Goal: Task Accomplishment & Management: Manage account settings

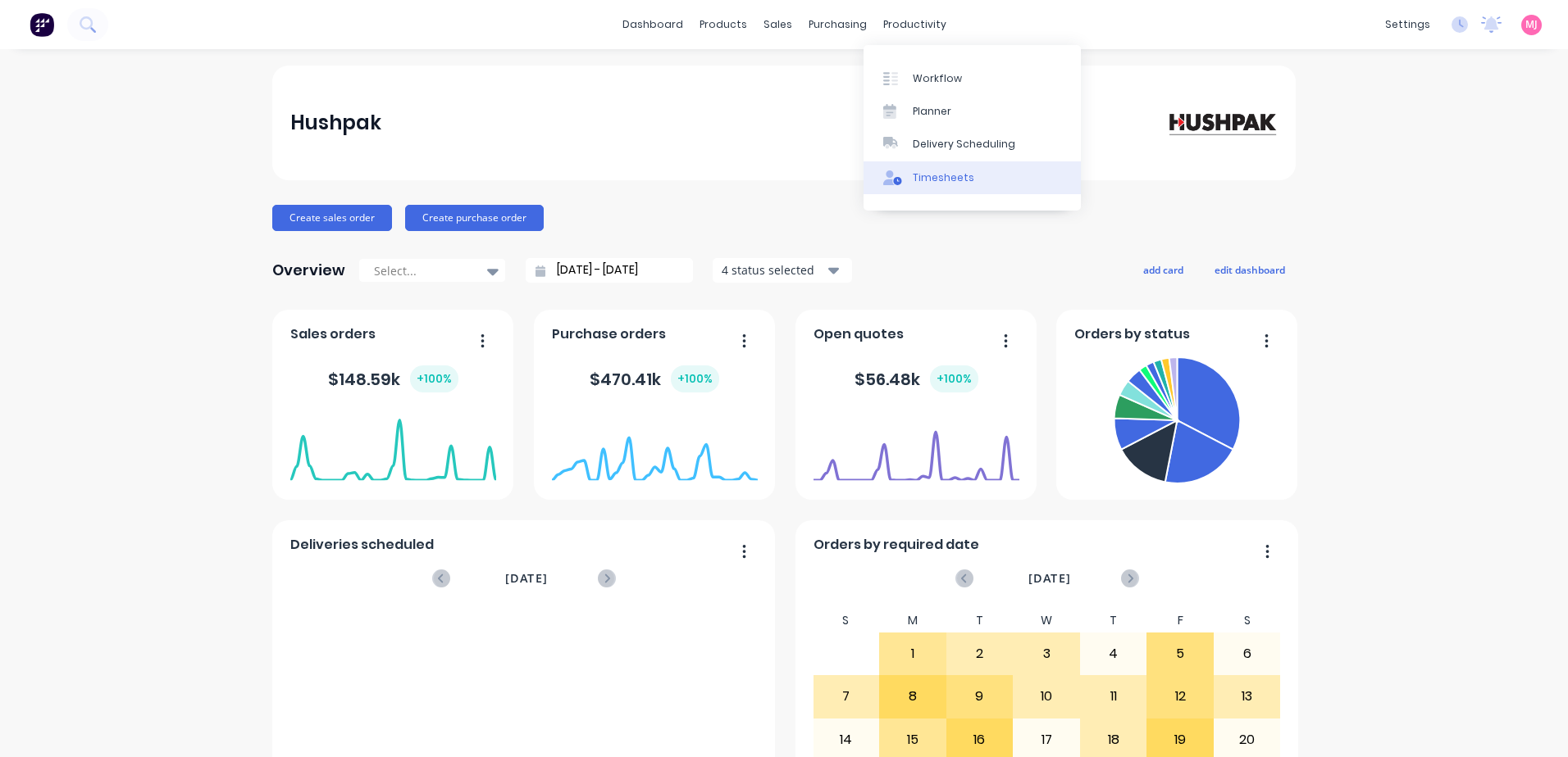
click at [936, 175] on div "Timesheets" at bounding box center [943, 178] width 62 height 15
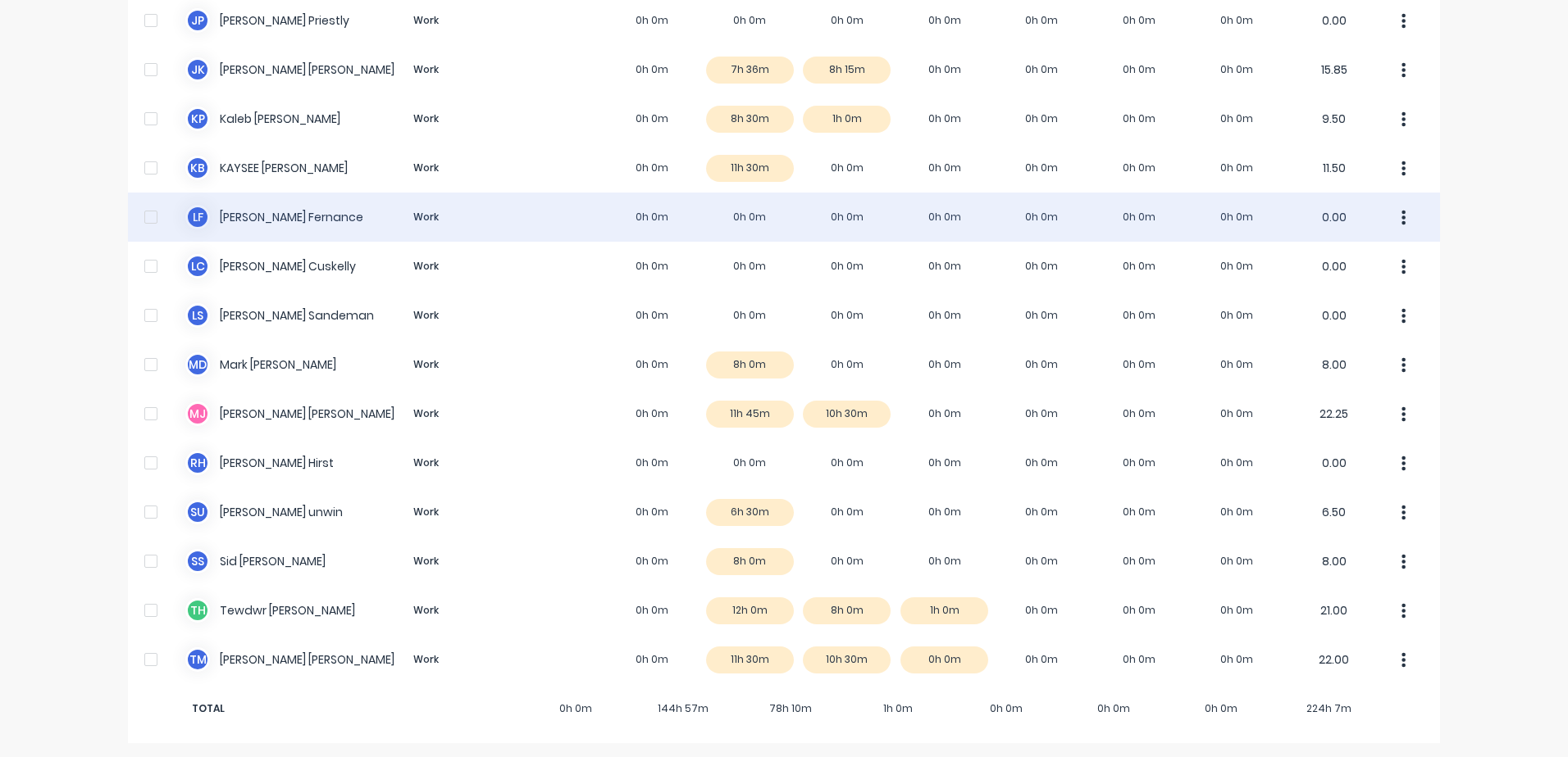
scroll to position [1209, 0]
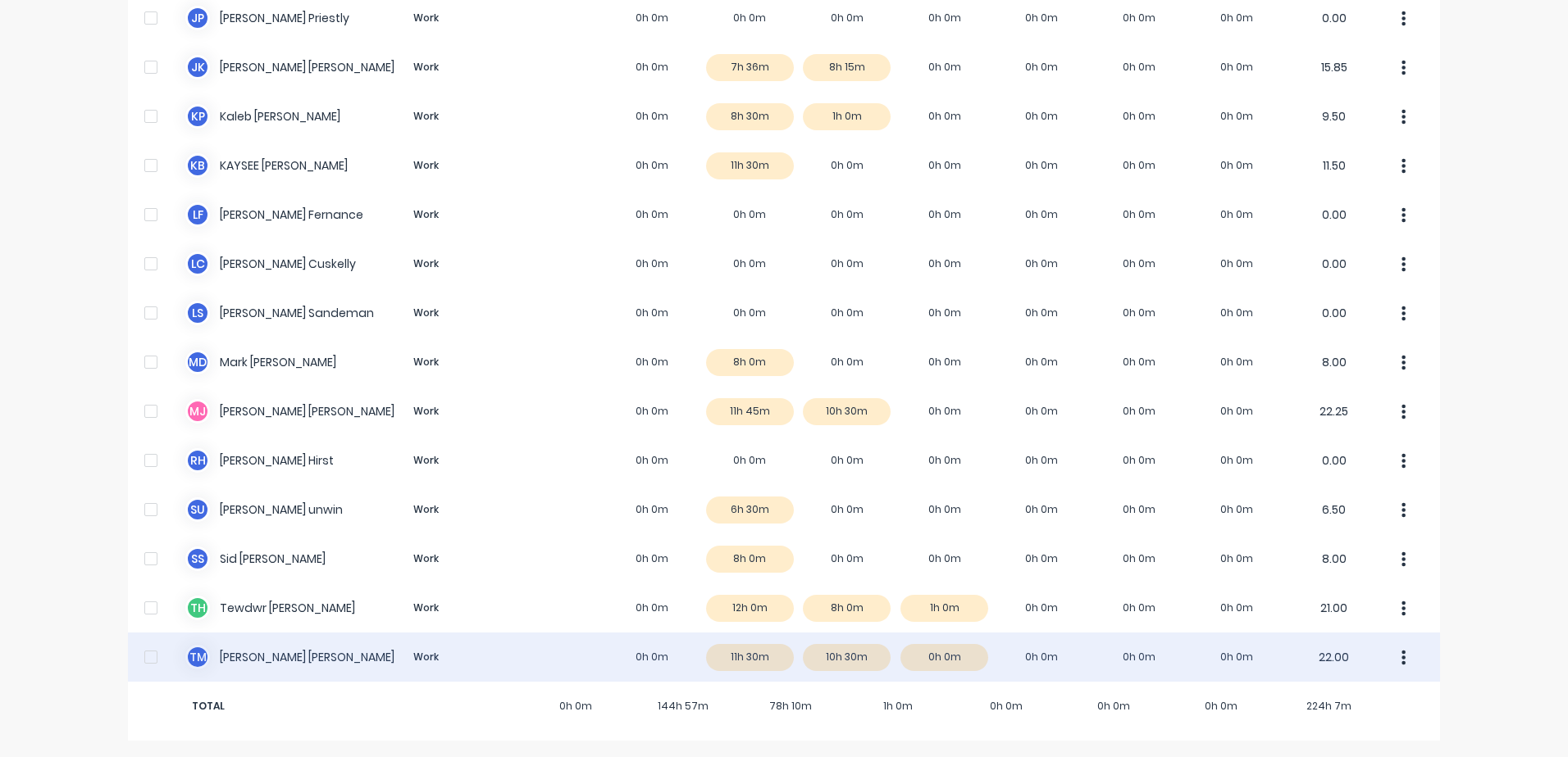
click at [253, 658] on div "T M [PERSON_NAME] Work 0h 0m 11h 30m 10h 30m 0h 0m 0h 0m 0h 0m 0h 0m 22.00" at bounding box center [784, 658] width 1312 height 49
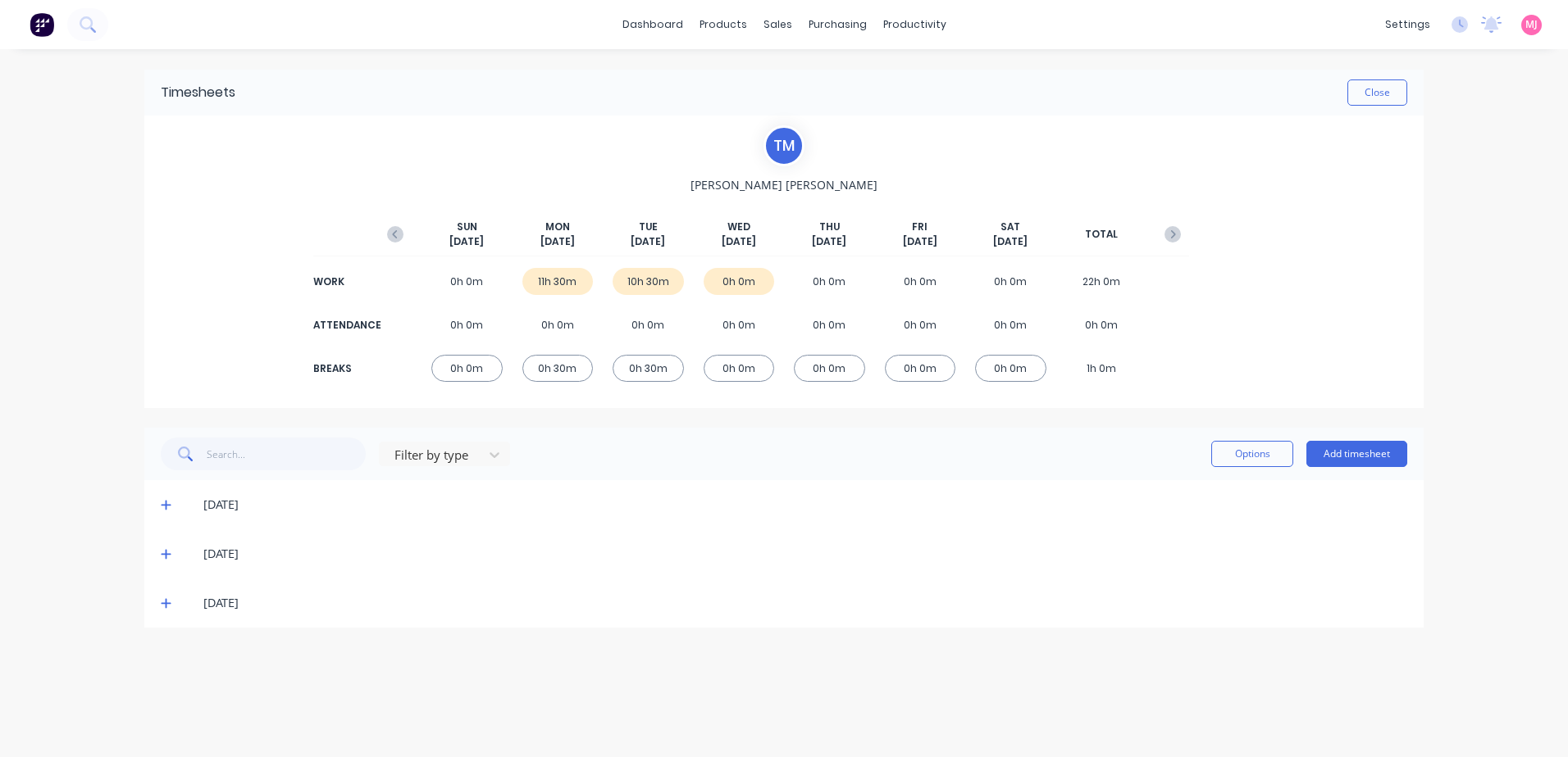
click at [163, 553] on icon at bounding box center [166, 554] width 11 height 12
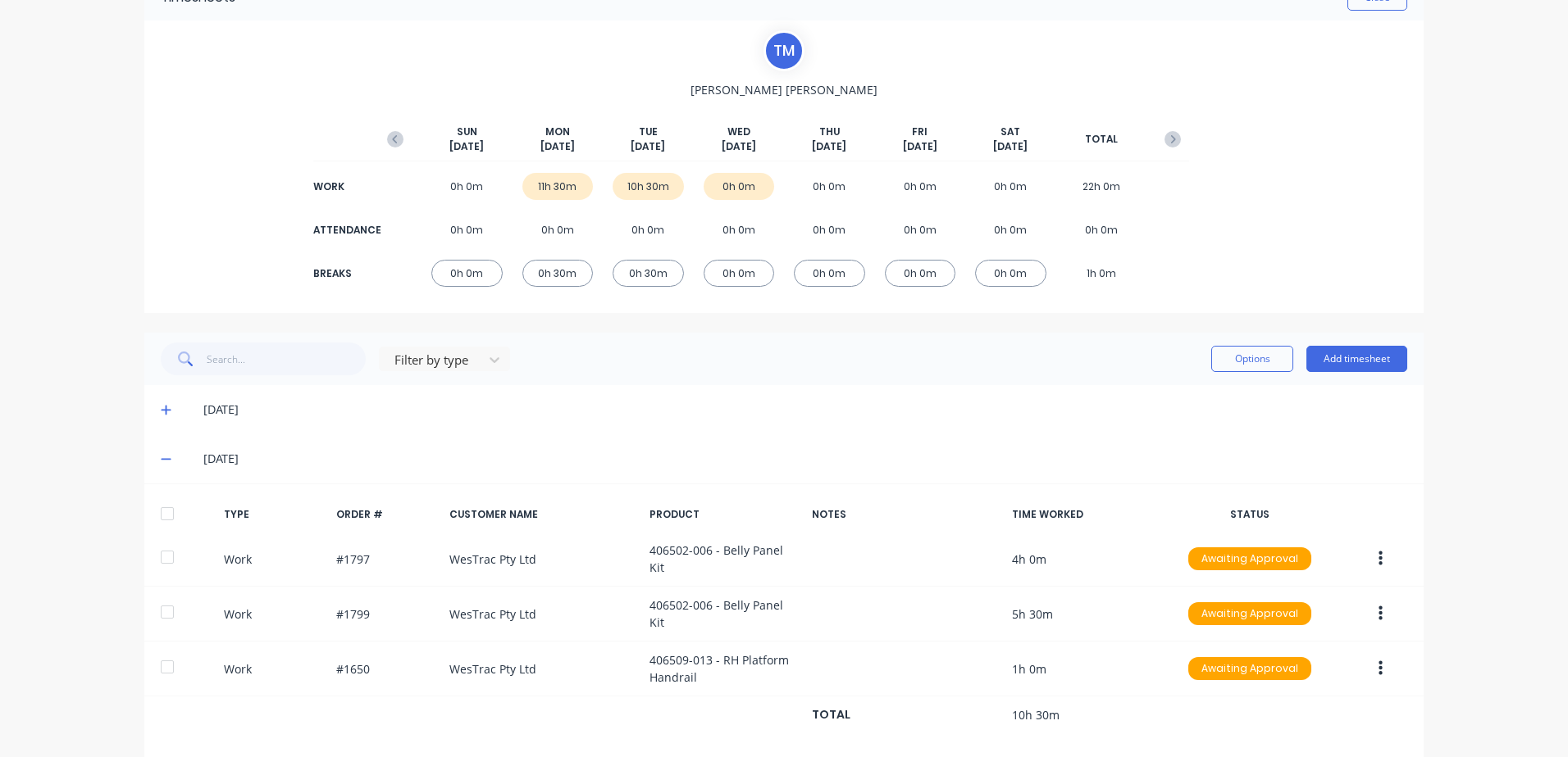
scroll to position [246, 0]
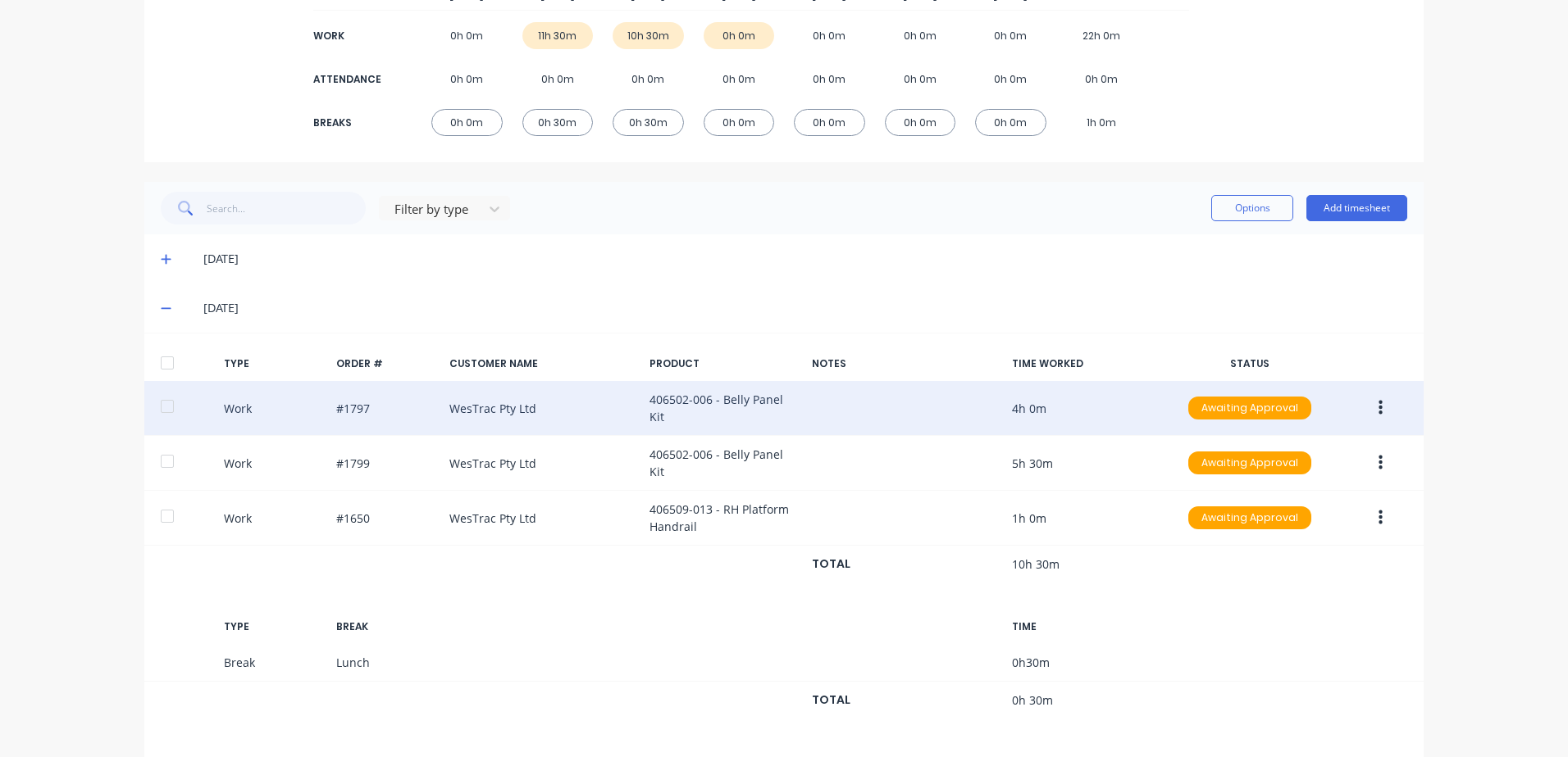
click at [1371, 405] on button "button" at bounding box center [1381, 408] width 39 height 30
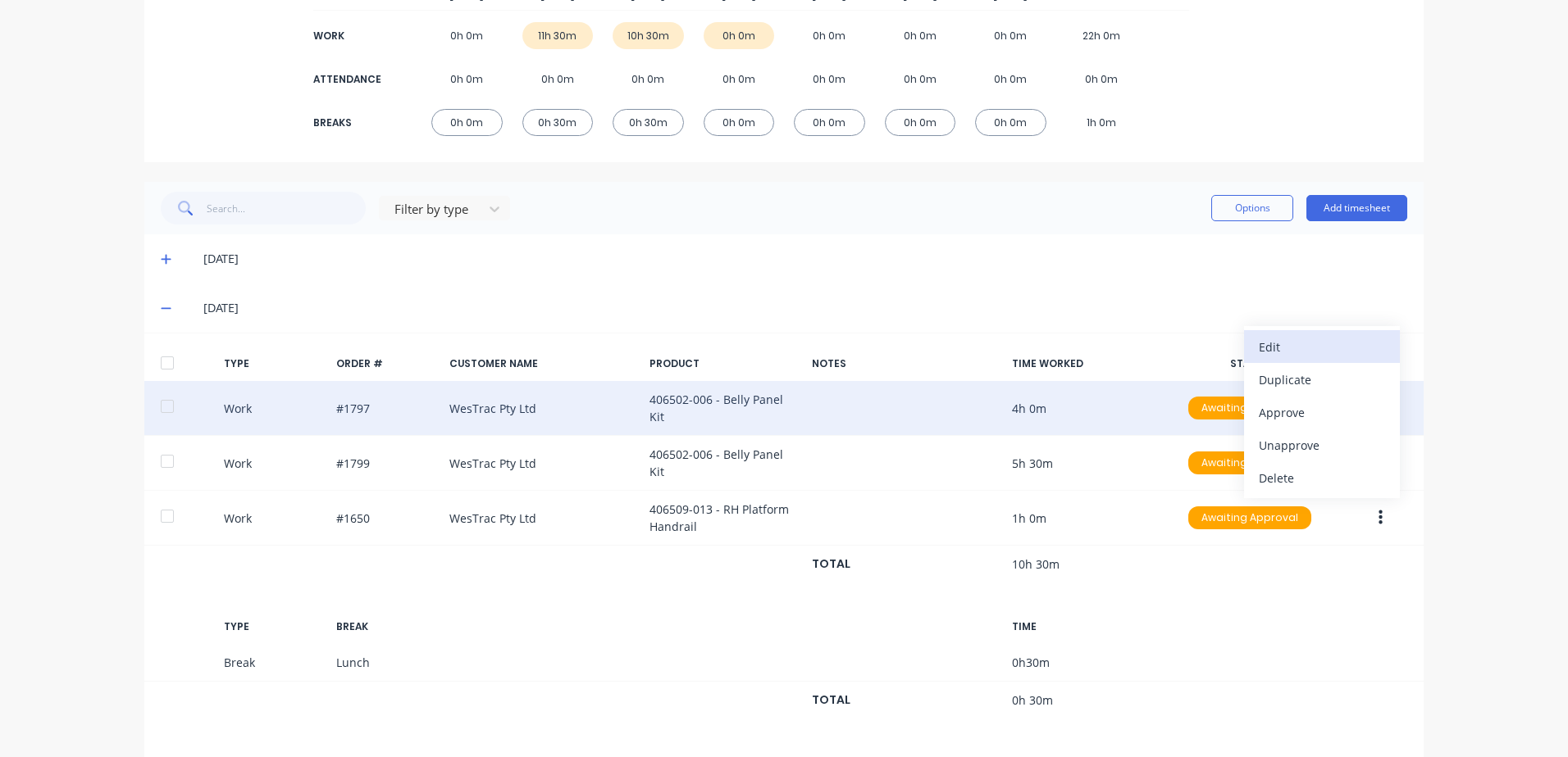
click at [1270, 344] on div "Edit" at bounding box center [1322, 347] width 127 height 24
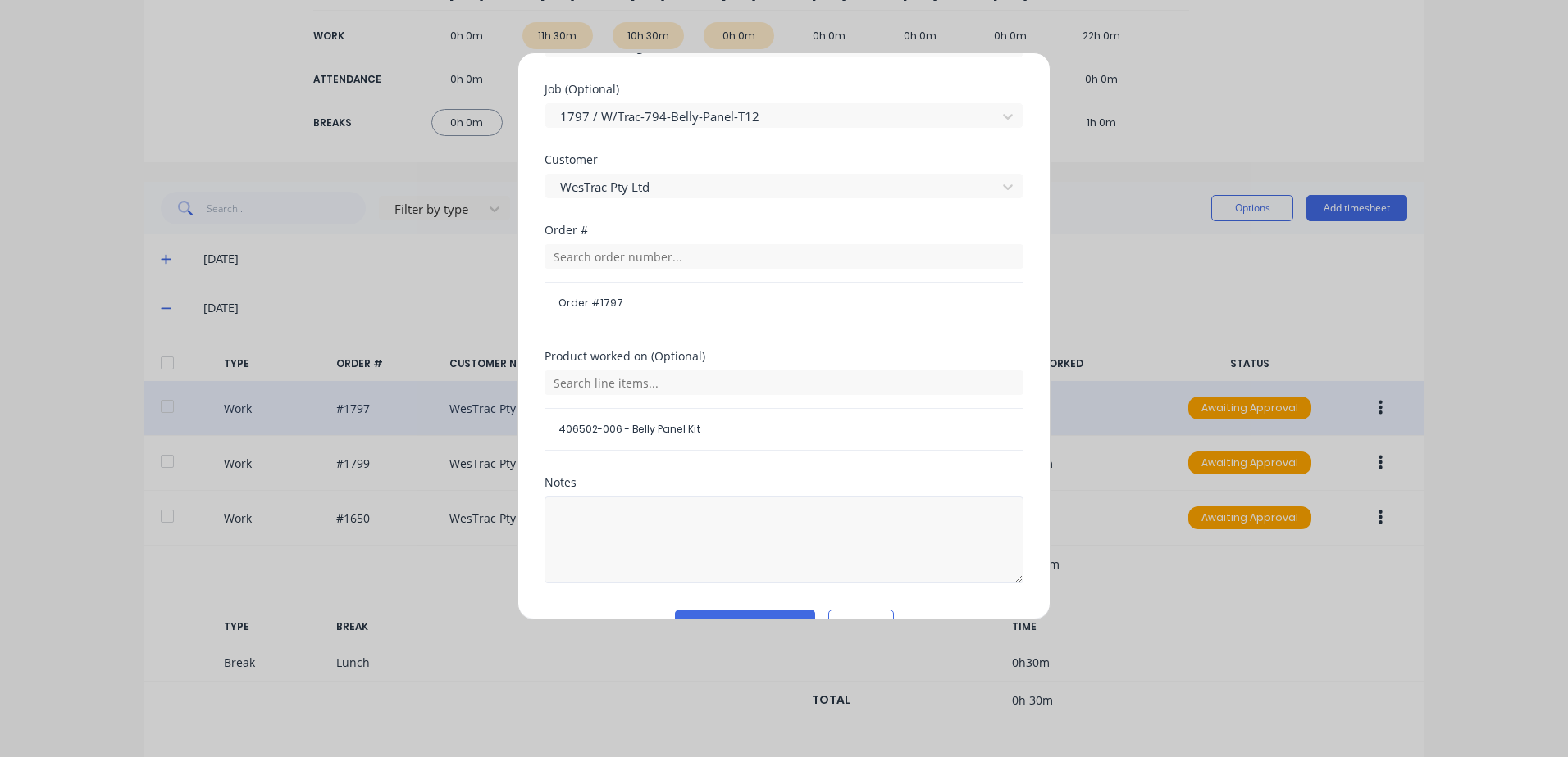
scroll to position [713, 0]
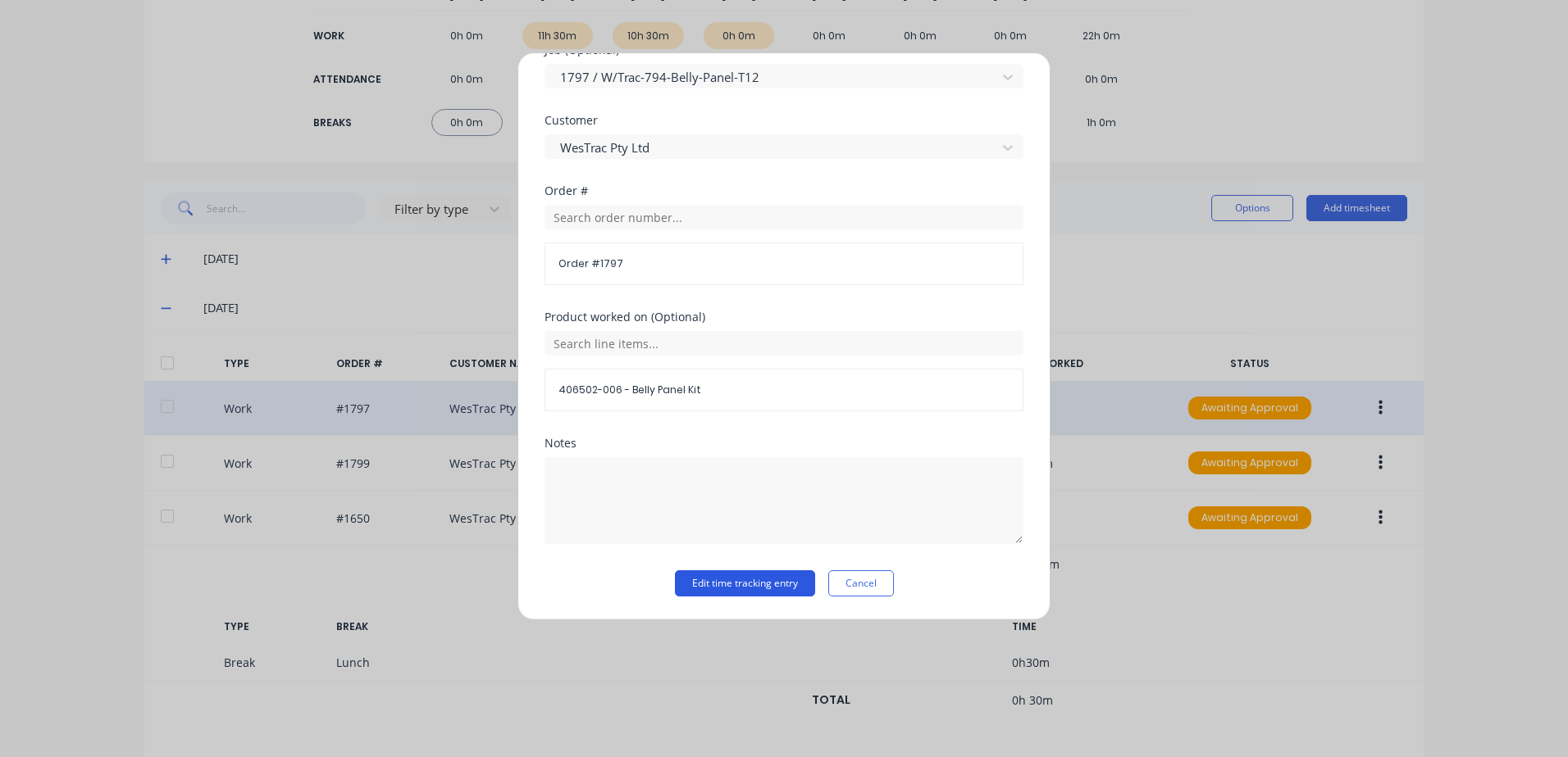
drag, startPoint x: 719, startPoint y: 589, endPoint x: 748, endPoint y: 572, distance: 33.6
click at [719, 588] on button "Edit time tracking entry" at bounding box center [745, 583] width 140 height 26
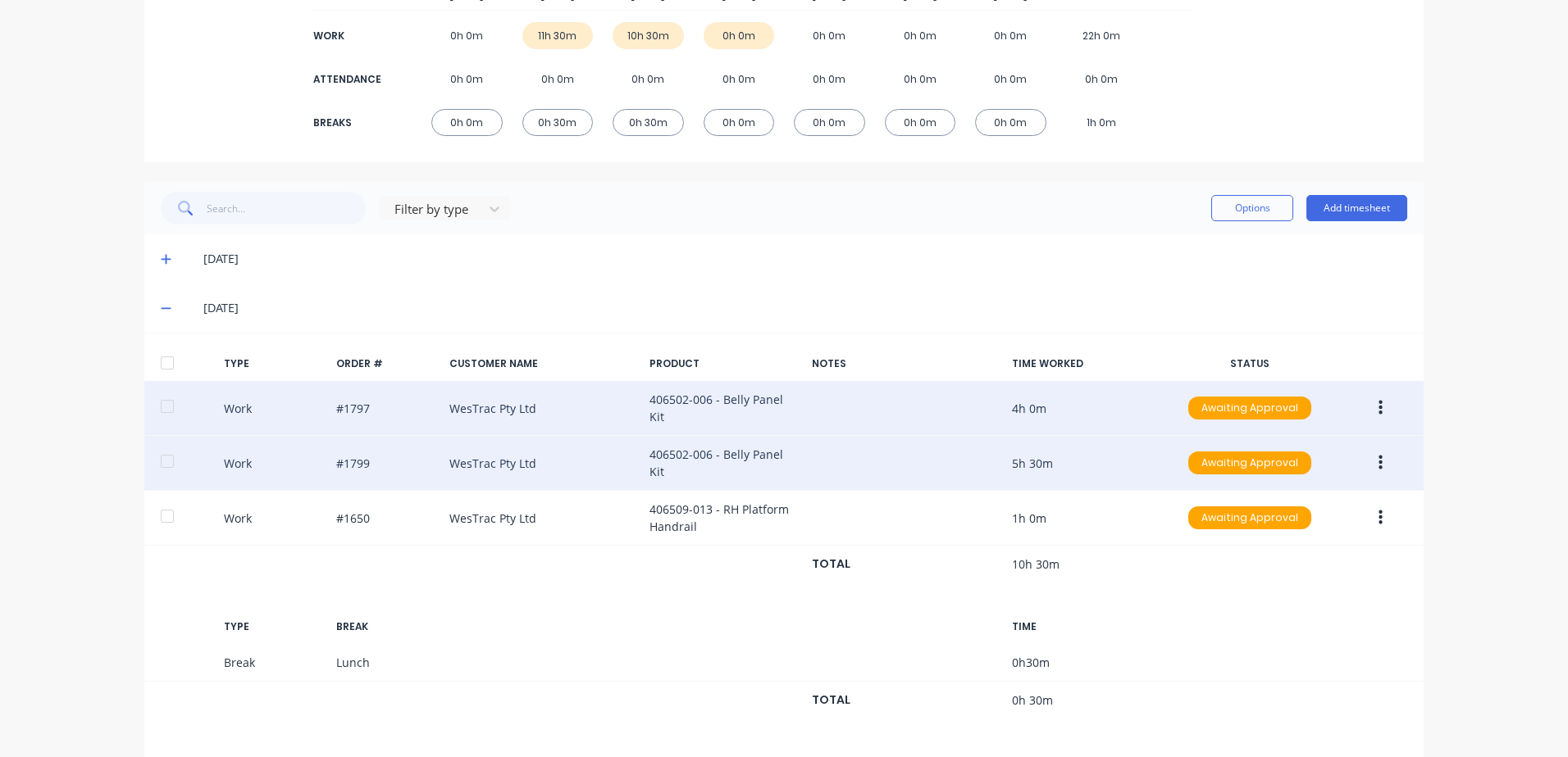
click at [1378, 458] on icon "button" at bounding box center [1380, 463] width 4 height 18
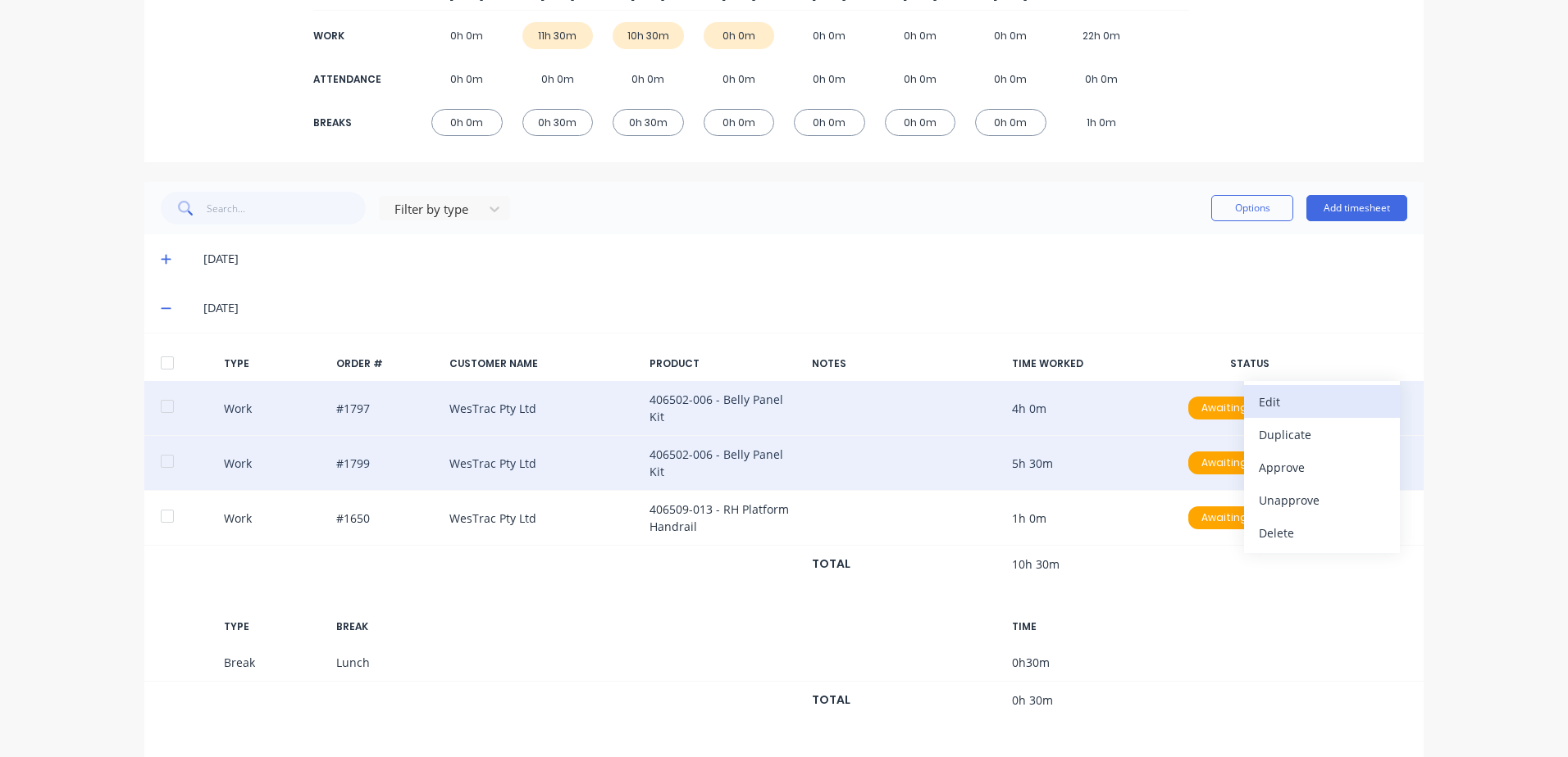
click at [1276, 393] on div "Edit" at bounding box center [1322, 402] width 127 height 24
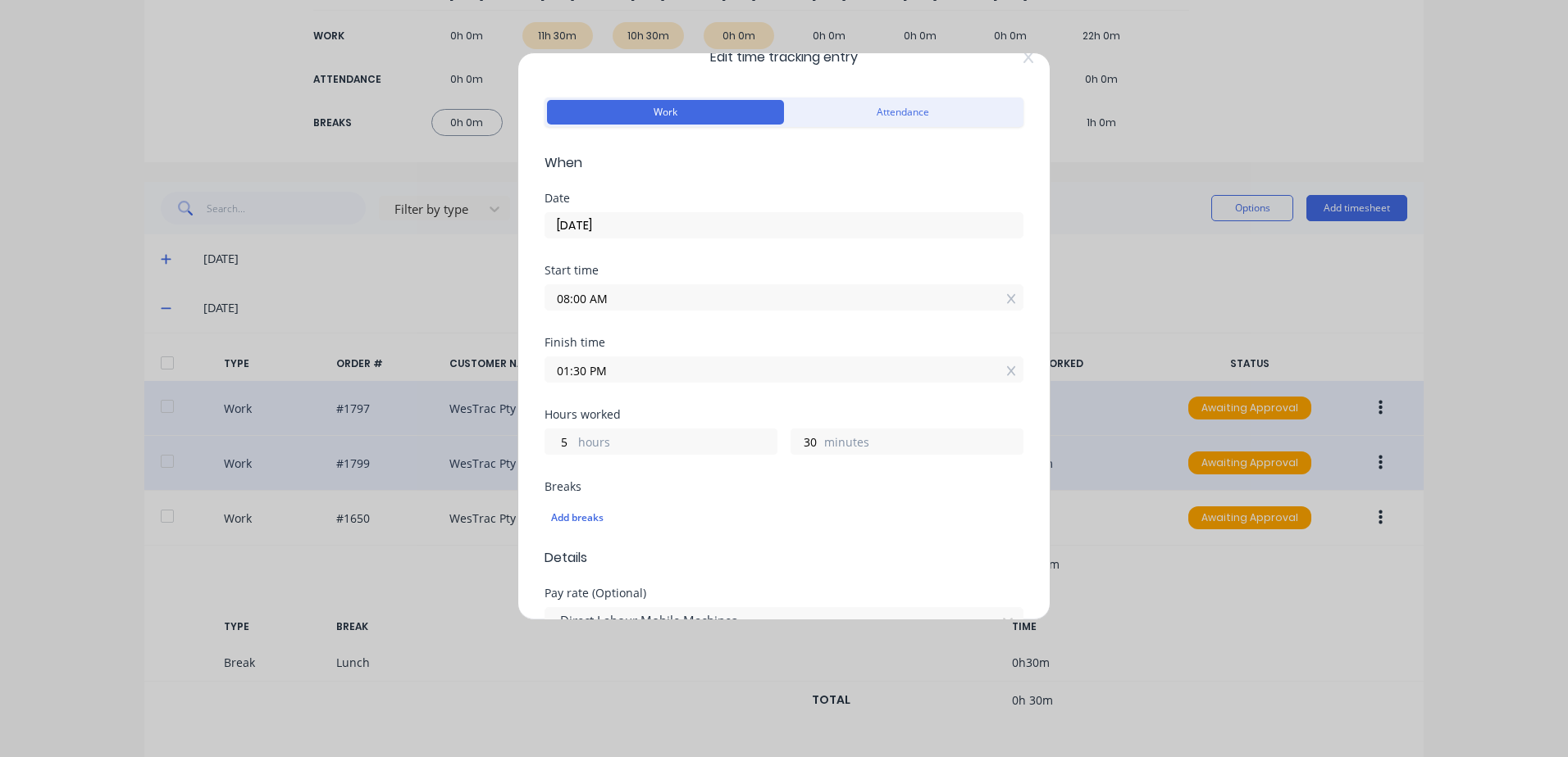
scroll to position [0, 0]
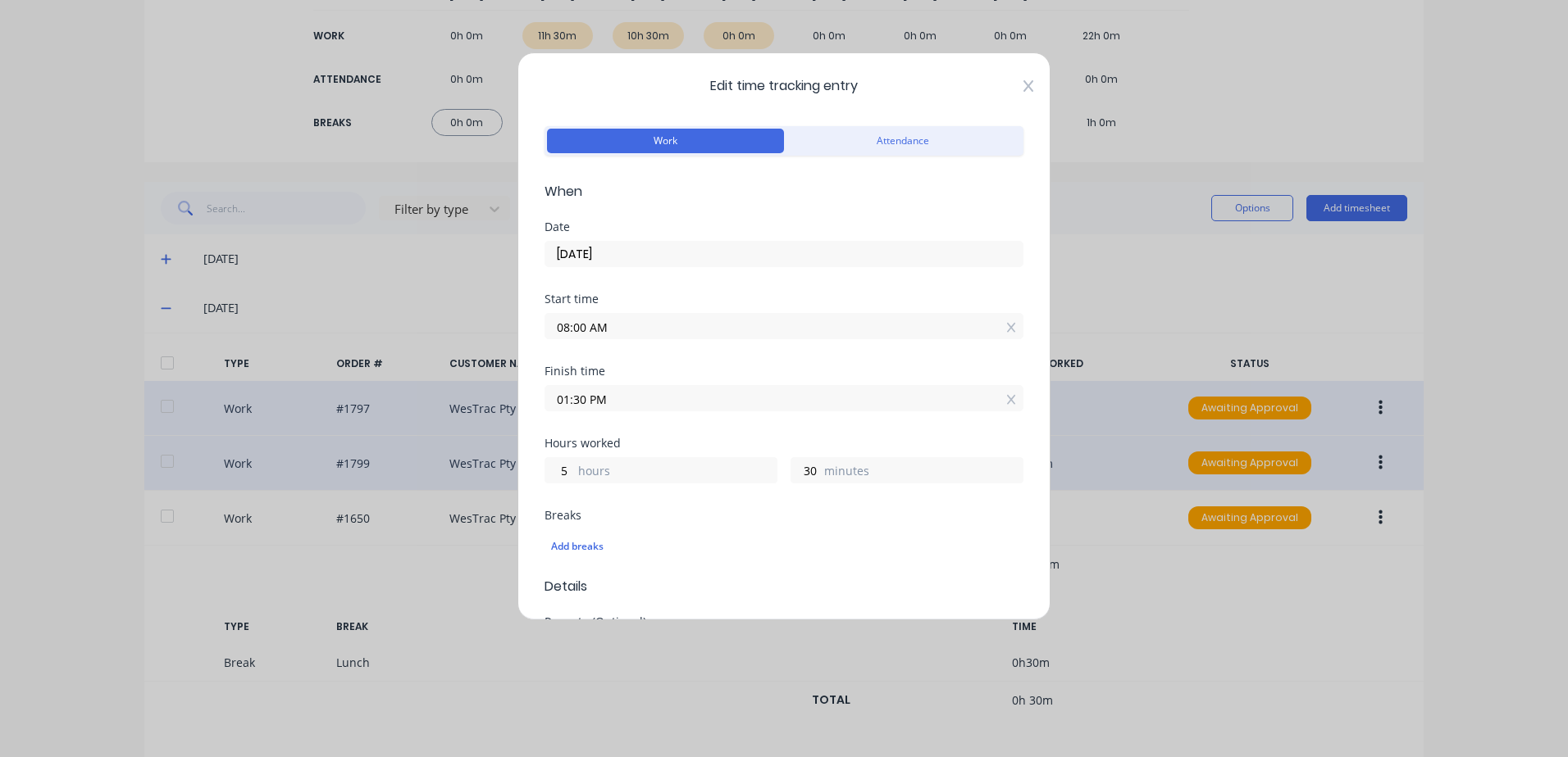
click at [1023, 83] on icon at bounding box center [1028, 86] width 10 height 12
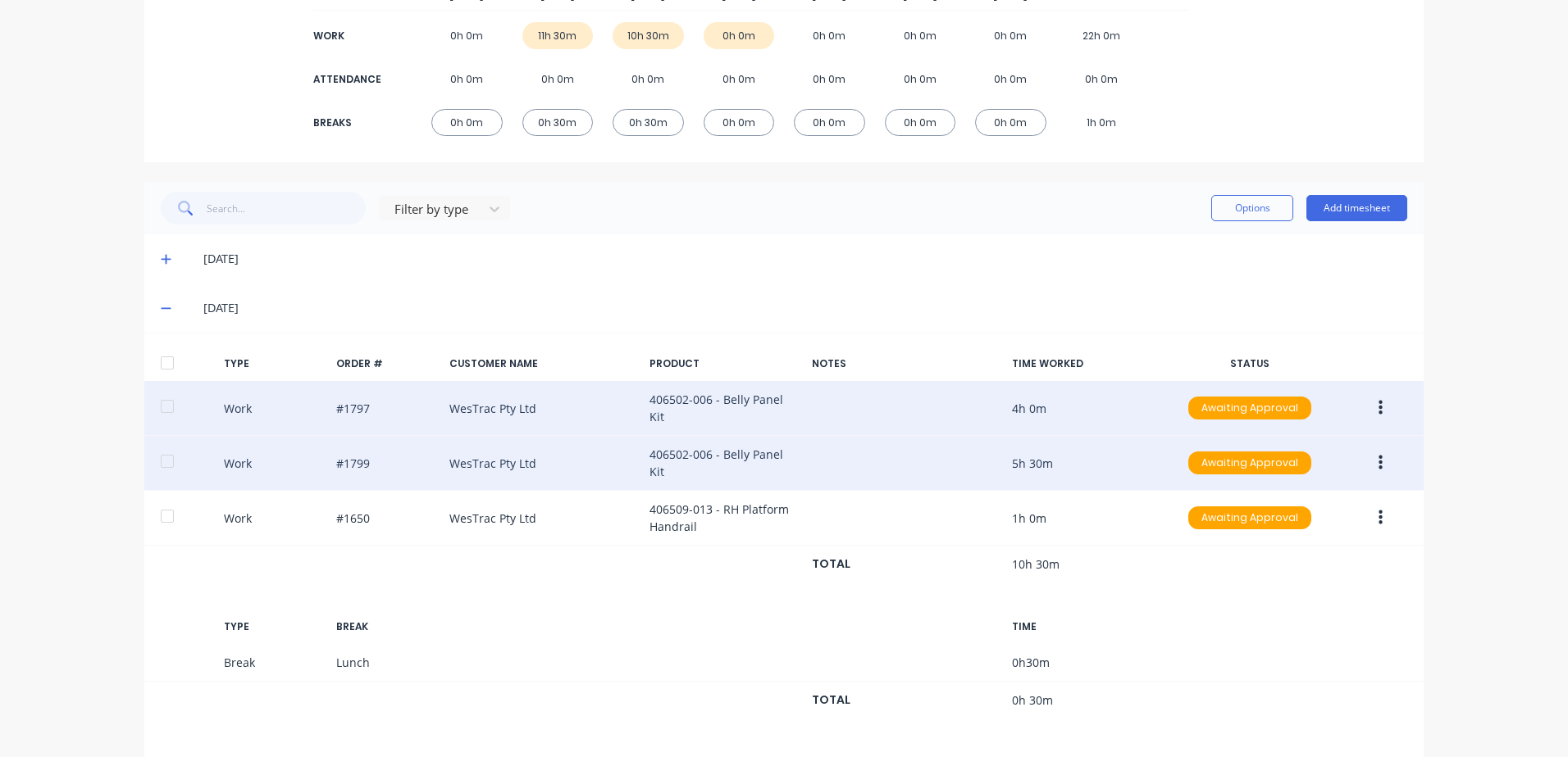
click at [1378, 454] on icon "button" at bounding box center [1380, 463] width 4 height 18
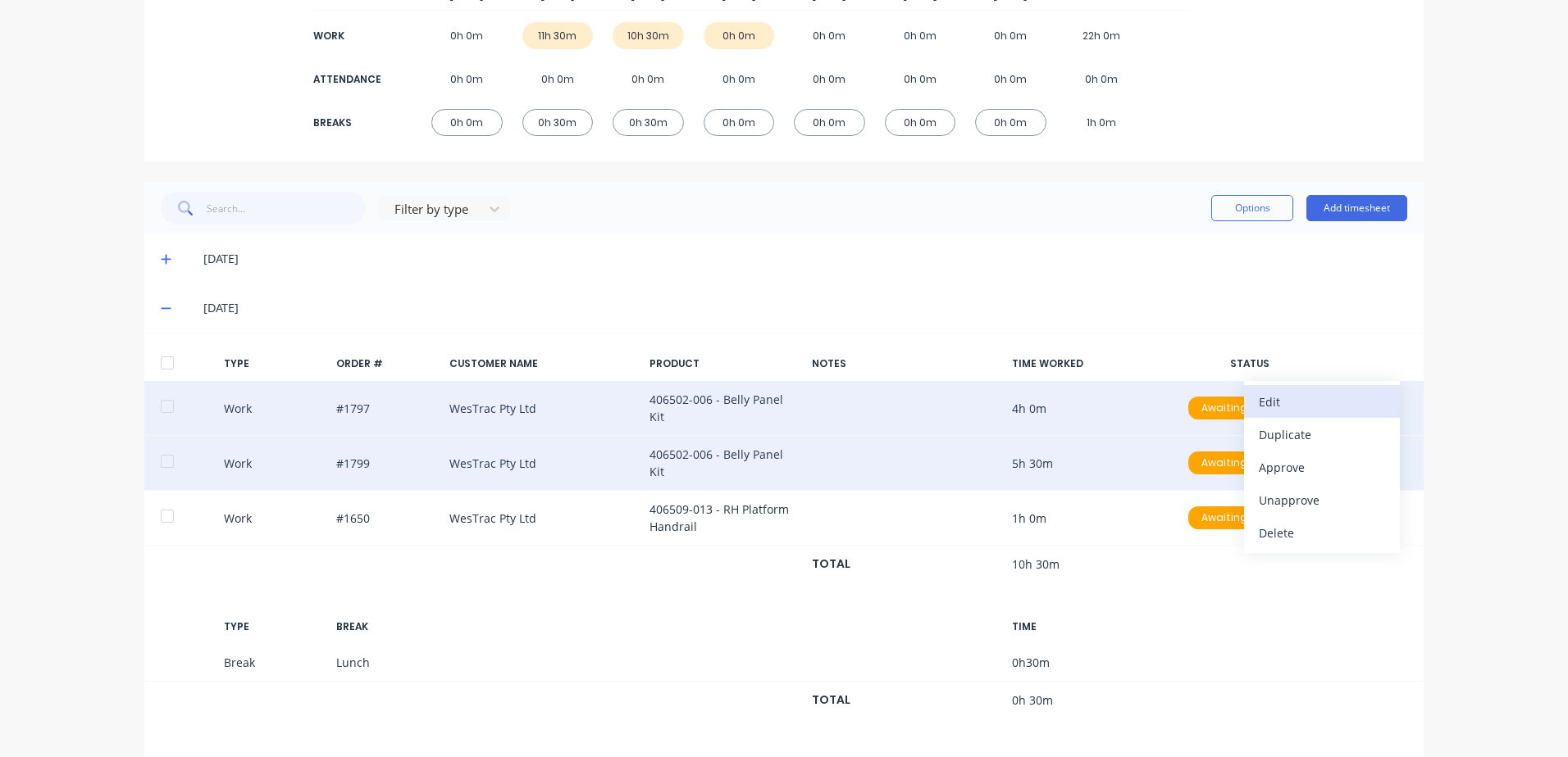
click at [1262, 395] on div "Edit" at bounding box center [1322, 402] width 127 height 24
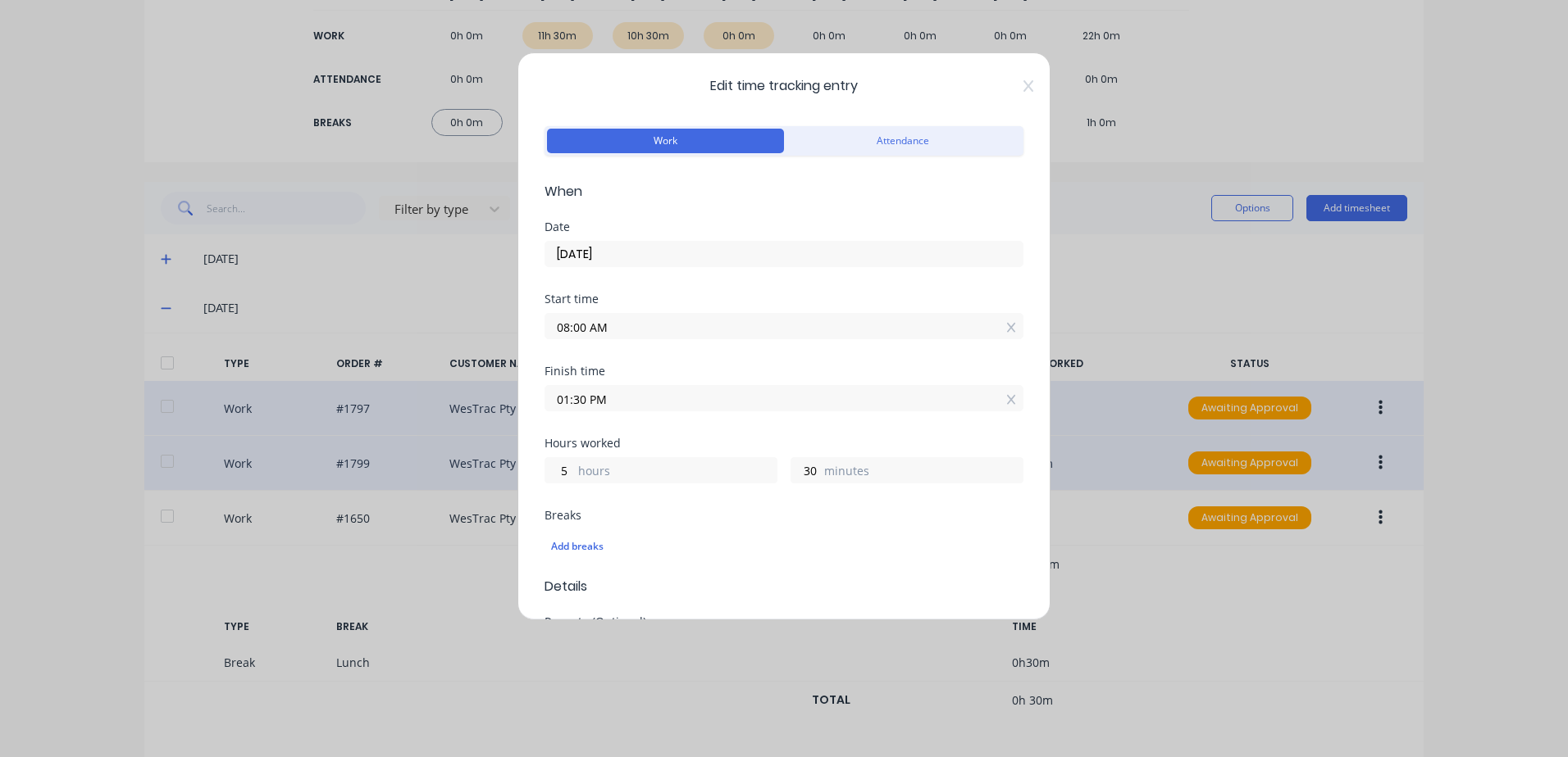
drag, startPoint x: 606, startPoint y: 395, endPoint x: 597, endPoint y: 389, distance: 10.8
click at [608, 394] on input "01:30 PM" at bounding box center [784, 398] width 477 height 24
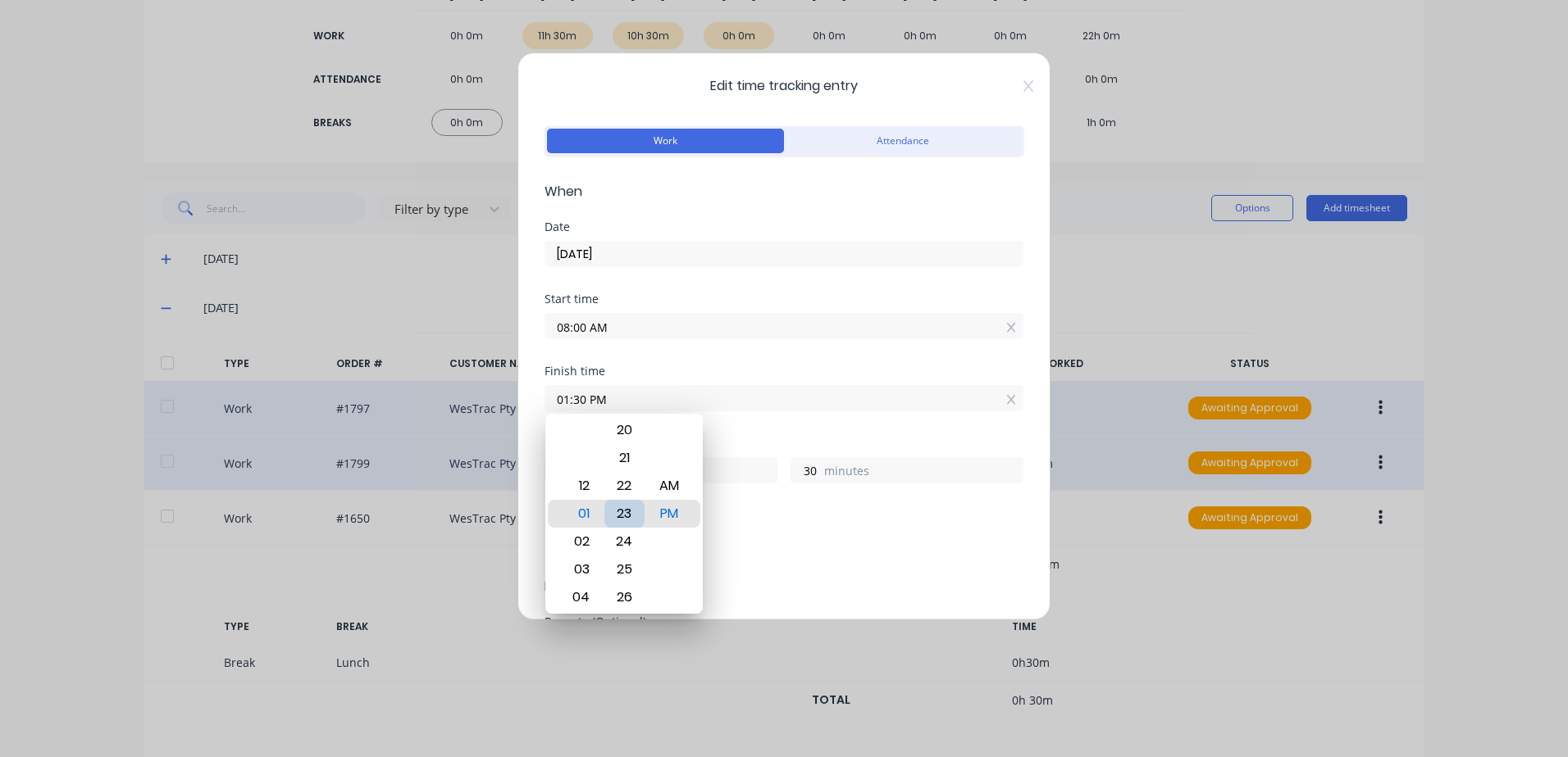
type input "01:23 PM"
type input "23"
type input "01:00 PM"
type input "0"
click at [803, 534] on div "Add breaks" at bounding box center [784, 546] width 479 height 35
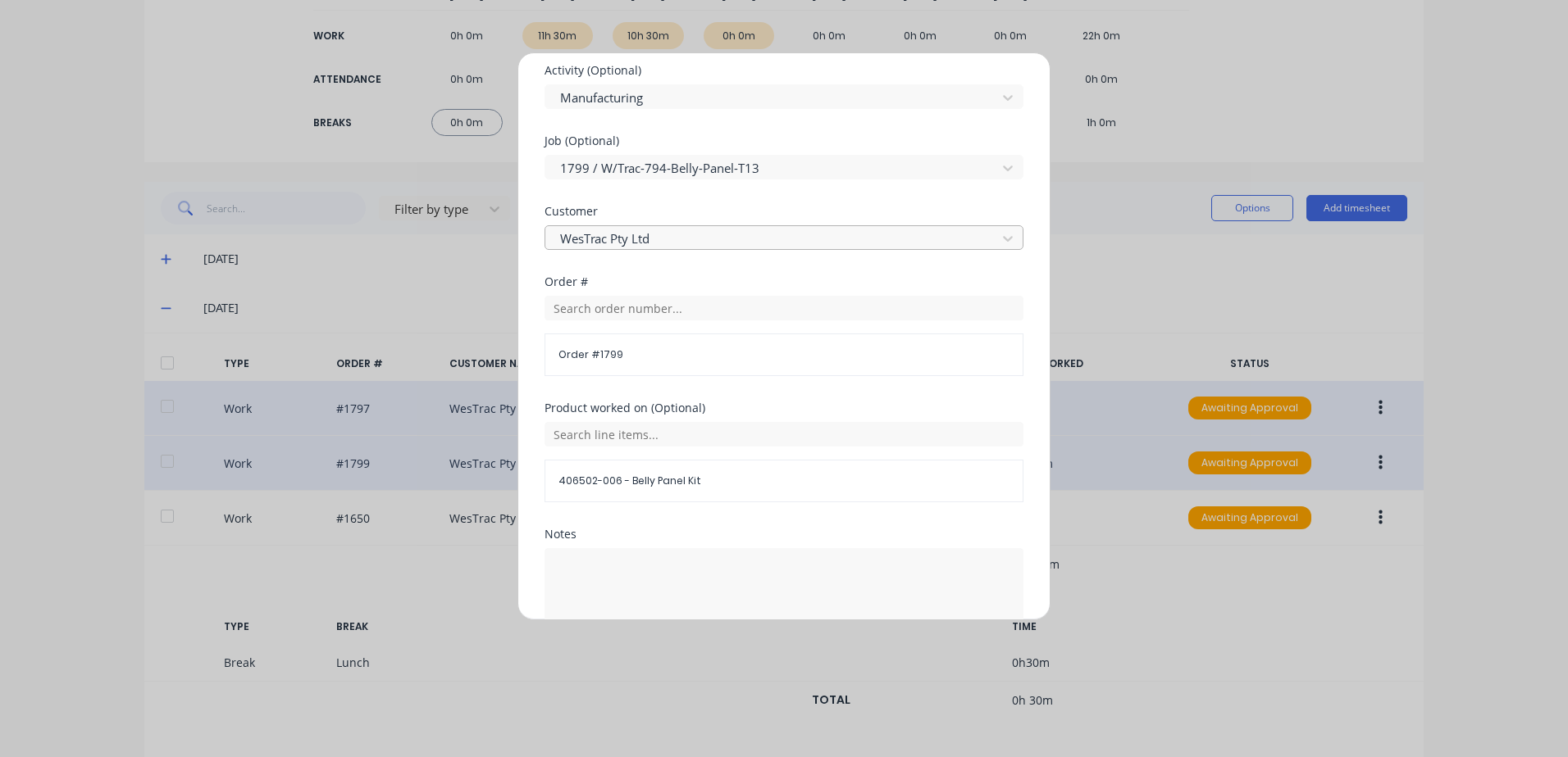
scroll to position [713, 0]
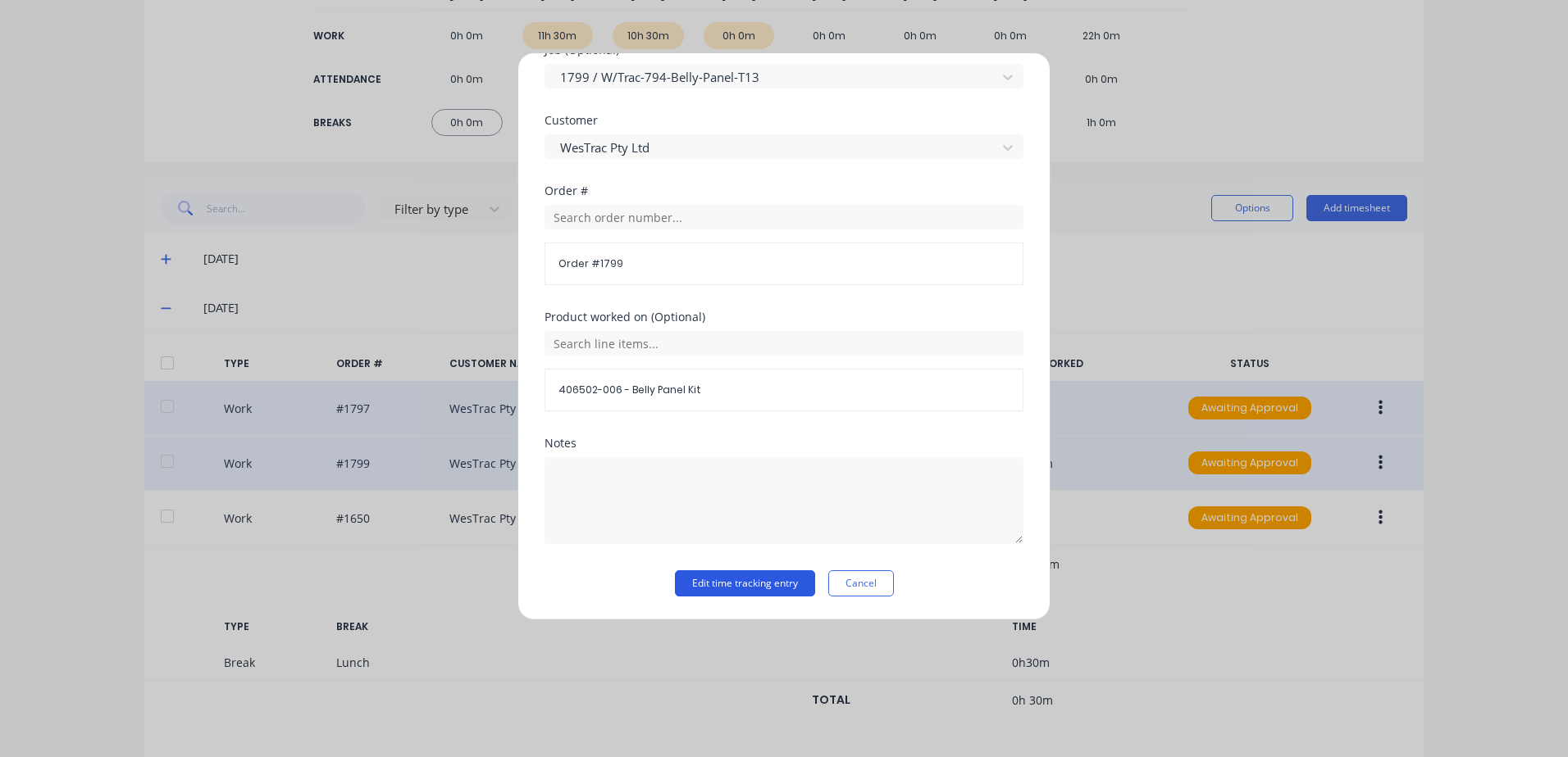
click at [723, 585] on button "Edit time tracking entry" at bounding box center [745, 583] width 140 height 26
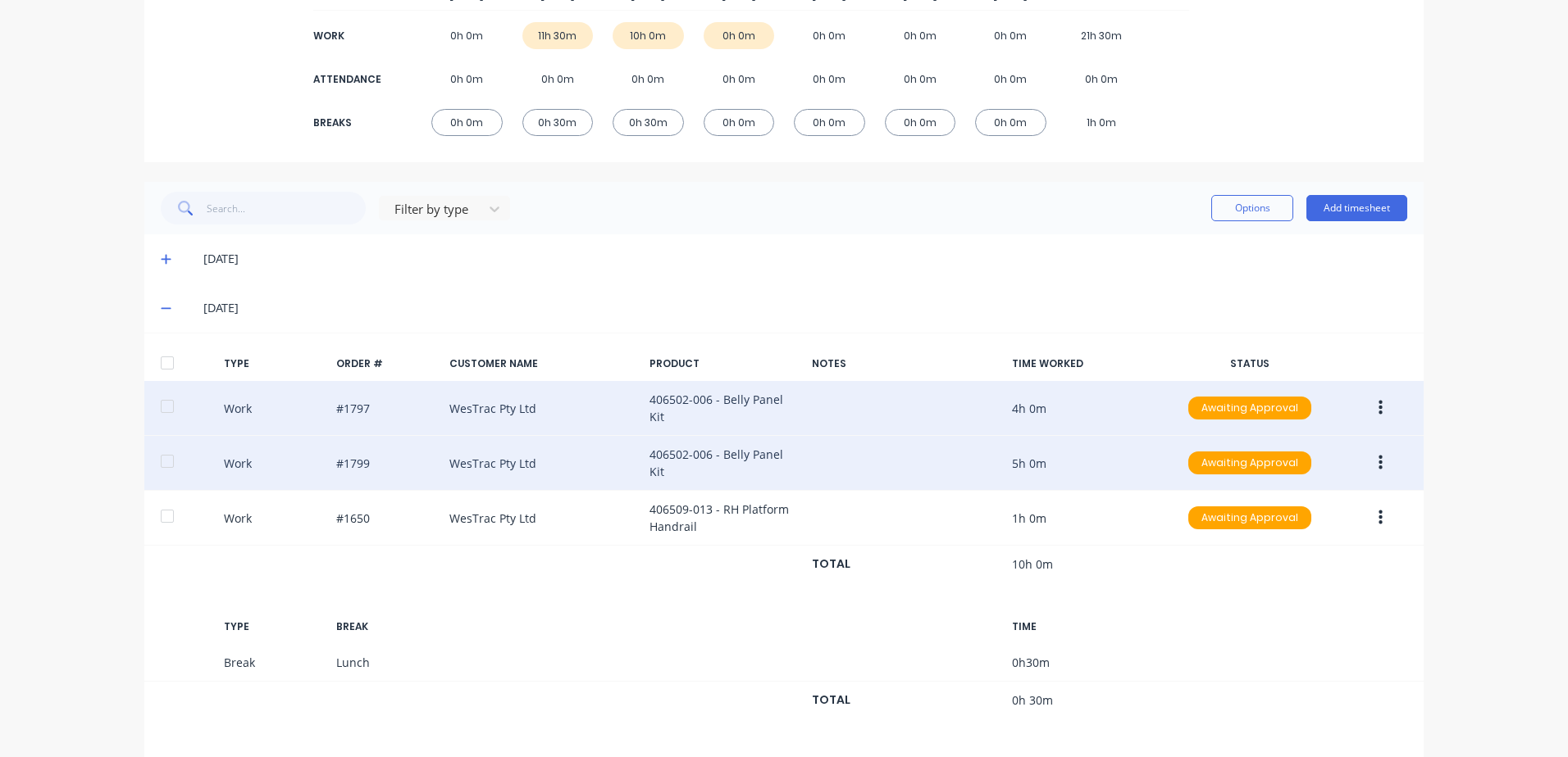
click at [1378, 454] on icon "button" at bounding box center [1380, 463] width 4 height 18
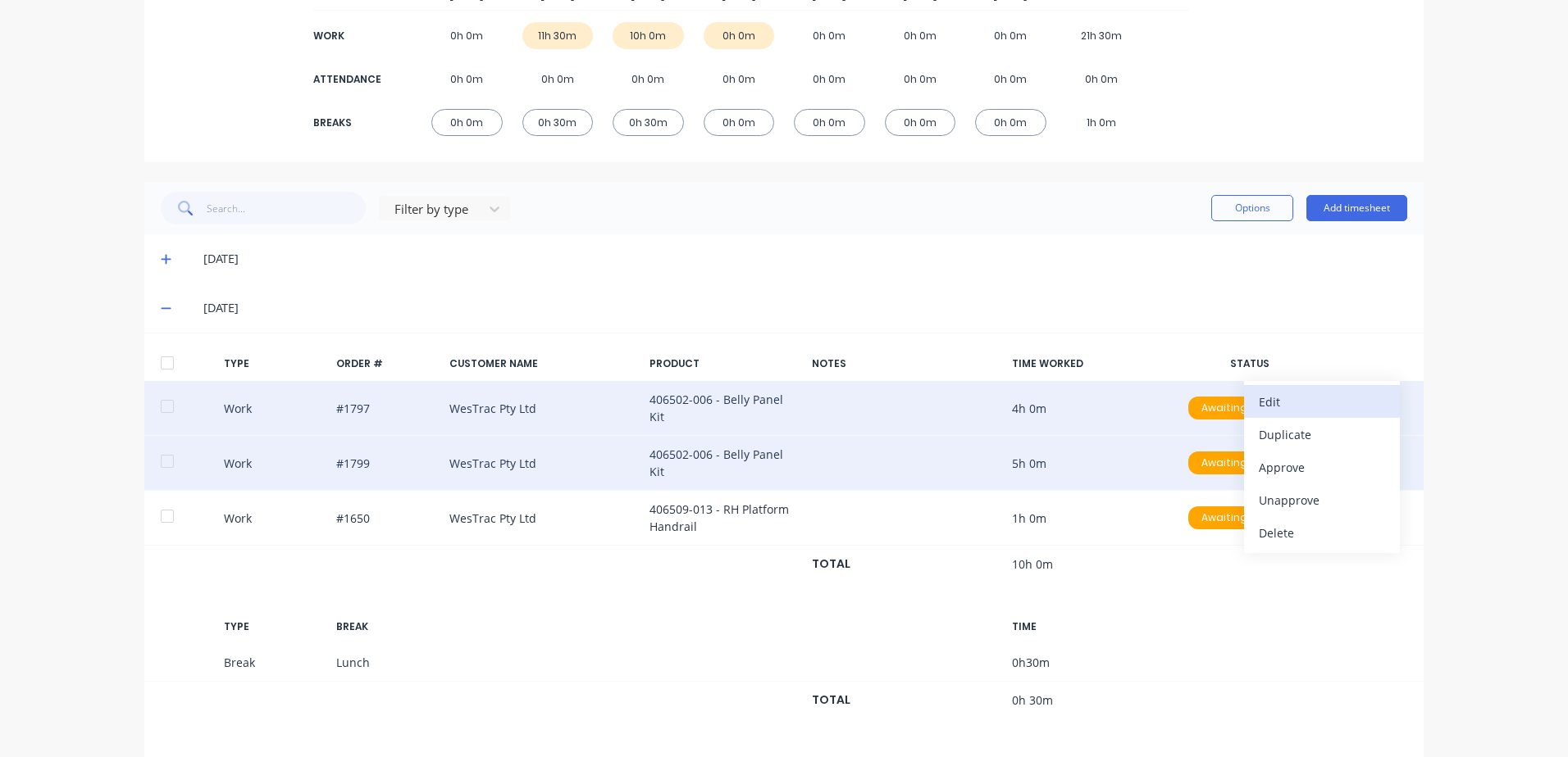
click at [1271, 392] on div "Edit" at bounding box center [1322, 402] width 127 height 24
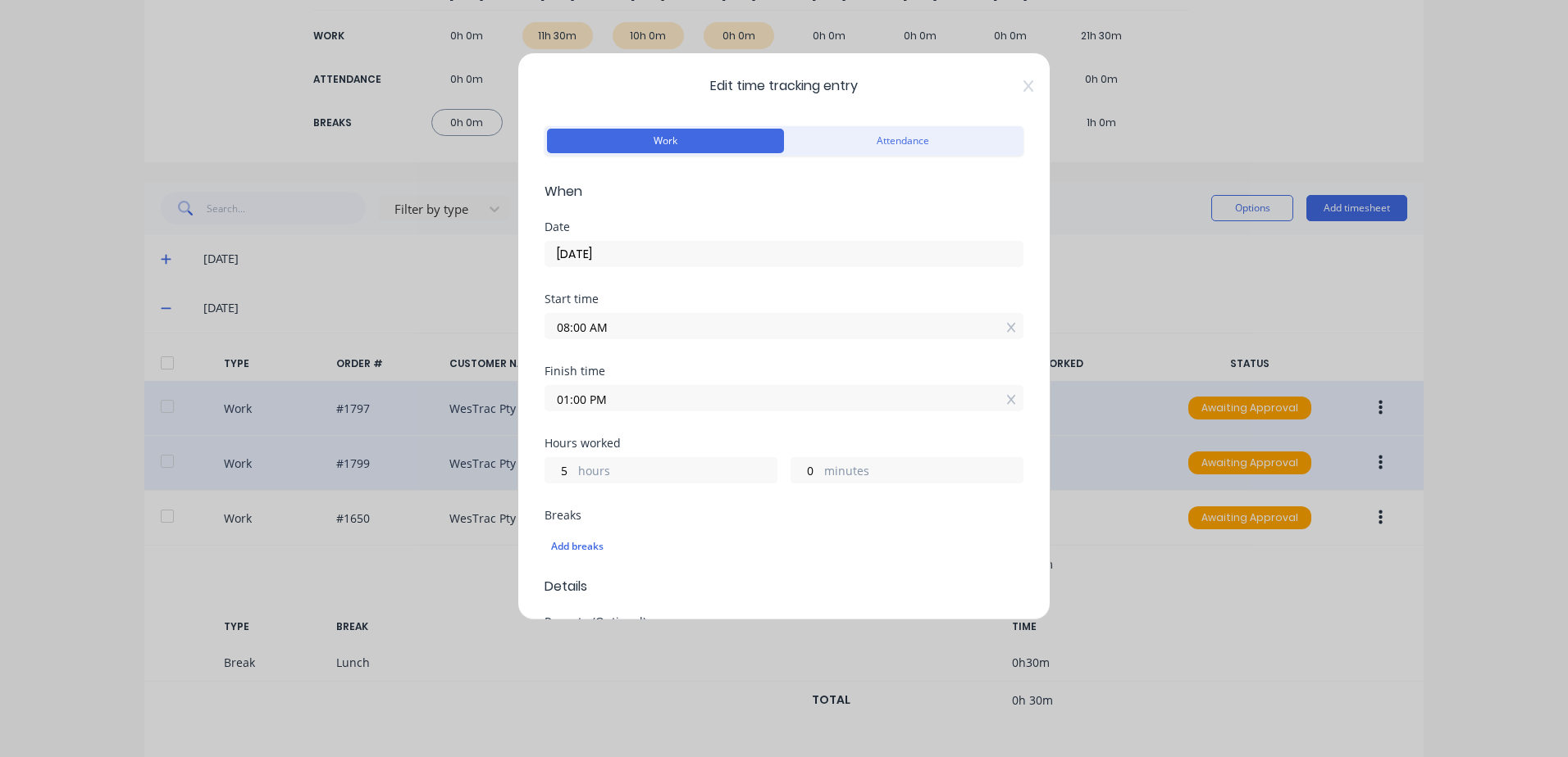
click at [635, 395] on input "01:00 PM" at bounding box center [784, 398] width 477 height 24
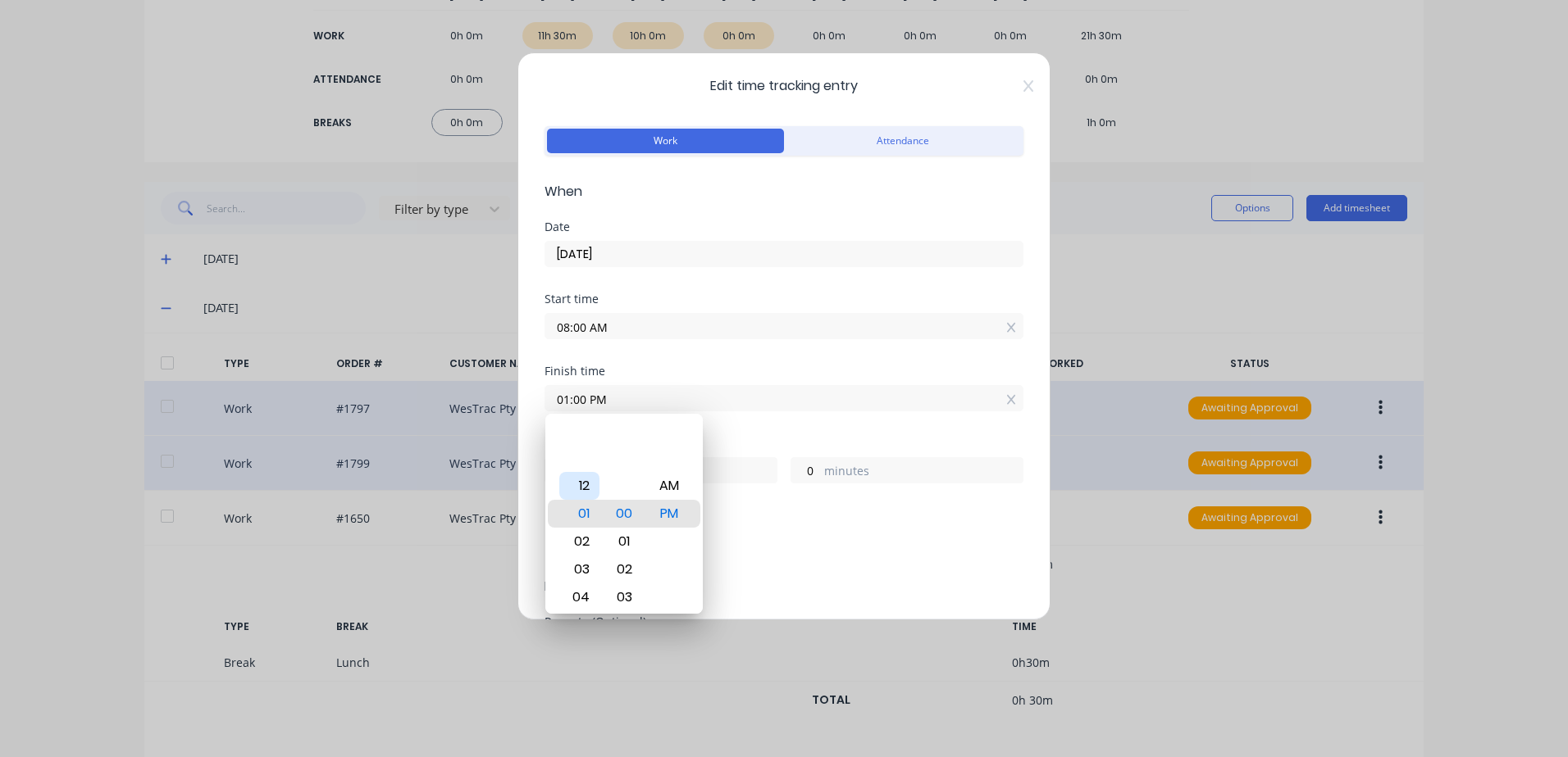
click at [585, 482] on div "12" at bounding box center [579, 486] width 40 height 28
type input "12:00 PM"
type input "4"
click at [787, 416] on div "Finish time 12:00 PM" at bounding box center [784, 402] width 479 height 72
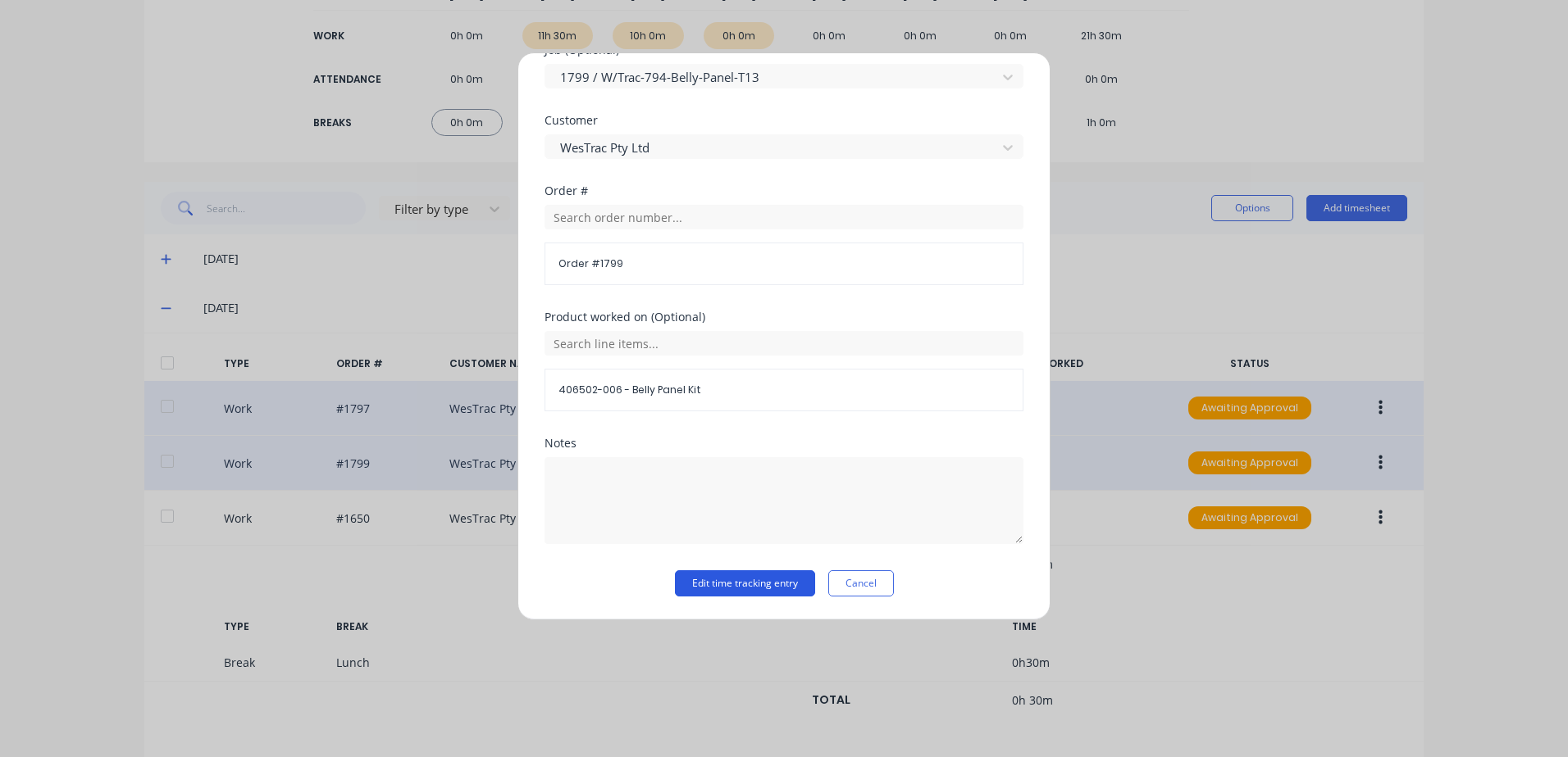
click at [705, 588] on button "Edit time tracking entry" at bounding box center [745, 583] width 140 height 26
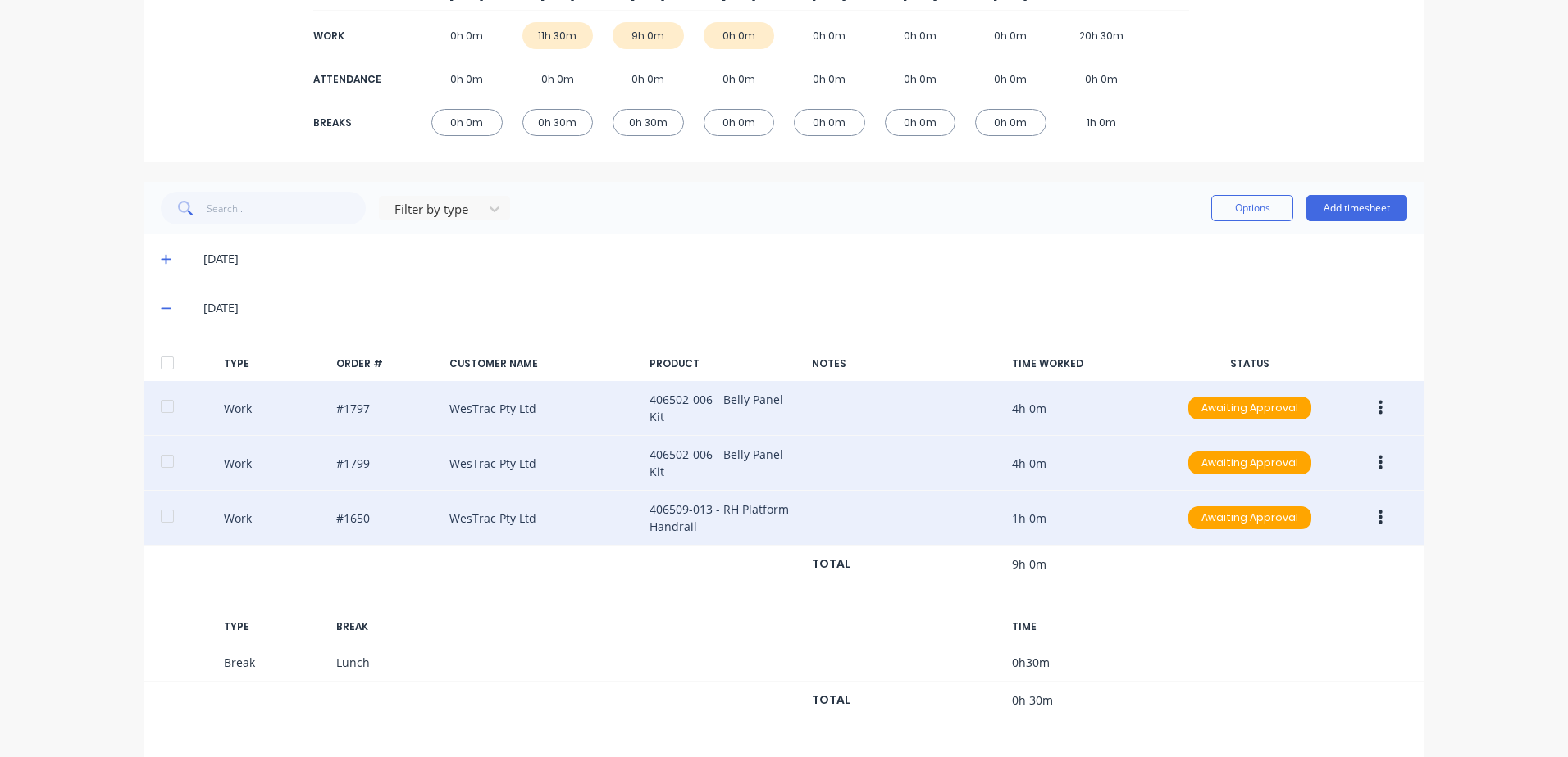
click at [1378, 509] on icon "button" at bounding box center [1380, 518] width 4 height 18
click at [1282, 447] on div "Edit" at bounding box center [1322, 457] width 127 height 24
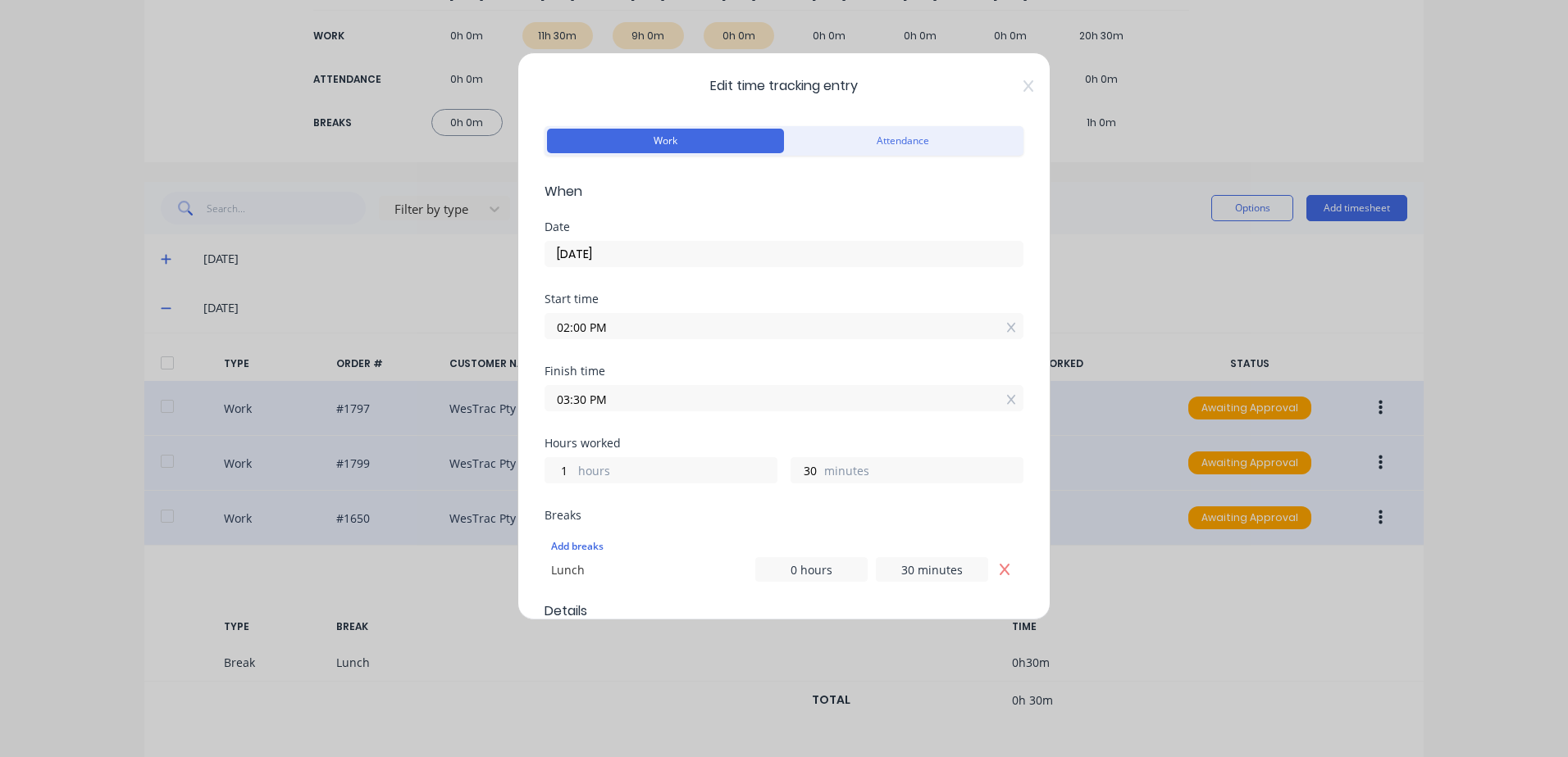
click at [632, 326] on input "02:00 PM" at bounding box center [784, 325] width 477 height 24
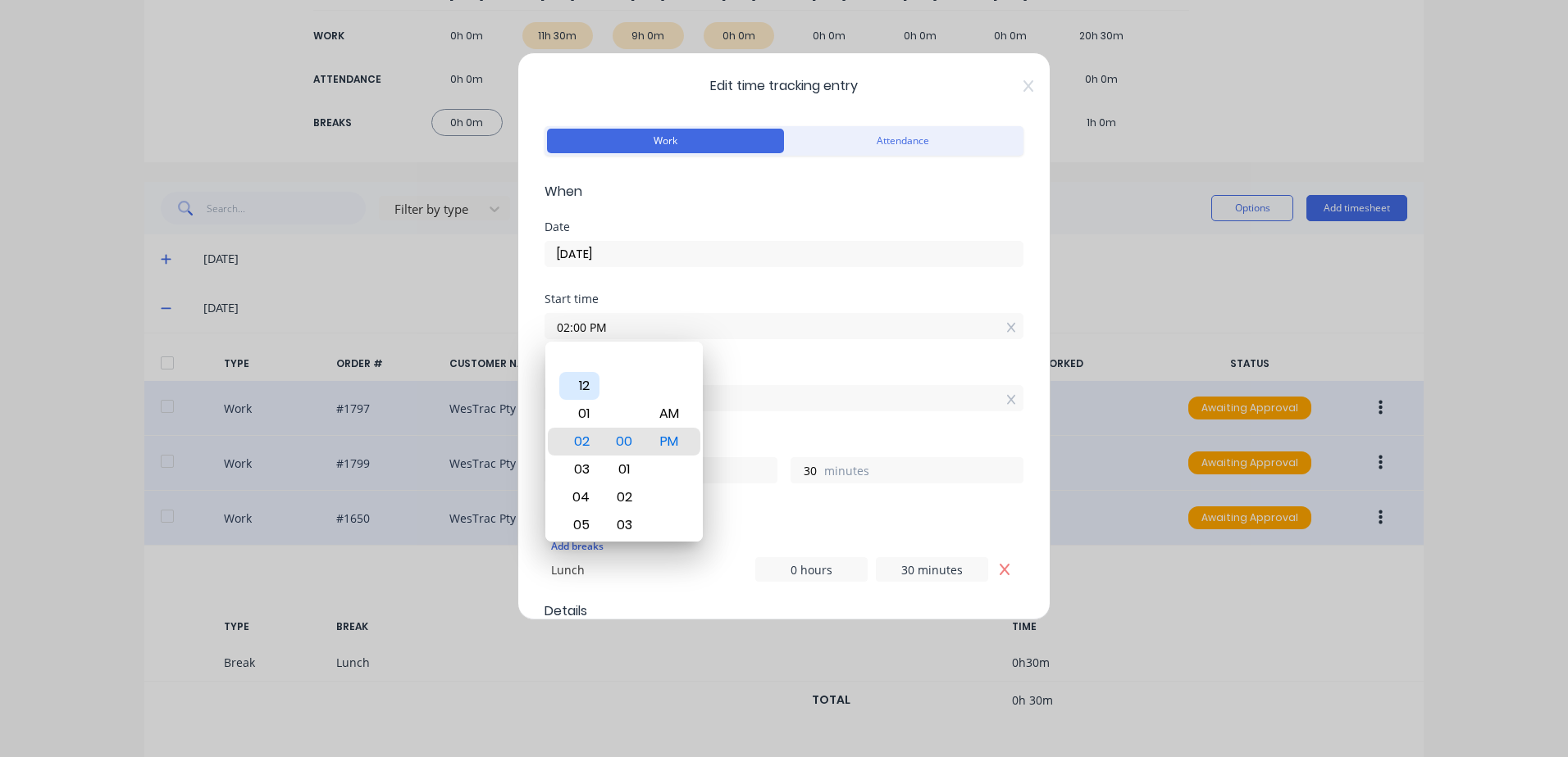
click at [584, 384] on div "12" at bounding box center [579, 385] width 40 height 28
type input "12:00 PM"
type input "3"
click at [828, 364] on div "Start time 12:00 PM" at bounding box center [784, 330] width 479 height 72
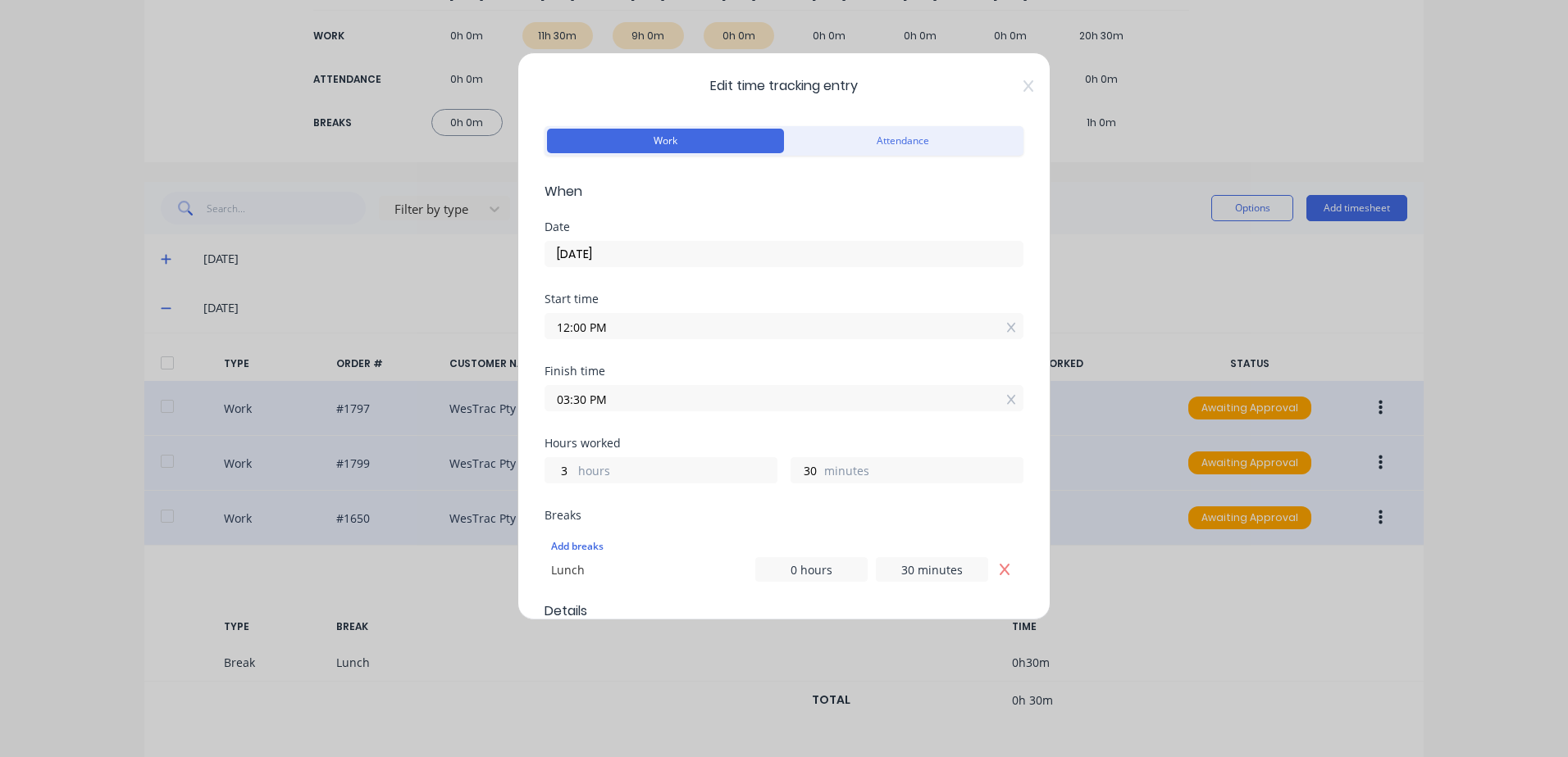
click at [663, 408] on input "03:30 PM" at bounding box center [784, 398] width 477 height 24
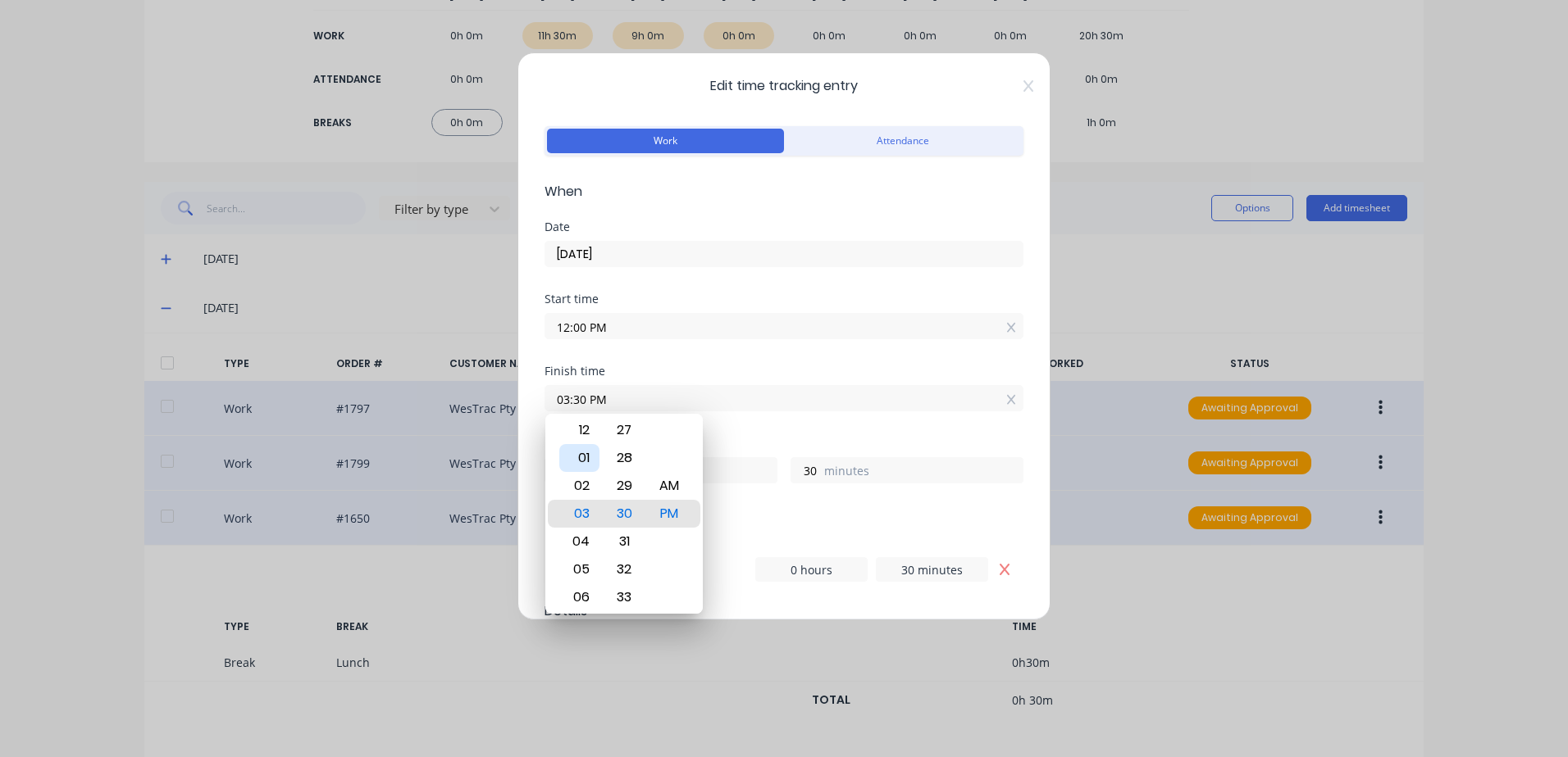
click at [577, 456] on div "01" at bounding box center [579, 458] width 40 height 28
type input "01:30 PM"
type input "1"
click at [766, 353] on div "Start time 12:00 PM" at bounding box center [784, 330] width 479 height 72
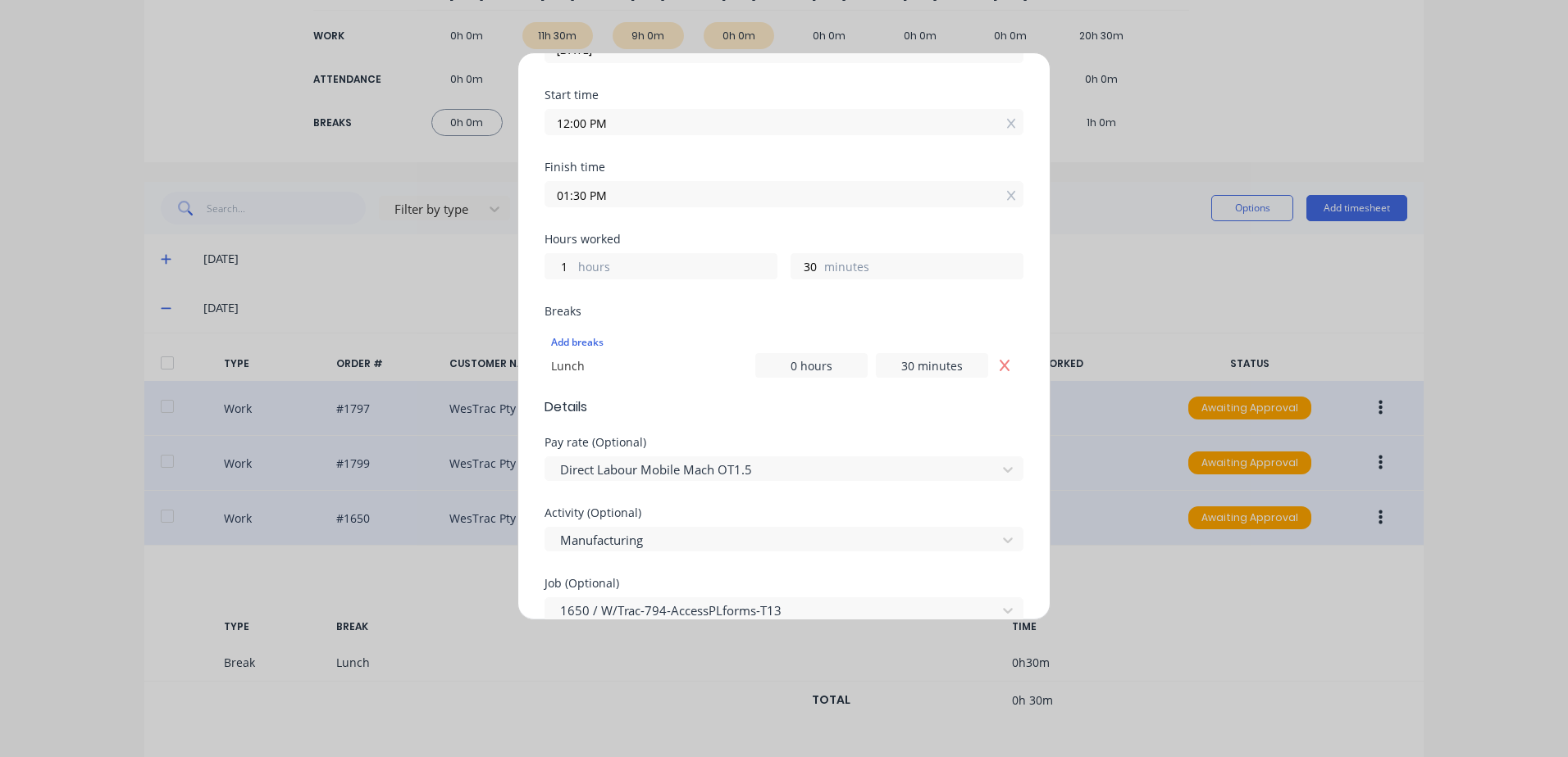
scroll to position [164, 0]
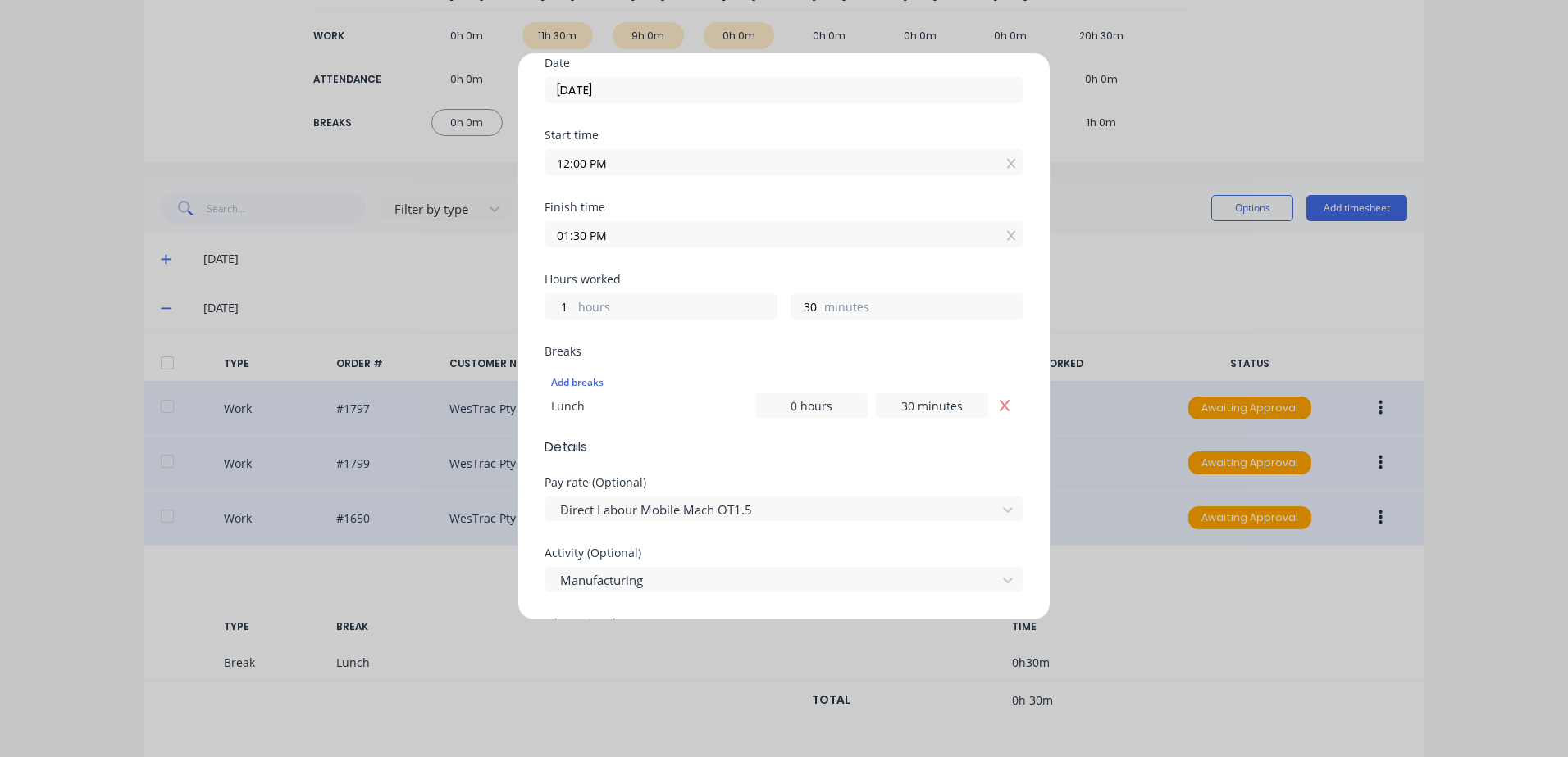
click at [619, 164] on input "12:00 PM" at bounding box center [784, 162] width 477 height 24
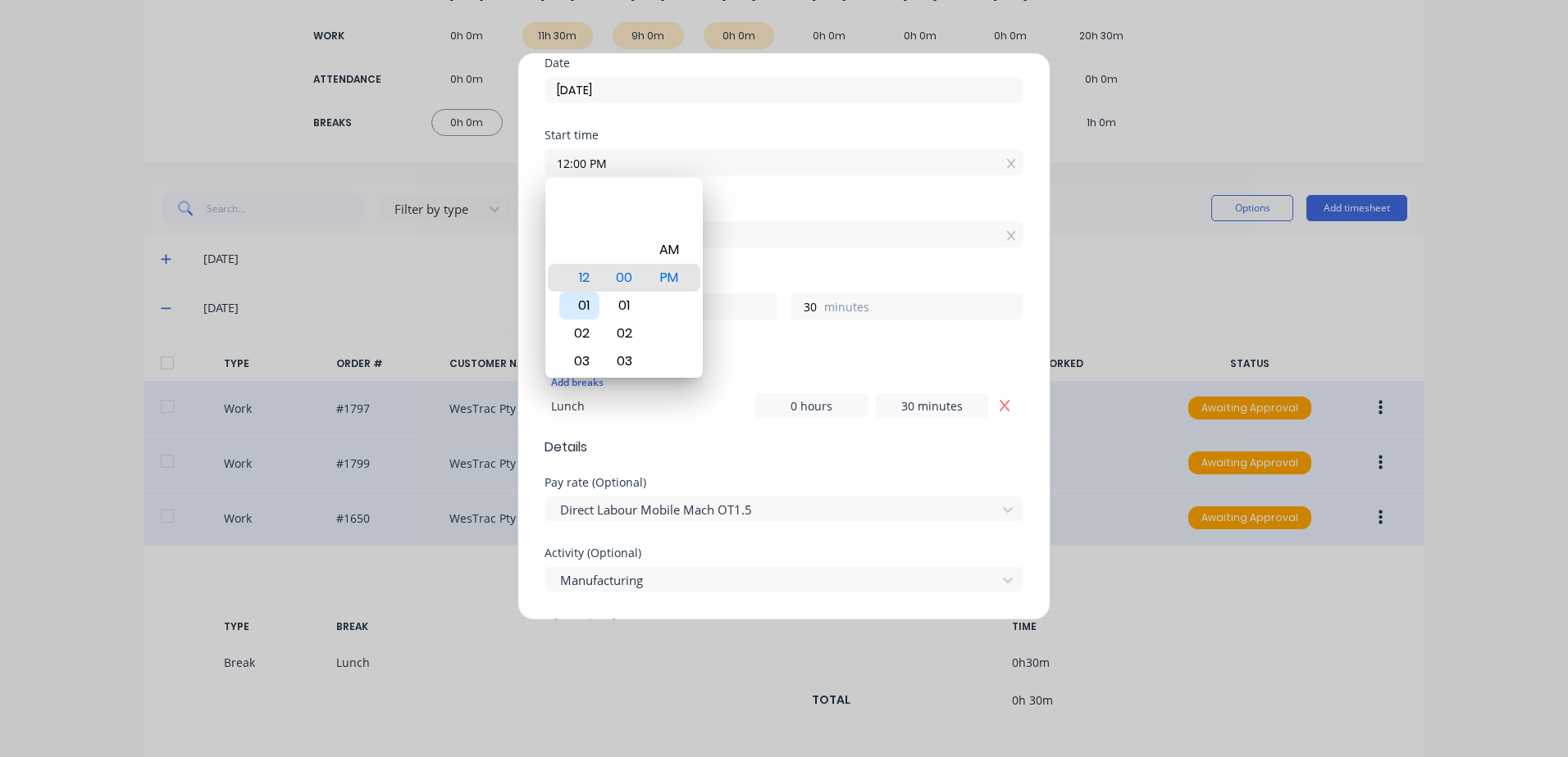
click at [580, 303] on div "01" at bounding box center [579, 305] width 40 height 28
type input "01:00 PM"
type input "0"
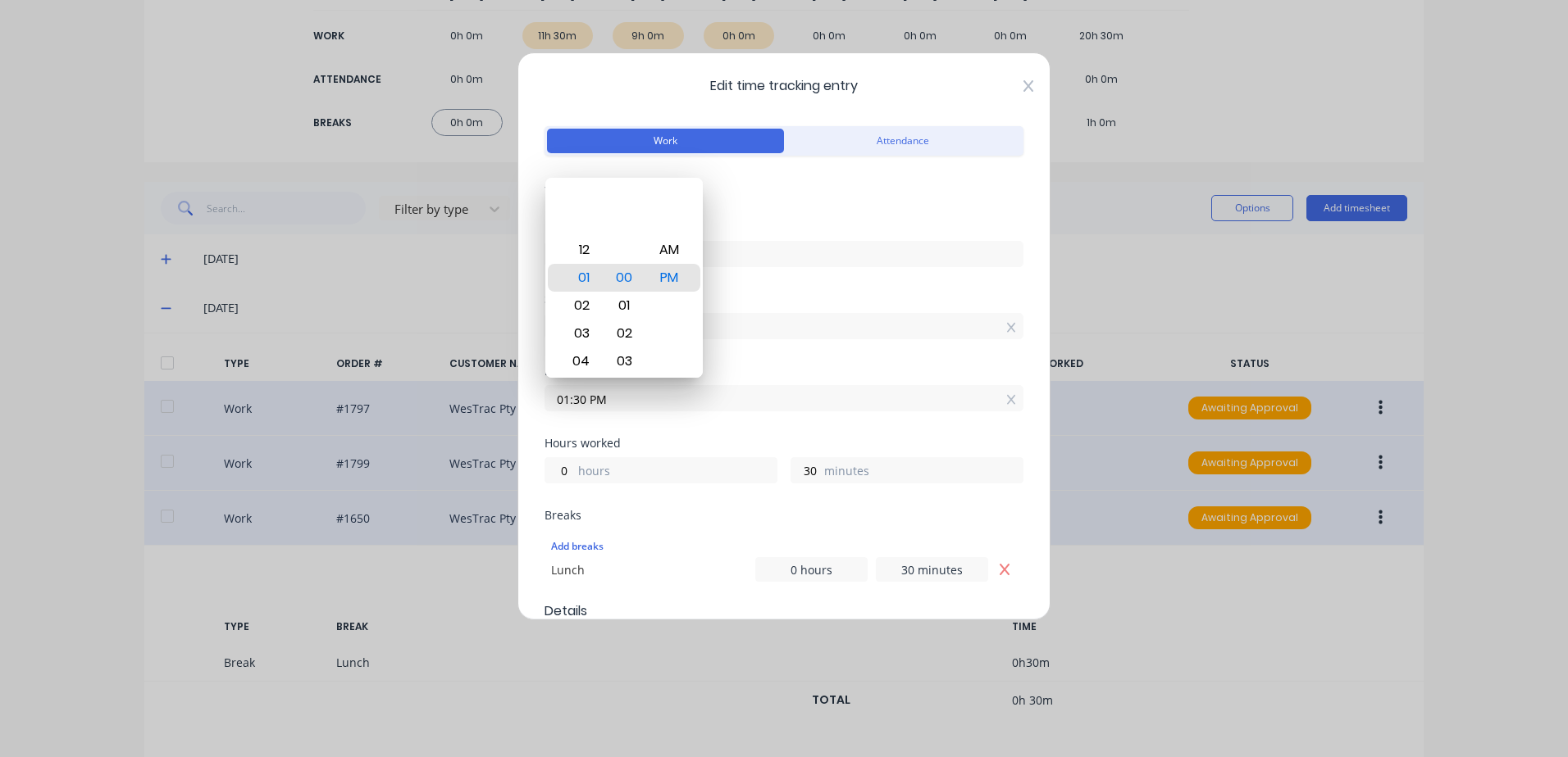
click at [1023, 83] on icon at bounding box center [1028, 86] width 10 height 13
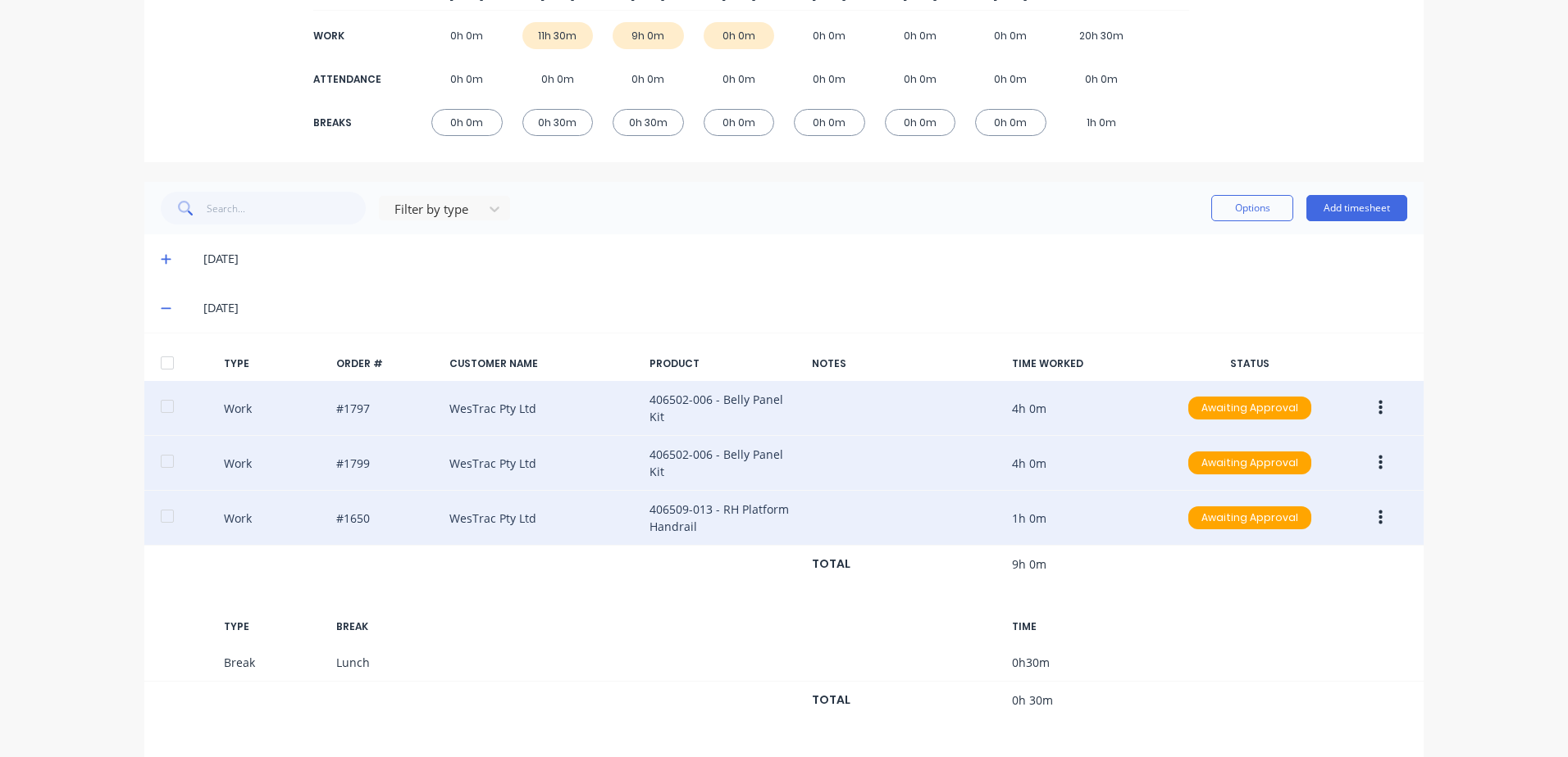
click at [1378, 456] on icon "button" at bounding box center [1380, 464] width 4 height 15
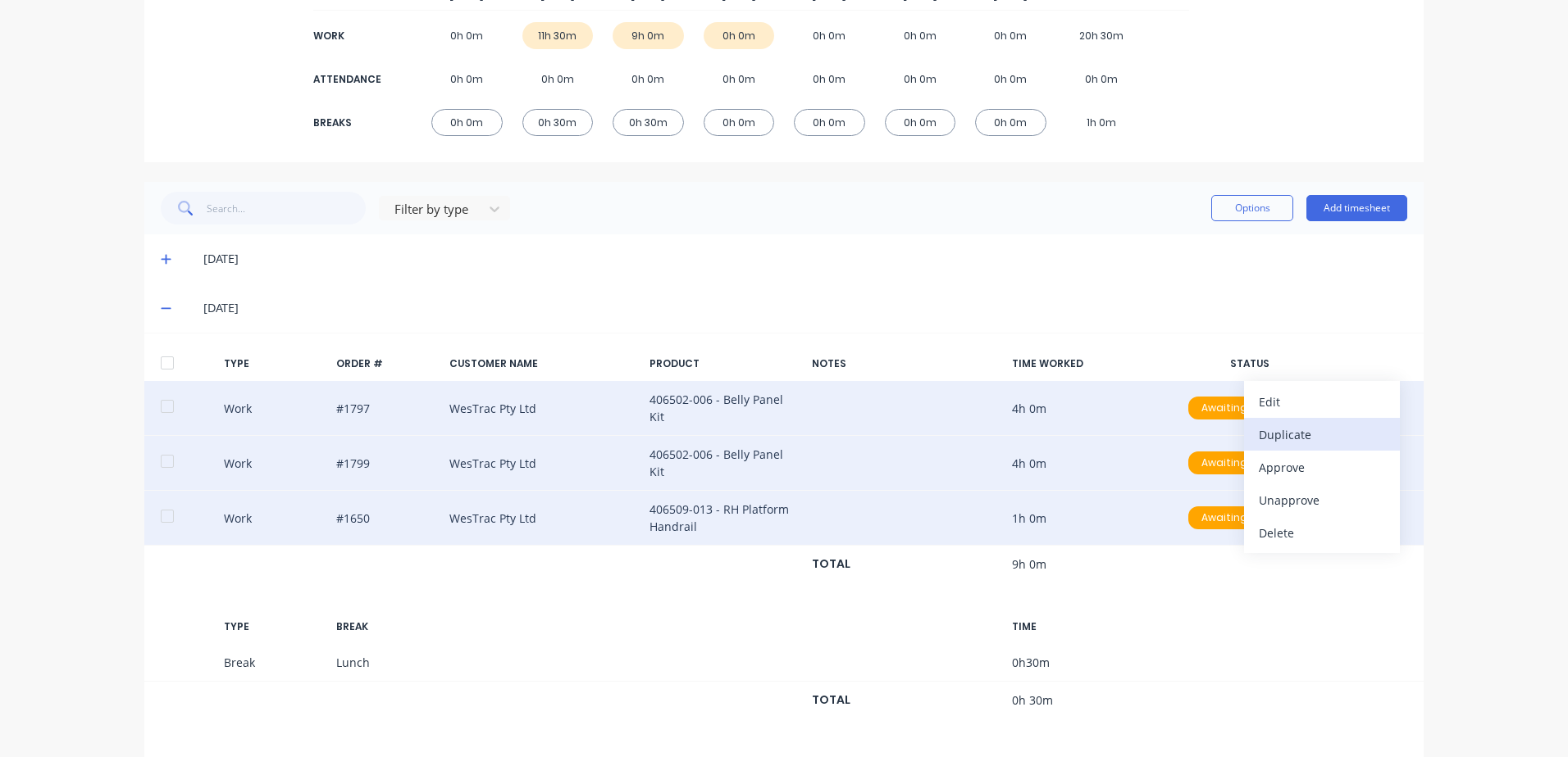
click at [1289, 427] on div "Duplicate" at bounding box center [1322, 435] width 127 height 24
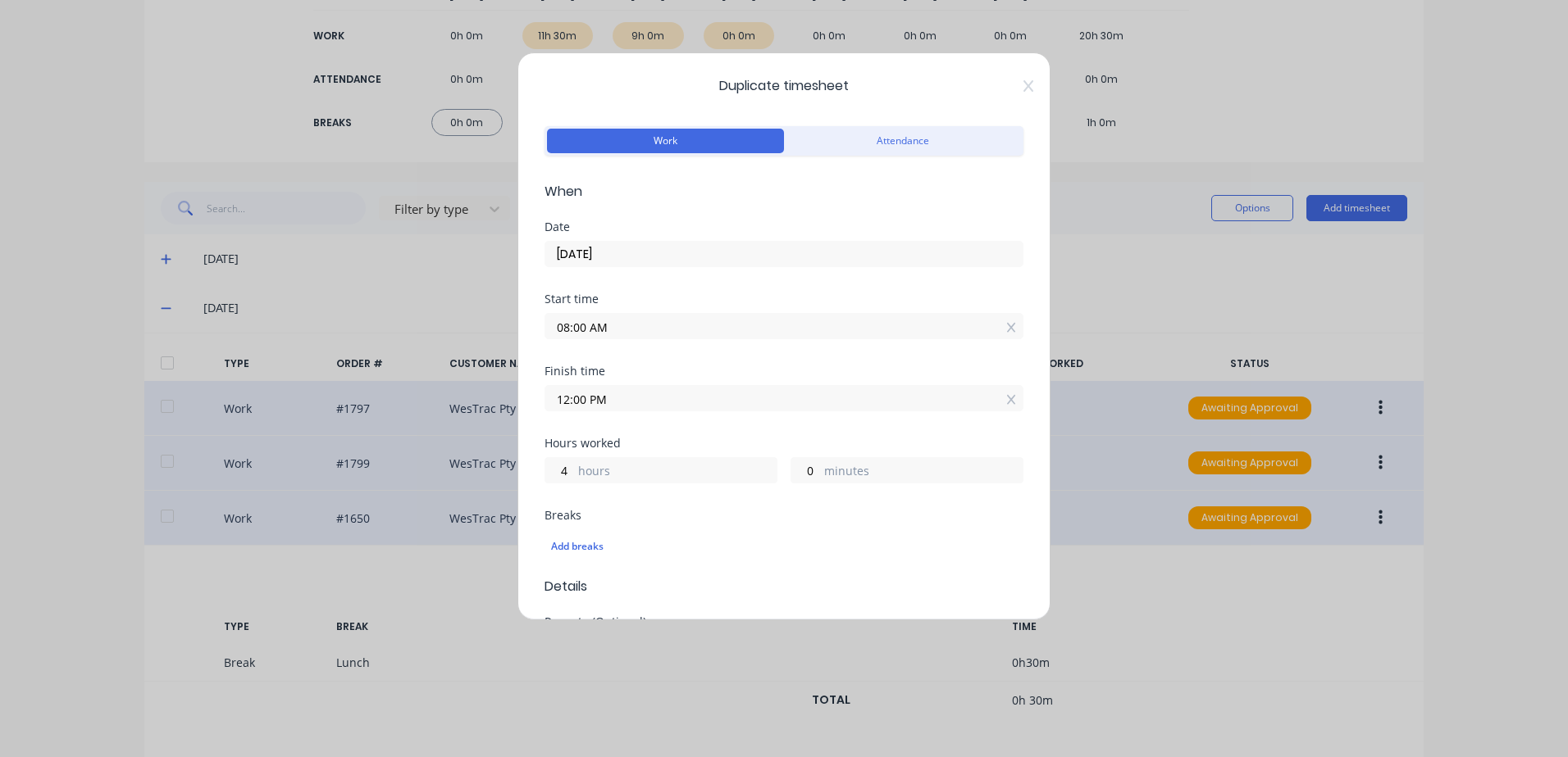
click at [616, 327] on input "08:00 AM" at bounding box center [784, 325] width 477 height 24
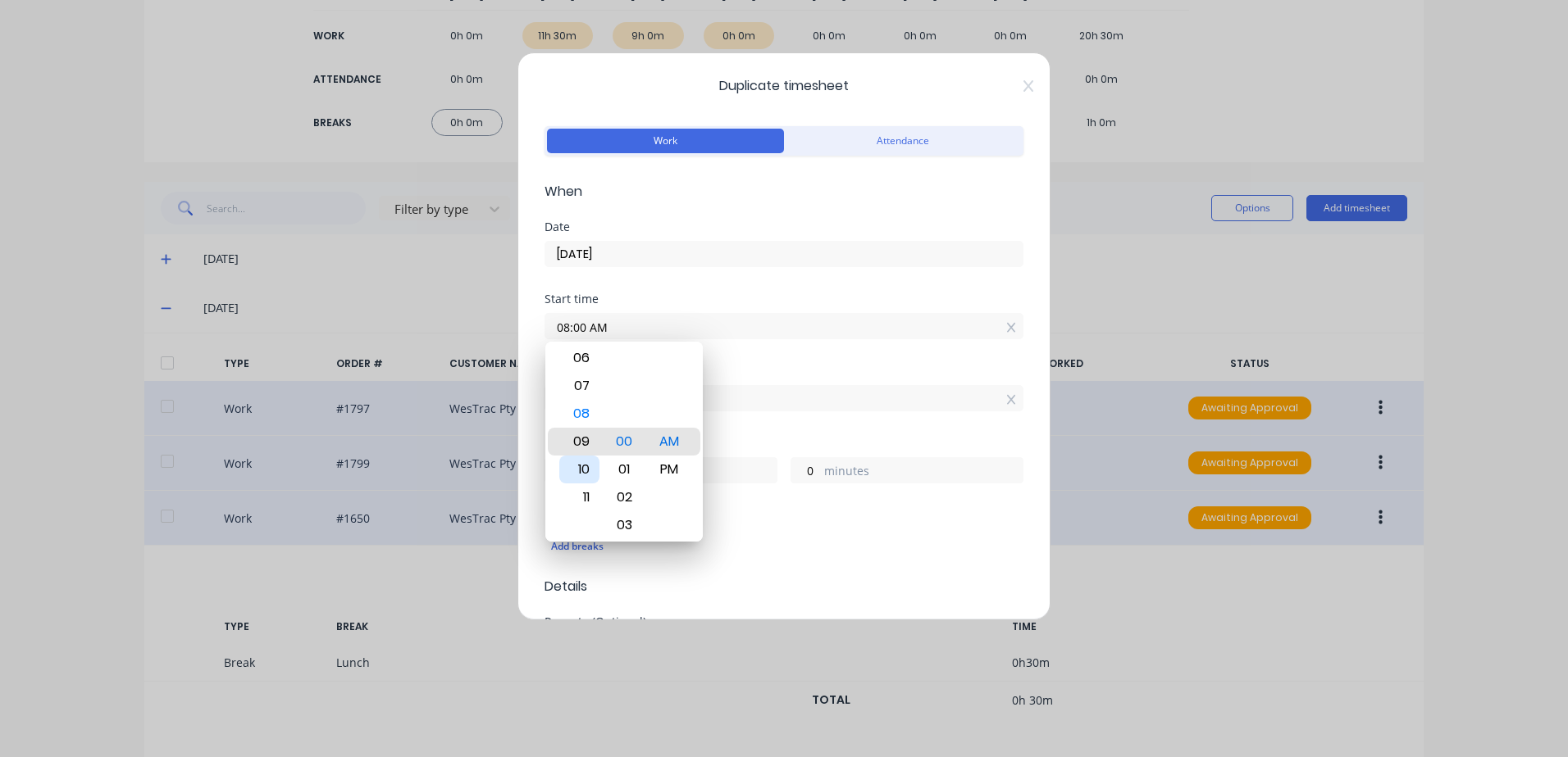
type input "10:00 AM"
type input "2"
type input "07:00 AM"
type input "5"
type input "02:00 AM"
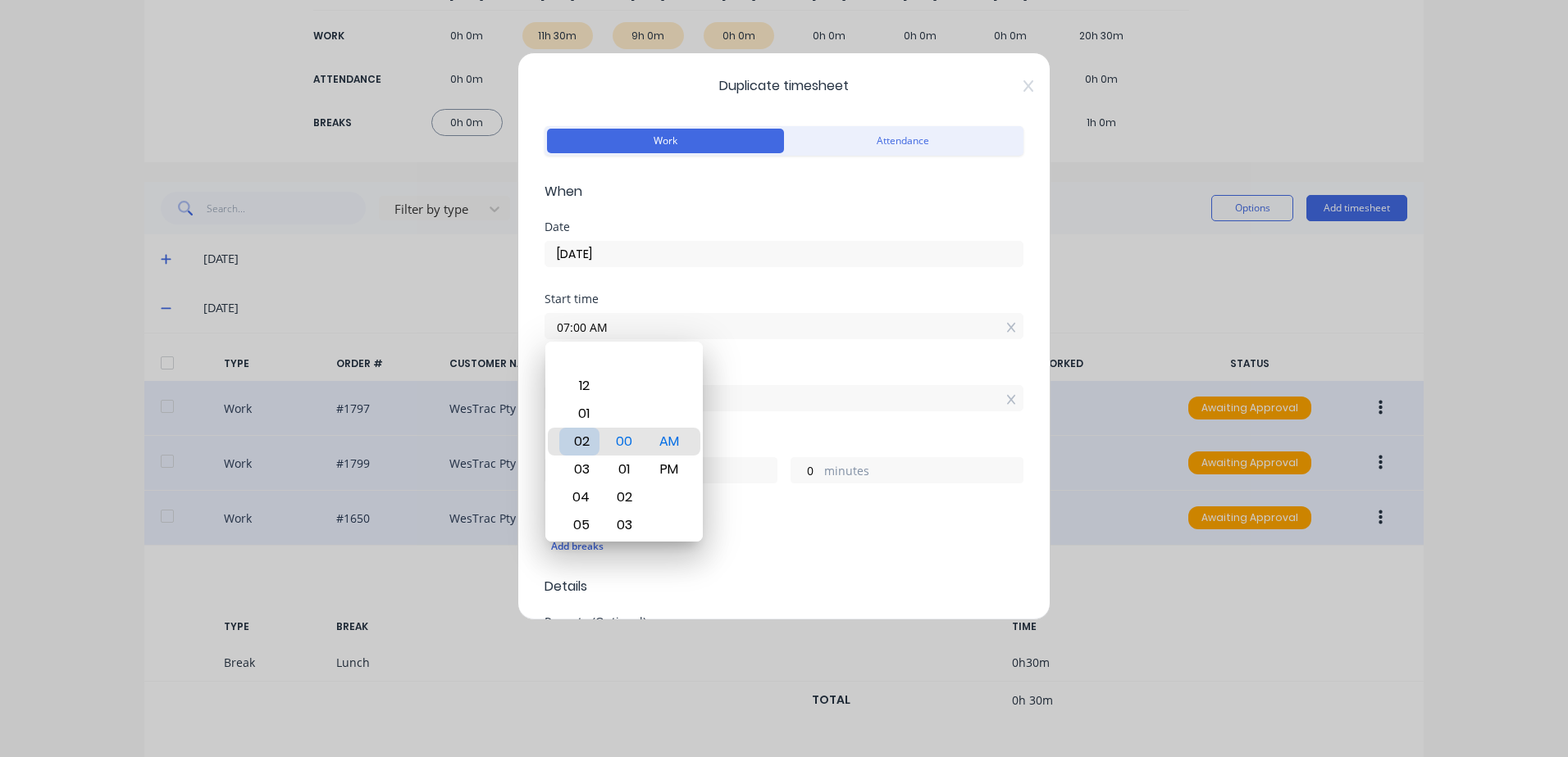
type input "10"
type input "12:00 AM"
type input "12"
click at [582, 464] on div "01" at bounding box center [579, 470] width 40 height 28
type input "01:00 AM"
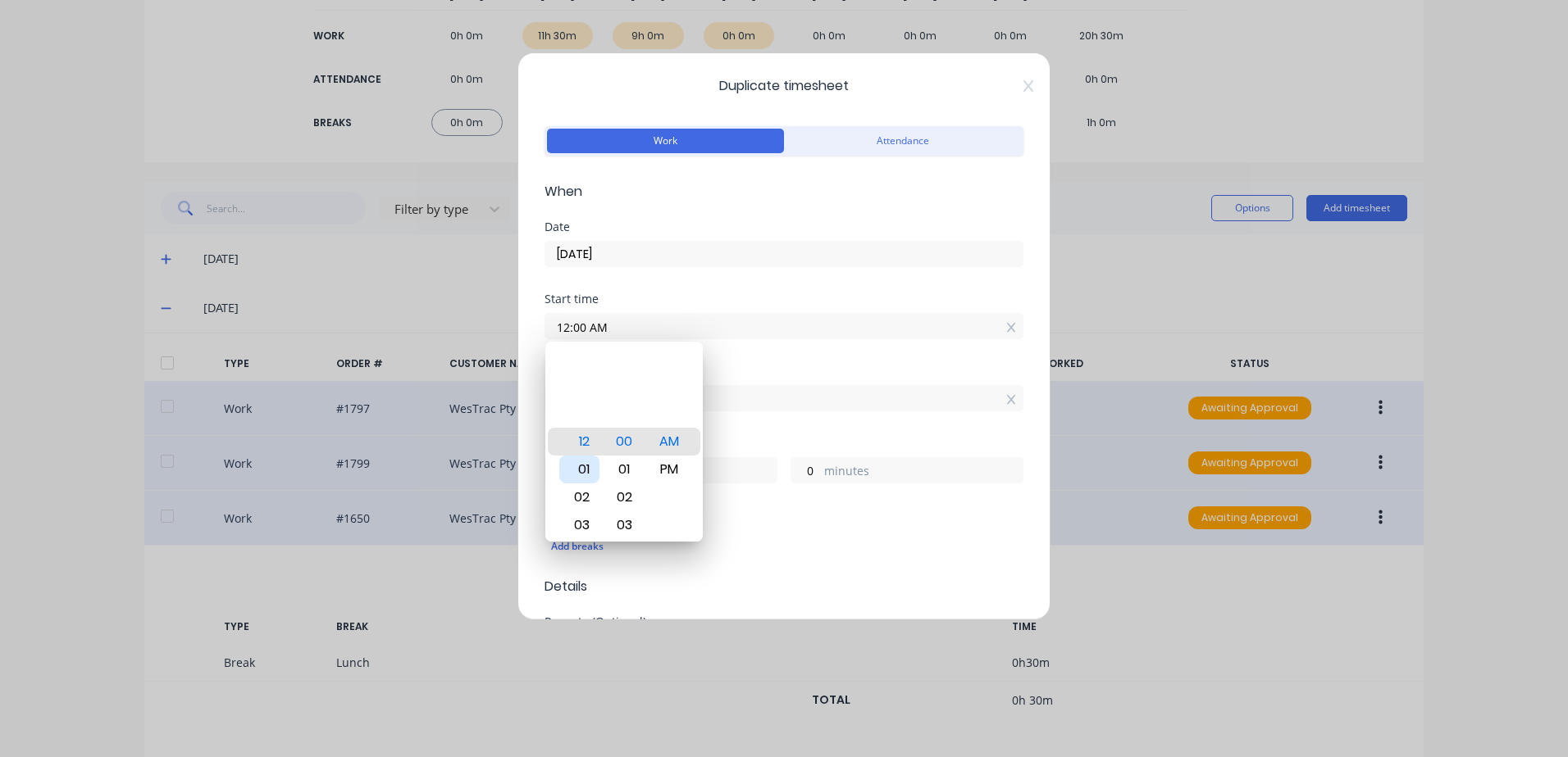
type input "11"
click at [661, 466] on div "PM" at bounding box center [670, 470] width 40 height 28
type input "01:00 PM"
type input "23"
click at [775, 353] on div "Start time 01:00 PM" at bounding box center [784, 330] width 479 height 72
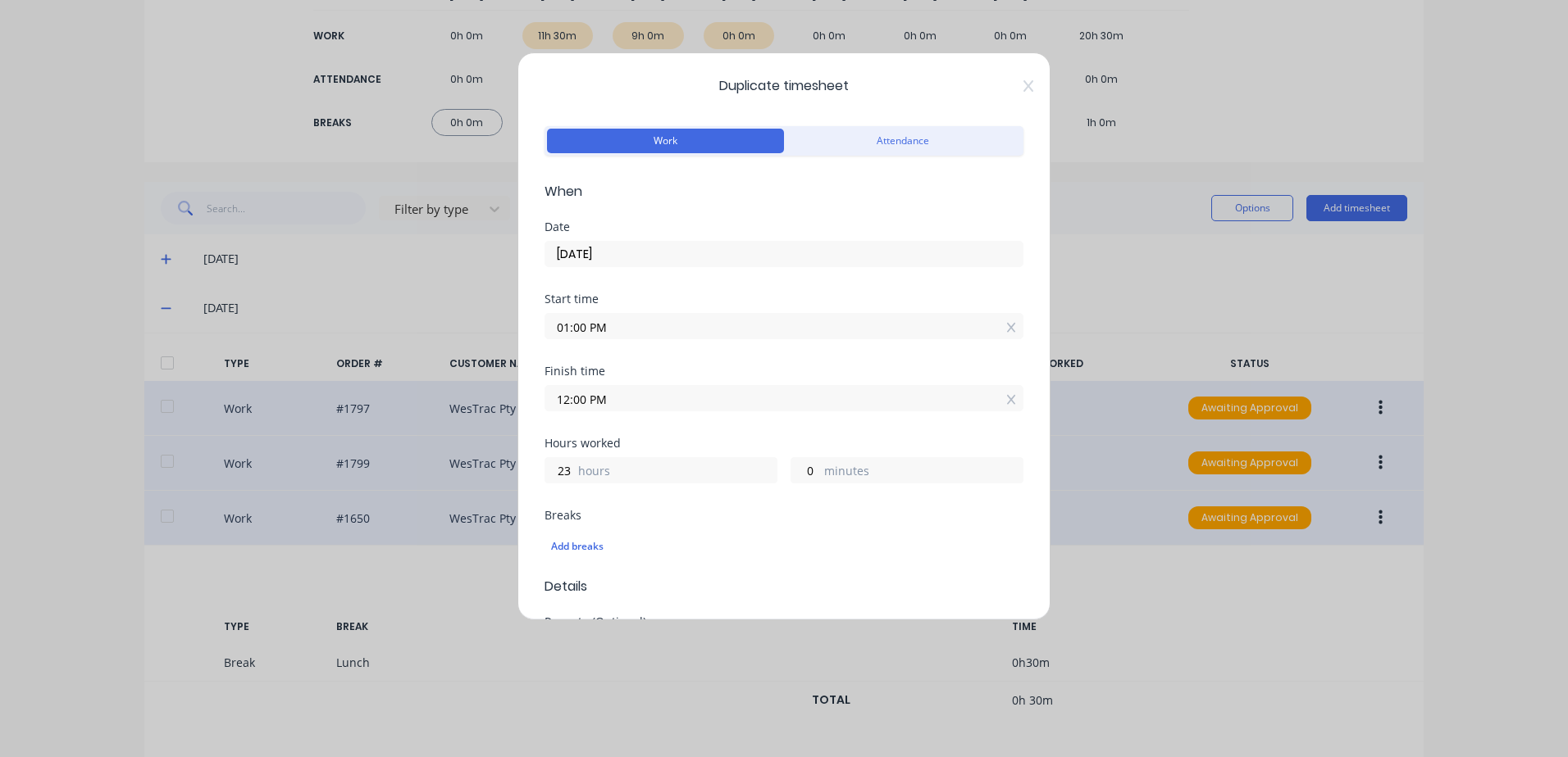
click at [634, 403] on input "12:00 PM" at bounding box center [784, 398] width 477 height 24
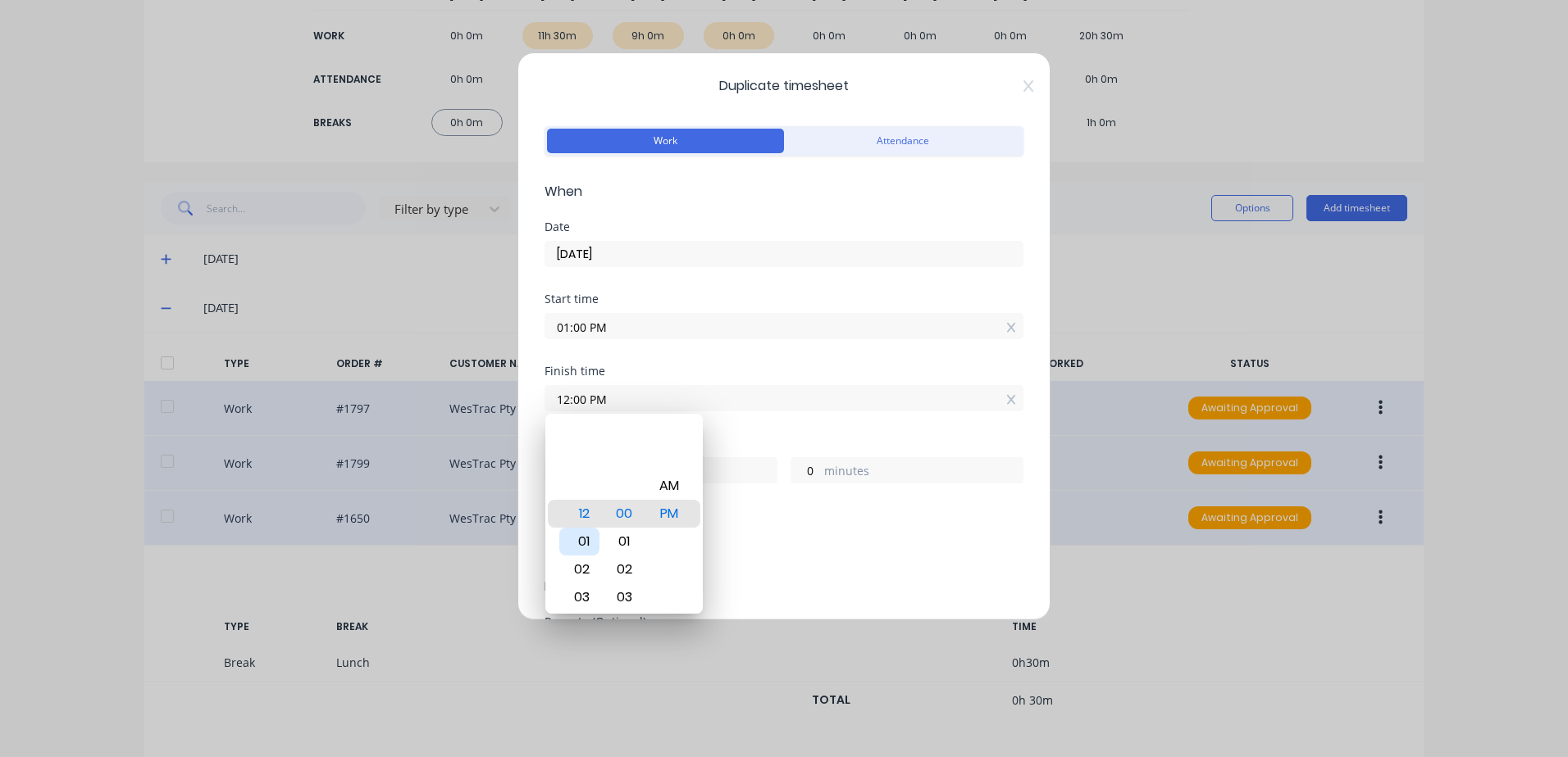
click at [583, 539] on div "01" at bounding box center [579, 541] width 40 height 28
type input "01:00 PM"
type input "0"
click at [619, 311] on div "01:00 PM" at bounding box center [784, 325] width 479 height 30
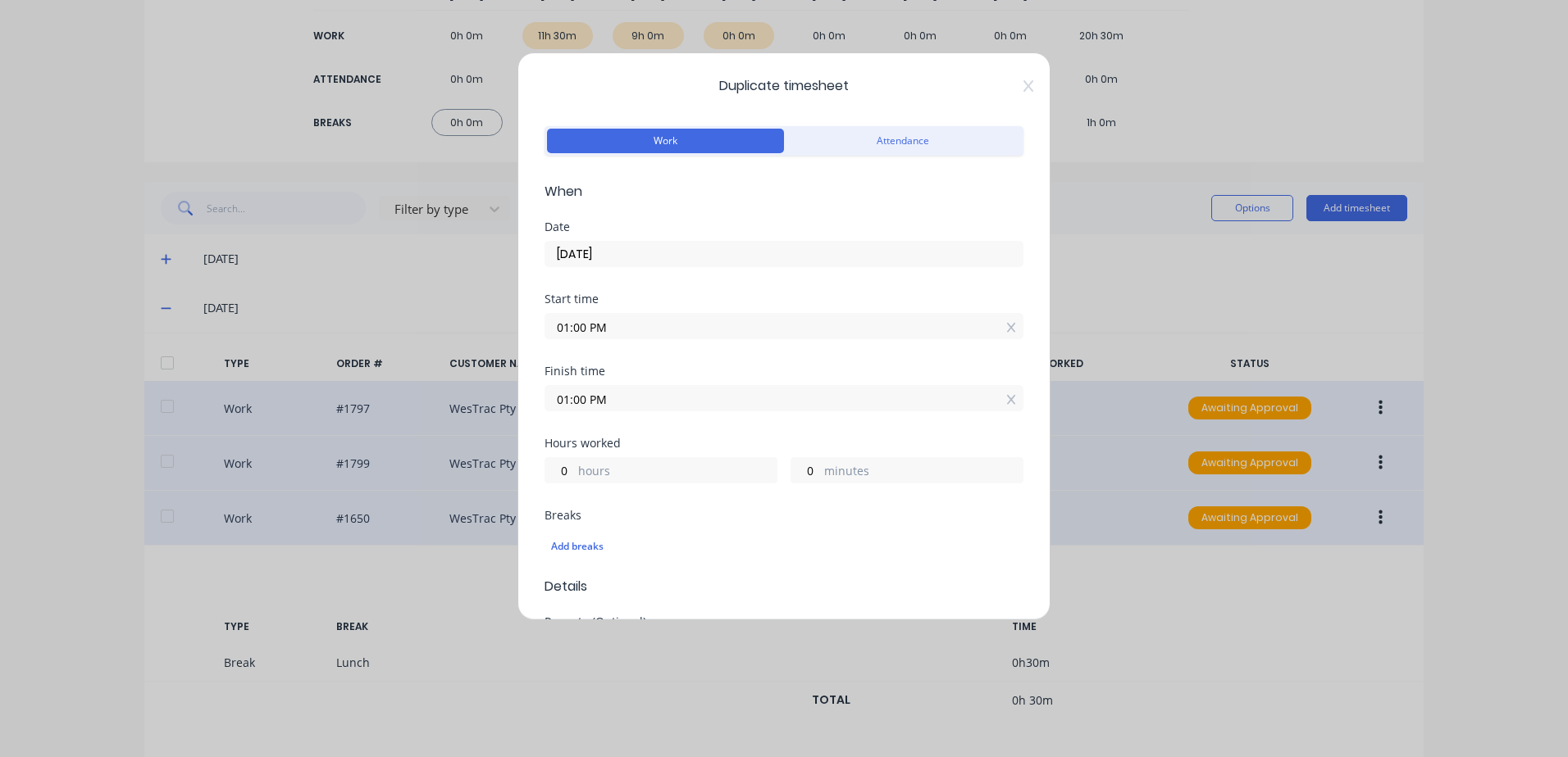
click at [663, 325] on input "01:00 PM" at bounding box center [784, 325] width 477 height 24
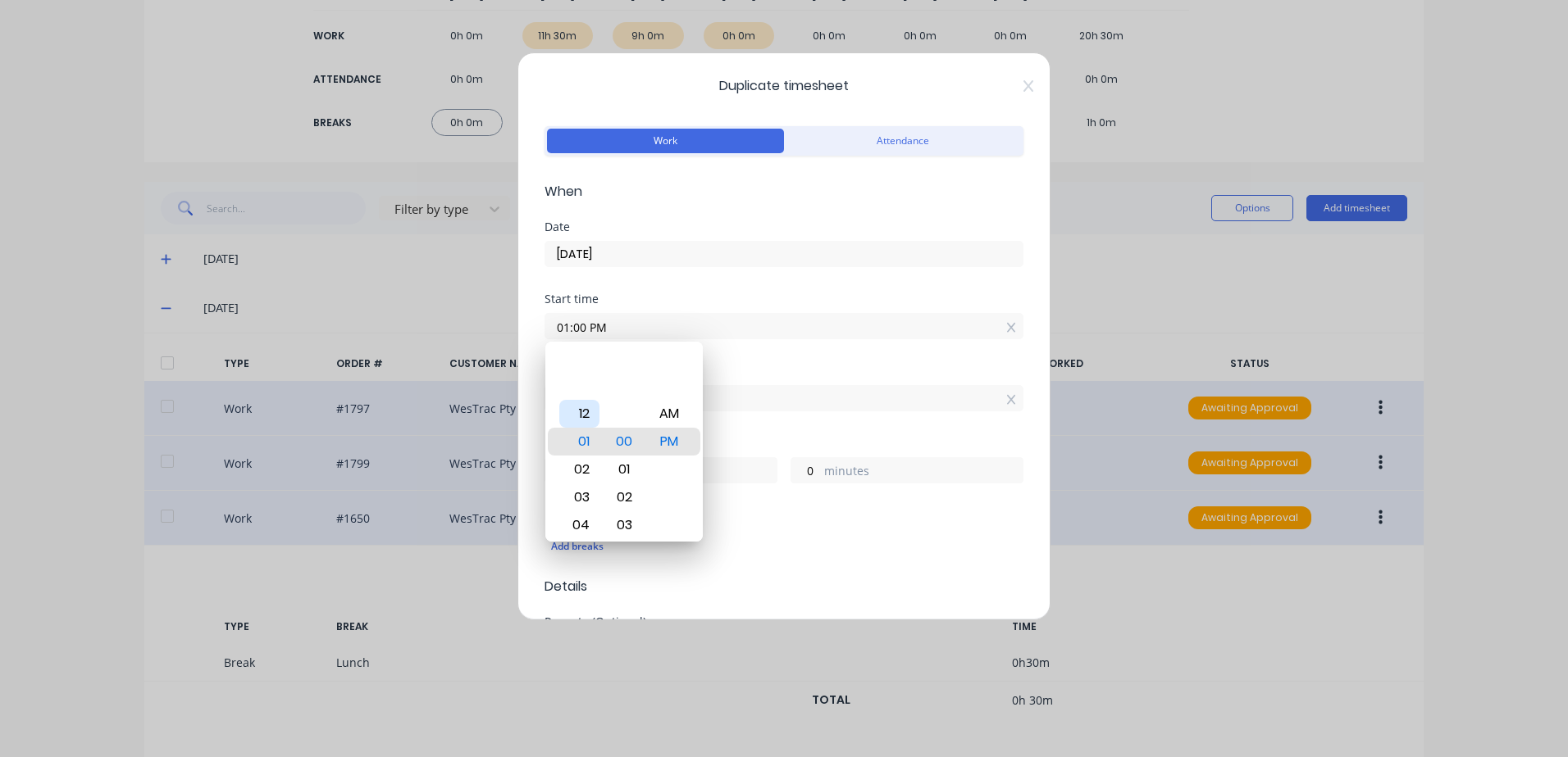
click at [586, 411] on div "12" at bounding box center [579, 413] width 40 height 28
type input "12:00 PM"
type input "1"
click at [752, 351] on div "Start time 12:00 PM" at bounding box center [784, 330] width 479 height 72
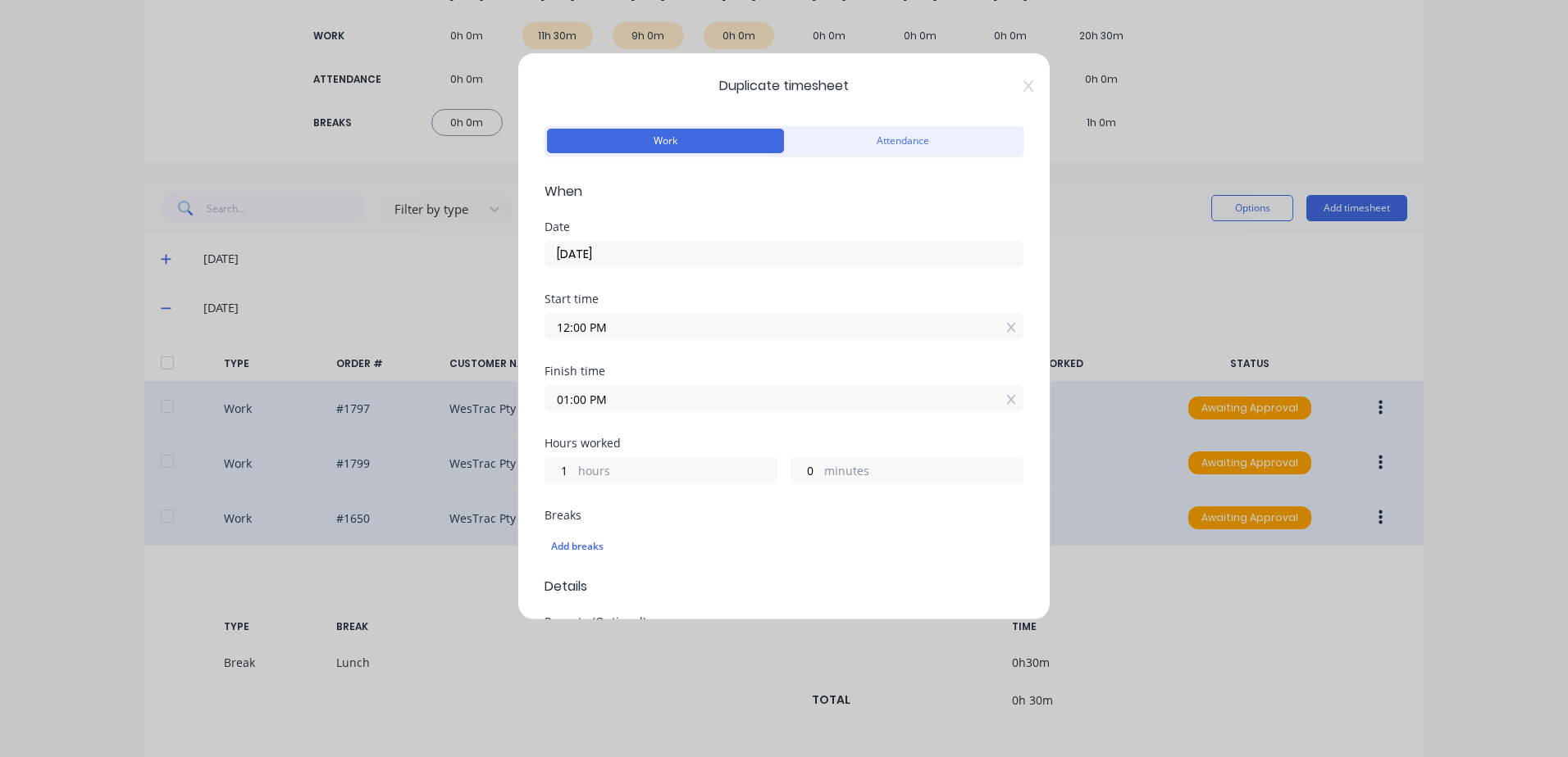
click at [658, 398] on input "01:00 PM" at bounding box center [784, 398] width 477 height 24
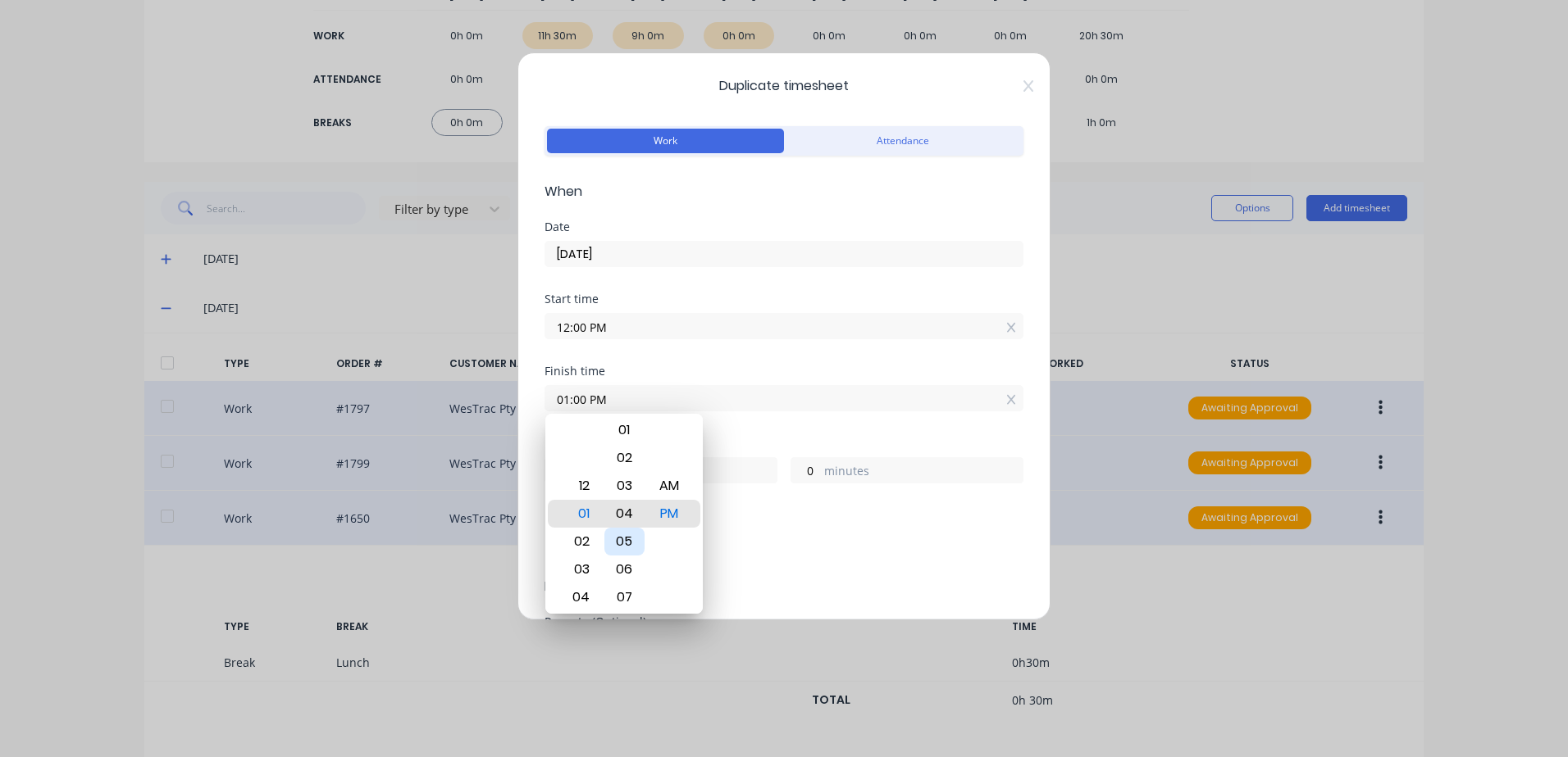
type input "01:04 PM"
type input "4"
type input "01:09 PM"
type input "9"
type input "01:14 PM"
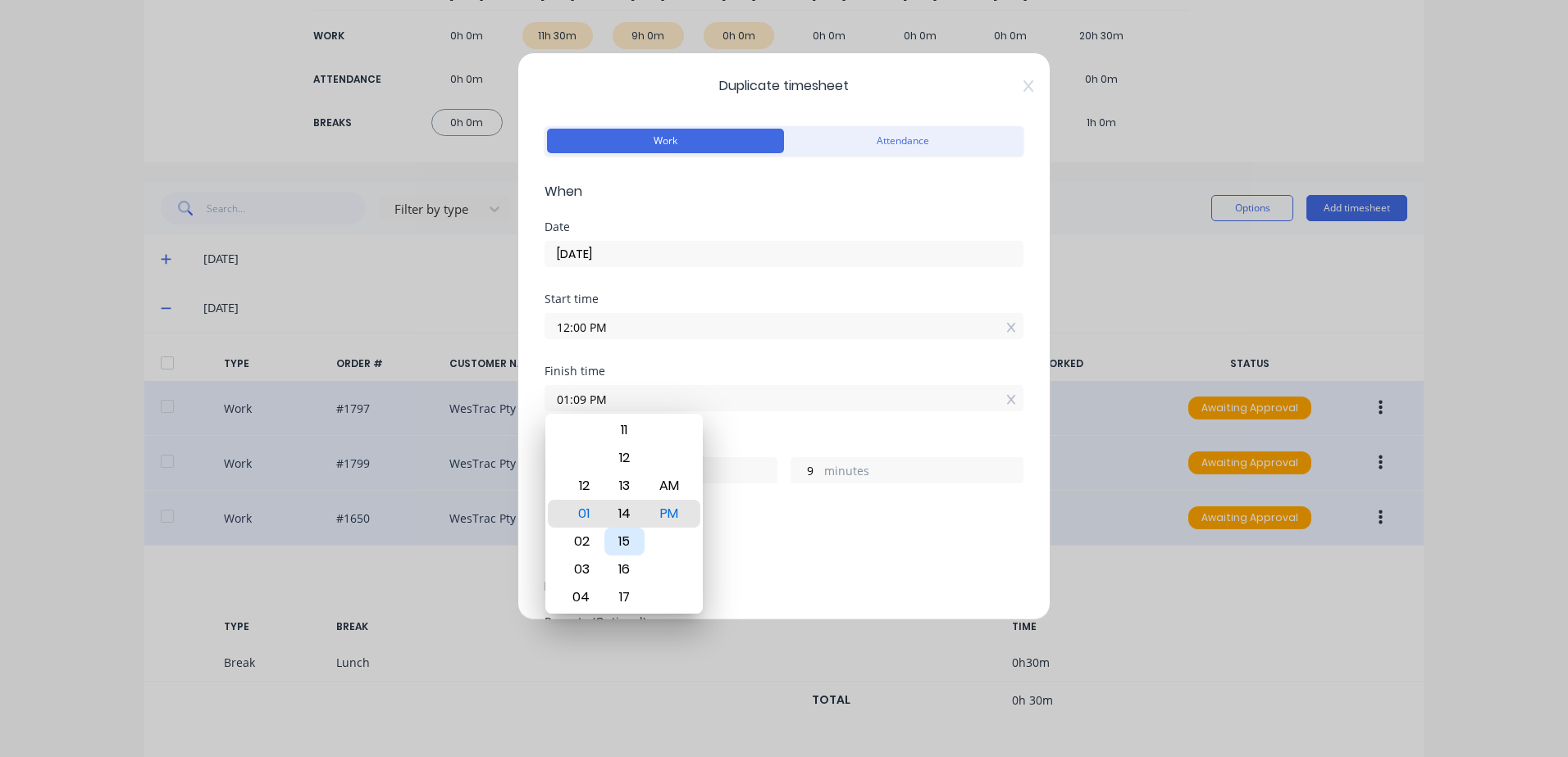
type input "14"
type input "01:19 PM"
type input "19"
type input "01:28 PM"
type input "28"
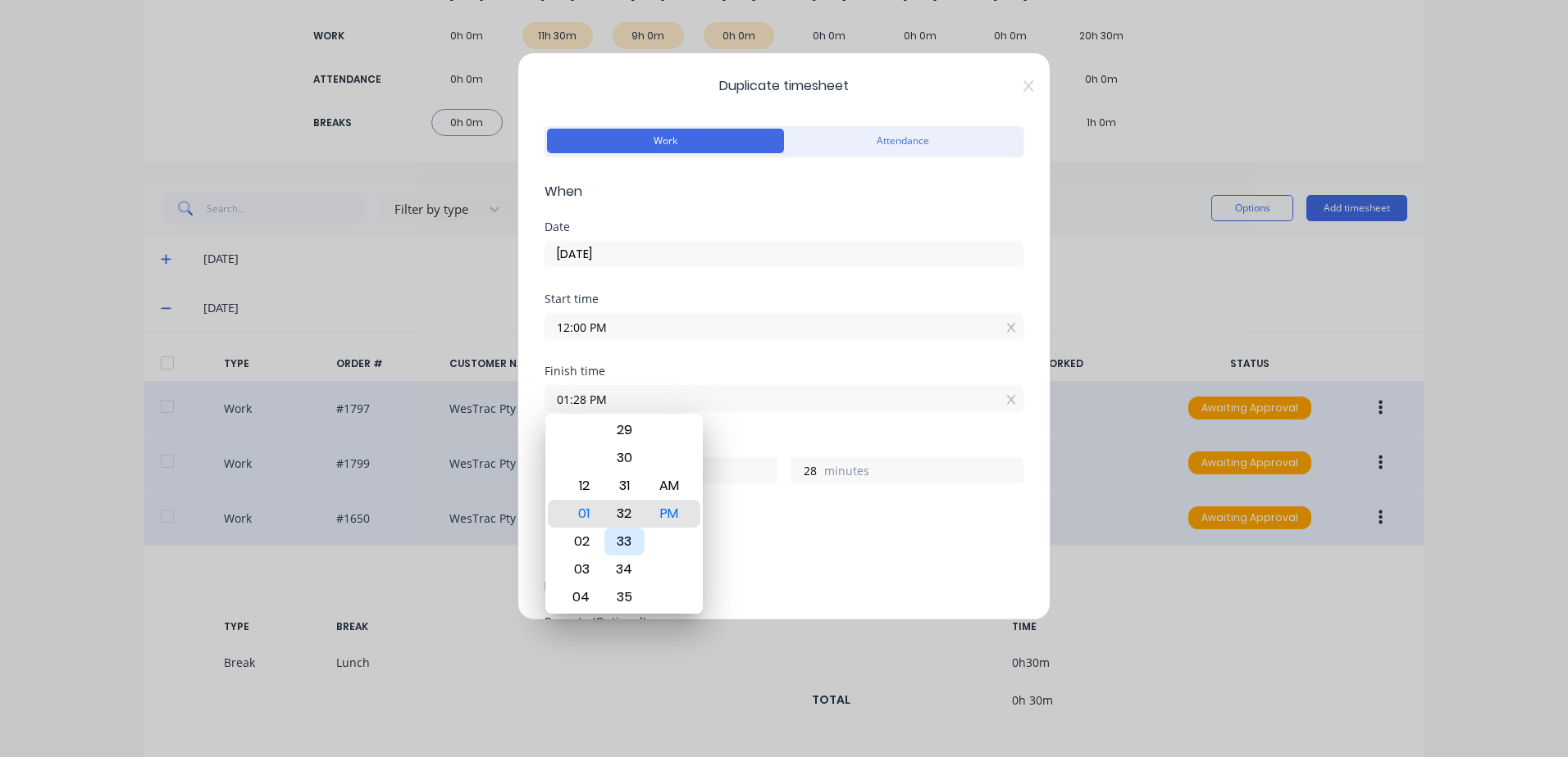
type input "01:32 PM"
type input "32"
click at [626, 457] on div "30" at bounding box center [625, 458] width 40 height 28
type input "01:30 PM"
type input "30"
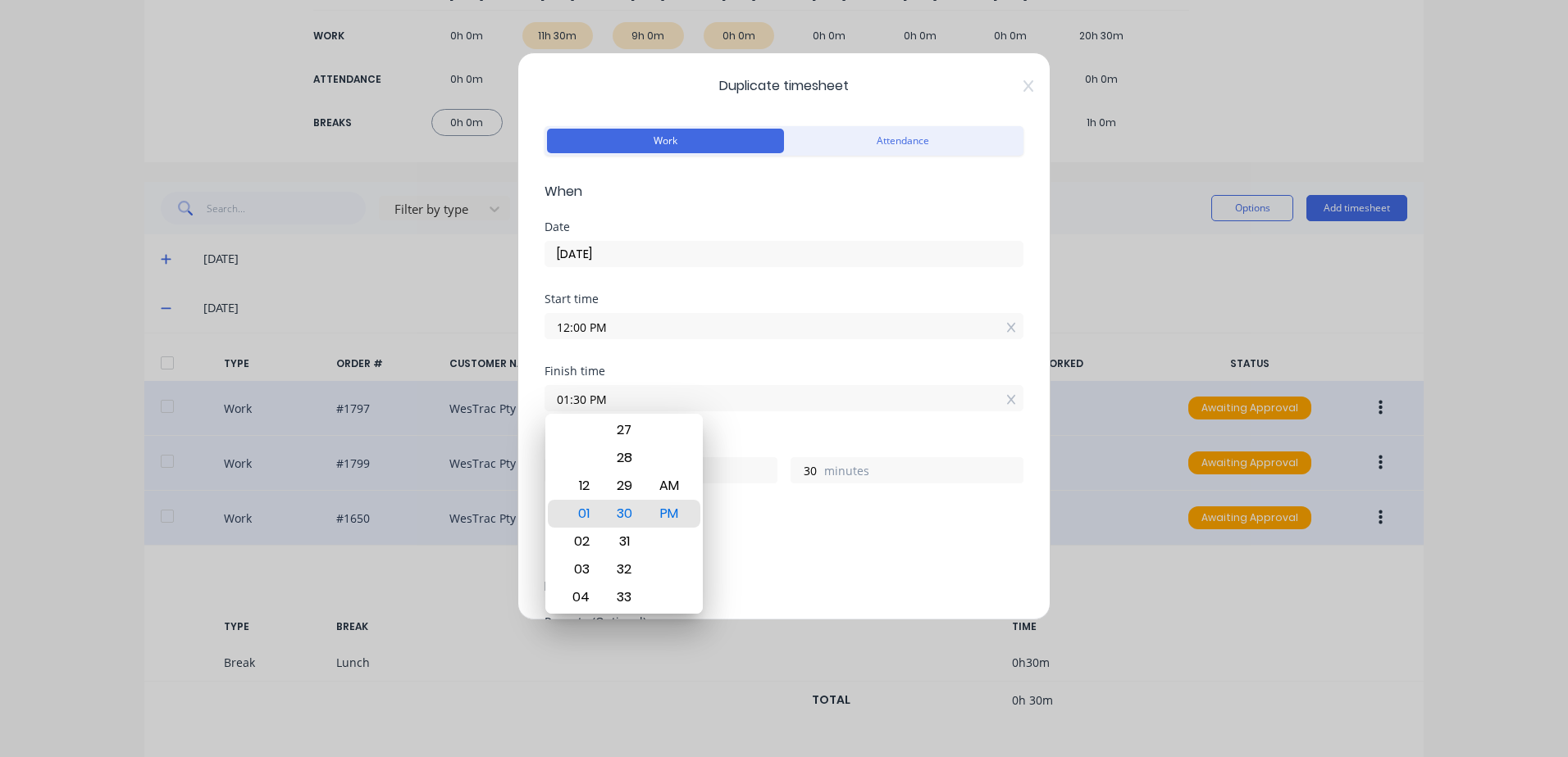
click at [774, 537] on div "Add breaks" at bounding box center [784, 546] width 466 height 21
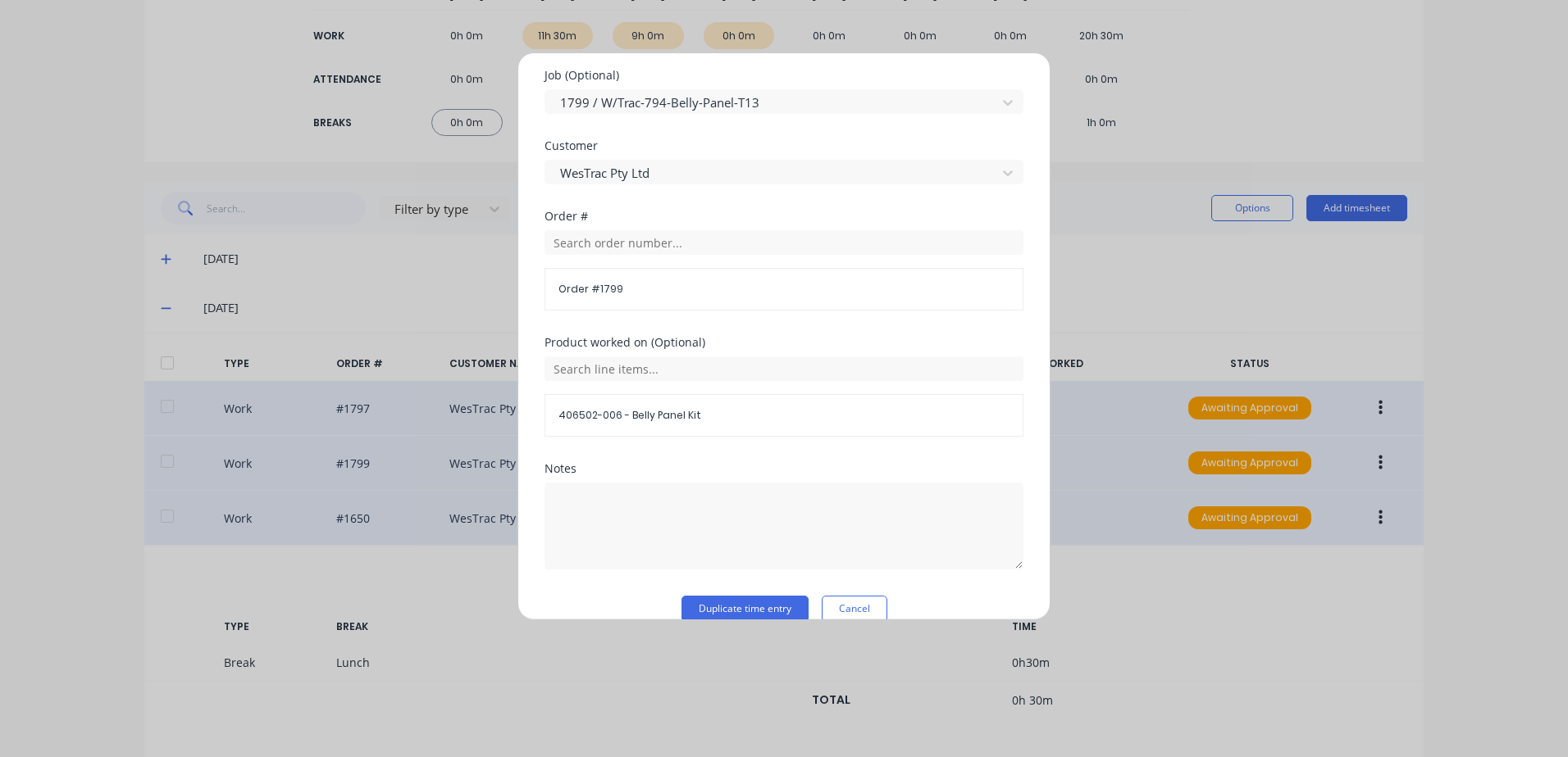
scroll to position [713, 0]
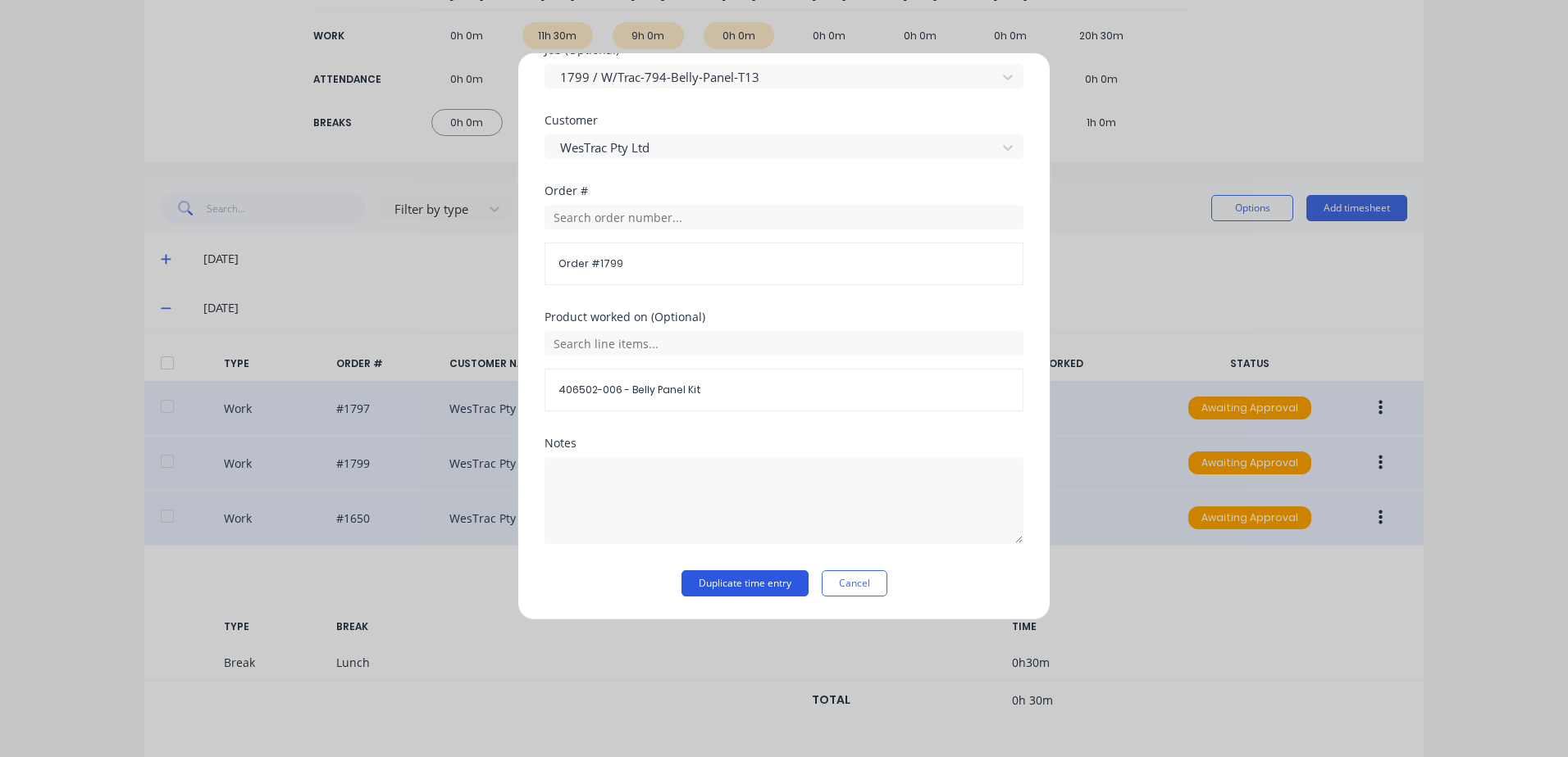
click at [704, 579] on button "Duplicate time entry" at bounding box center [745, 583] width 127 height 26
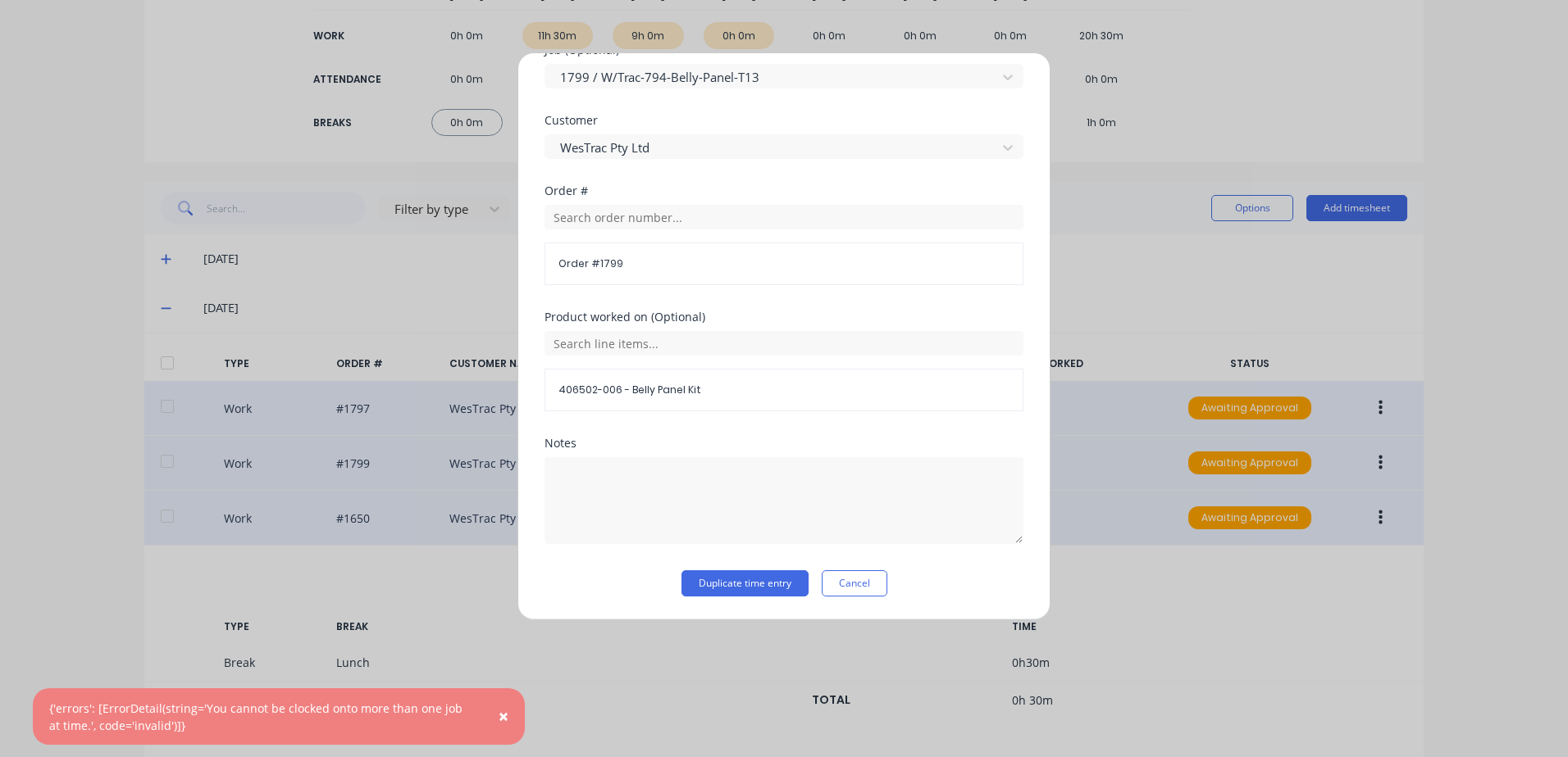
drag, startPoint x: 499, startPoint y: 716, endPoint x: 713, endPoint y: 644, distance: 225.8
click at [505, 717] on span "×" at bounding box center [504, 716] width 10 height 23
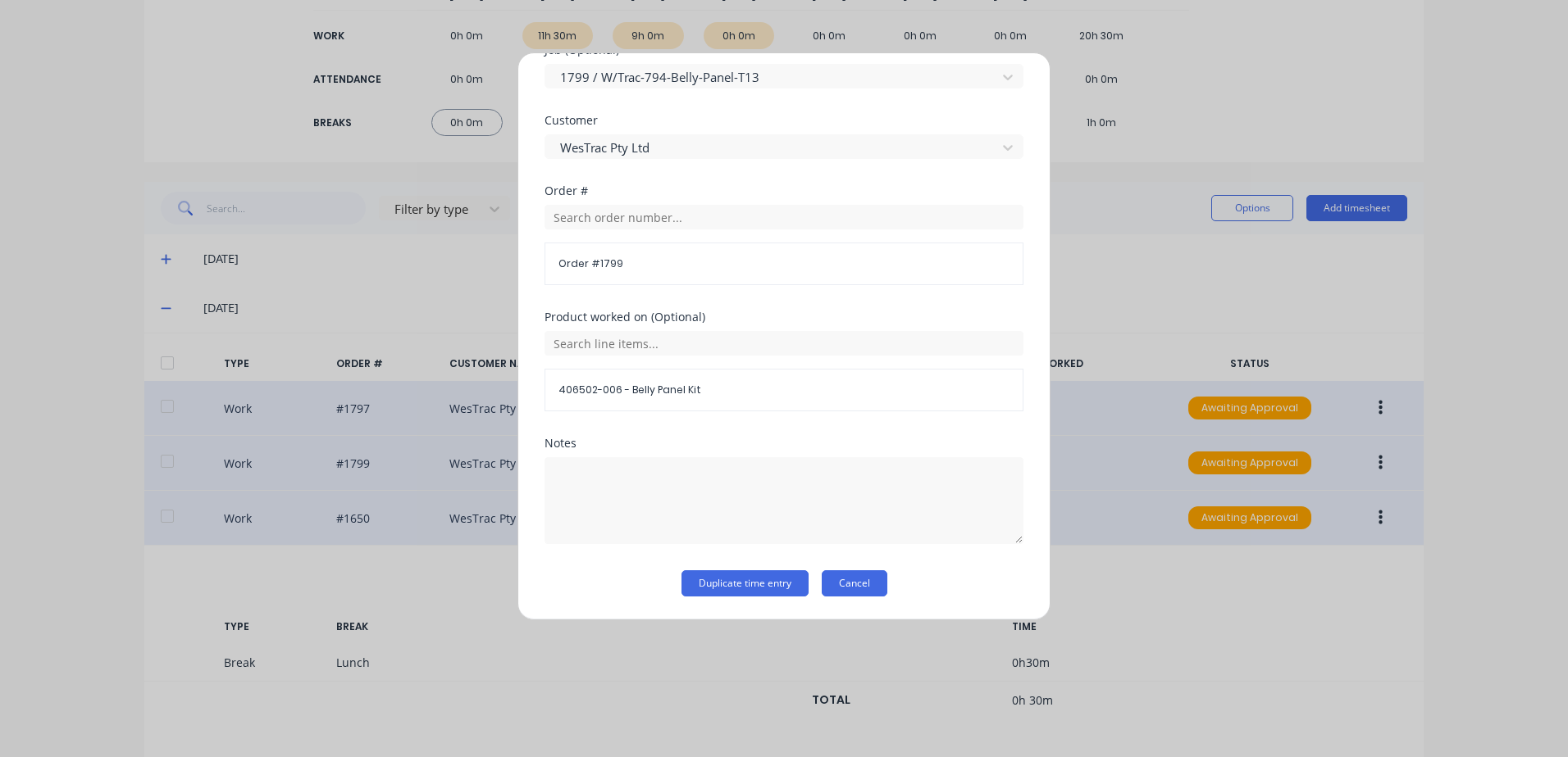
click at [866, 581] on button "Cancel" at bounding box center [854, 583] width 66 height 26
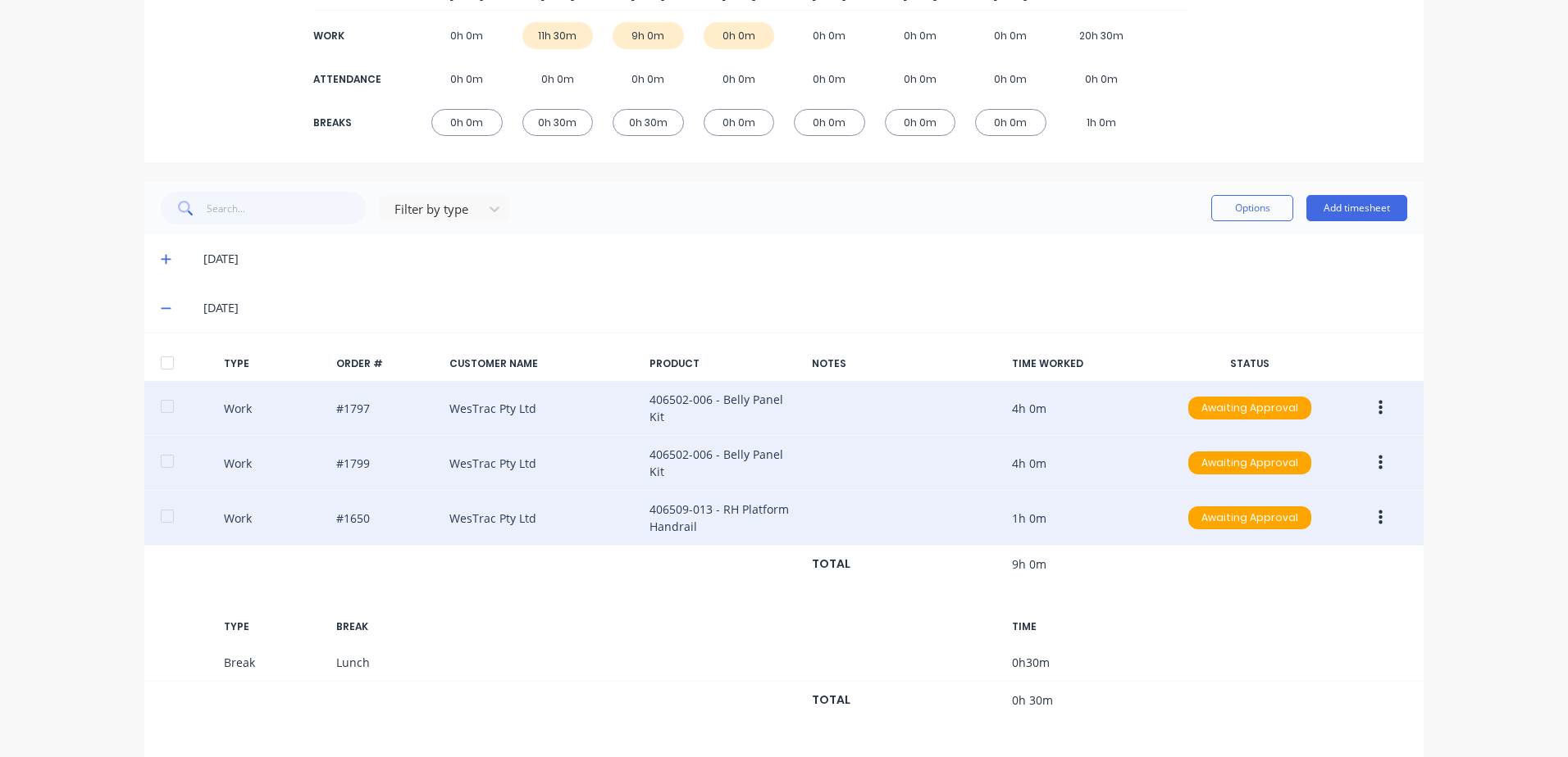
click at [1377, 503] on button "button" at bounding box center [1381, 518] width 39 height 30
click at [1269, 445] on div "Edit" at bounding box center [1322, 457] width 127 height 24
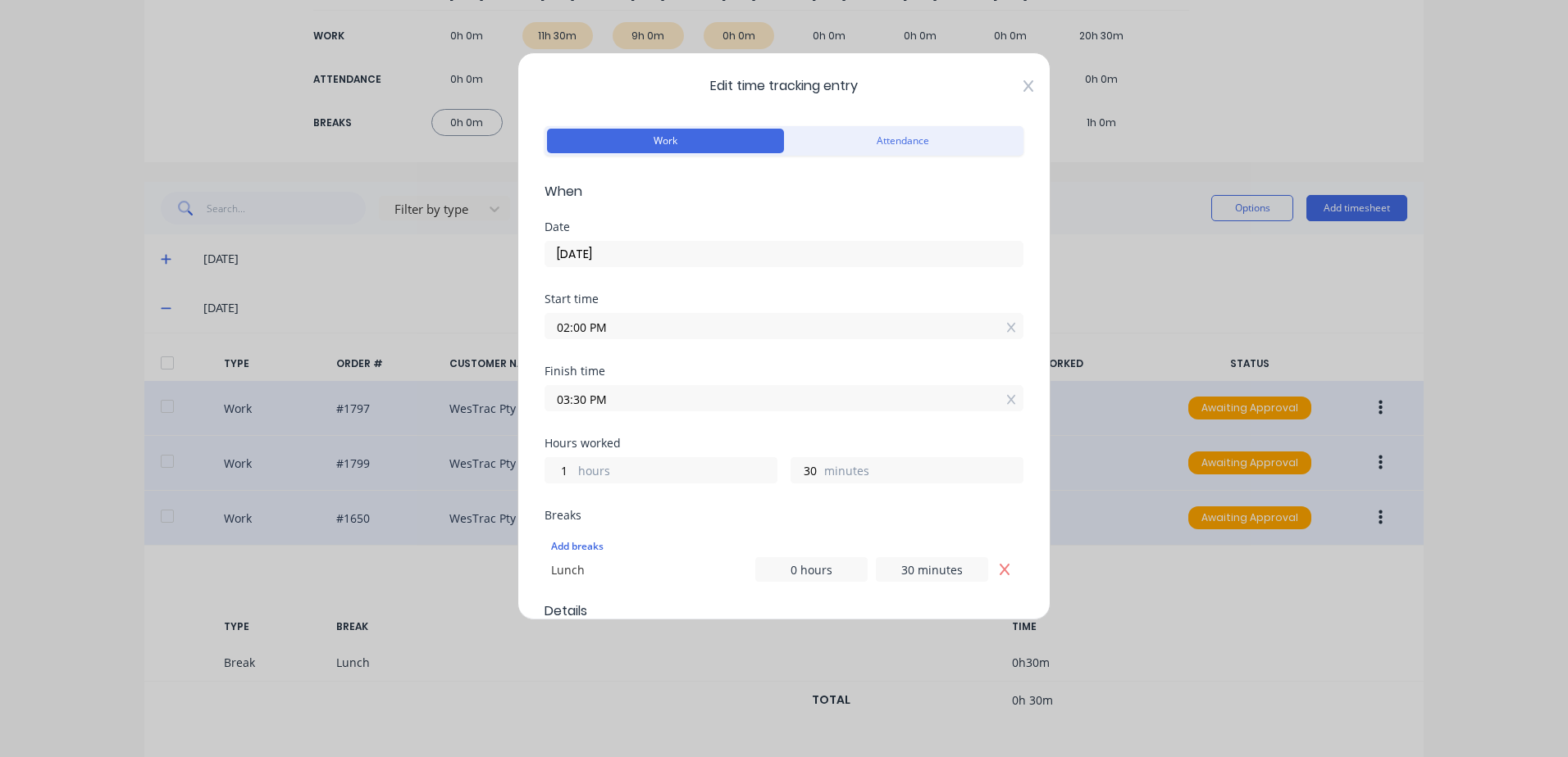
click at [1023, 85] on icon at bounding box center [1028, 86] width 10 height 12
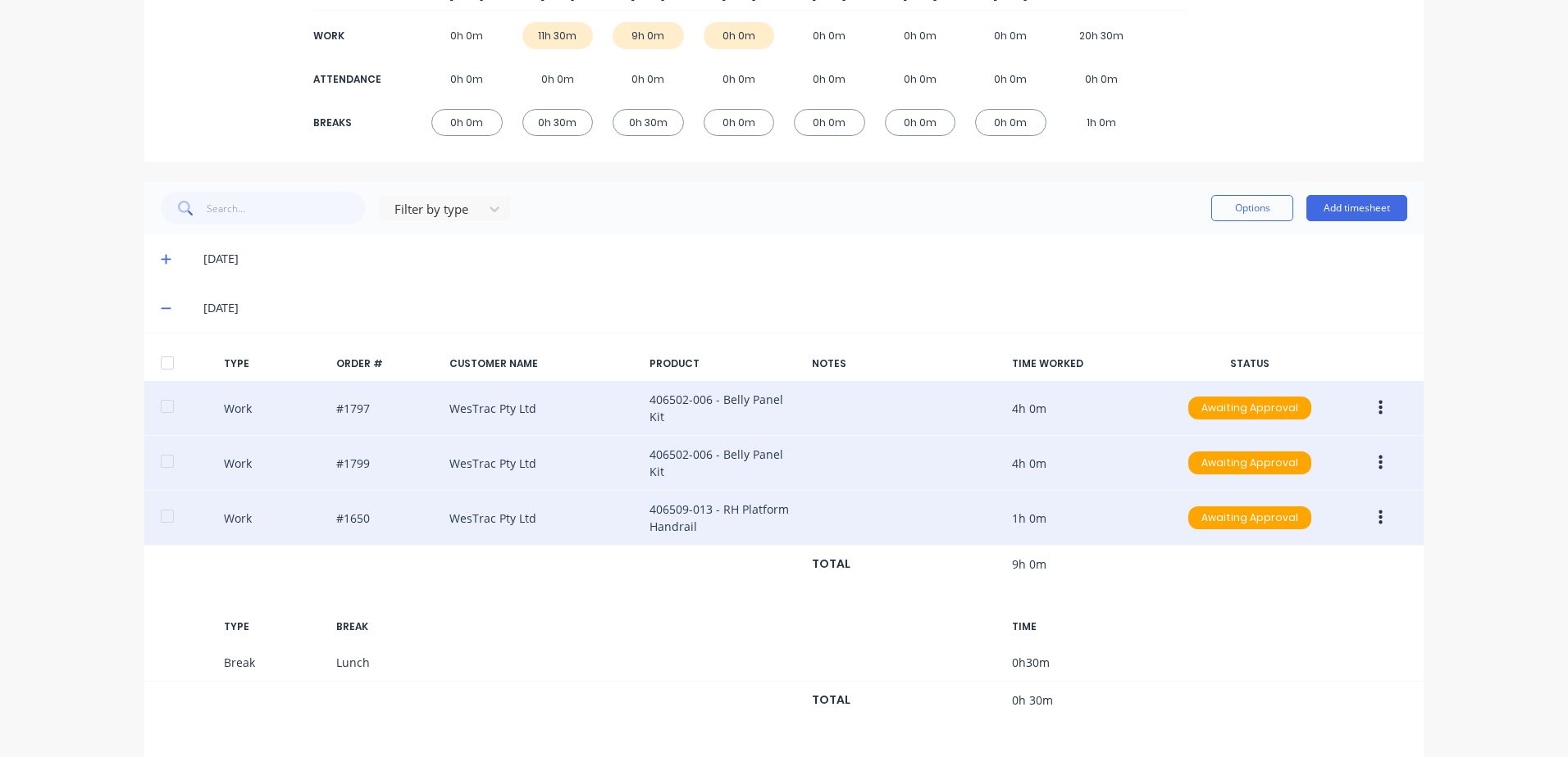
click at [1377, 455] on button "button" at bounding box center [1381, 463] width 39 height 30
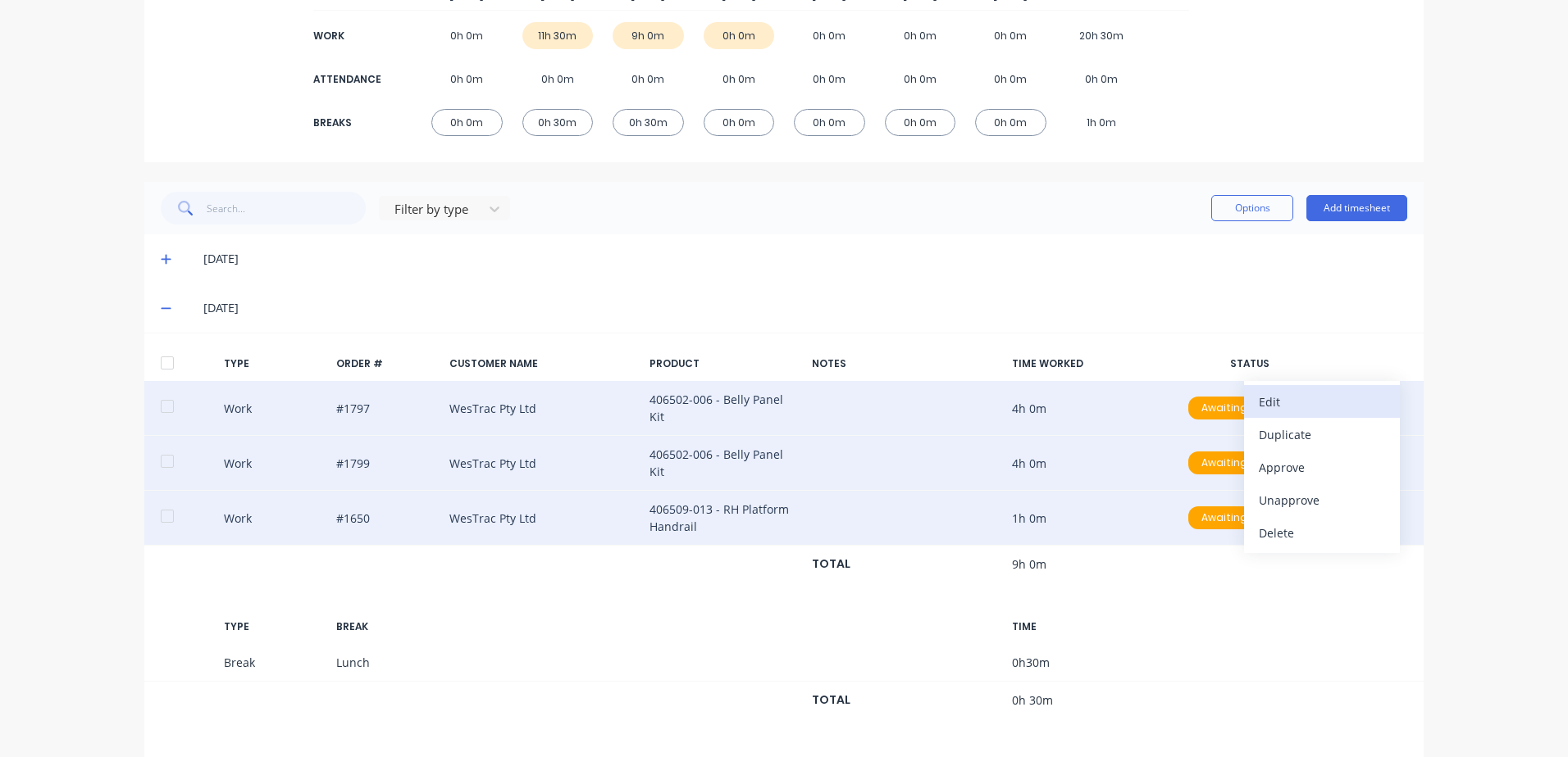
click at [1271, 395] on div "Edit" at bounding box center [1322, 402] width 127 height 24
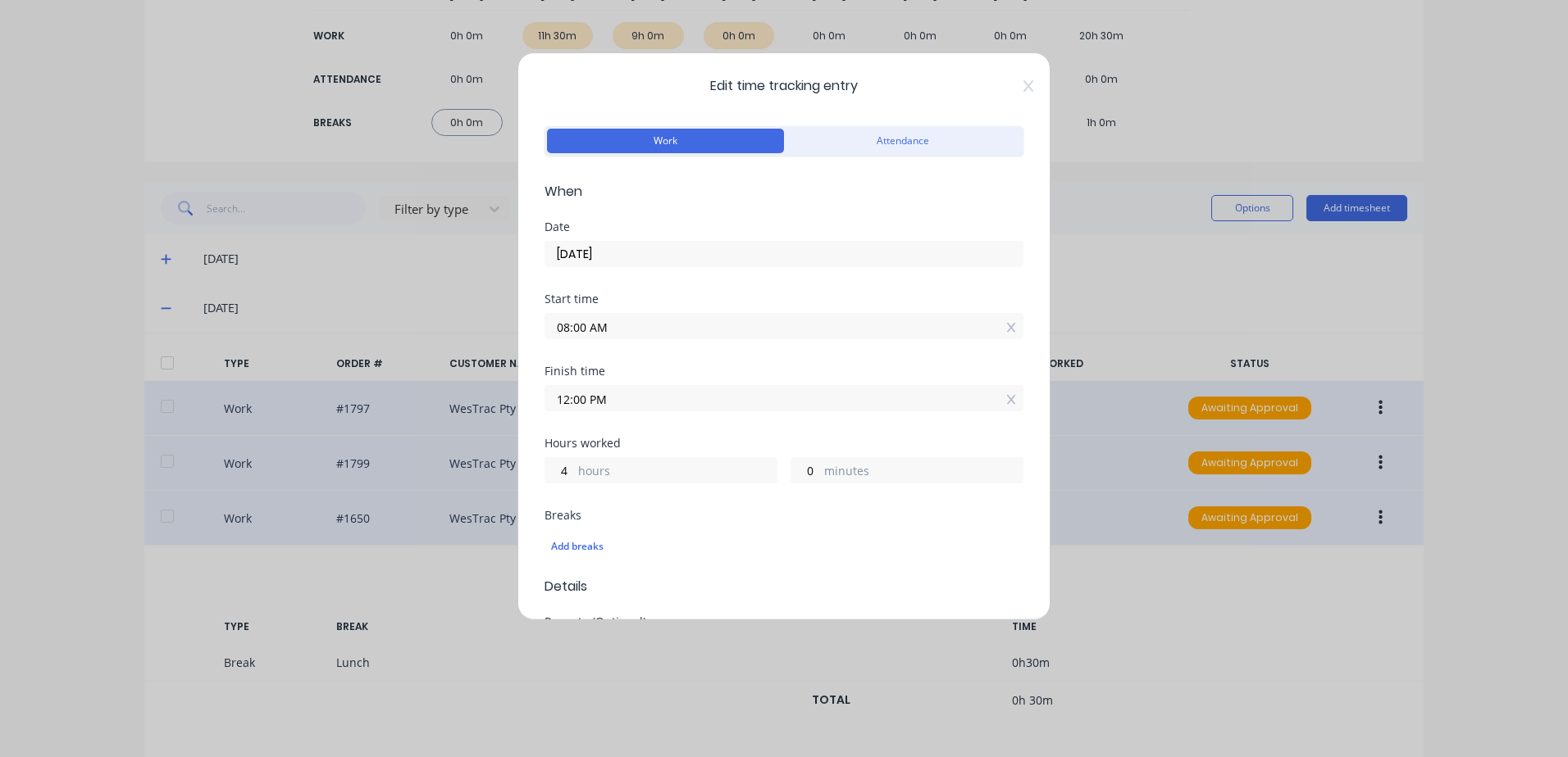
click at [1113, 559] on div "Edit time tracking entry Work Attendance When Date [DATE] Start time 08:00 AM F…" at bounding box center [784, 378] width 1568 height 757
click at [1023, 83] on icon at bounding box center [1028, 86] width 10 height 13
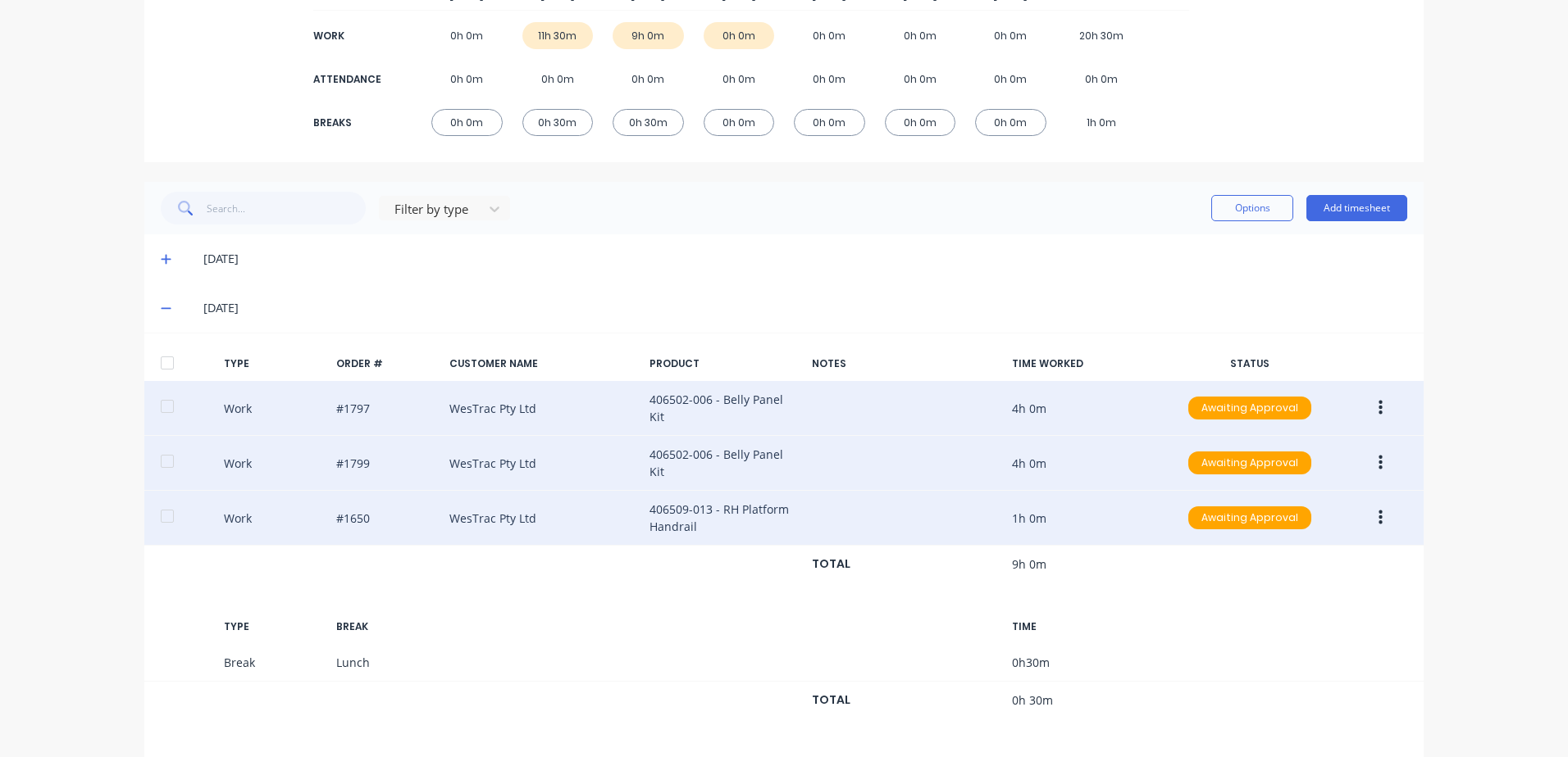
click at [1377, 405] on button "button" at bounding box center [1381, 408] width 39 height 30
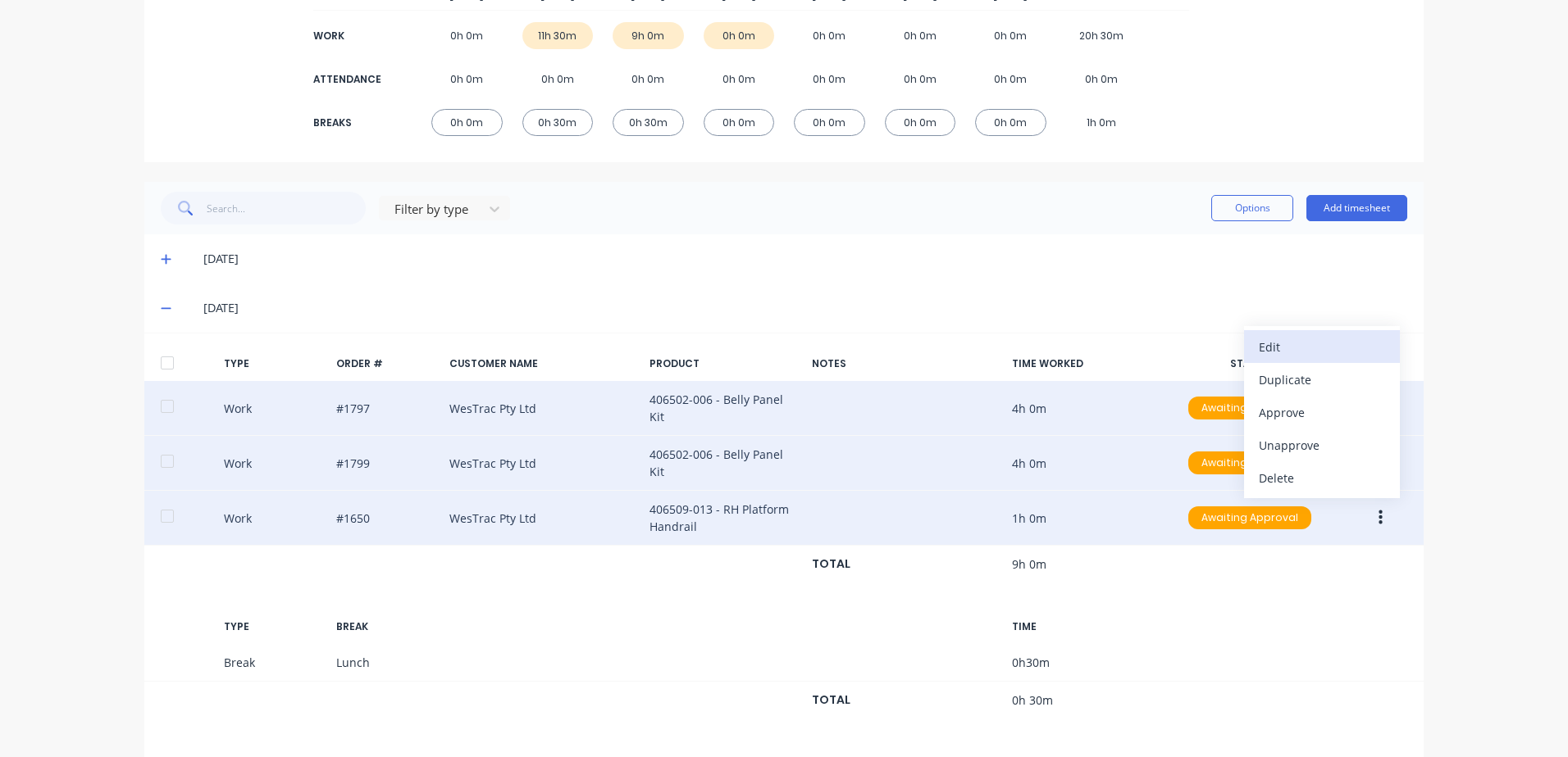
click at [1294, 346] on div "Edit" at bounding box center [1322, 347] width 127 height 24
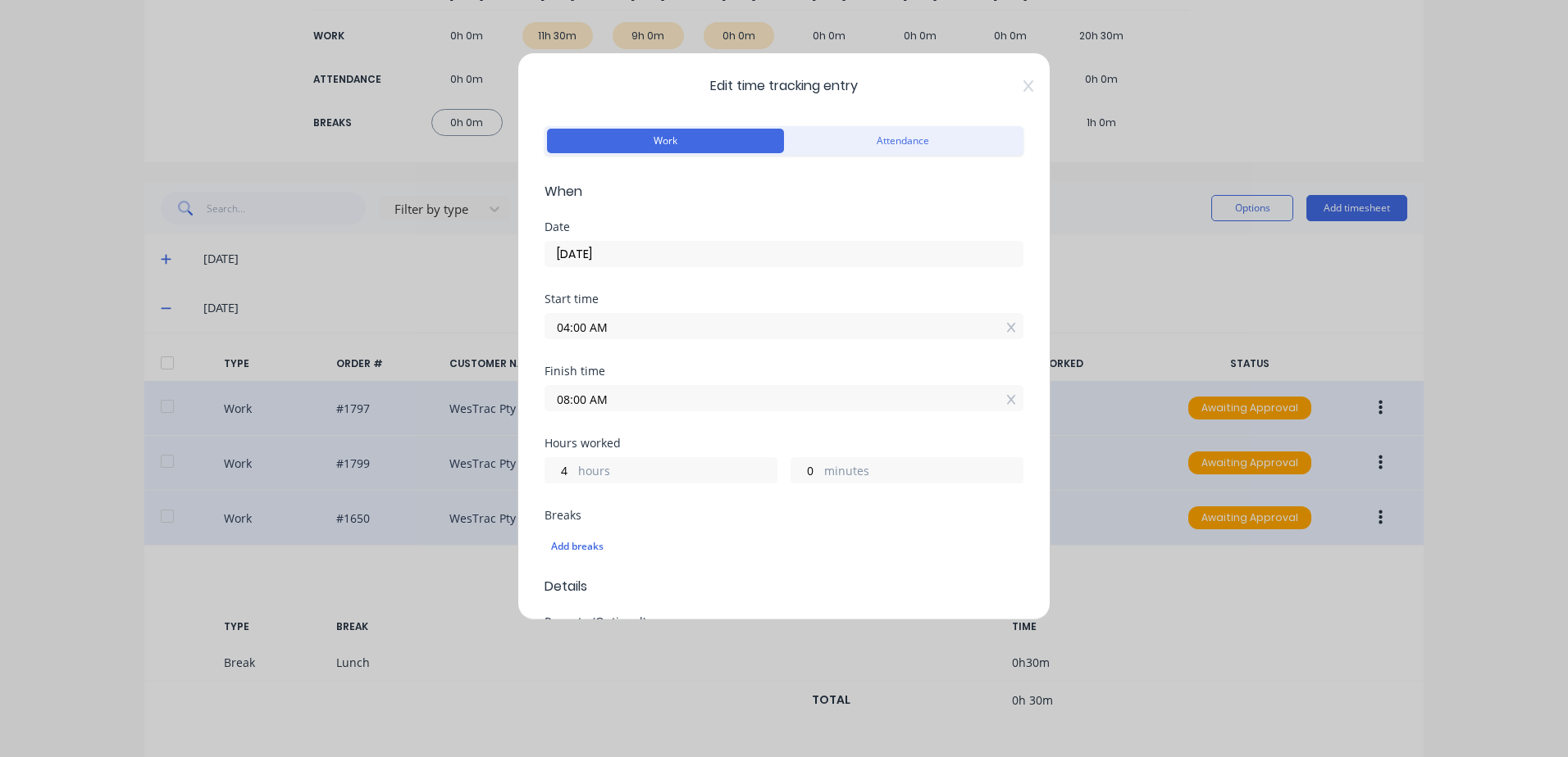
click at [1021, 83] on div "Edit time tracking entry Work Attendance When Date [DATE] Start time 04:00 AM F…" at bounding box center [784, 336] width 533 height 568
click at [1023, 84] on icon at bounding box center [1028, 86] width 10 height 13
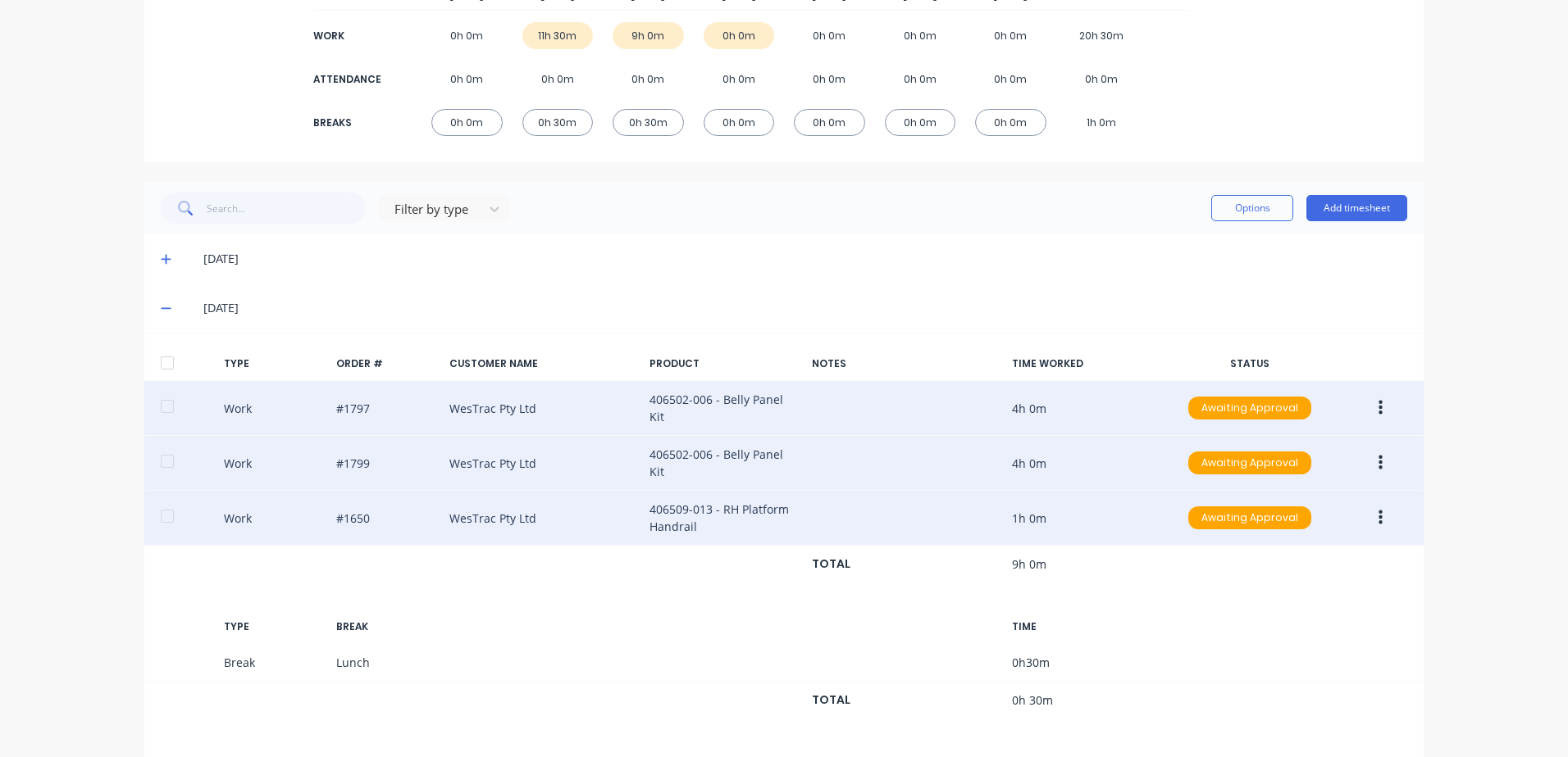
click at [1378, 458] on icon "button" at bounding box center [1380, 463] width 4 height 18
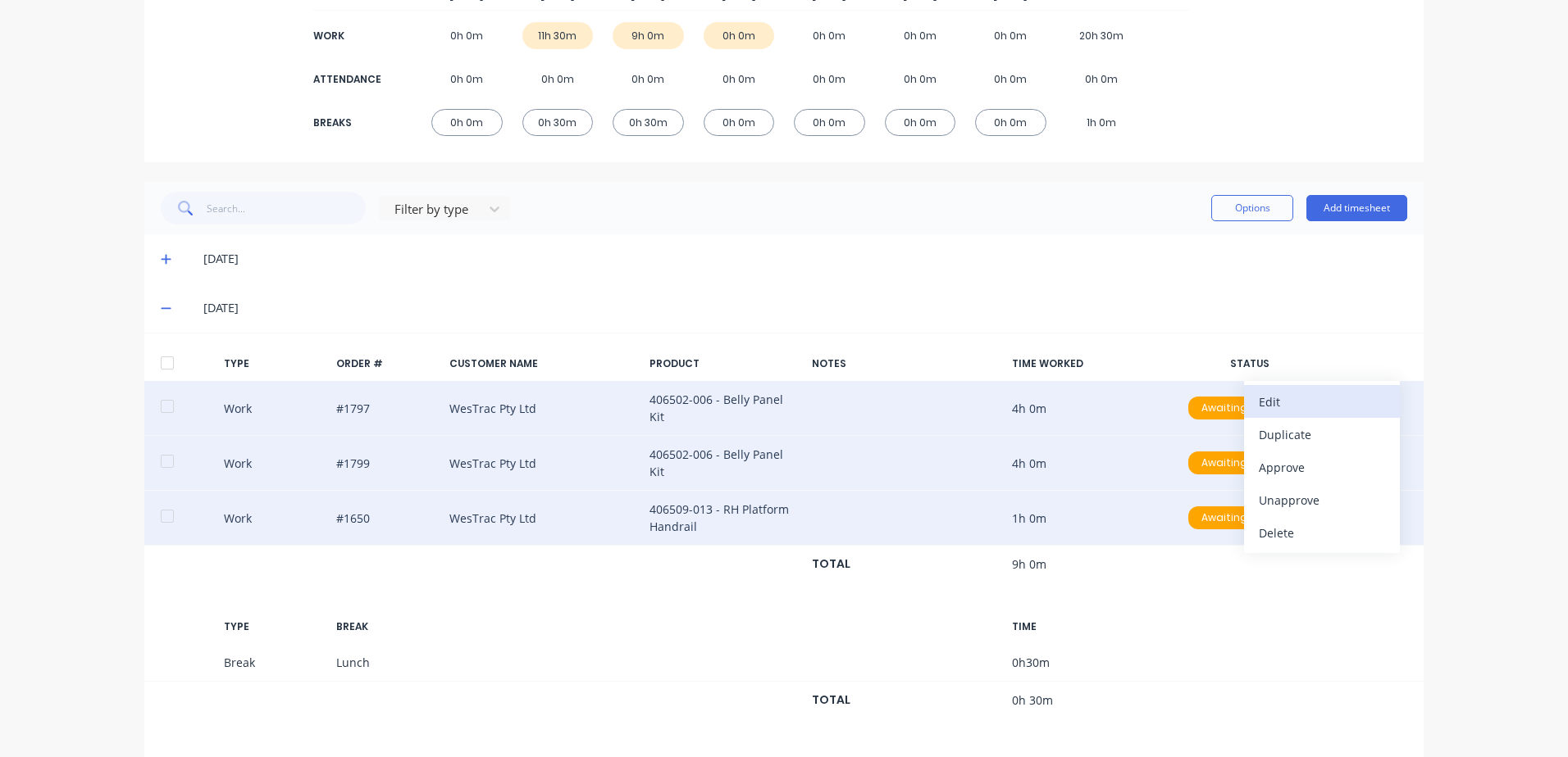
click at [1259, 390] on div "Edit" at bounding box center [1322, 402] width 127 height 24
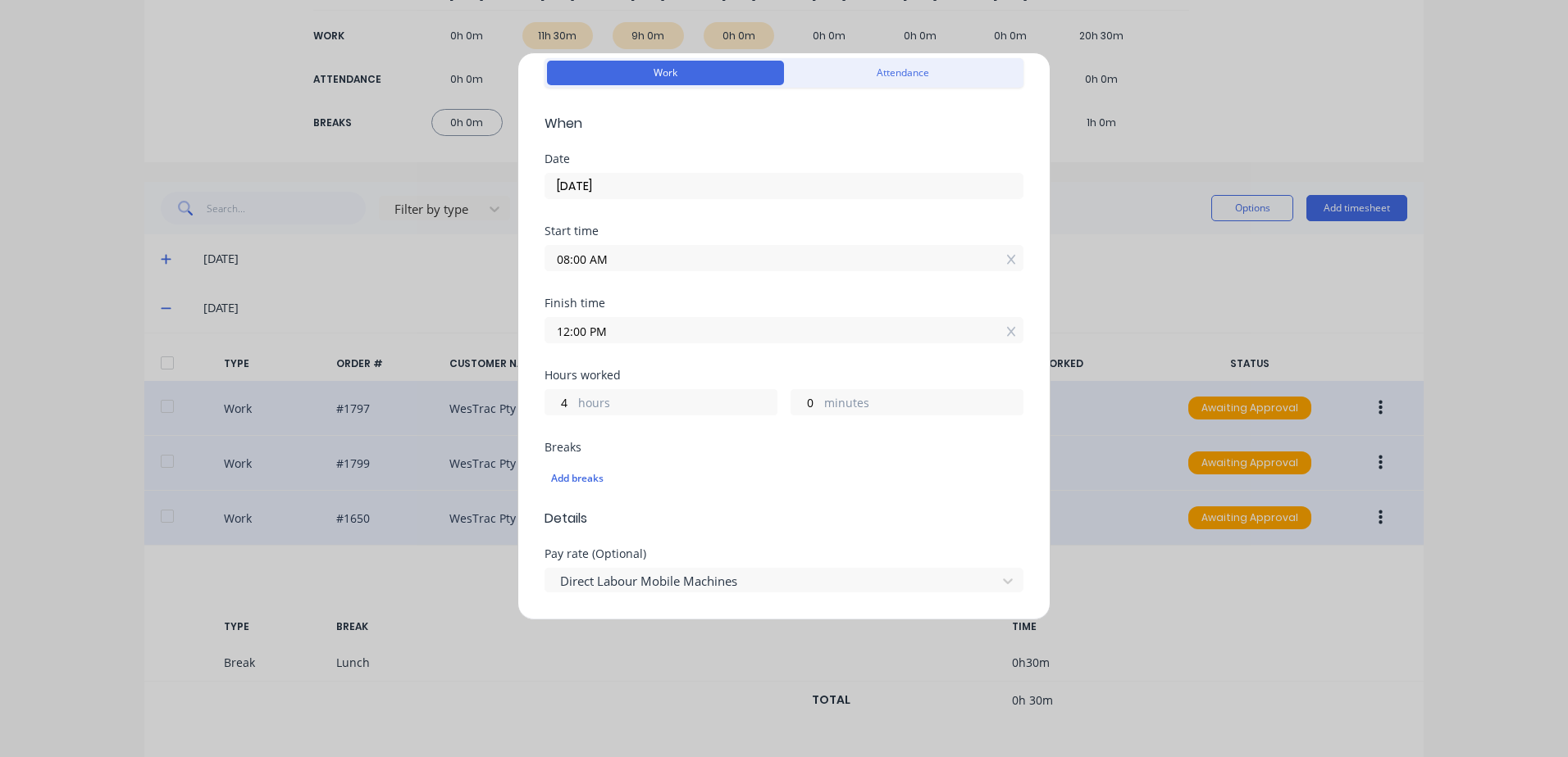
scroll to position [0, 0]
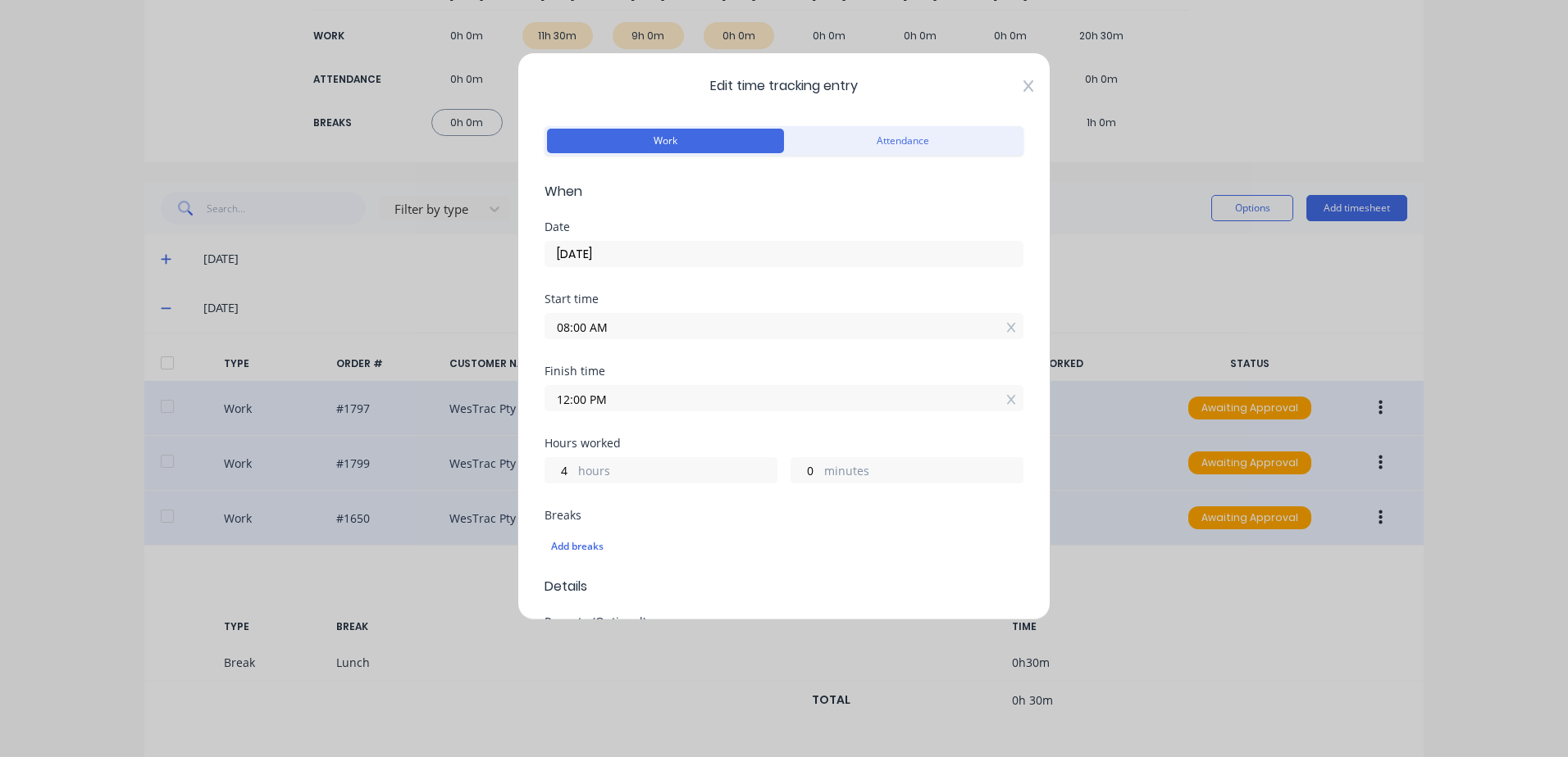
click at [1023, 82] on icon at bounding box center [1028, 86] width 10 height 13
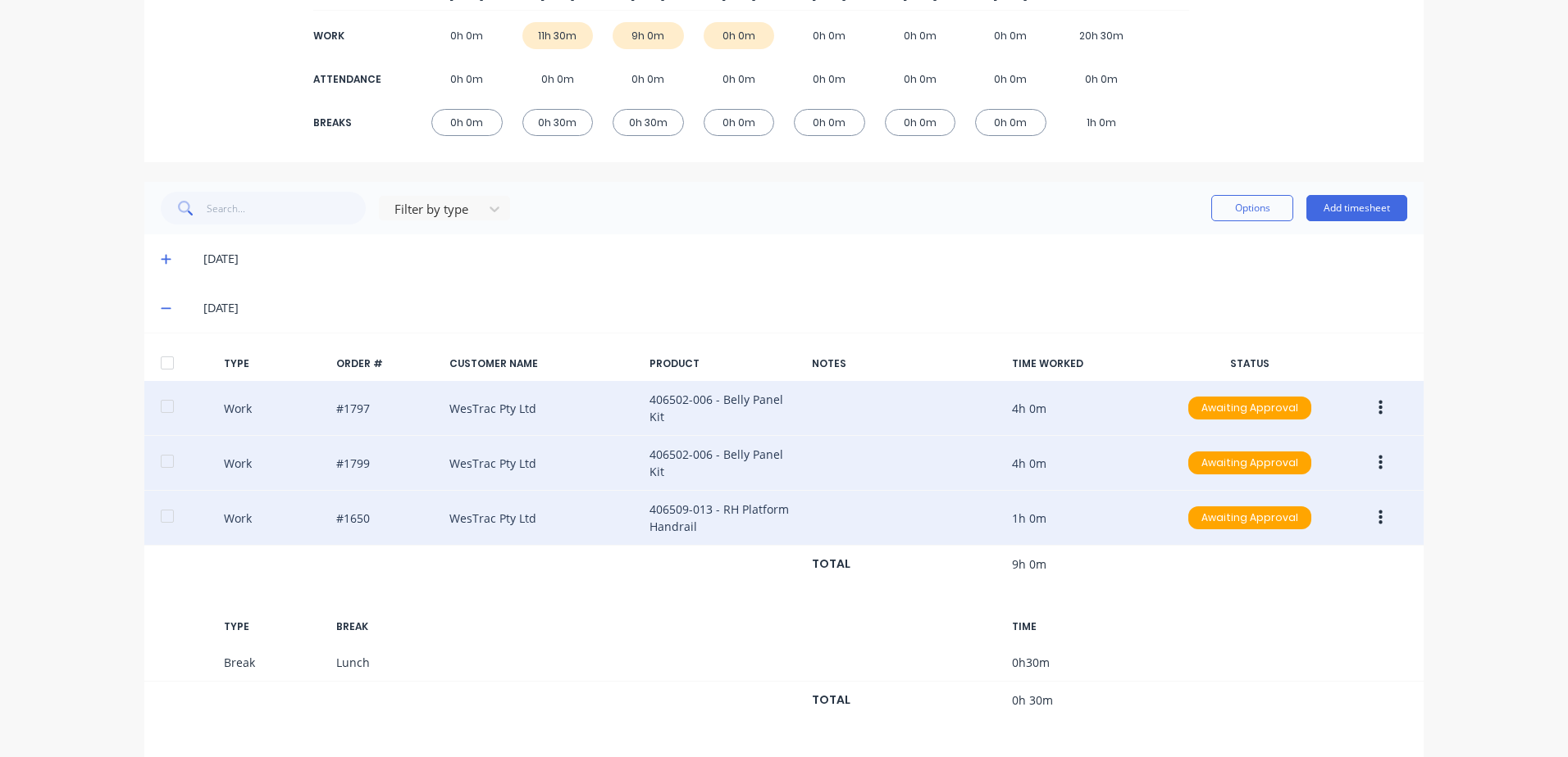
click at [1378, 514] on icon "button" at bounding box center [1380, 518] width 4 height 15
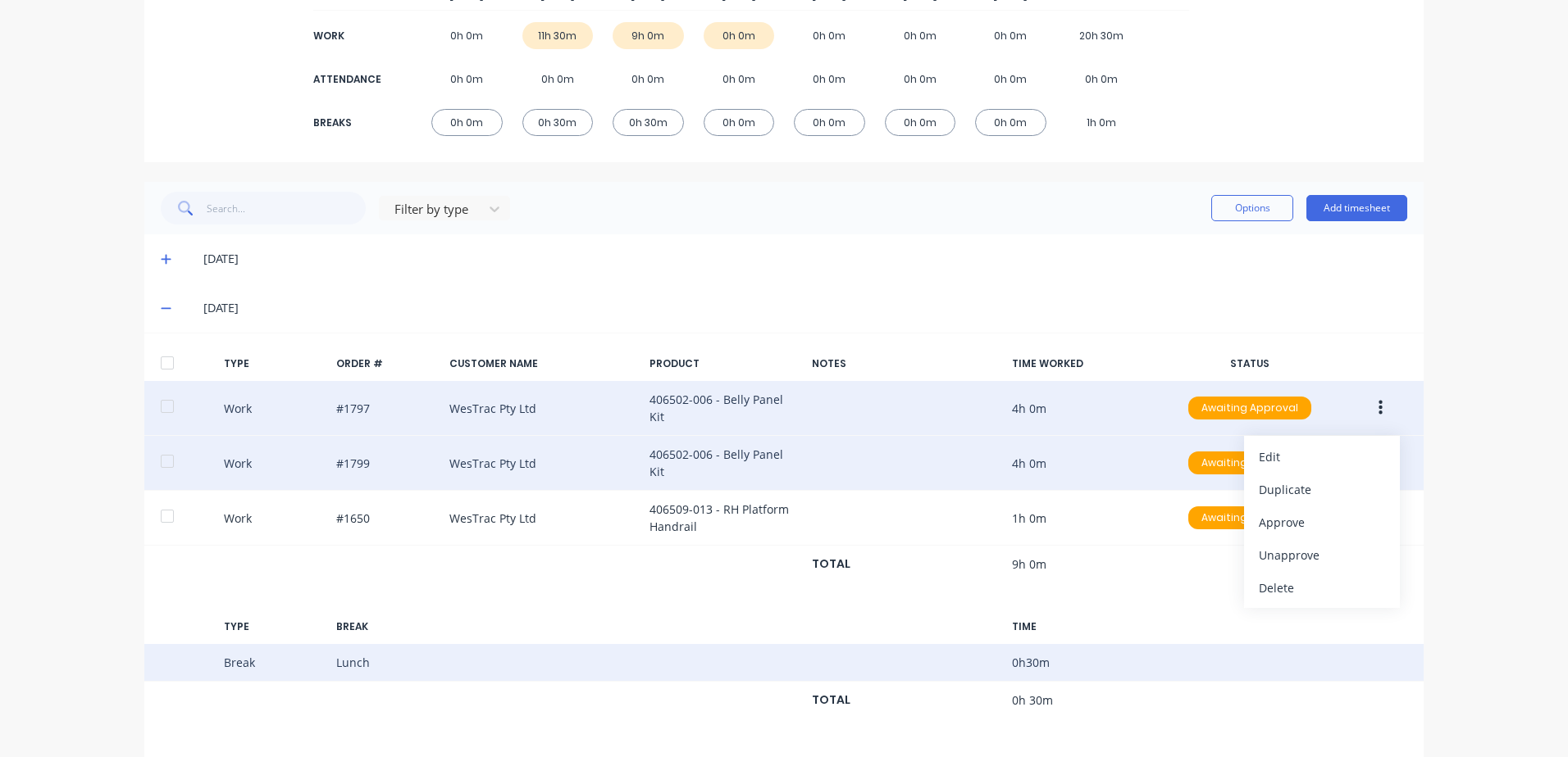
click at [1199, 644] on div "Break Lunch 0 h 30 m" at bounding box center [784, 663] width 1280 height 38
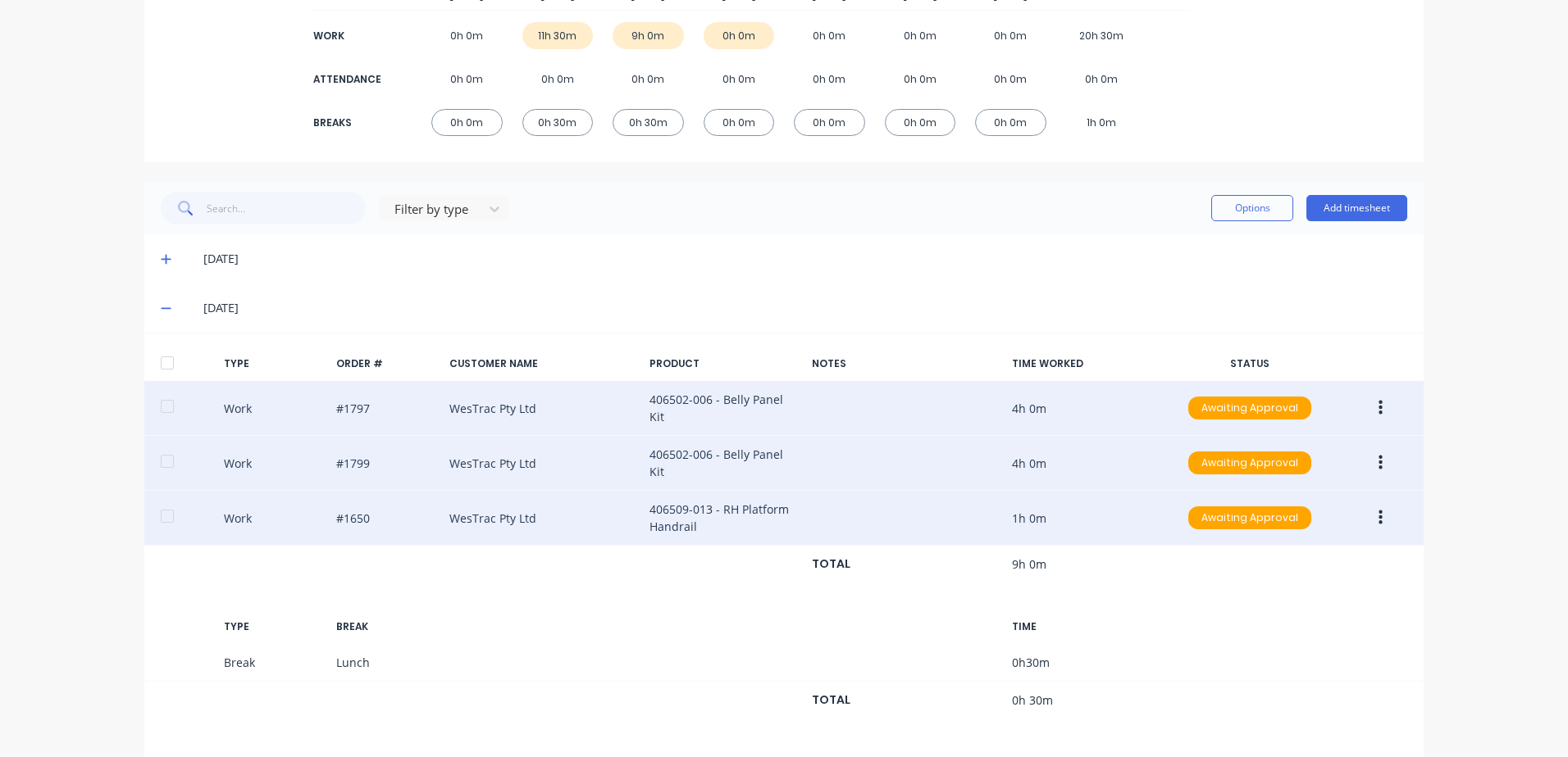
click at [1371, 512] on button "button" at bounding box center [1381, 518] width 39 height 30
click at [1272, 446] on div "Edit" at bounding box center [1322, 457] width 127 height 24
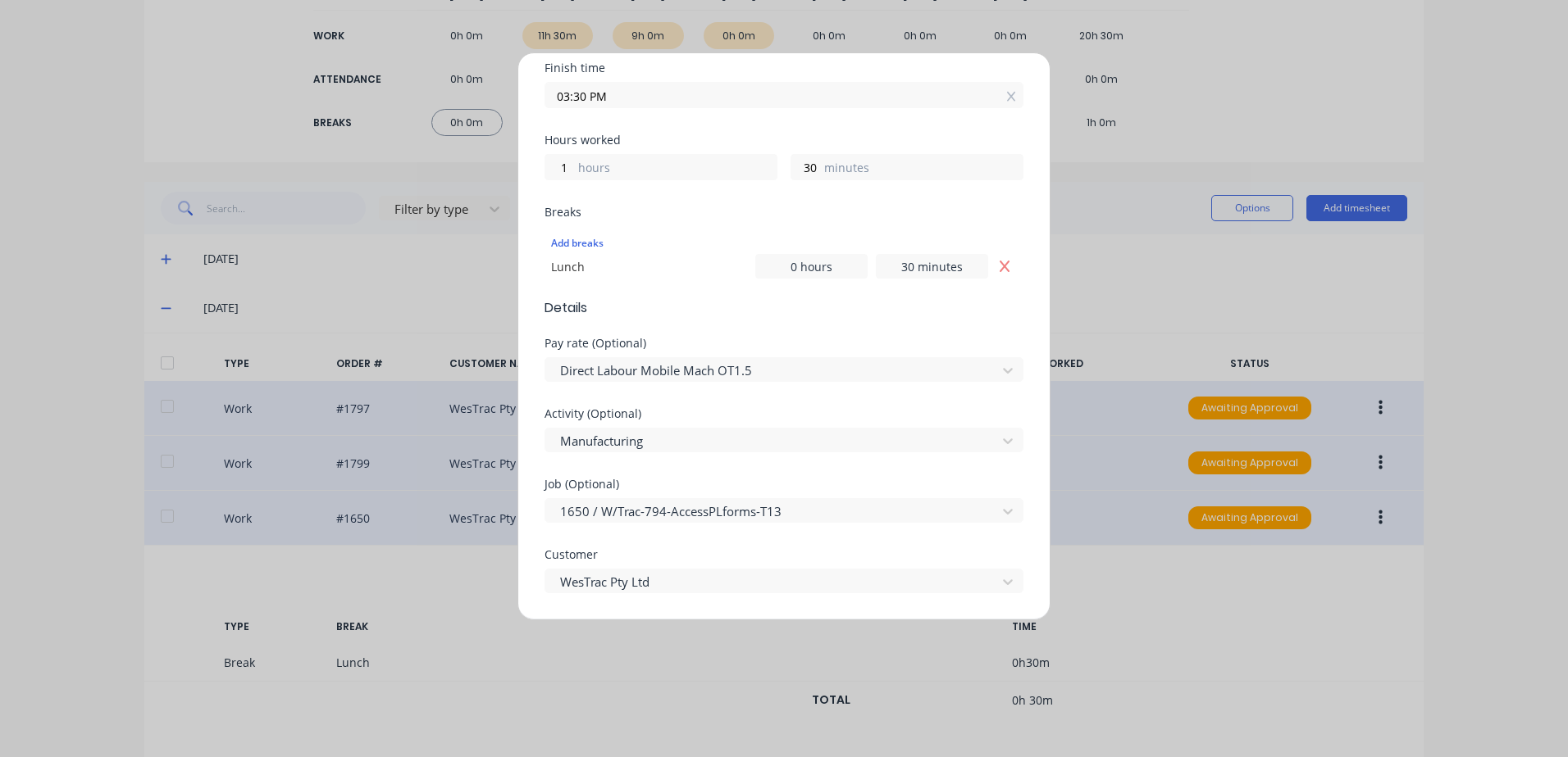
scroll to position [328, 0]
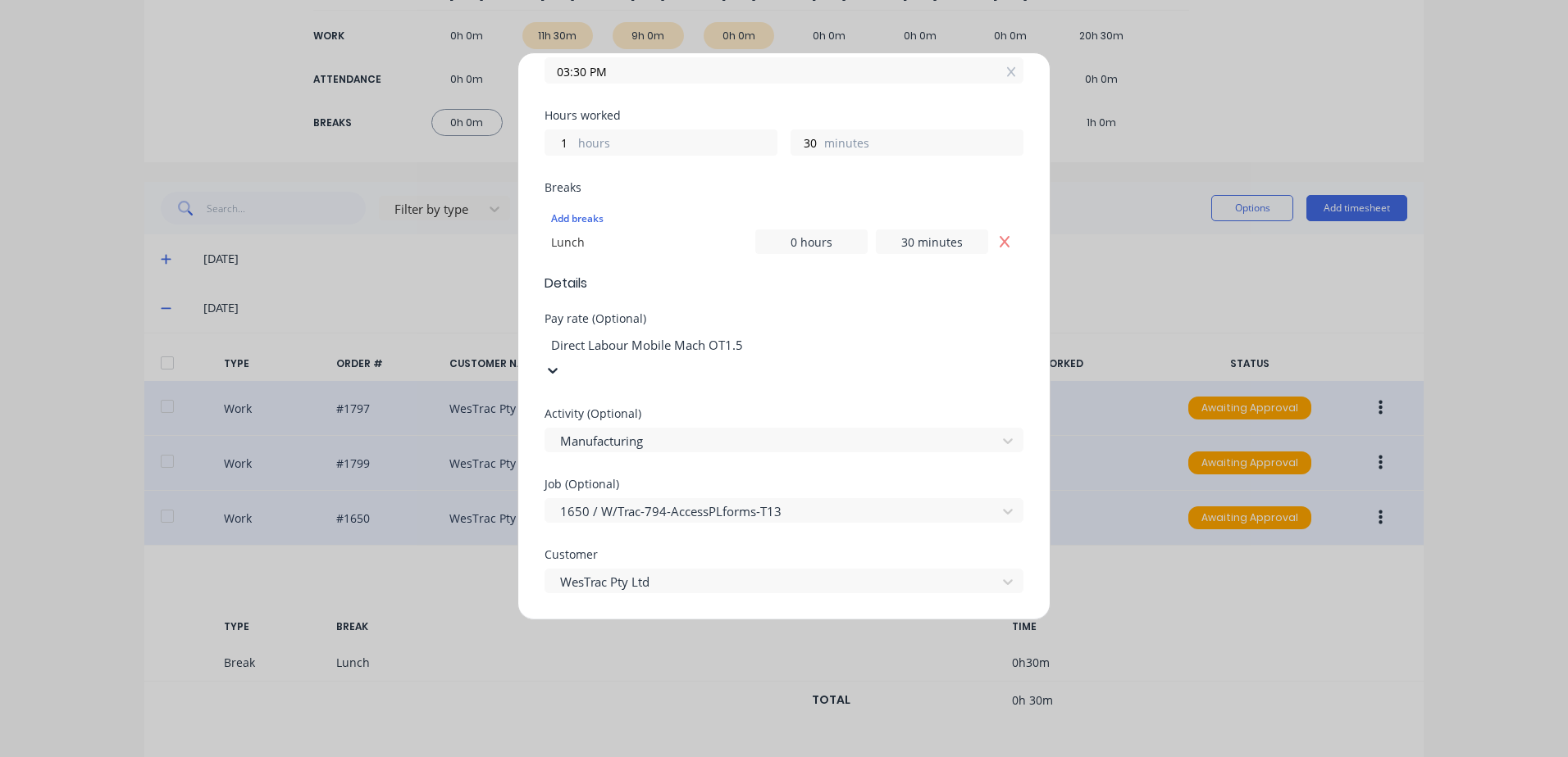
click at [768, 340] on div at bounding box center [667, 346] width 236 height 20
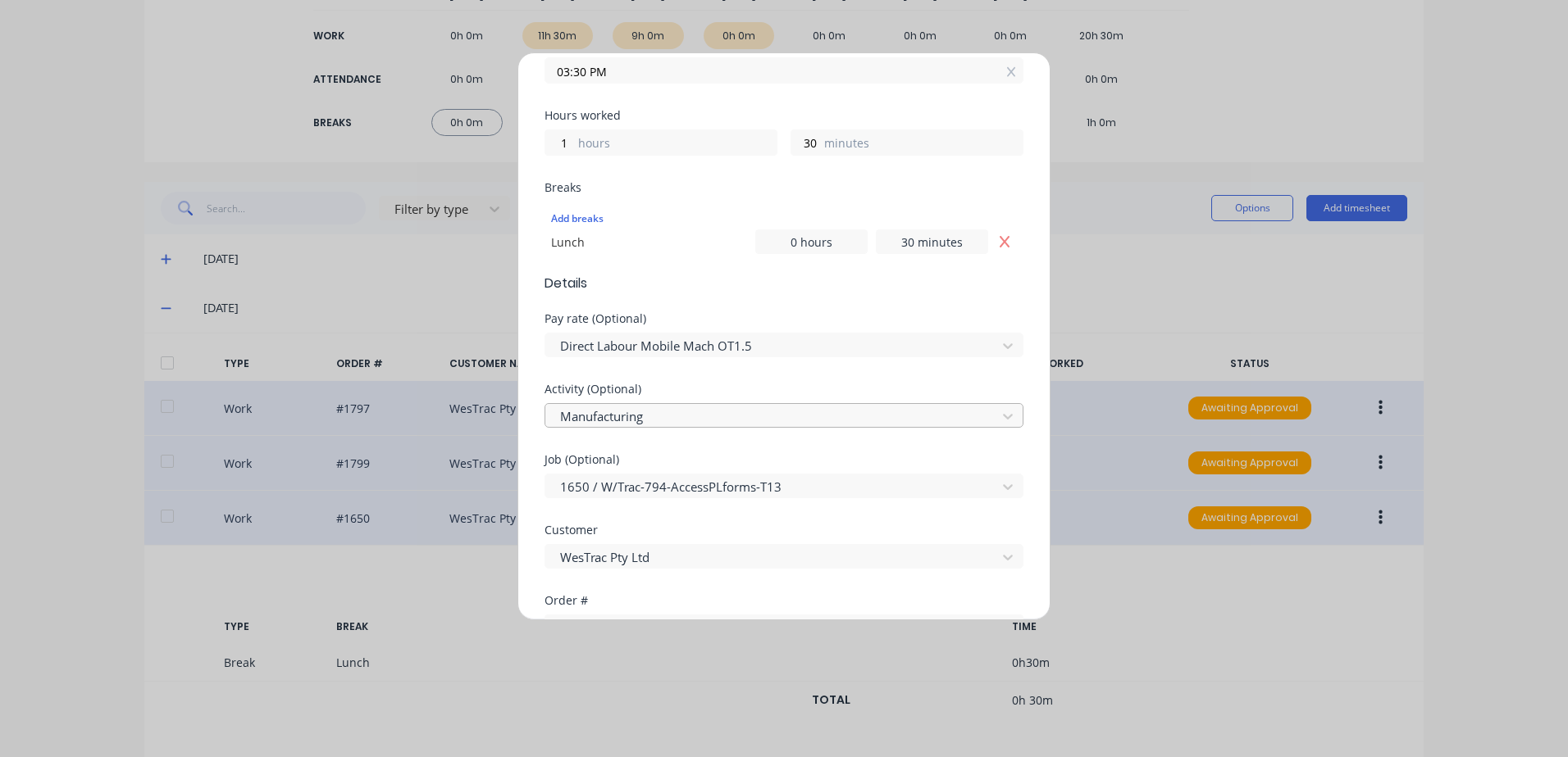
drag, startPoint x: 861, startPoint y: 275, endPoint x: 661, endPoint y: 404, distance: 238.0
click at [861, 276] on span "Details" at bounding box center [784, 283] width 479 height 19
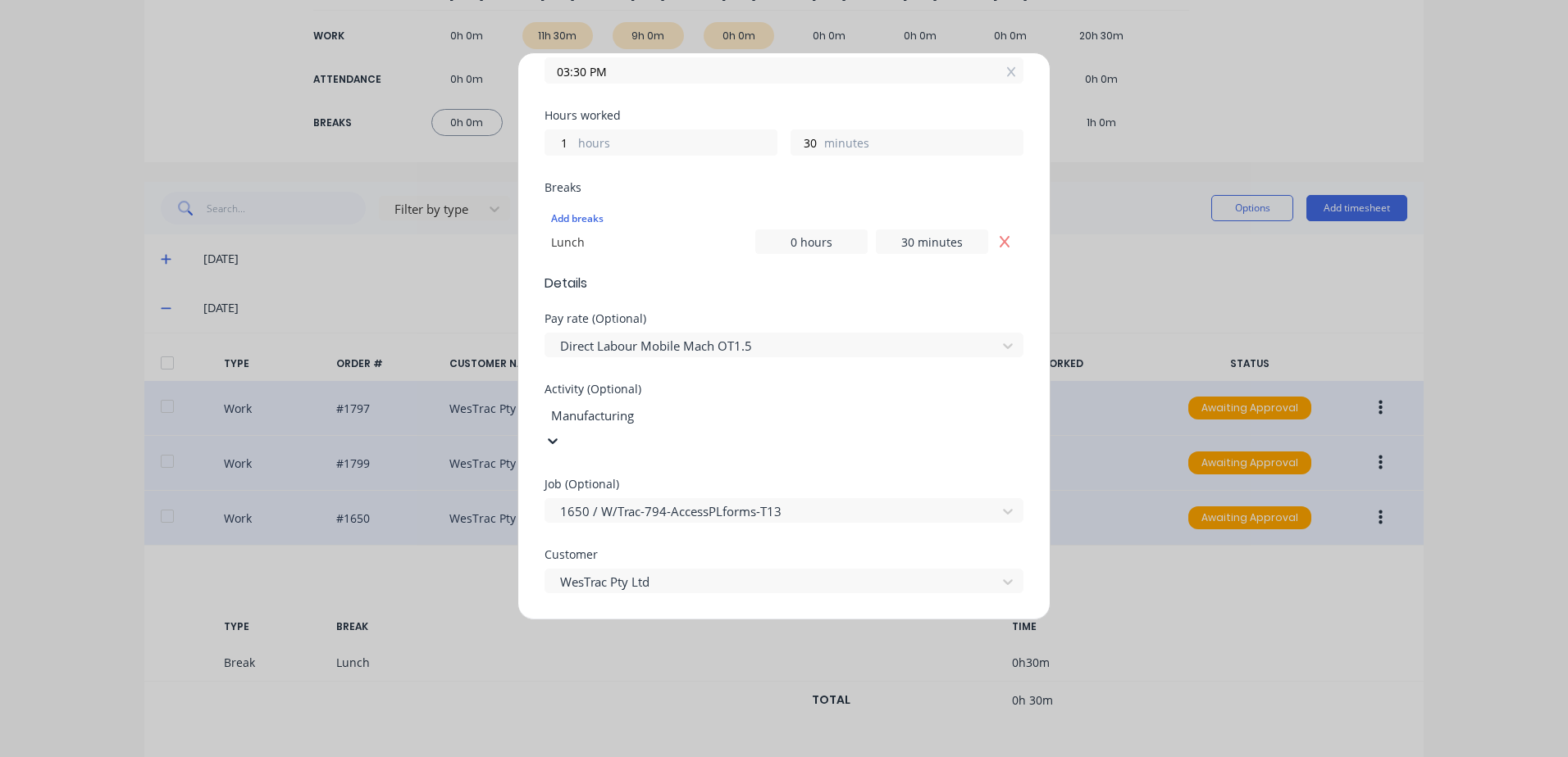
click at [631, 418] on div at bounding box center [667, 416] width 236 height 20
click at [723, 303] on form "Work Attendance When Date [DATE] Start time 02:00 PM Finish time 03:30 PM Hours…" at bounding box center [784, 412] width 479 height 1237
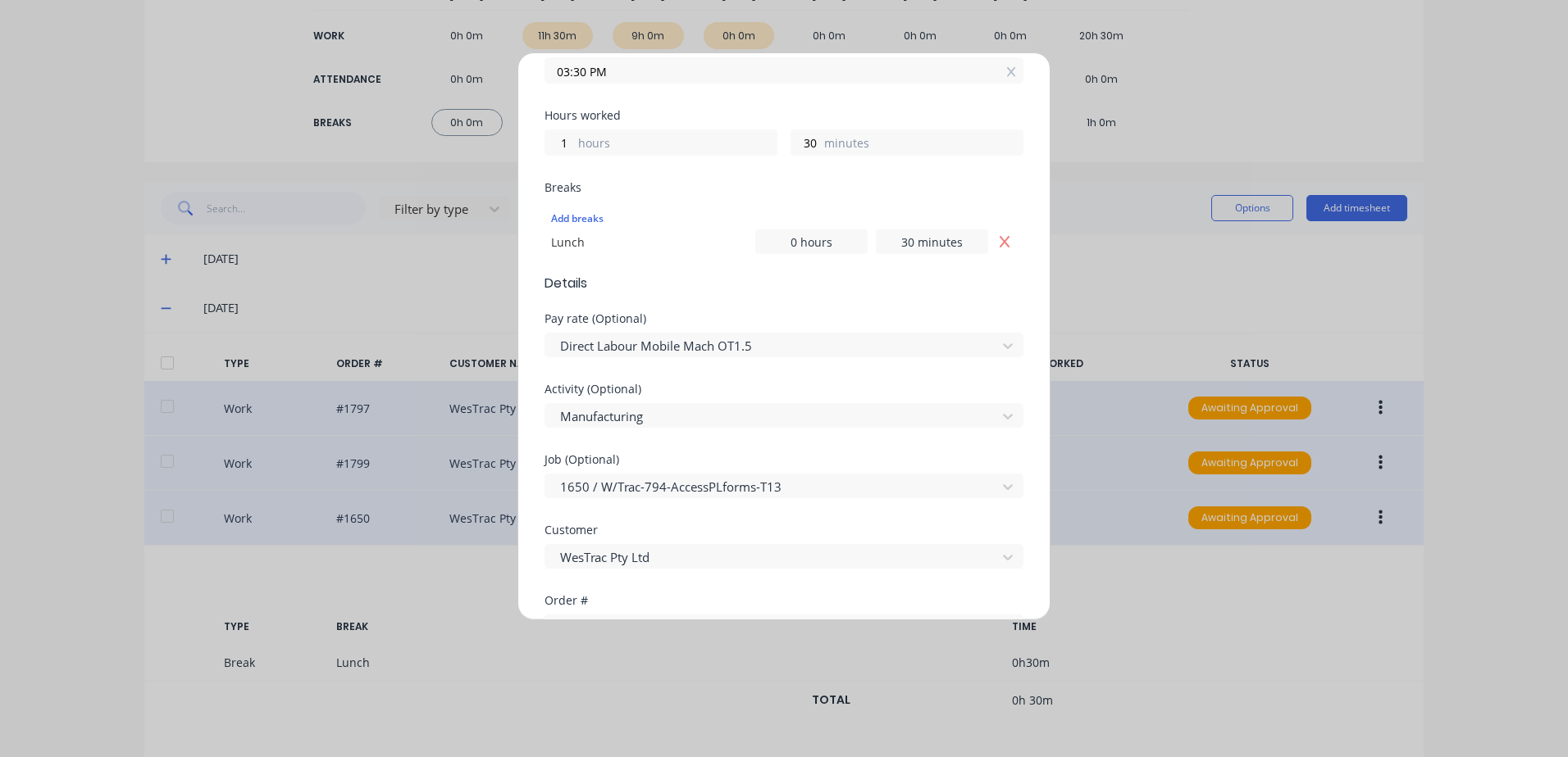
scroll to position [656, 0]
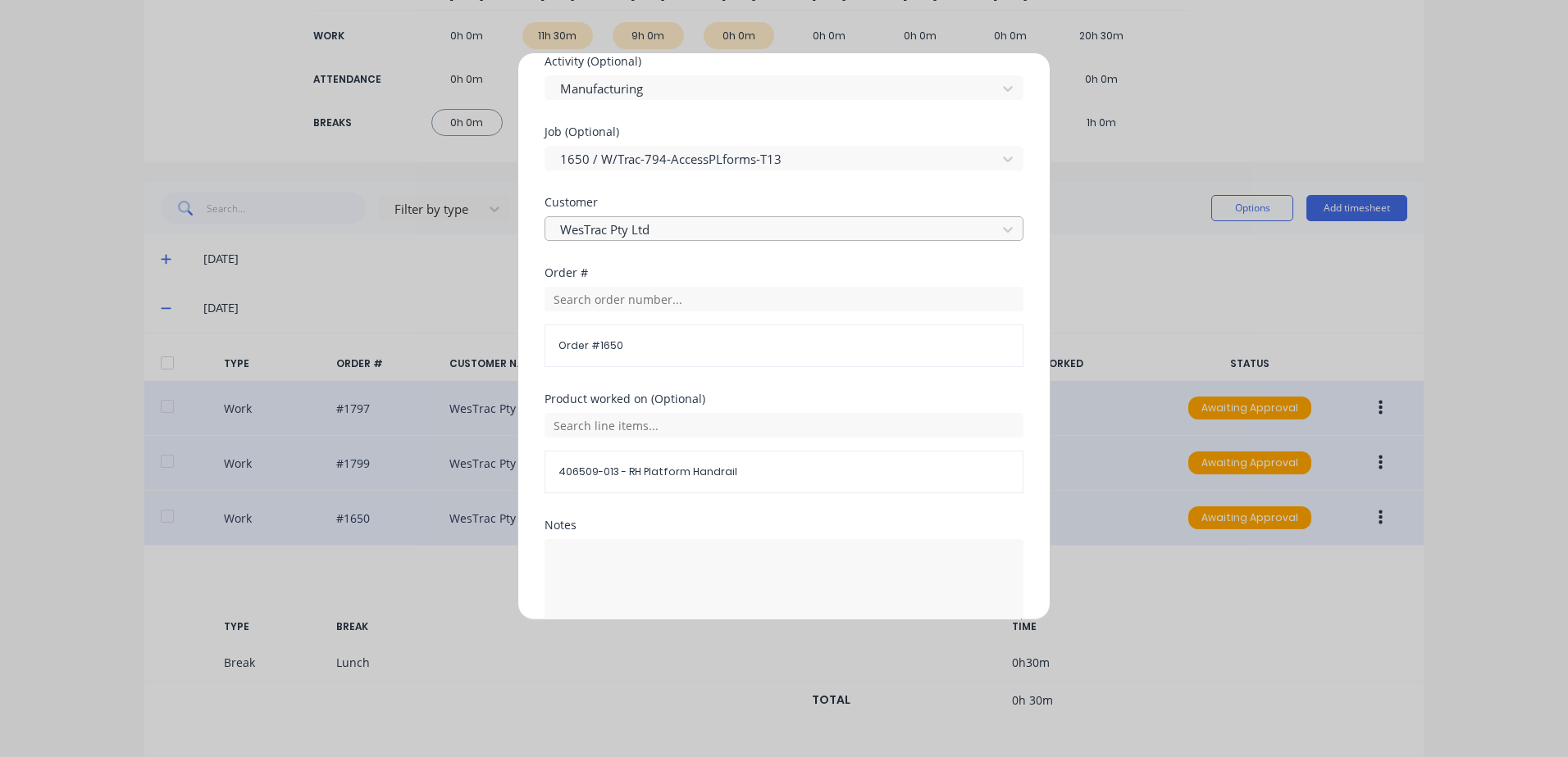
click at [643, 228] on div at bounding box center [773, 230] width 429 height 20
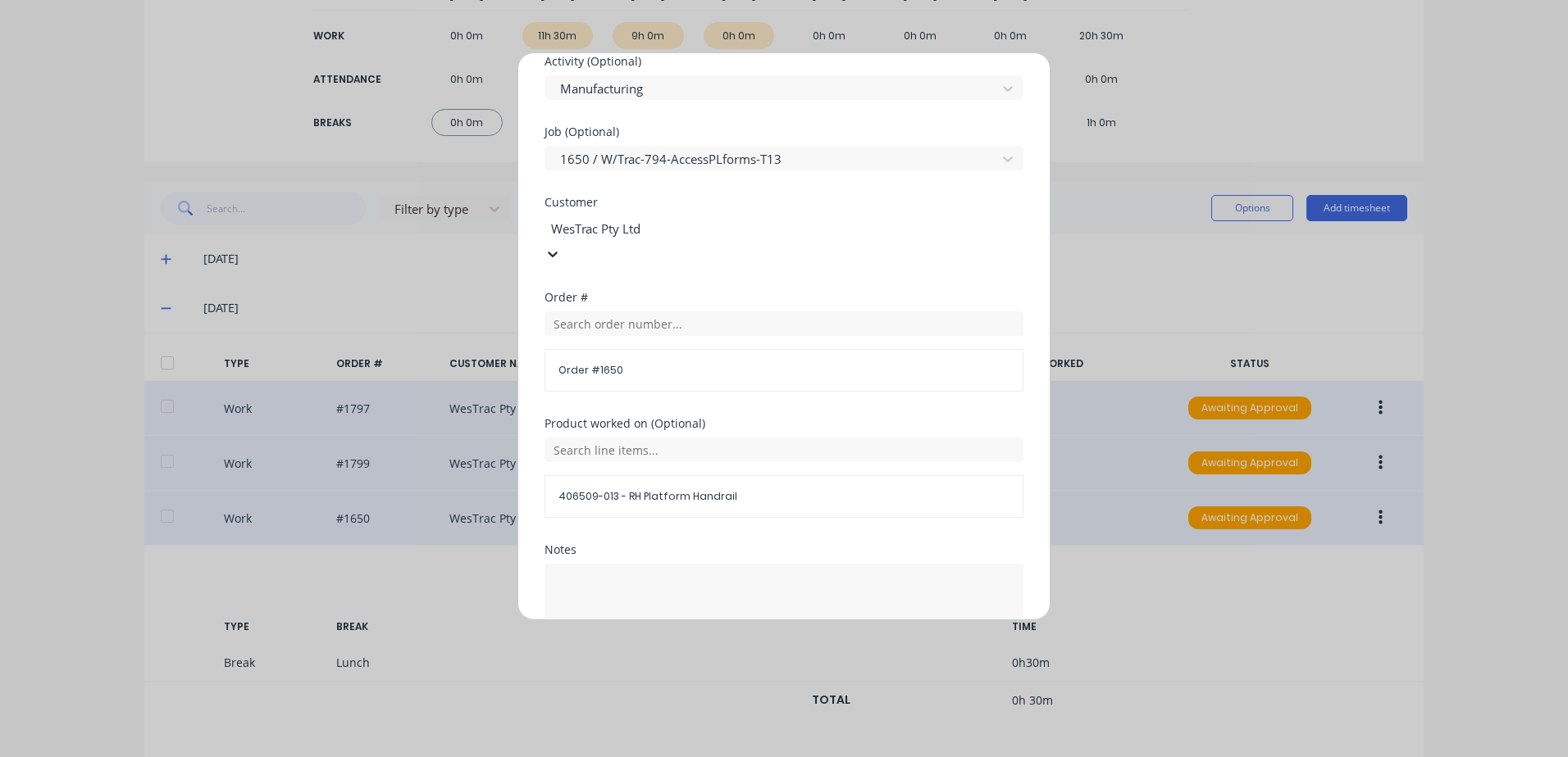
click at [695, 195] on div "Job (Optional) 1650 / W/Trac-794-AccessPLforms-T13" at bounding box center [784, 162] width 479 height 71
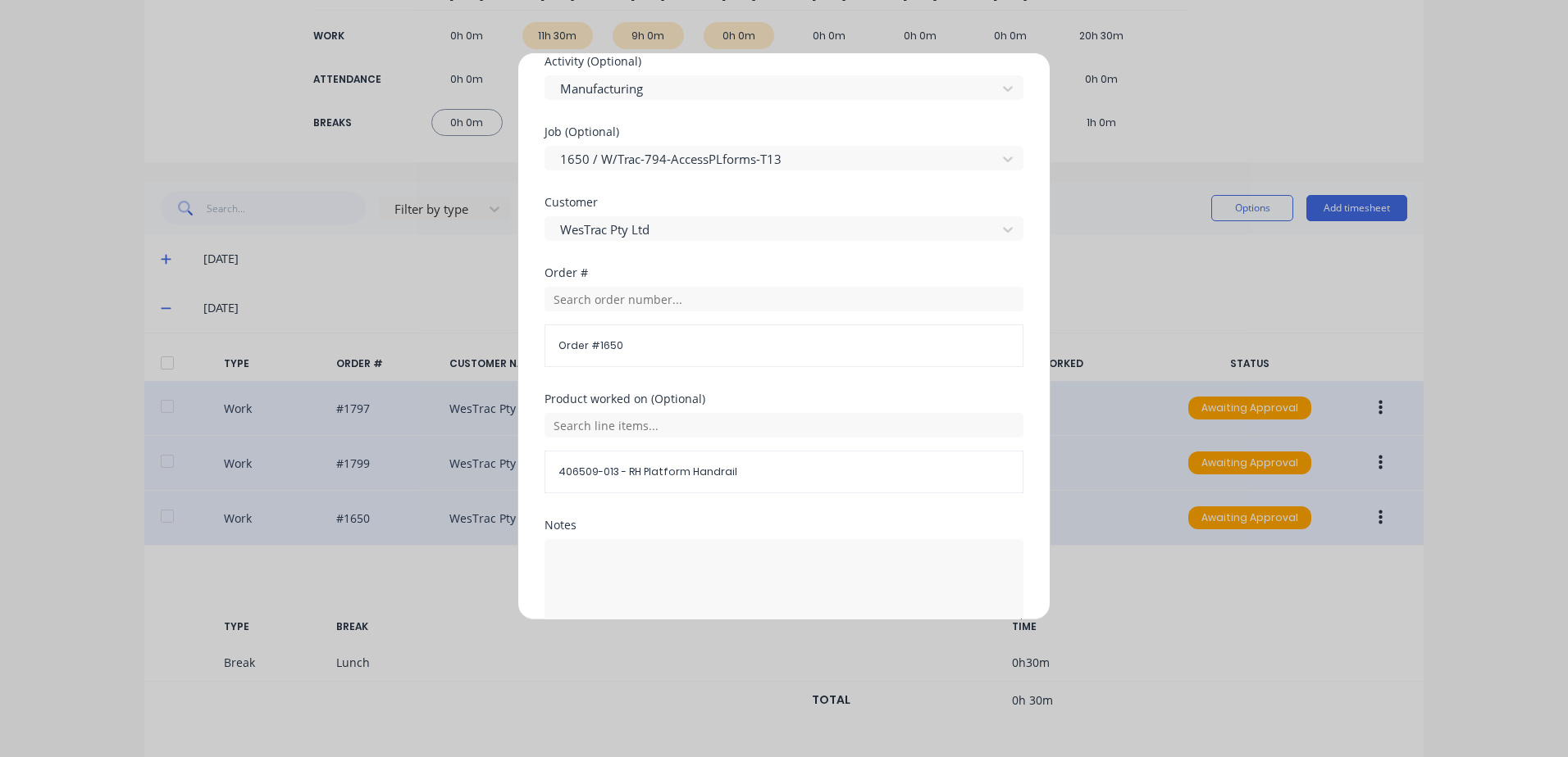
scroll to position [0, 0]
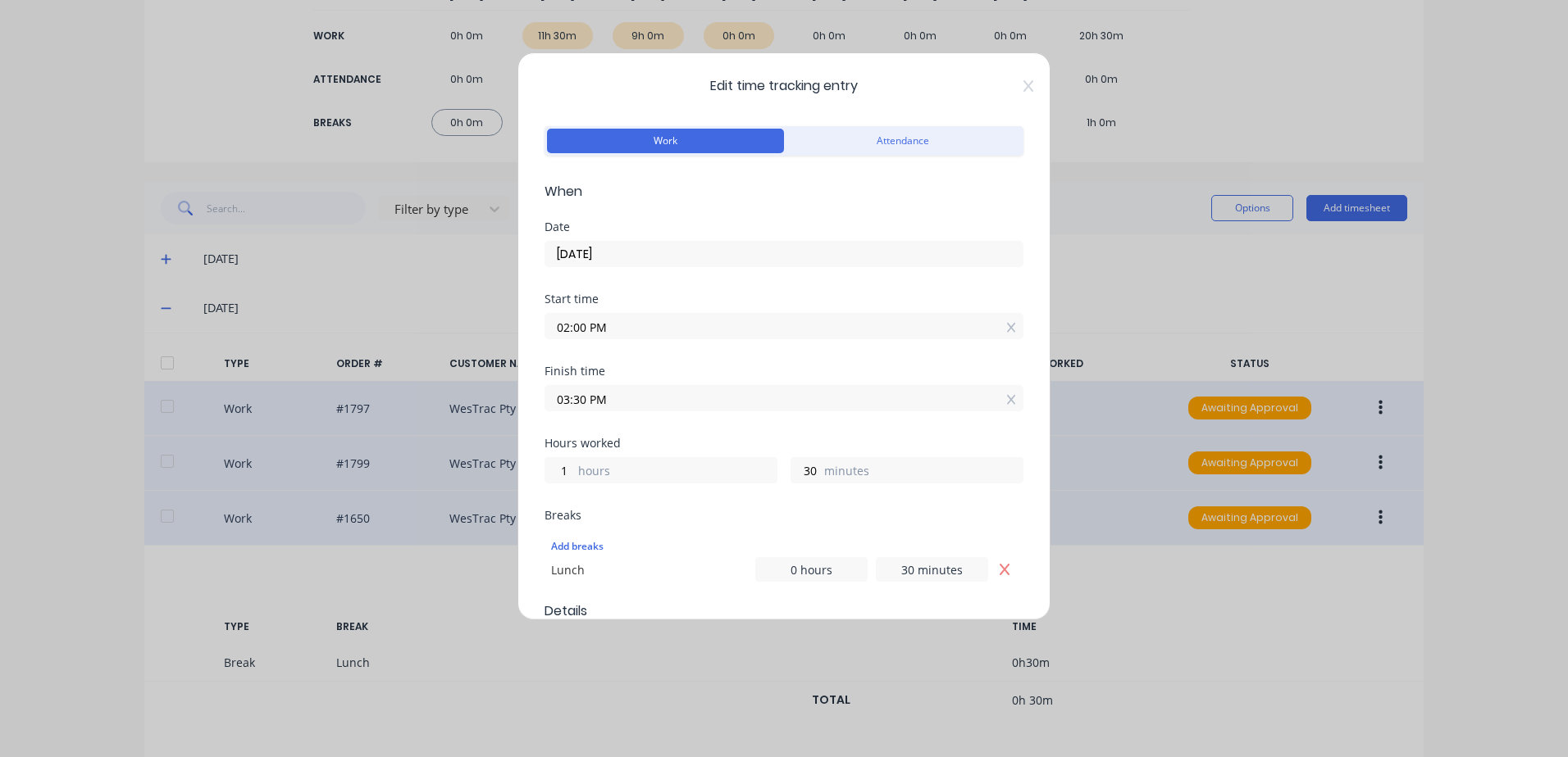
click at [1023, 83] on icon at bounding box center [1028, 86] width 10 height 13
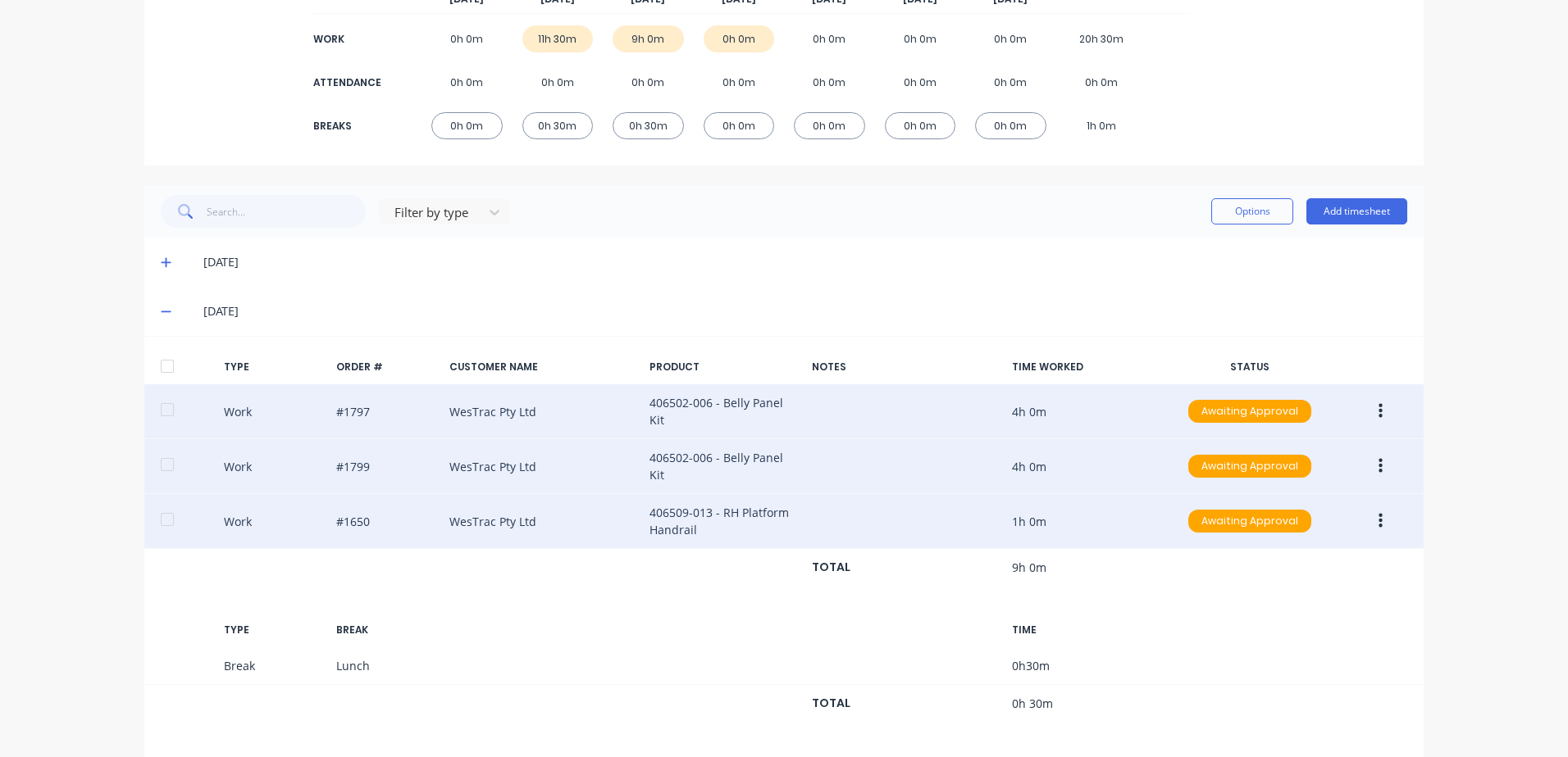
scroll to position [293, 0]
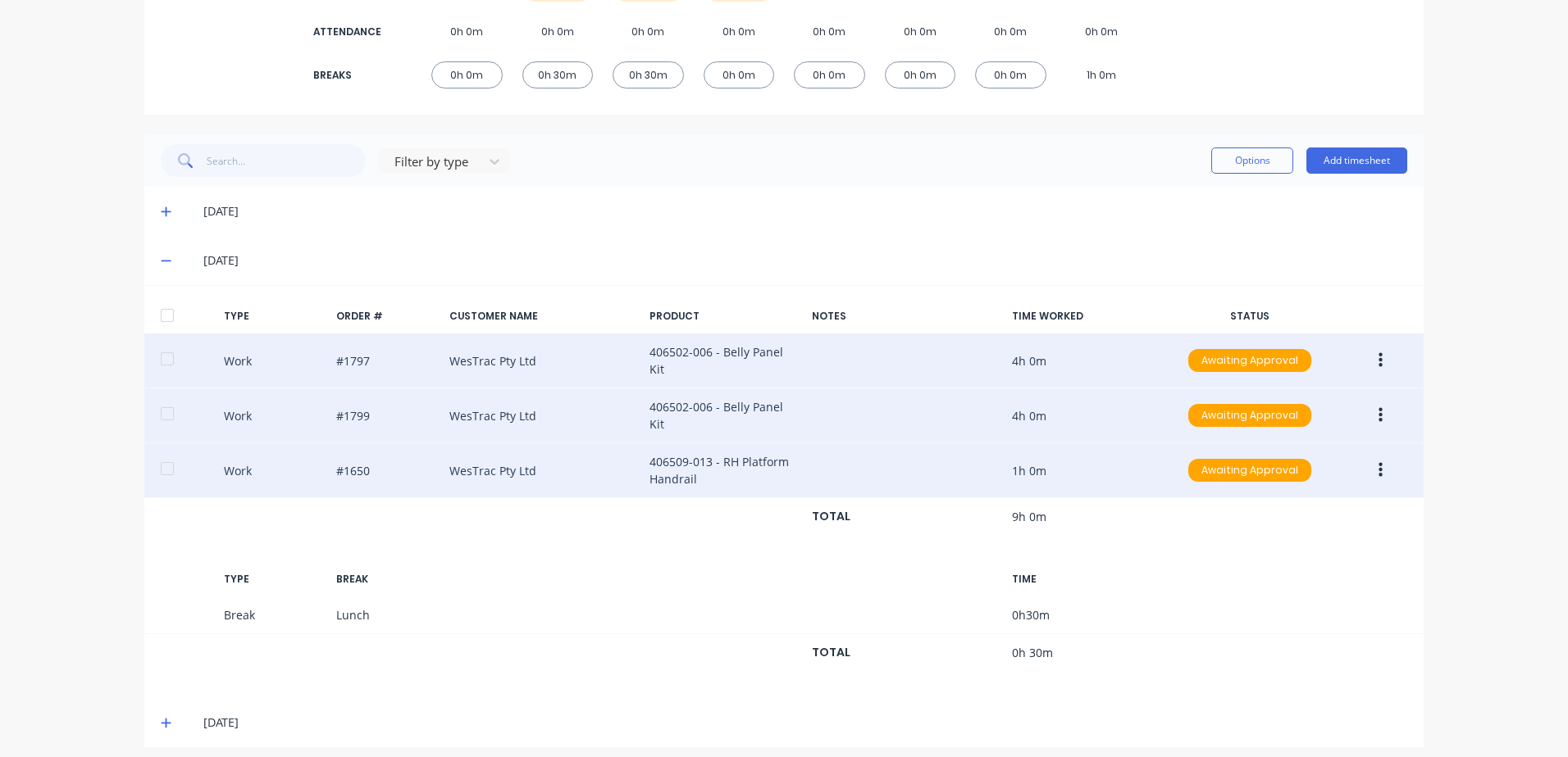
click at [151, 212] on div "[DATE]" at bounding box center [784, 212] width 1280 height 49
click at [161, 213] on icon at bounding box center [166, 212] width 11 height 12
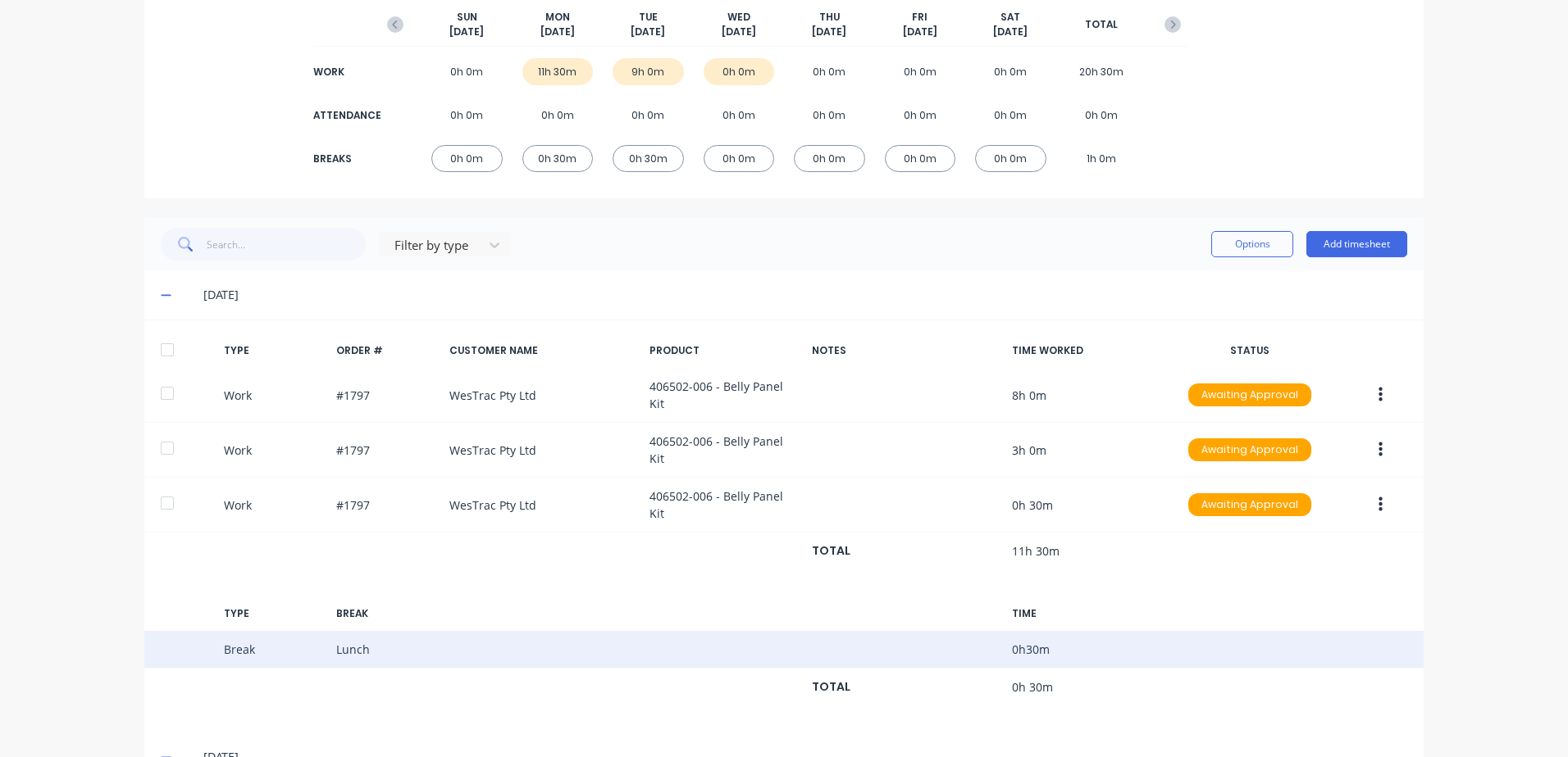
scroll to position [130, 0]
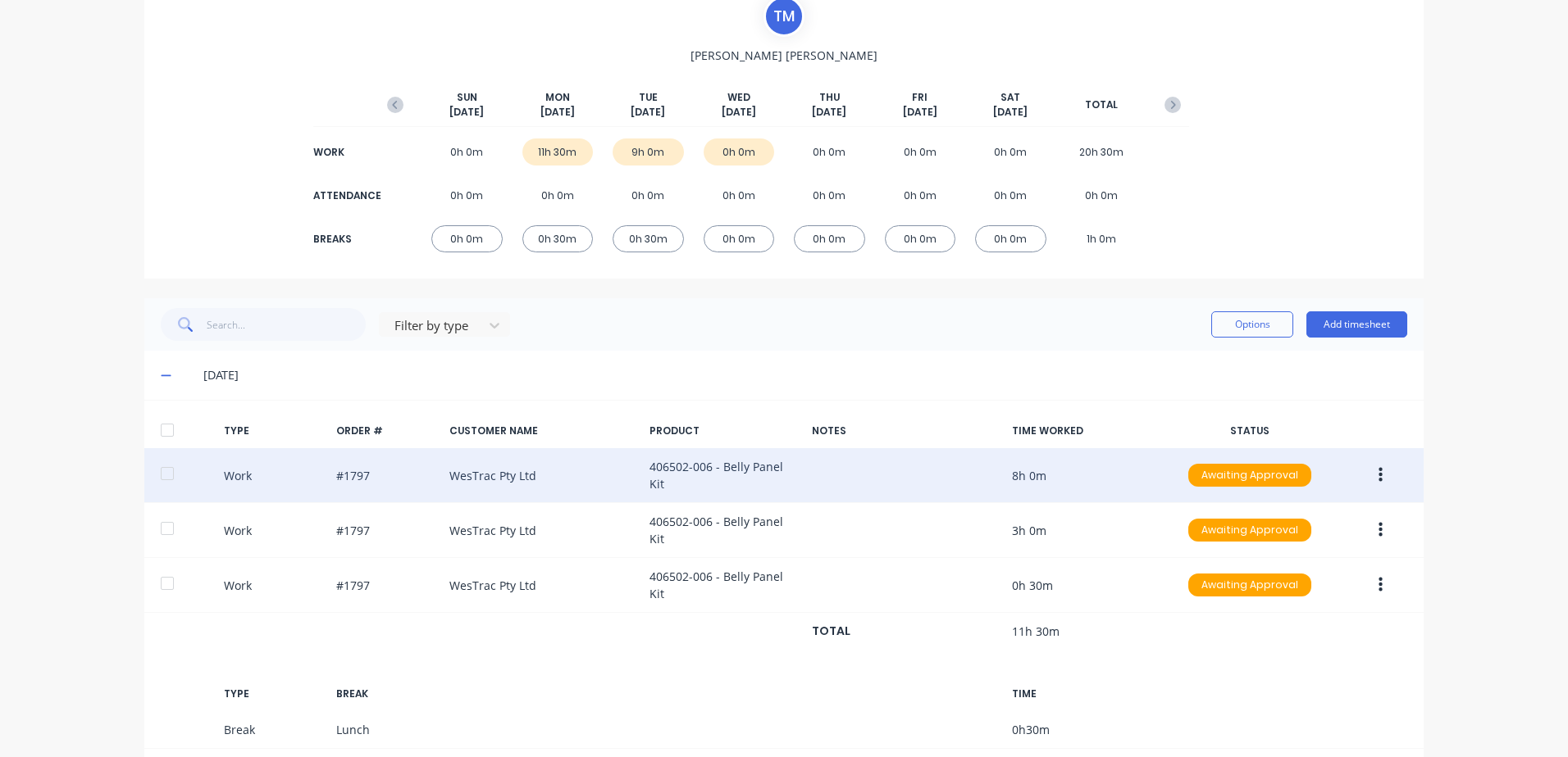
click at [1371, 471] on button "button" at bounding box center [1381, 475] width 39 height 30
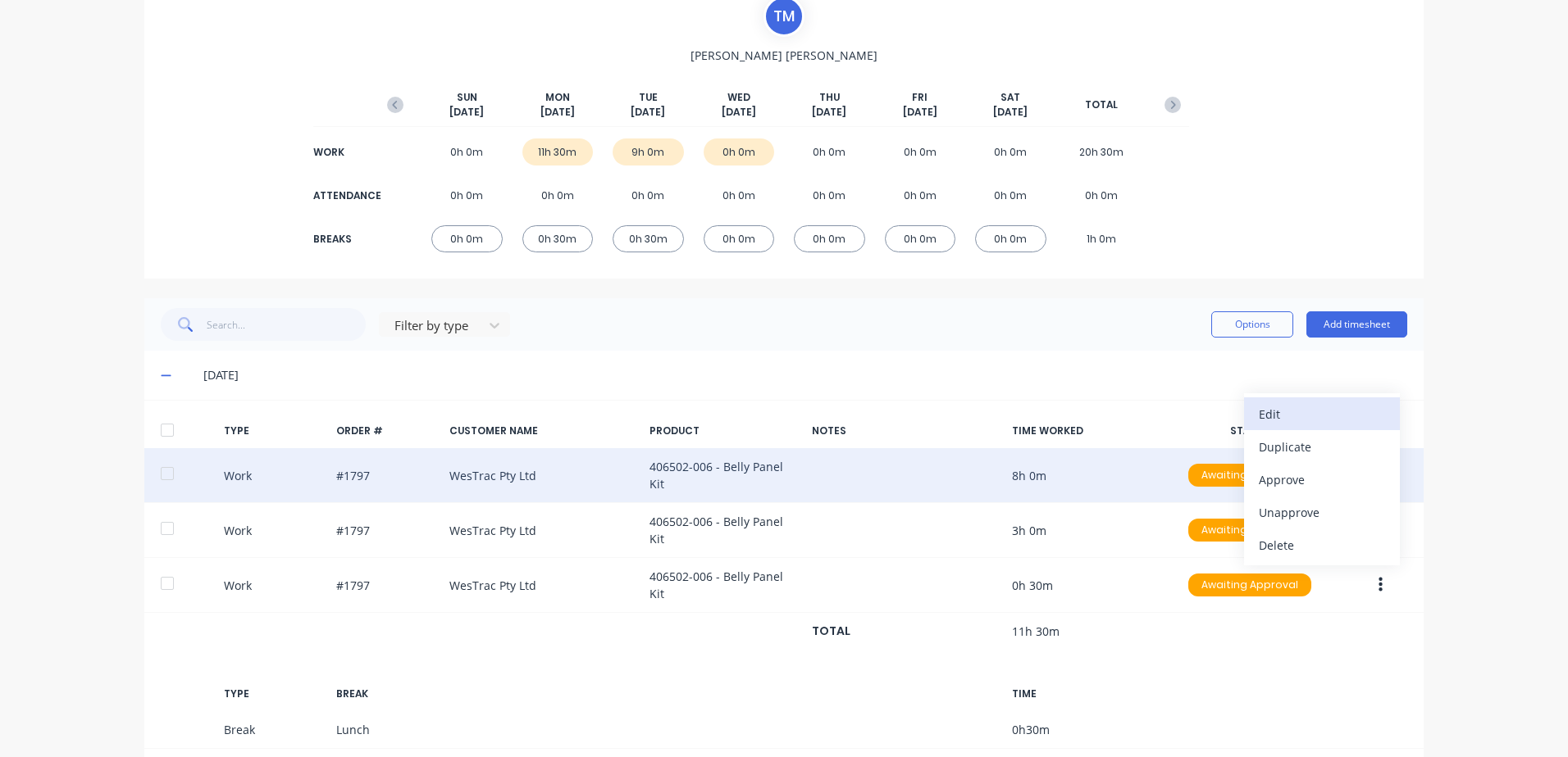
click at [1268, 406] on div "Edit" at bounding box center [1322, 414] width 127 height 24
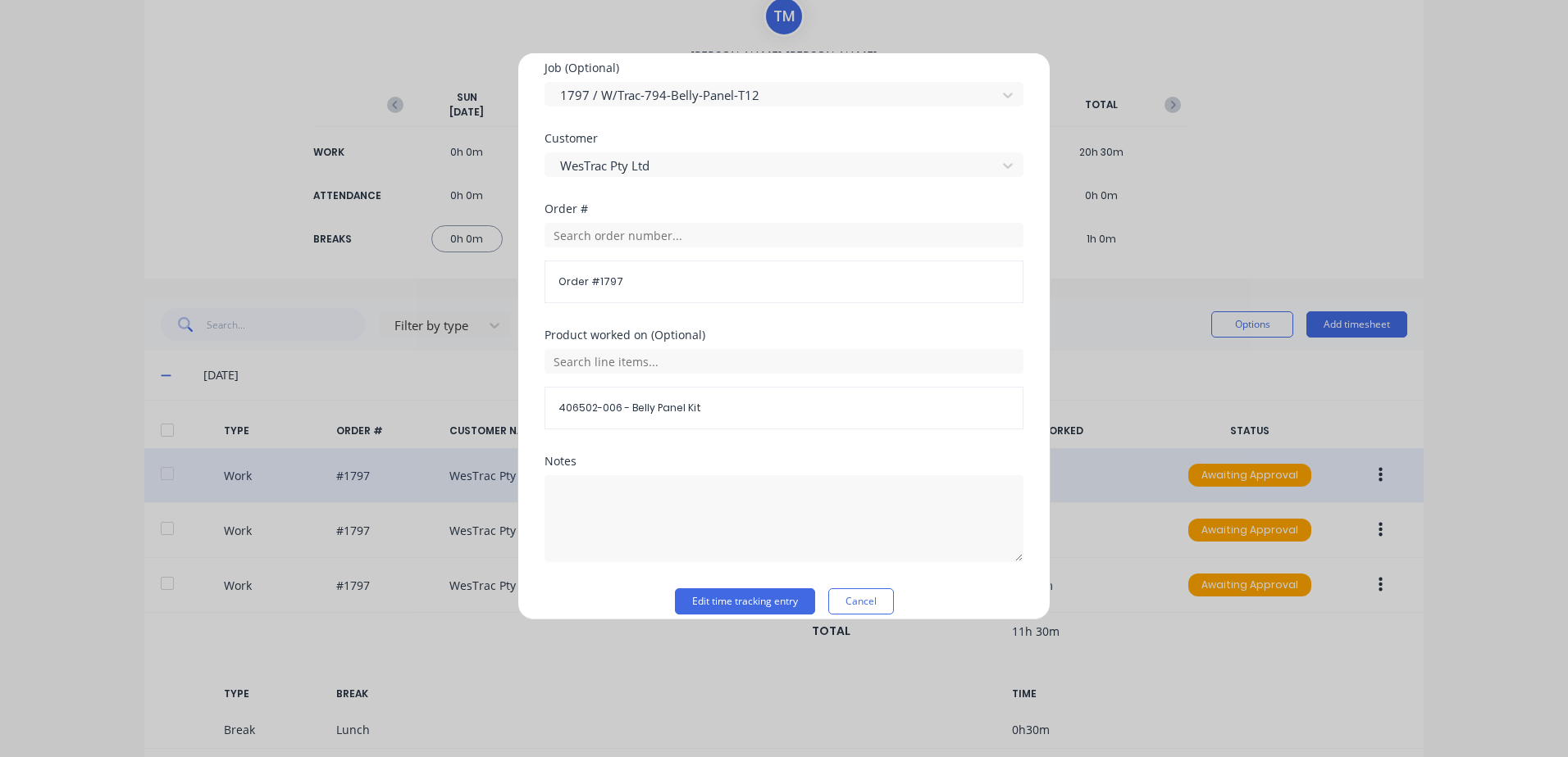
scroll to position [738, 0]
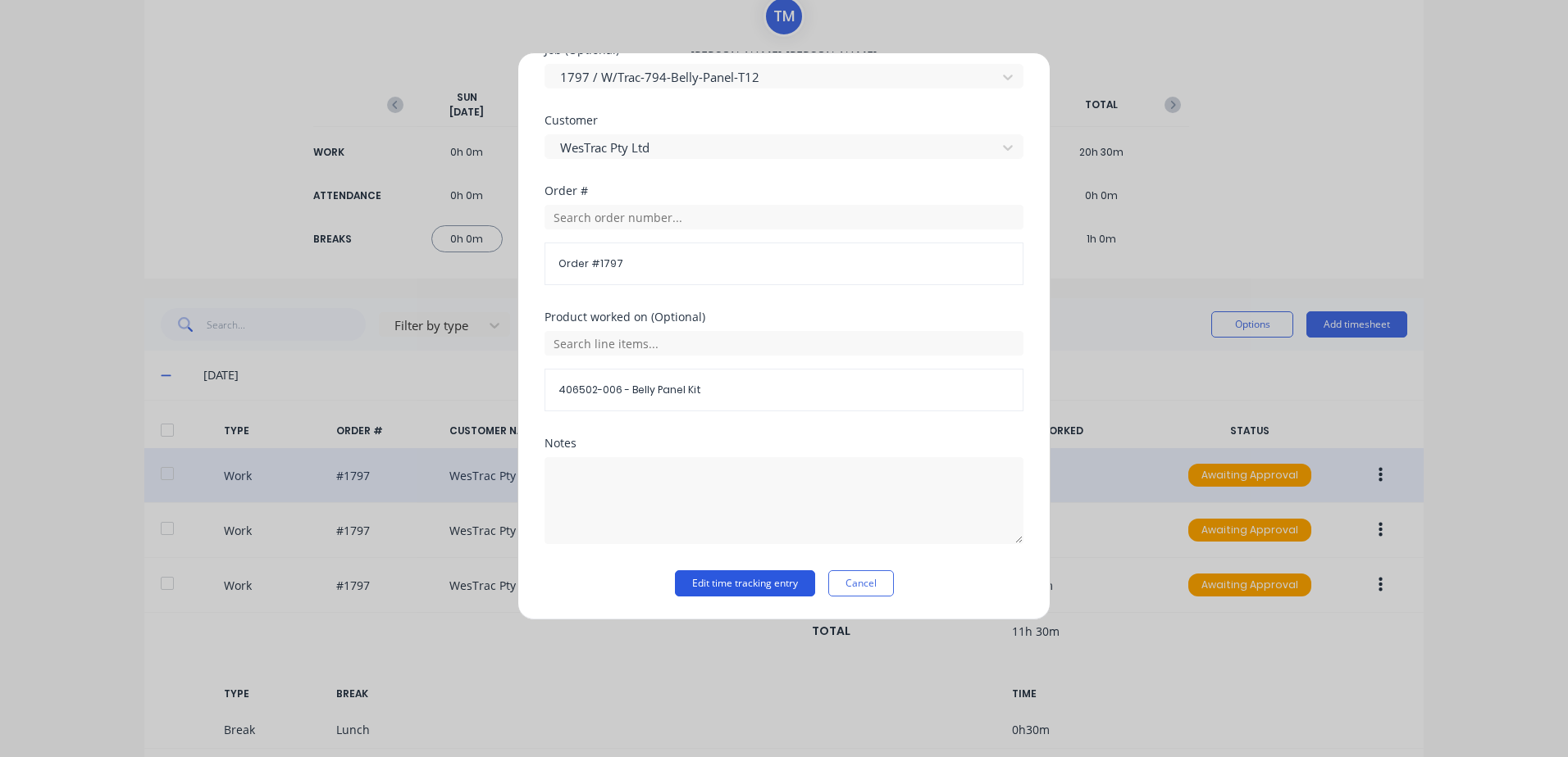
click at [772, 576] on button "Edit time tracking entry" at bounding box center [745, 583] width 140 height 26
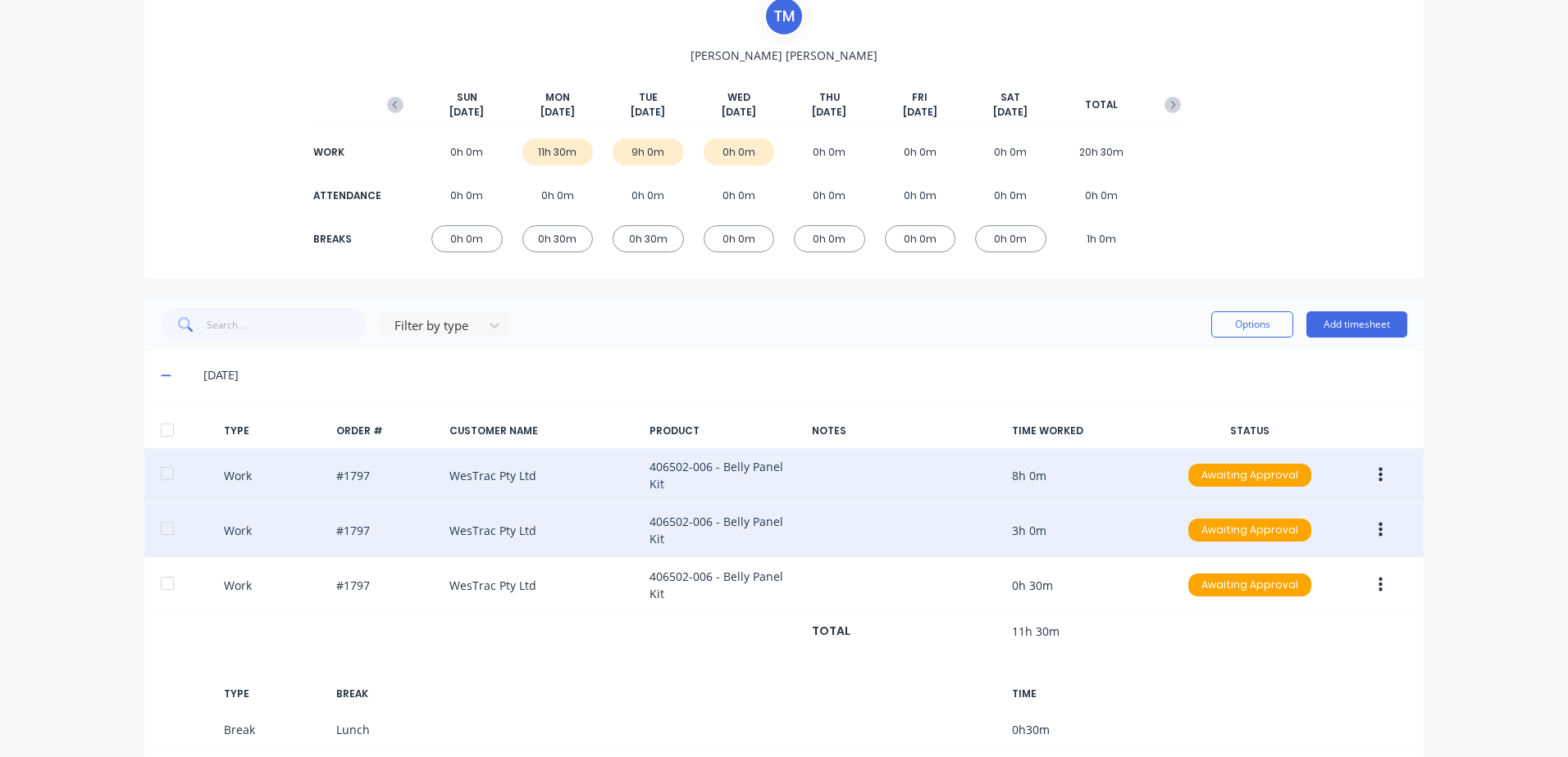
click at [1378, 529] on icon "button" at bounding box center [1380, 530] width 4 height 15
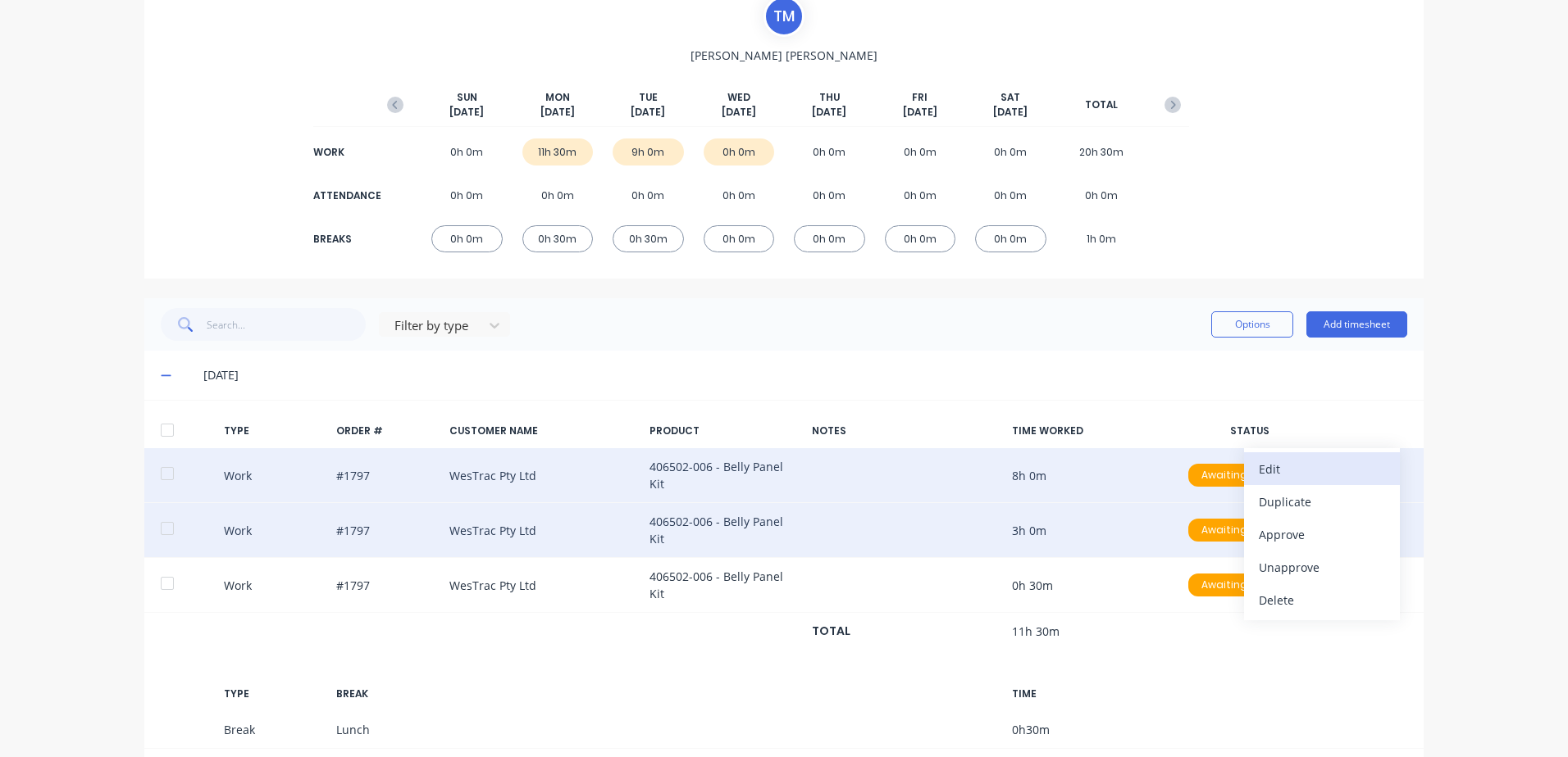
click at [1264, 463] on div "Edit" at bounding box center [1322, 470] width 127 height 24
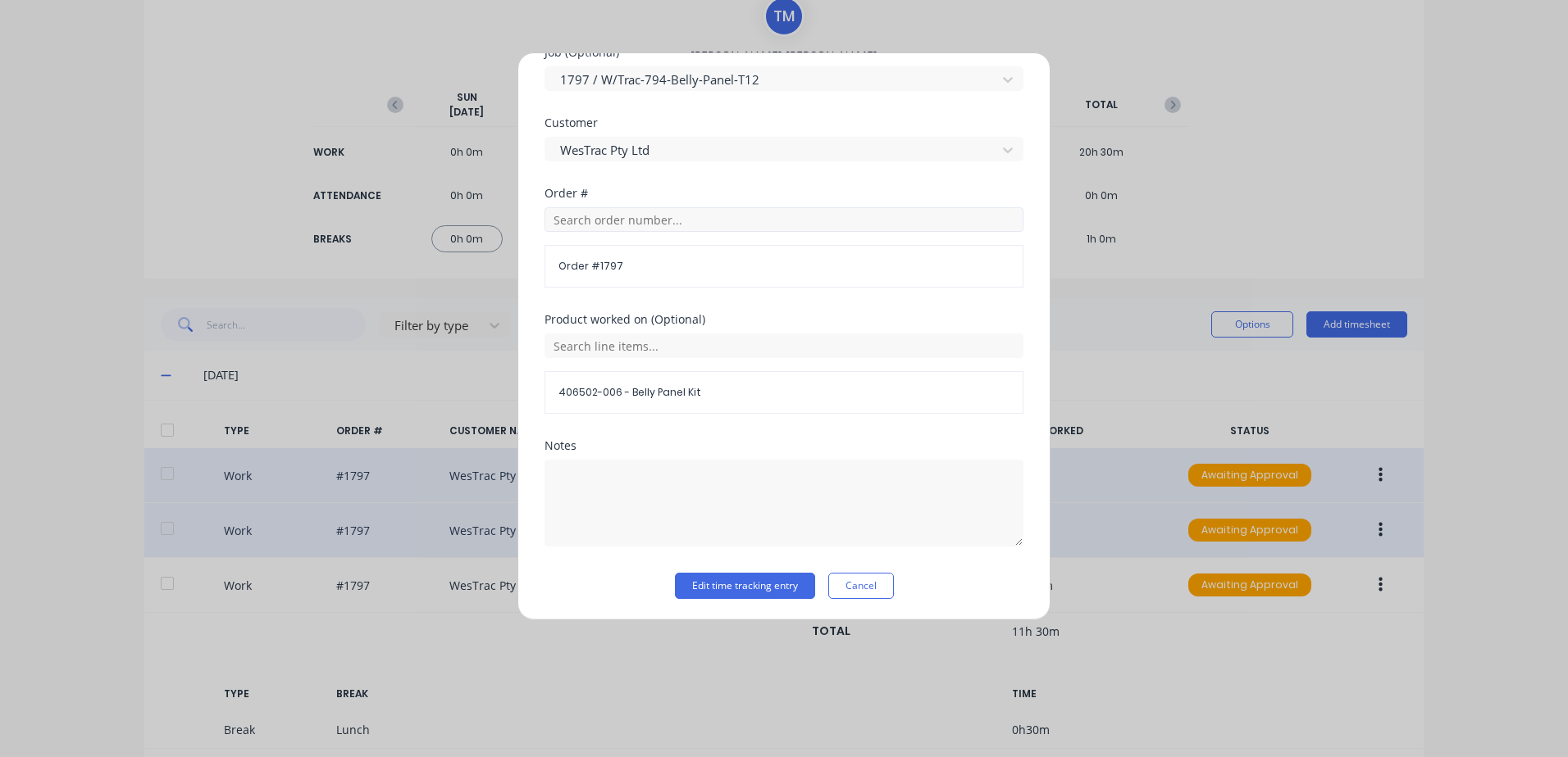
scroll to position [713, 0]
click at [746, 581] on button "Edit time tracking entry" at bounding box center [745, 583] width 140 height 26
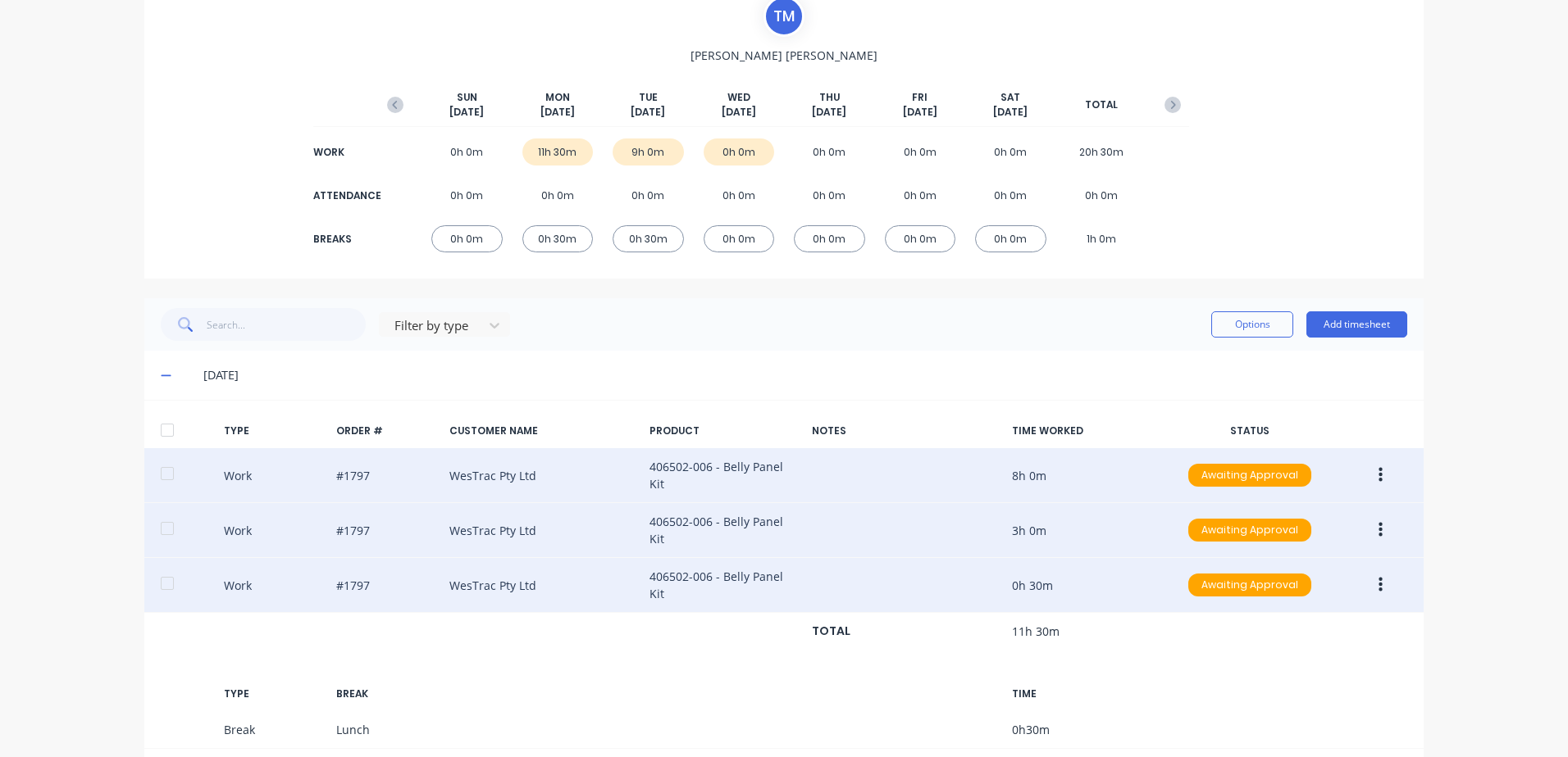
click at [1378, 573] on button "button" at bounding box center [1381, 585] width 39 height 30
click at [1289, 513] on div "Edit" at bounding box center [1322, 524] width 127 height 24
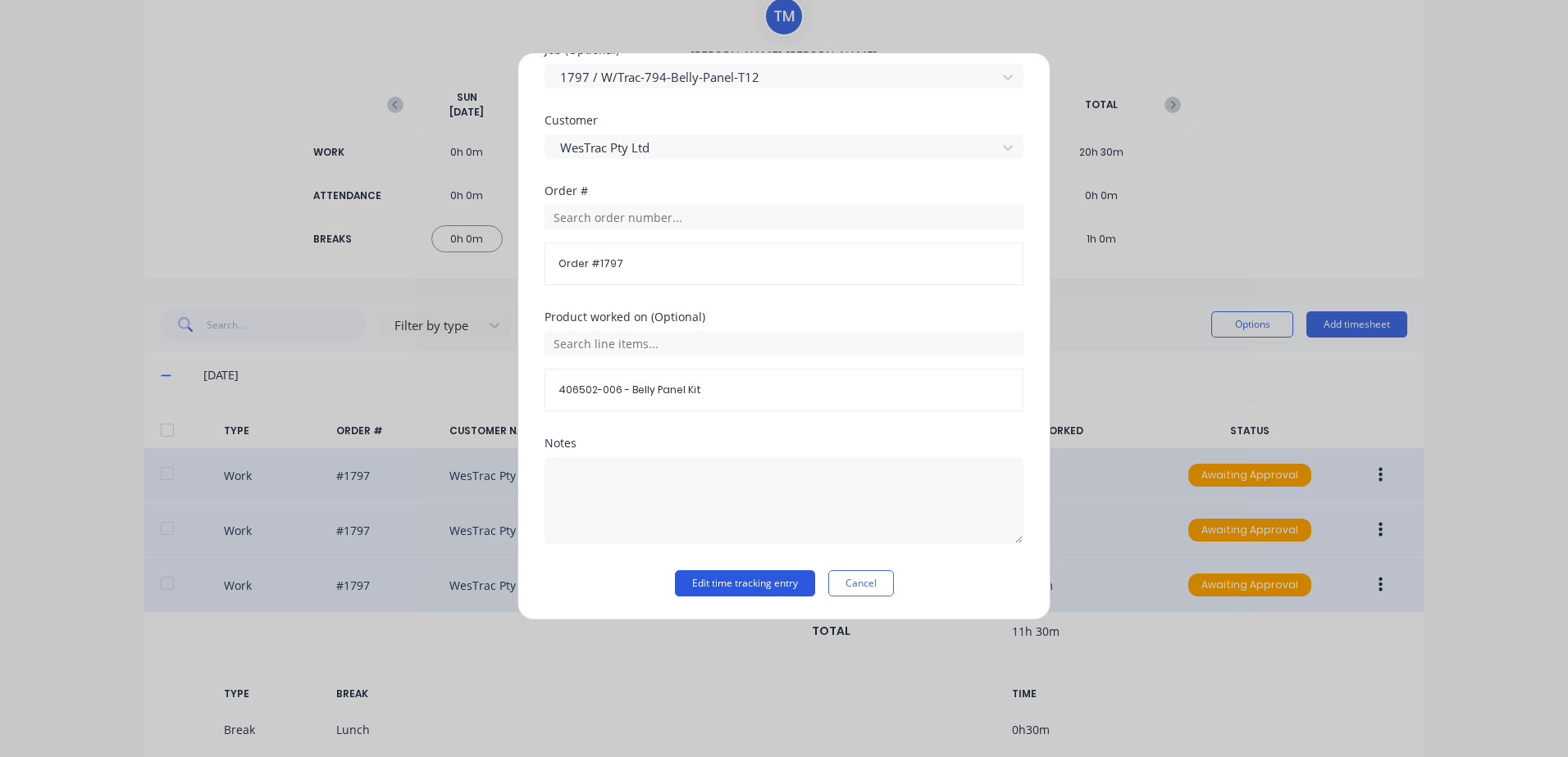
click at [721, 581] on button "Edit time tracking entry" at bounding box center [745, 583] width 140 height 26
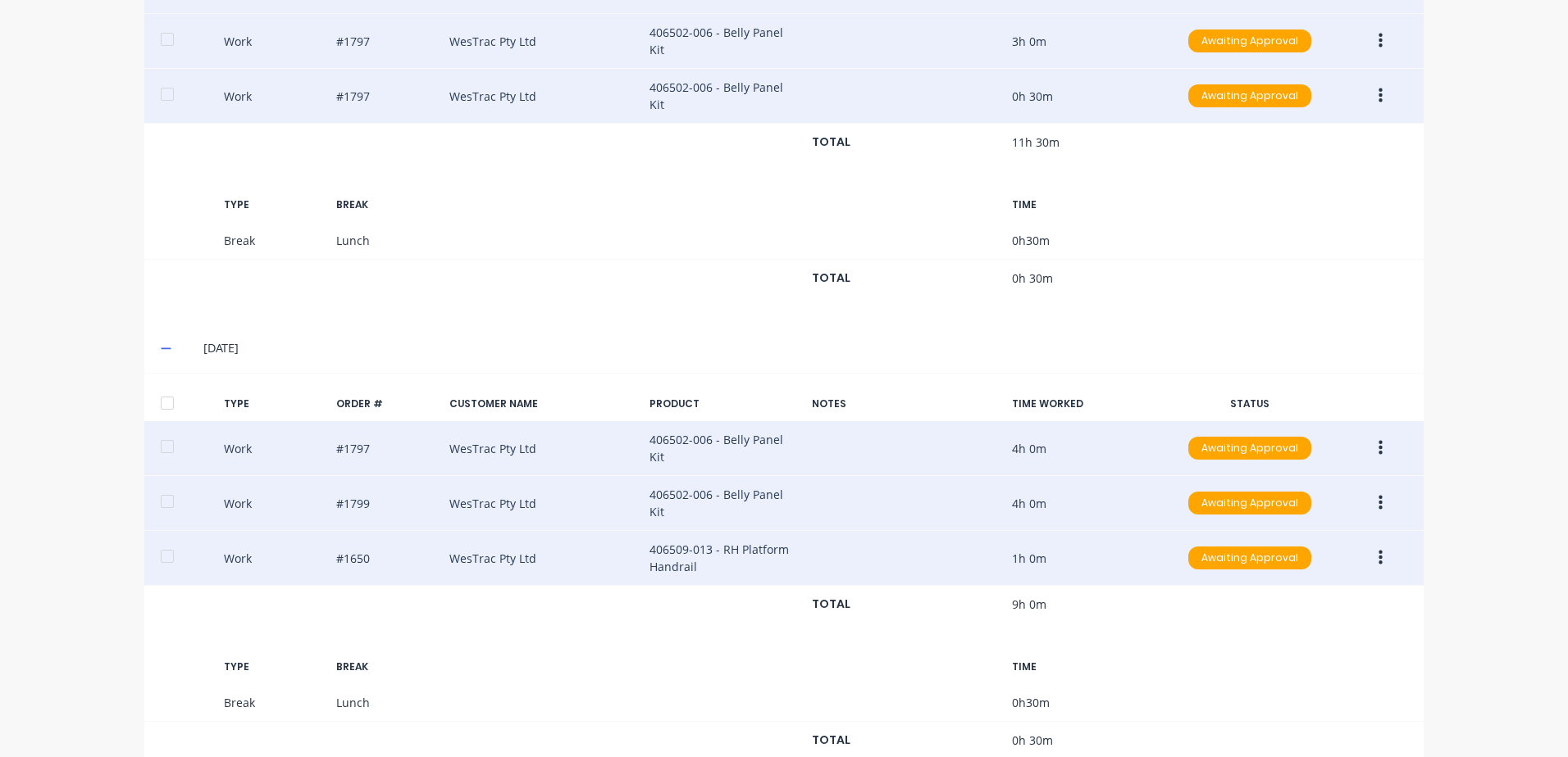
scroll to position [691, 0]
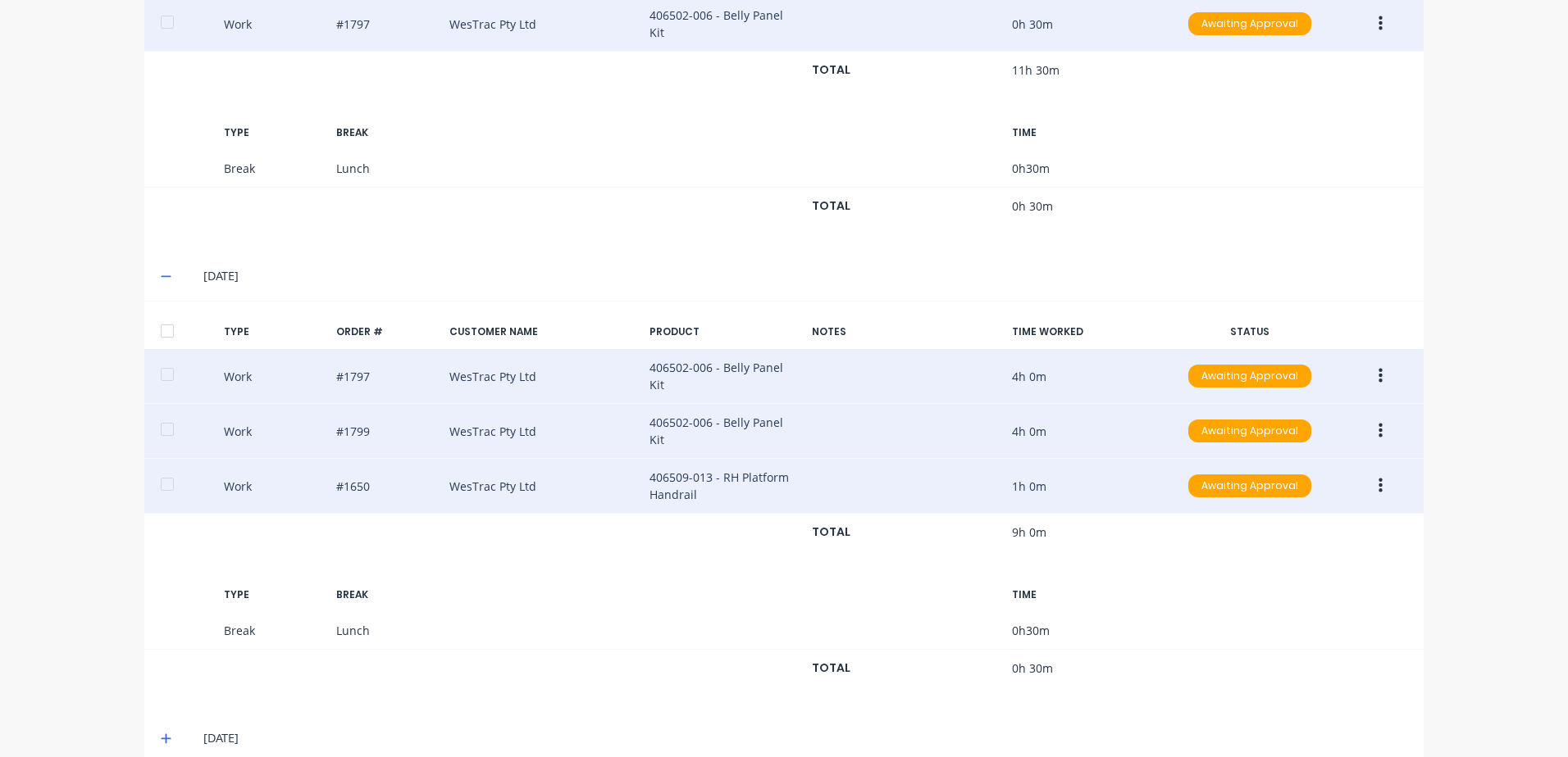
click at [1378, 424] on icon "button" at bounding box center [1380, 432] width 4 height 15
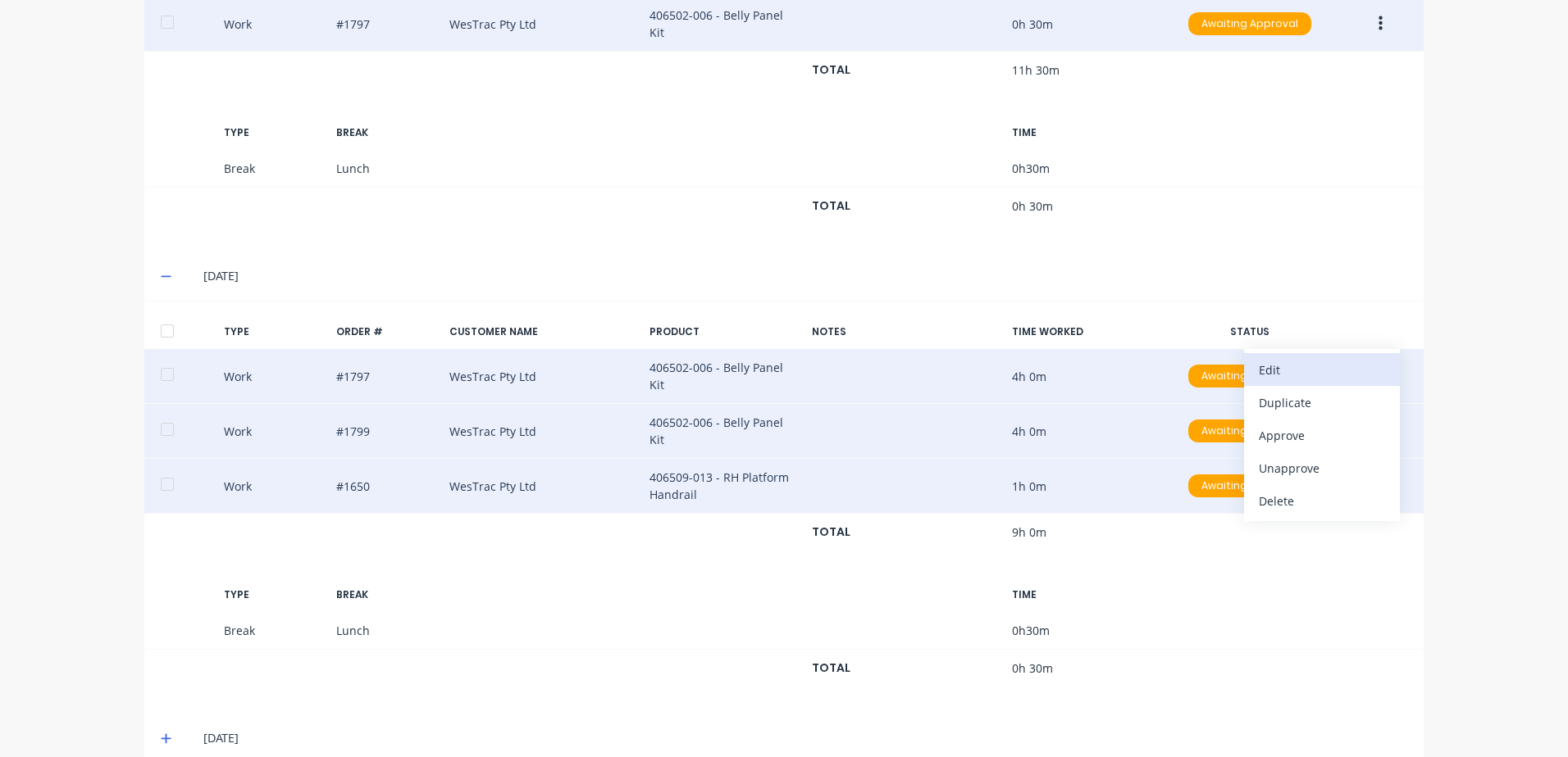
click at [1272, 358] on div "Edit" at bounding box center [1322, 370] width 127 height 24
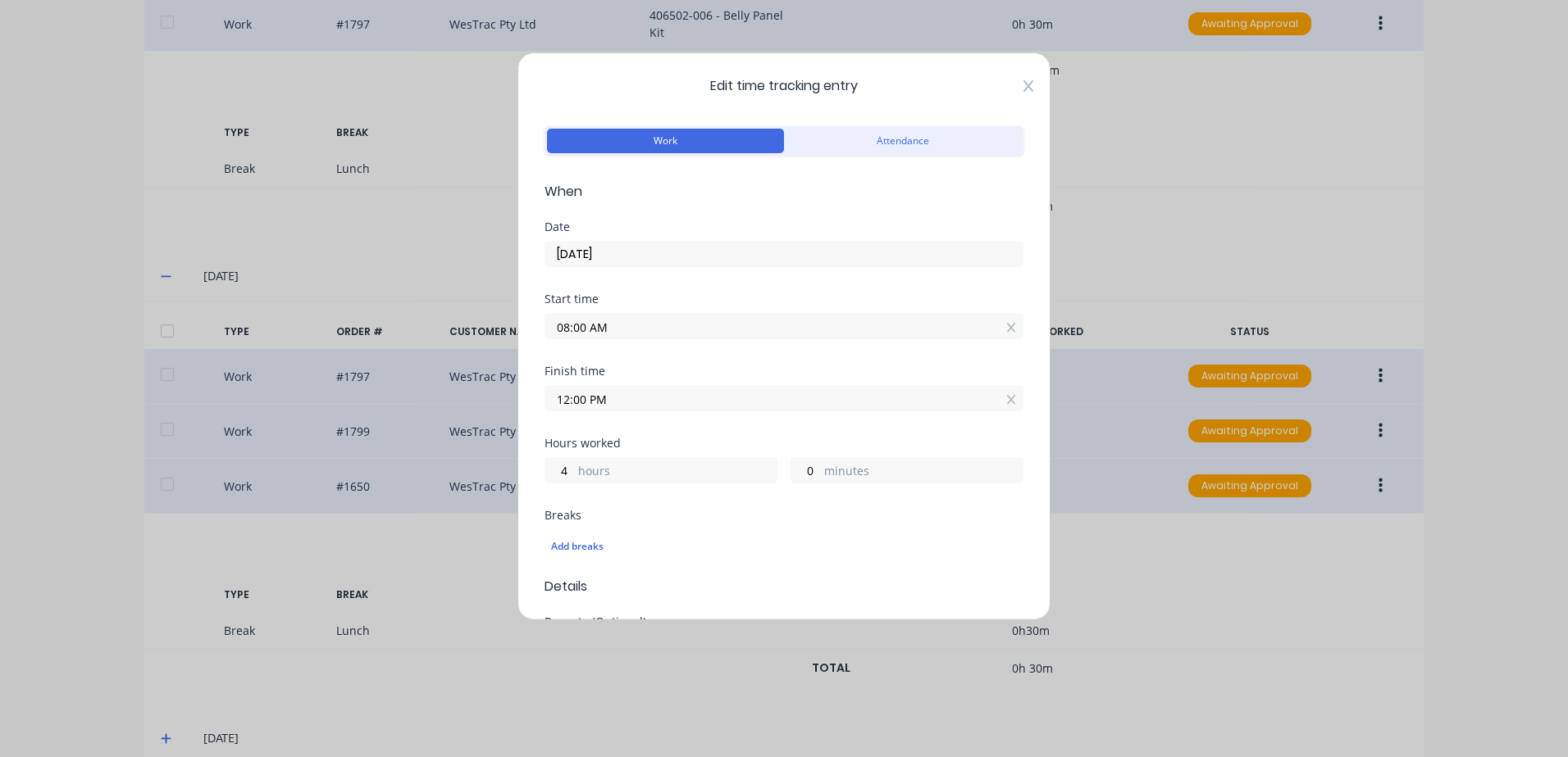
click at [1023, 87] on icon at bounding box center [1028, 86] width 10 height 12
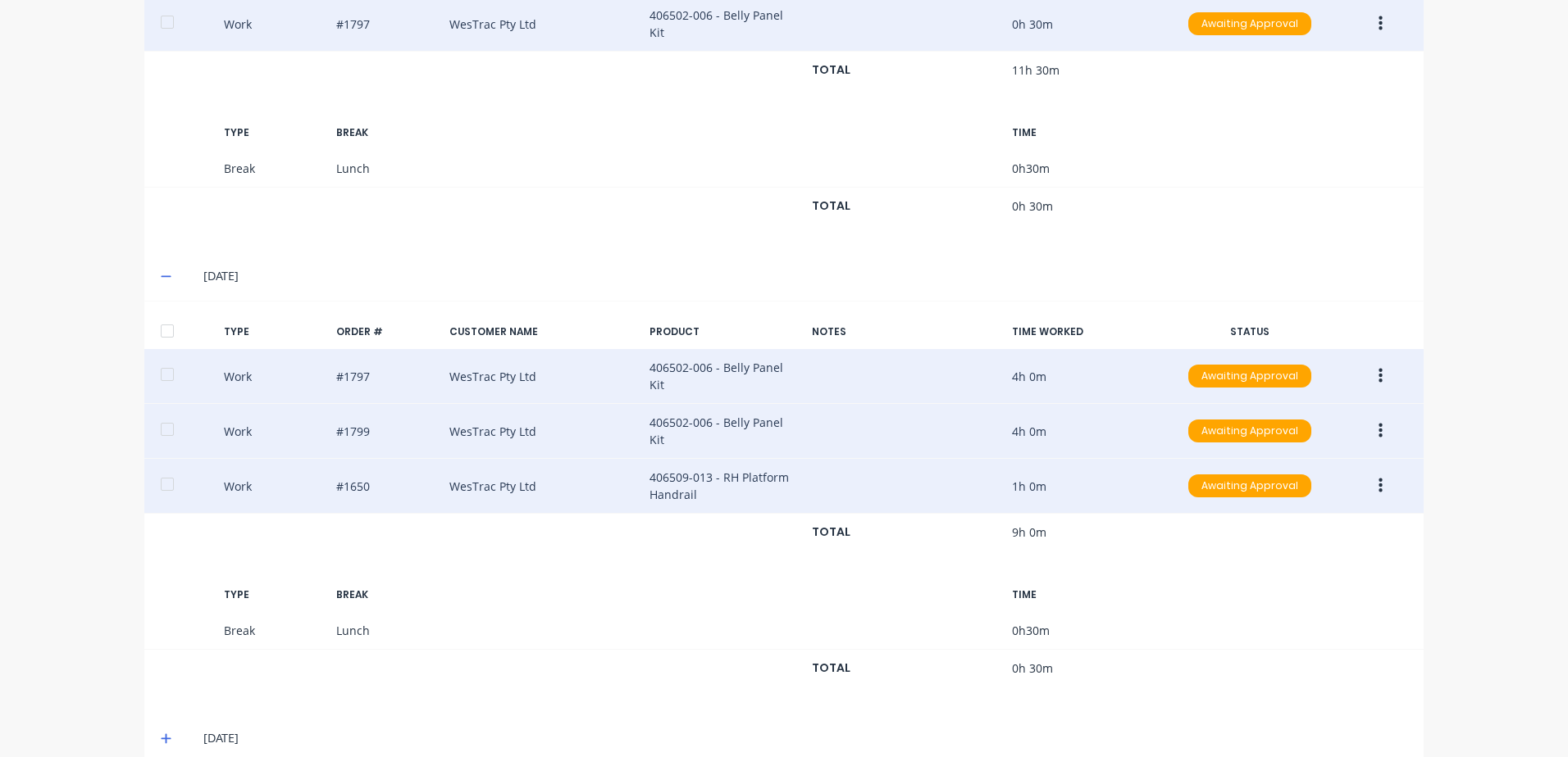
click at [1378, 479] on icon "button" at bounding box center [1380, 486] width 4 height 15
click at [1287, 413] on div "Edit" at bounding box center [1322, 425] width 127 height 24
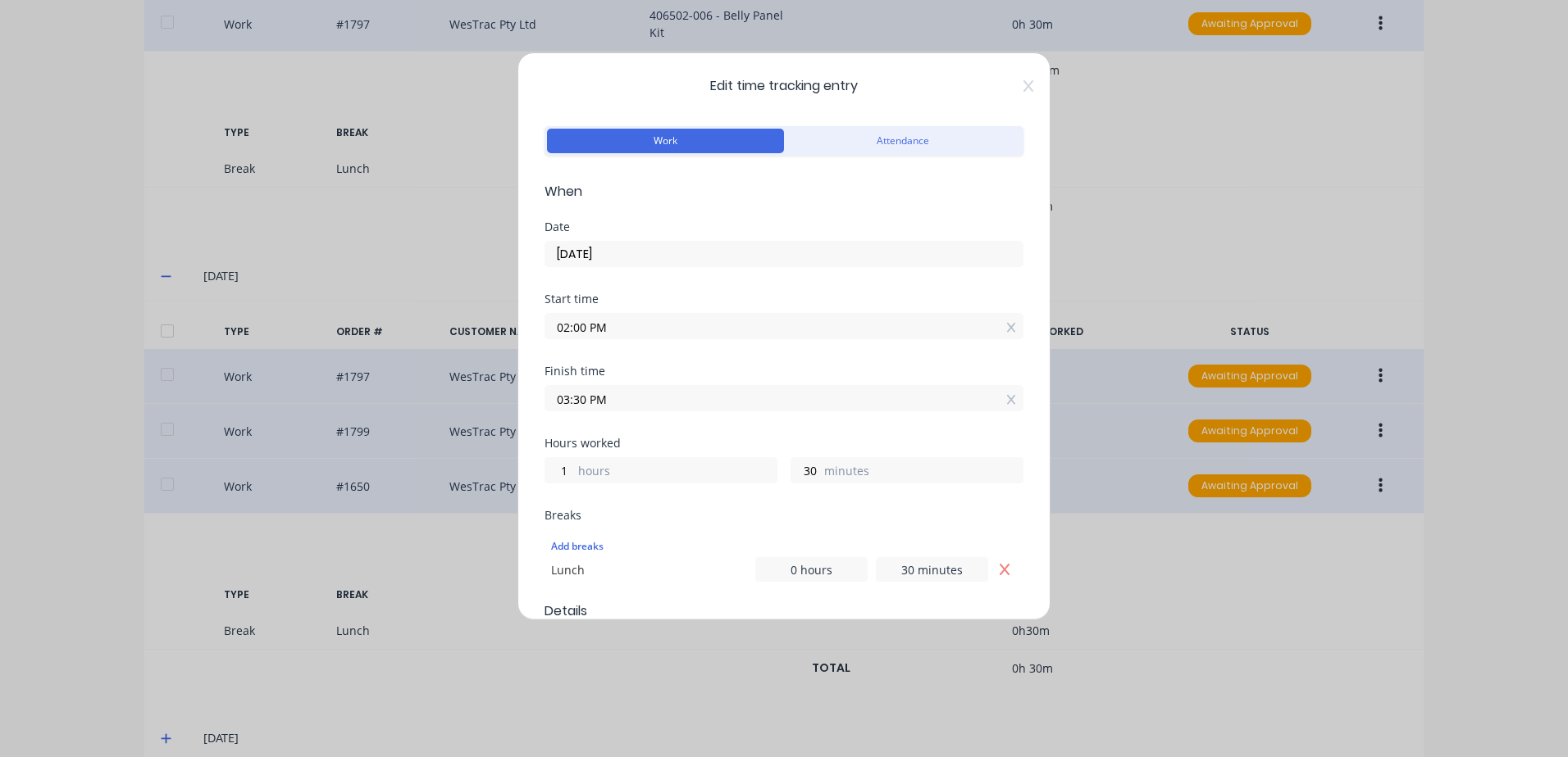
click at [626, 321] on input "02:00 PM" at bounding box center [784, 325] width 477 height 24
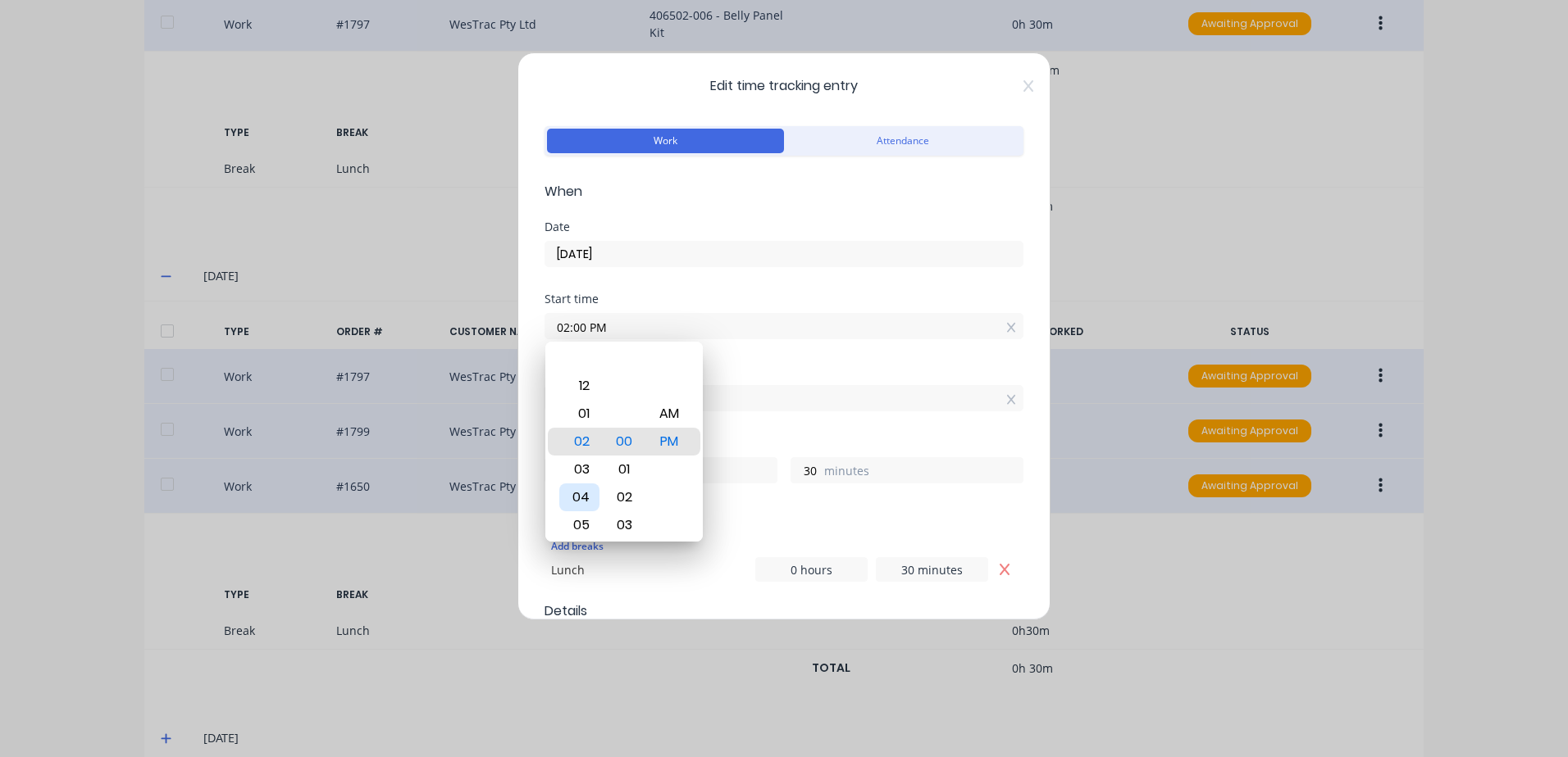
click at [579, 496] on div "04" at bounding box center [579, 497] width 40 height 28
type input "04:00 PM"
type input "23"
click at [732, 397] on input "03:30 PM" at bounding box center [784, 398] width 477 height 24
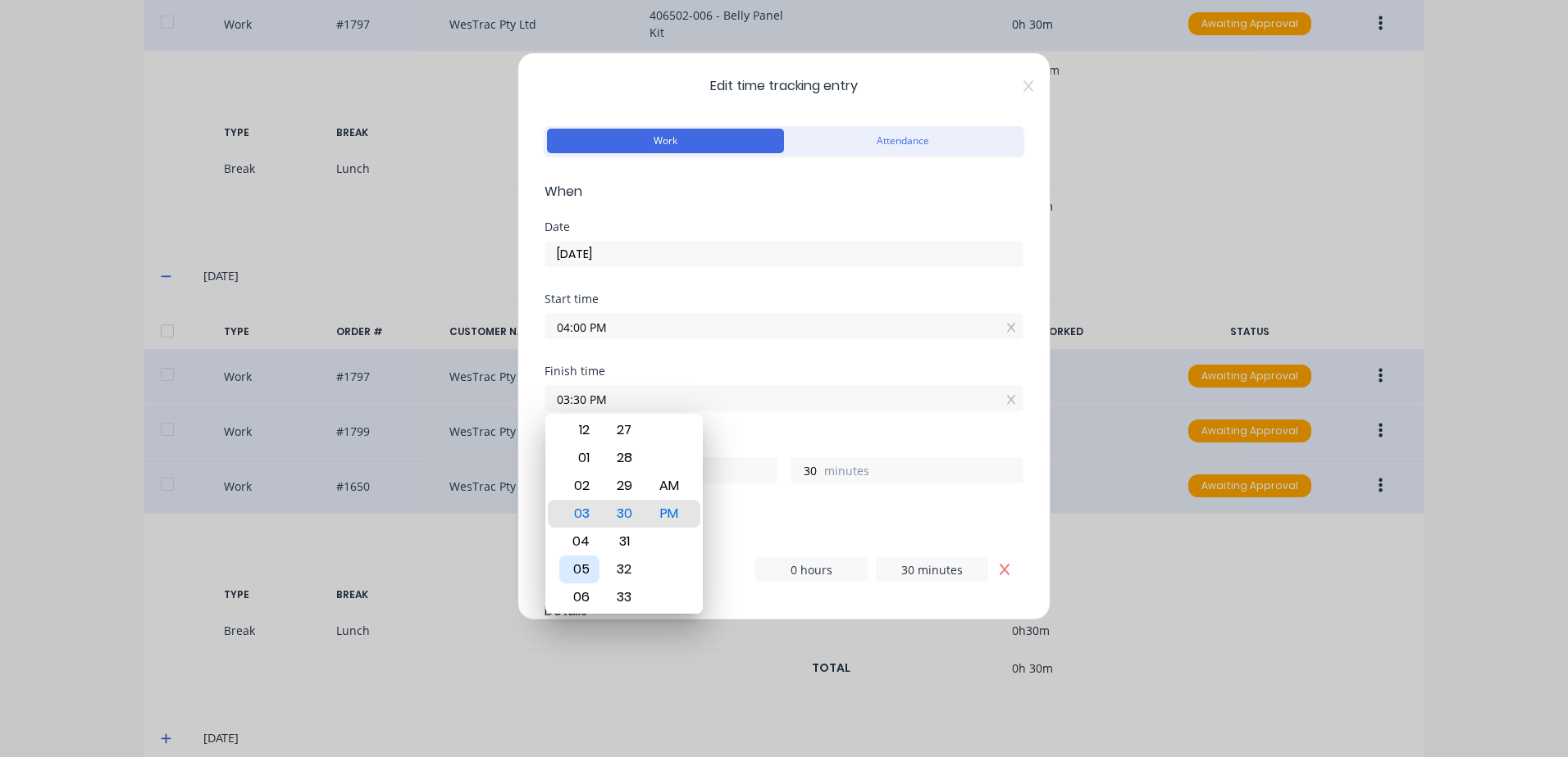
drag, startPoint x: 576, startPoint y: 570, endPoint x: 663, endPoint y: 513, distance: 104.0
click at [576, 569] on div "05" at bounding box center [579, 569] width 40 height 28
type input "05:30 PM"
type input "1"
click at [729, 358] on div "Start time 04:00 PM" at bounding box center [784, 330] width 479 height 72
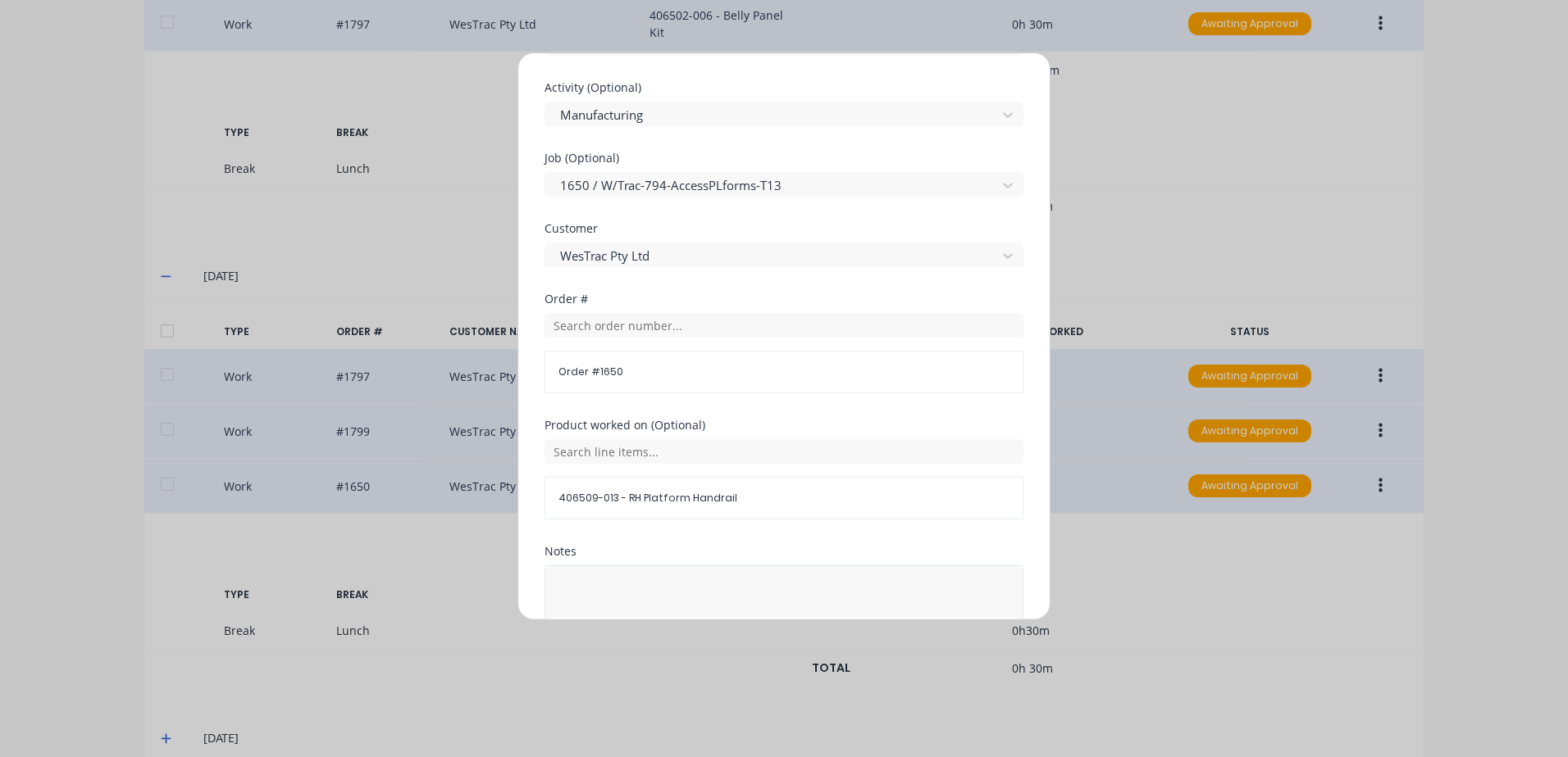
scroll to position [738, 0]
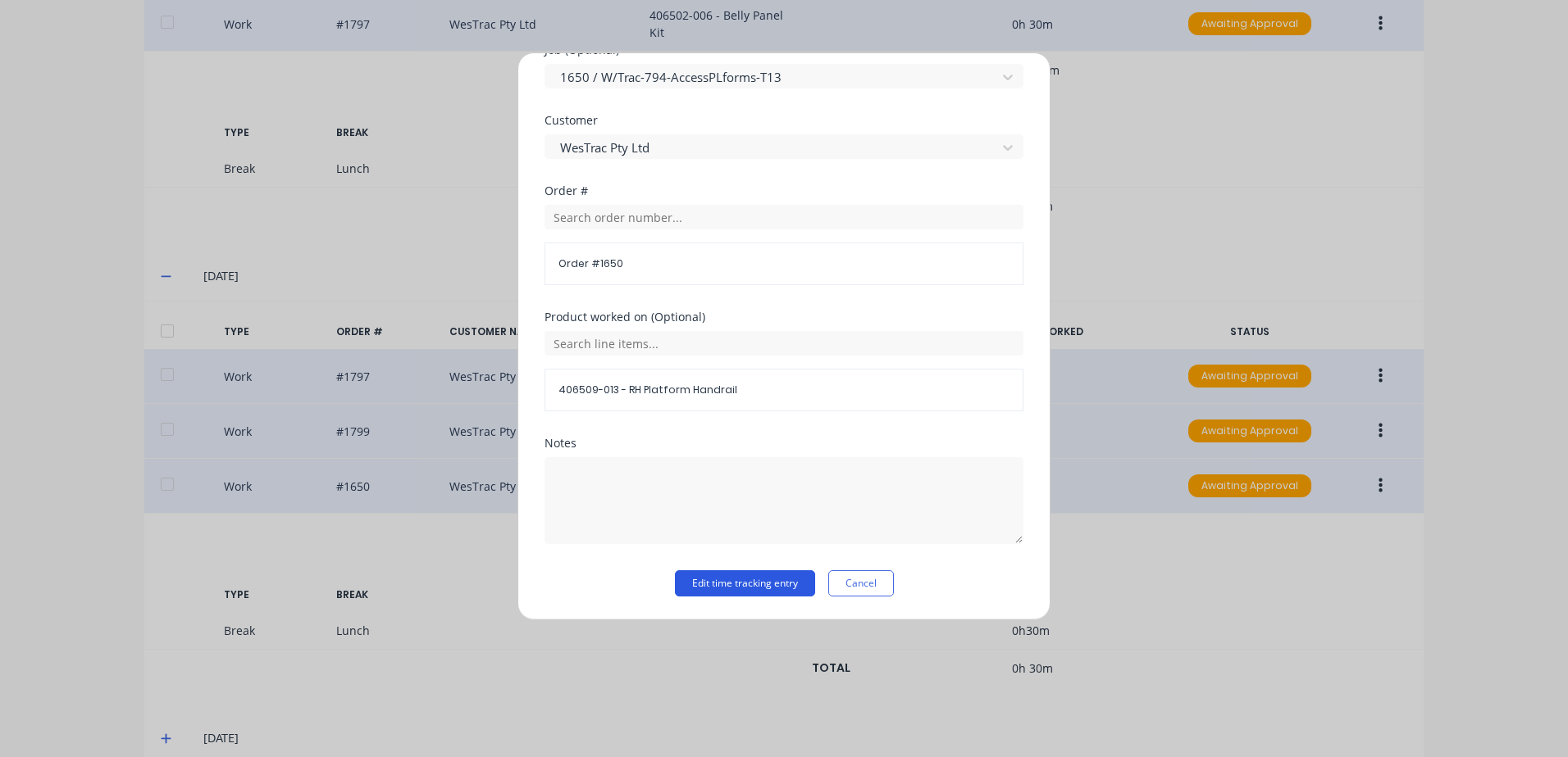
click at [693, 582] on button "Edit time tracking entry" at bounding box center [745, 583] width 140 height 26
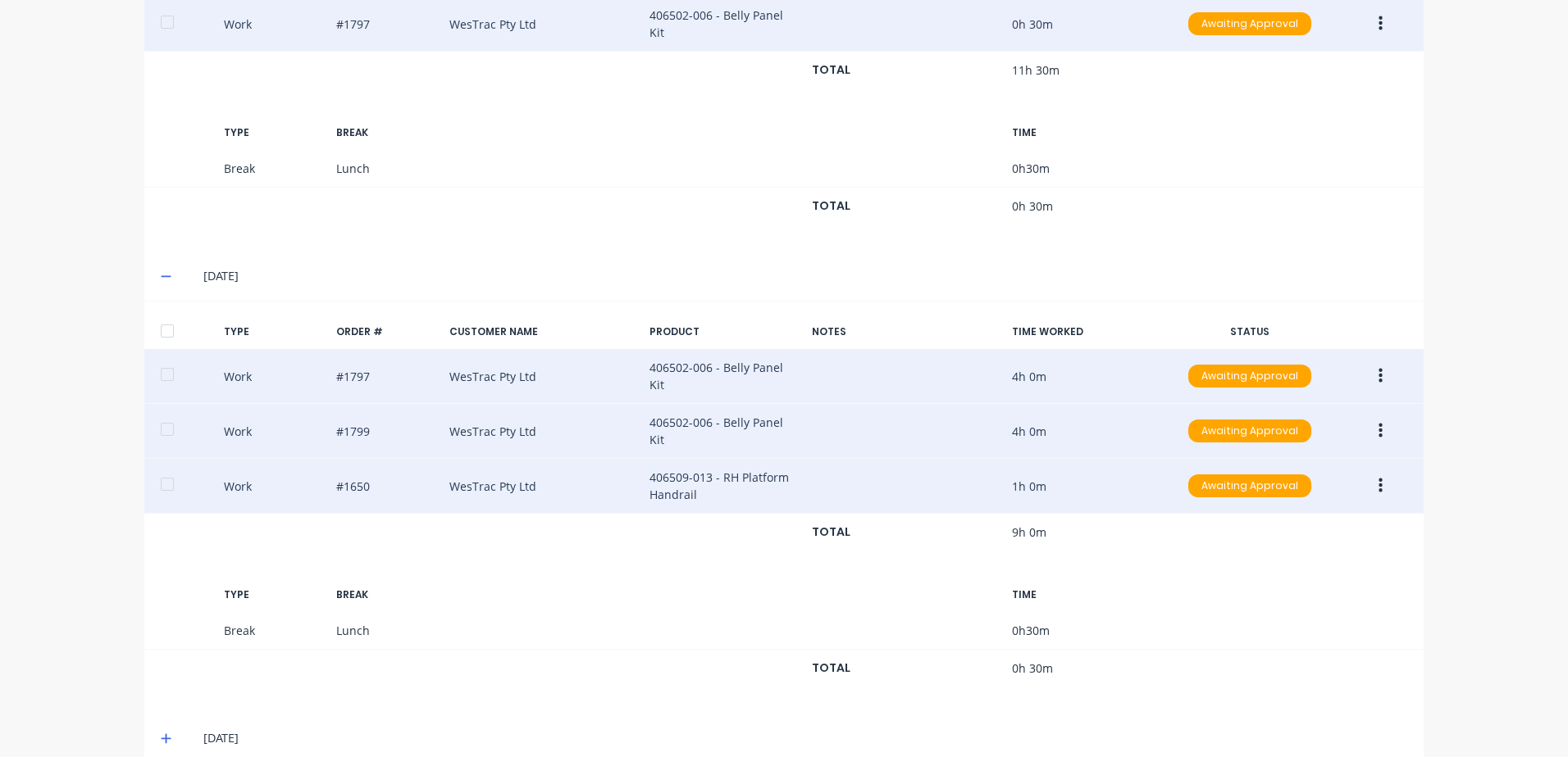
click at [1378, 422] on icon "button" at bounding box center [1380, 431] width 4 height 18
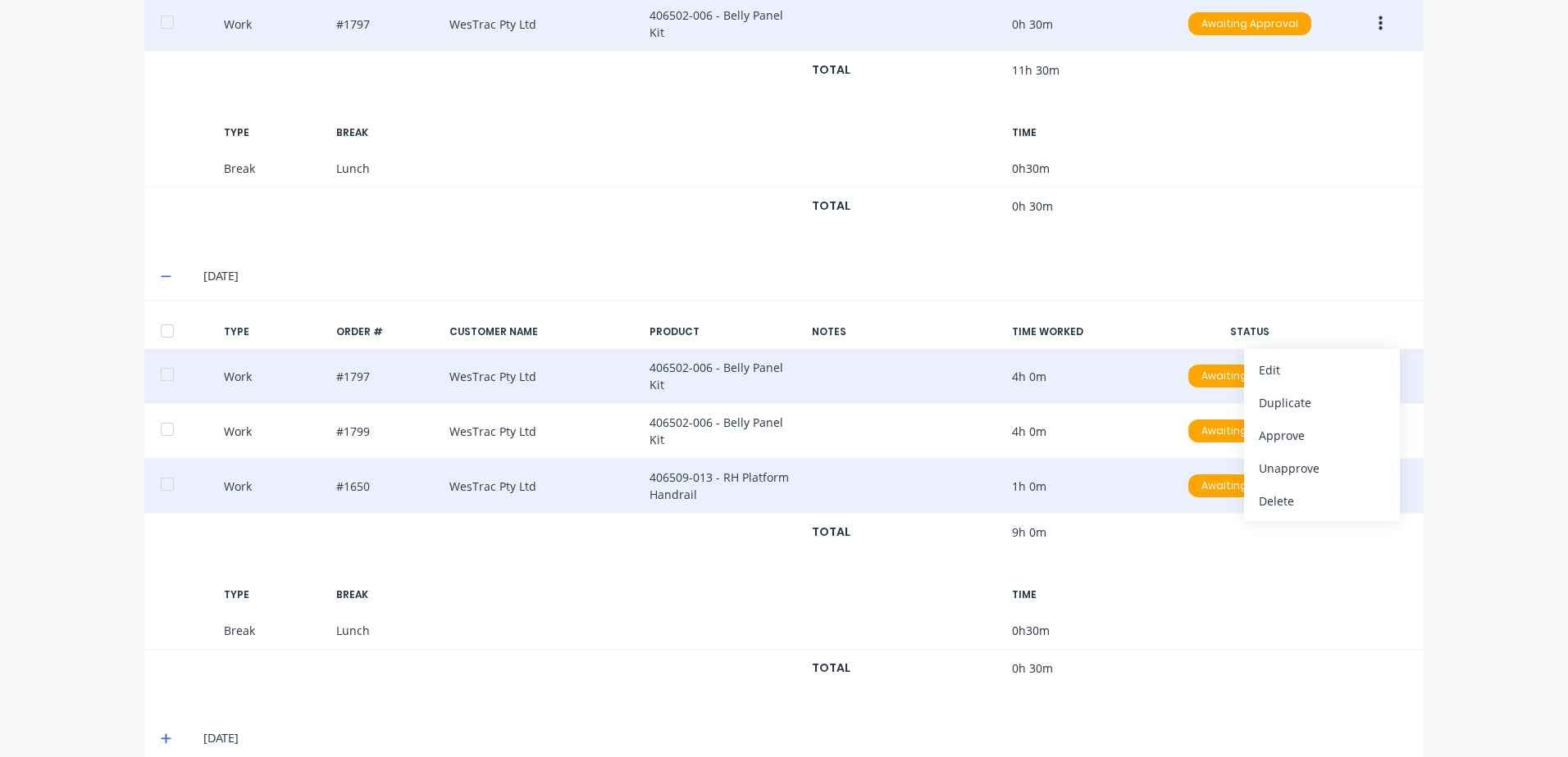
click at [1271, 544] on div "TYPE ORDER # CUSTOMER NAME PRODUCT NOTES TIME WORKED STATUS Work #1797 WesTrac …" at bounding box center [784, 507] width 1280 height 386
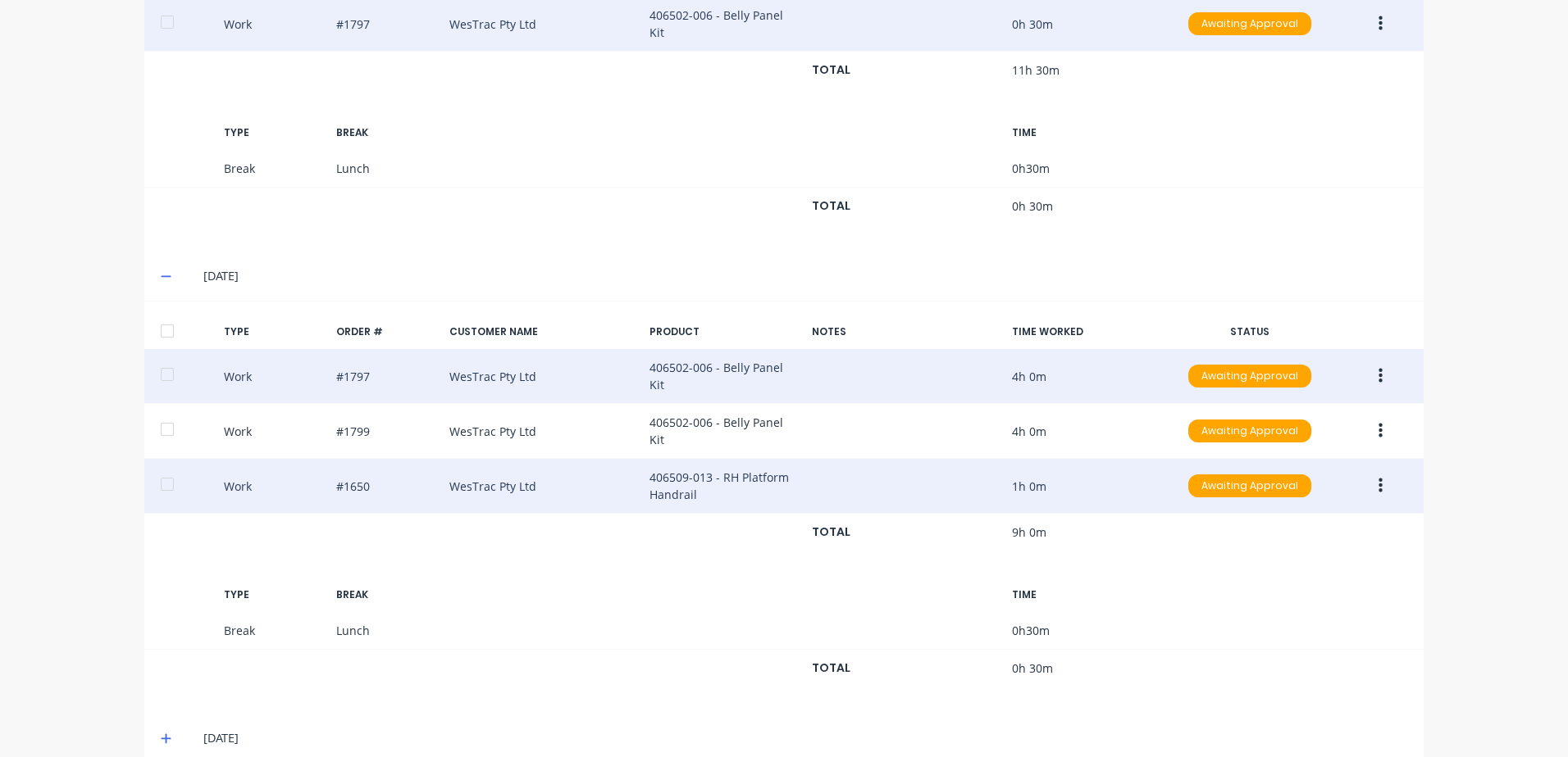
click at [1378, 477] on icon "button" at bounding box center [1380, 486] width 4 height 18
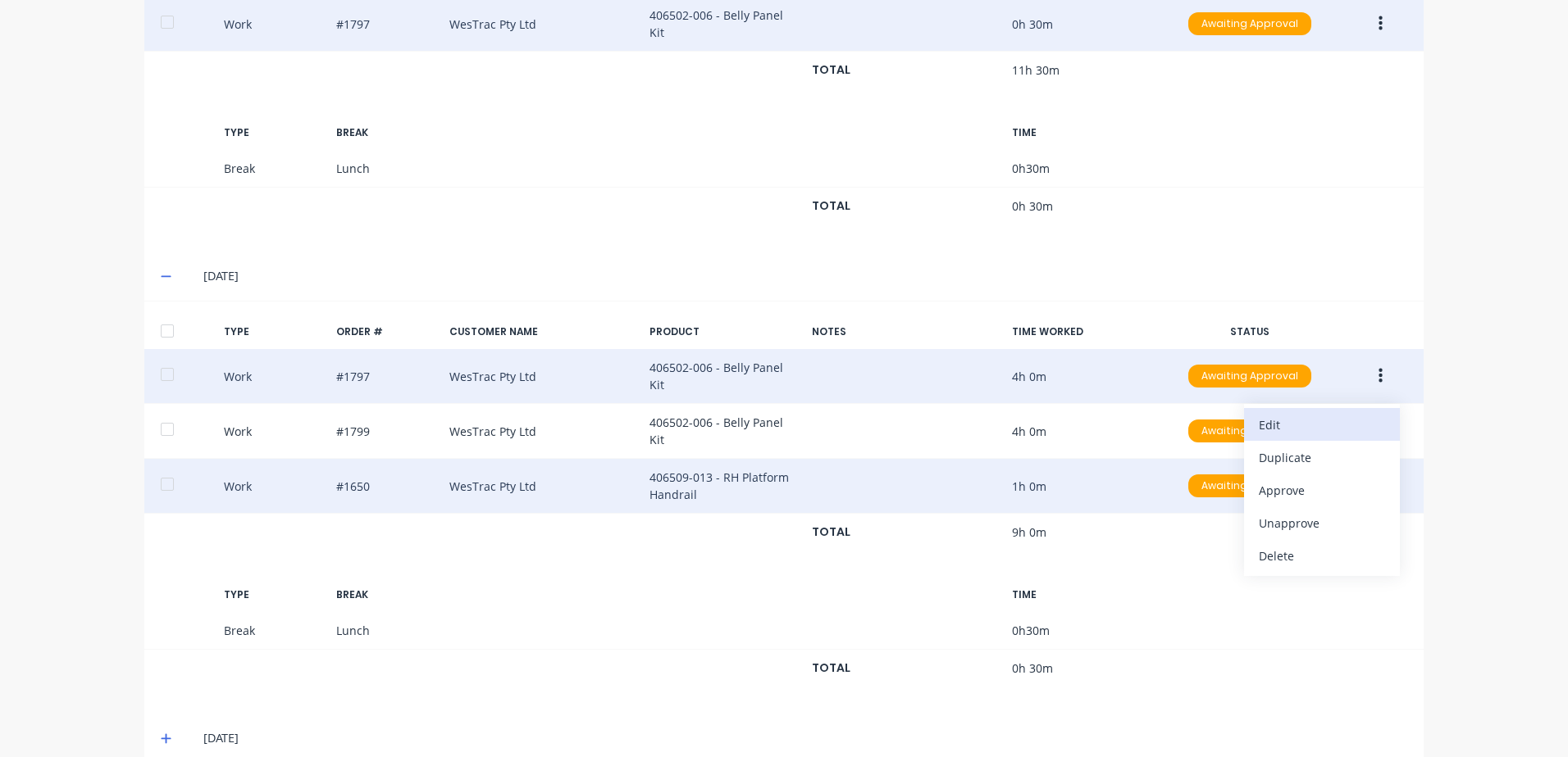
click at [1277, 413] on div "Edit" at bounding box center [1322, 425] width 127 height 24
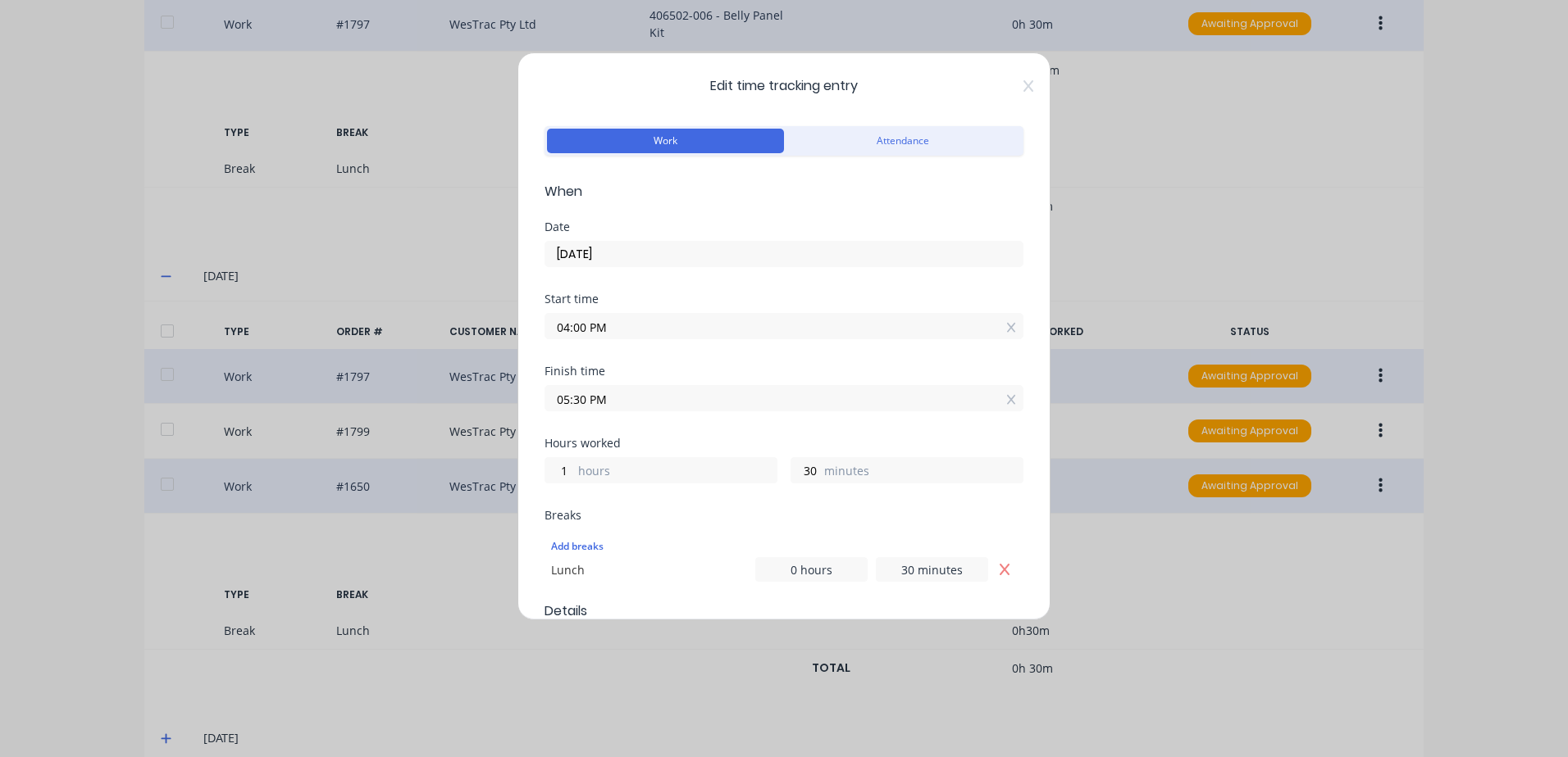
click at [1221, 597] on div "Edit time tracking entry Work Attendance When Date [DATE] Start time 04:00 PM F…" at bounding box center [784, 378] width 1568 height 757
click at [1023, 84] on icon at bounding box center [1028, 86] width 10 height 12
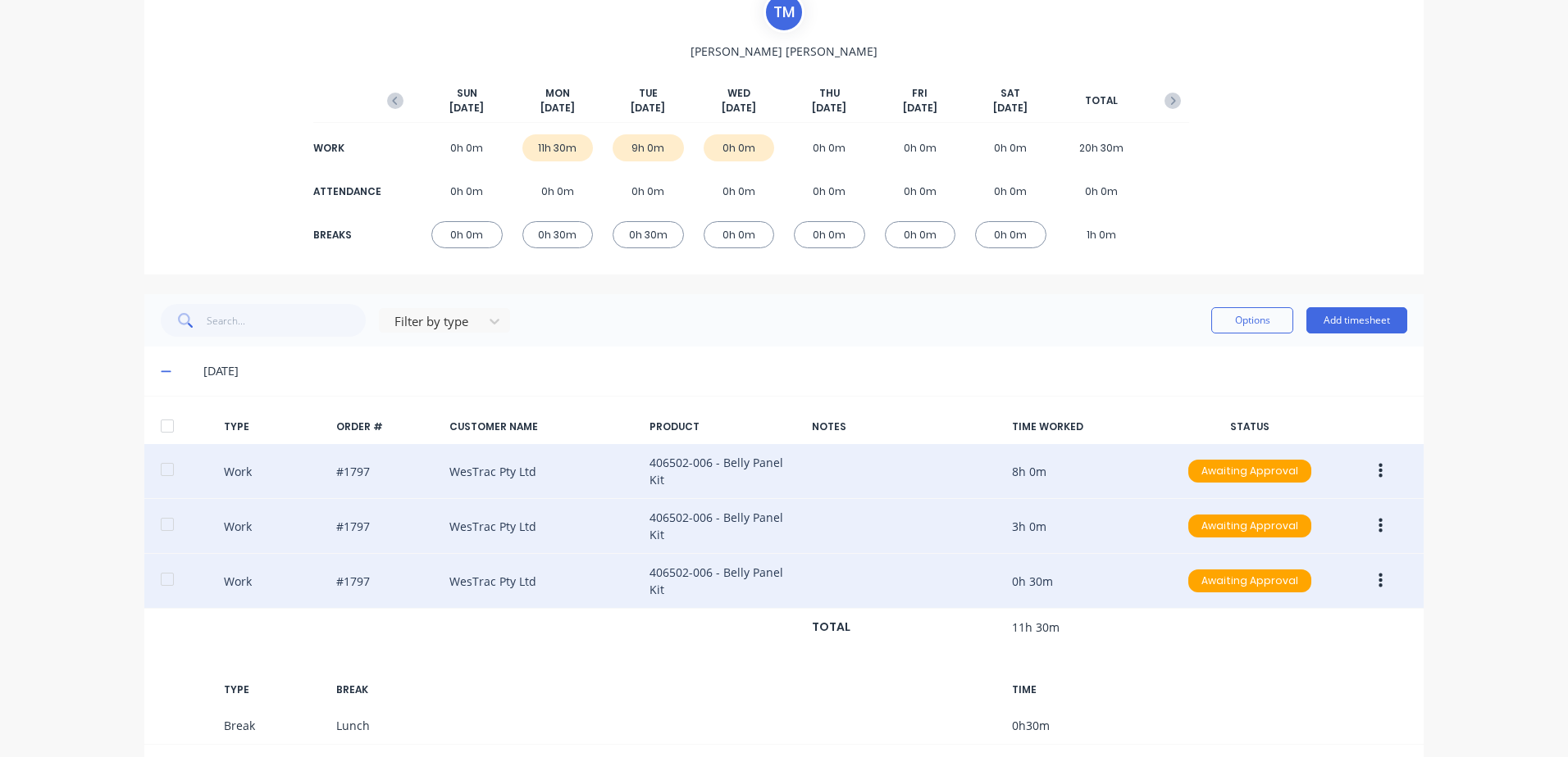
scroll to position [0, 0]
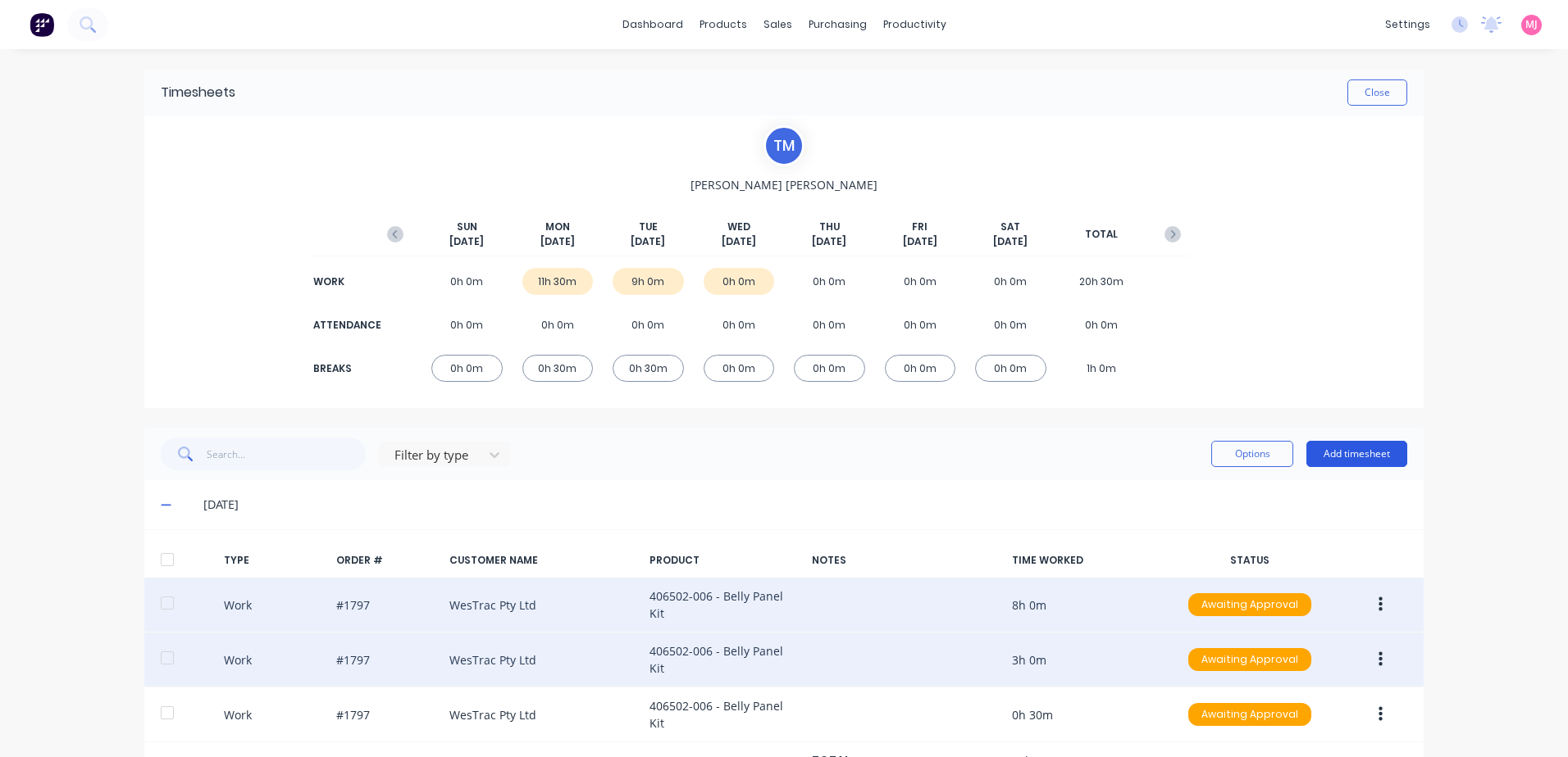
click at [1361, 454] on button "Add timesheet" at bounding box center [1357, 454] width 101 height 26
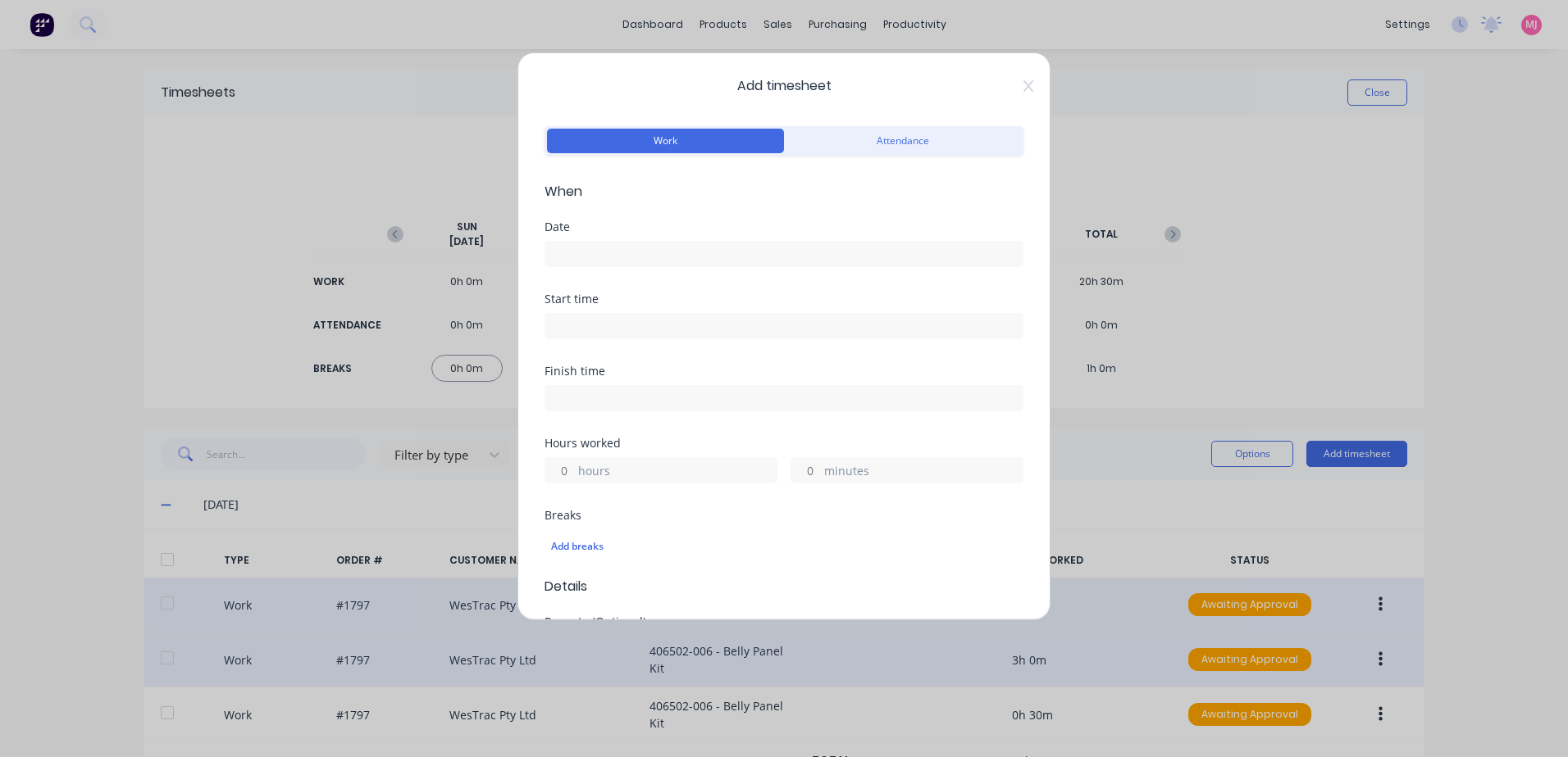
click at [590, 266] on label at bounding box center [784, 254] width 479 height 26
click at [590, 266] on input at bounding box center [784, 254] width 477 height 24
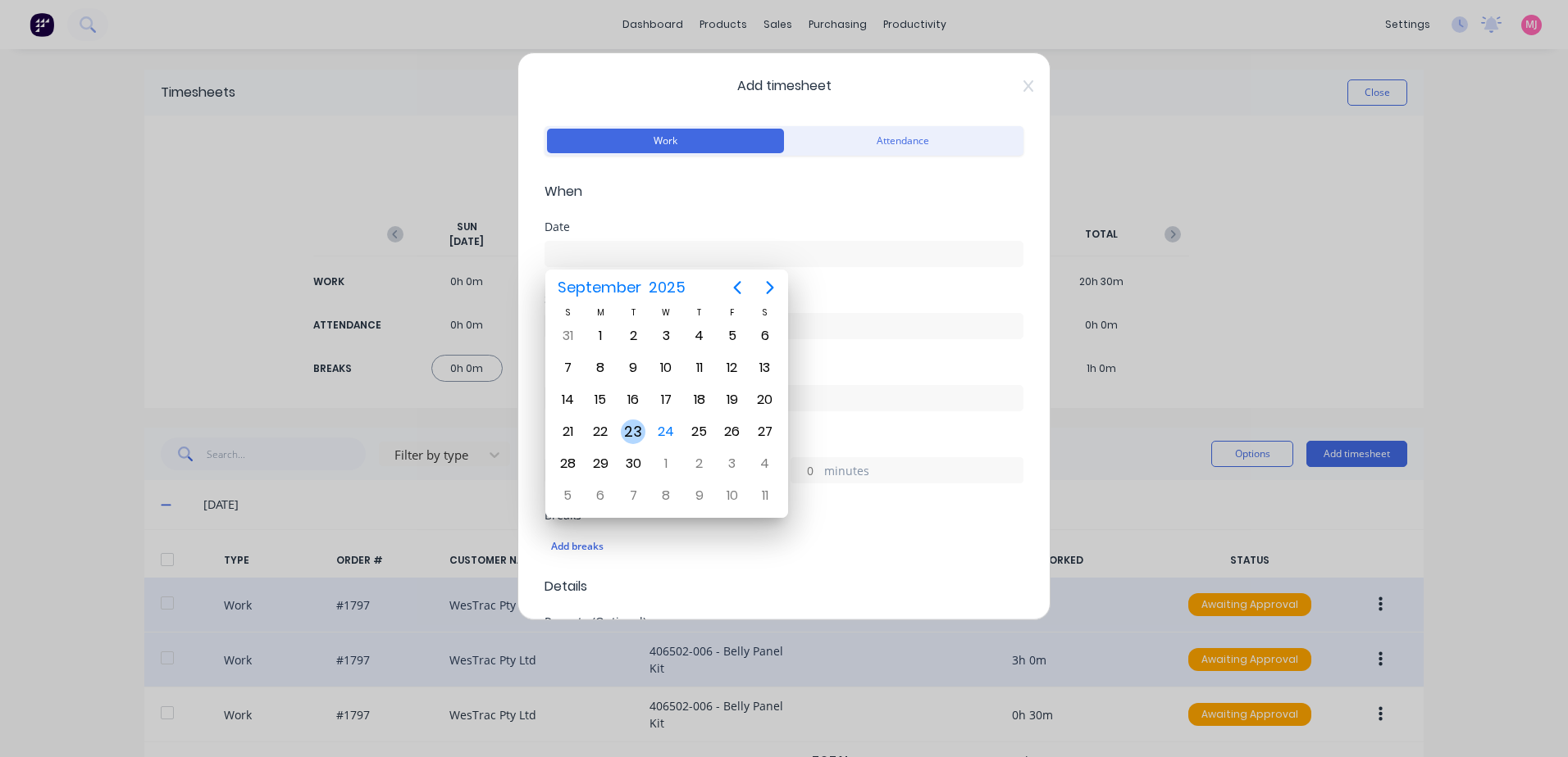
click at [632, 430] on div "23" at bounding box center [633, 432] width 24 height 24
type input "[DATE]"
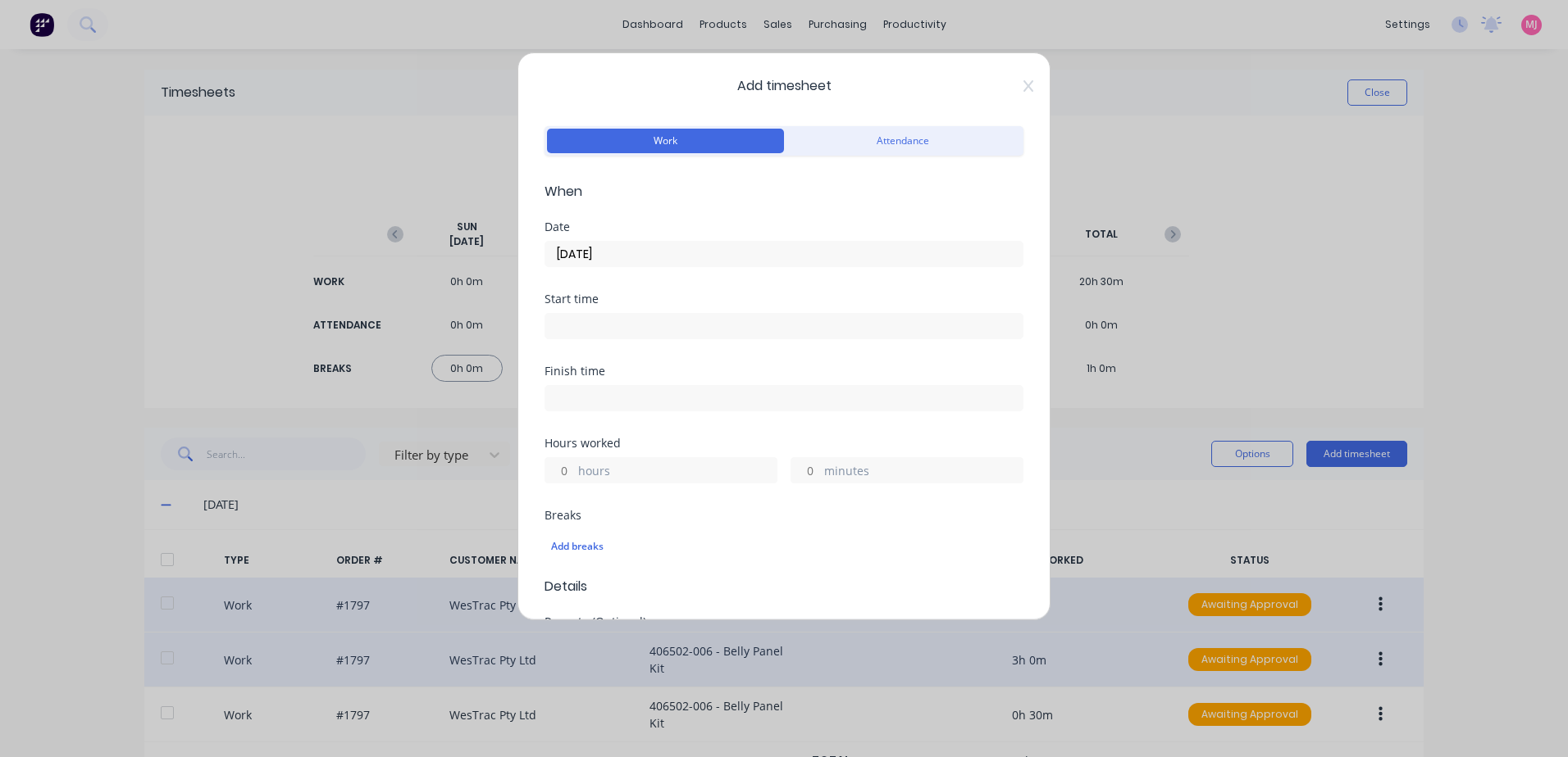
click at [604, 325] on input at bounding box center [784, 325] width 477 height 24
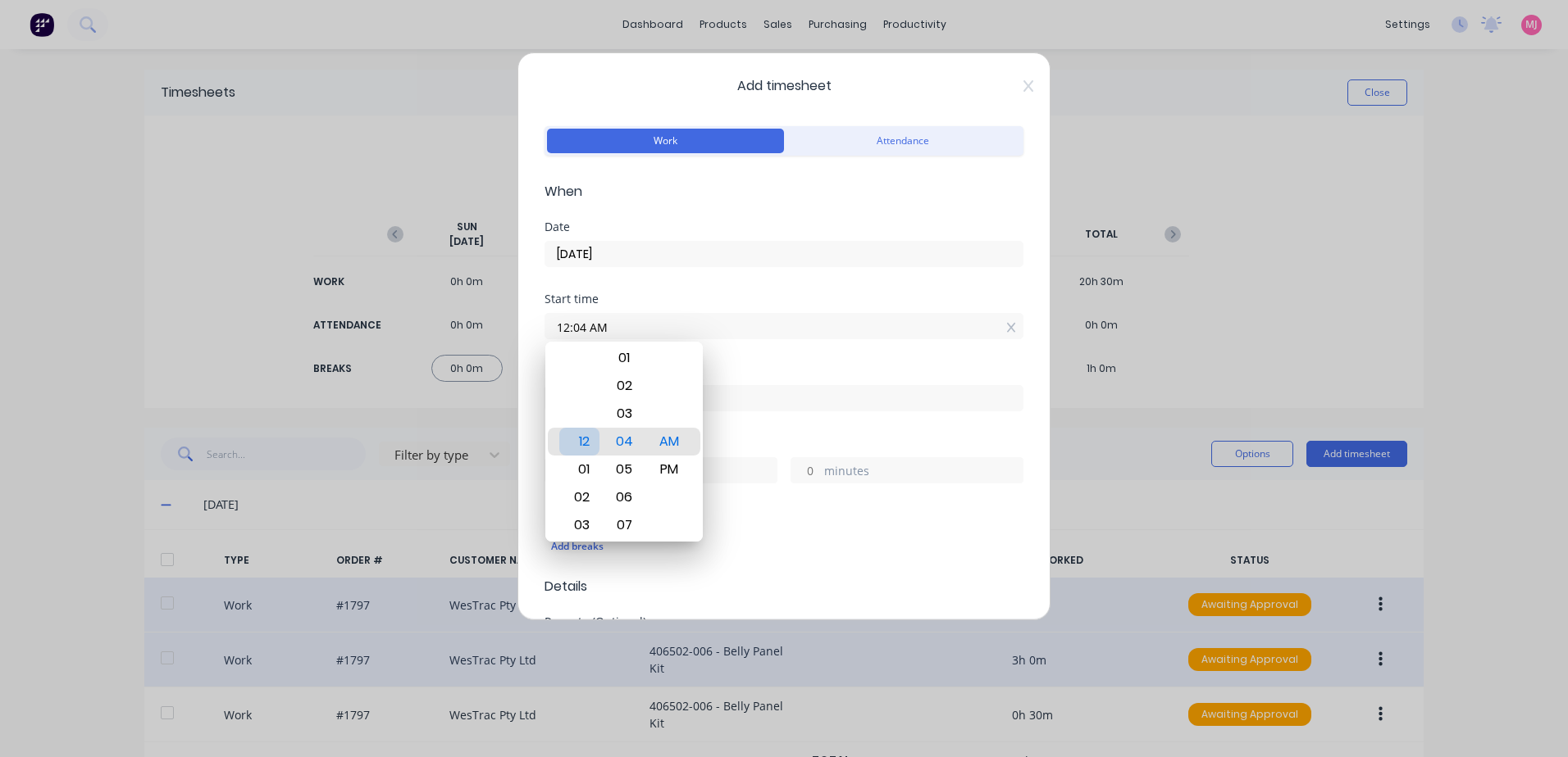
click at [585, 447] on div "12" at bounding box center [579, 442] width 40 height 28
click at [671, 474] on div "PM" at bounding box center [670, 470] width 40 height 28
type input "12:00 PM"
click at [769, 362] on div "Start time 12:00 PM" at bounding box center [784, 330] width 479 height 72
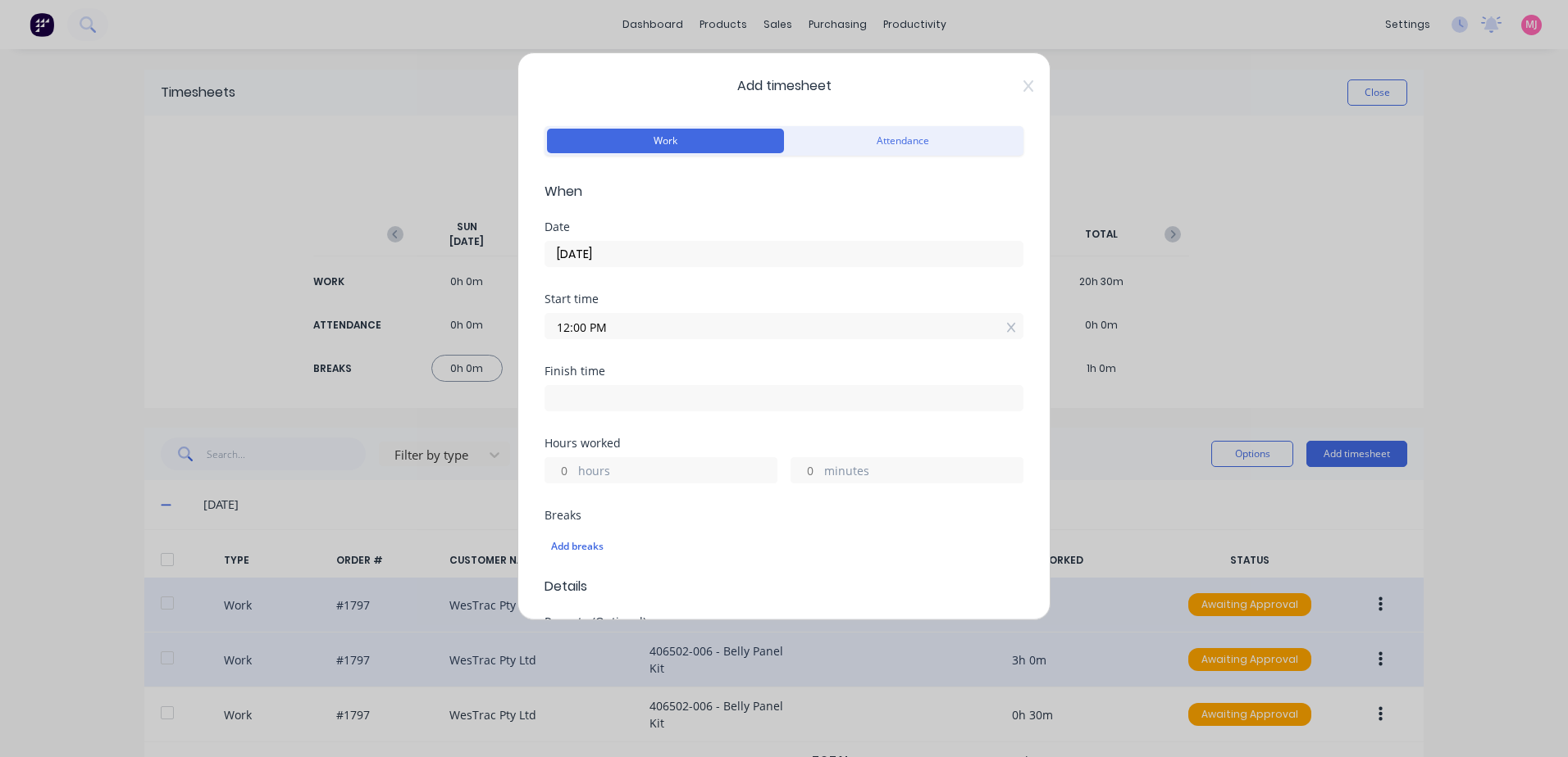
click at [617, 398] on input at bounding box center [784, 398] width 477 height 24
type input "06:04 AM"
type input "18"
type input "4"
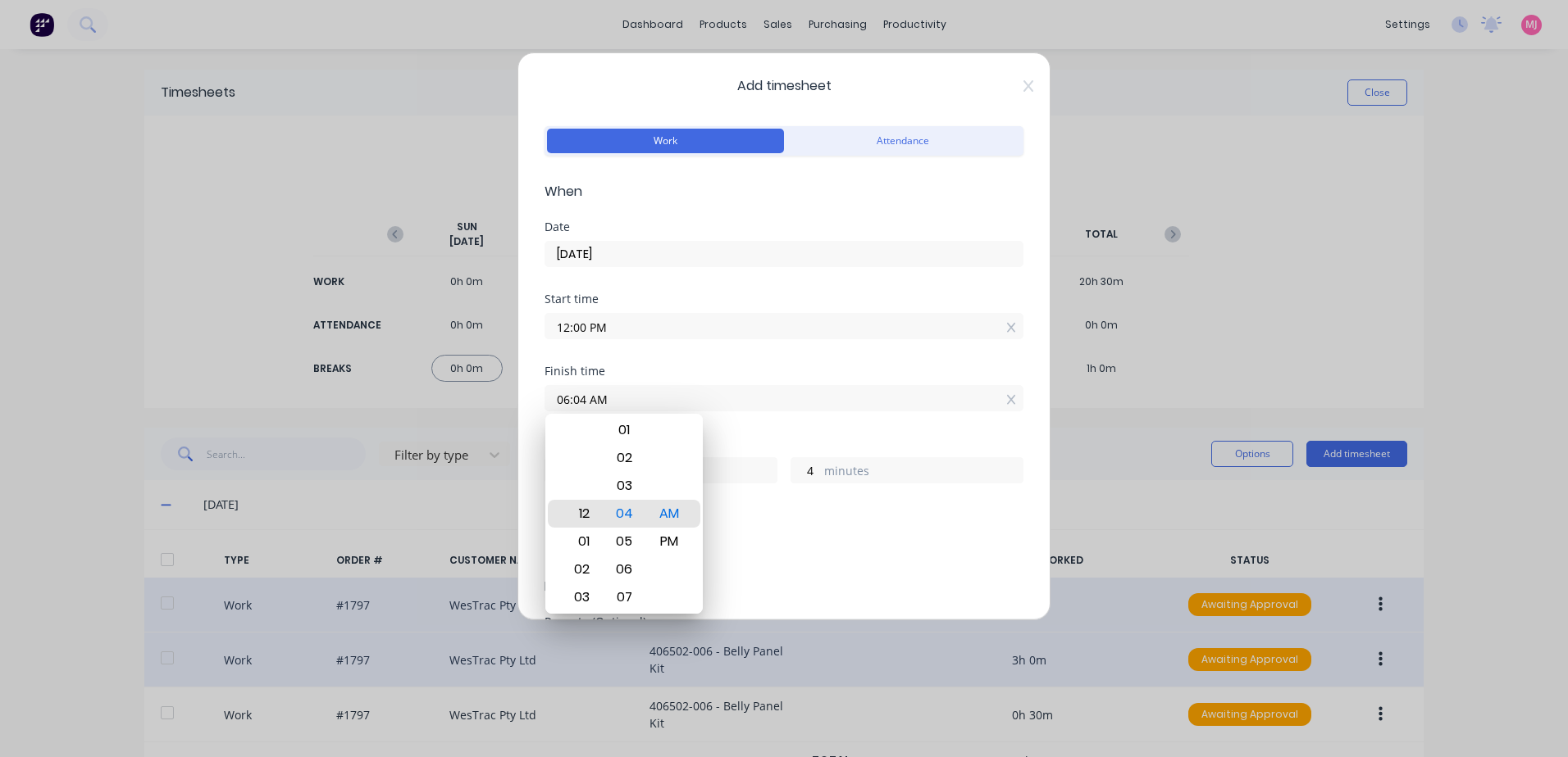
type input "12:04 AM"
type input "12"
click at [586, 544] on div "01" at bounding box center [579, 541] width 40 height 28
type input "01:04 AM"
type input "13"
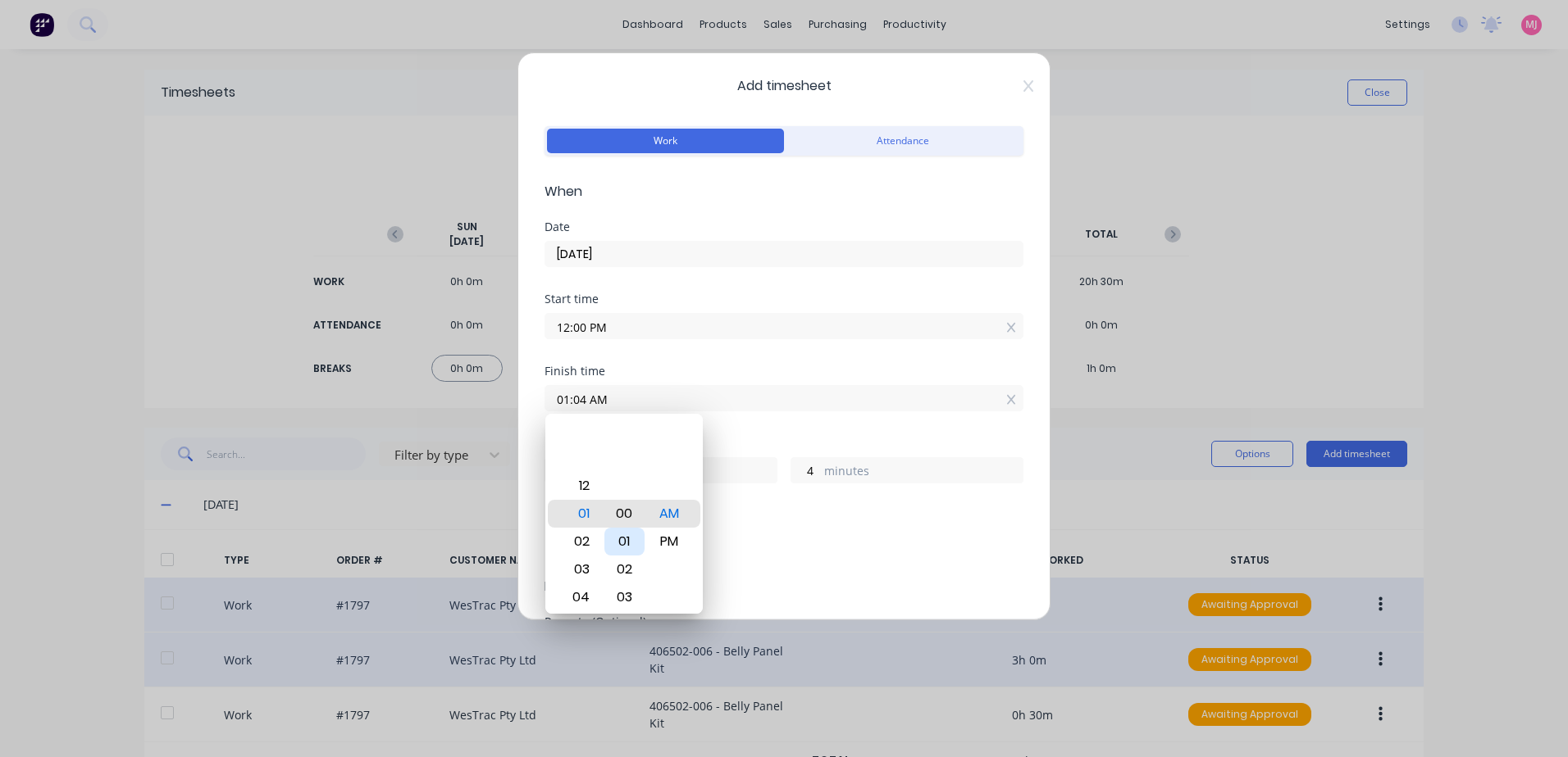
type input "01:00 AM"
type input "0"
type input "01:05 AM"
type input "5"
type input "01:11 AM"
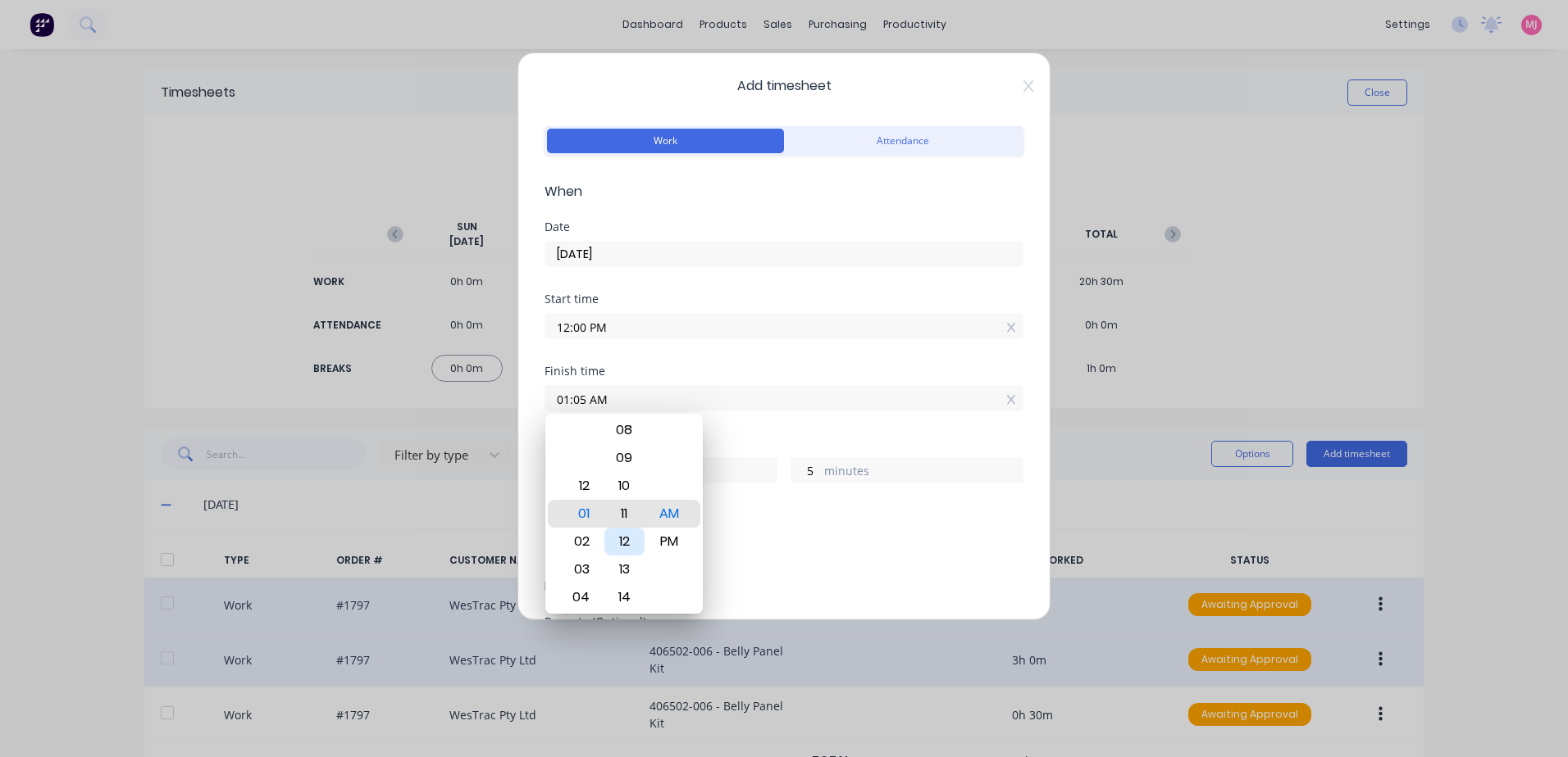
type input "11"
type input "01:16 AM"
type input "16"
type input "01:22 AM"
type input "22"
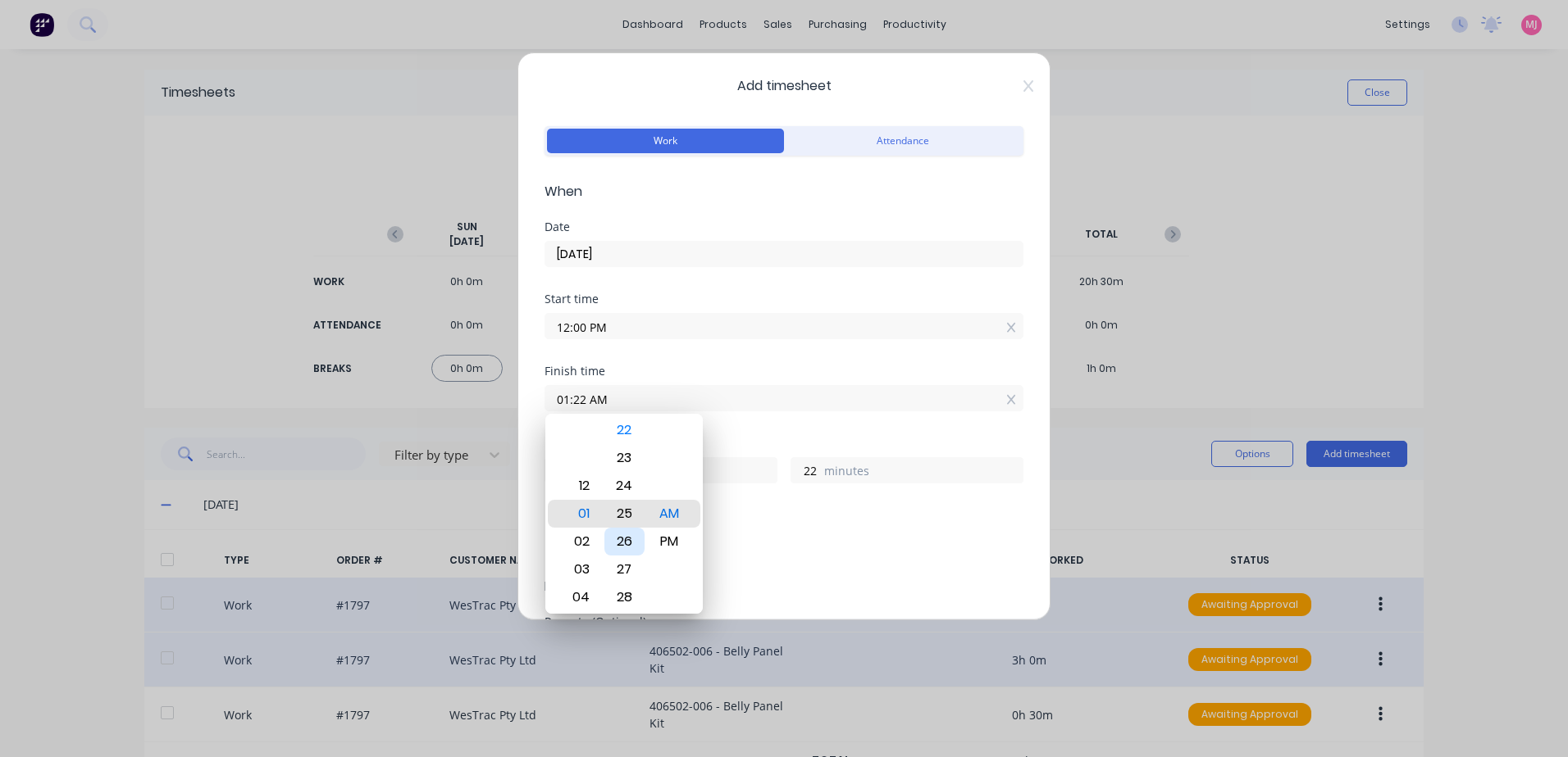
type input "01:25 AM"
type input "25"
type input "01:31 AM"
type input "31"
type input "01:30 AM"
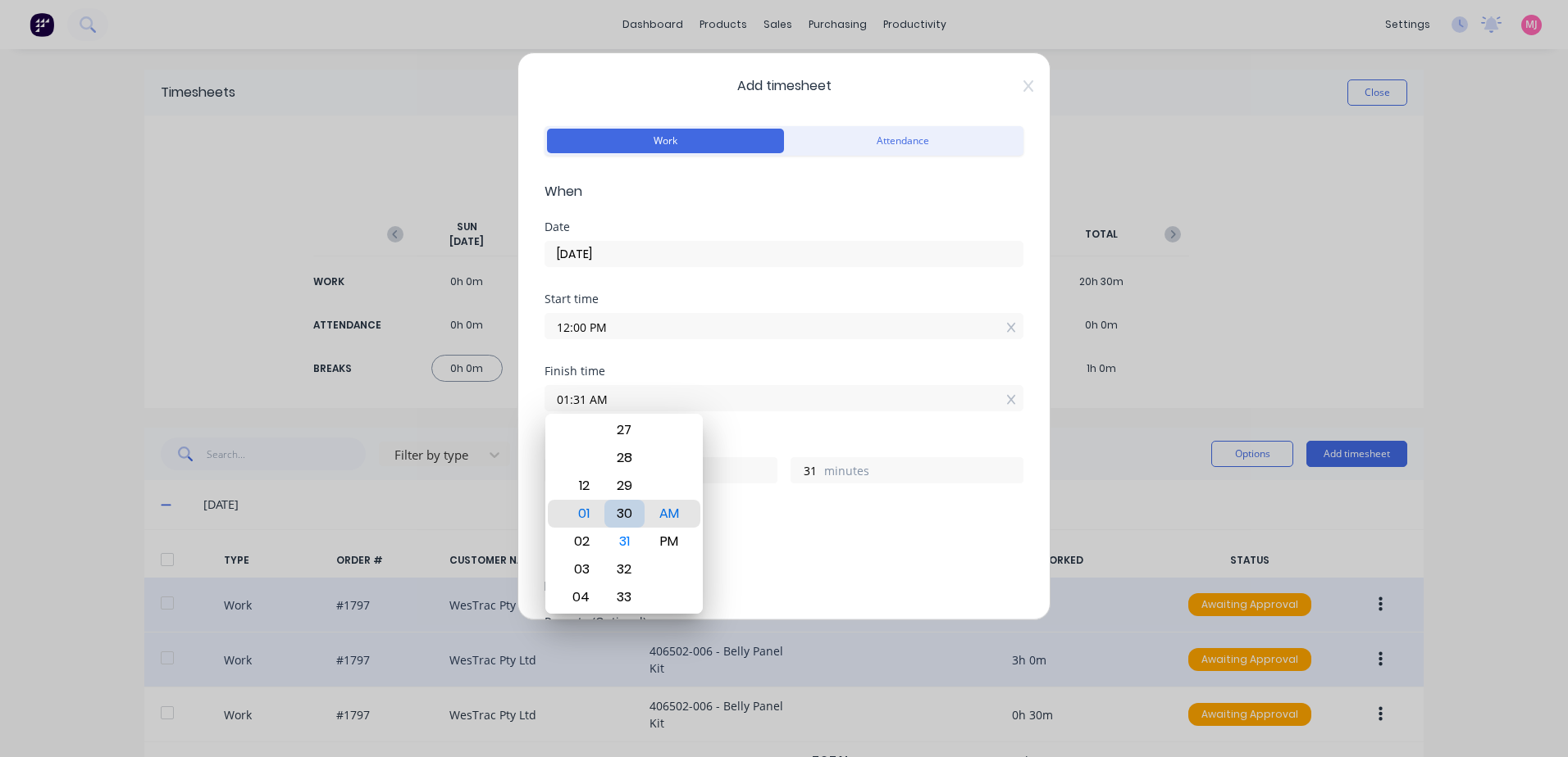
type input "30"
click at [672, 543] on div "PM" at bounding box center [670, 541] width 40 height 28
type input "01:30 PM"
type input "1"
click at [847, 544] on div "Add breaks" at bounding box center [784, 546] width 466 height 21
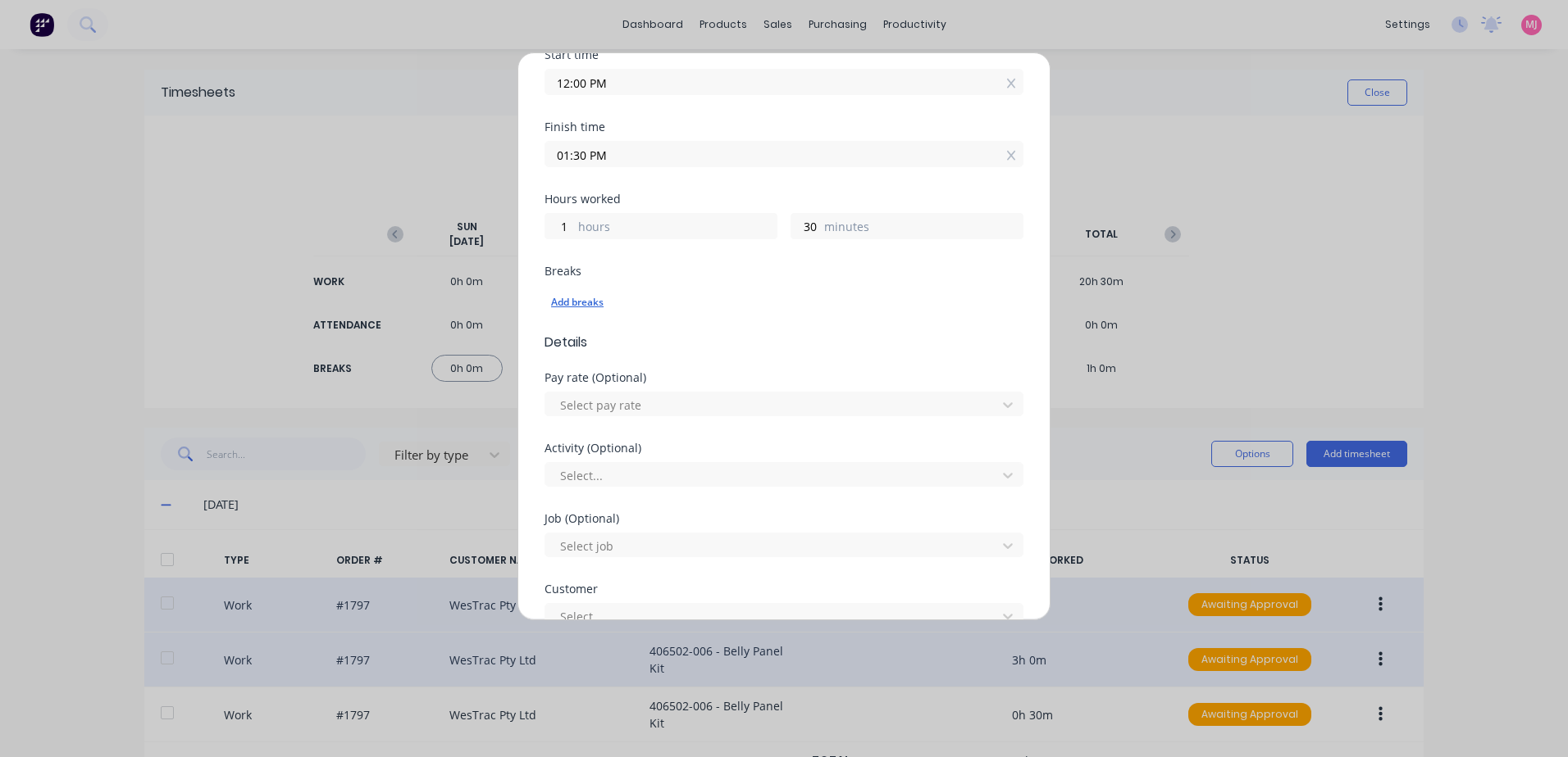
scroll to position [246, 0]
click at [613, 404] on div at bounding box center [667, 403] width 236 height 20
click at [587, 473] on div at bounding box center [667, 473] width 236 height 20
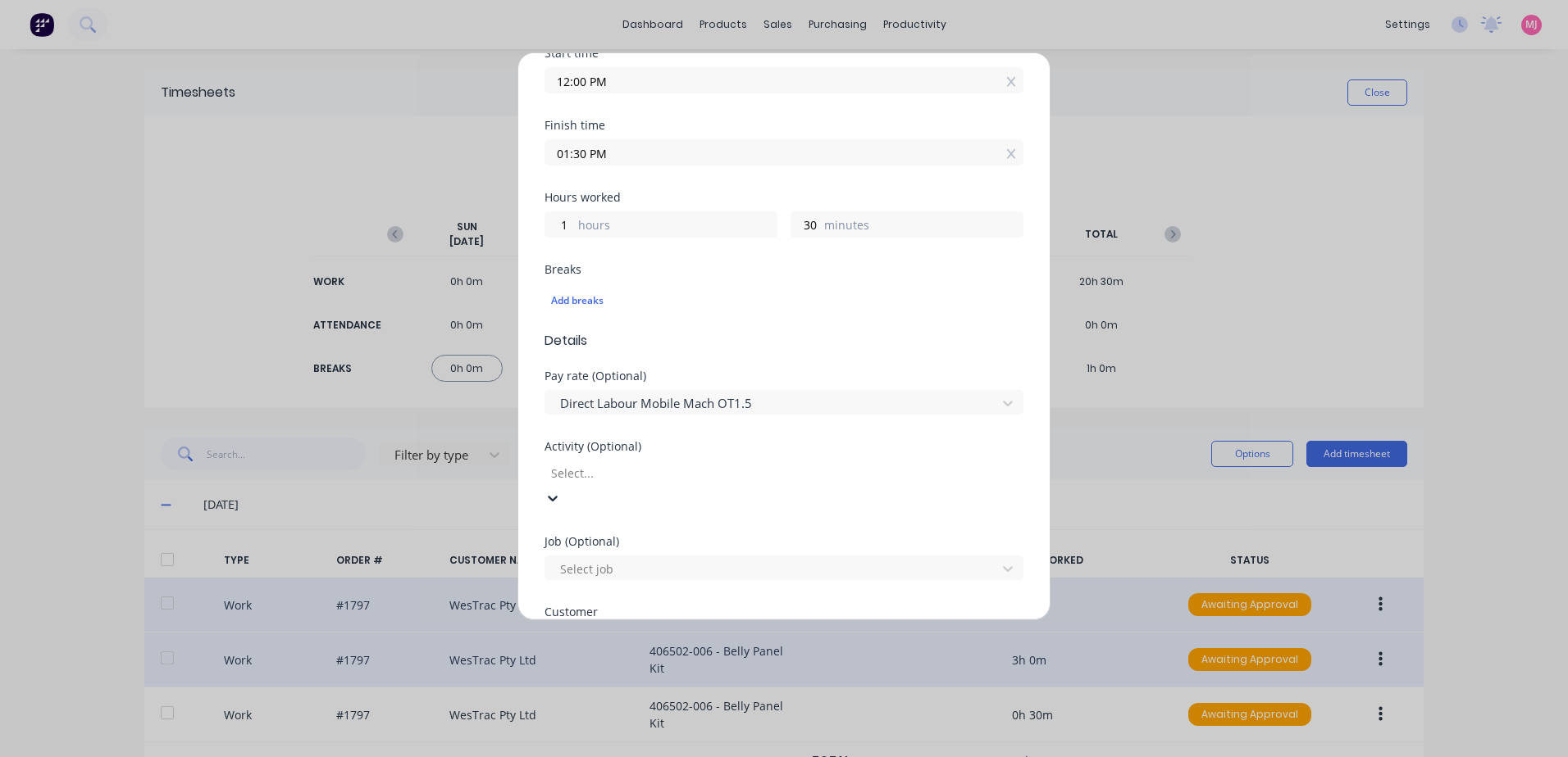
scroll to position [246, 0]
click at [607, 545] on div at bounding box center [773, 545] width 429 height 20
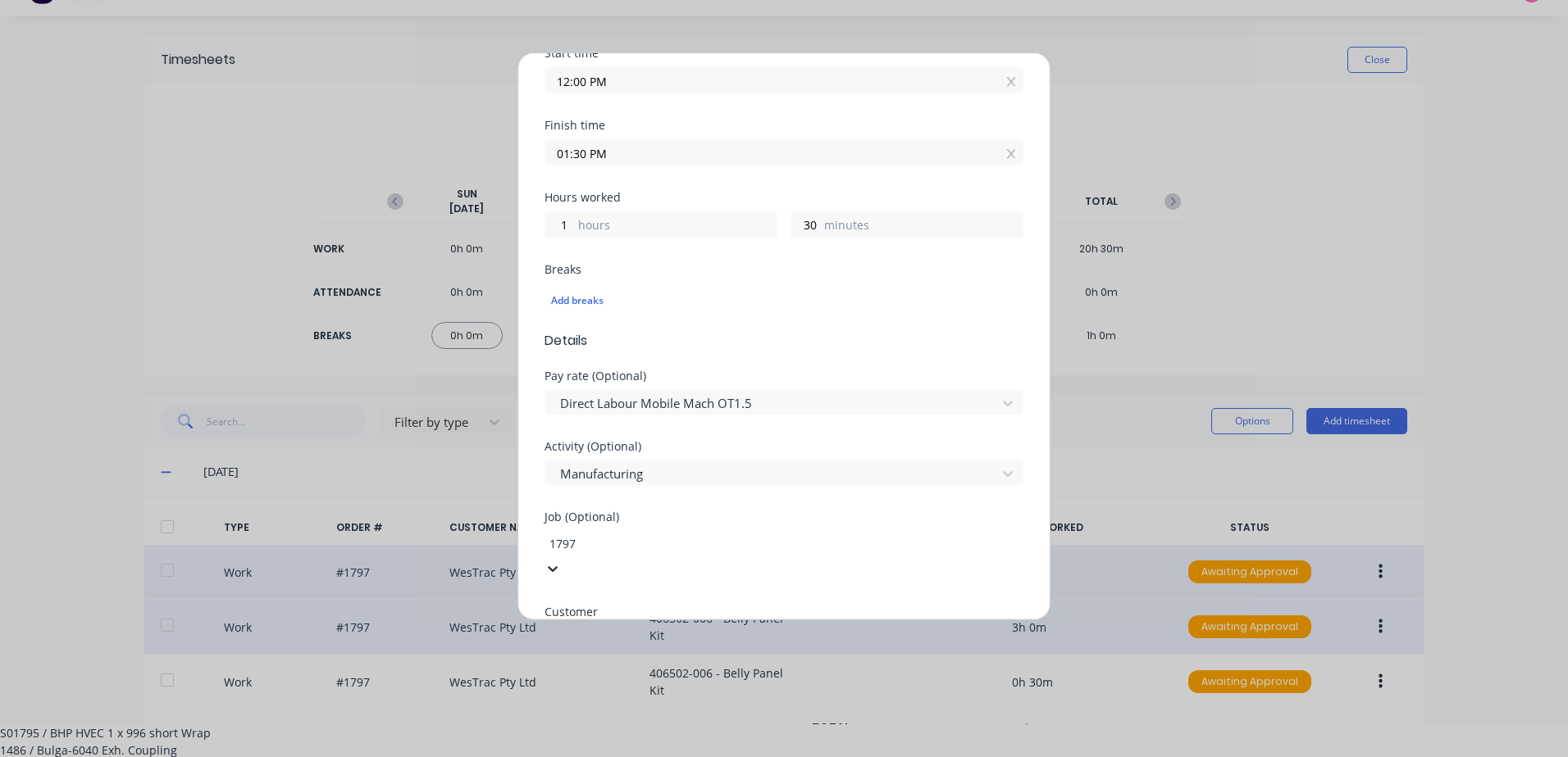
scroll to position [0, 0]
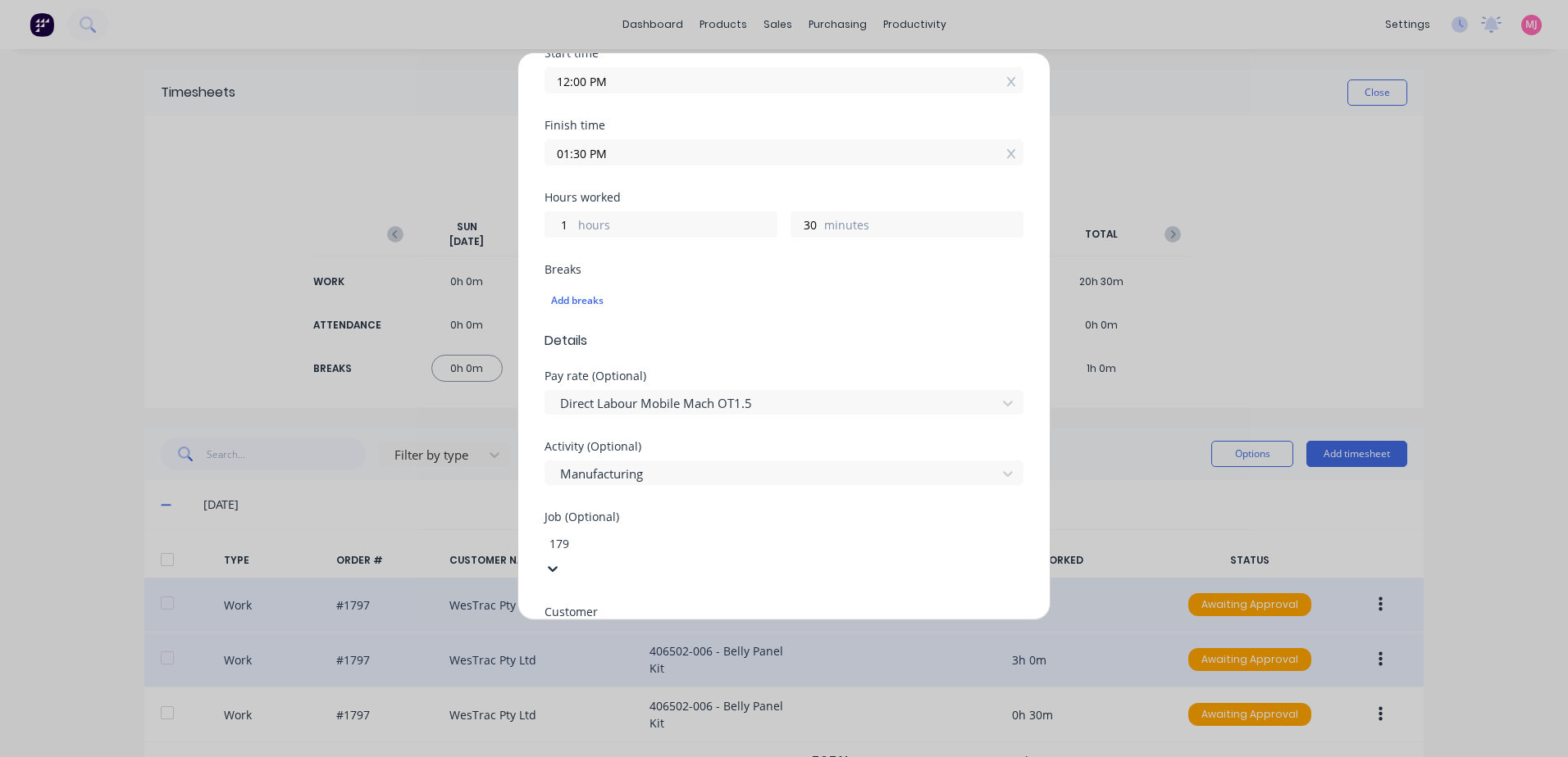
type input "1799"
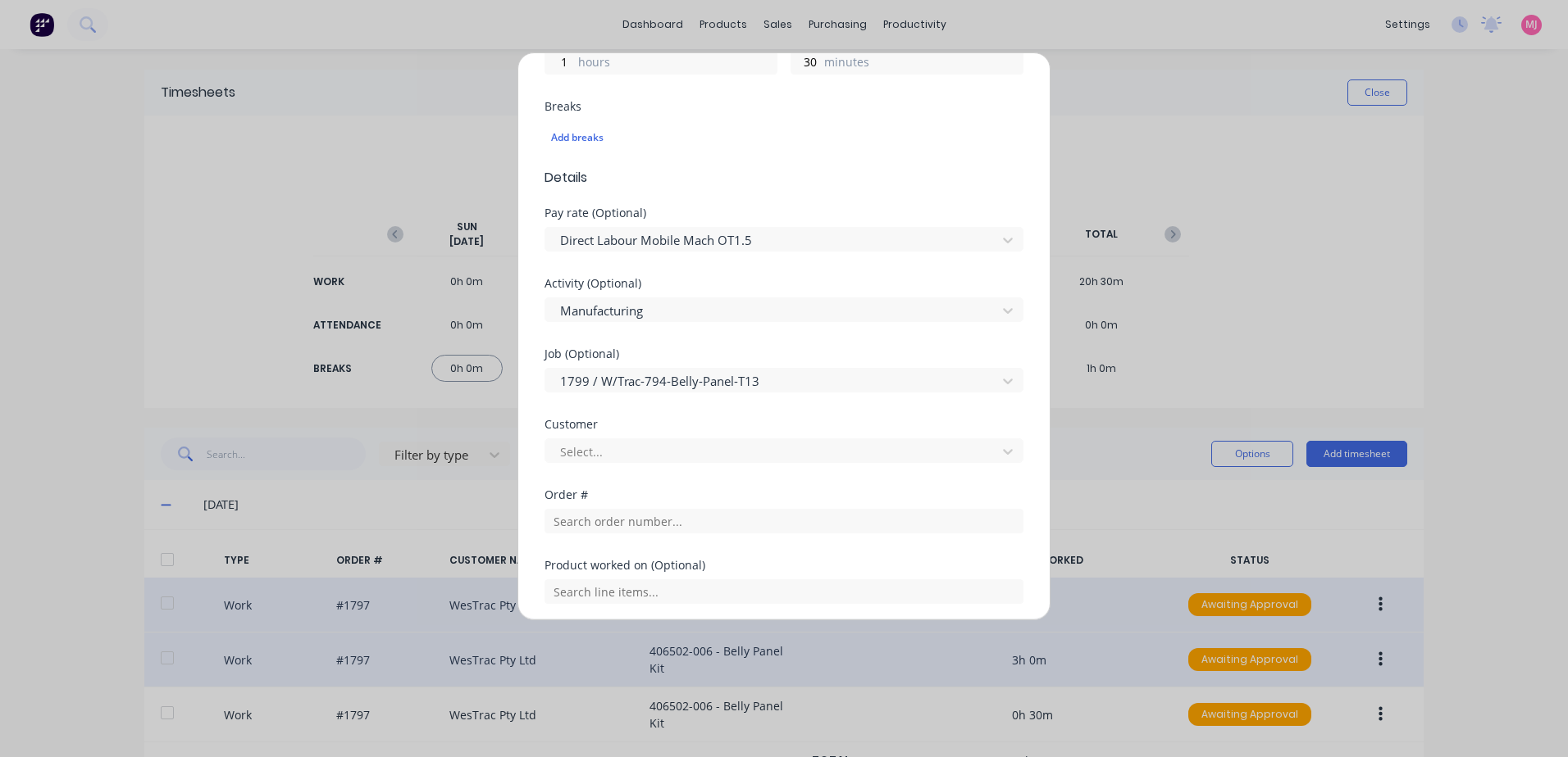
scroll to position [410, 0]
click at [589, 451] on div at bounding box center [773, 451] width 429 height 20
type input "[PERSON_NAME]"
click at [585, 522] on input "text" at bounding box center [784, 520] width 479 height 24
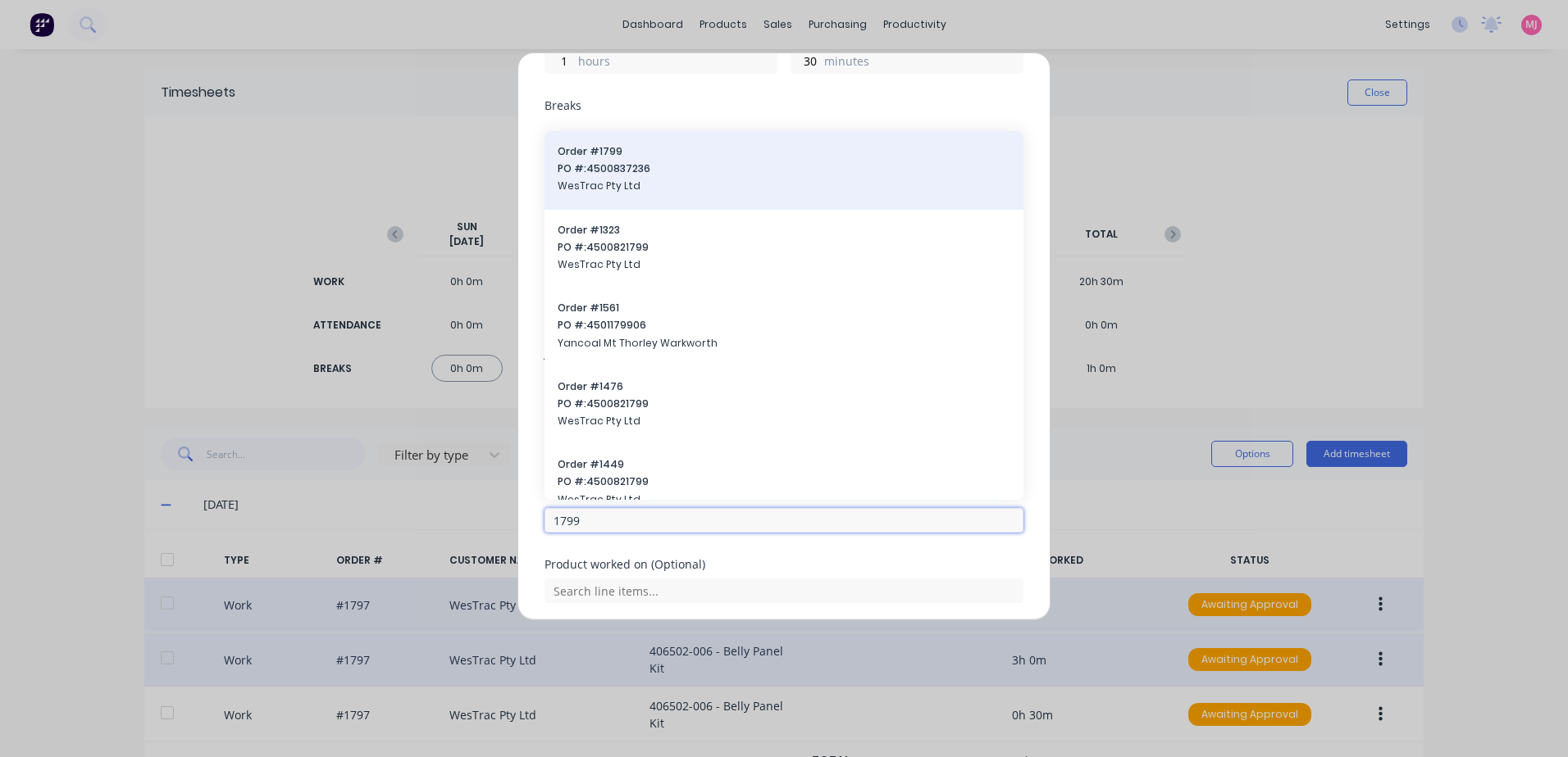
type input "1799"
click at [615, 163] on span "PO #: 4500837236" at bounding box center [784, 169] width 453 height 15
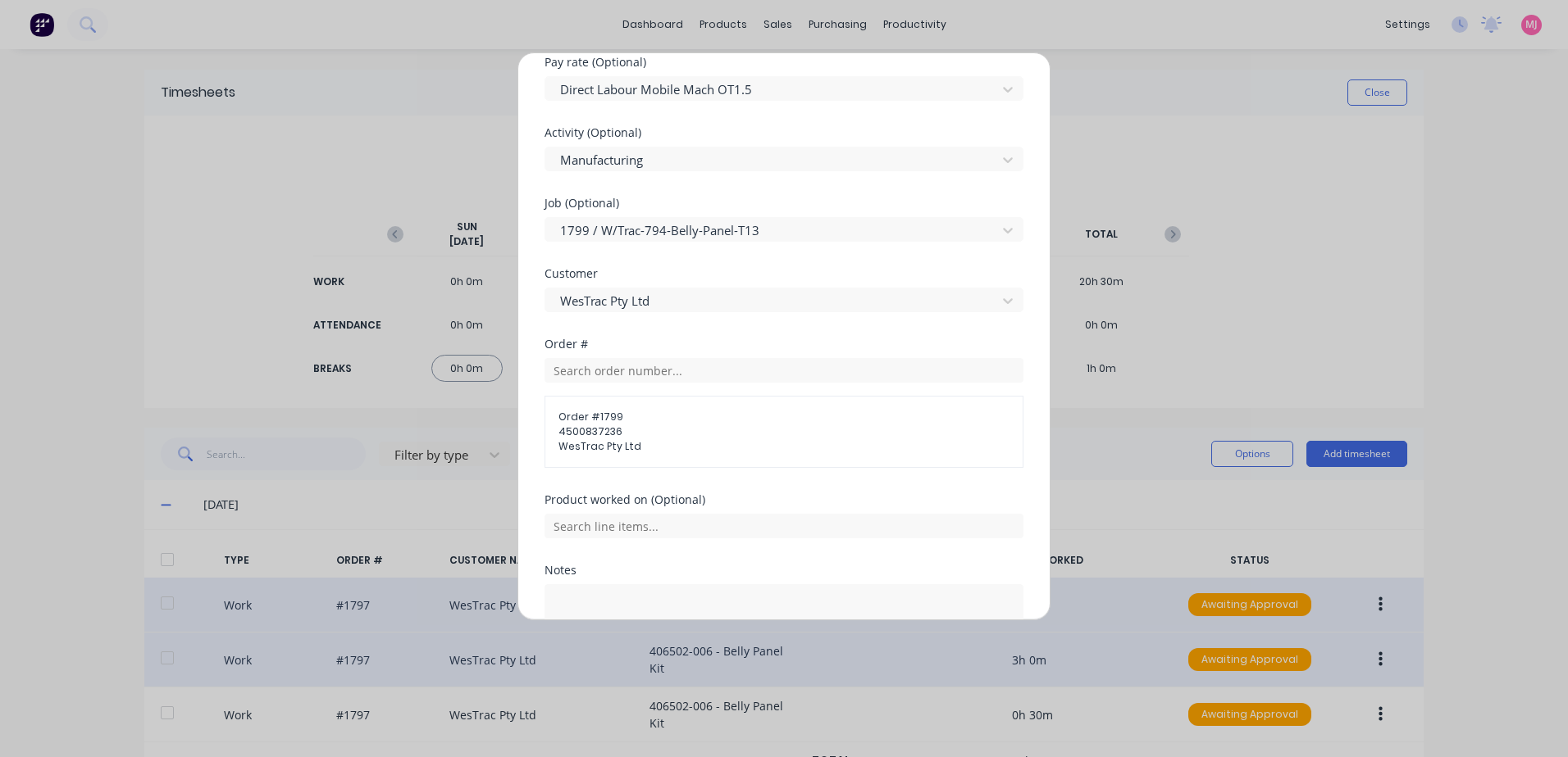
scroll to position [574, 0]
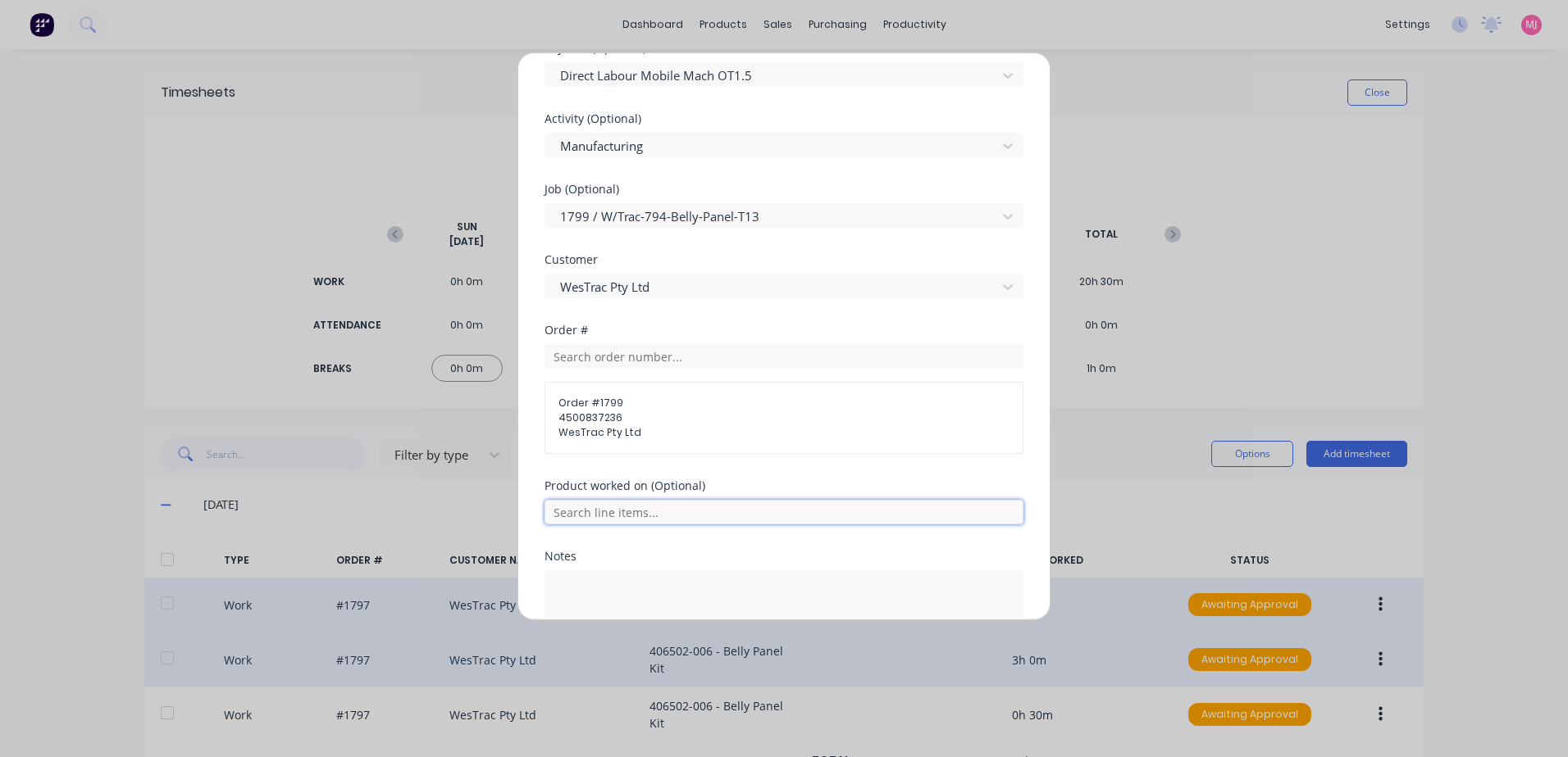
click at [589, 513] on input "text" at bounding box center [784, 512] width 479 height 24
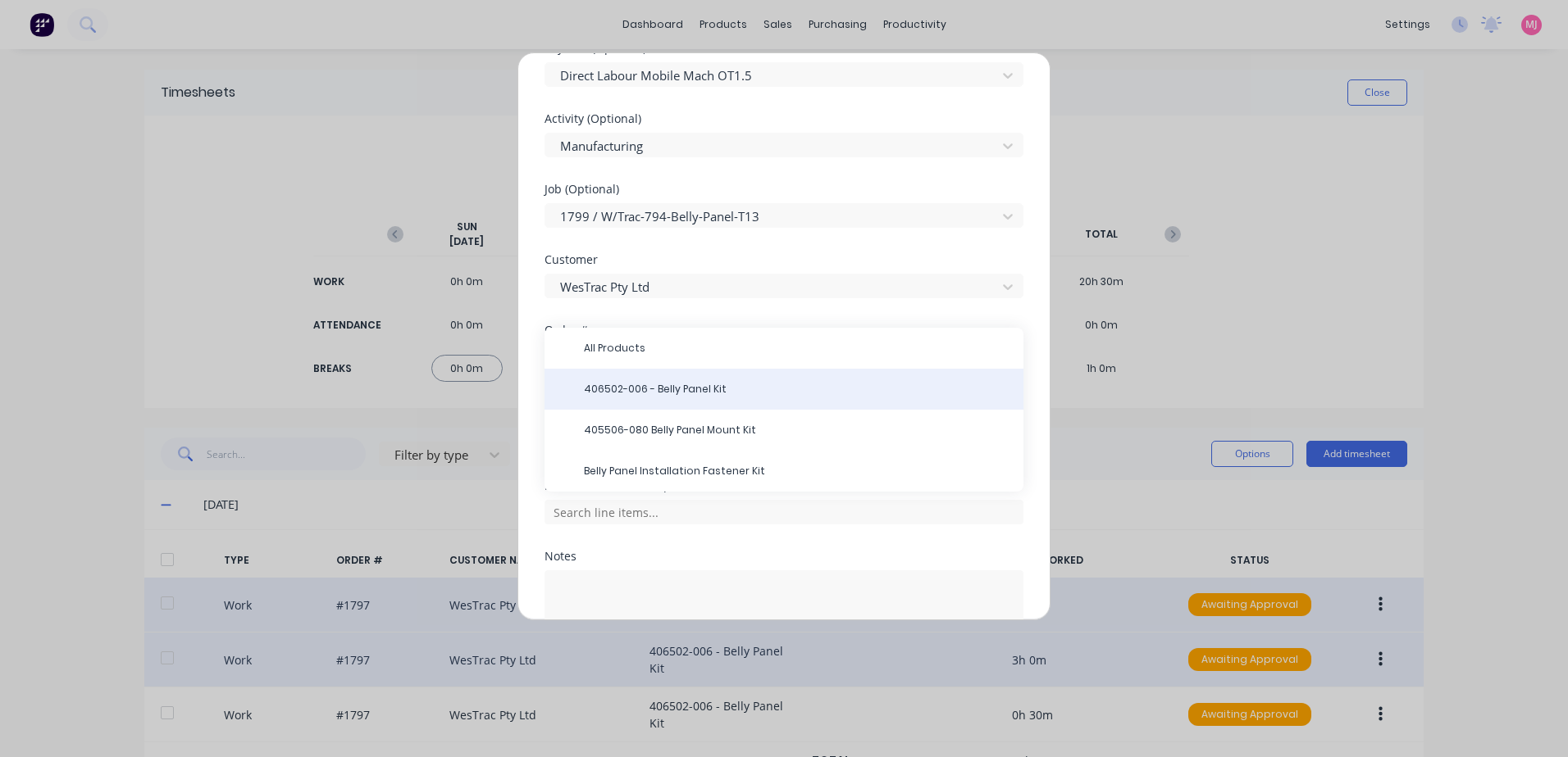
click at [675, 391] on span "406502-006 - Belly Panel Kit" at bounding box center [797, 389] width 427 height 15
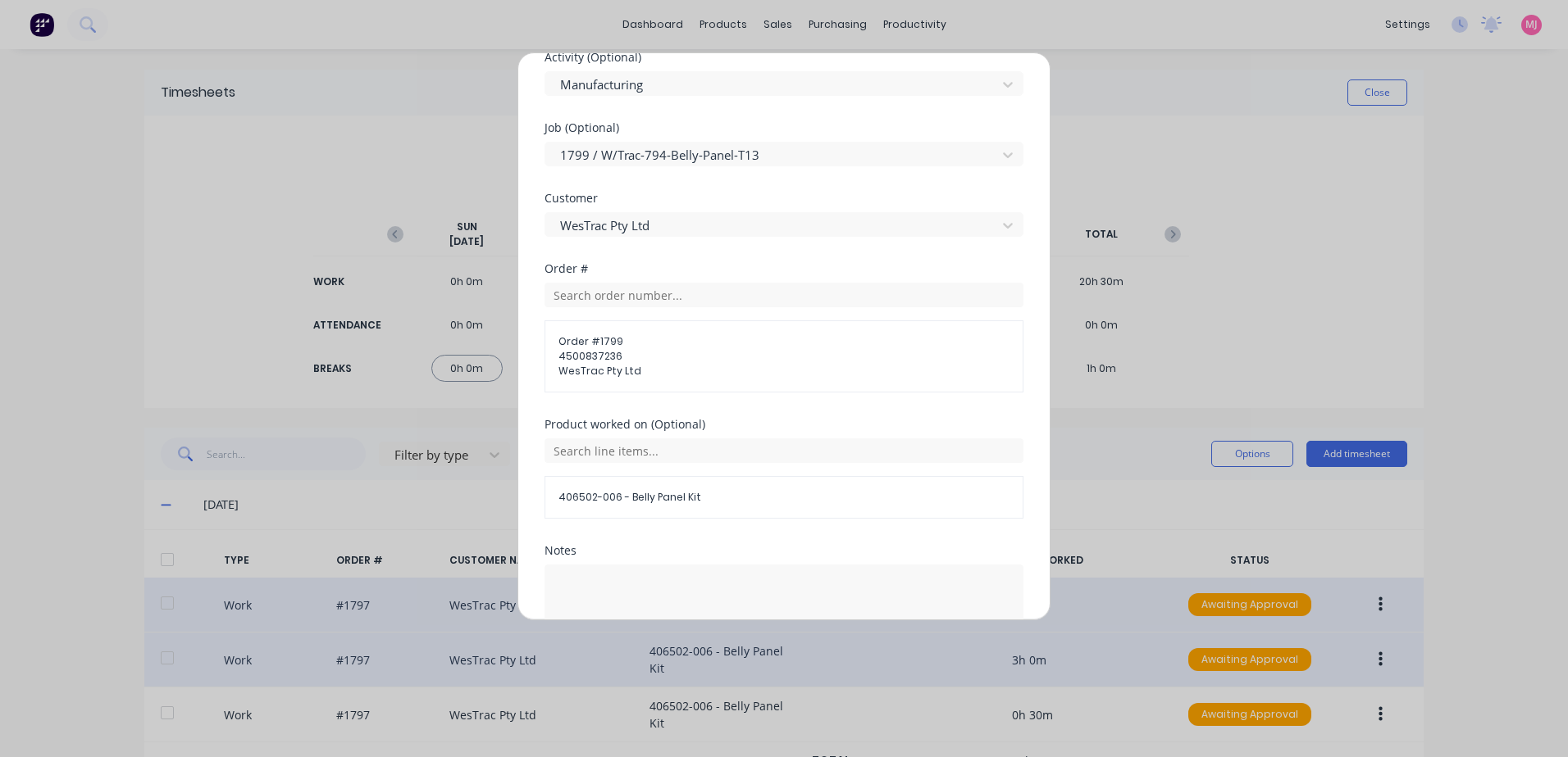
scroll to position [743, 0]
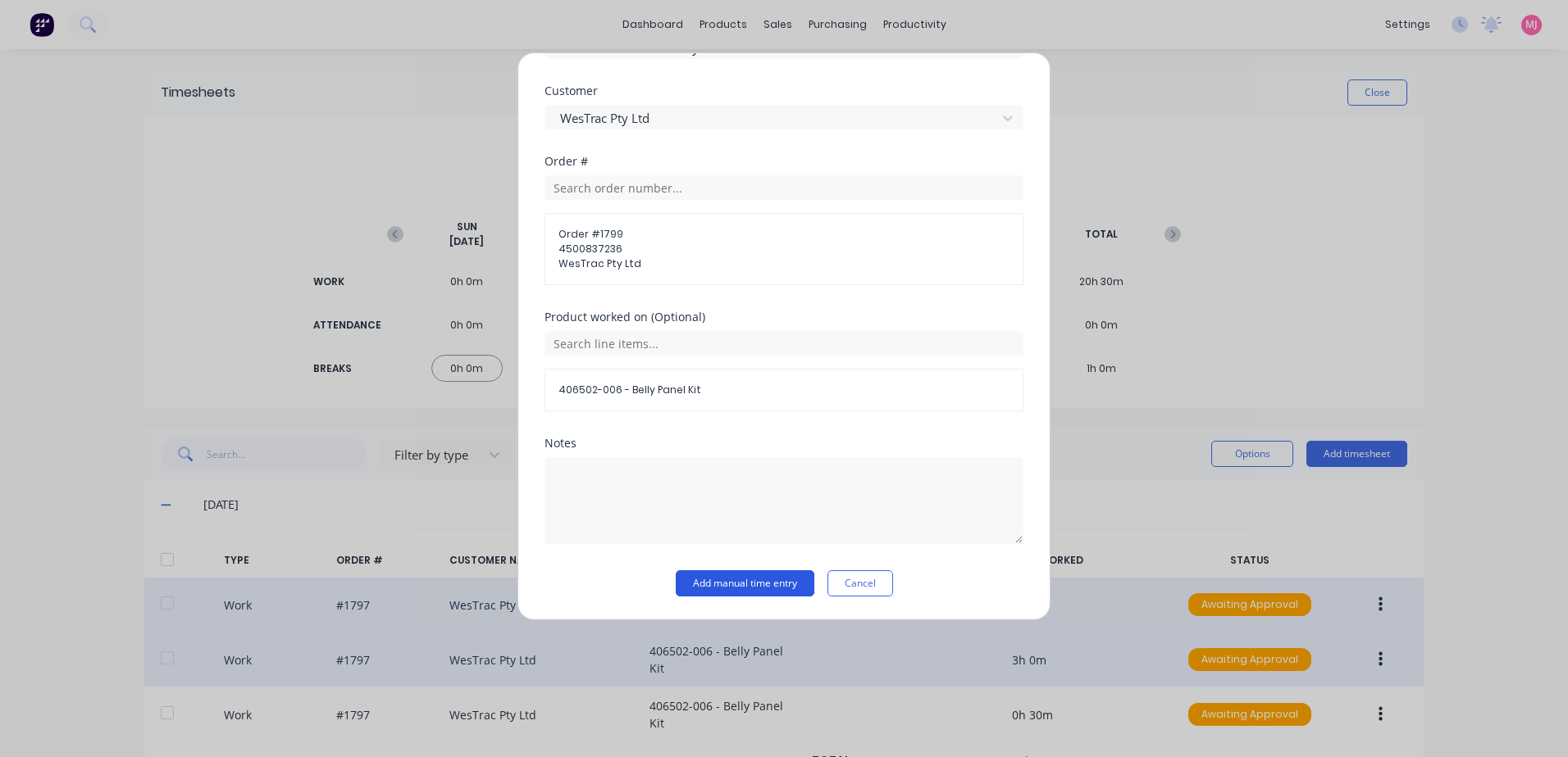
click at [722, 586] on button "Add manual time entry" at bounding box center [745, 583] width 138 height 26
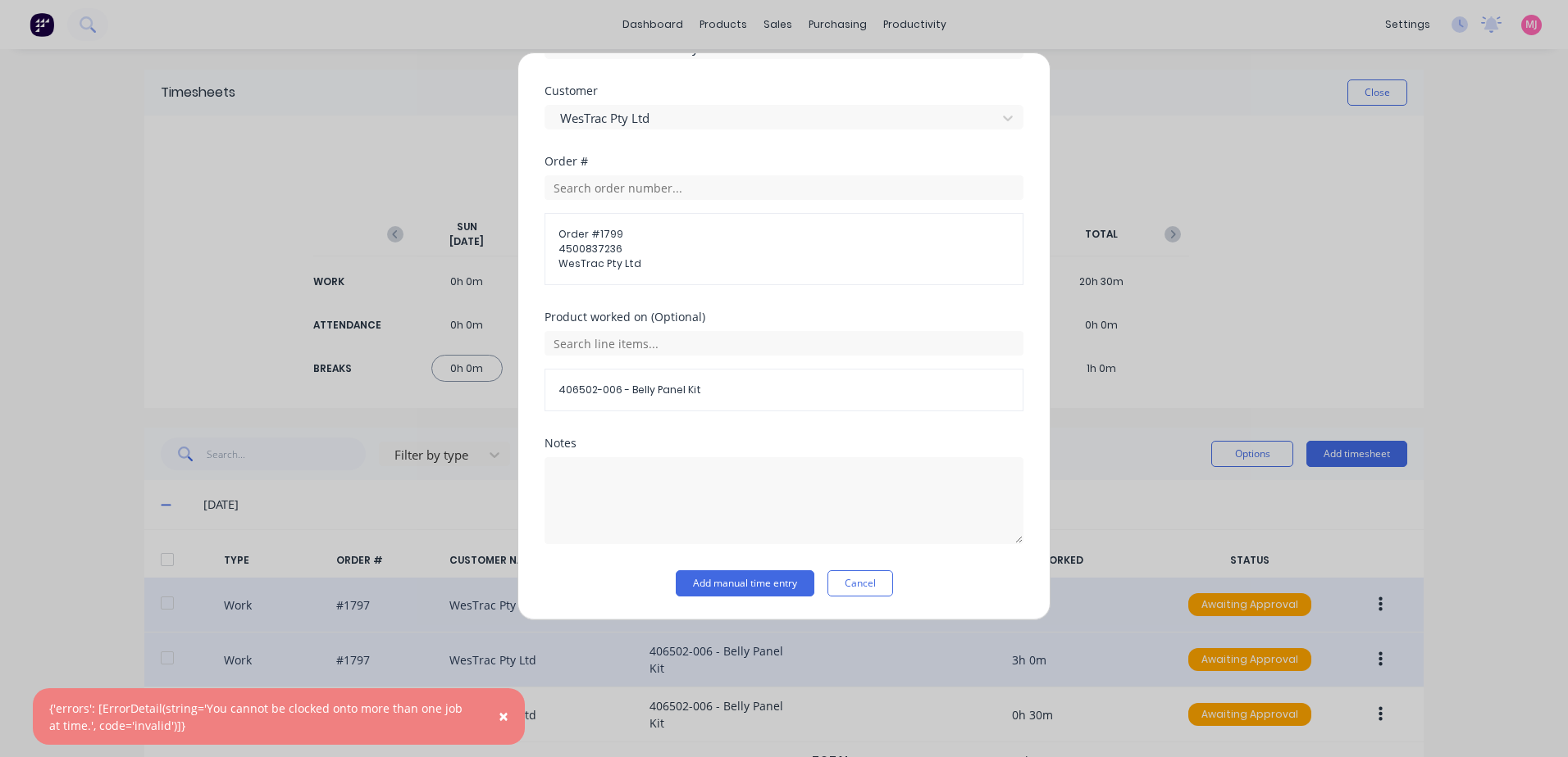
click at [504, 714] on span "×" at bounding box center [504, 716] width 10 height 23
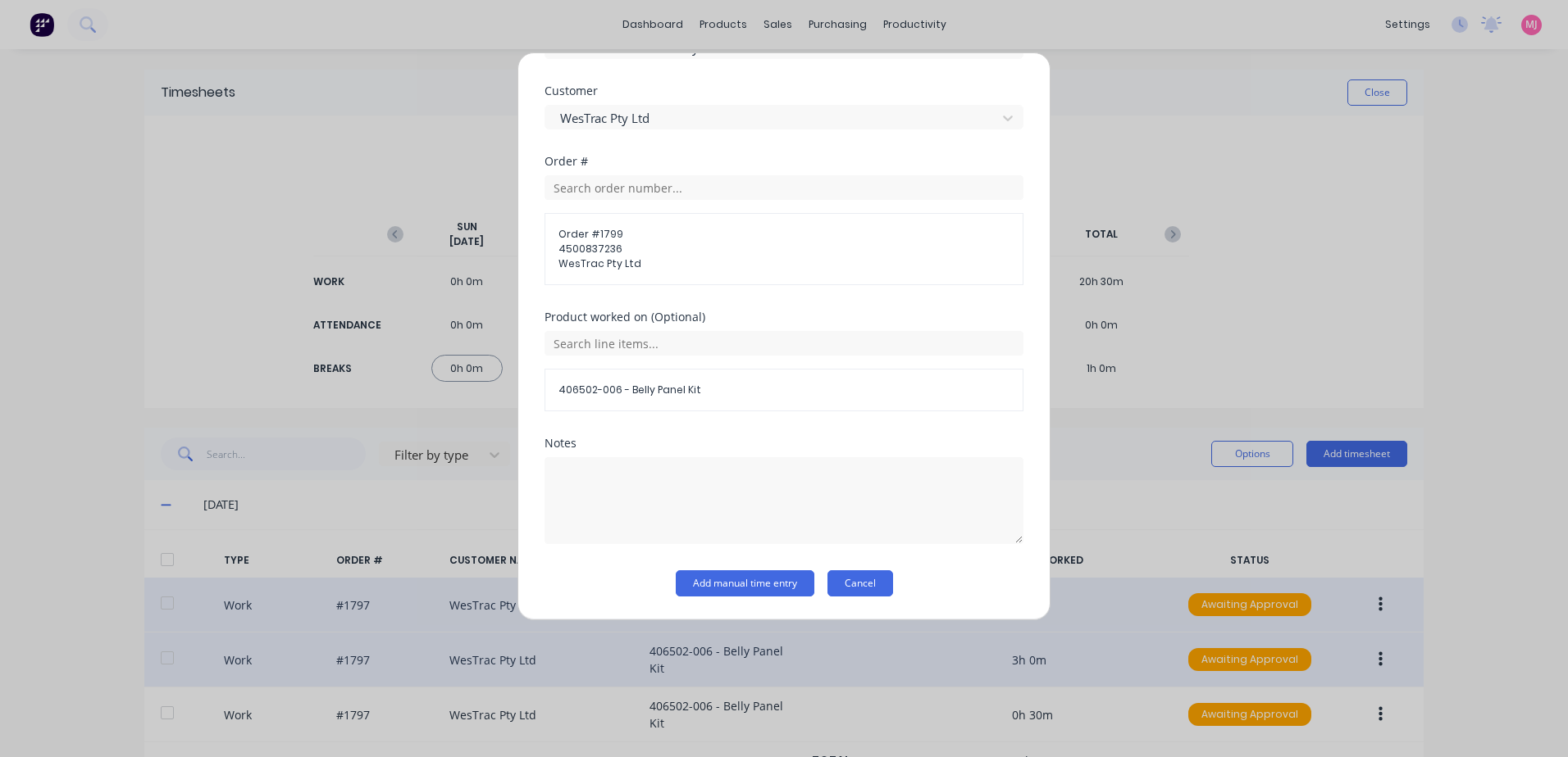
click at [863, 579] on button "Cancel" at bounding box center [860, 583] width 66 height 26
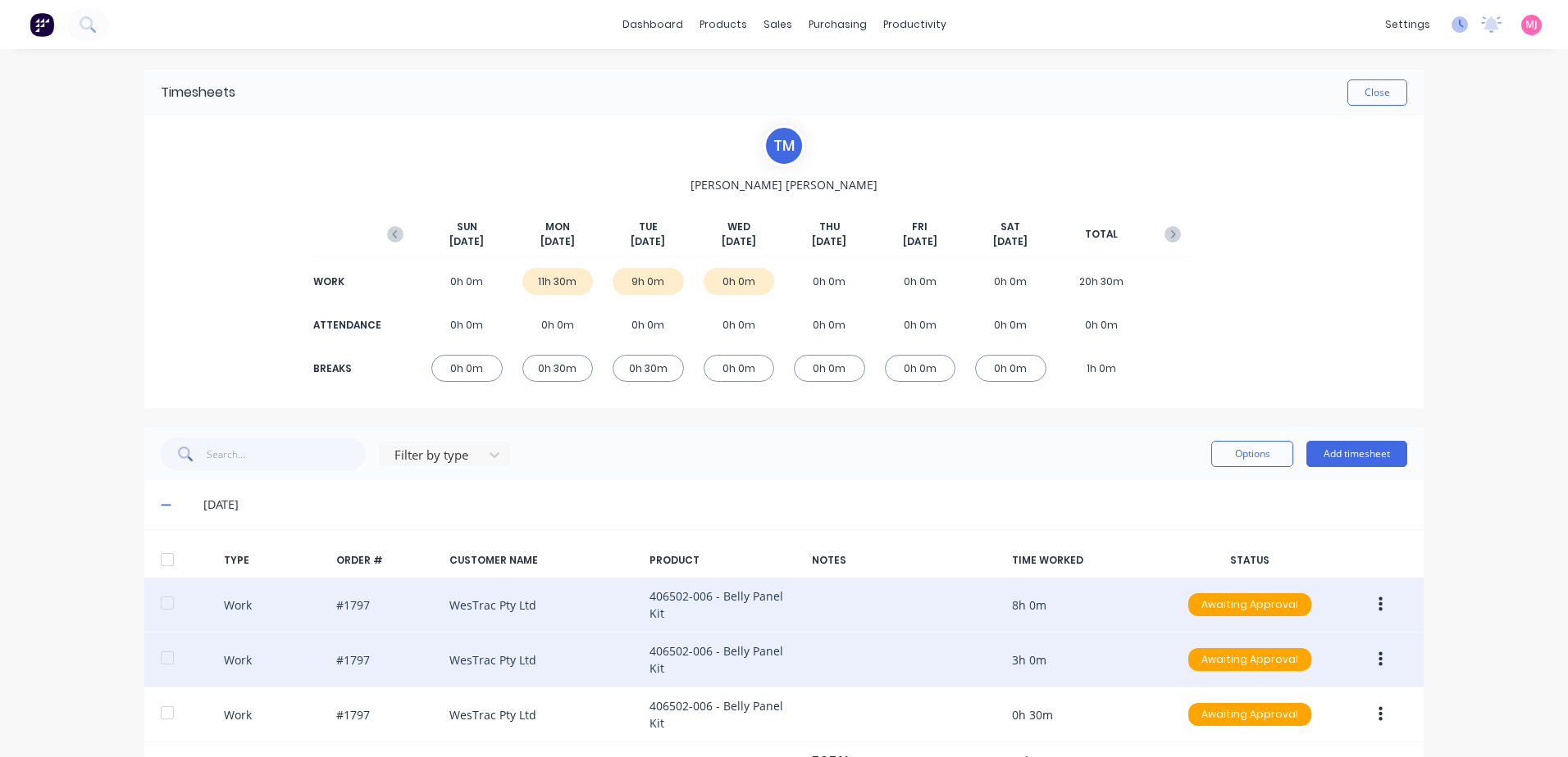
click at [1452, 20] on icon at bounding box center [1459, 24] width 16 height 16
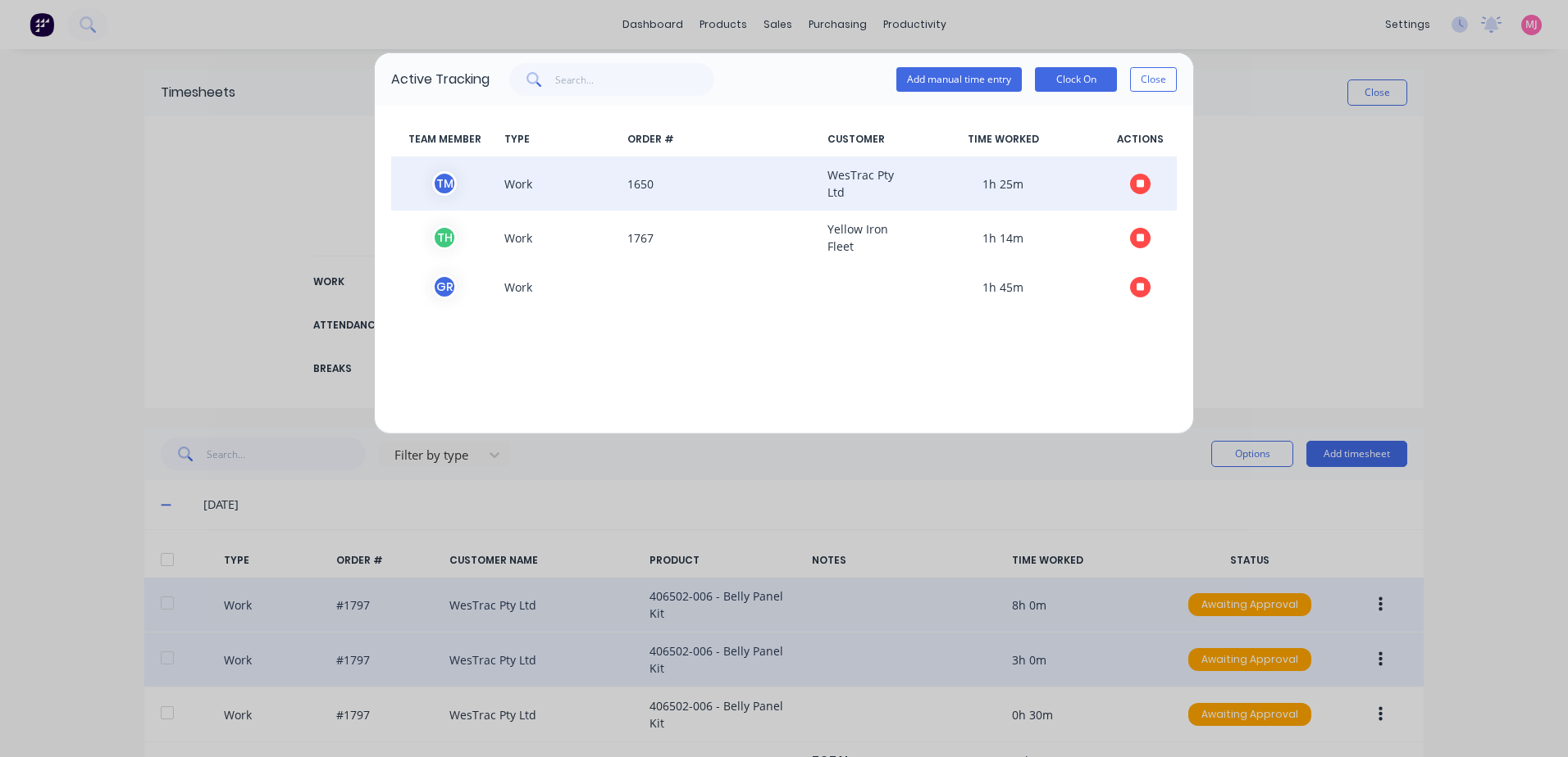
click at [1144, 180] on icon "button" at bounding box center [1141, 184] width 8 height 8
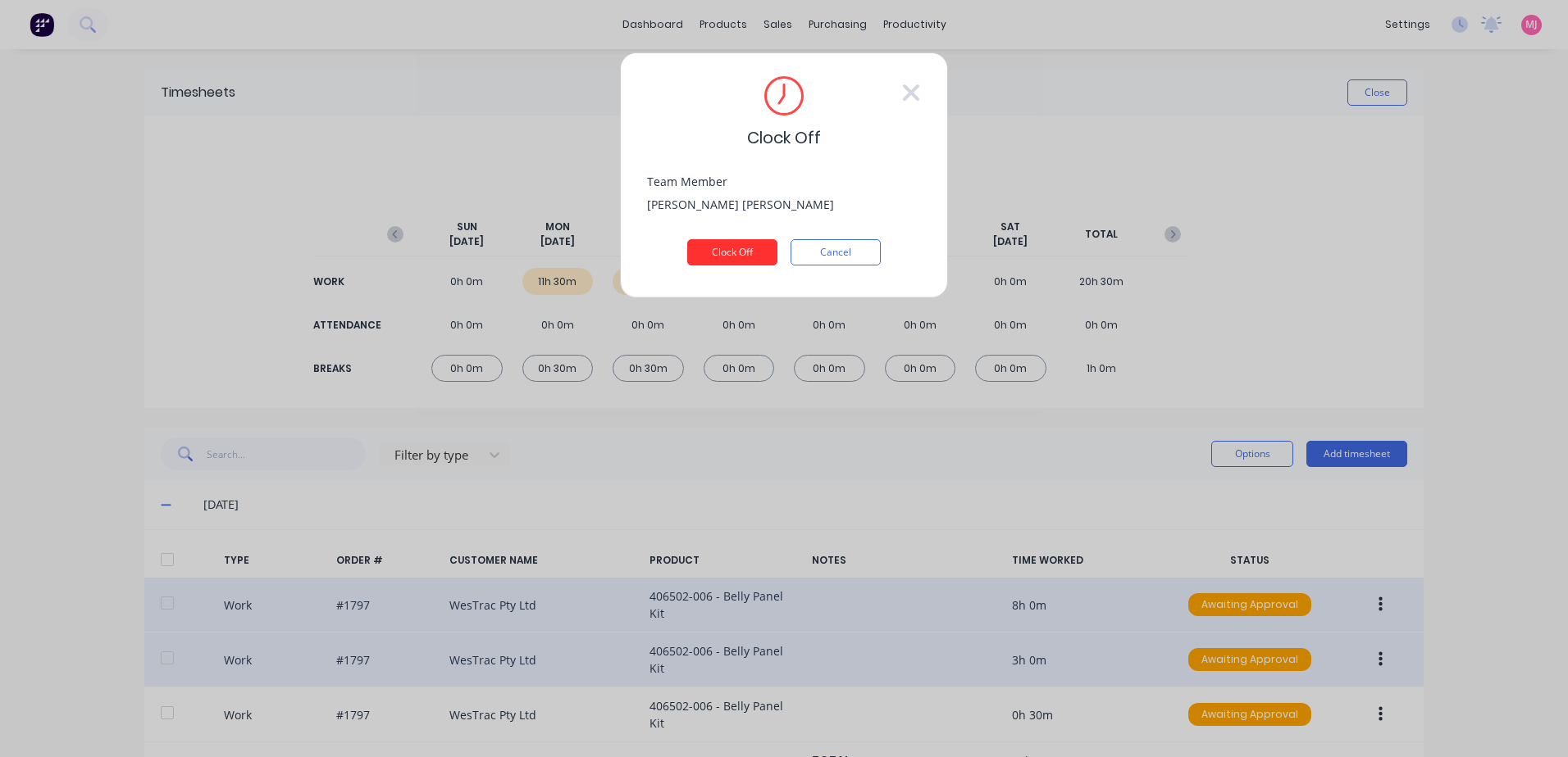
click at [721, 252] on button "Clock Off" at bounding box center [732, 252] width 90 height 26
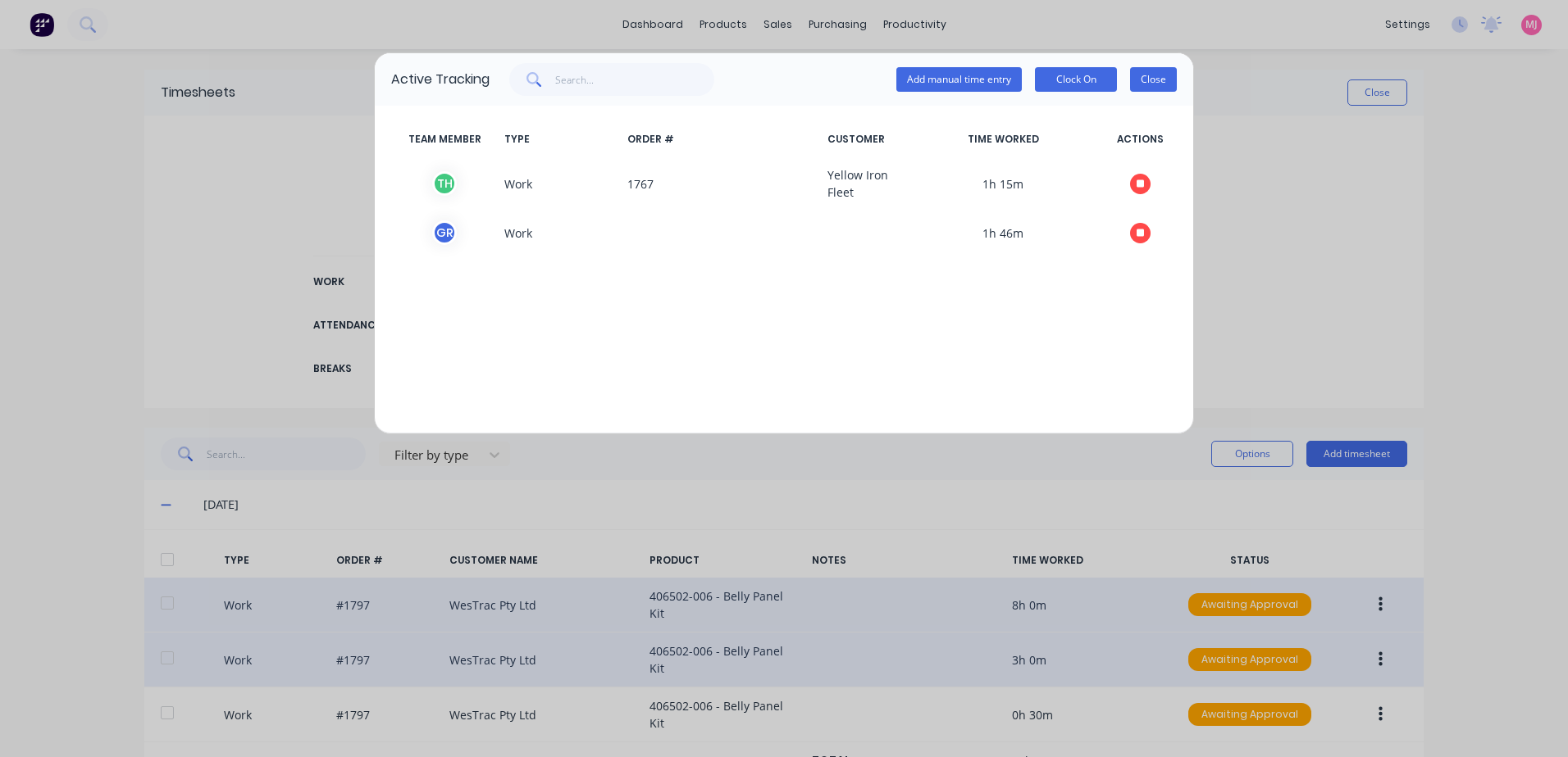
click at [1157, 76] on button "Close" at bounding box center [1153, 79] width 46 height 24
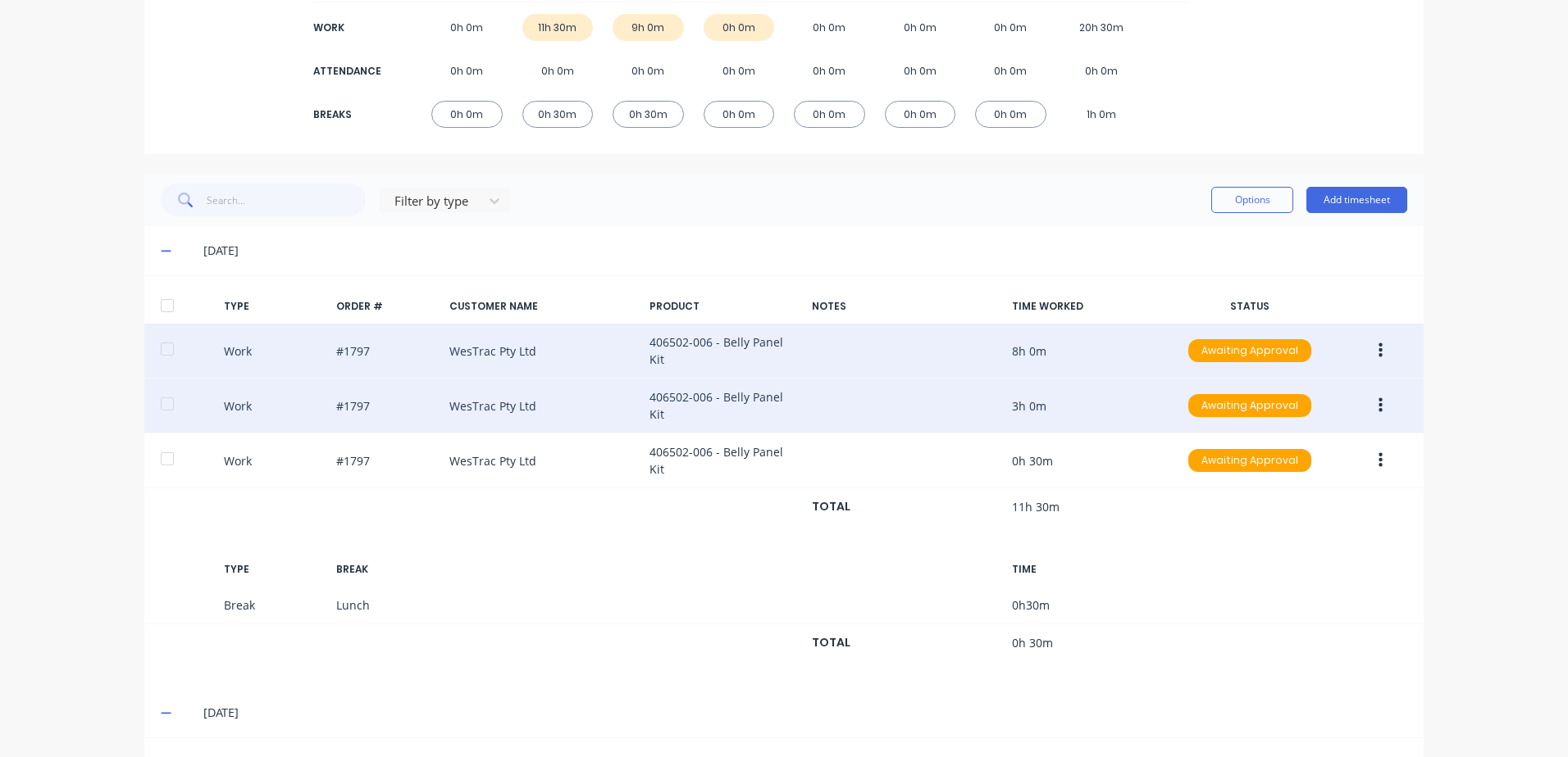
scroll to position [246, 0]
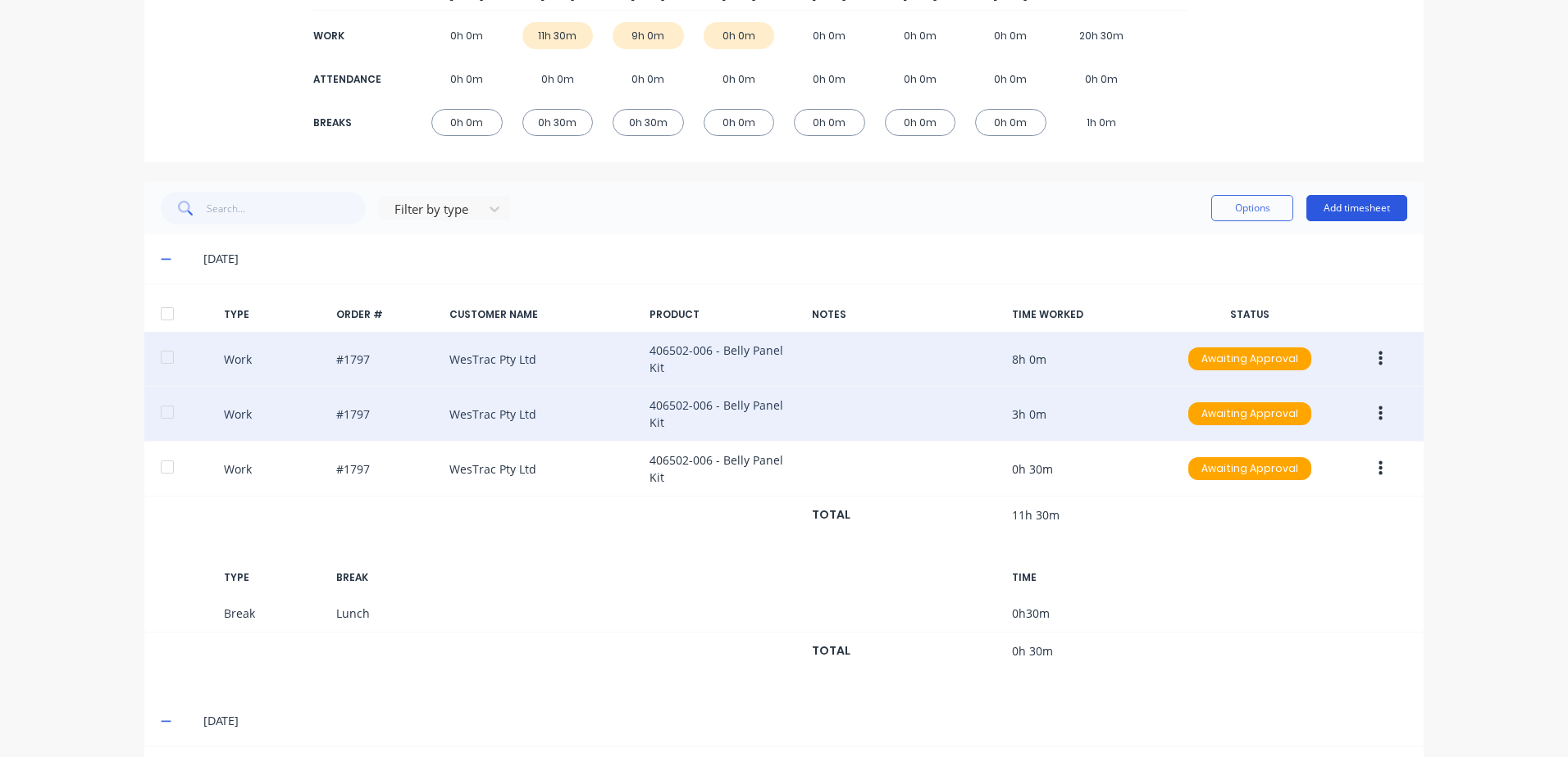
click at [1366, 201] on button "Add timesheet" at bounding box center [1357, 207] width 101 height 26
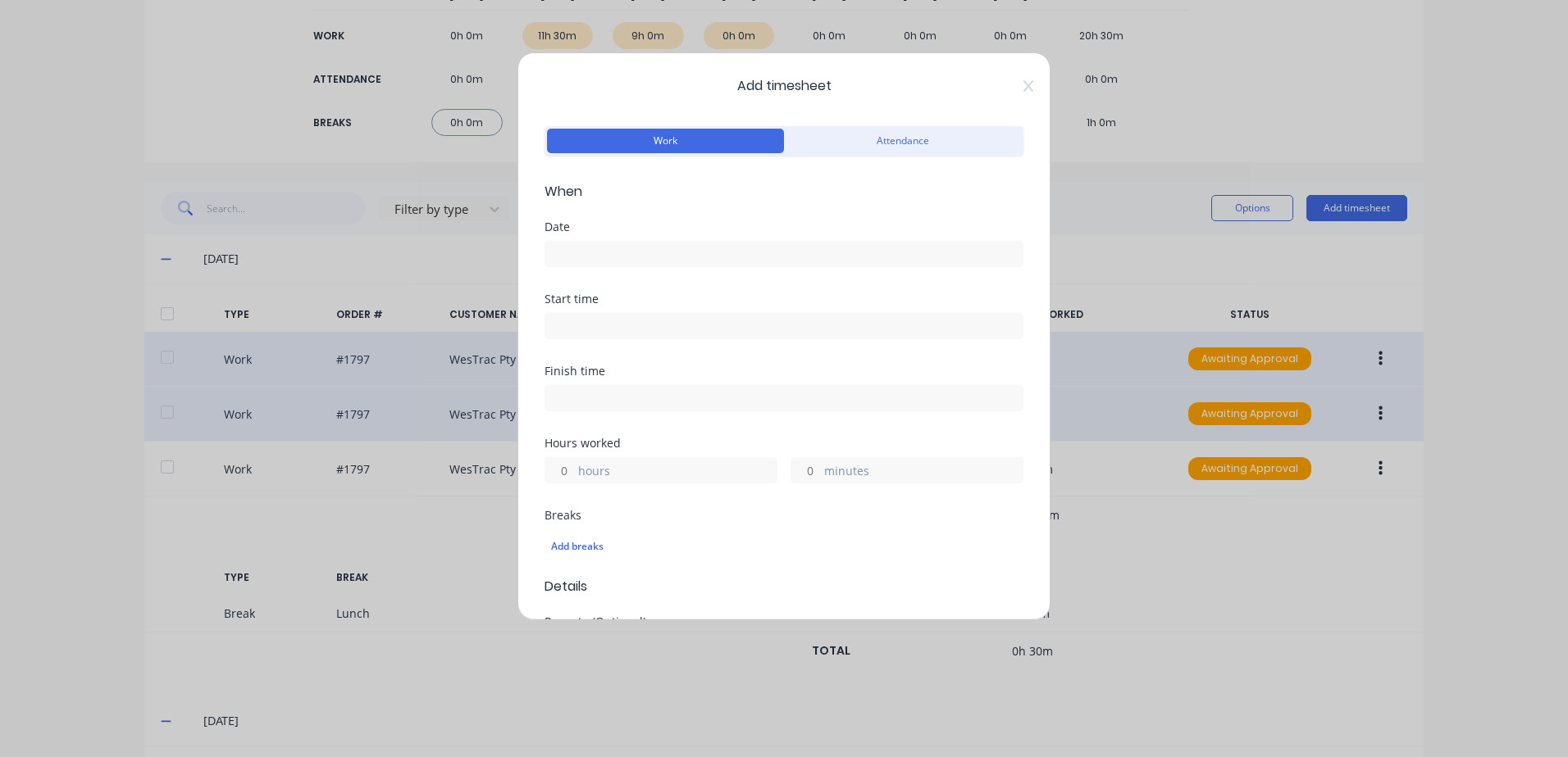
click at [610, 257] on input at bounding box center [784, 254] width 477 height 24
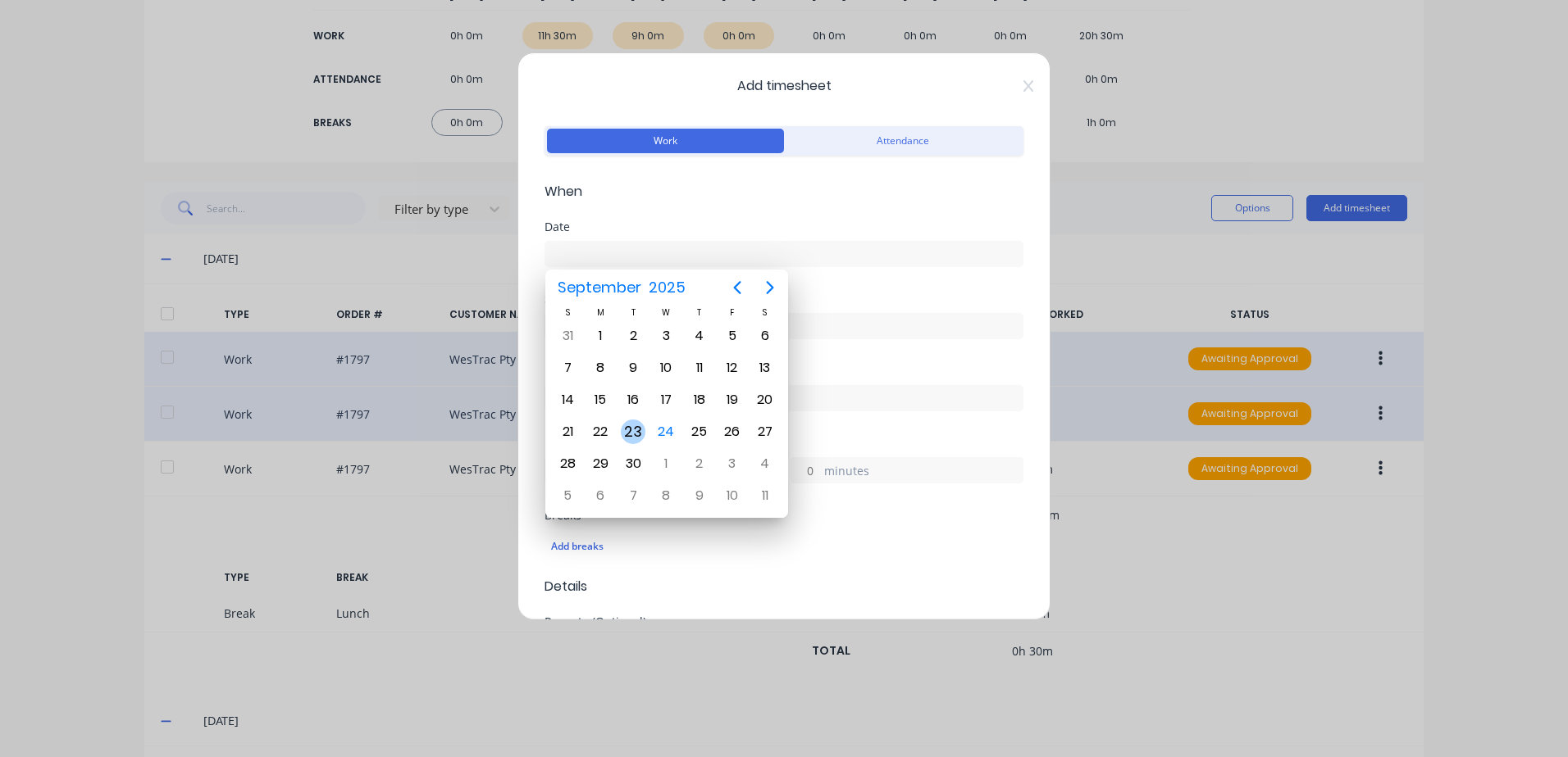
click at [629, 431] on div "23" at bounding box center [633, 432] width 24 height 24
type input "[DATE]"
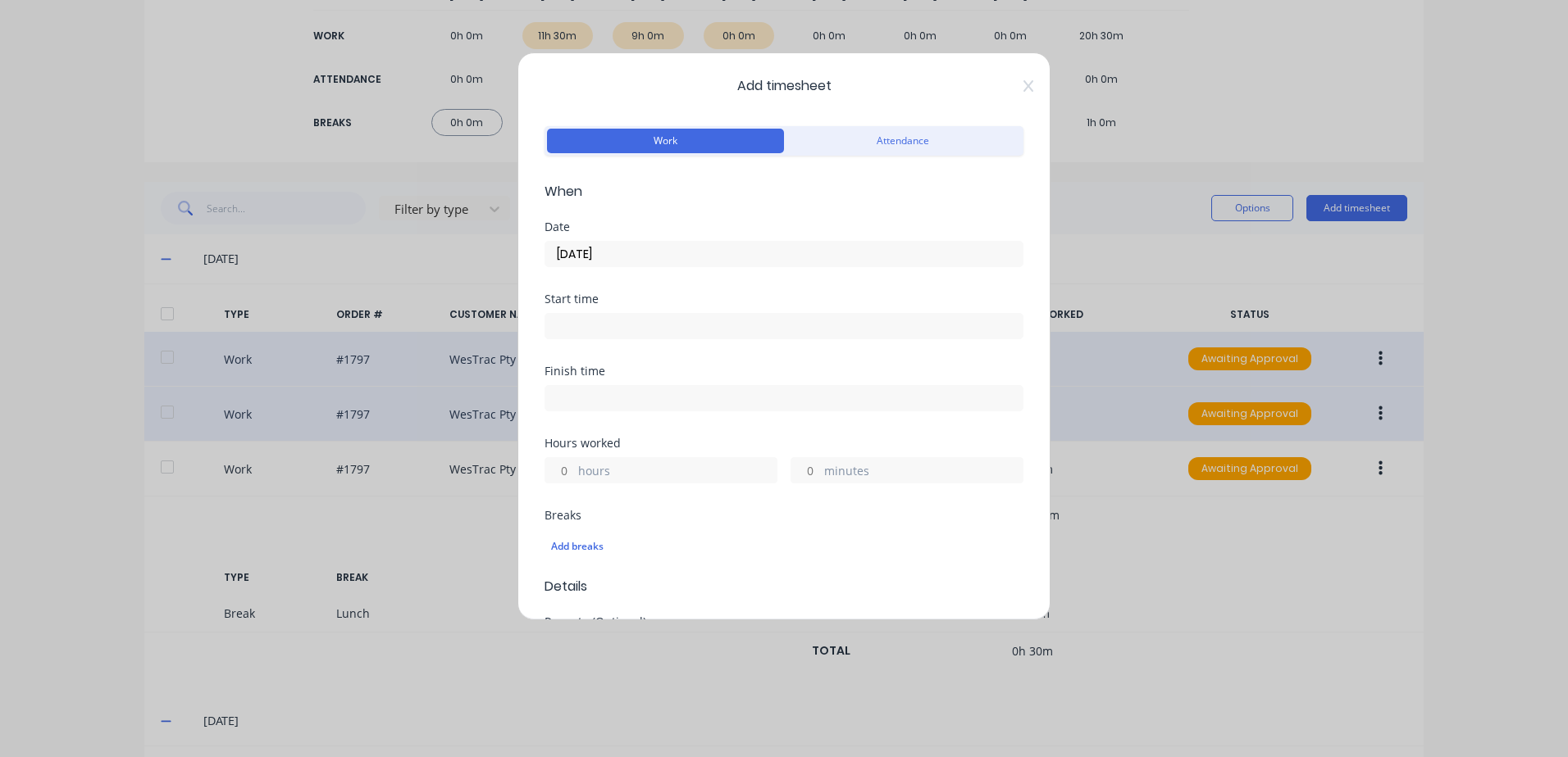
click at [614, 325] on input at bounding box center [784, 325] width 477 height 24
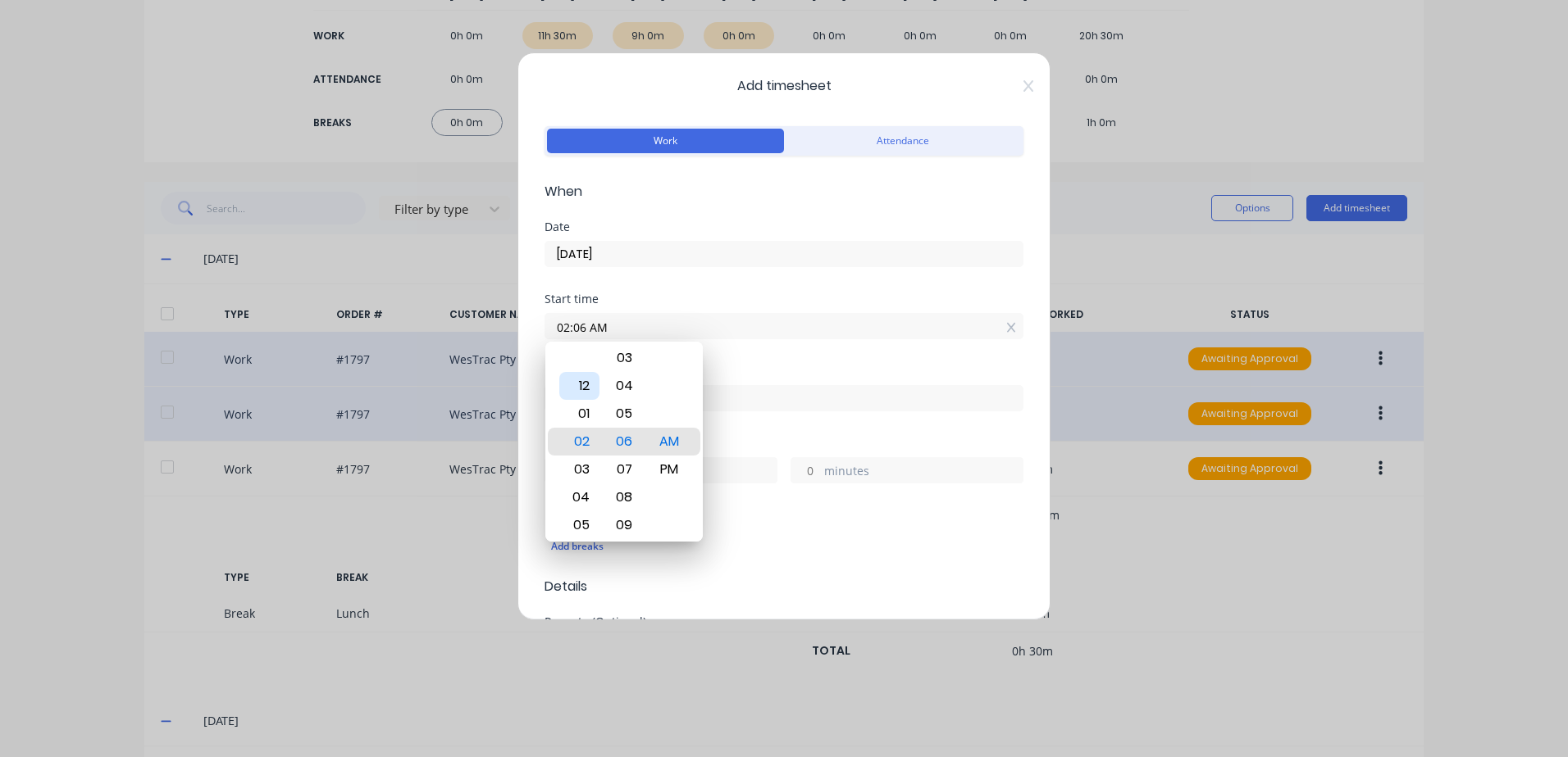
click at [579, 386] on div "12" at bounding box center [579, 385] width 40 height 28
click at [674, 472] on div "PM" at bounding box center [670, 470] width 40 height 28
type input "12:00 PM"
click at [770, 360] on div "Start time 12:00 PM" at bounding box center [784, 330] width 479 height 72
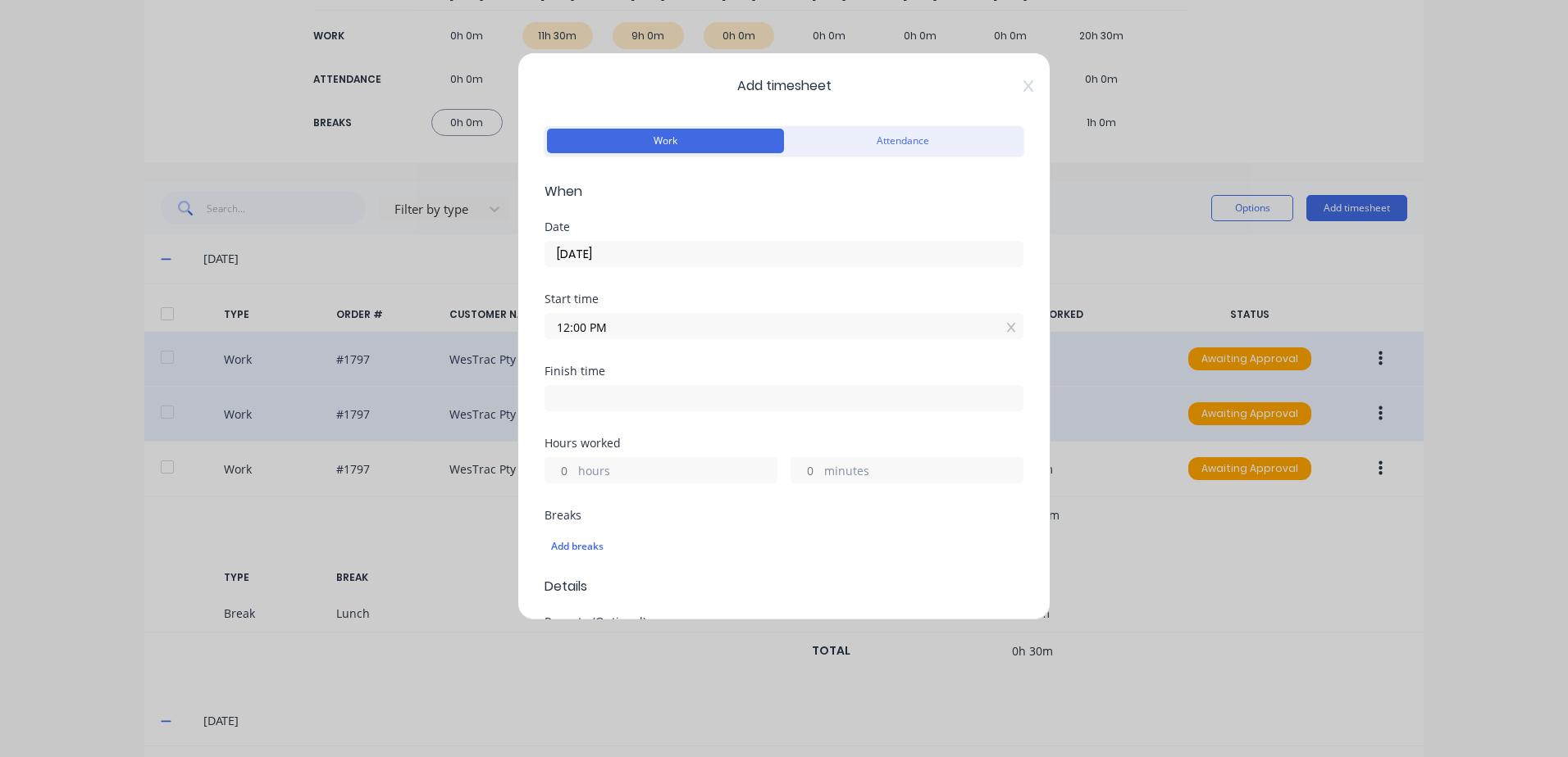
click at [633, 403] on input at bounding box center [784, 398] width 477 height 24
type input "06:06 AM"
type input "18"
type input "6"
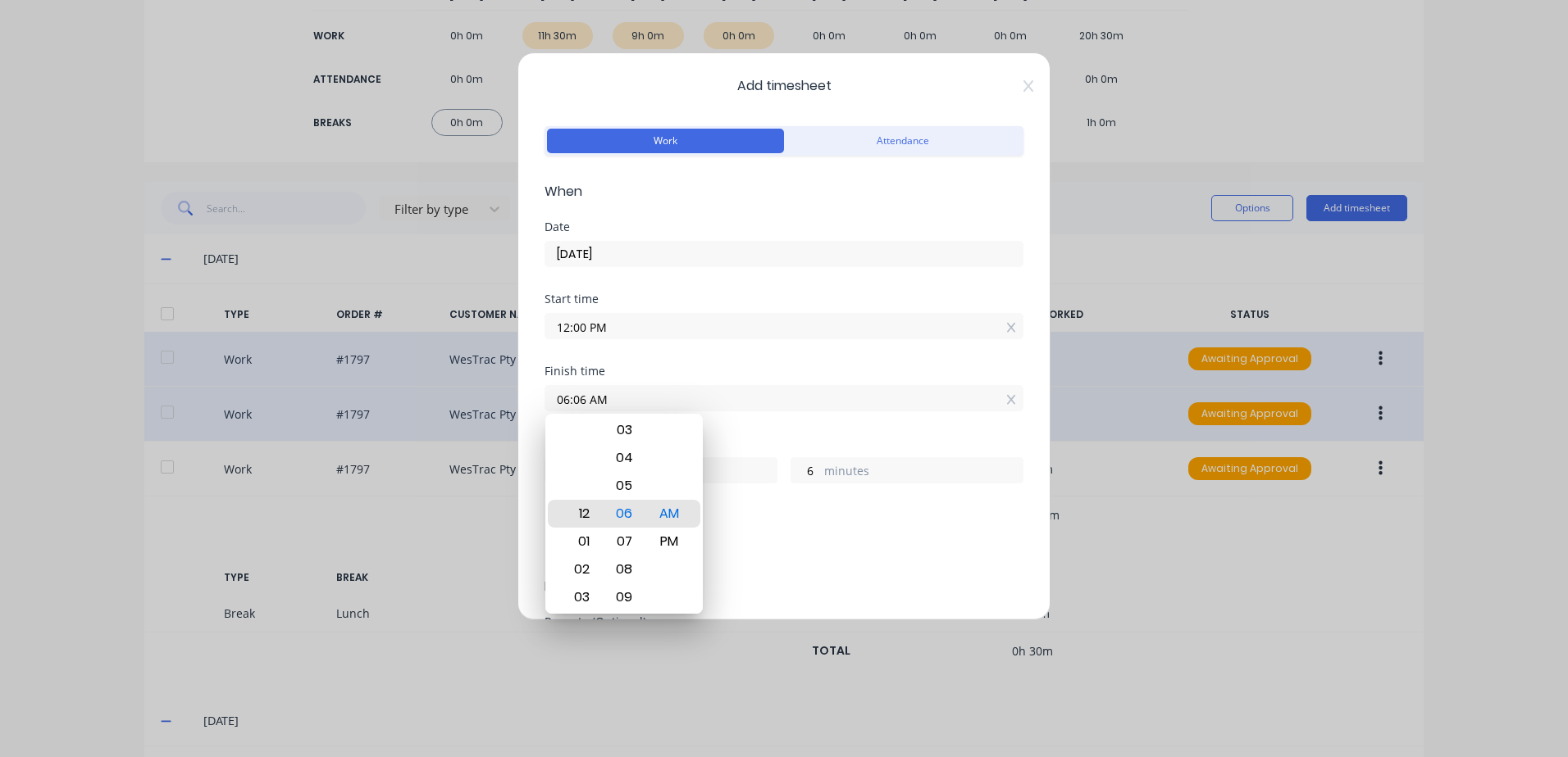
type input "12:06 AM"
type input "12"
click at [581, 540] on div "01" at bounding box center [579, 541] width 40 height 28
type input "01:06 AM"
type input "13"
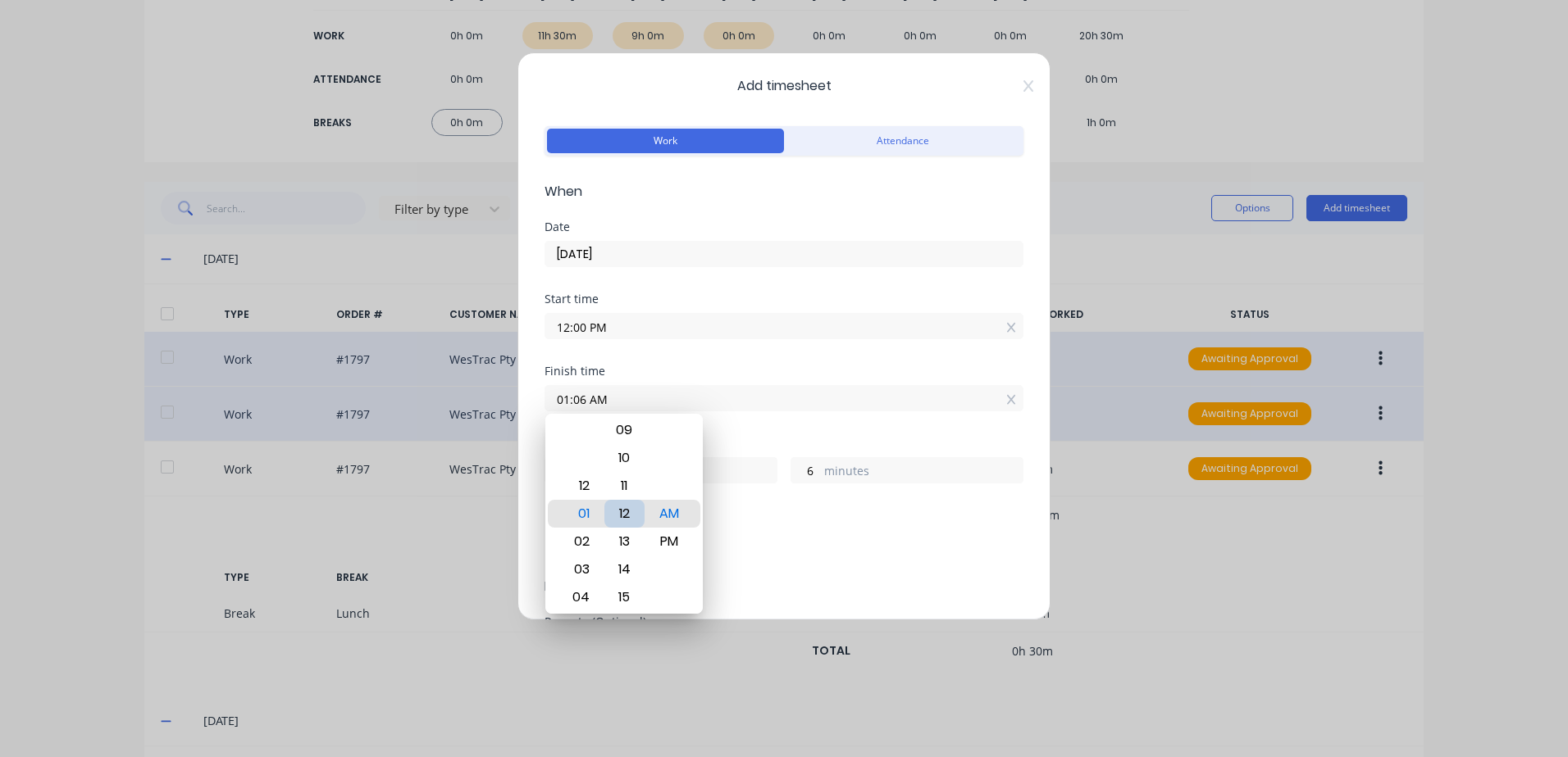
type input "01:12 AM"
type input "12"
type input "01:16 AM"
type input "16"
type input "01:20 AM"
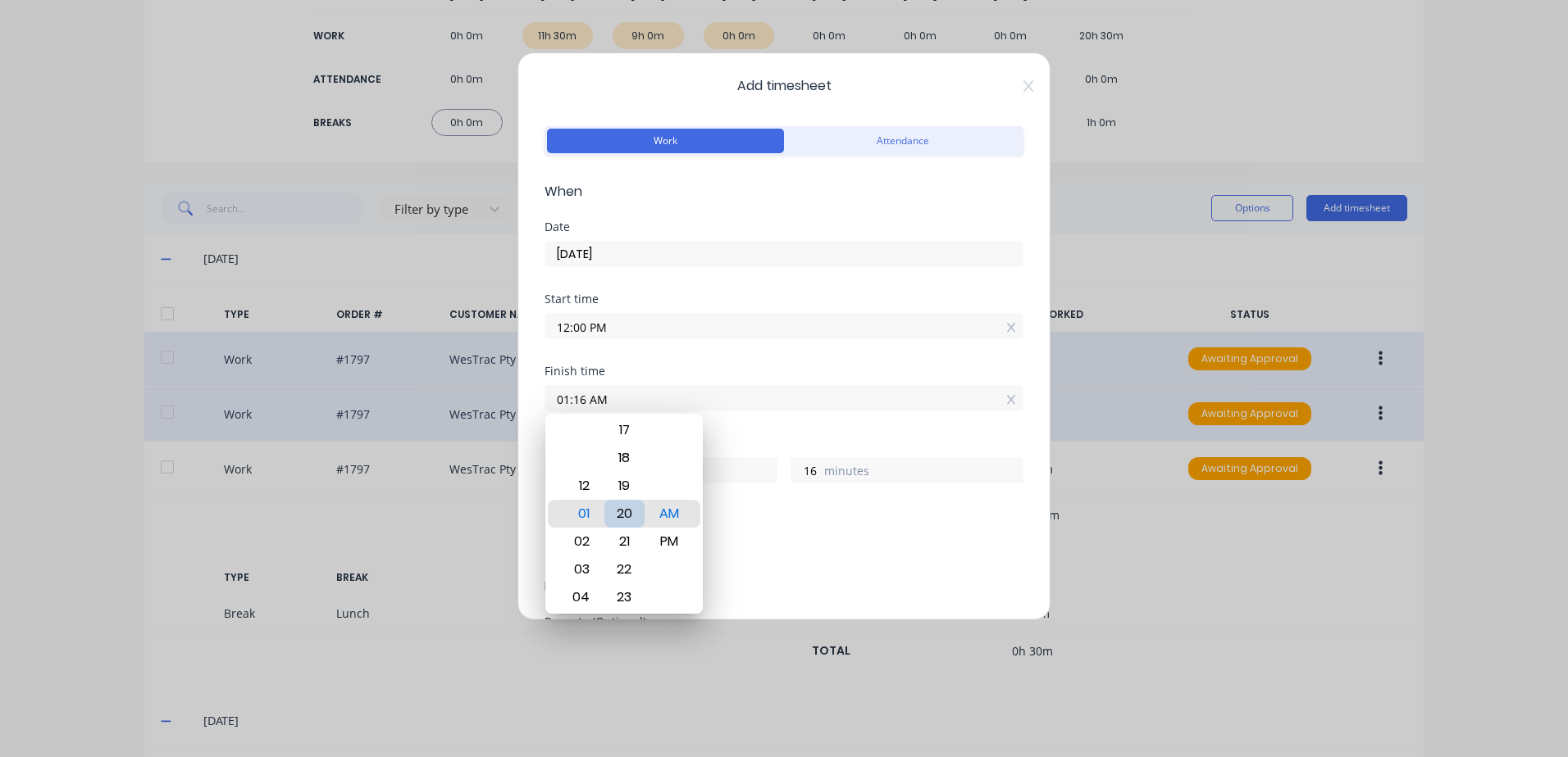
type input "20"
type input "01:23 AM"
type input "23"
type input "01:25 AM"
type input "25"
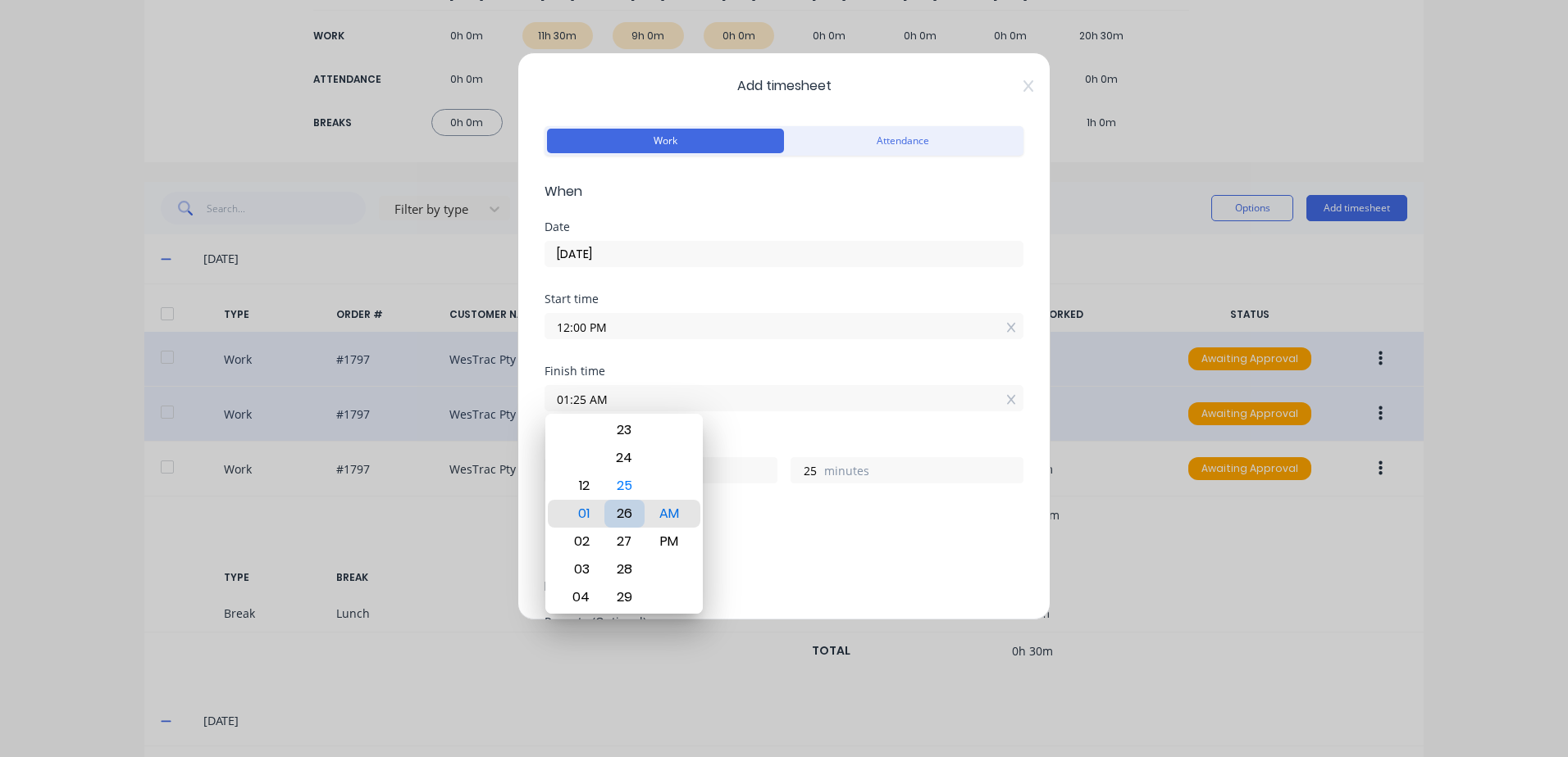
type input "01:26 AM"
type input "26"
type input "01:27 AM"
type input "27"
type input "01:28 AM"
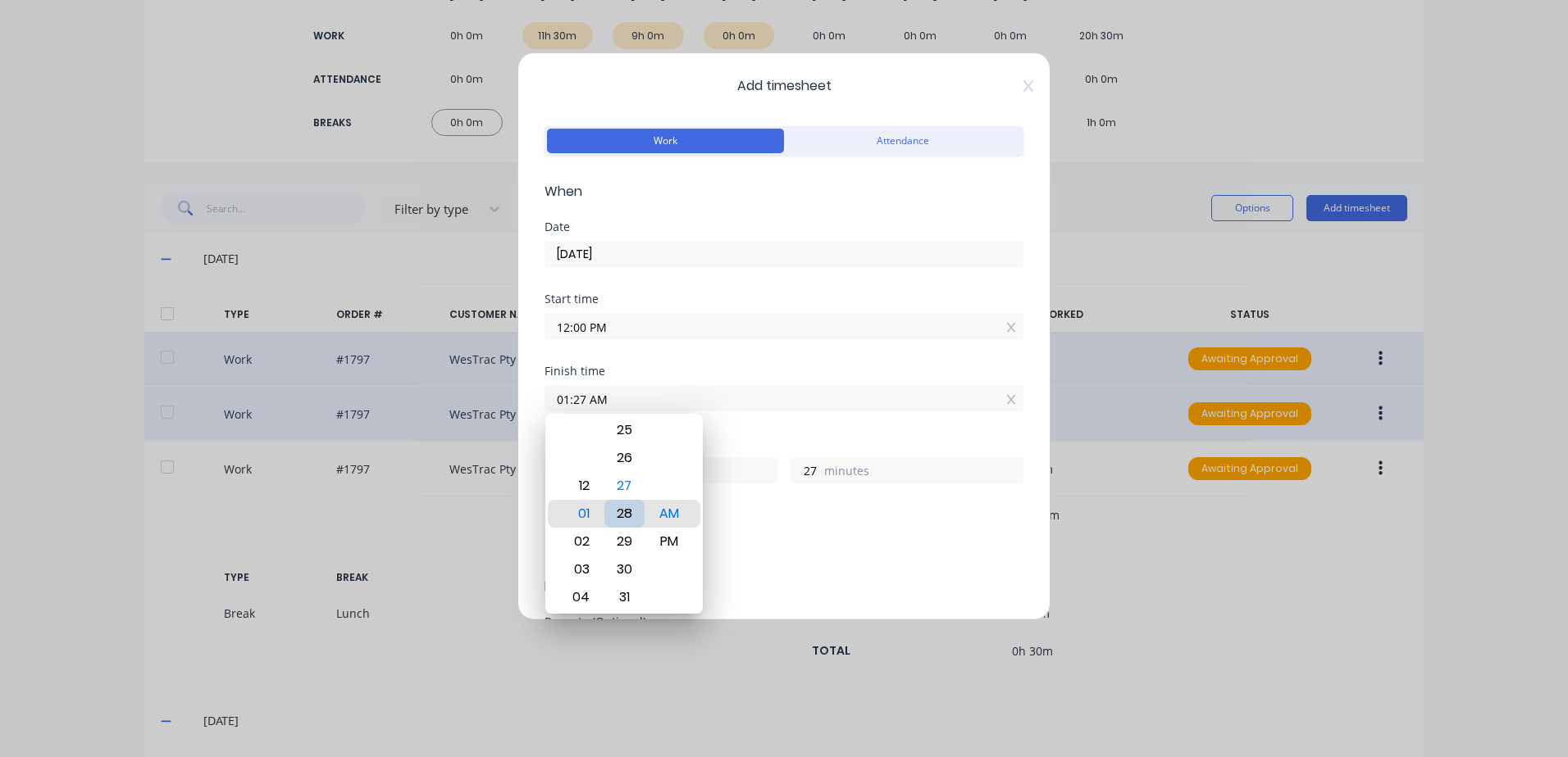
type input "28"
type input "01:29 AM"
type input "29"
type input "01:30 AM"
type input "30"
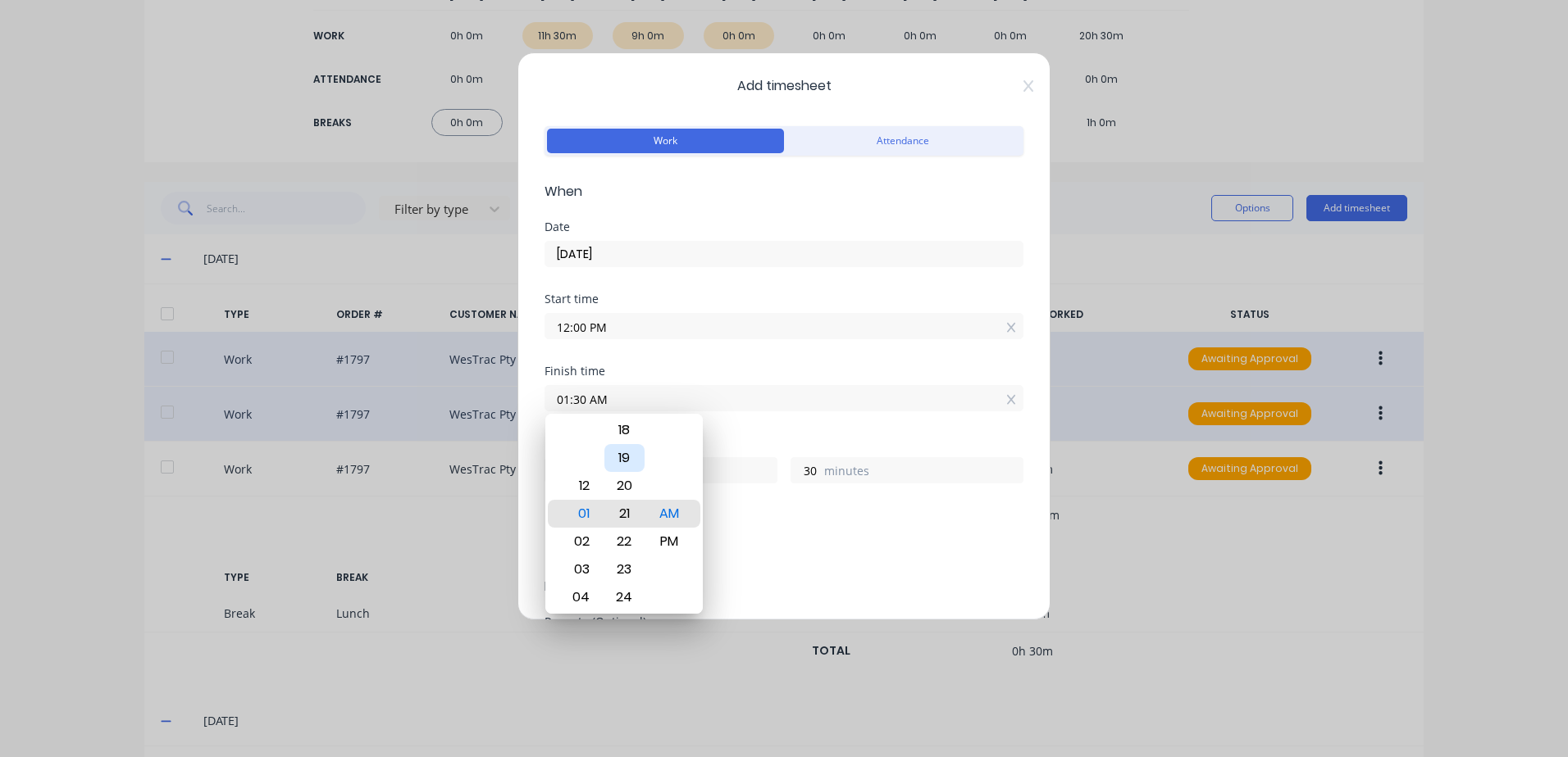
type input "01:21 AM"
type input "21"
type input "01:18 AM"
type input "18"
type input "01:12 AM"
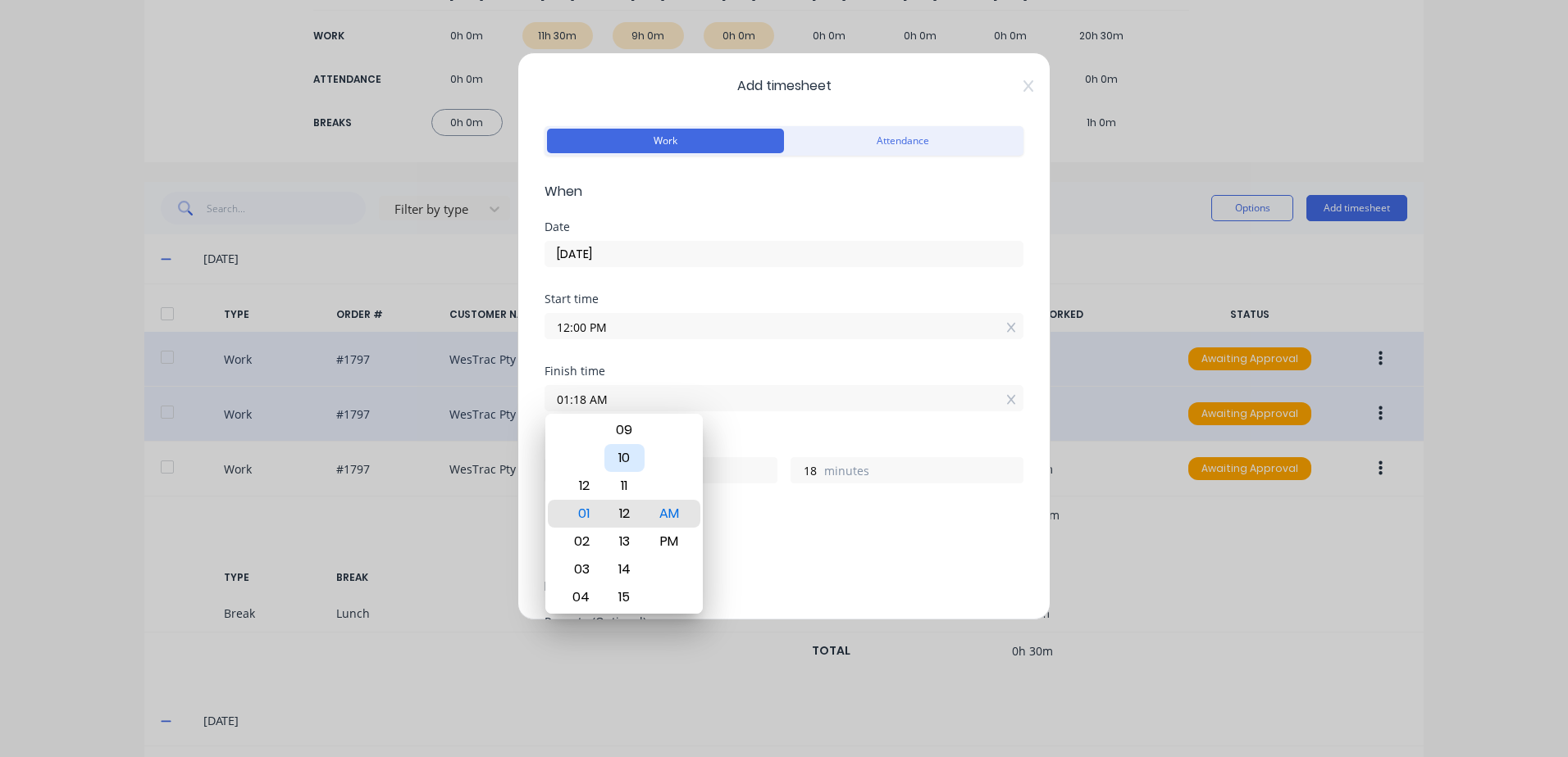
type input "12"
type input "01:08 AM"
type input "8"
type input "01:04 AM"
type input "4"
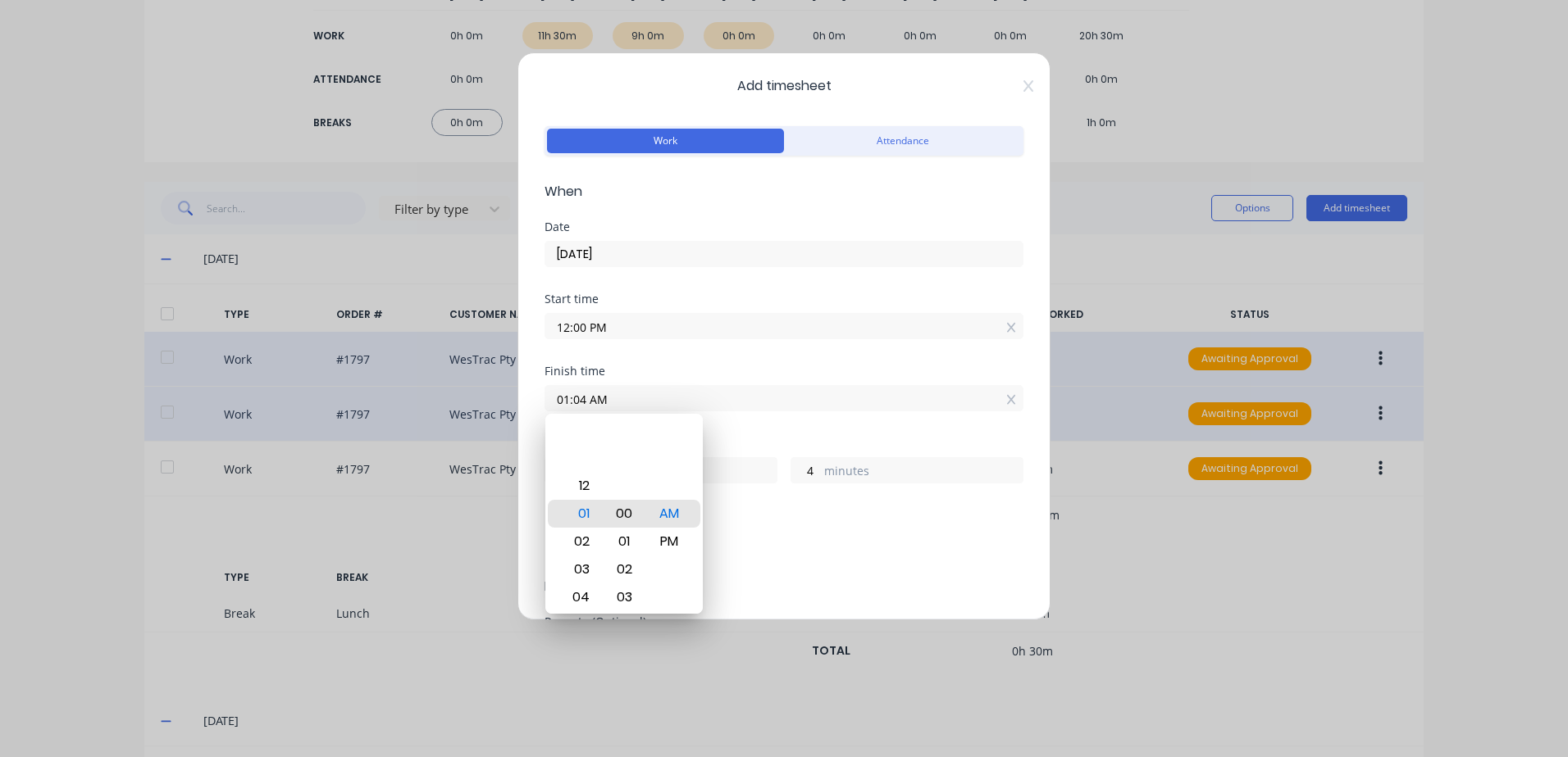
type input "01:00 AM"
type input "0"
click at [675, 541] on div "PM" at bounding box center [670, 541] width 40 height 28
type input "01:00 PM"
type input "1"
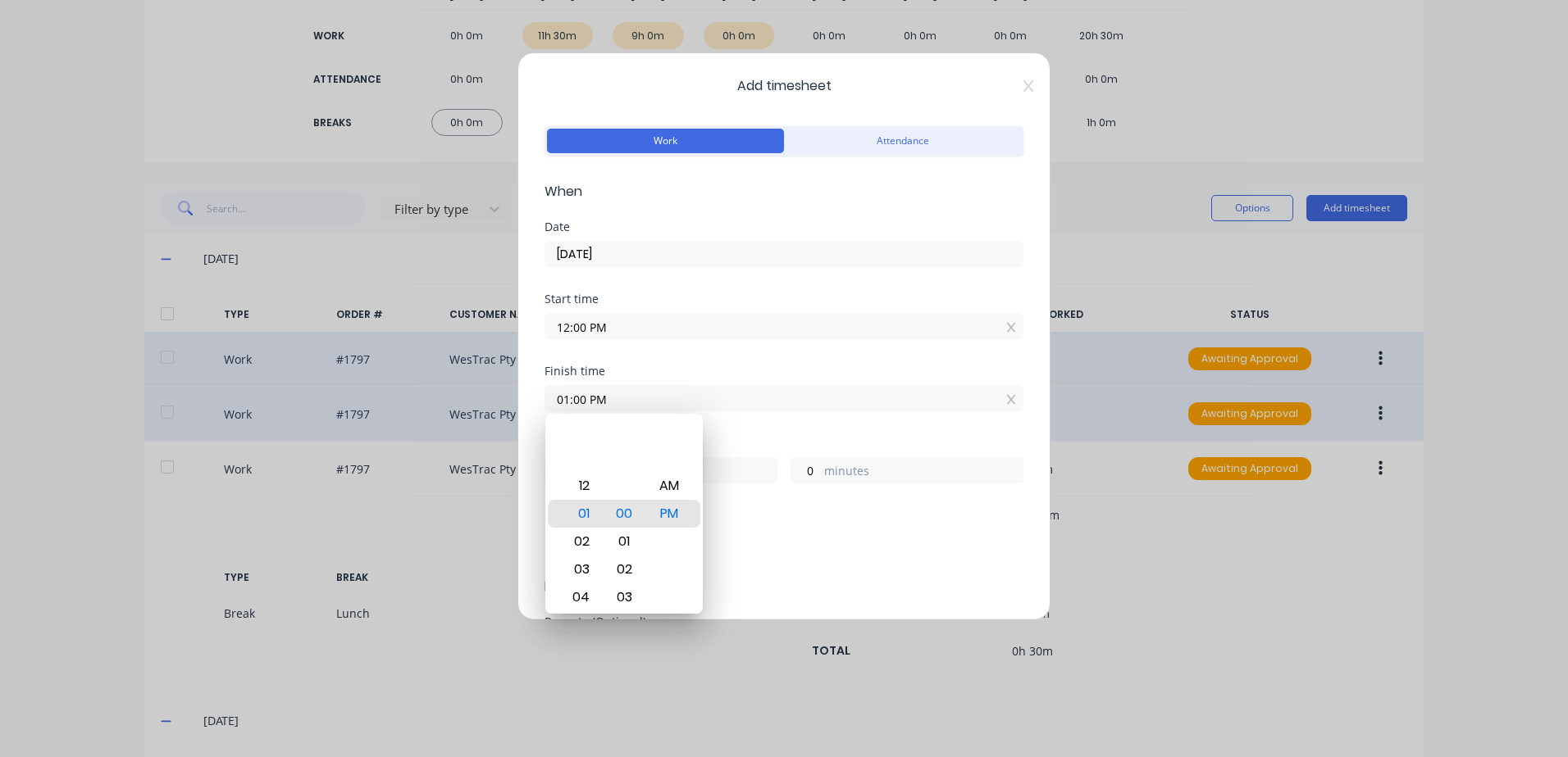
click at [806, 528] on div "Add breaks" at bounding box center [784, 545] width 479 height 39
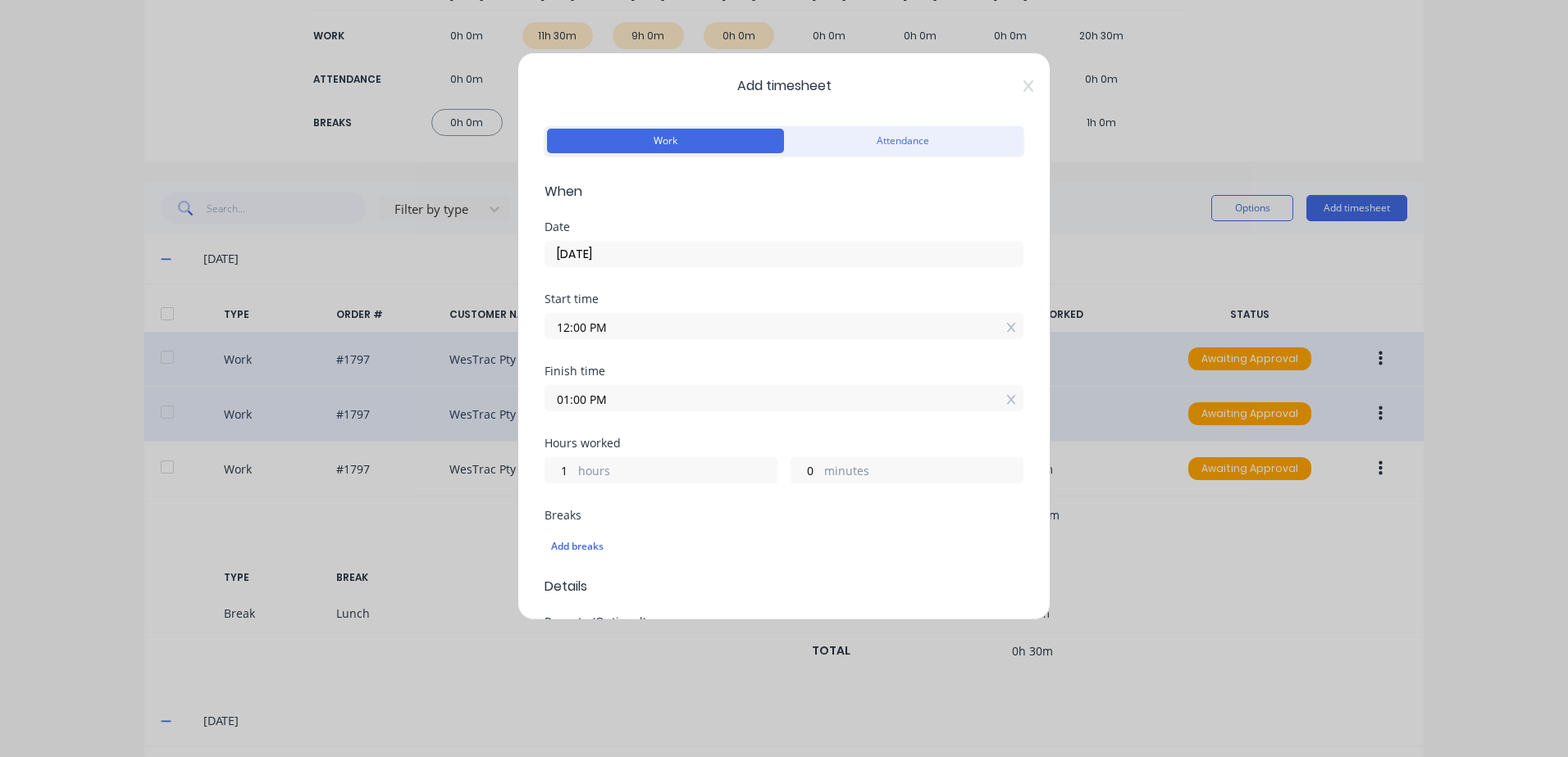
click at [631, 399] on input "01:00 PM" at bounding box center [784, 398] width 477 height 24
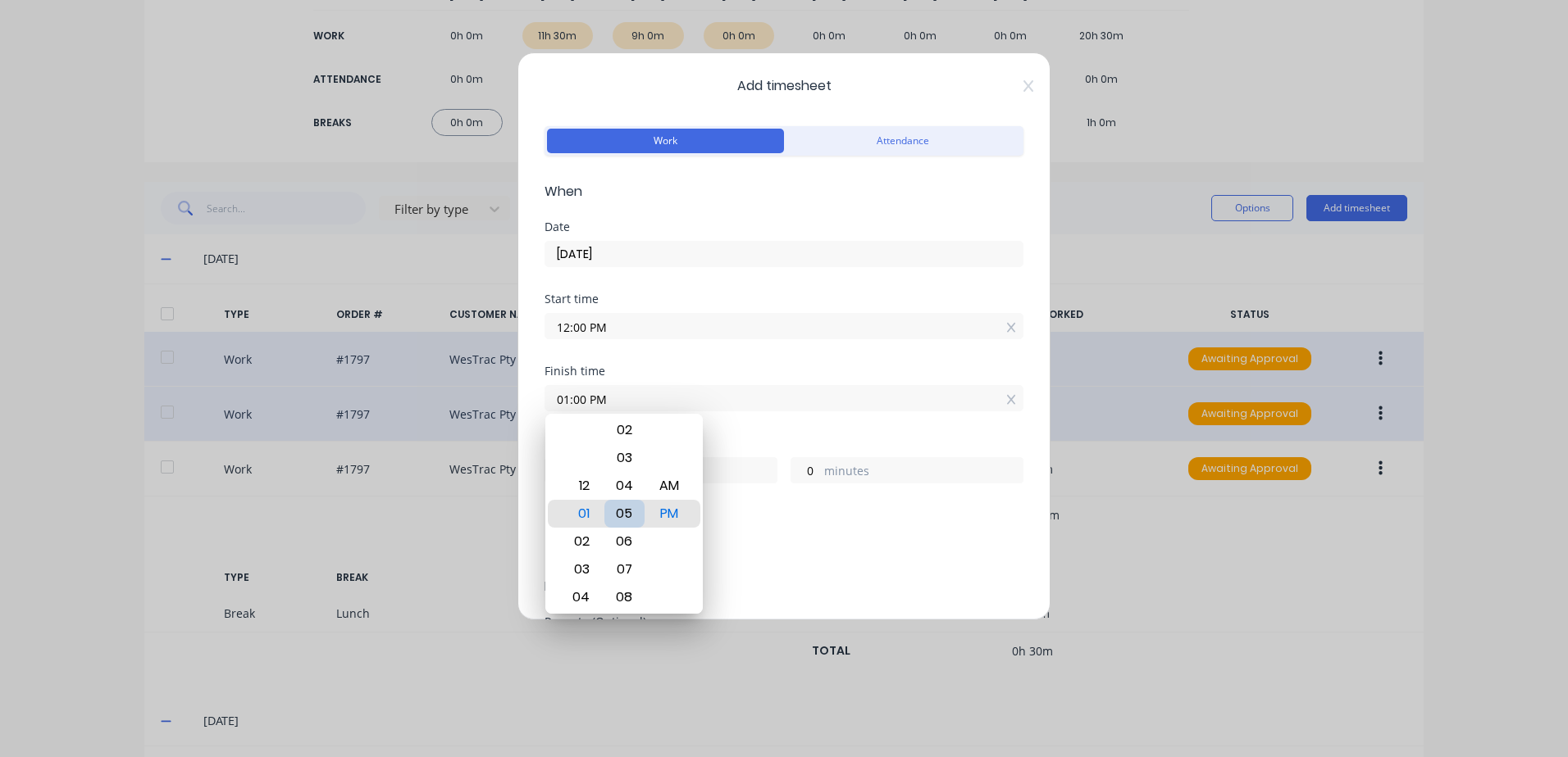
type input "01:06 PM"
type input "6"
type input "01:11 PM"
type input "11"
type input "01:17 PM"
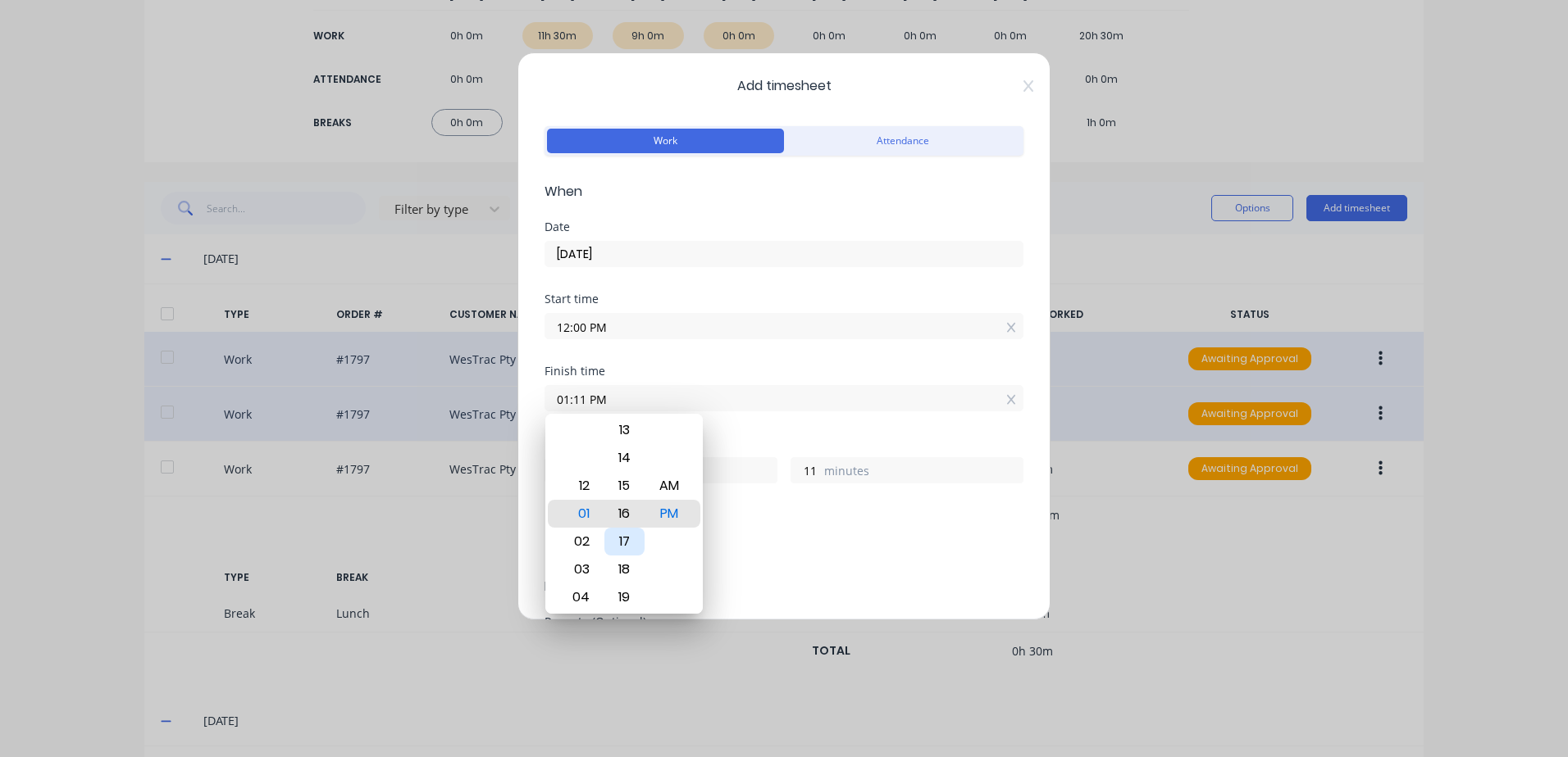
type input "17"
type input "01:23 PM"
type input "23"
type input "01:28 PM"
type input "28"
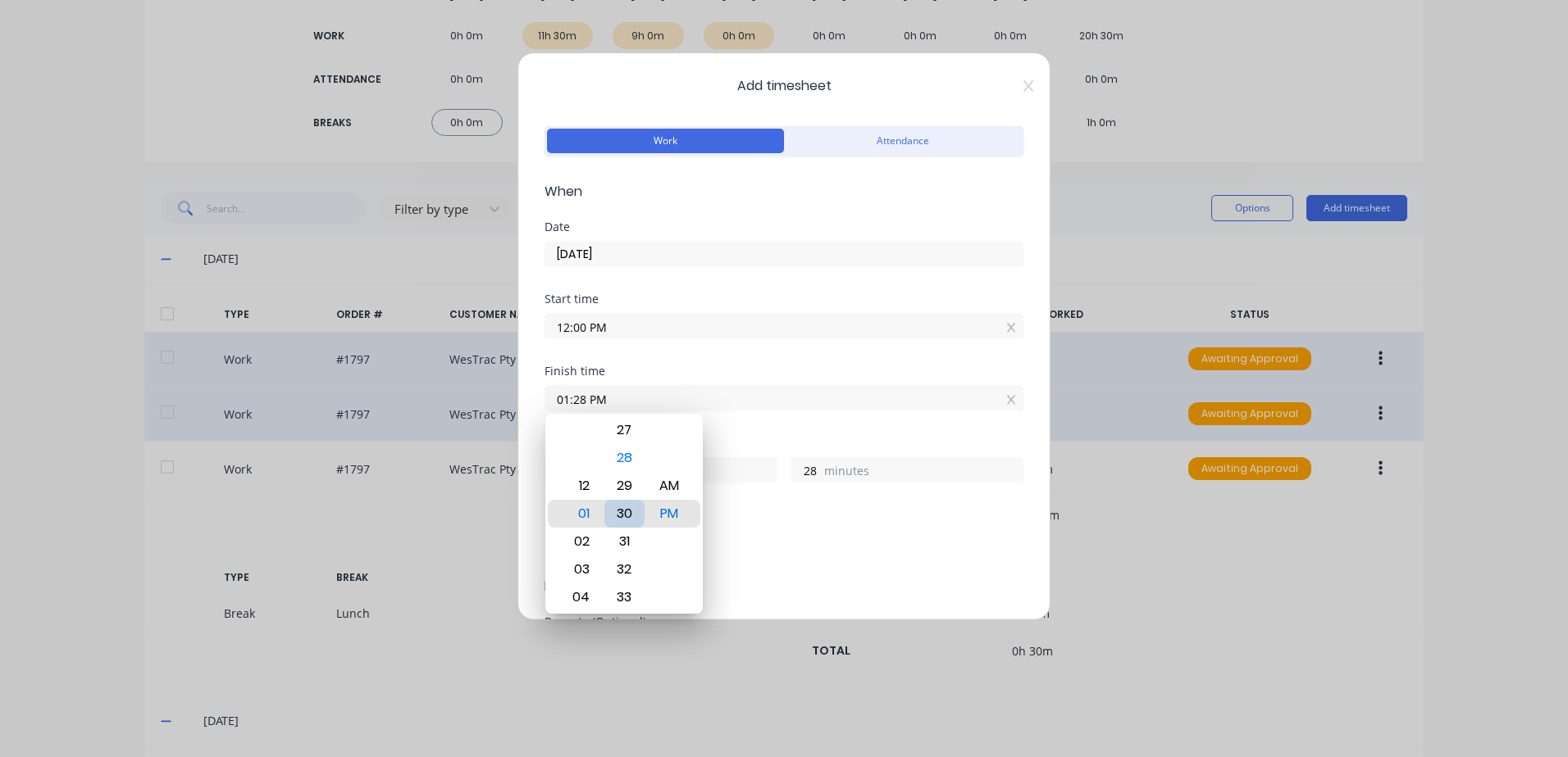
type input "01:30 PM"
type input "30"
click at [627, 514] on div "30" at bounding box center [625, 513] width 40 height 28
click at [824, 529] on div "Add breaks" at bounding box center [784, 545] width 479 height 39
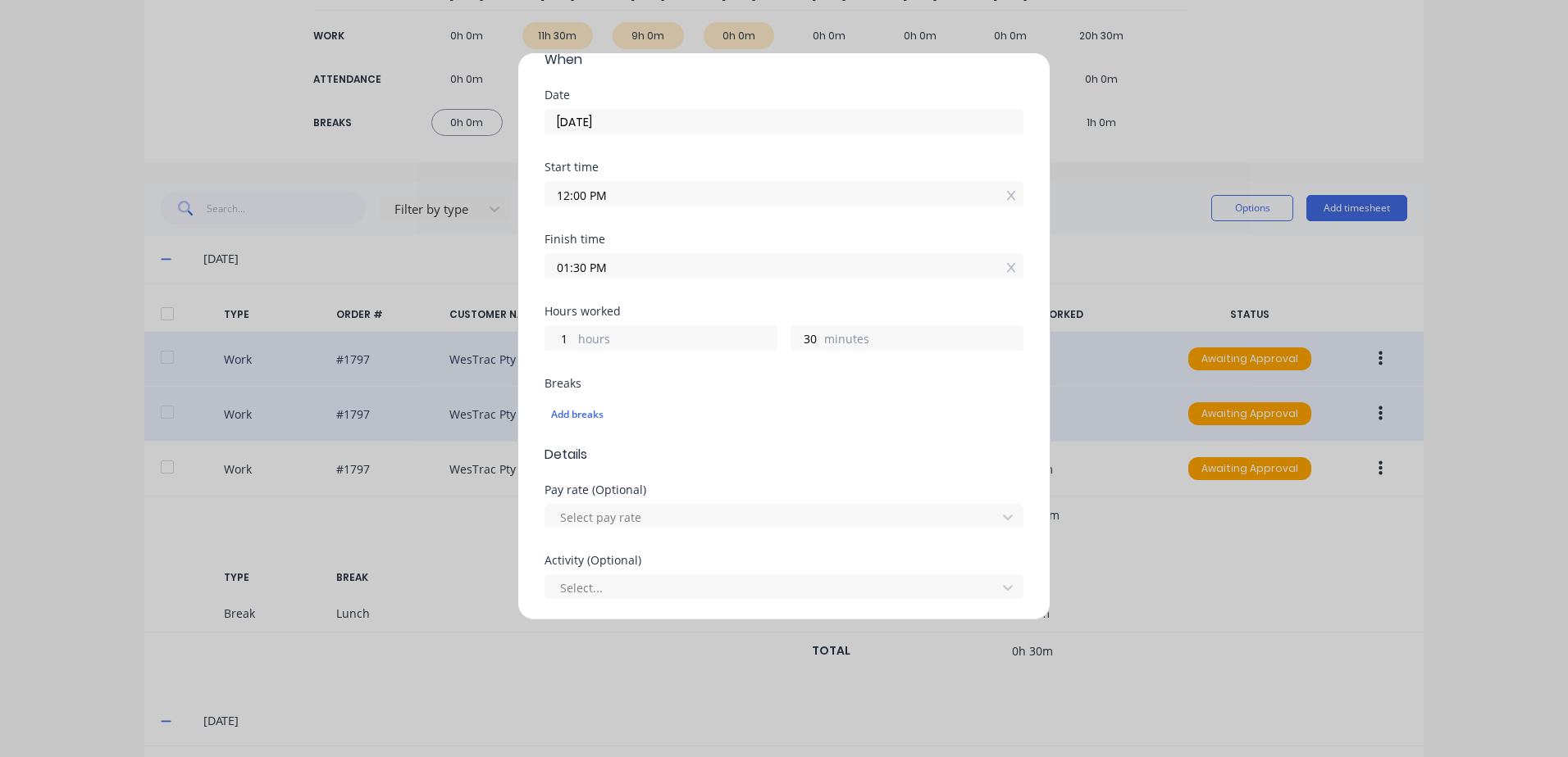
scroll to position [164, 0]
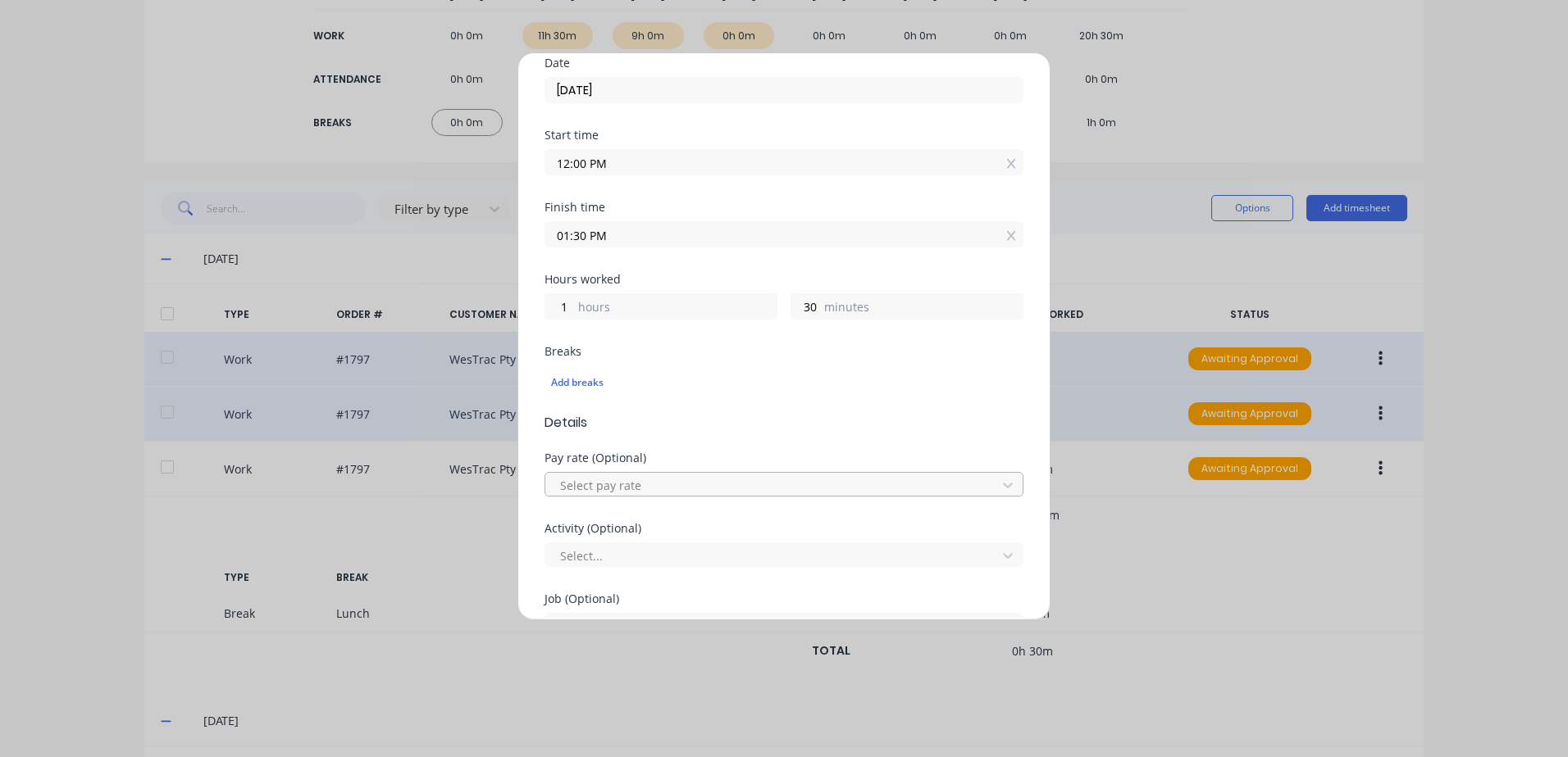
click at [628, 484] on div at bounding box center [773, 486] width 429 height 20
click at [604, 552] on div at bounding box center [773, 556] width 429 height 20
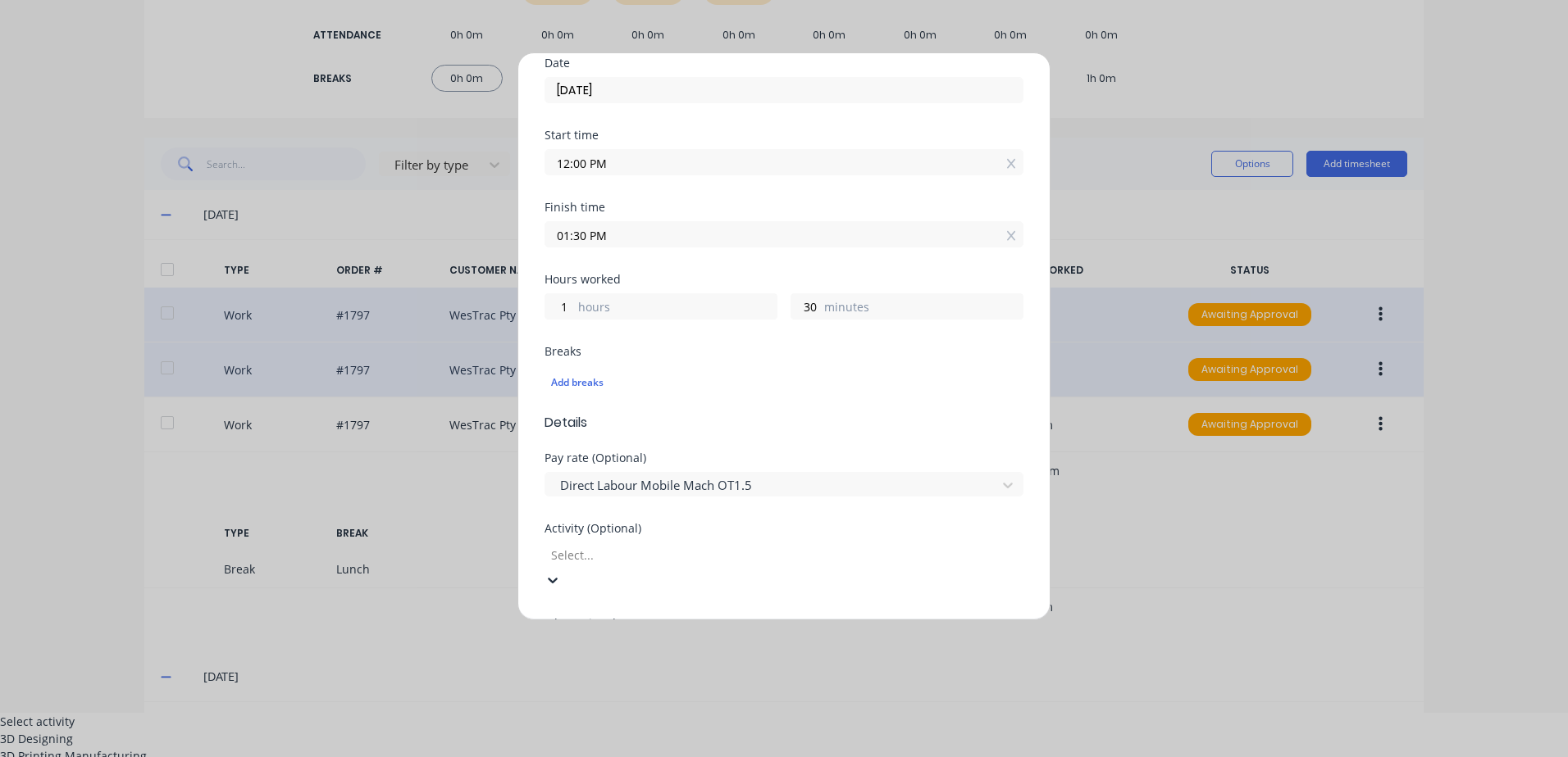
scroll to position [246, 0]
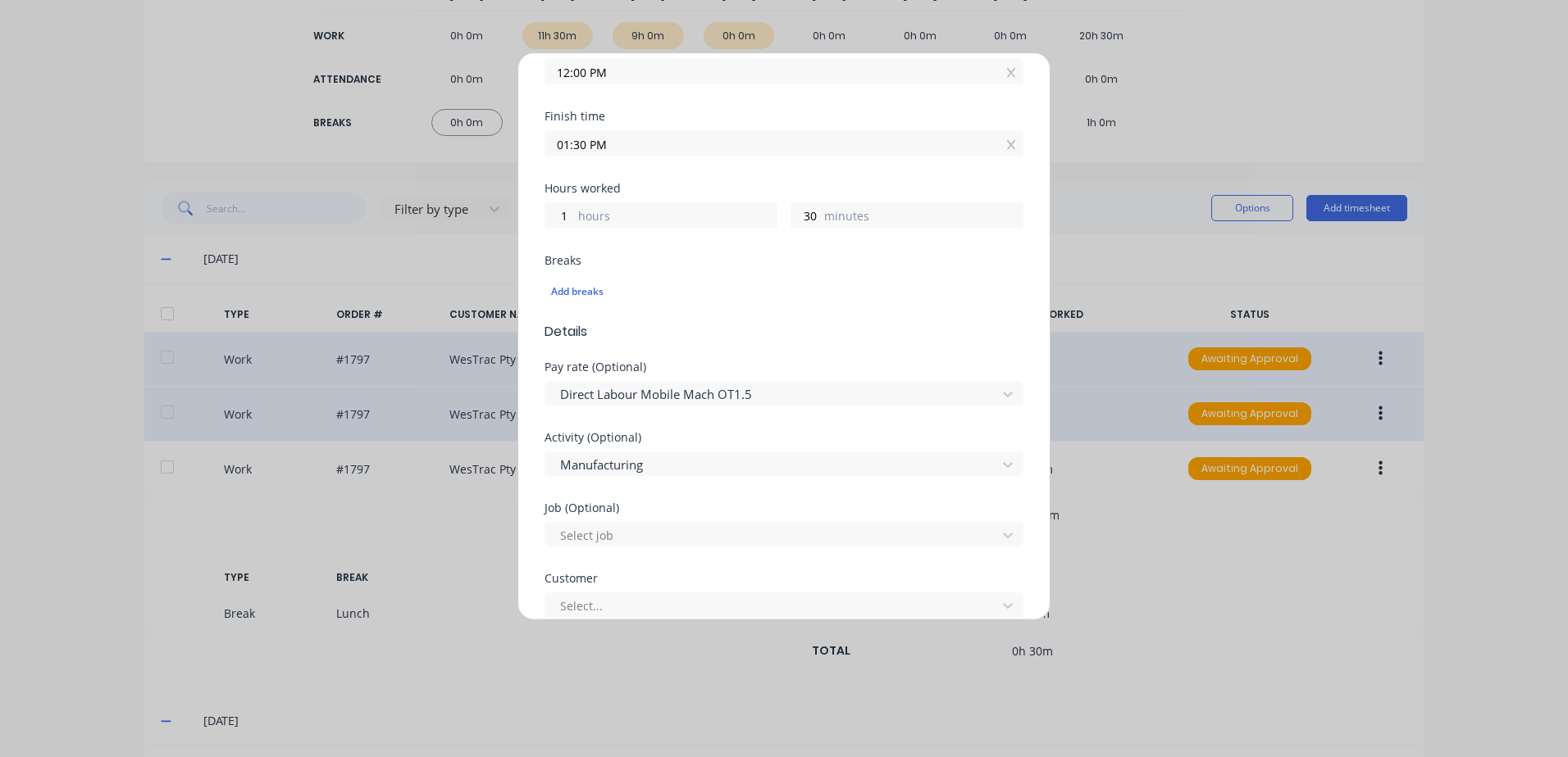
scroll to position [328, 0]
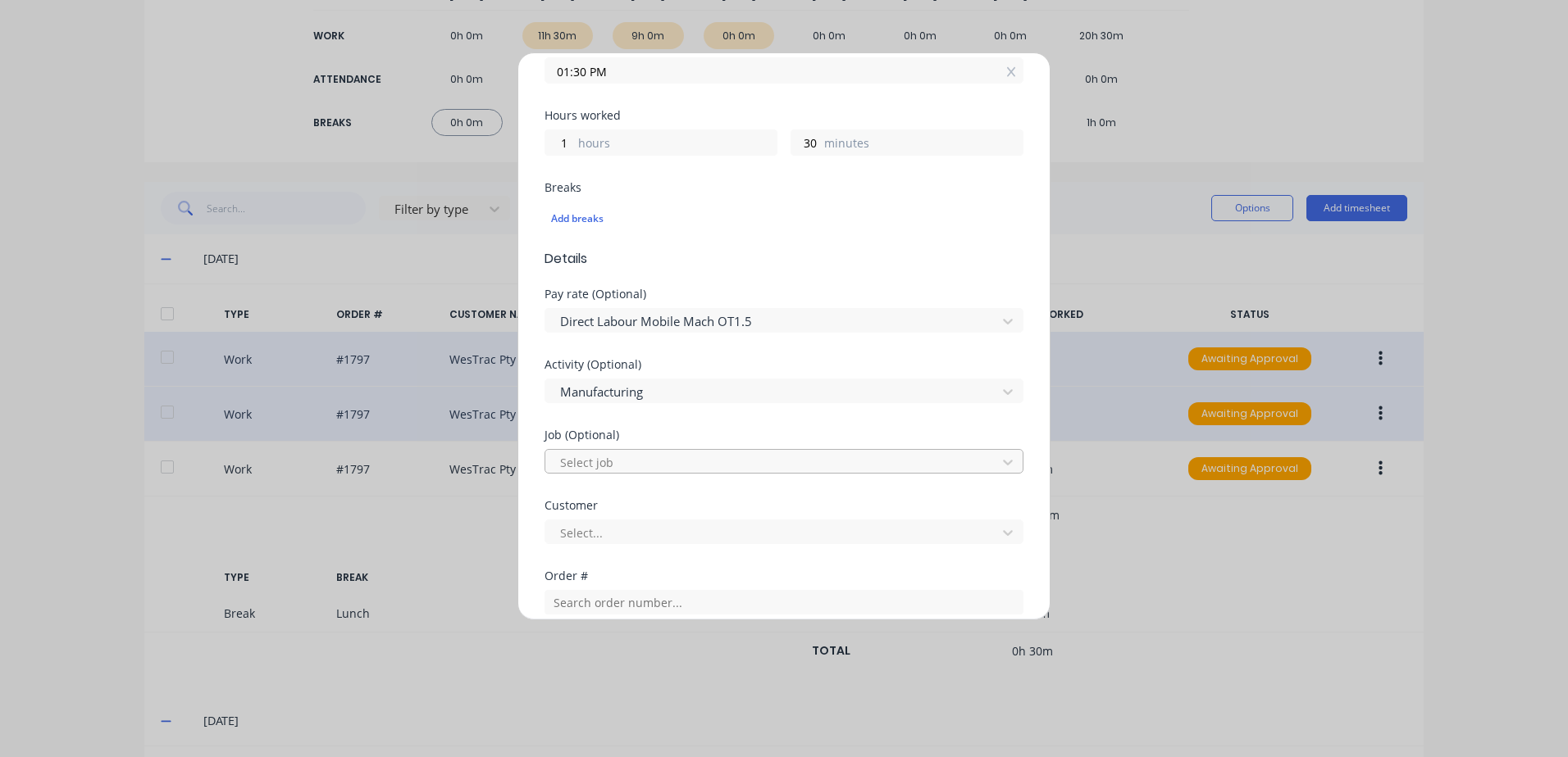
click at [604, 461] on div at bounding box center [773, 463] width 429 height 20
type input "1799"
click at [608, 533] on div at bounding box center [773, 533] width 429 height 20
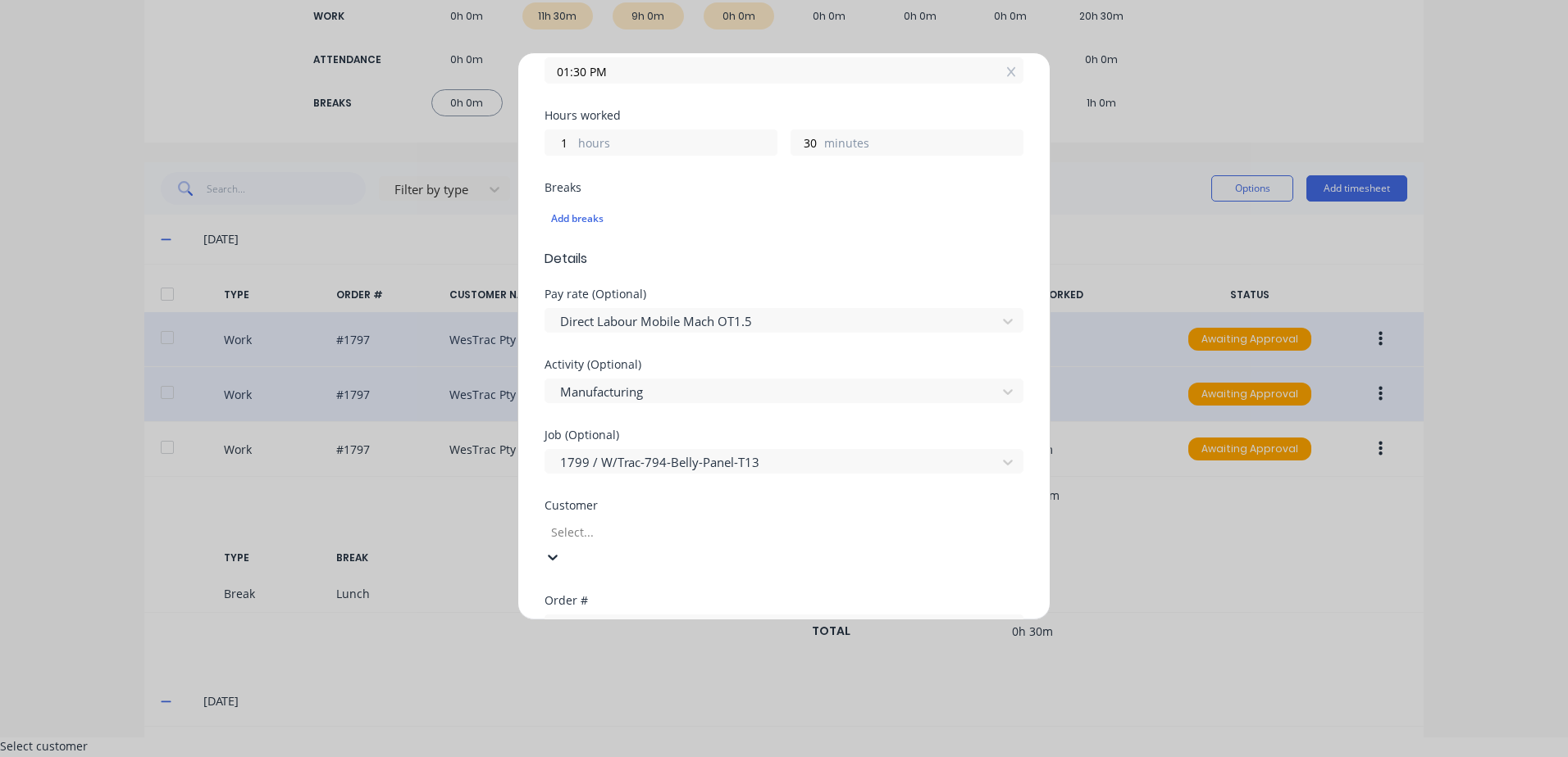
scroll to position [21, 0]
type input "[PERSON_NAME]"
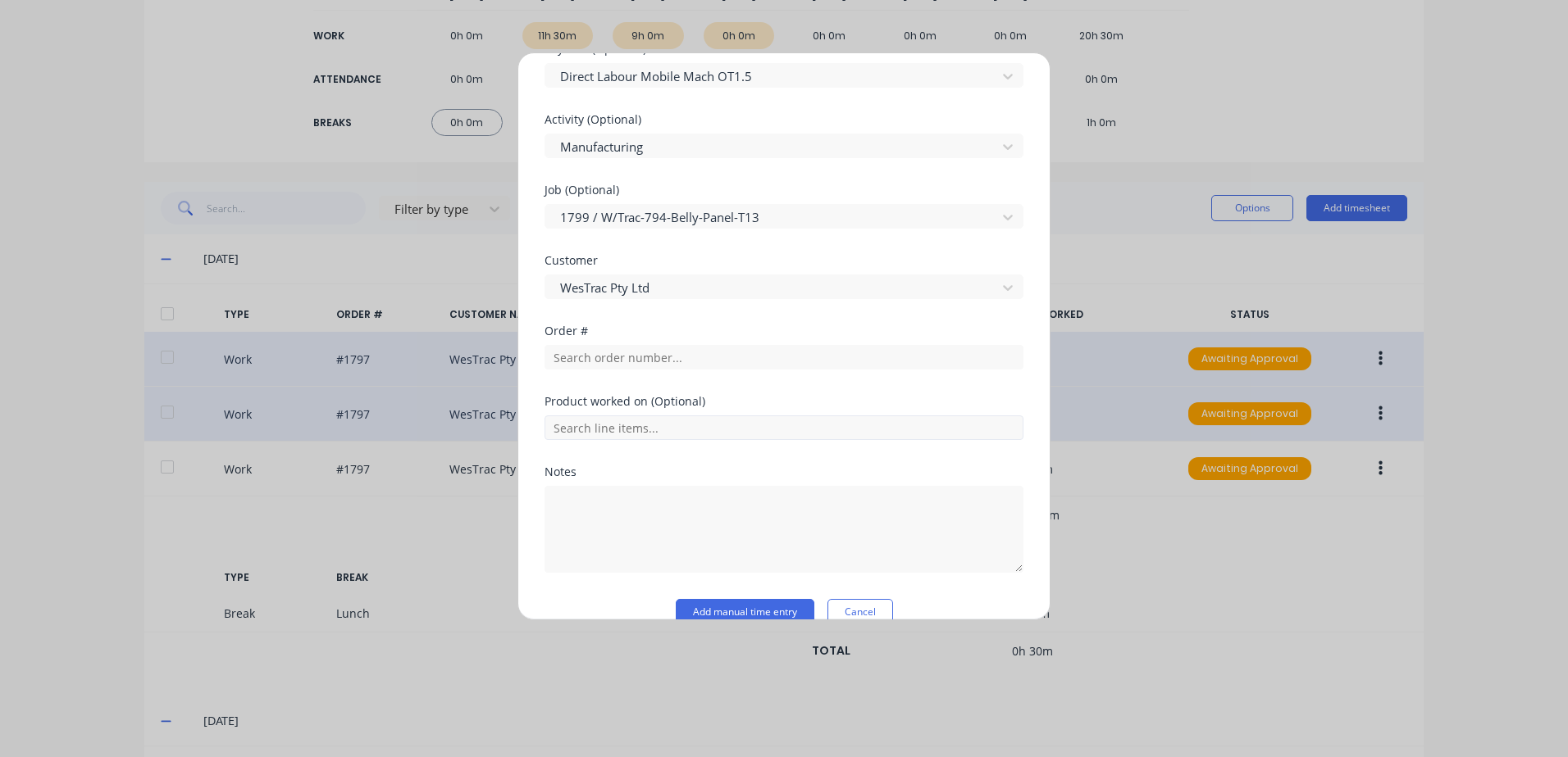
scroll to position [574, 0]
click at [591, 358] on input "text" at bounding box center [784, 356] width 479 height 24
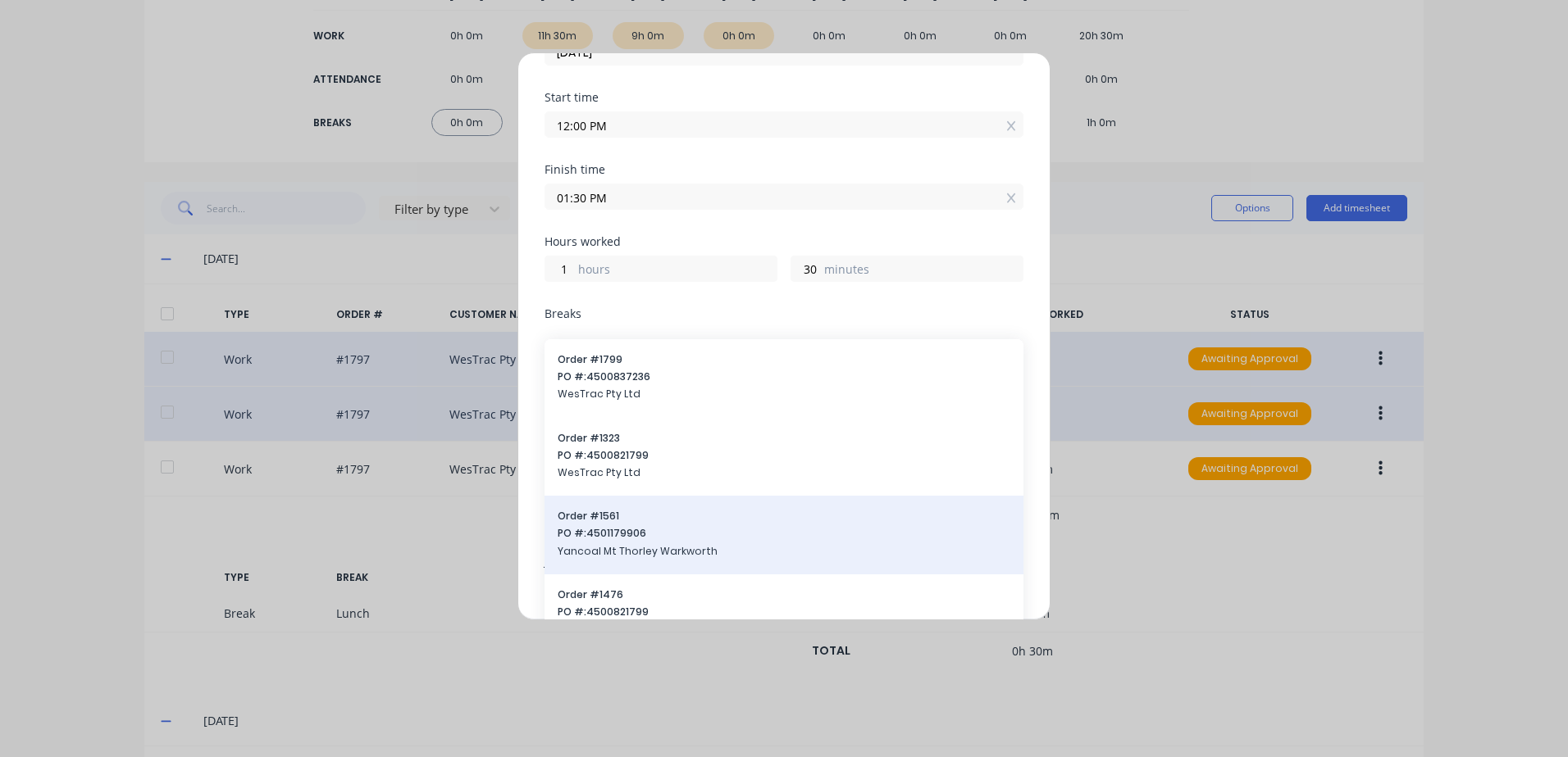
scroll to position [164, 0]
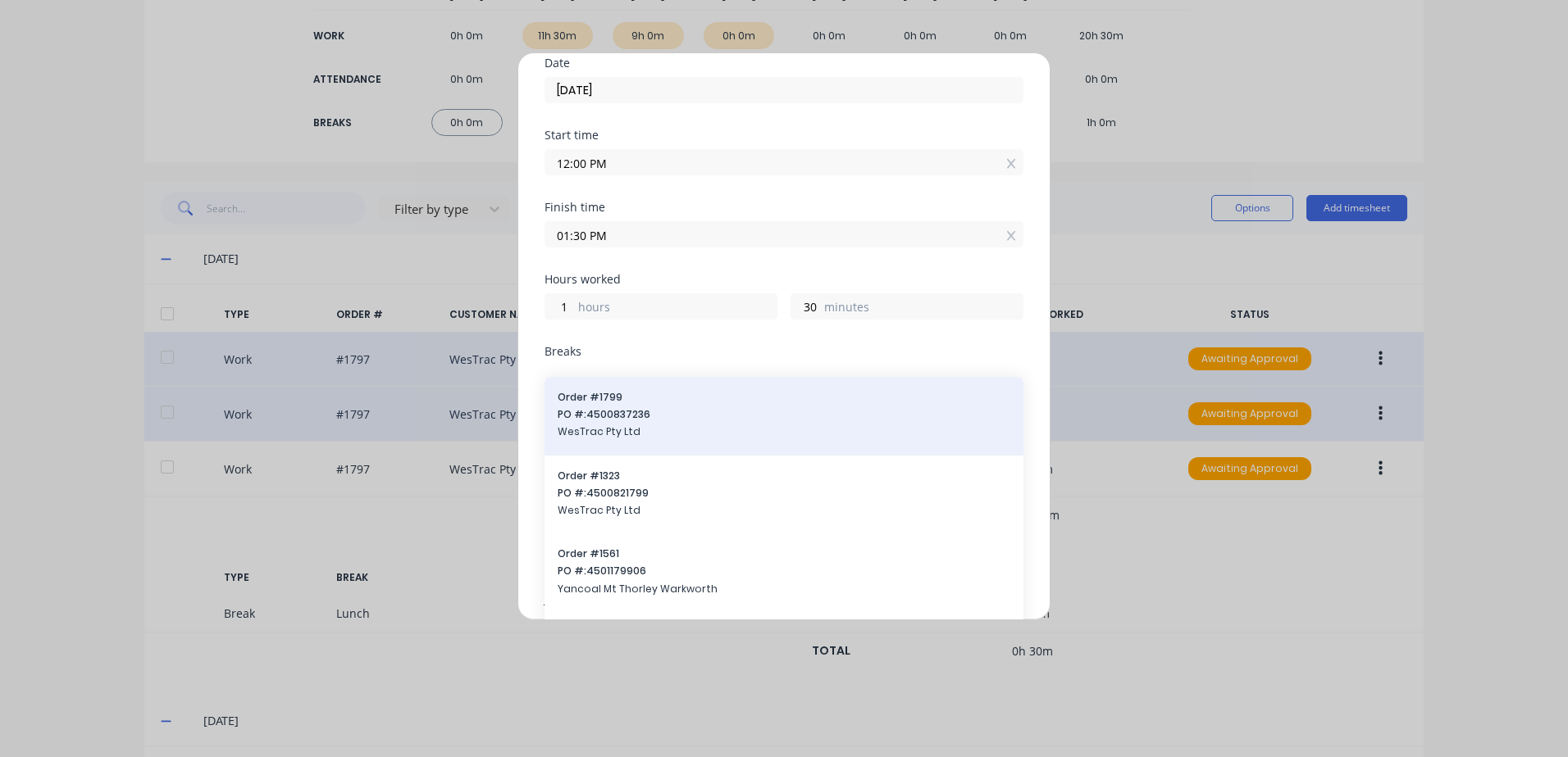
type input "1799"
click at [598, 405] on div "Order # 1799 PO #: 4500837236 WesTrac Pty Ltd" at bounding box center [784, 416] width 453 height 52
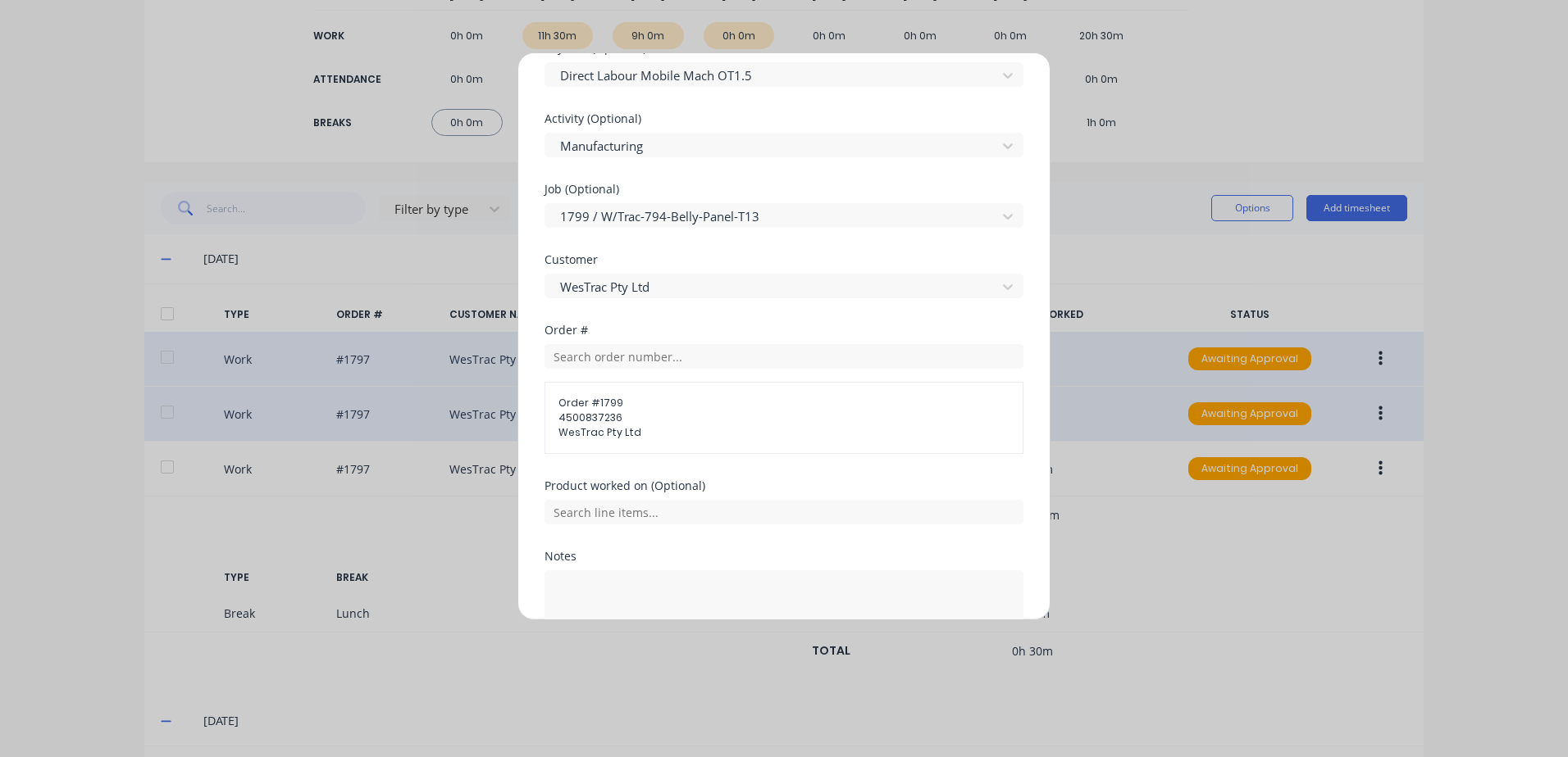
scroll to position [687, 0]
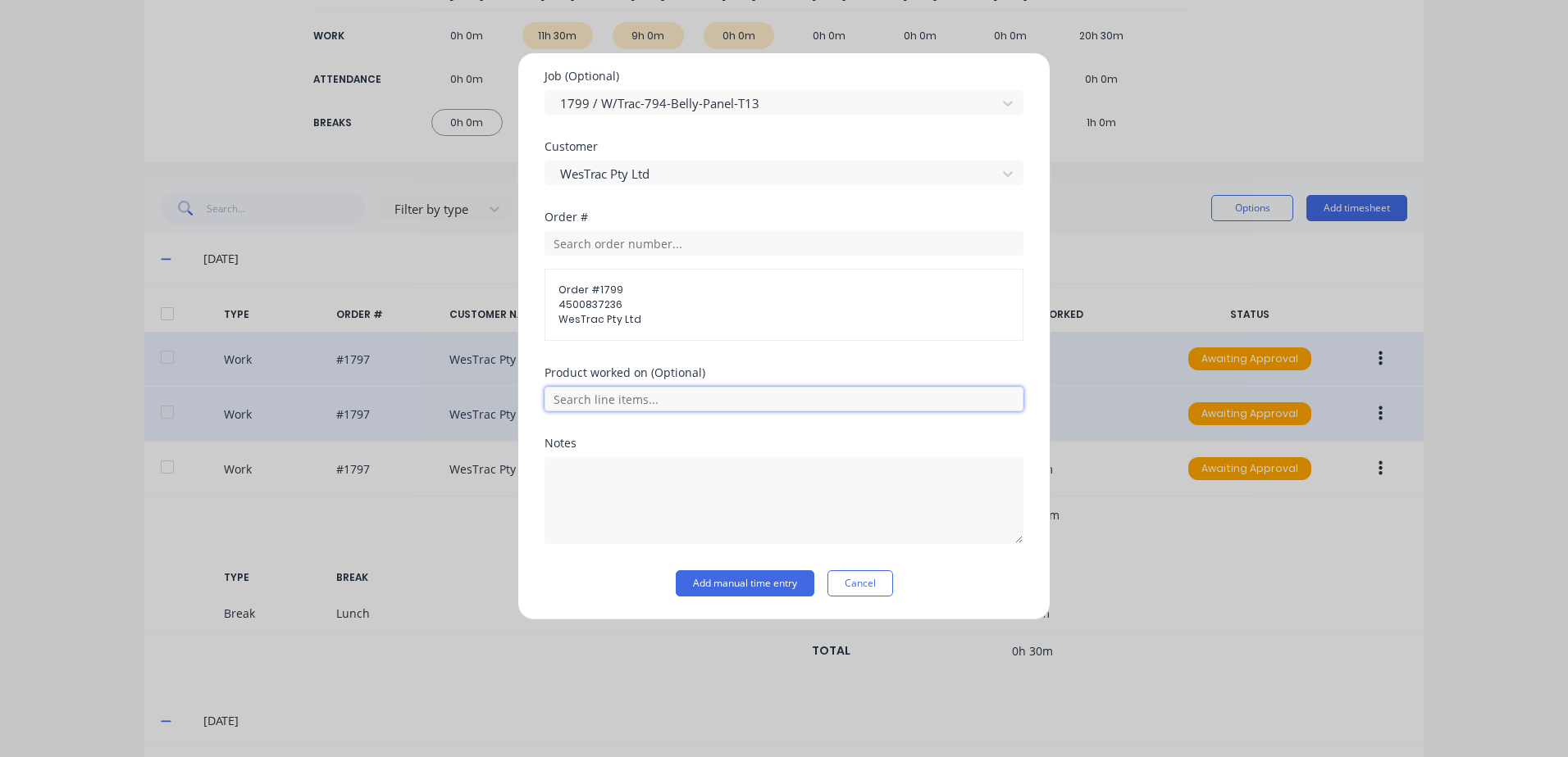
click at [591, 404] on input "text" at bounding box center [784, 399] width 479 height 24
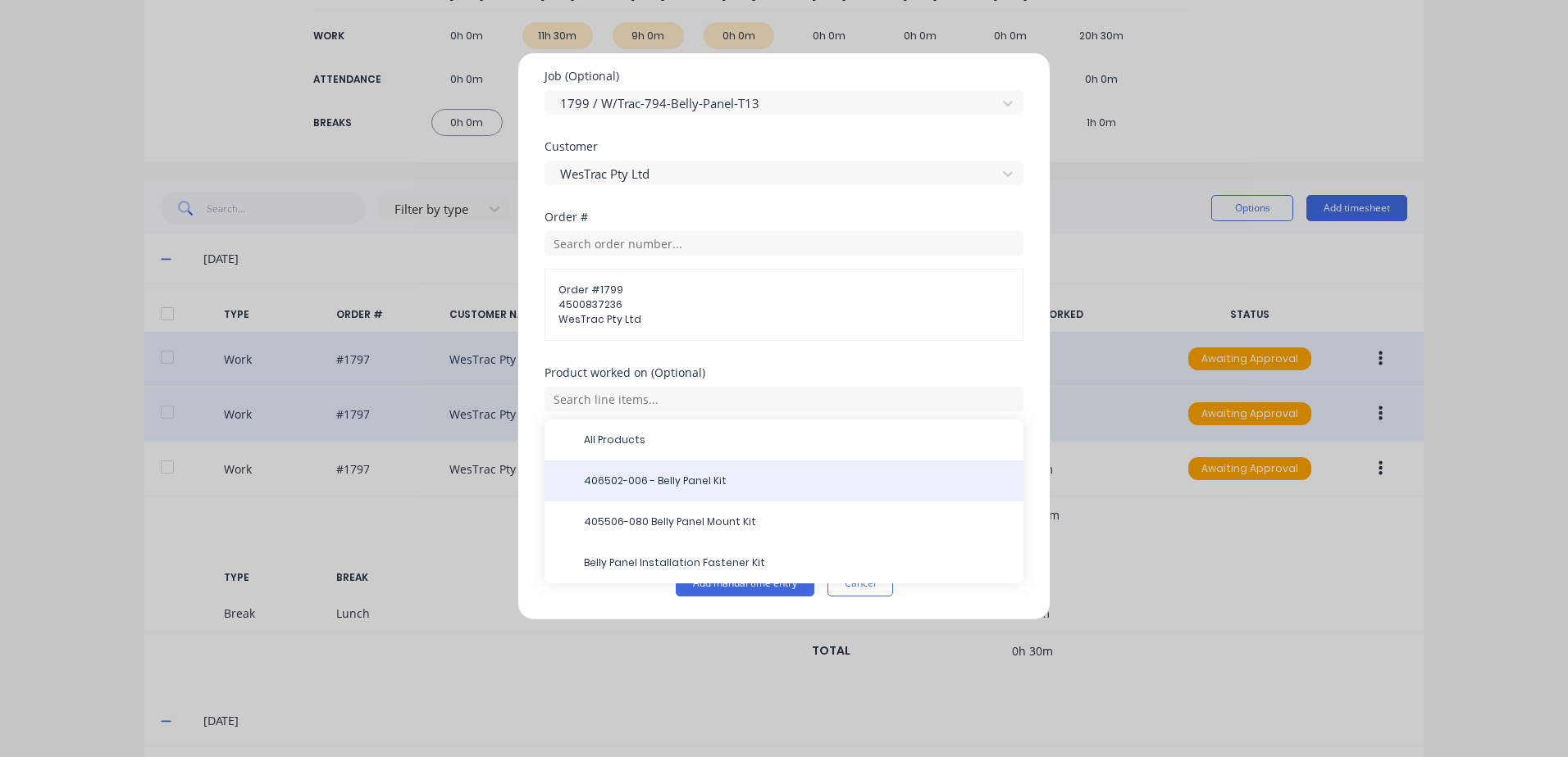
click at [674, 481] on span "406502-006 - Belly Panel Kit" at bounding box center [797, 481] width 427 height 15
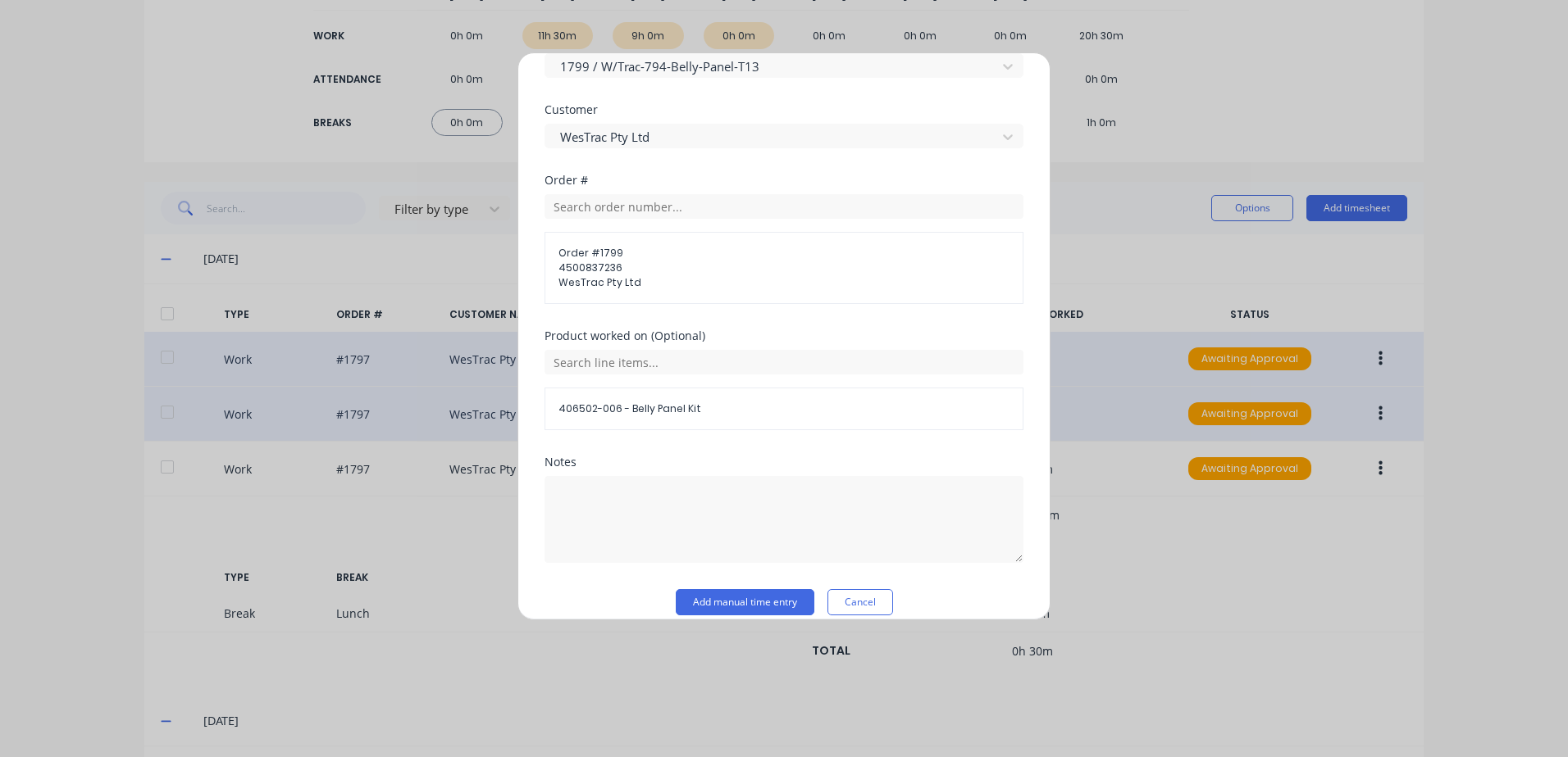
scroll to position [743, 0]
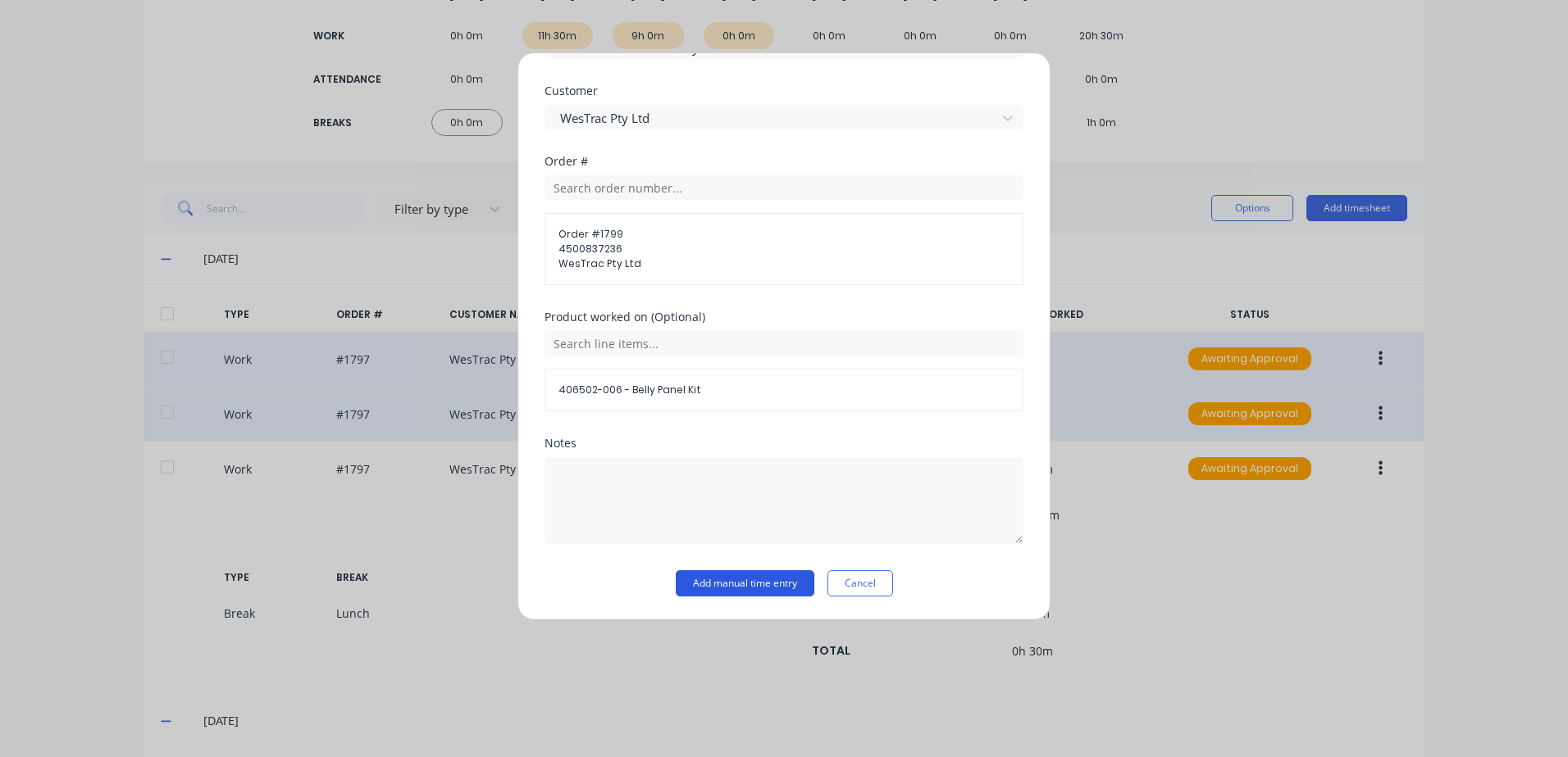
click at [706, 584] on button "Add manual time entry" at bounding box center [745, 583] width 138 height 26
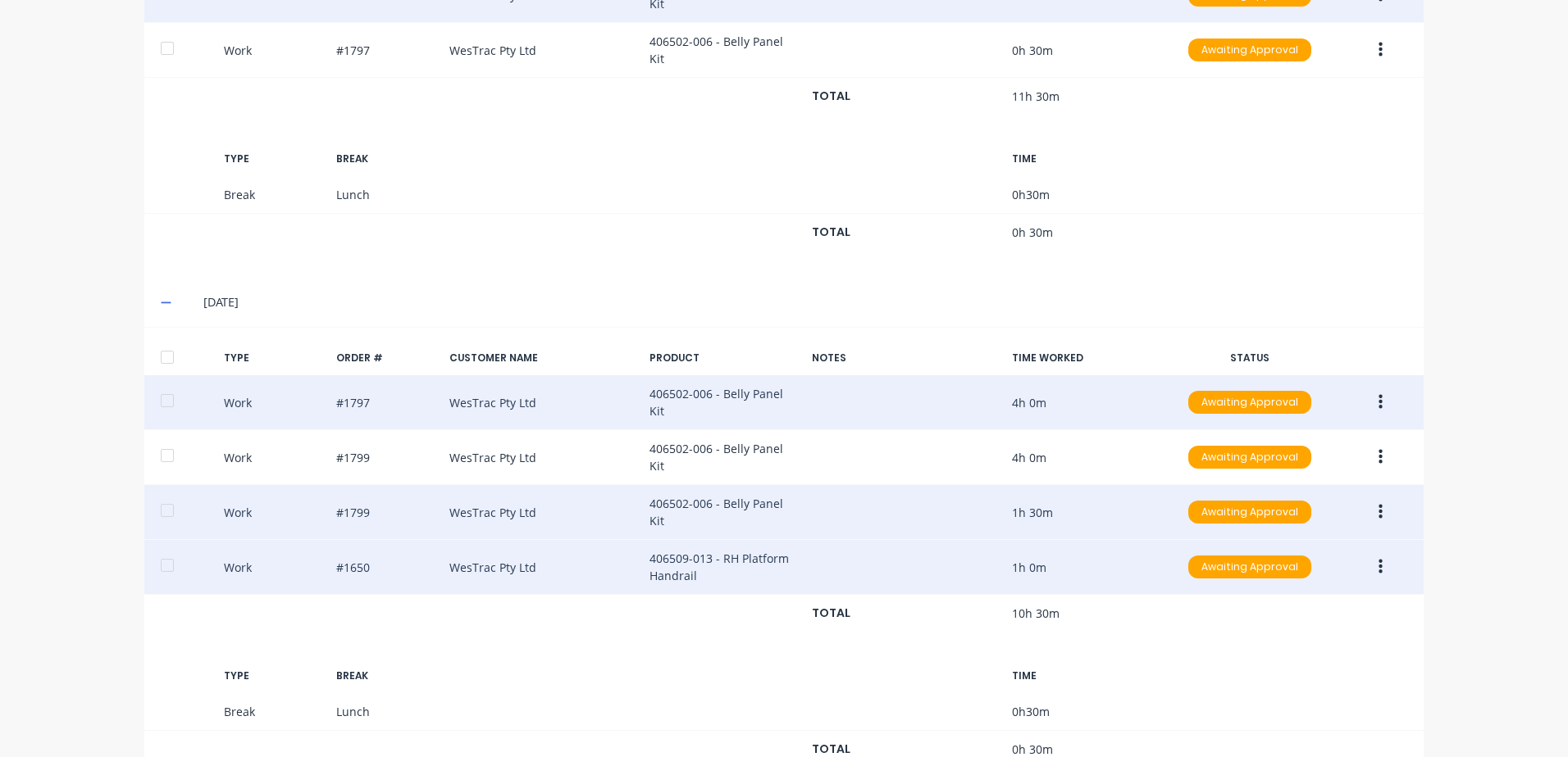
scroll to position [741, 0]
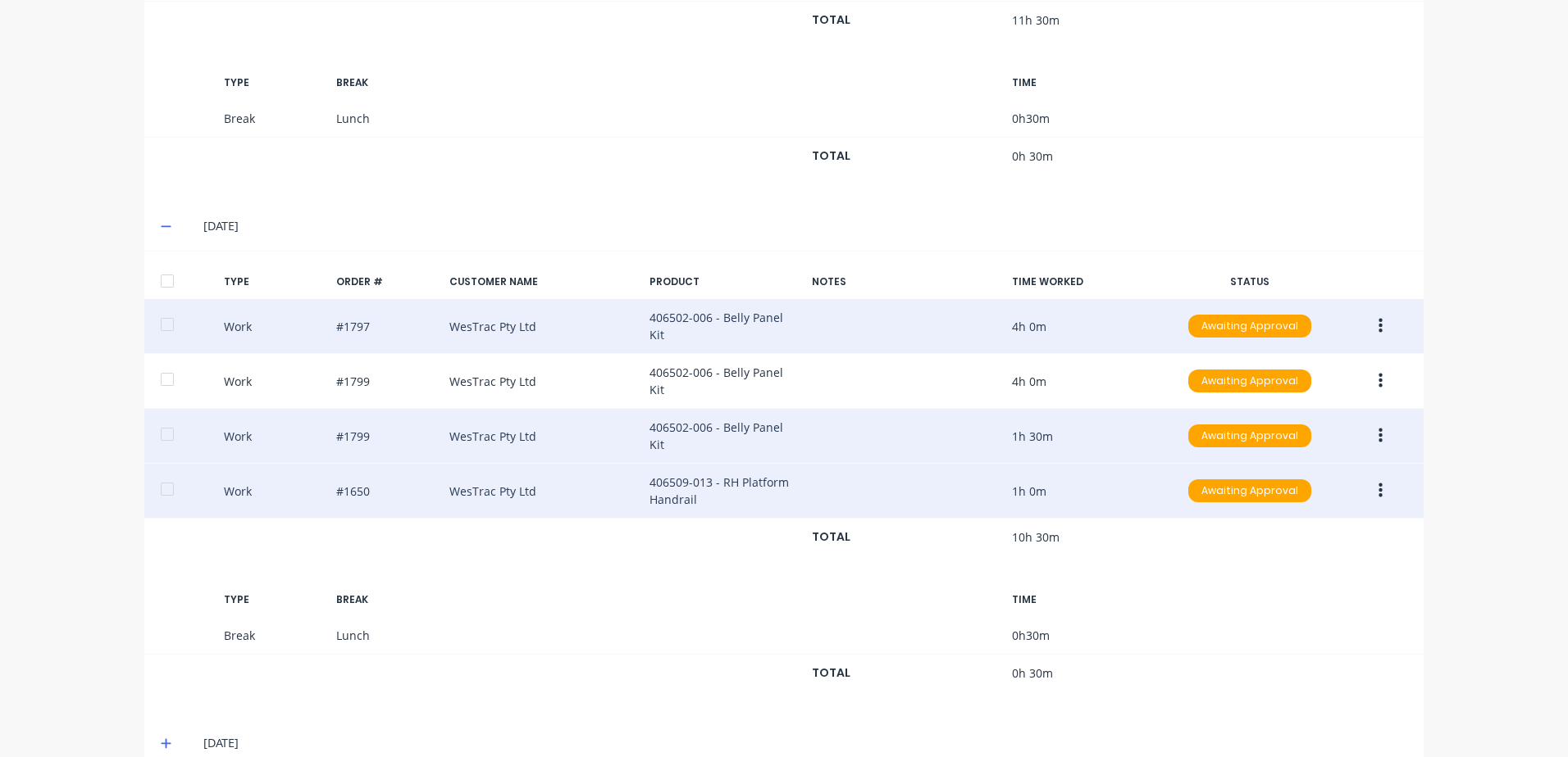
click at [1378, 427] on icon "button" at bounding box center [1380, 436] width 4 height 18
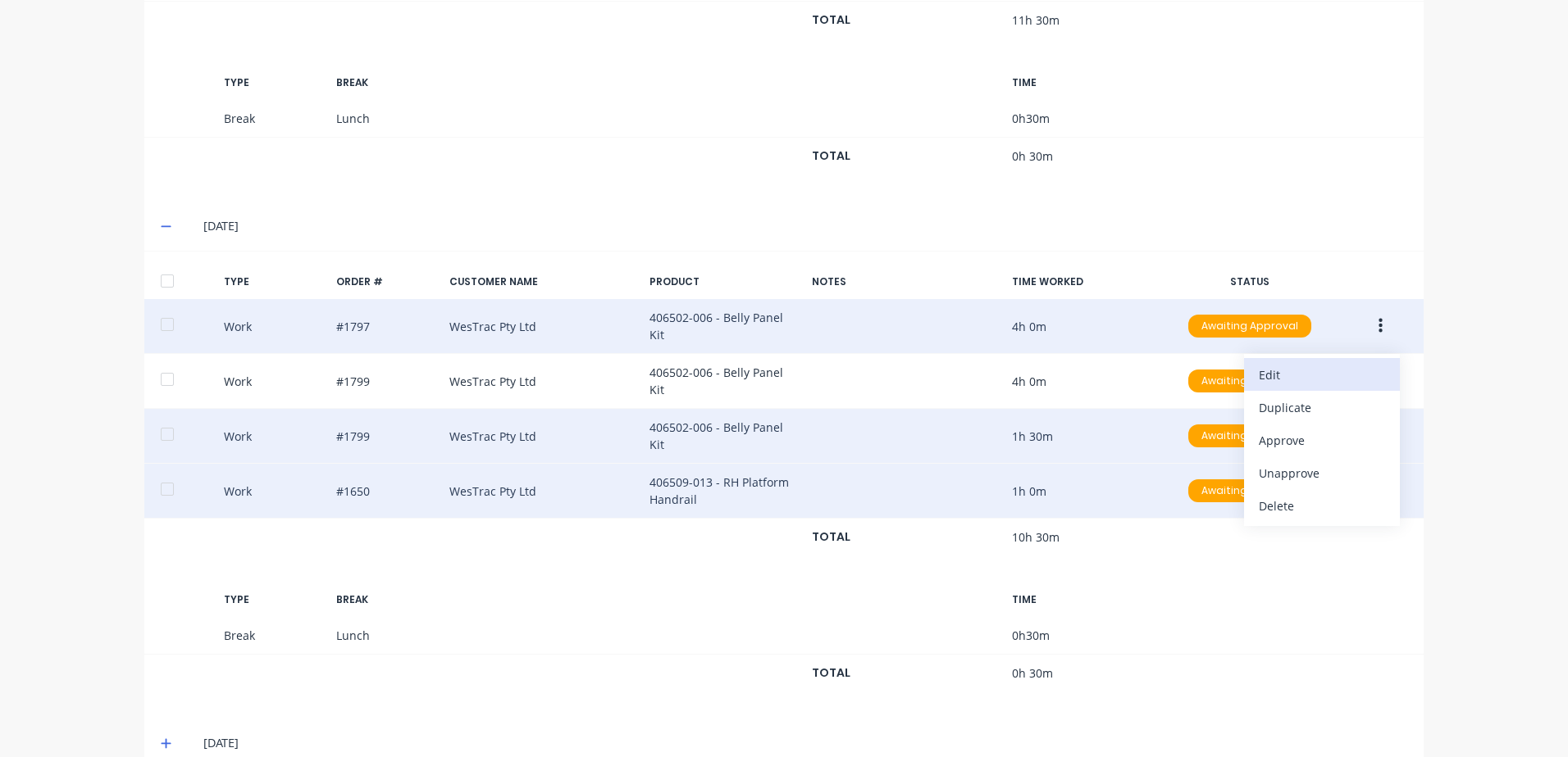
click at [1261, 363] on div "Edit" at bounding box center [1322, 375] width 127 height 24
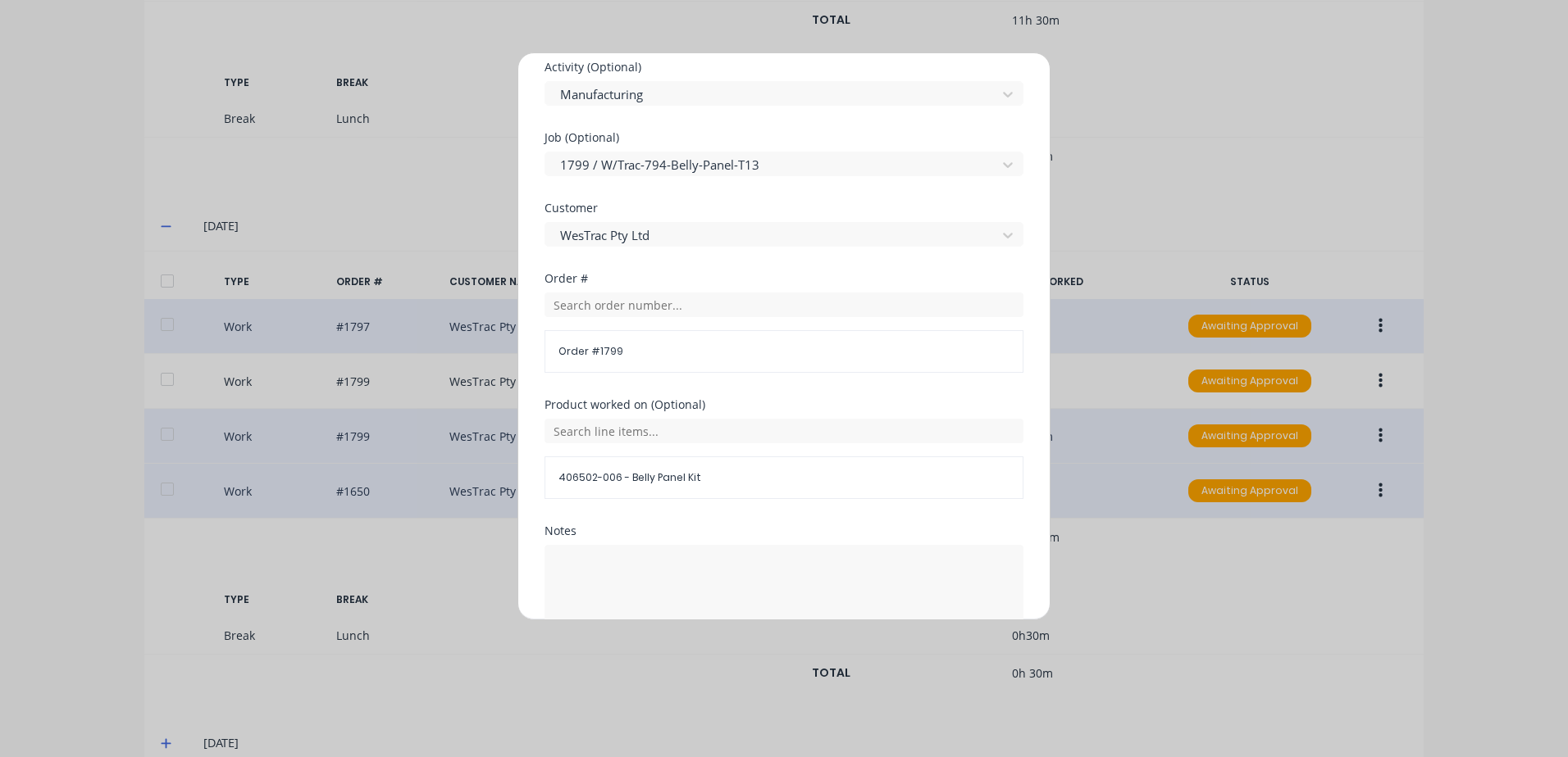
scroll to position [713, 0]
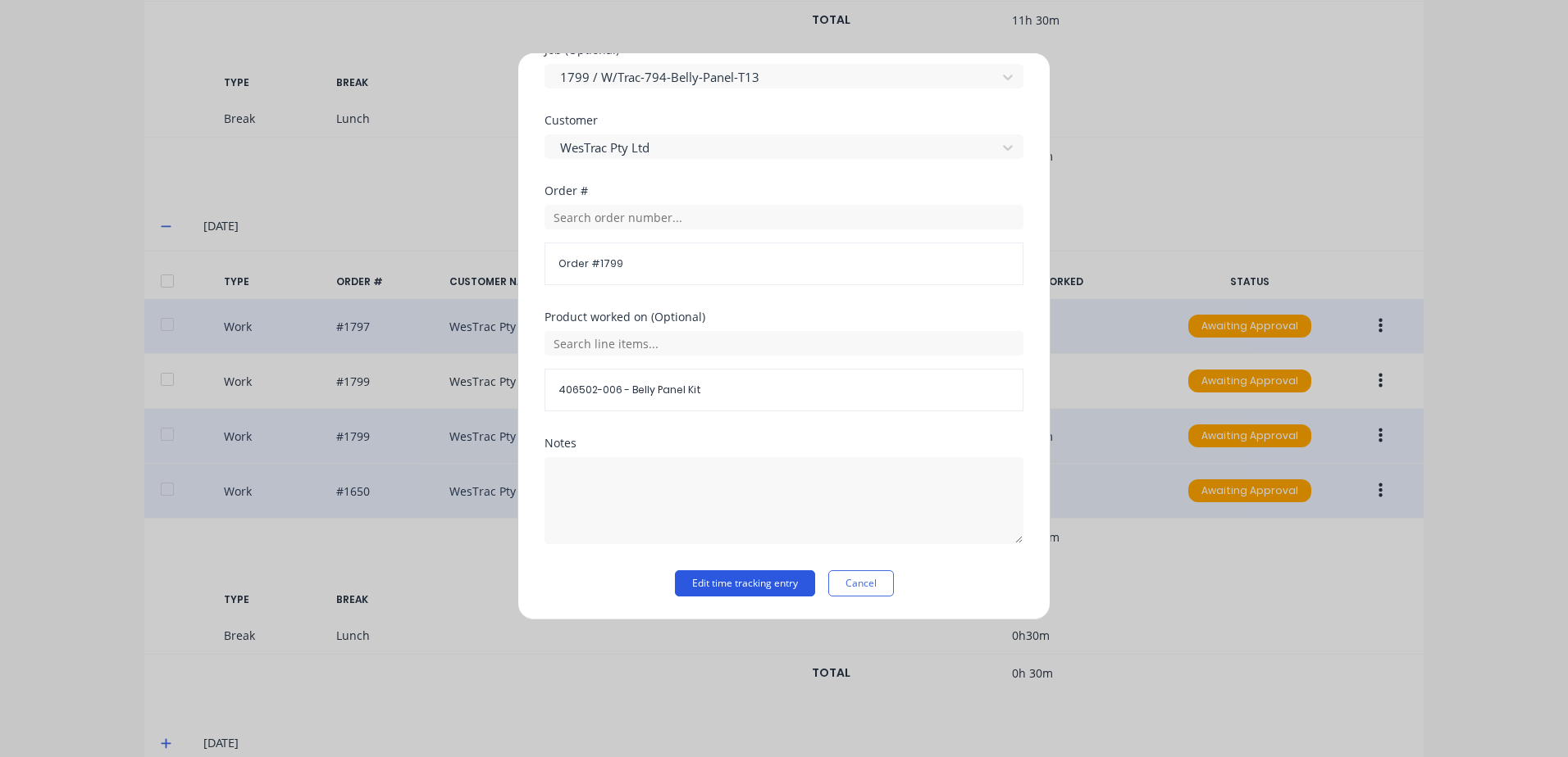
click at [693, 581] on button "Edit time tracking entry" at bounding box center [745, 583] width 140 height 26
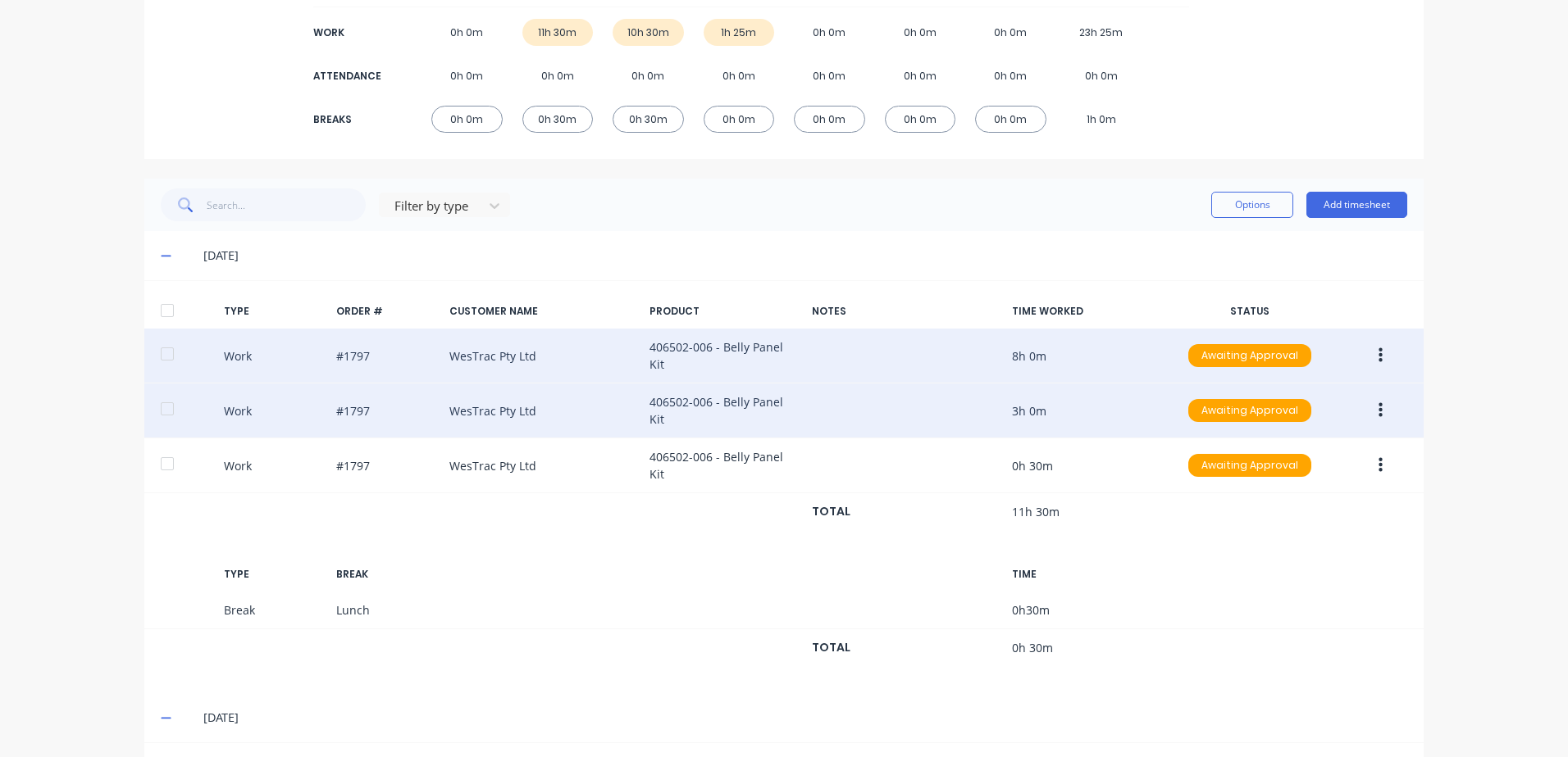
scroll to position [0, 0]
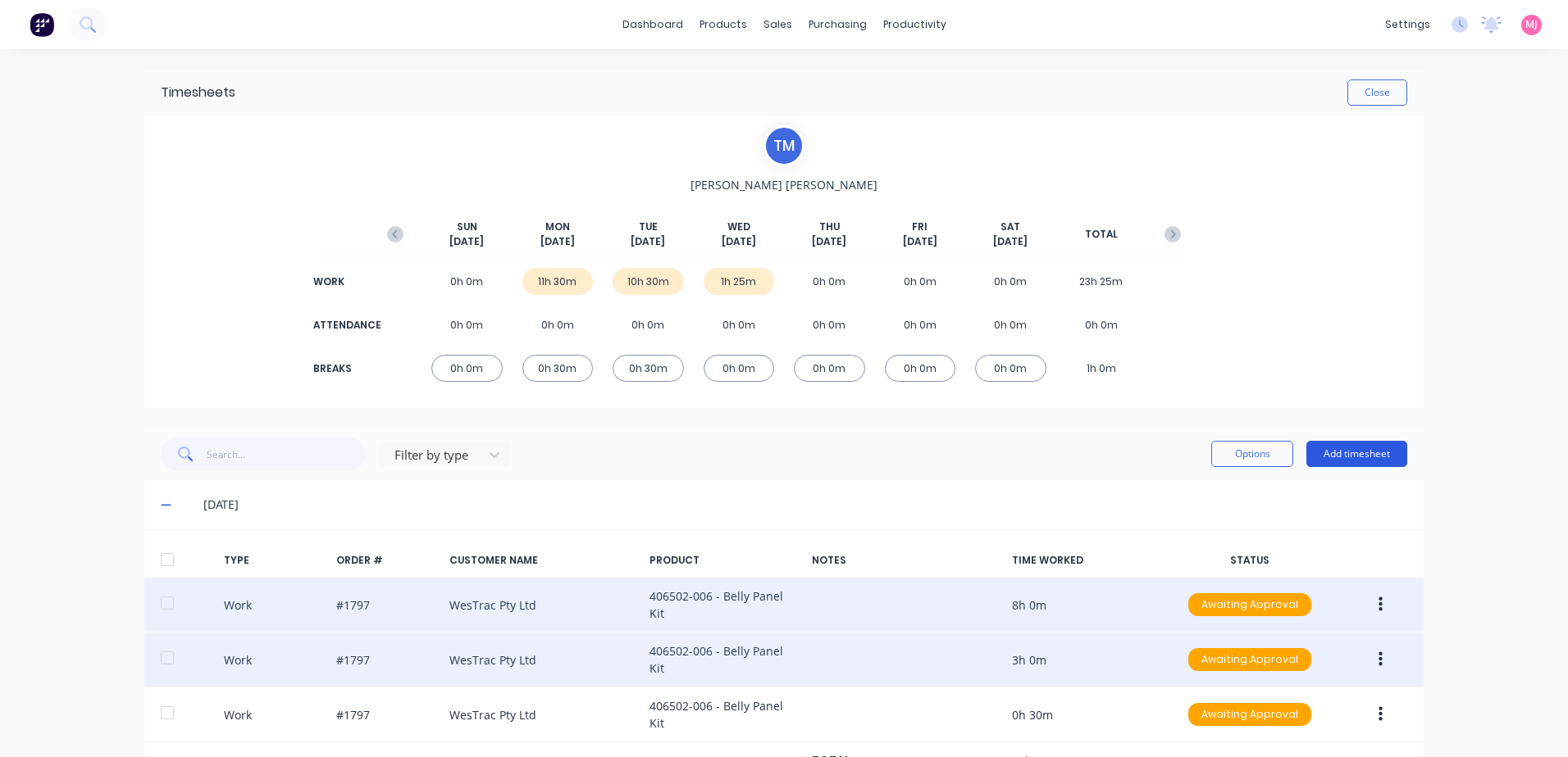
click at [1343, 454] on button "Add timesheet" at bounding box center [1357, 454] width 101 height 26
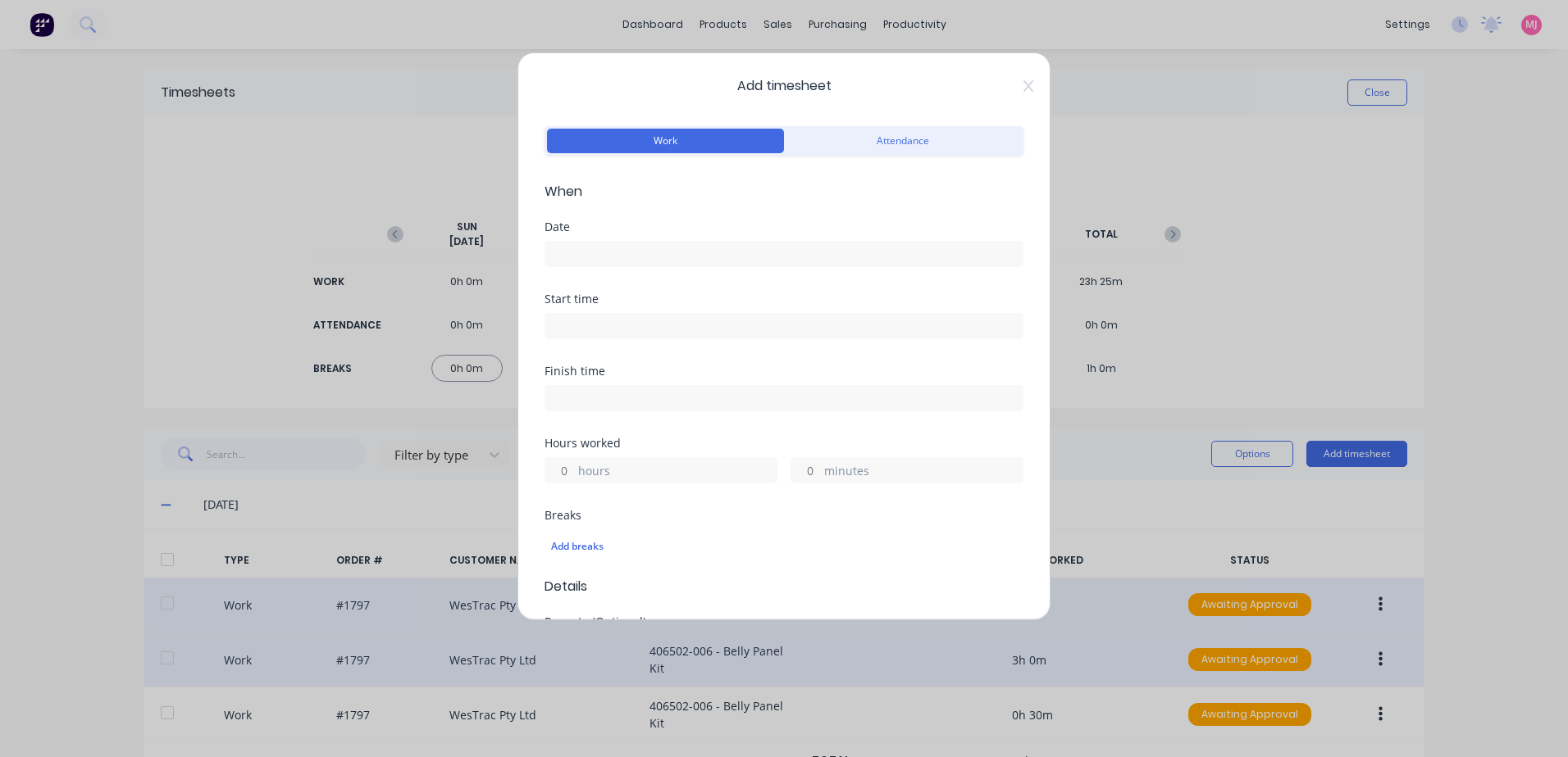
click at [590, 253] on input at bounding box center [784, 254] width 477 height 24
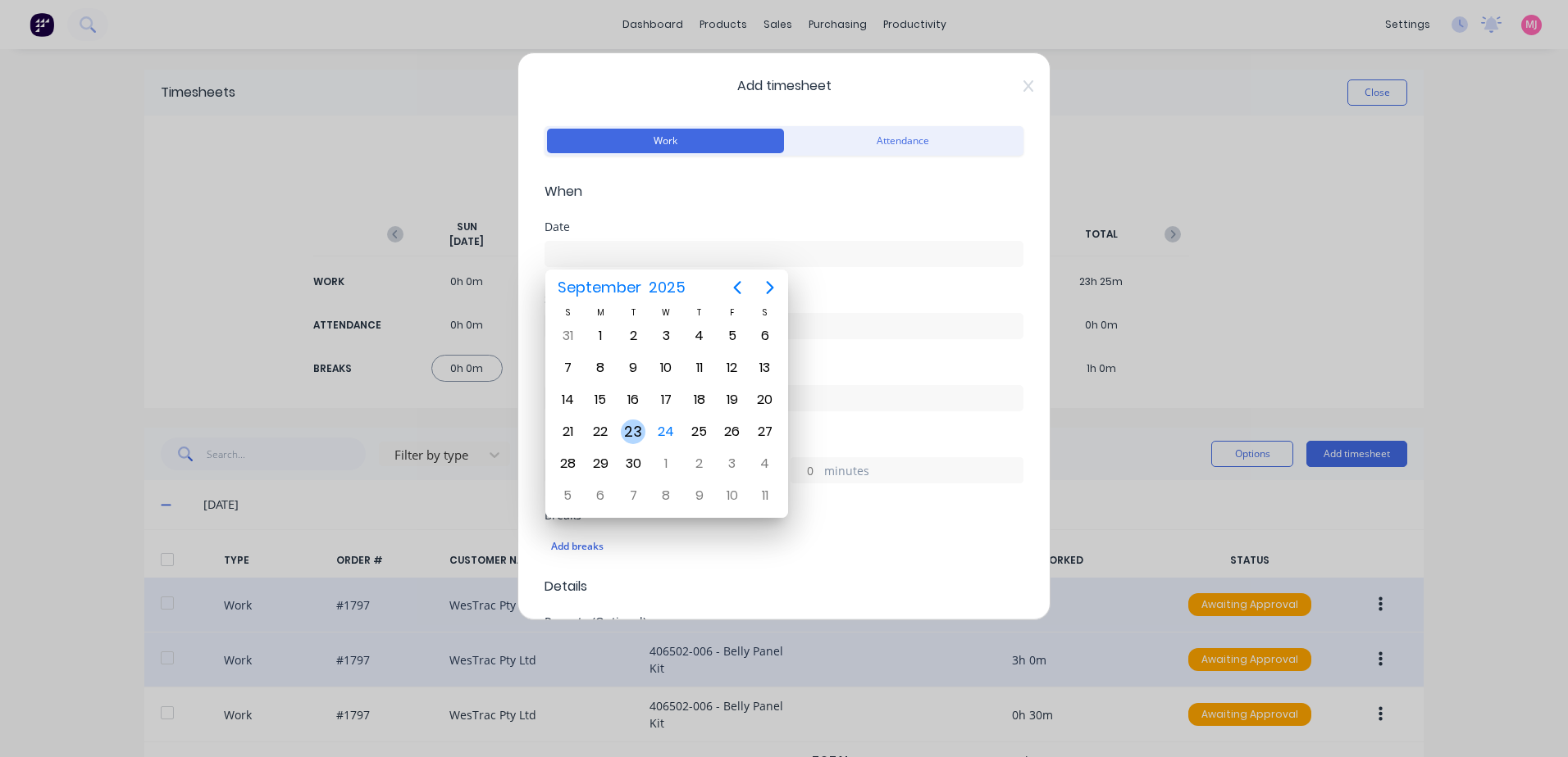
click at [635, 428] on div "23" at bounding box center [633, 432] width 24 height 24
type input "[DATE]"
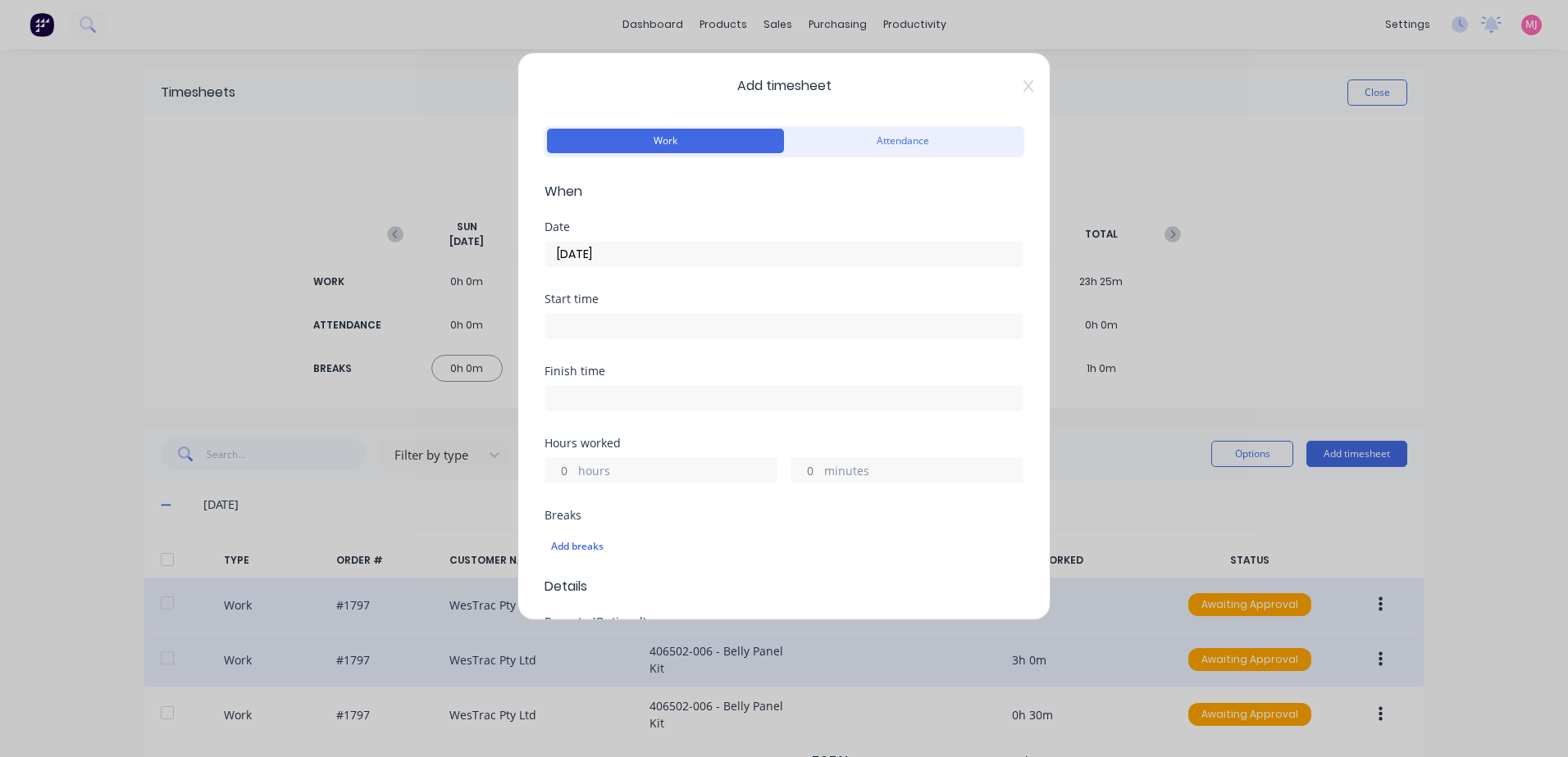
click at [592, 327] on input at bounding box center [784, 325] width 477 height 24
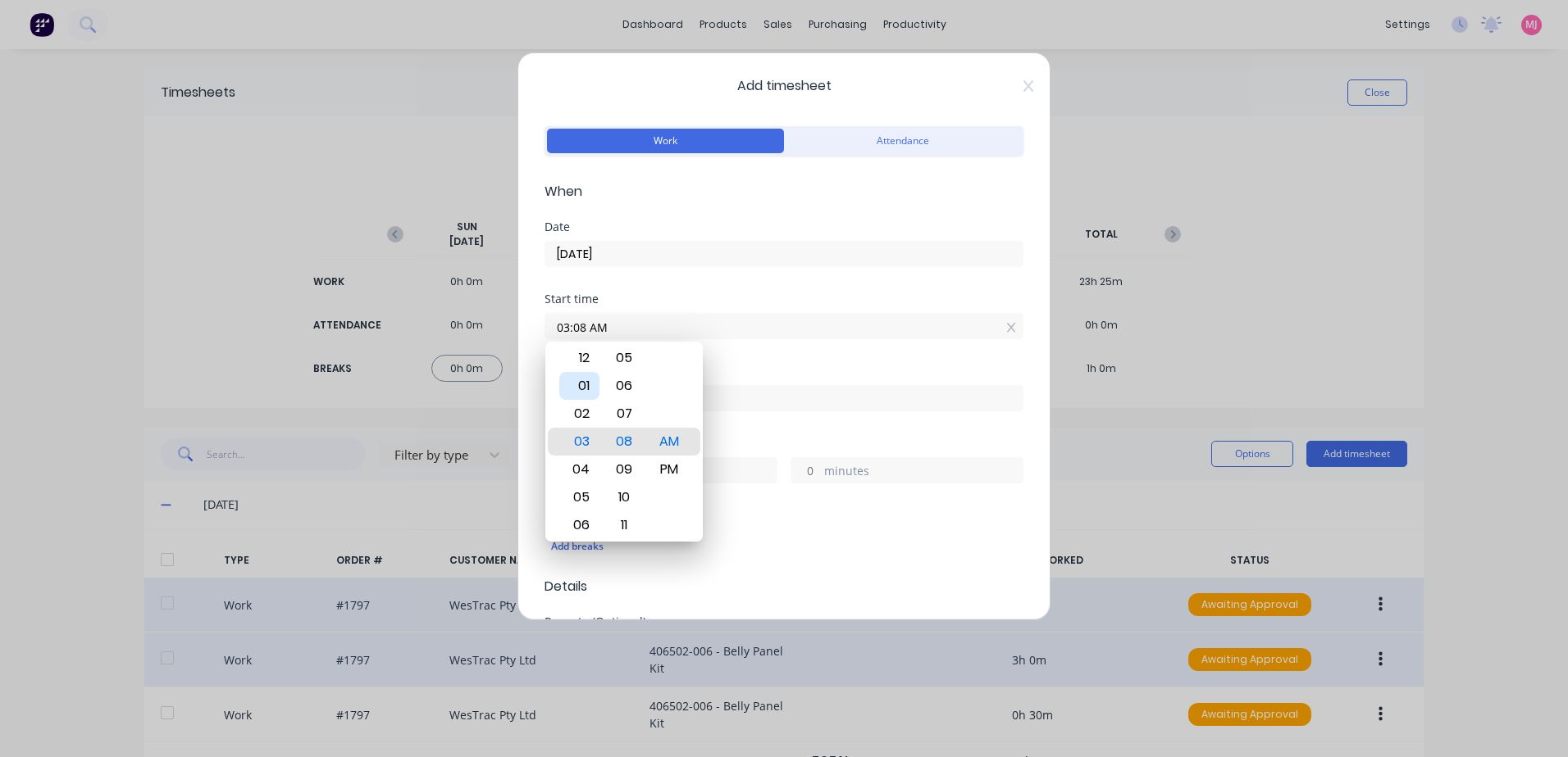
click at [582, 381] on div "01" at bounding box center [579, 385] width 40 height 28
click at [665, 468] on div "PM" at bounding box center [670, 470] width 40 height 28
type input "01:30 PM"
click at [773, 353] on div "Start time 01:30 PM" at bounding box center [784, 330] width 479 height 72
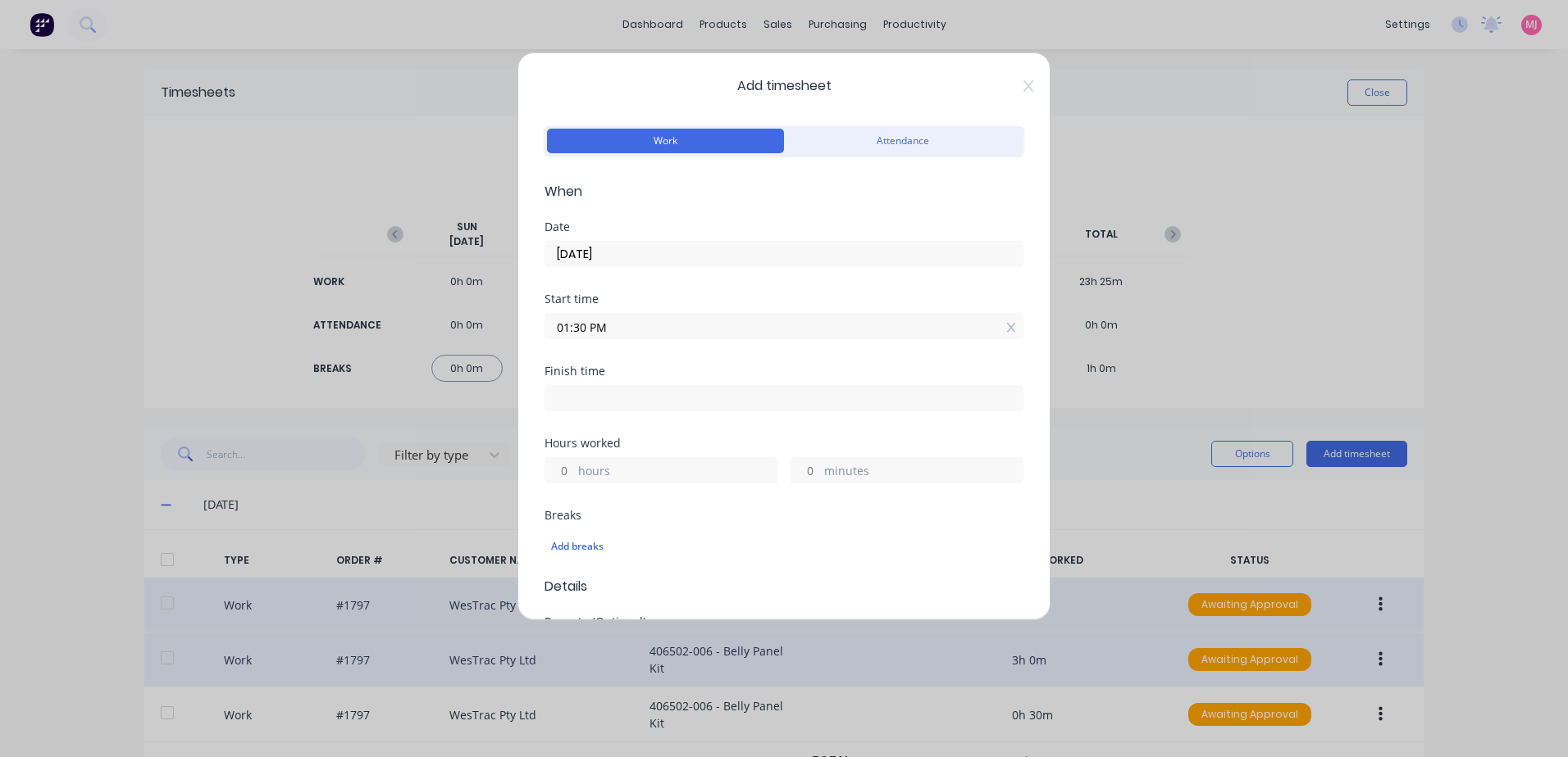
click at [622, 395] on input at bounding box center [784, 398] width 477 height 24
type input "06:13 AM"
type input "16"
type input "43"
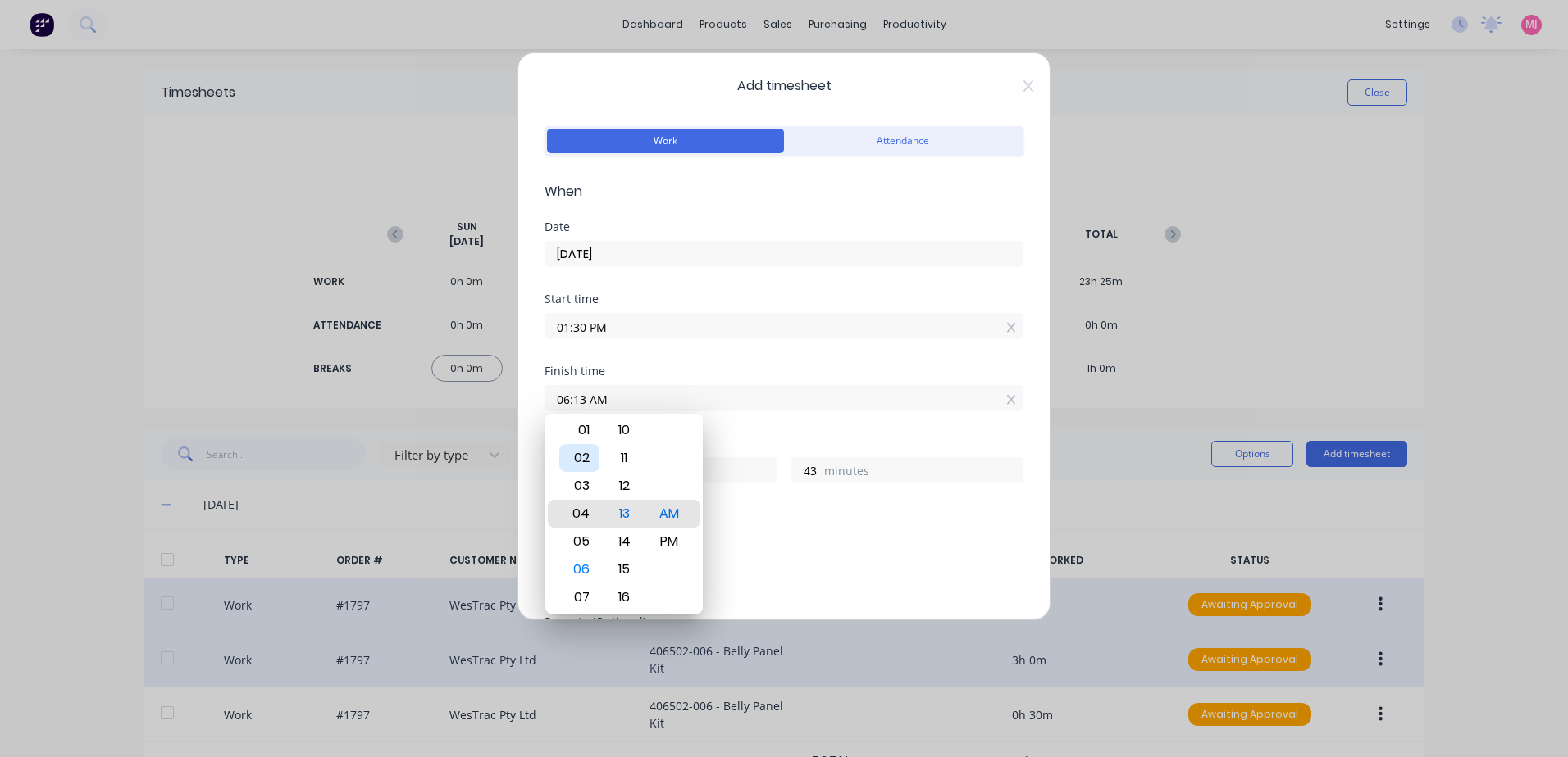
type input "04:13 AM"
type input "14"
click at [581, 457] on div "02" at bounding box center [579, 458] width 40 height 28
type input "02:13 AM"
type input "12"
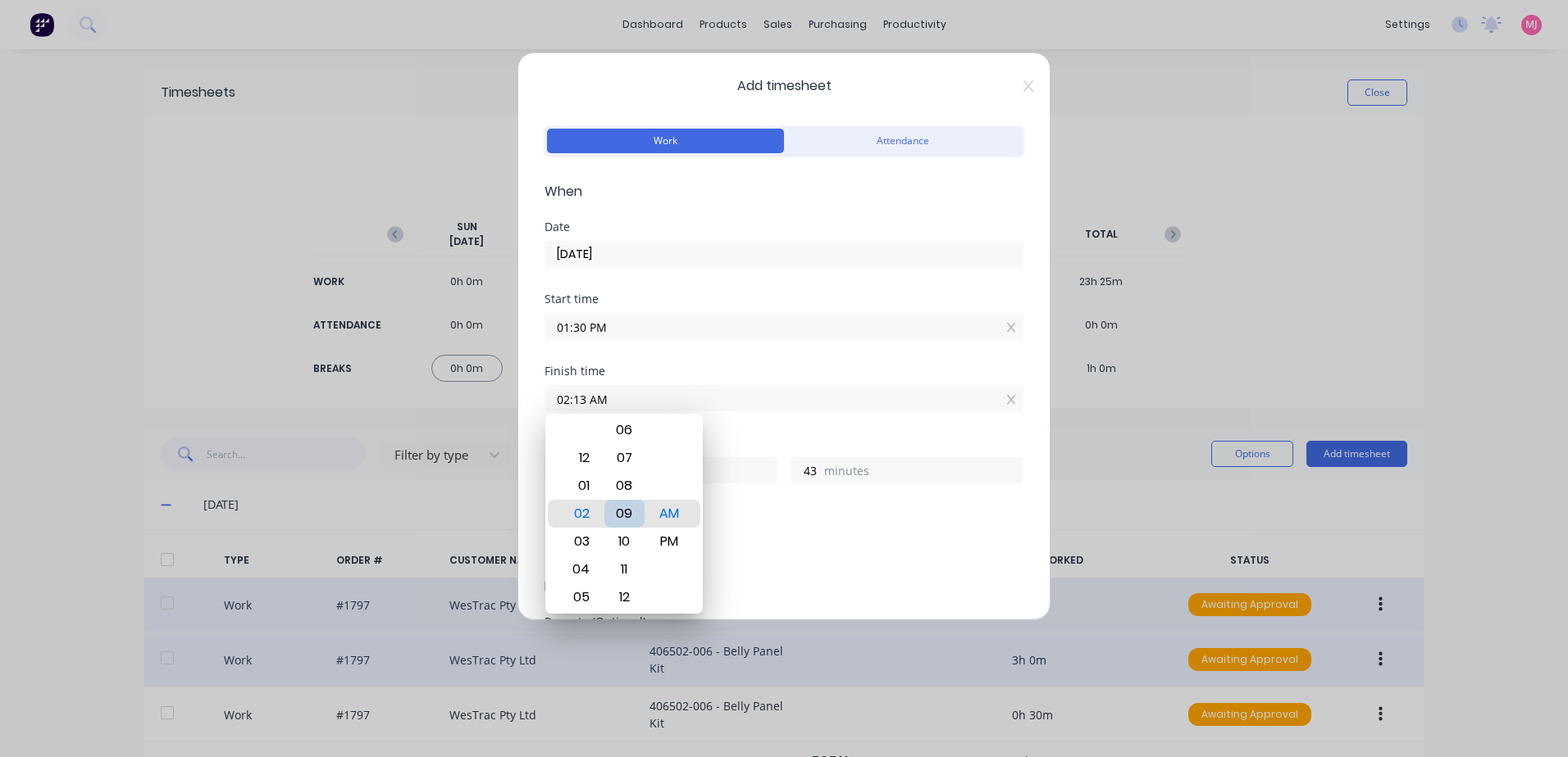
type input "02:09 AM"
type input "39"
type input "02:02 AM"
type input "32"
type input "02:00 AM"
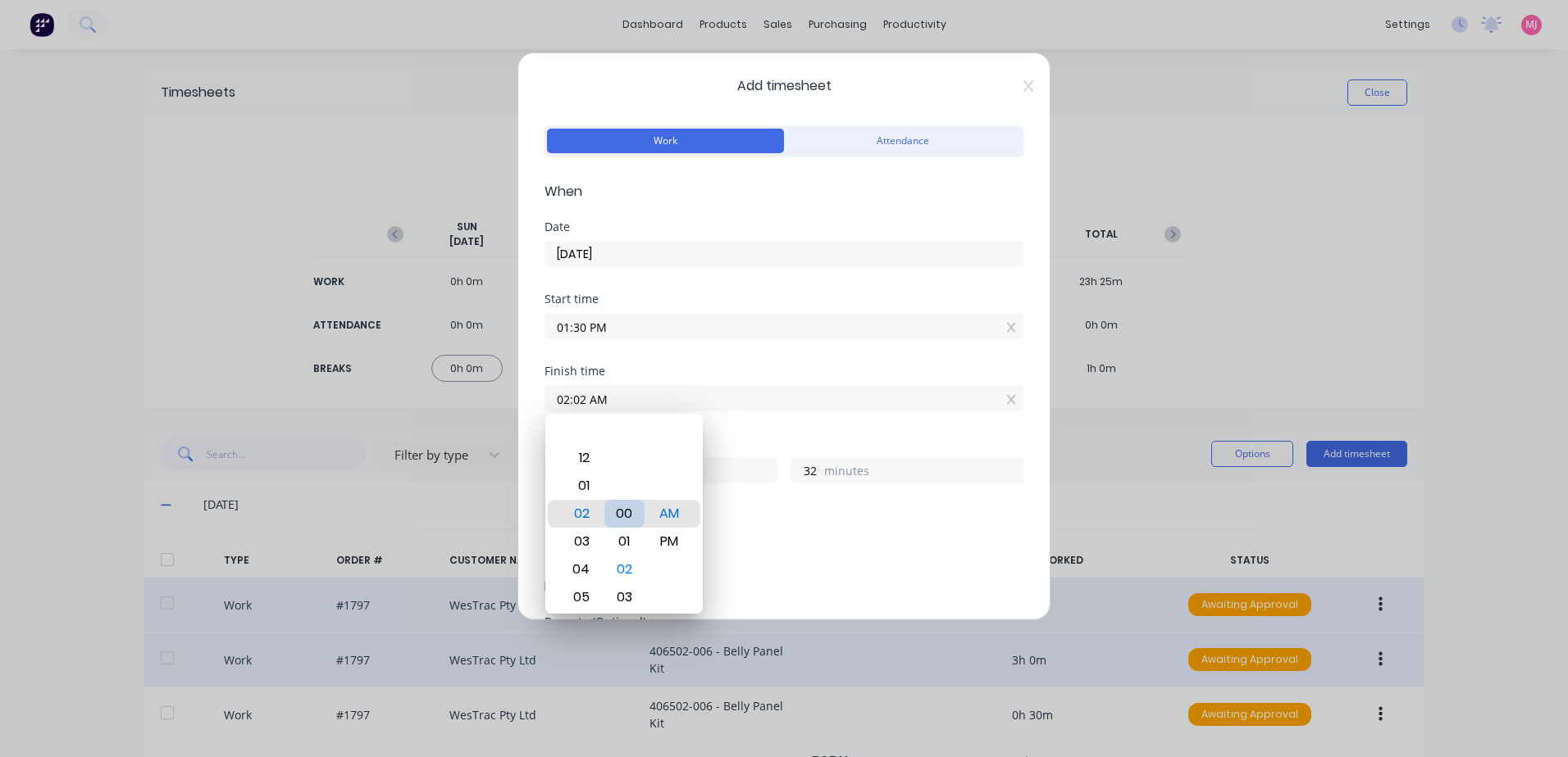
type input "30"
drag, startPoint x: 665, startPoint y: 541, endPoint x: 716, endPoint y: 456, distance: 99.1
click at [666, 529] on div "PM" at bounding box center [670, 541] width 40 height 28
click at [675, 543] on div "PM" at bounding box center [670, 541] width 40 height 28
type input "02:00 PM"
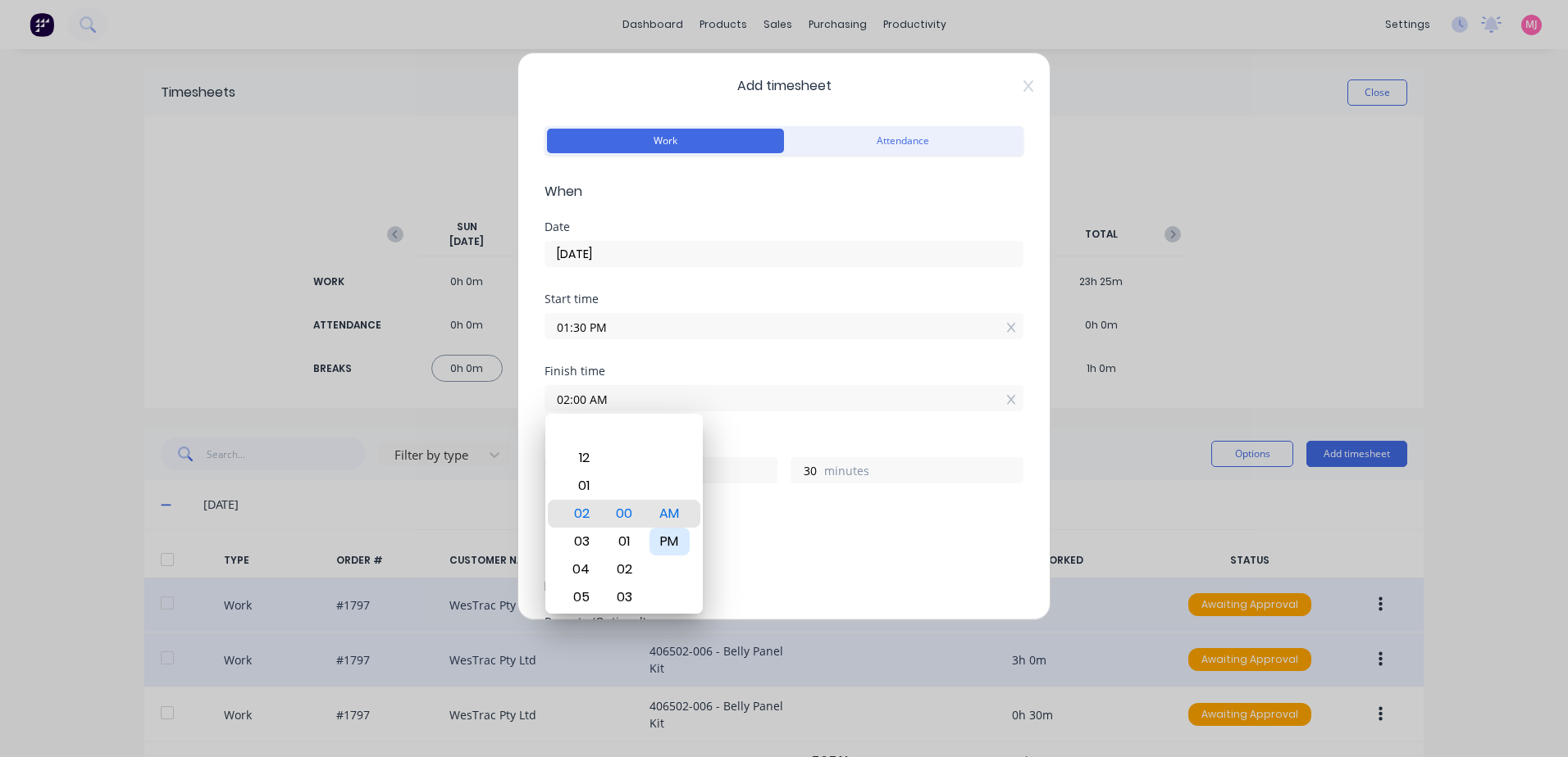
type input "0"
click at [766, 435] on div "Finish time 02:00 PM" at bounding box center [784, 402] width 479 height 72
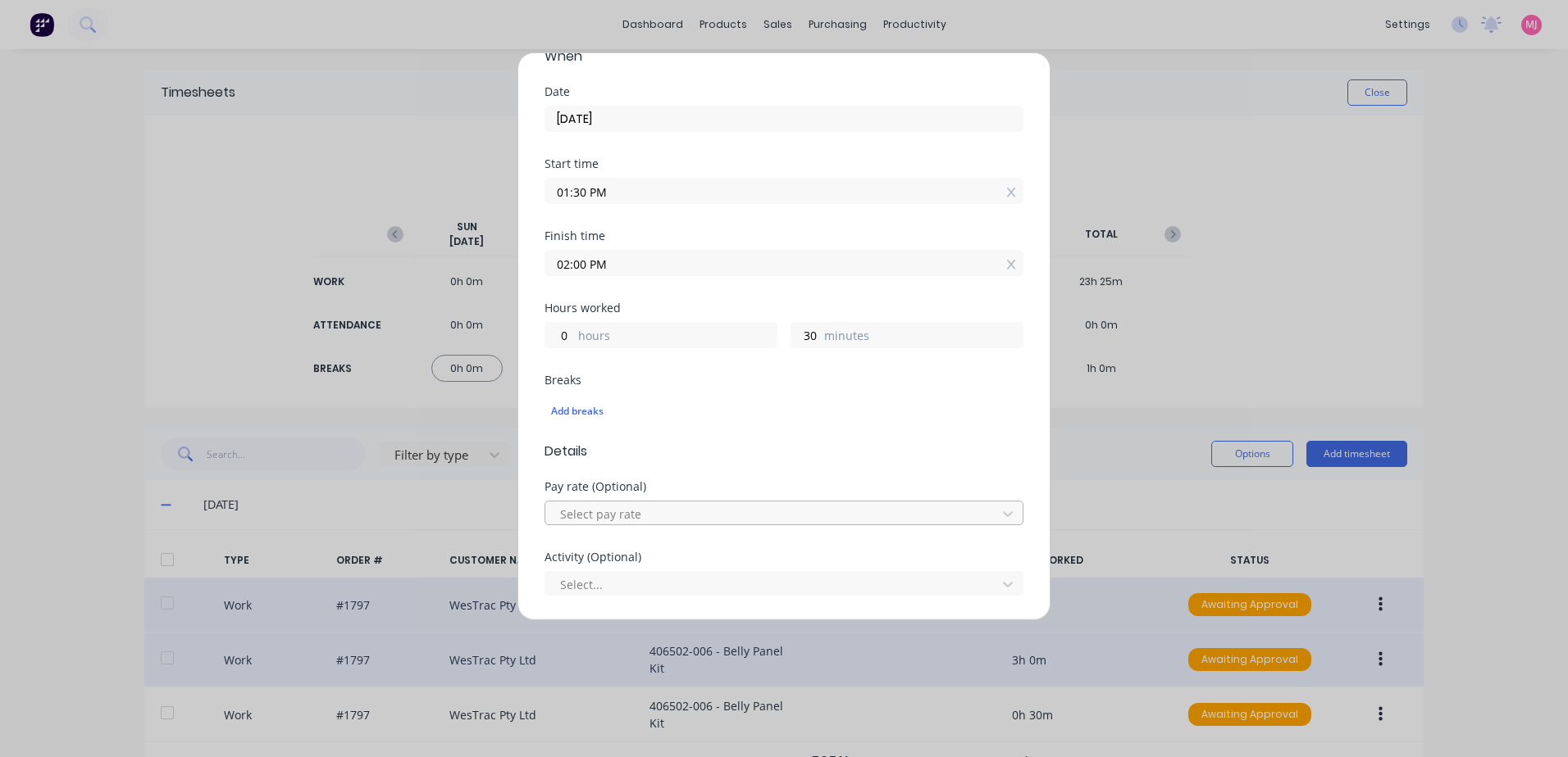
scroll to position [164, 0]
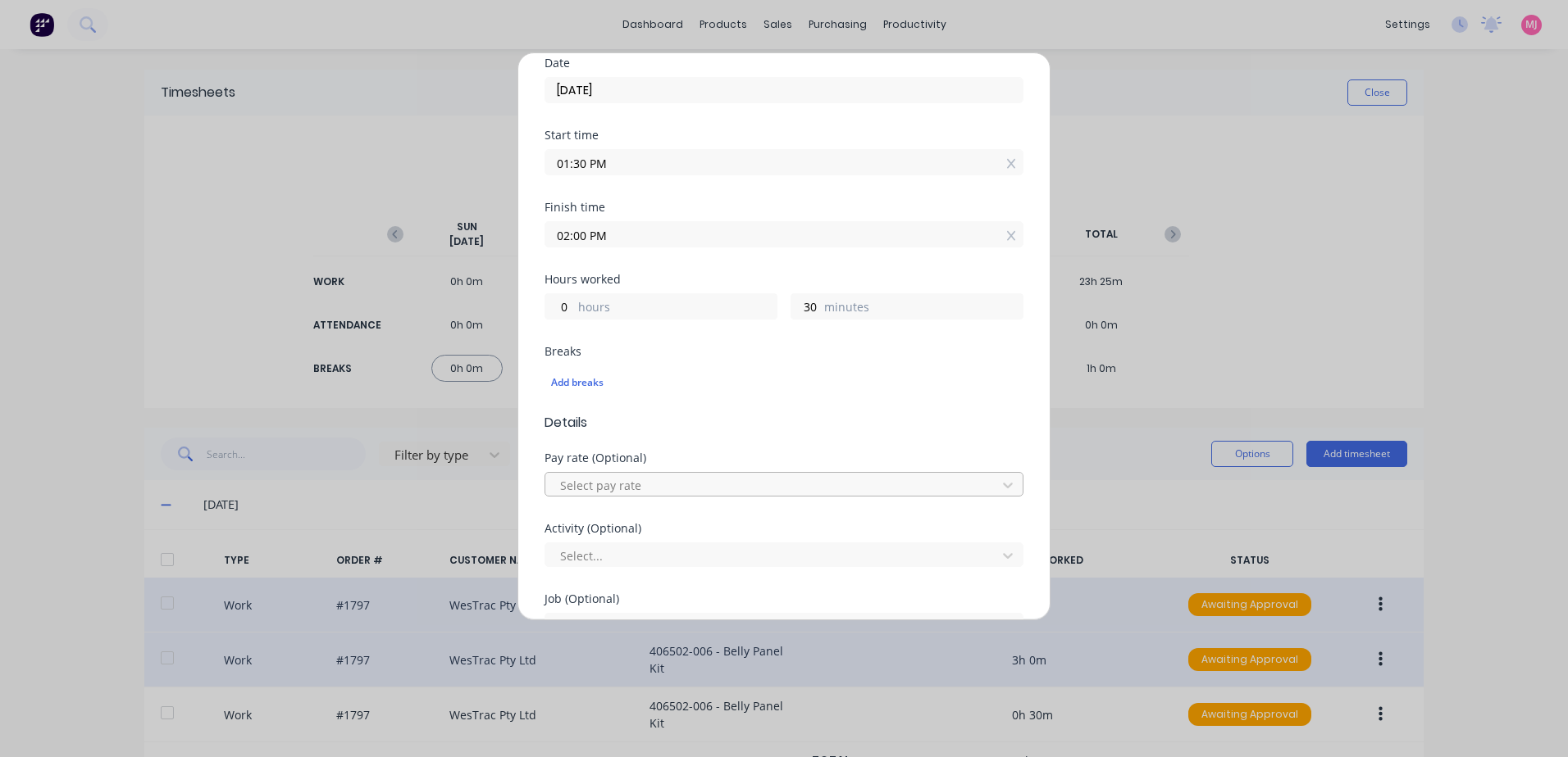
click at [638, 483] on div at bounding box center [773, 486] width 429 height 20
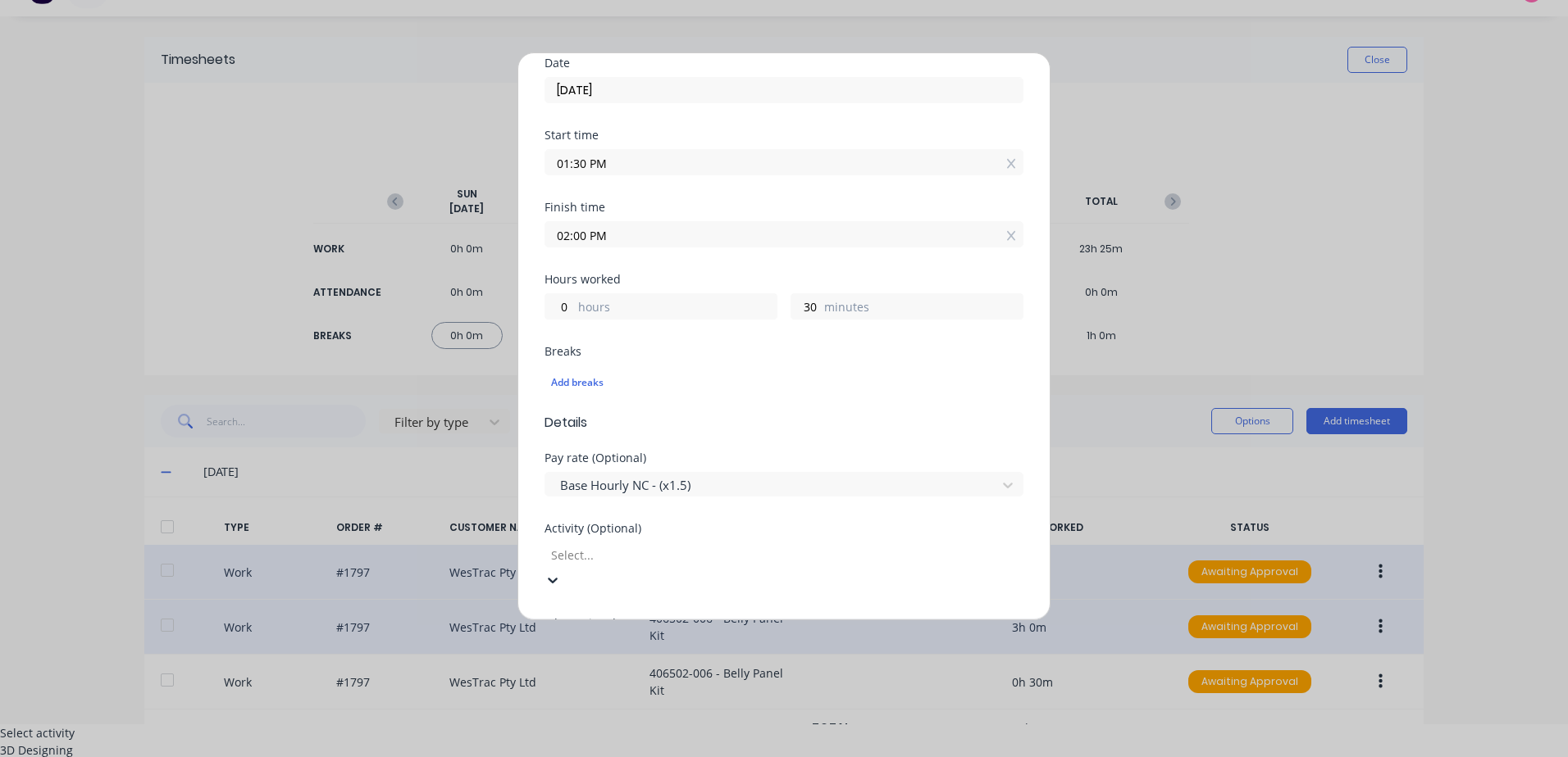
click at [583, 556] on div at bounding box center [667, 556] width 236 height 20
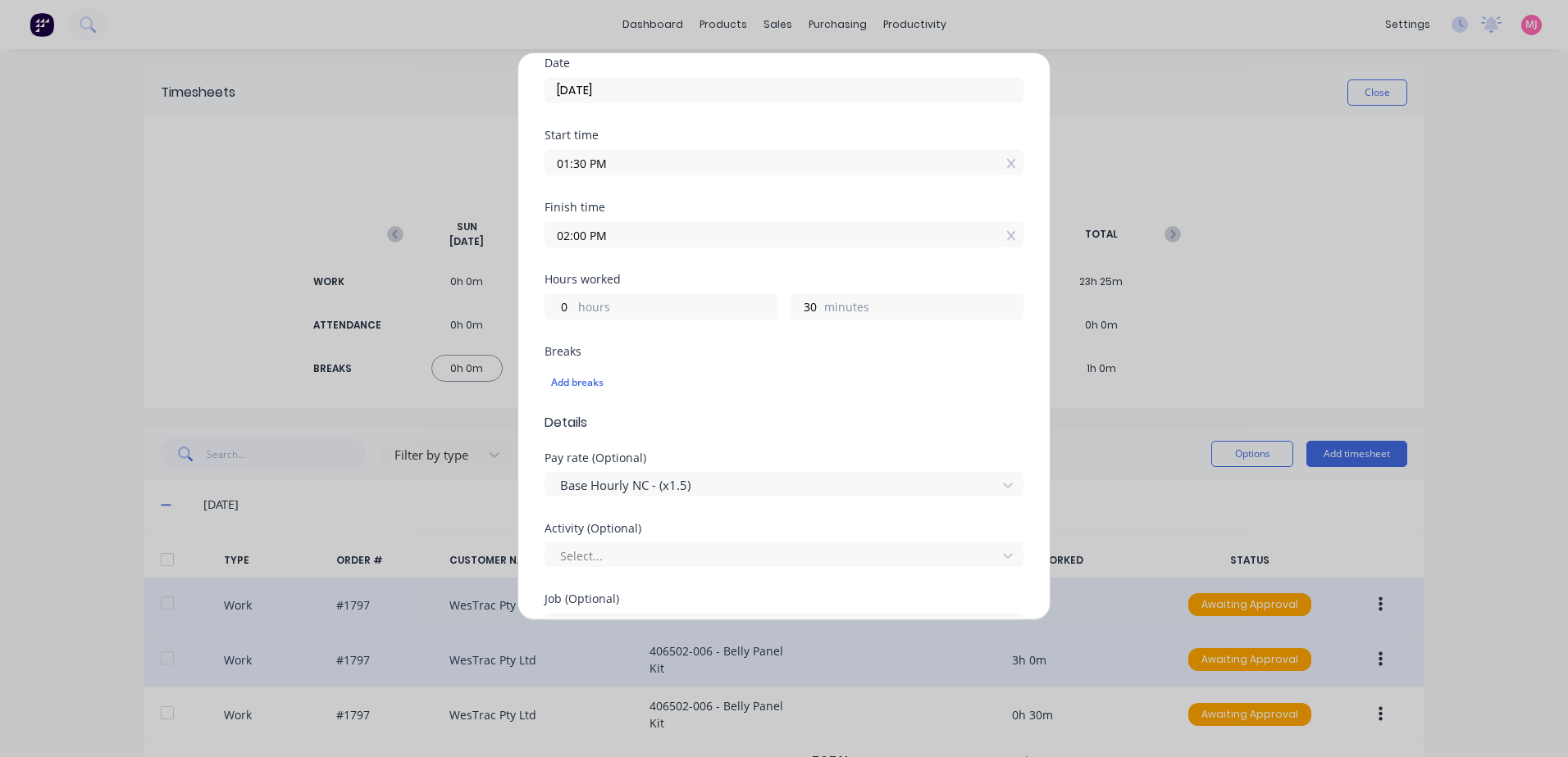
scroll to position [0, 0]
drag, startPoint x: 1564, startPoint y: 240, endPoint x: 1562, endPoint y: 402, distance: 162.0
click at [1562, 402] on div "Add timesheet Work Attendance When Date [DATE] Start time 01:30 PM Finish time …" at bounding box center [784, 378] width 1568 height 757
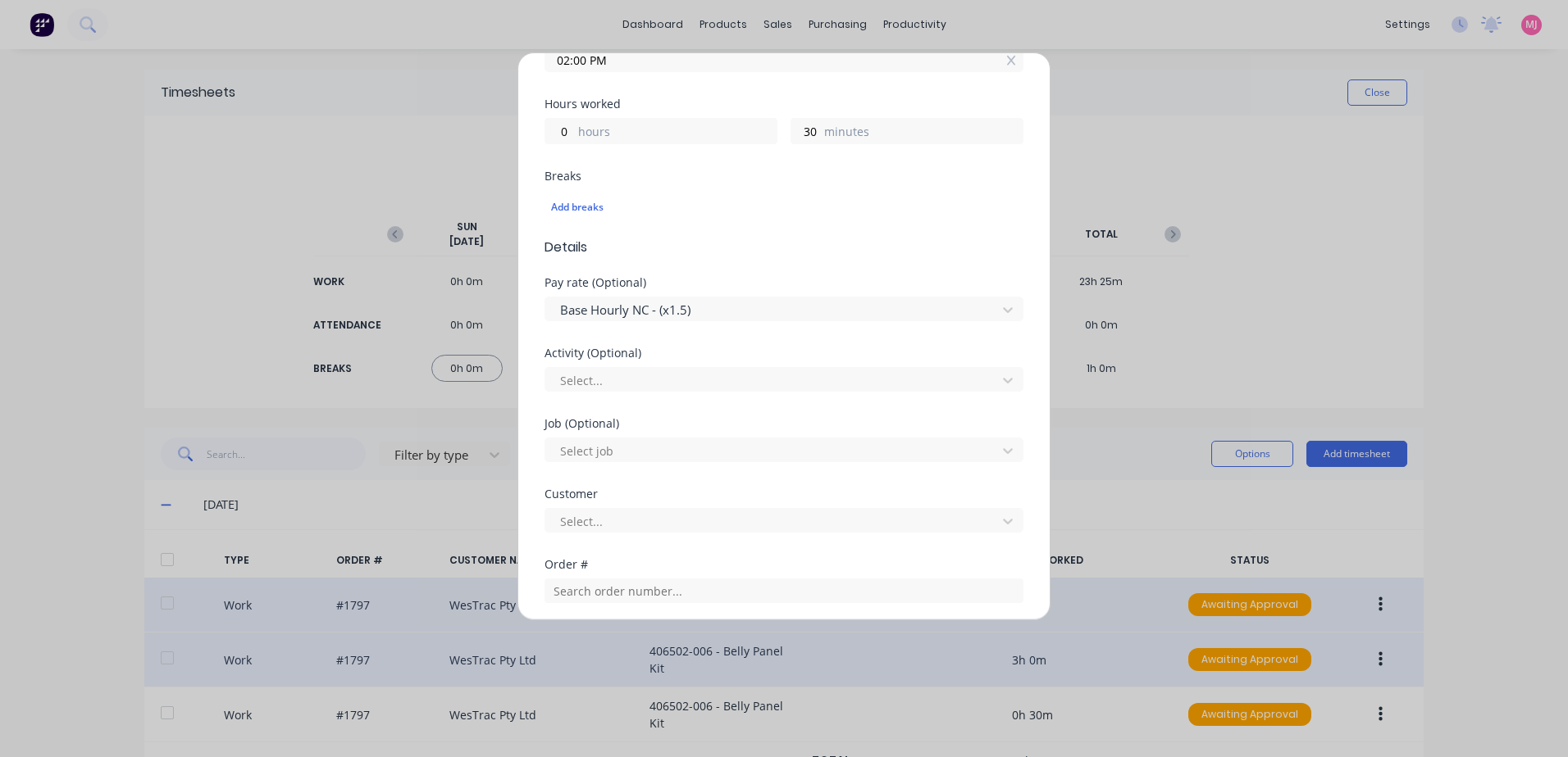
scroll to position [396, 0]
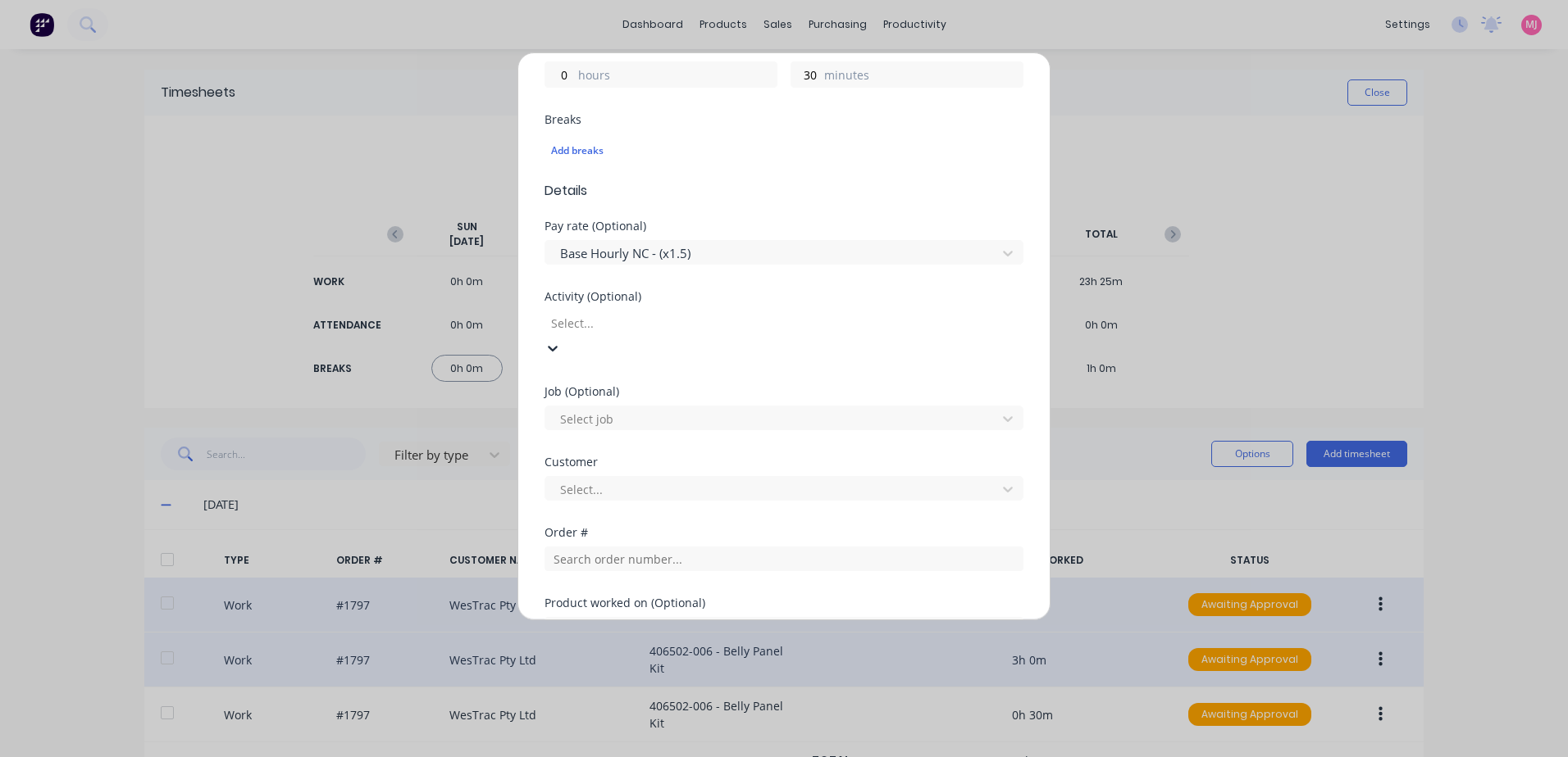
click at [590, 319] on div at bounding box center [667, 323] width 236 height 20
click at [585, 460] on div at bounding box center [773, 465] width 429 height 20
type input "hu"
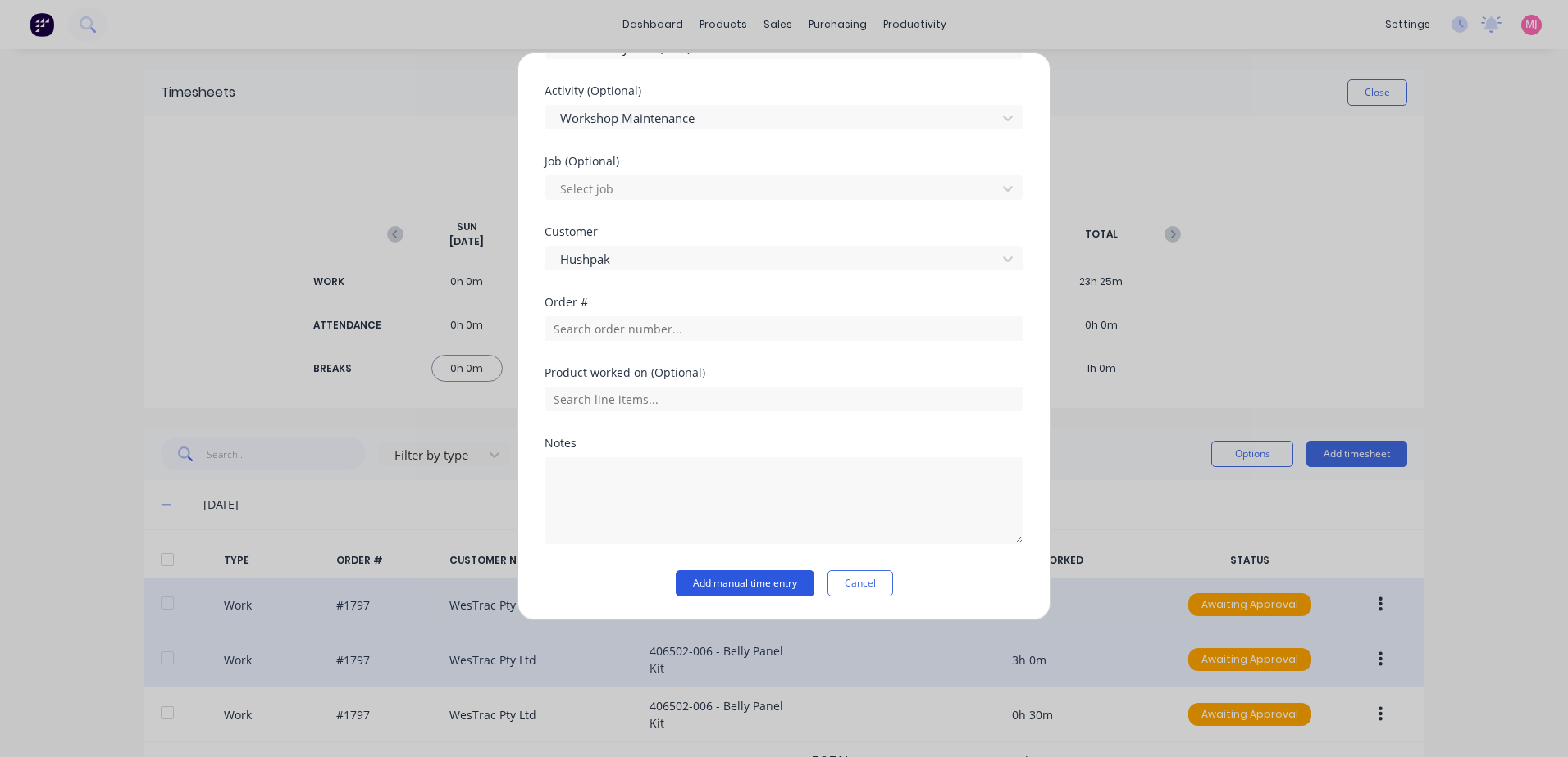
click at [718, 586] on button "Add manual time entry" at bounding box center [745, 583] width 138 height 26
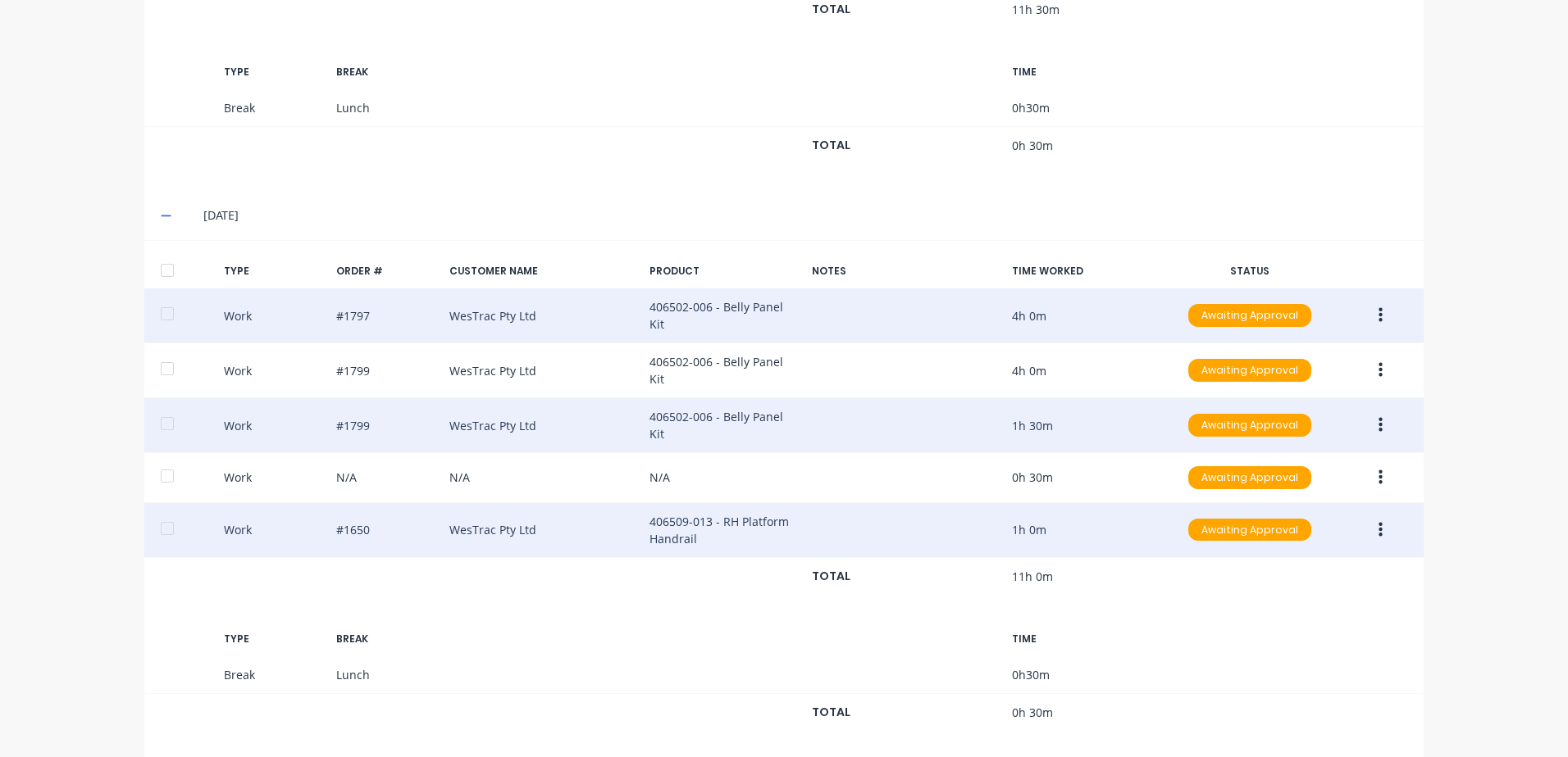
scroll to position [790, 0]
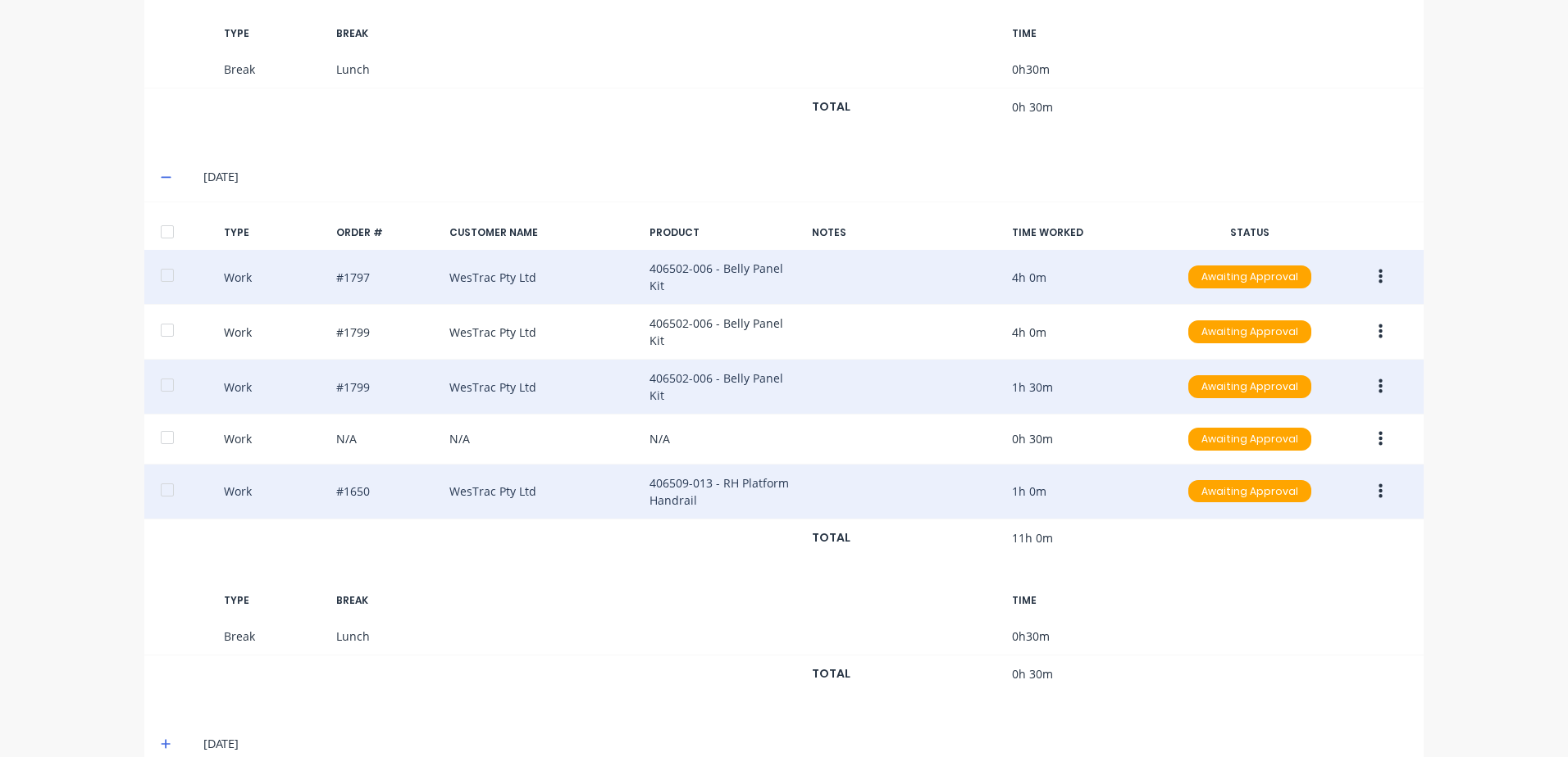
click at [161, 738] on icon at bounding box center [166, 744] width 11 height 12
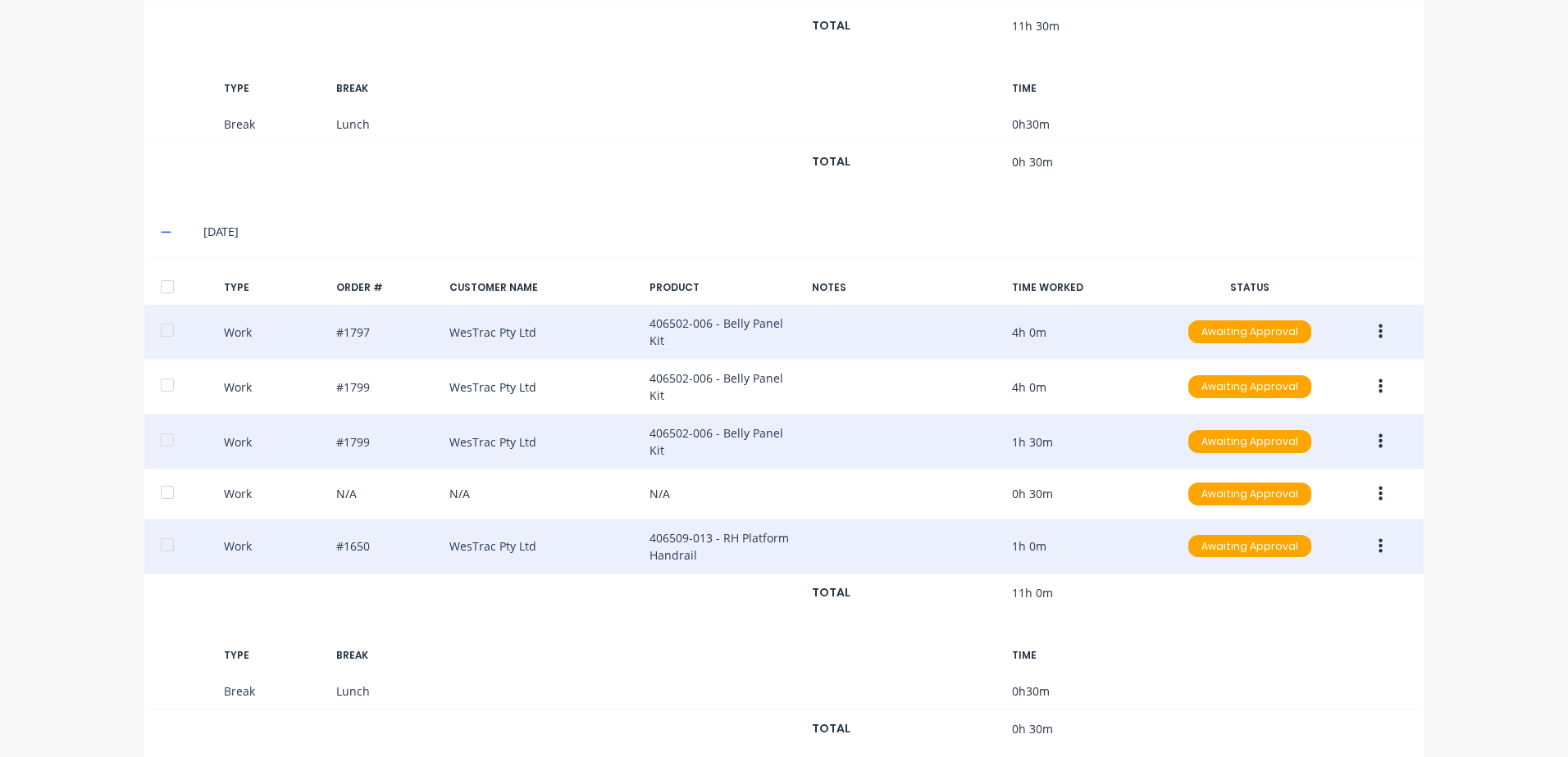
scroll to position [711, 0]
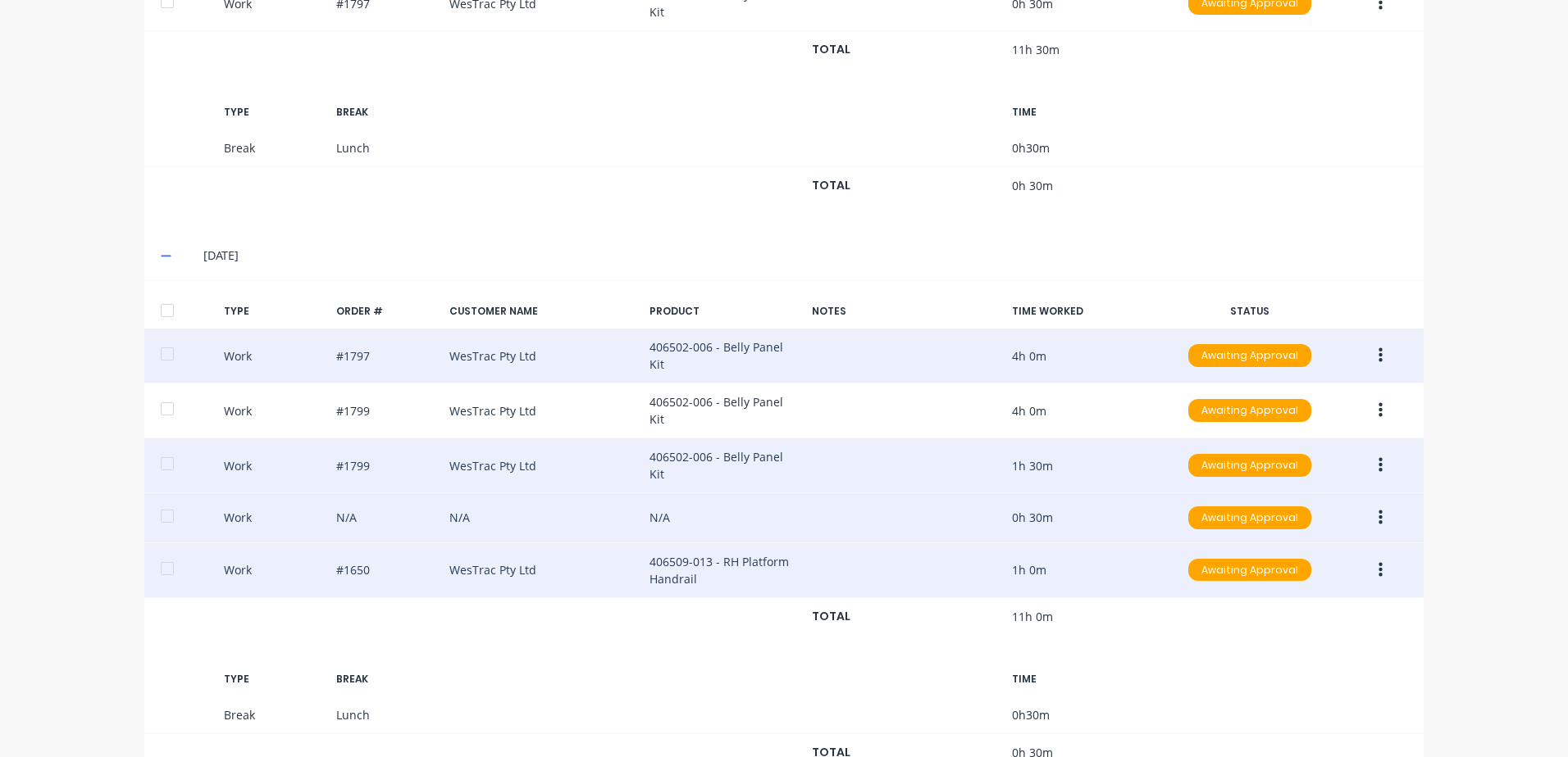
click at [1378, 509] on icon "button" at bounding box center [1380, 518] width 4 height 18
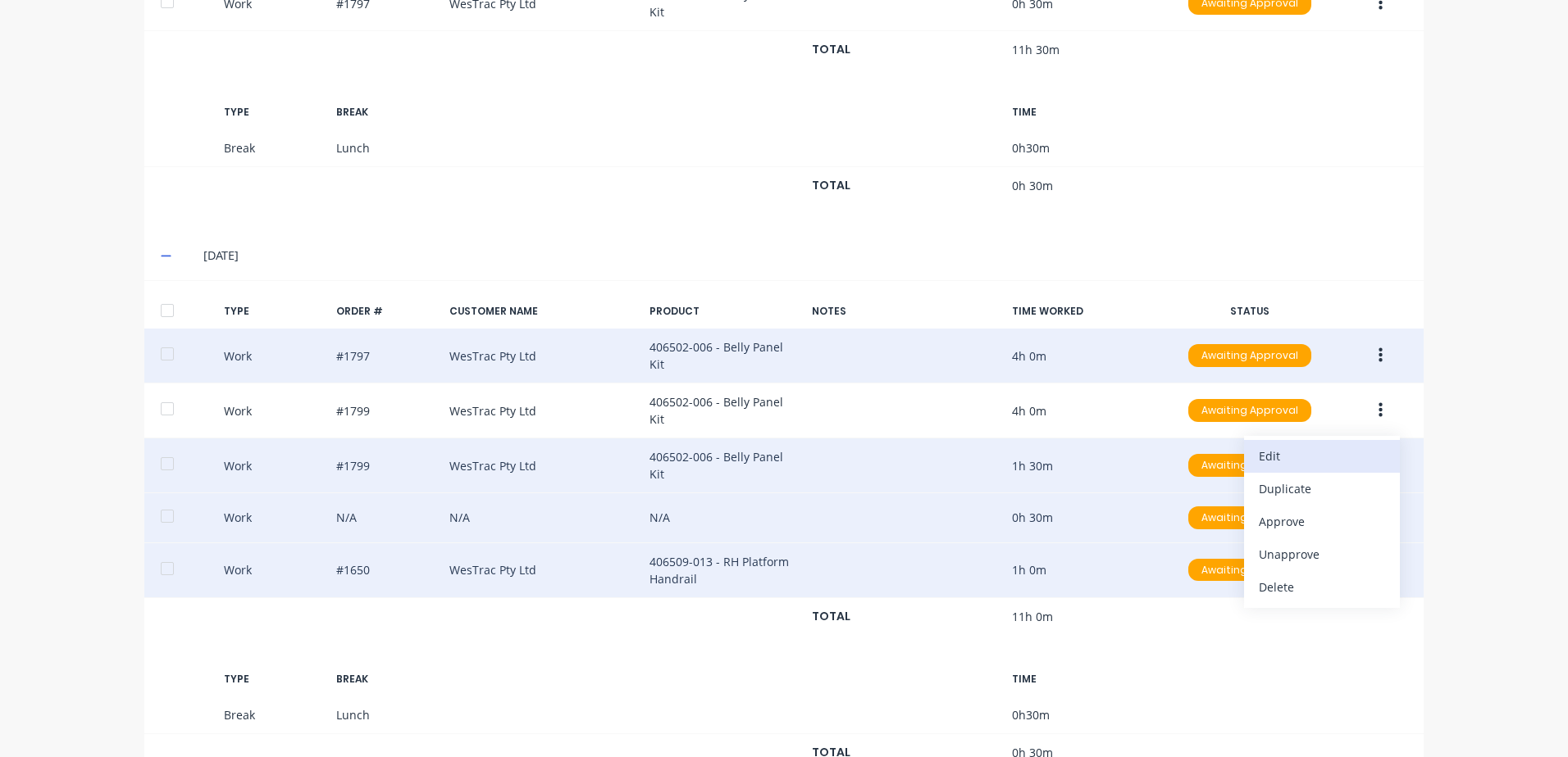
click at [1265, 444] on div "Edit" at bounding box center [1322, 456] width 127 height 24
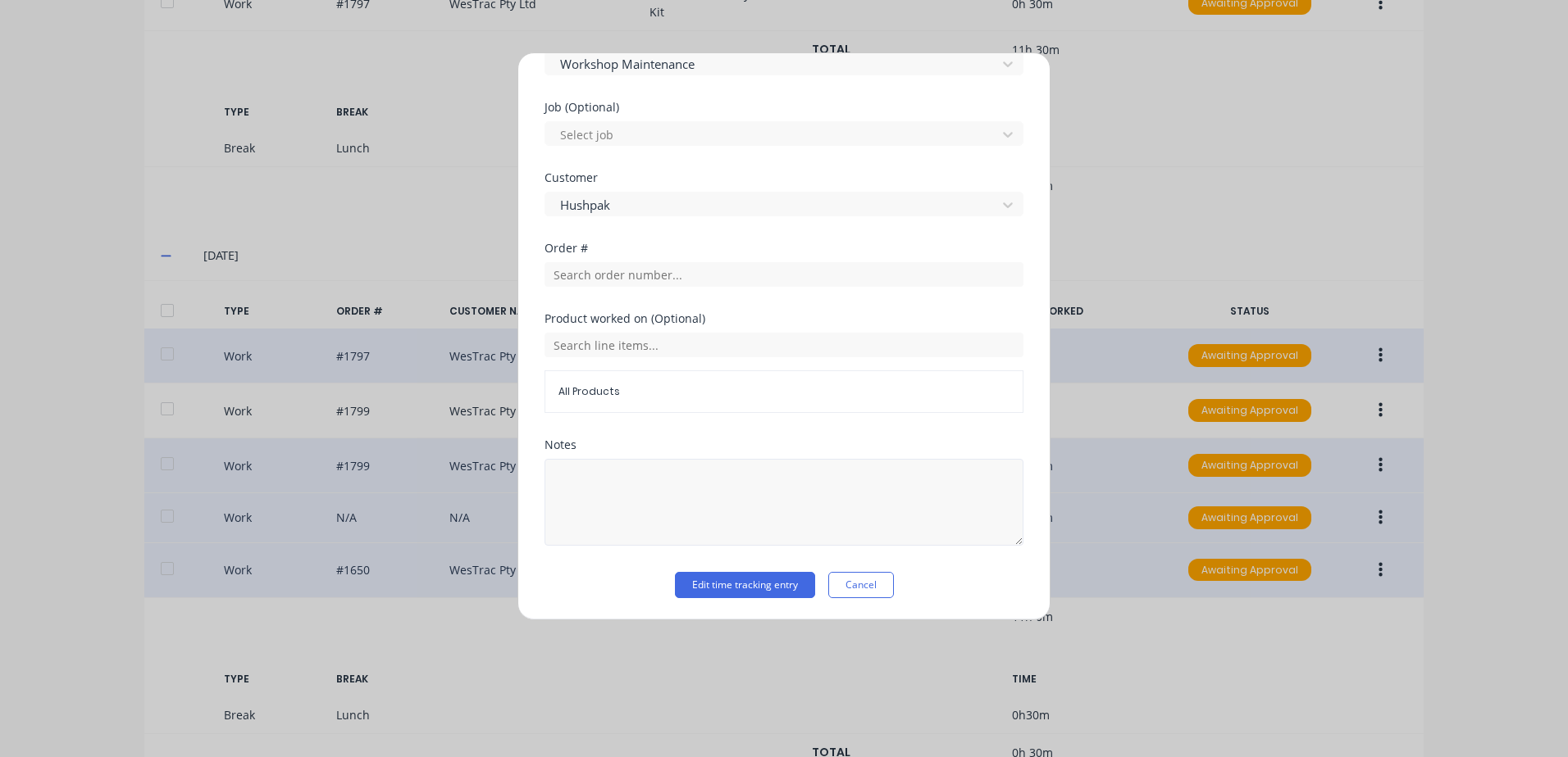
scroll to position [658, 0]
click at [639, 481] on textarea at bounding box center [784, 501] width 479 height 87
type textarea "Forklift"
click at [715, 583] on button "Edit time tracking entry" at bounding box center [745, 583] width 140 height 26
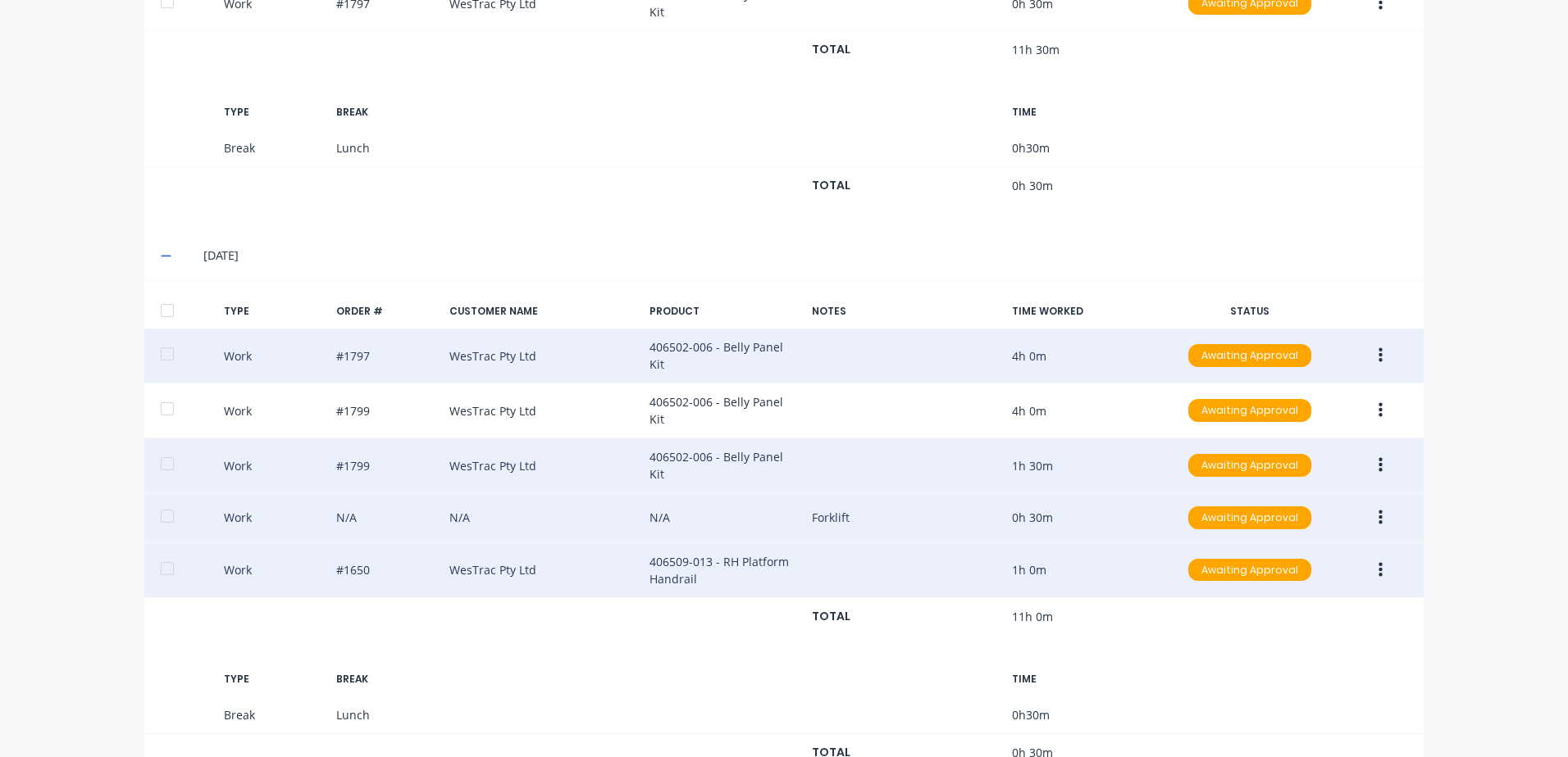
click at [1371, 556] on button "button" at bounding box center [1381, 570] width 39 height 30
click at [1269, 497] on div "Edit" at bounding box center [1322, 508] width 127 height 24
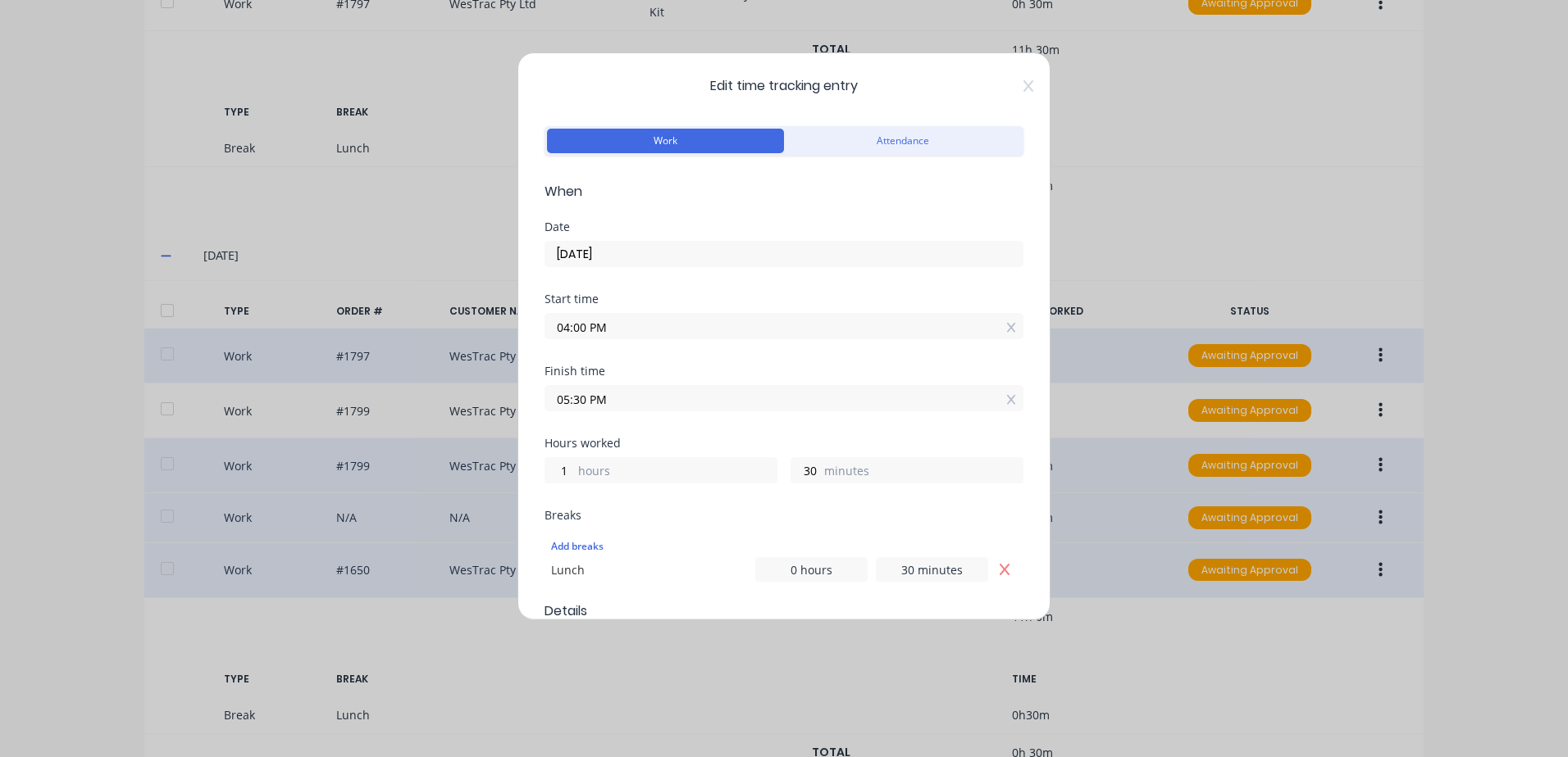
click at [611, 327] on input "04:00 PM" at bounding box center [784, 325] width 477 height 24
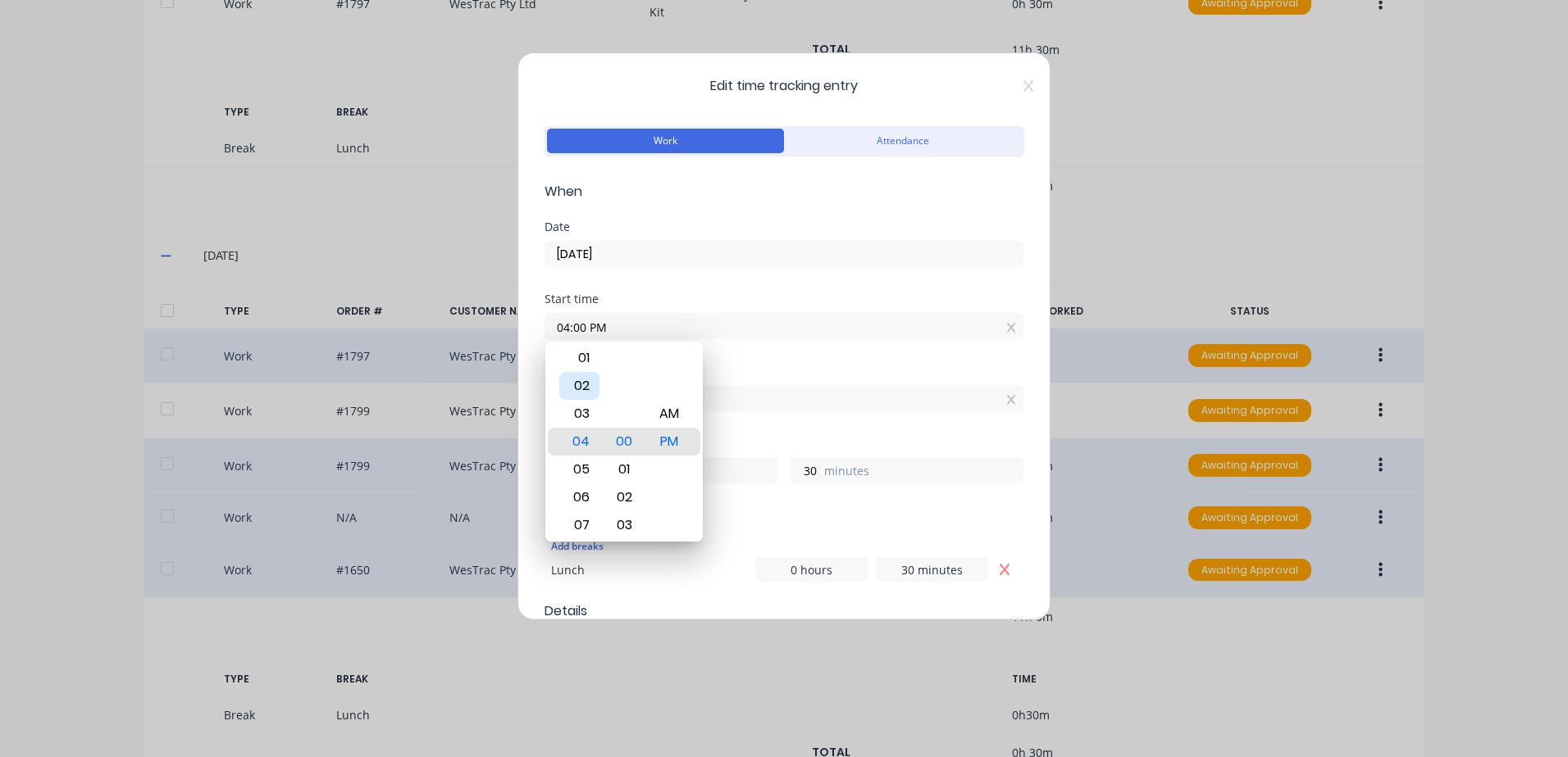
click at [584, 389] on div "02" at bounding box center [579, 385] width 40 height 28
type input "02:00 PM"
type input "3"
click at [747, 393] on input "05:30 PM" at bounding box center [784, 398] width 477 height 24
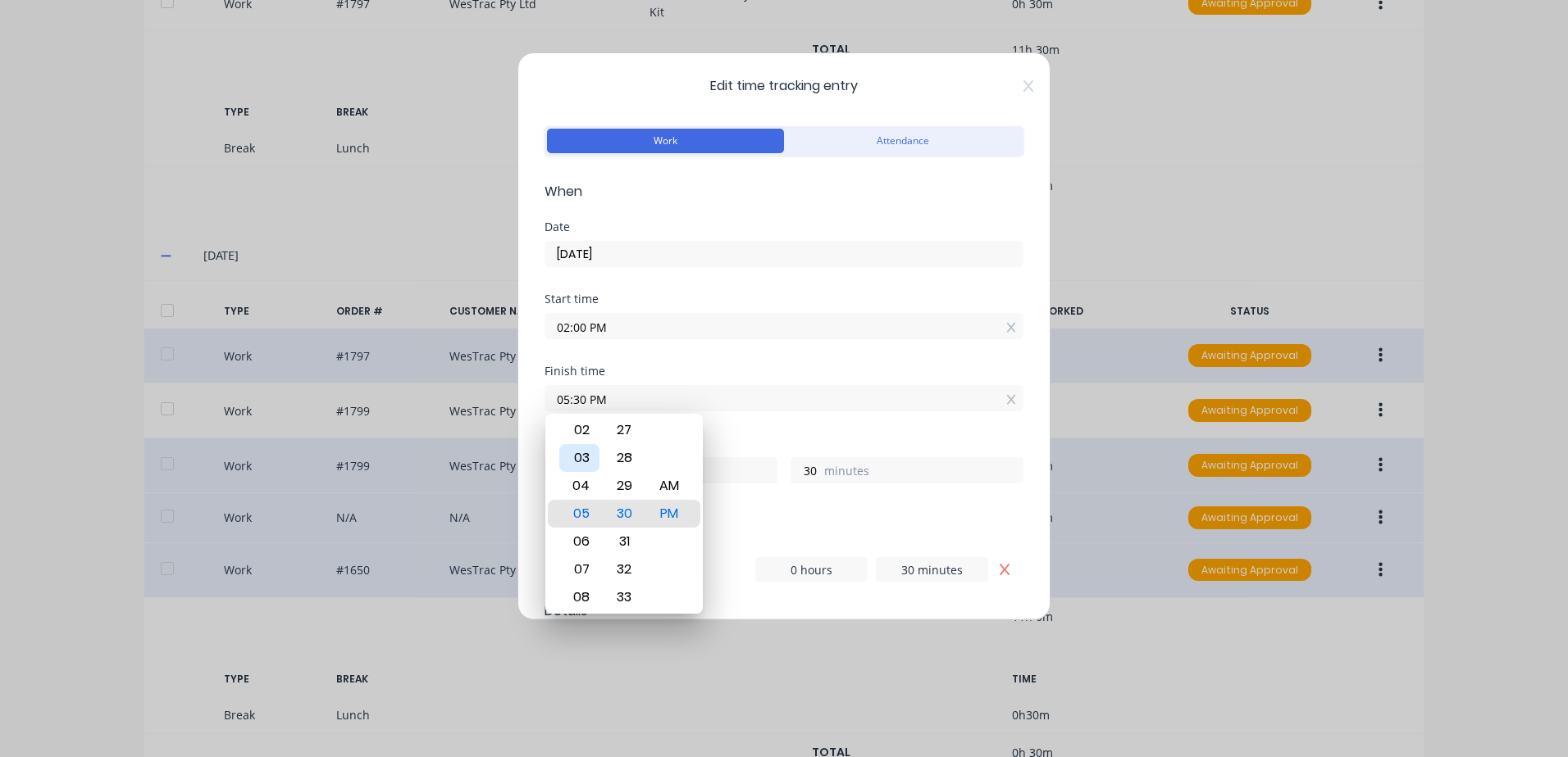
click at [584, 457] on div "03" at bounding box center [579, 458] width 40 height 28
type input "03:30 PM"
type input "1"
click at [748, 428] on div "Finish time 03:30 PM" at bounding box center [784, 402] width 479 height 72
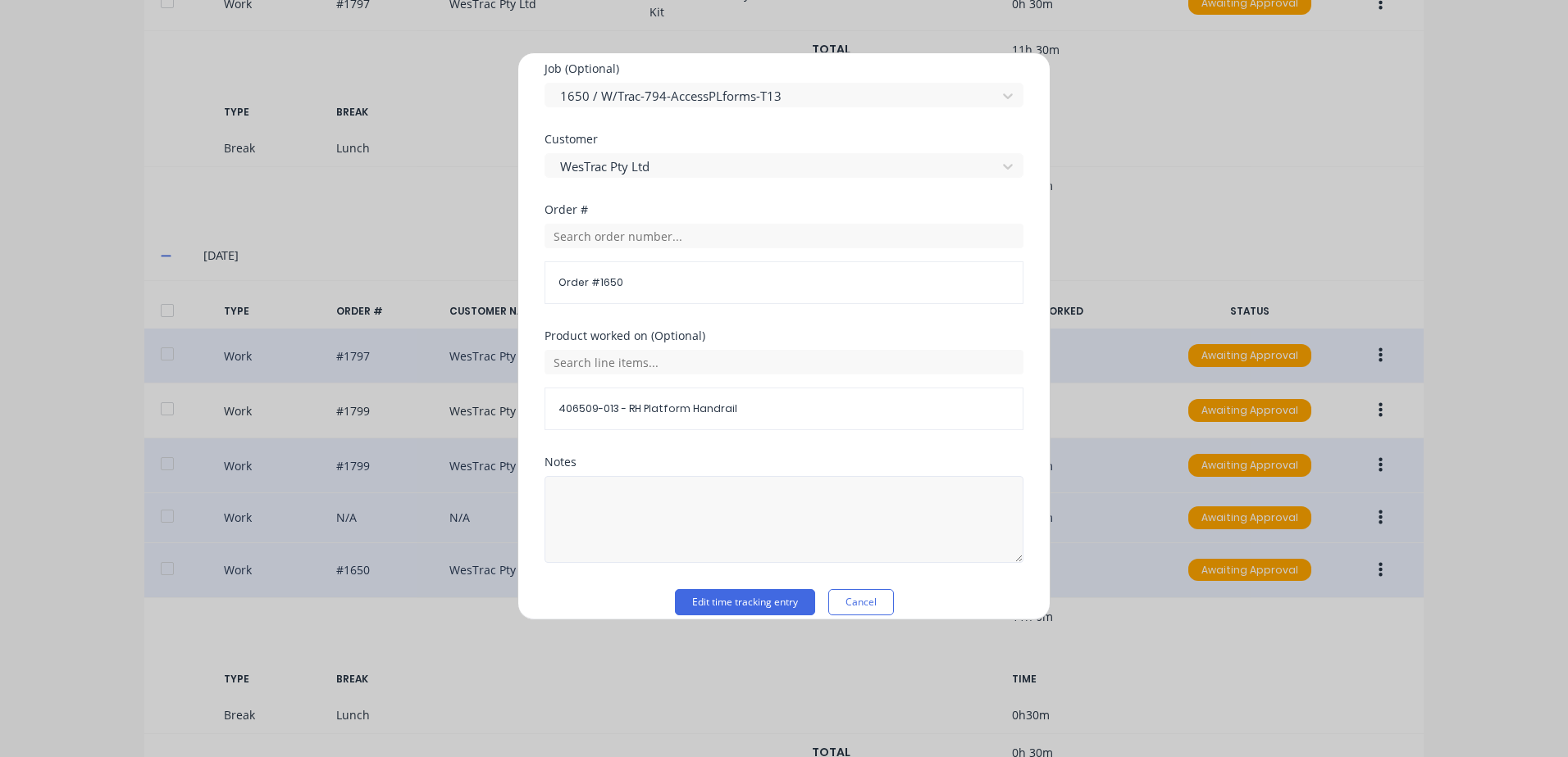
scroll to position [738, 0]
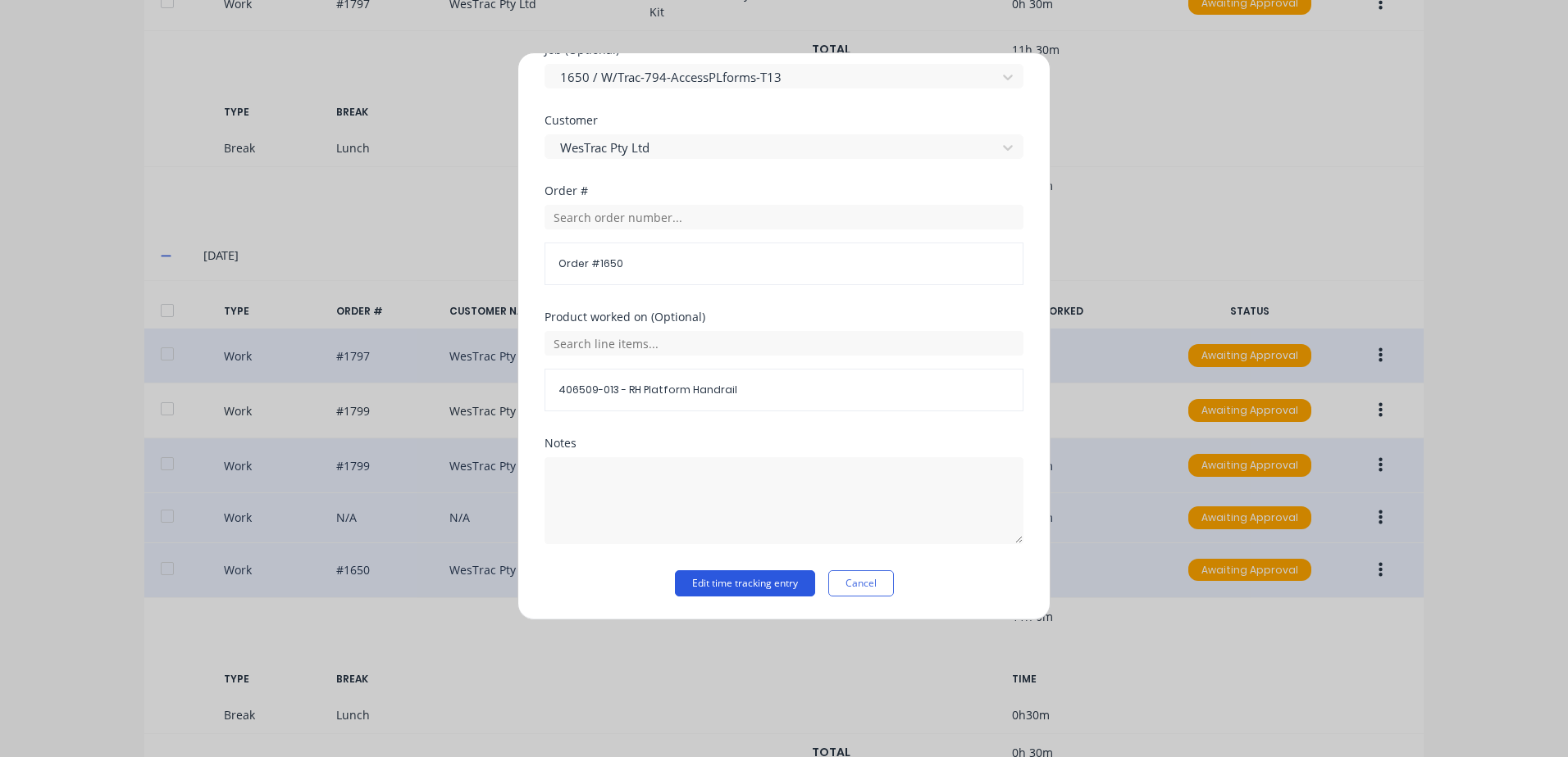
click at [703, 583] on button "Edit time tracking entry" at bounding box center [745, 583] width 140 height 26
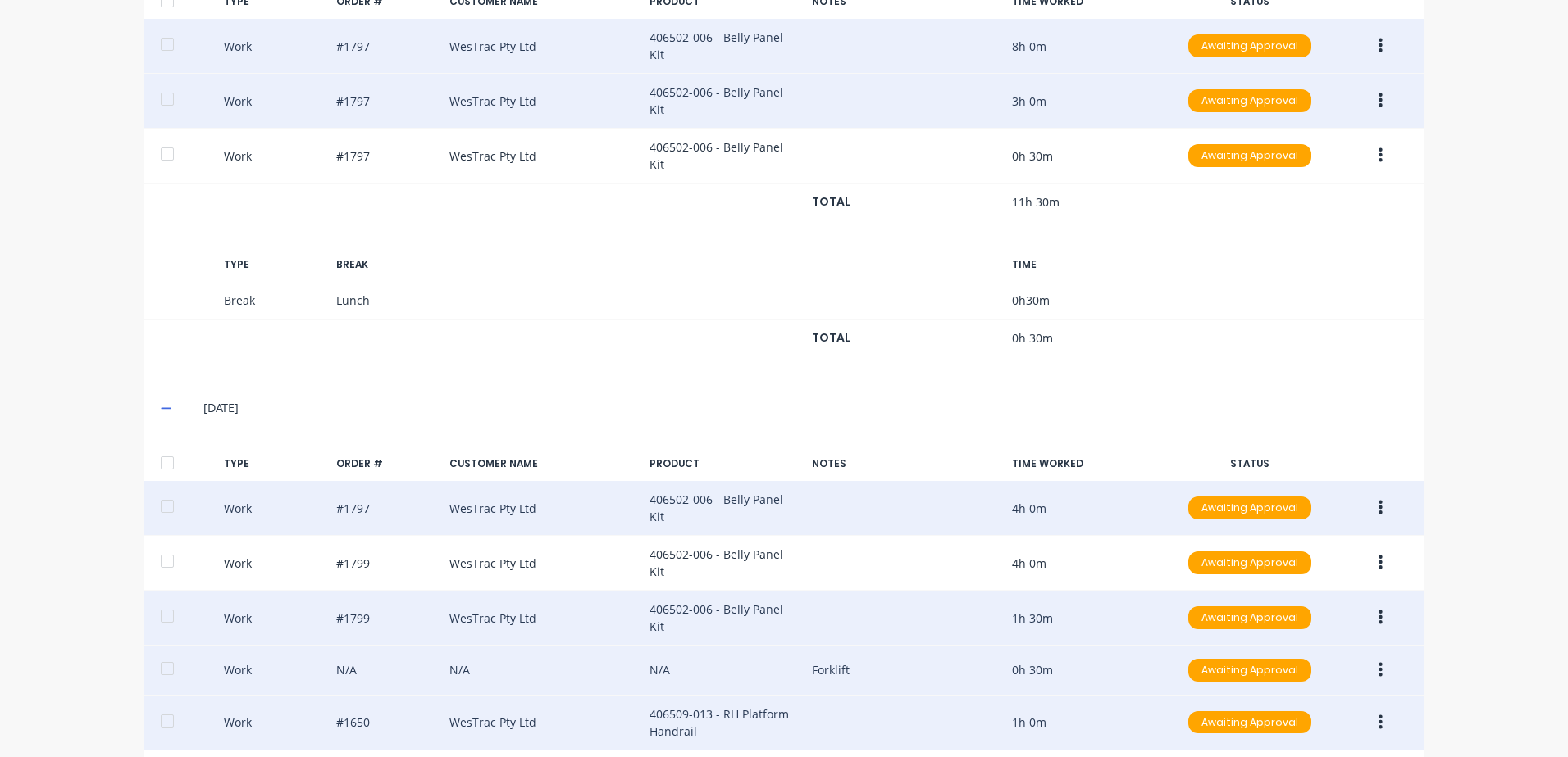
scroll to position [391, 0]
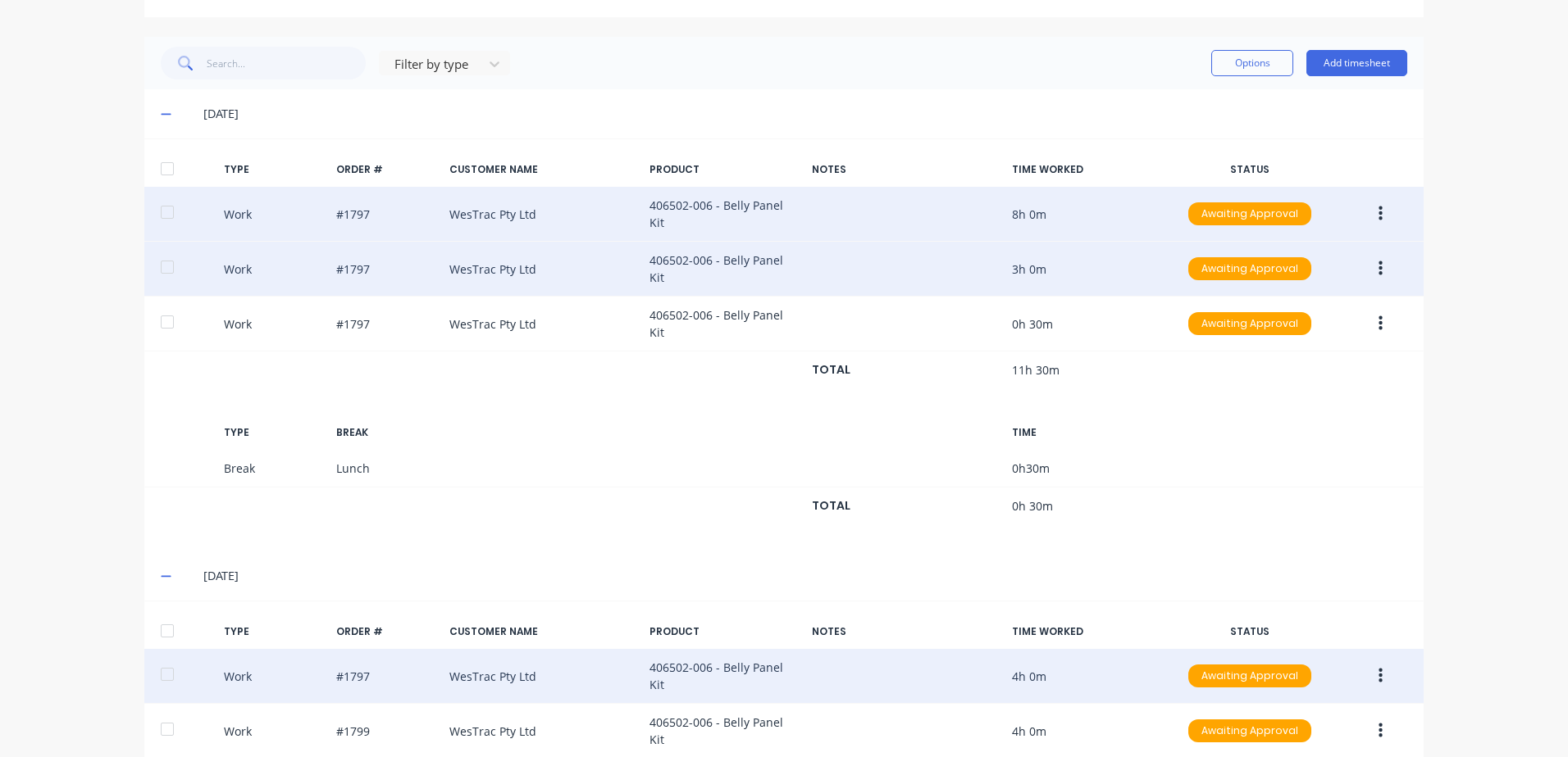
click at [1370, 313] on button "button" at bounding box center [1381, 324] width 39 height 30
click at [1266, 251] on div "Edit" at bounding box center [1322, 263] width 127 height 24
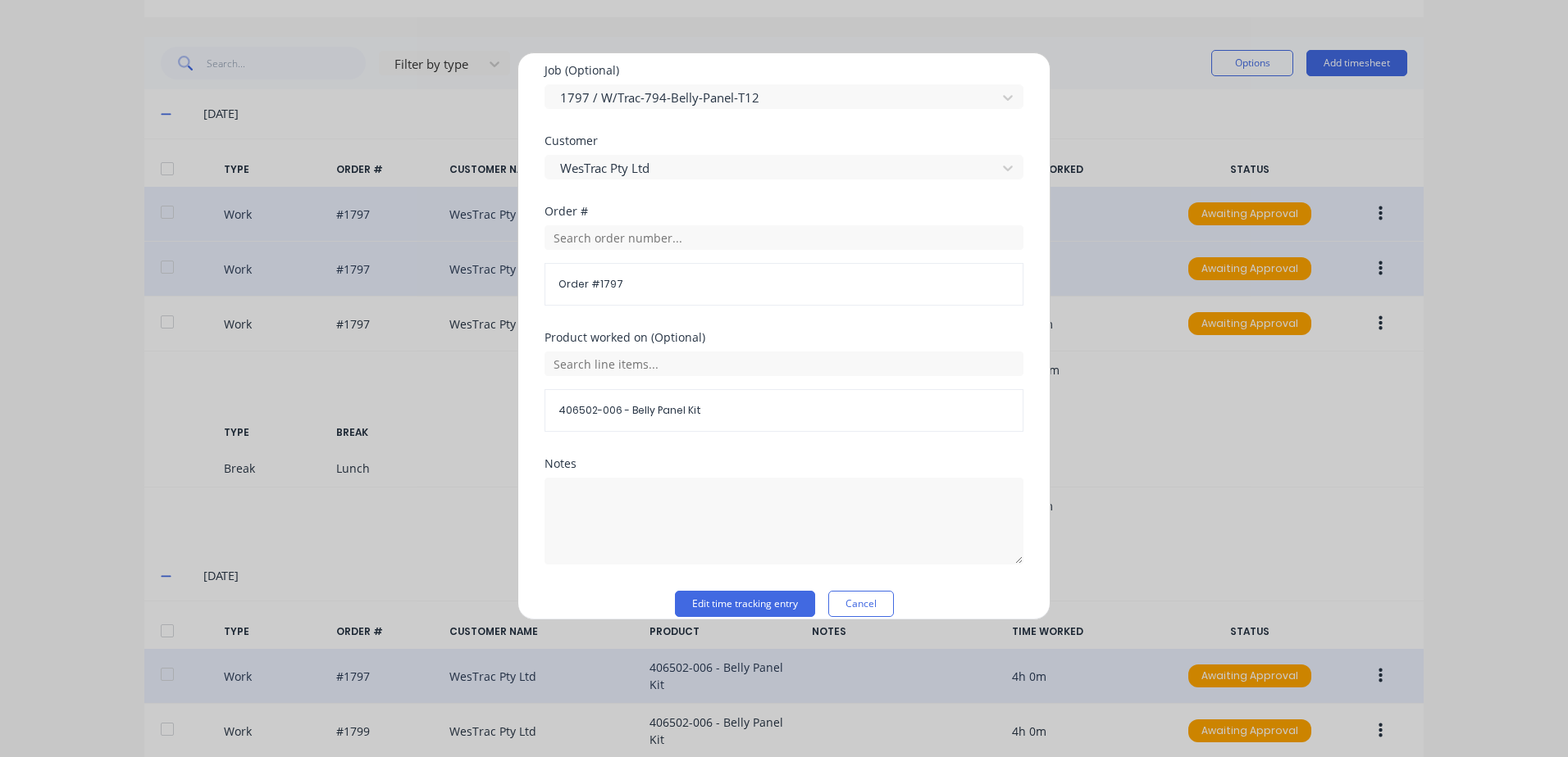
scroll to position [713, 0]
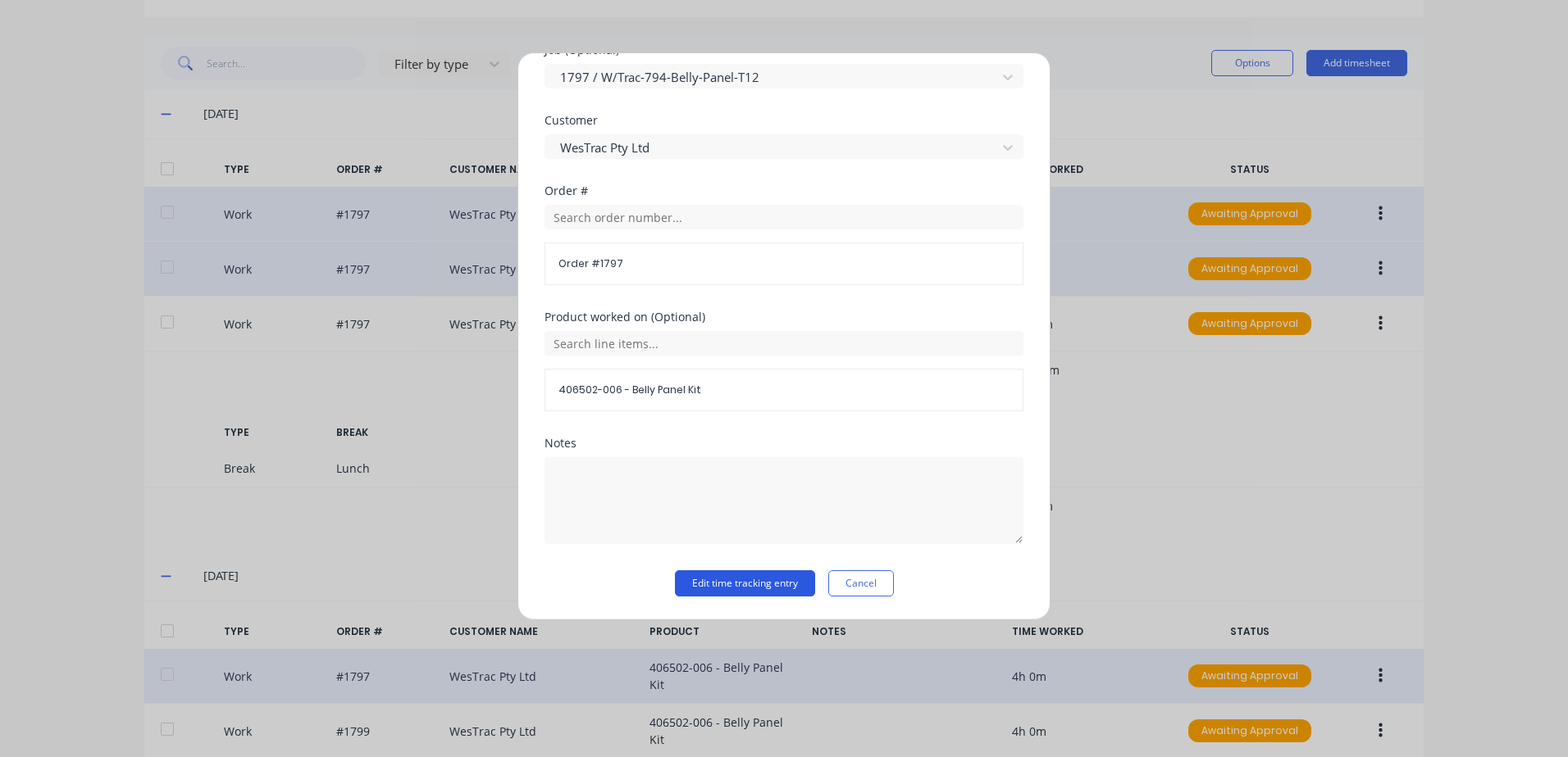
click at [700, 588] on button "Edit time tracking entry" at bounding box center [745, 583] width 140 height 26
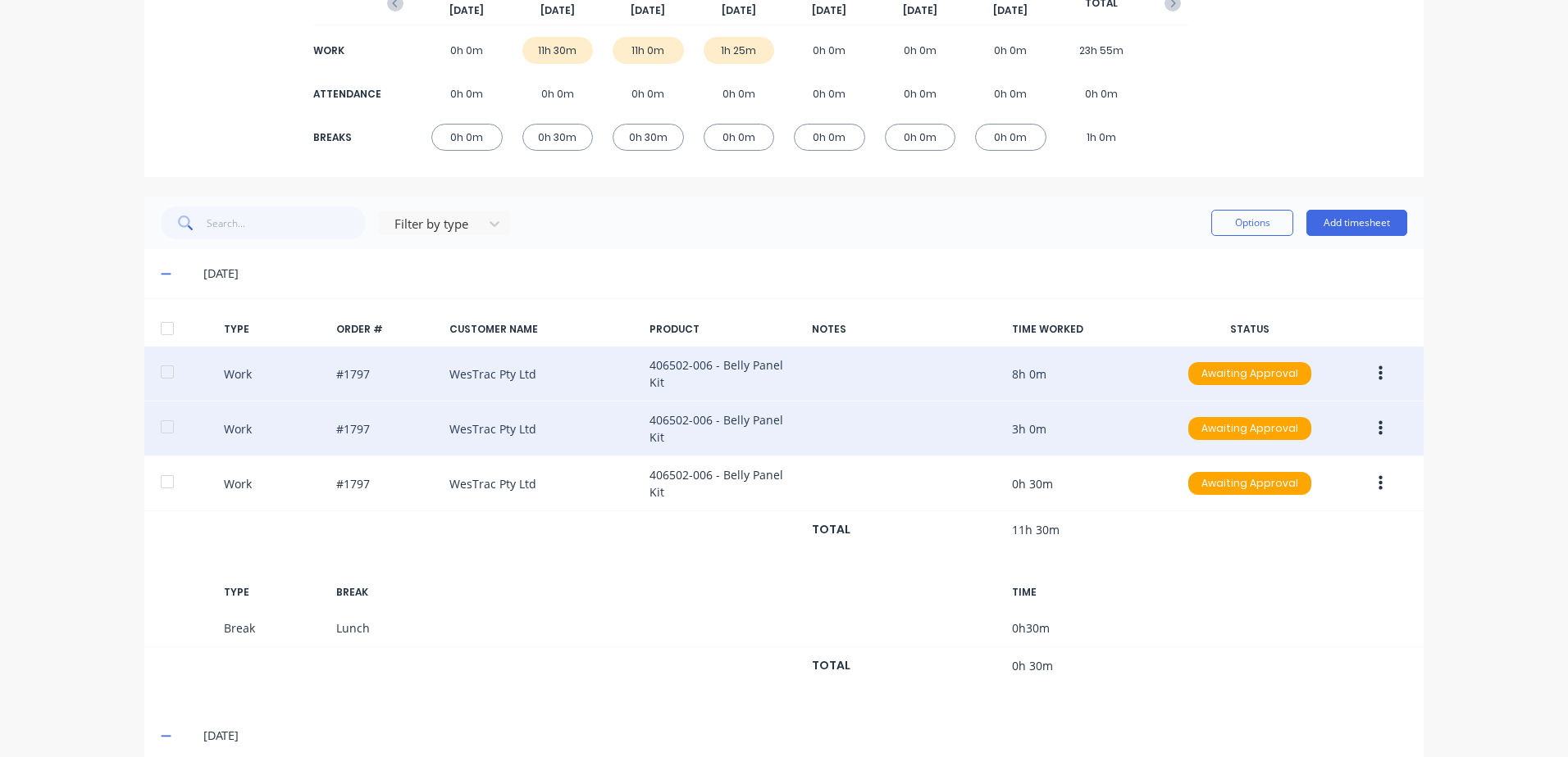
scroll to position [302, 0]
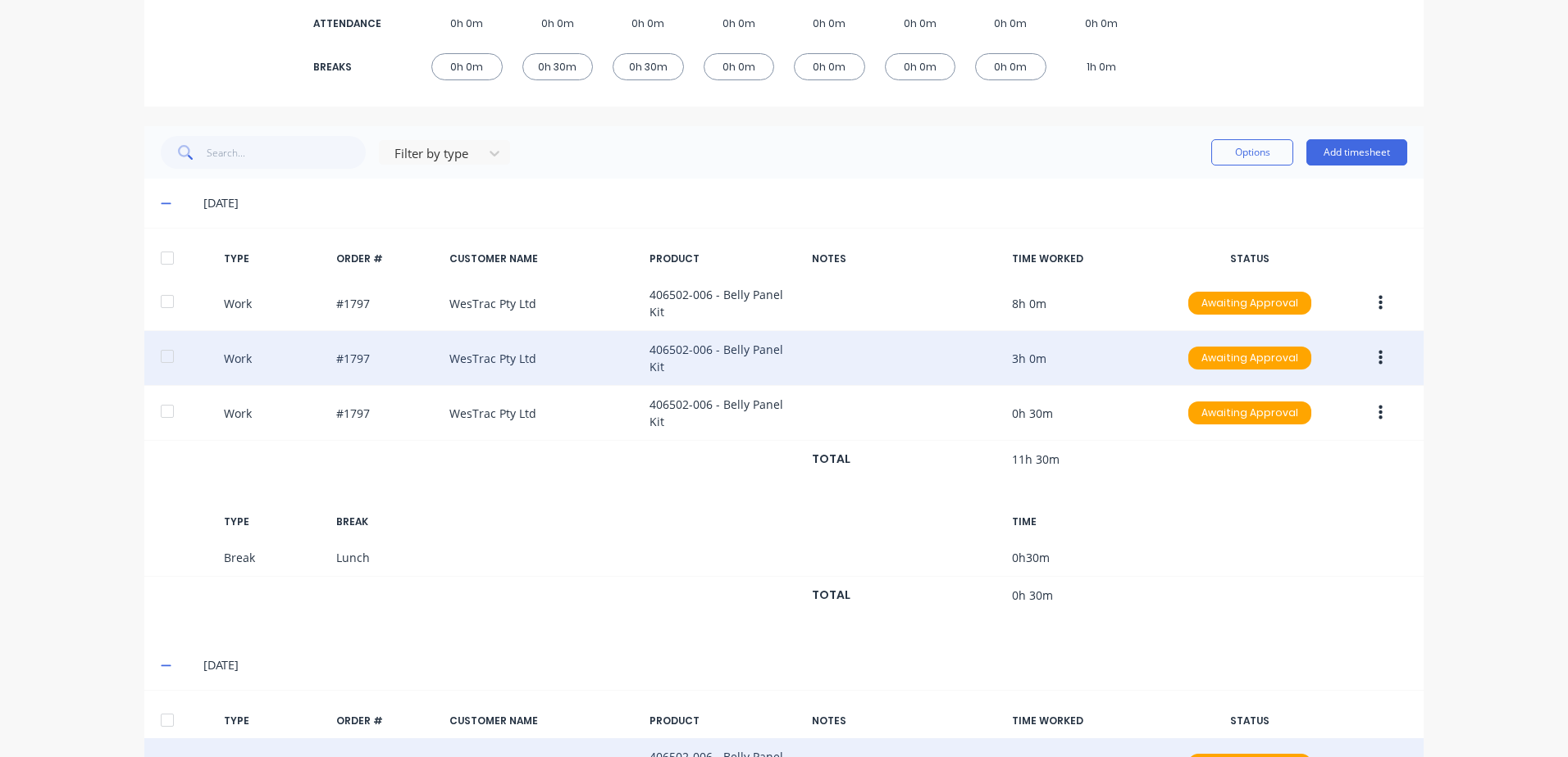
click at [1368, 293] on button "button" at bounding box center [1381, 303] width 39 height 30
click at [1258, 302] on div "Approve" at bounding box center [1322, 308] width 127 height 24
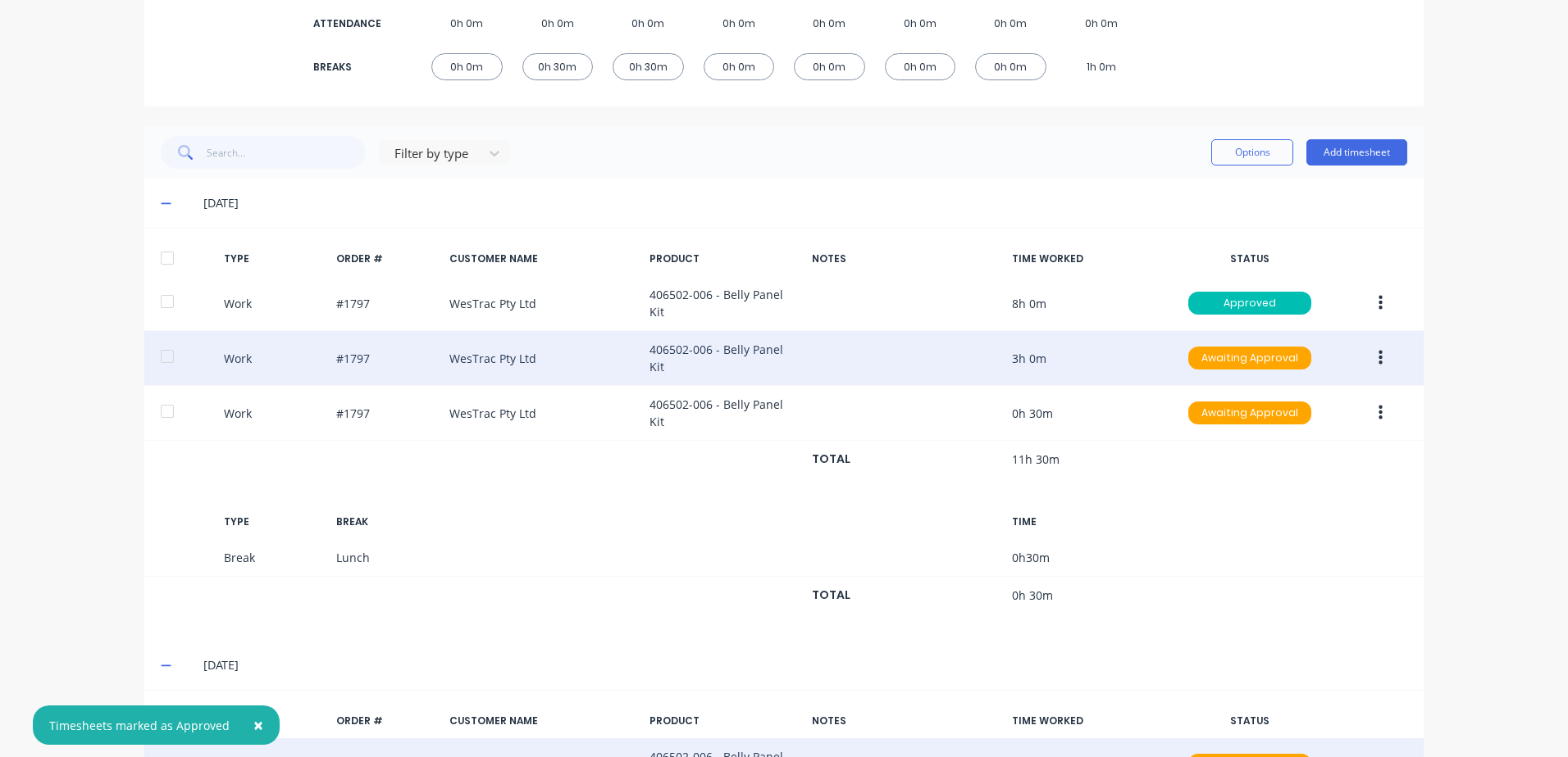
click at [1378, 351] on icon "button" at bounding box center [1380, 358] width 4 height 15
click at [1265, 354] on div "Approve" at bounding box center [1322, 362] width 127 height 24
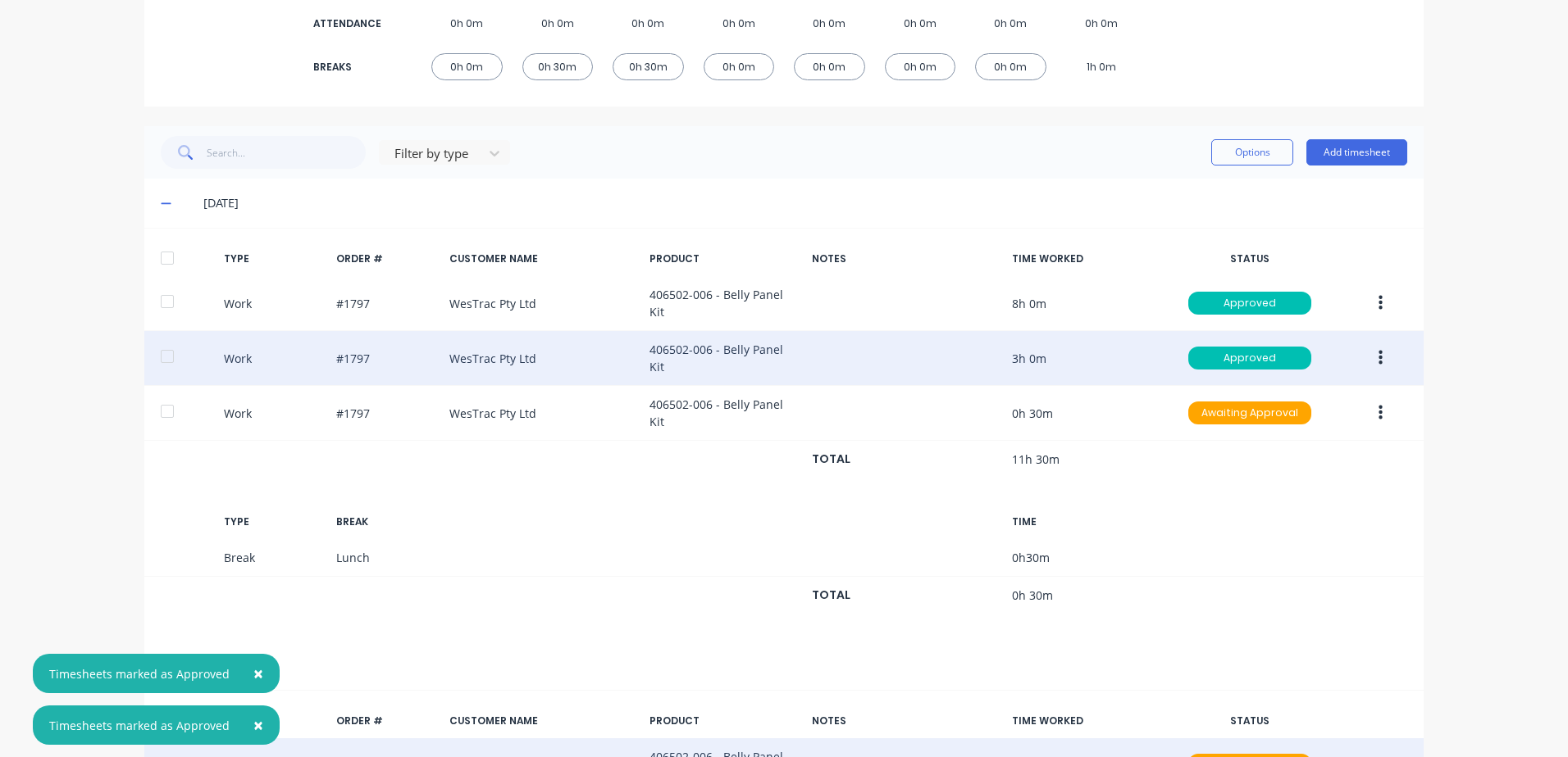
click at [1378, 405] on icon "button" at bounding box center [1380, 413] width 4 height 15
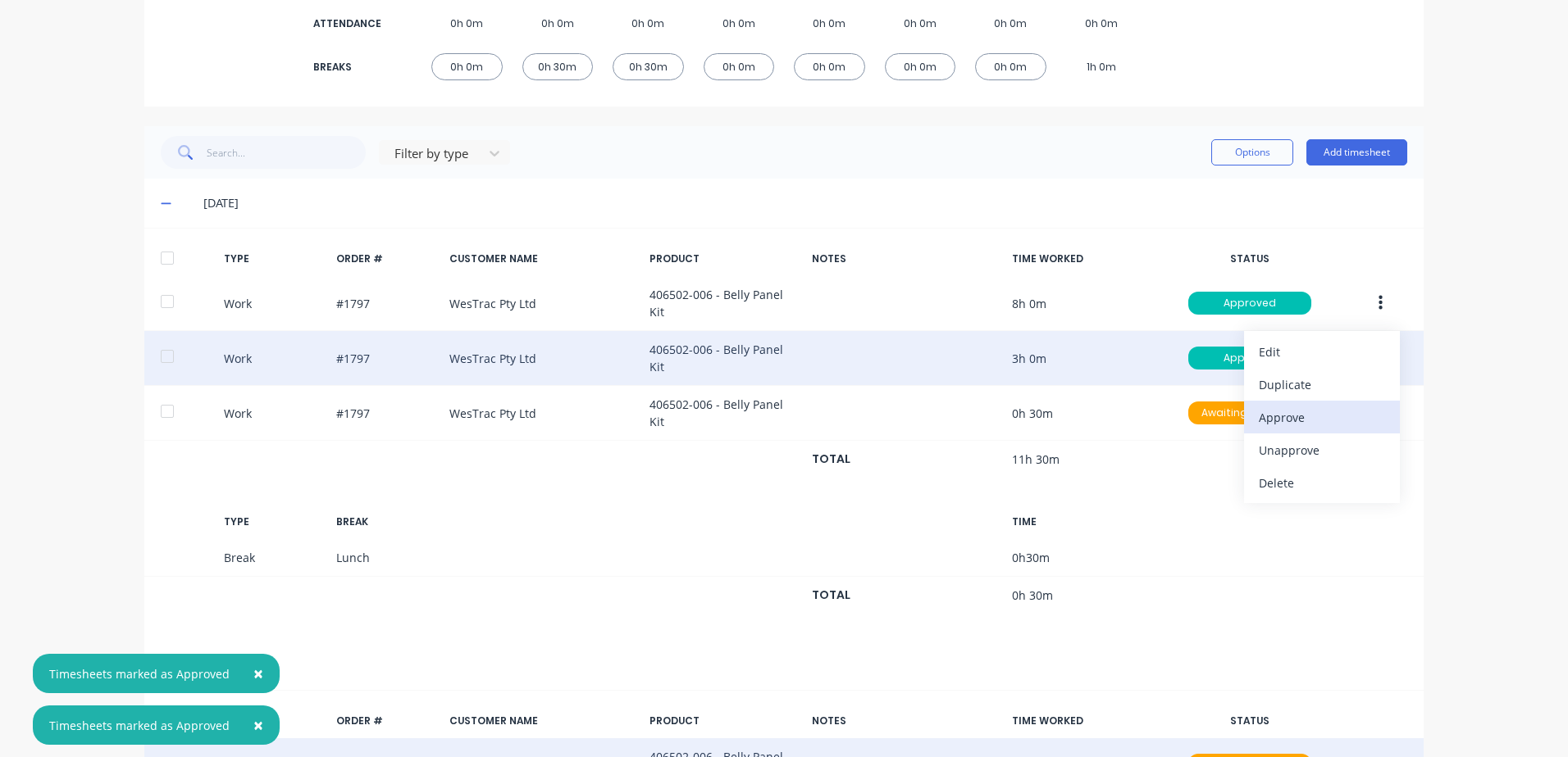
click at [1258, 405] on div "Approve" at bounding box center [1322, 417] width 127 height 24
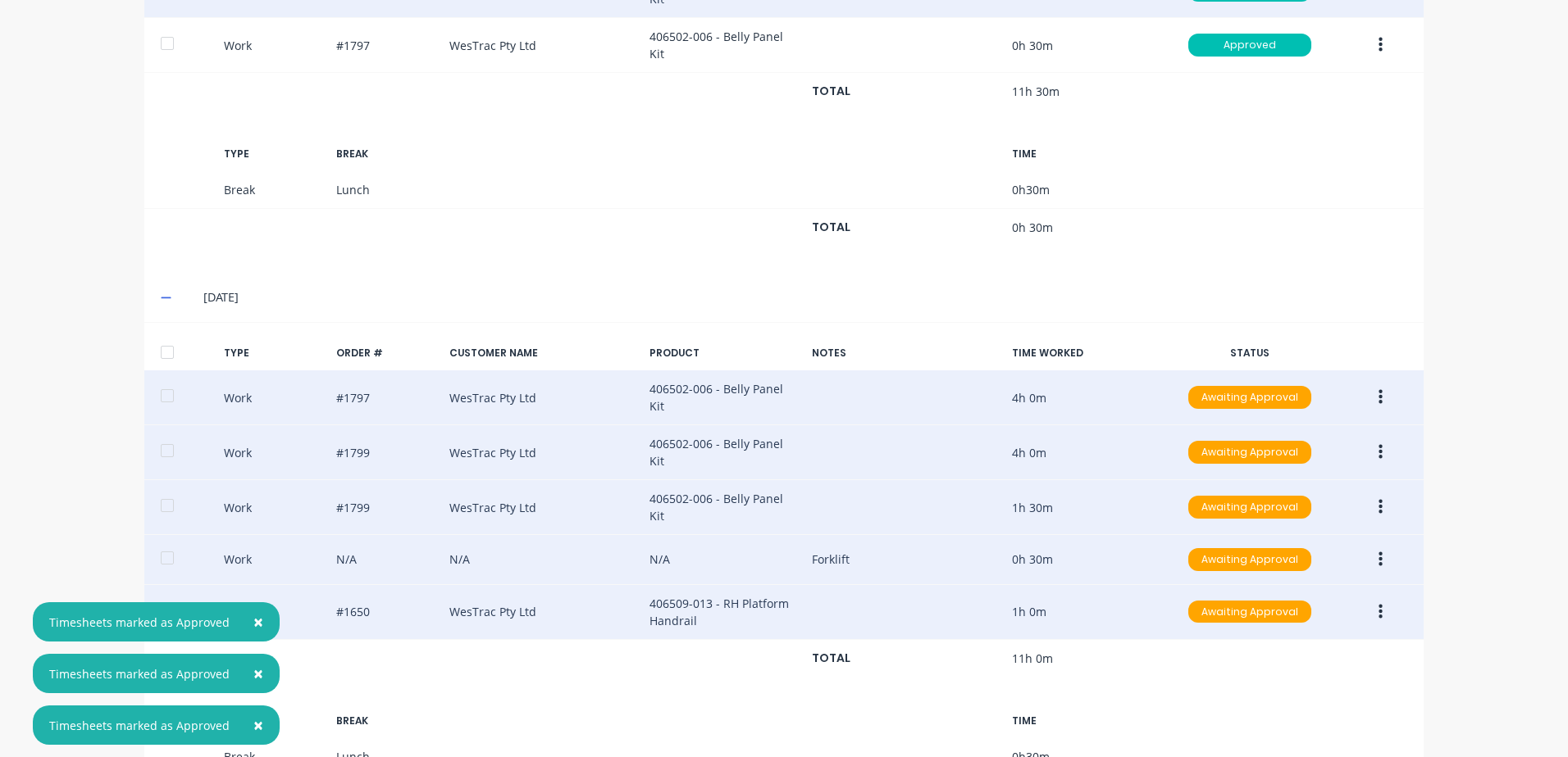
scroll to position [711, 0]
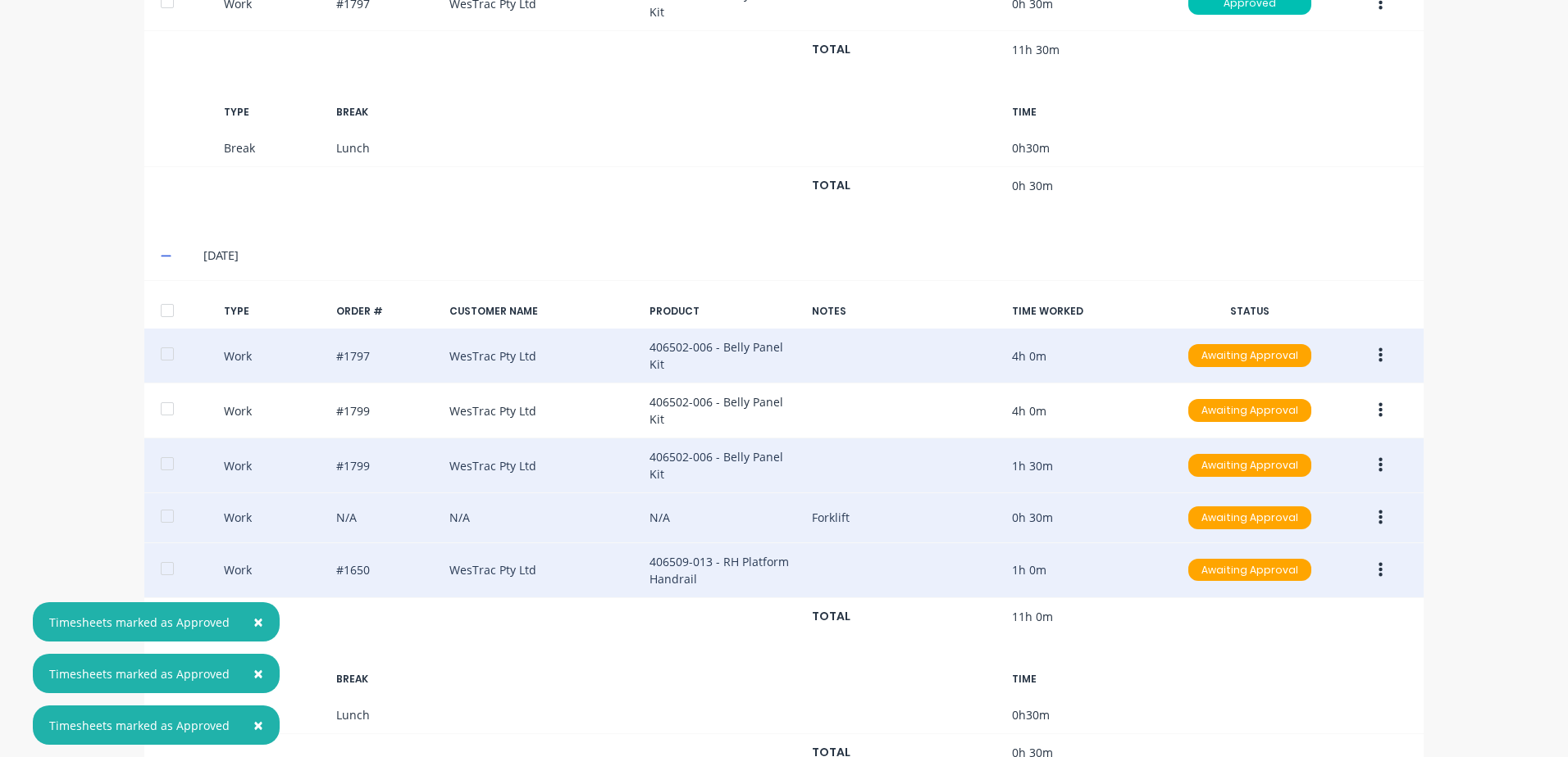
click at [1378, 346] on icon "button" at bounding box center [1380, 355] width 4 height 18
click at [1262, 348] on div "Approve" at bounding box center [1322, 360] width 127 height 24
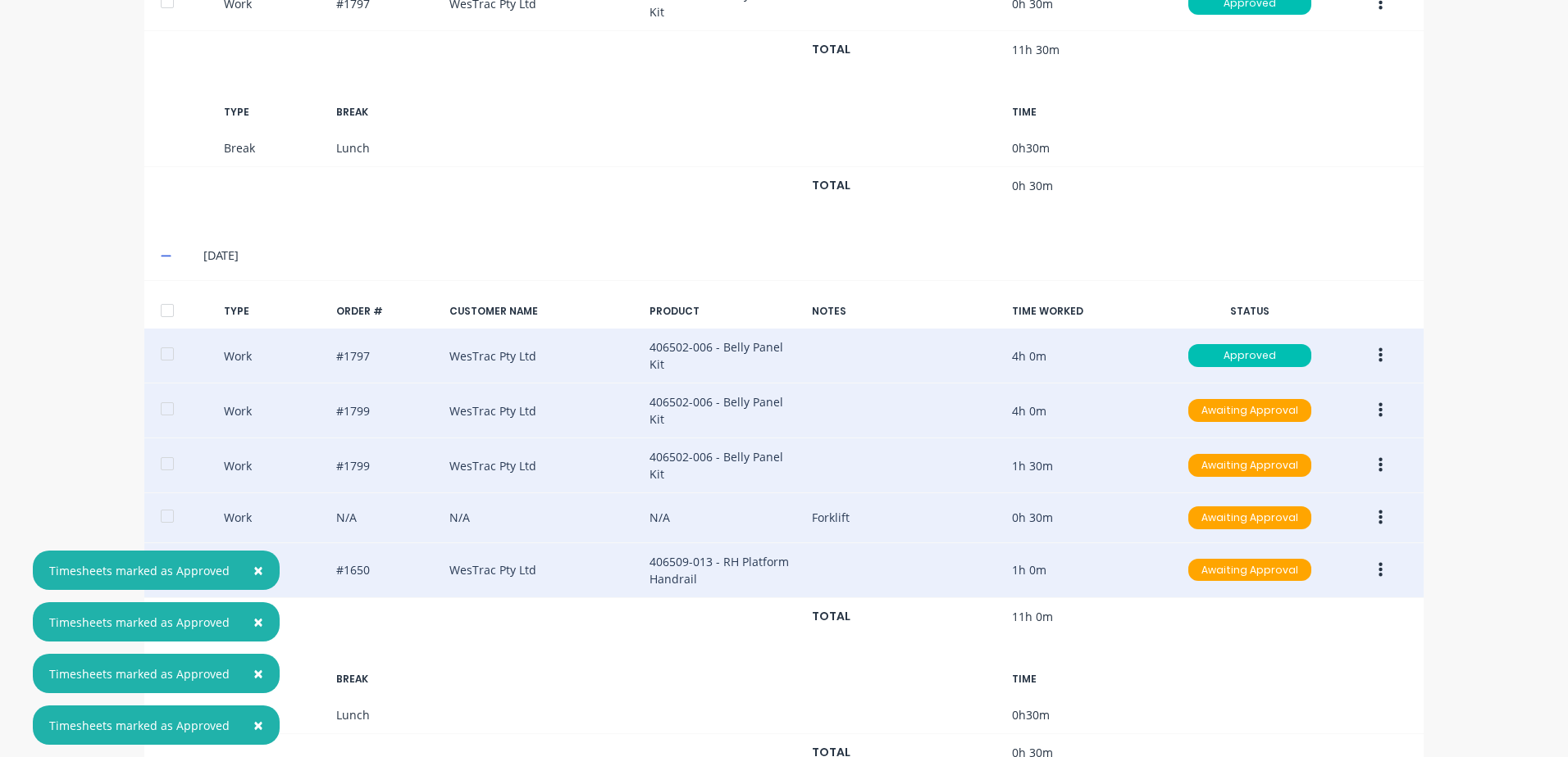
click at [1378, 401] on icon "button" at bounding box center [1380, 410] width 4 height 18
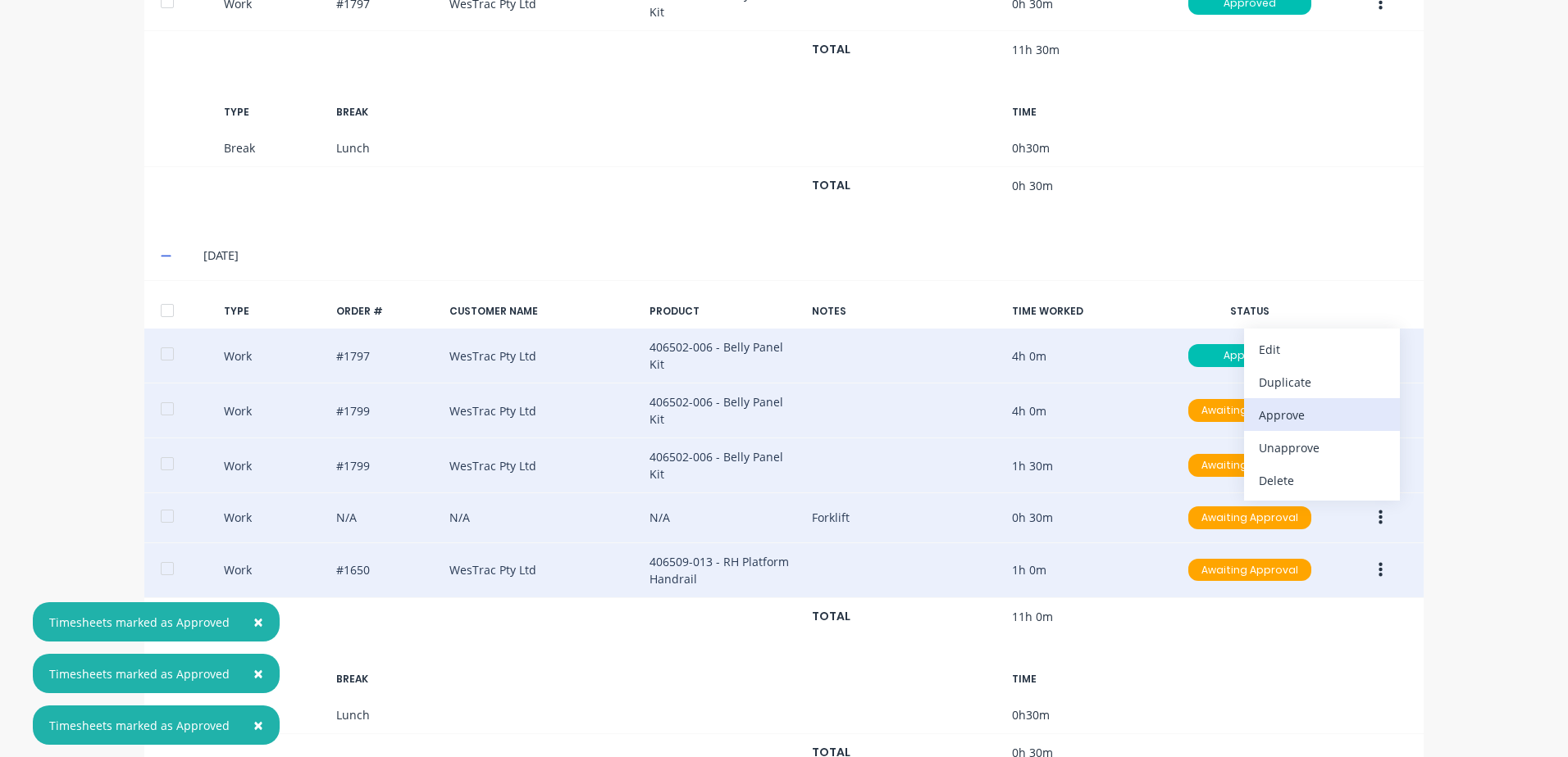
click at [1269, 403] on div "Approve" at bounding box center [1322, 415] width 127 height 24
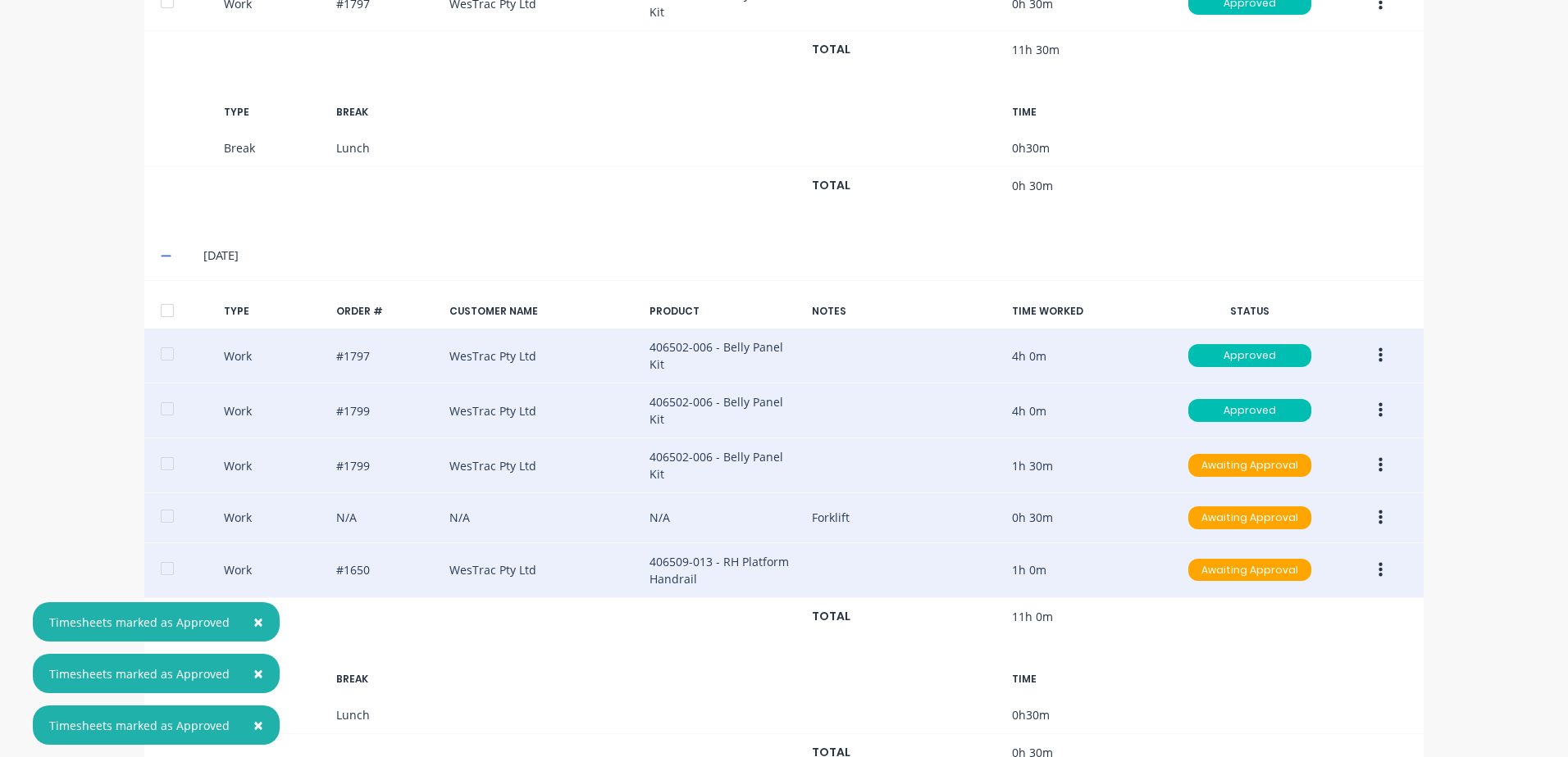
click at [1378, 458] on icon "button" at bounding box center [1380, 465] width 4 height 15
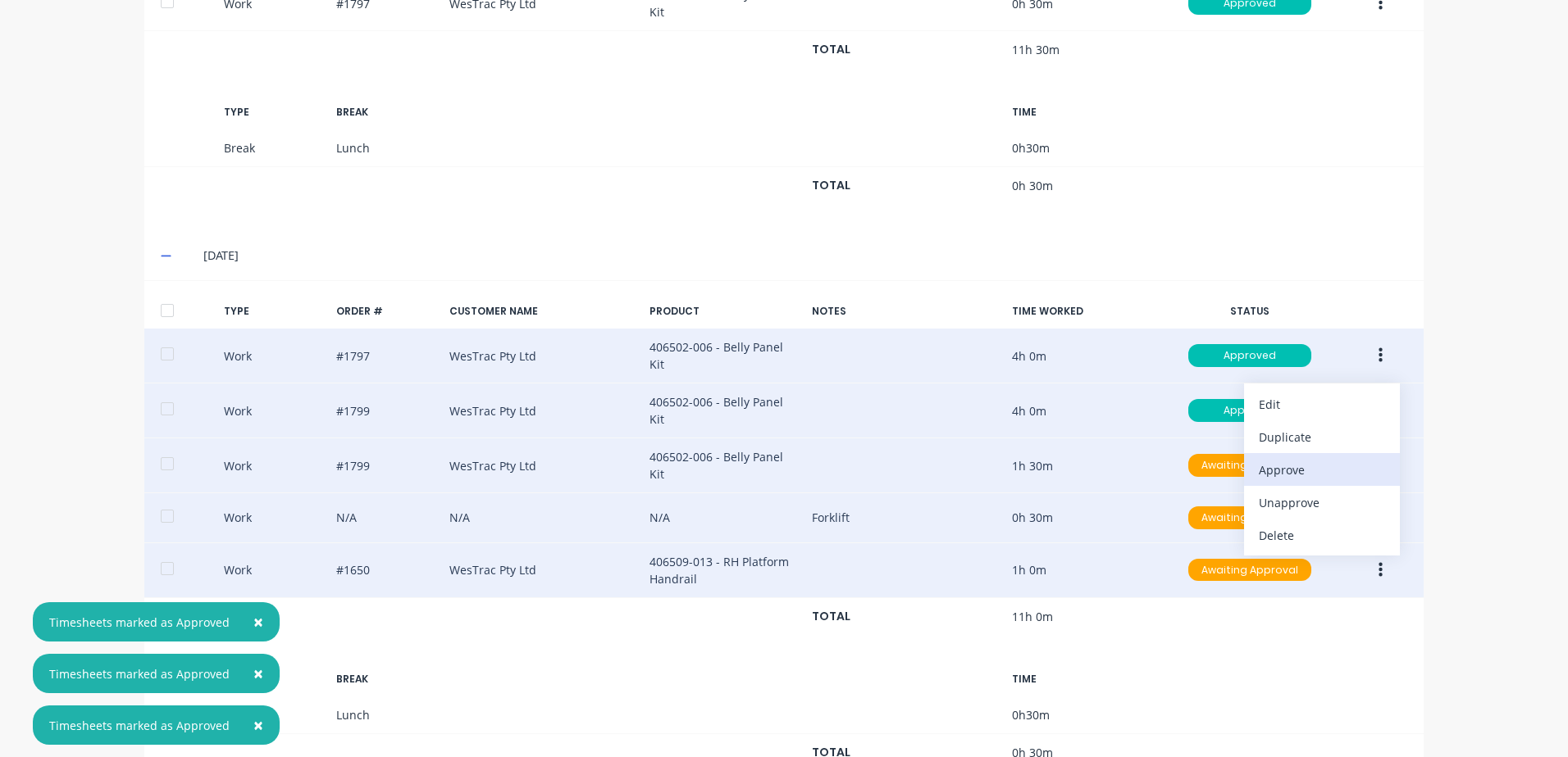
click at [1265, 458] on div "Approve" at bounding box center [1322, 470] width 127 height 24
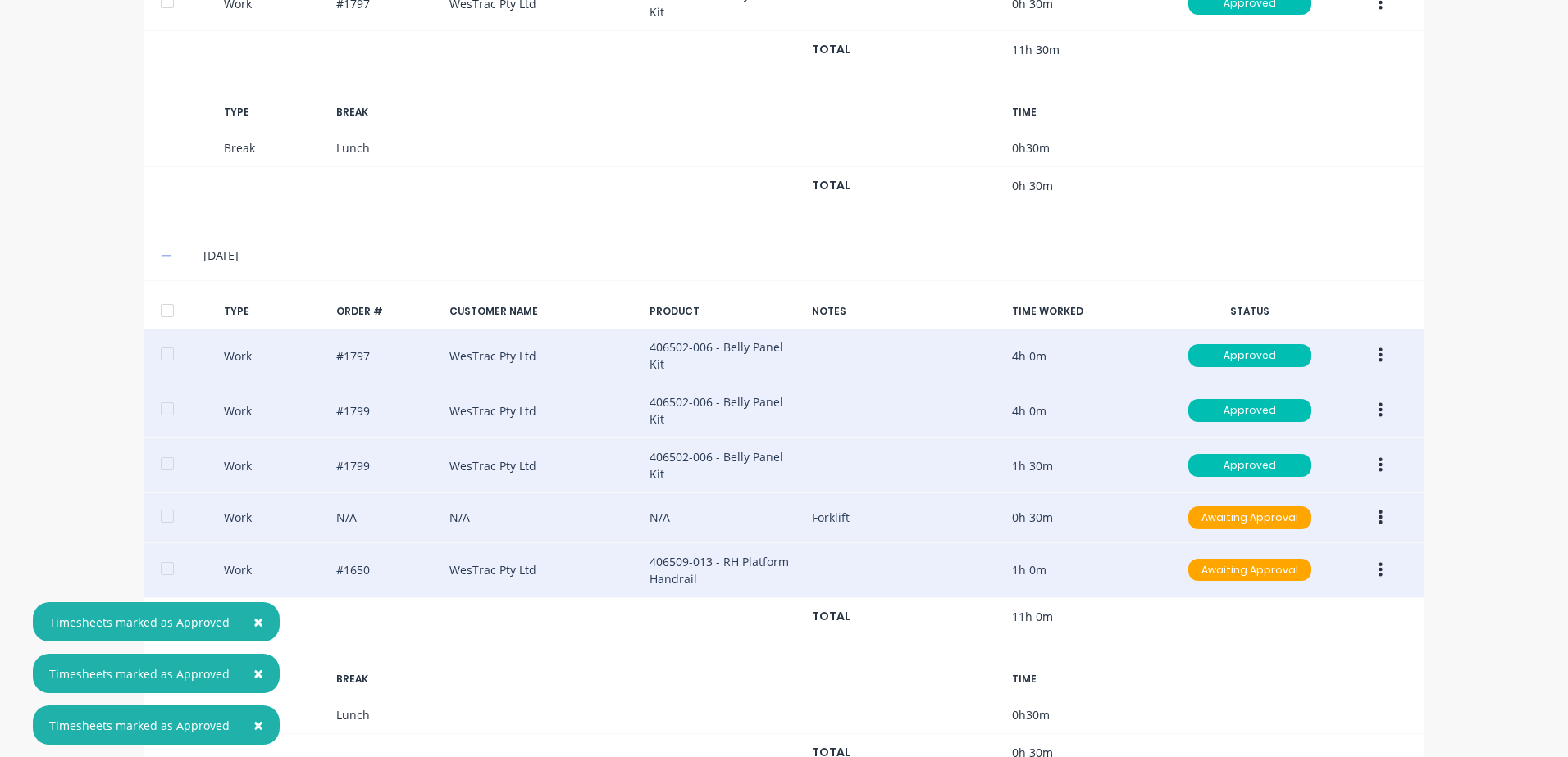
click at [1378, 511] on icon "button" at bounding box center [1380, 518] width 4 height 15
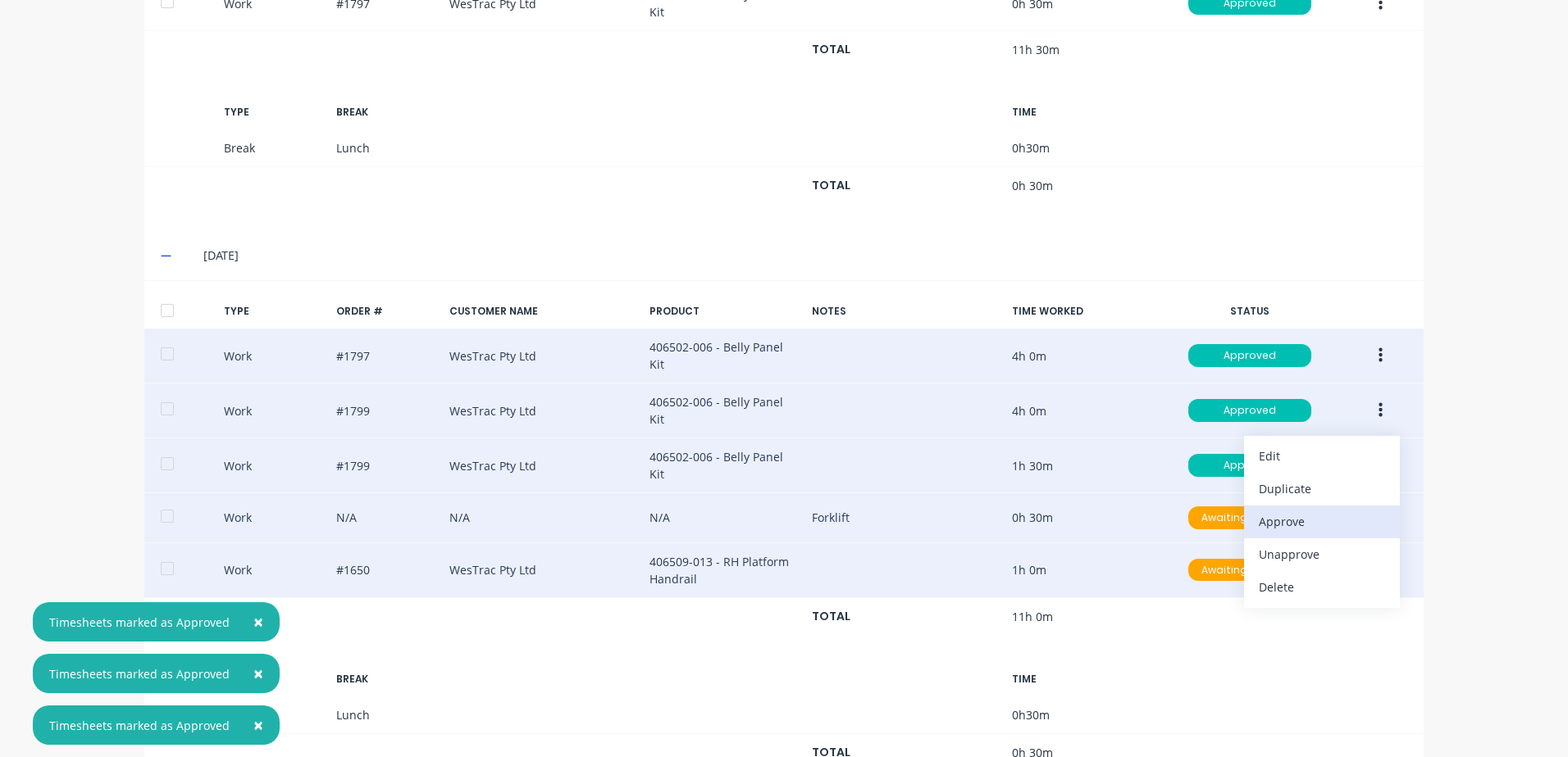
click at [1279, 510] on div "Approve" at bounding box center [1322, 522] width 127 height 24
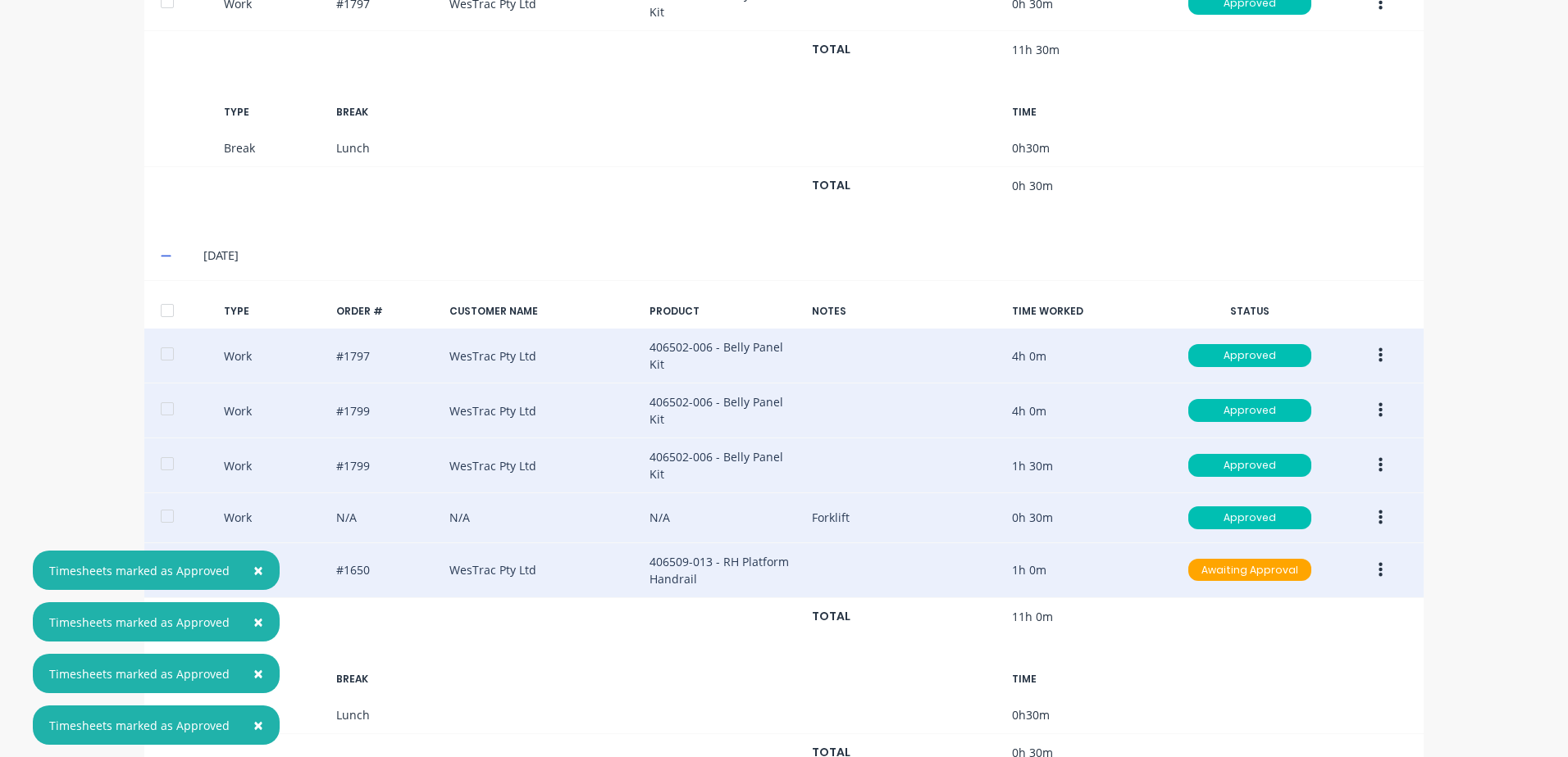
click at [1371, 556] on button "button" at bounding box center [1381, 570] width 39 height 30
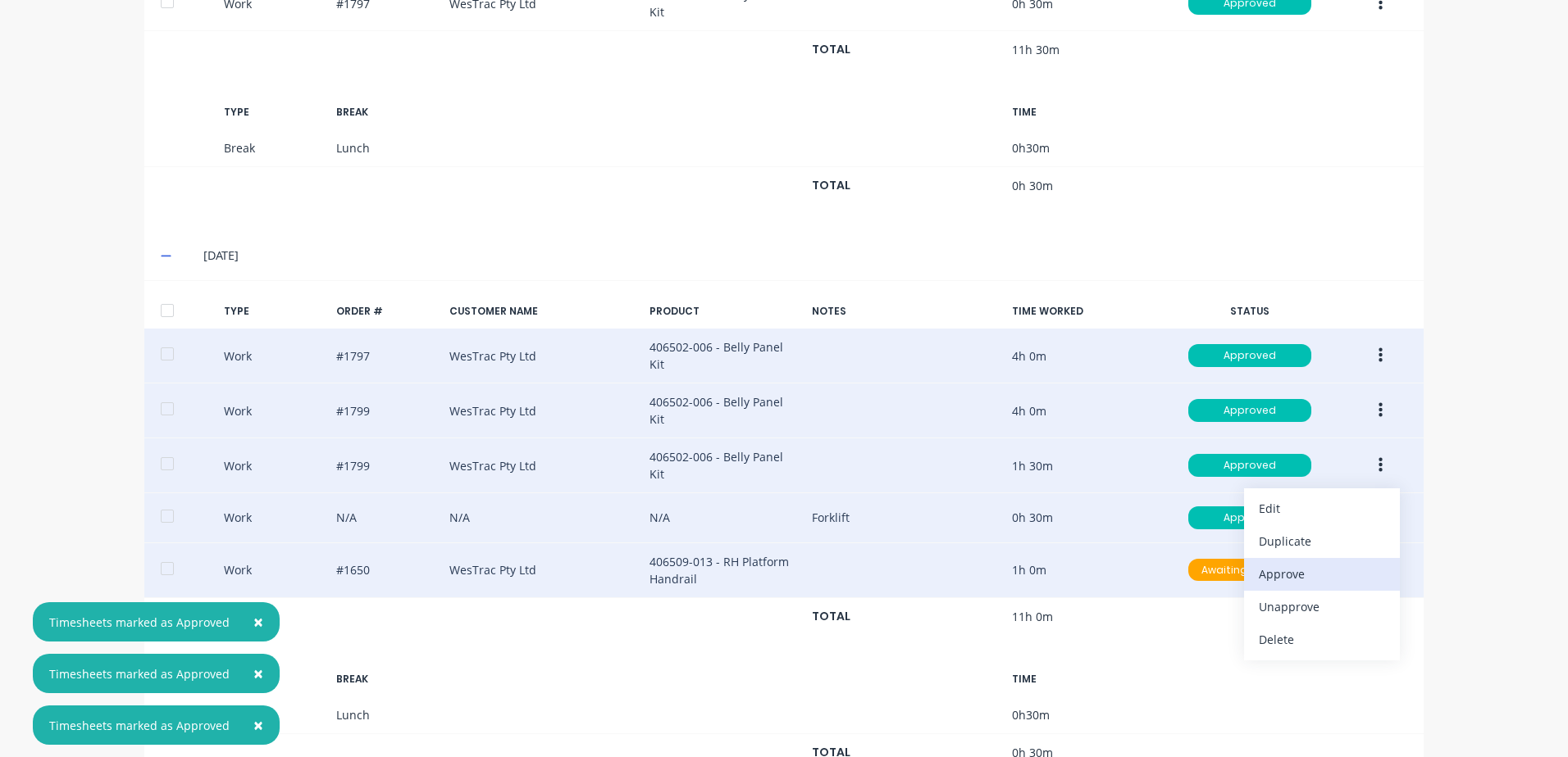
click at [1290, 562] on div "Approve" at bounding box center [1322, 574] width 127 height 24
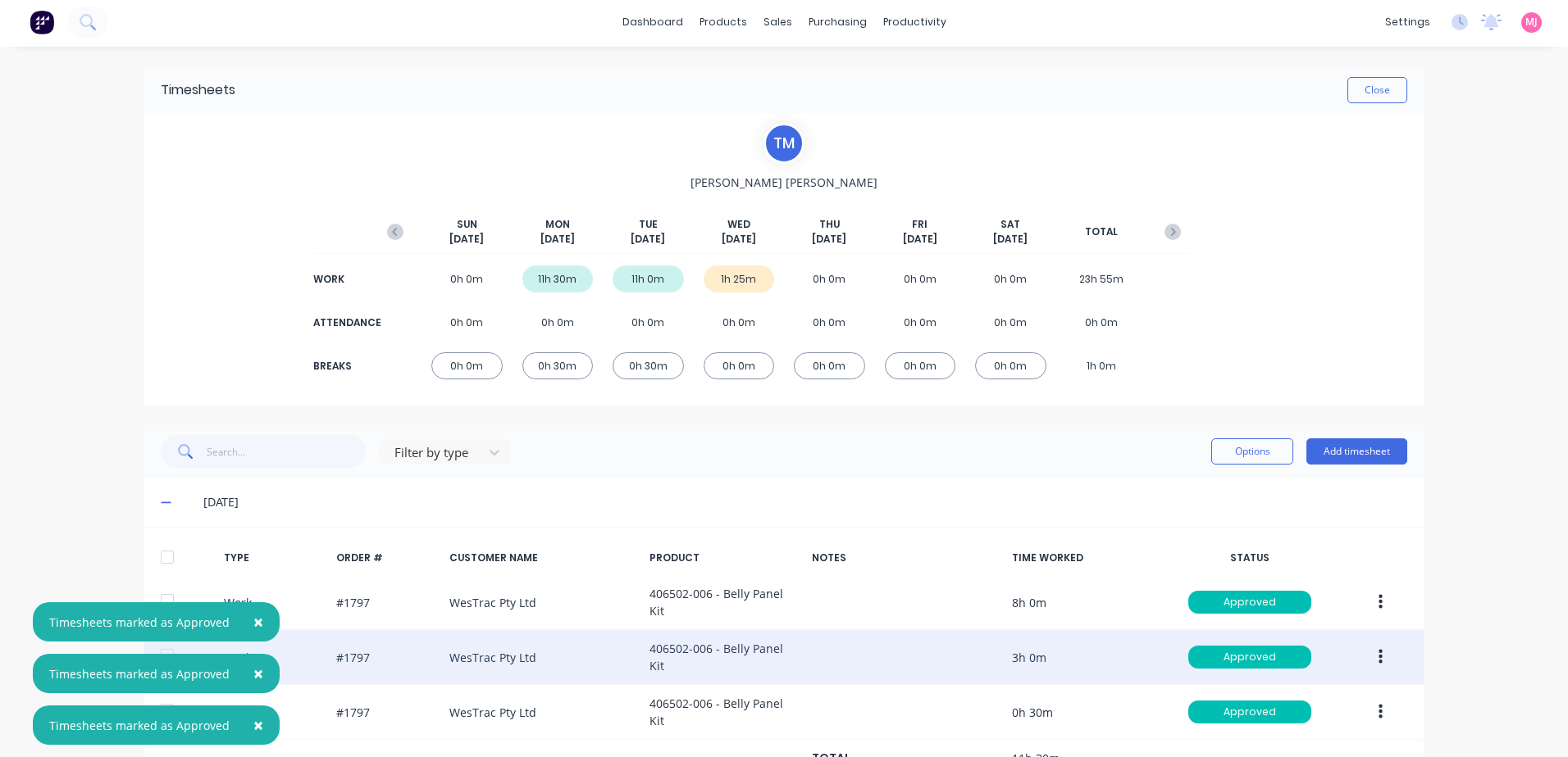
scroll to position [0, 0]
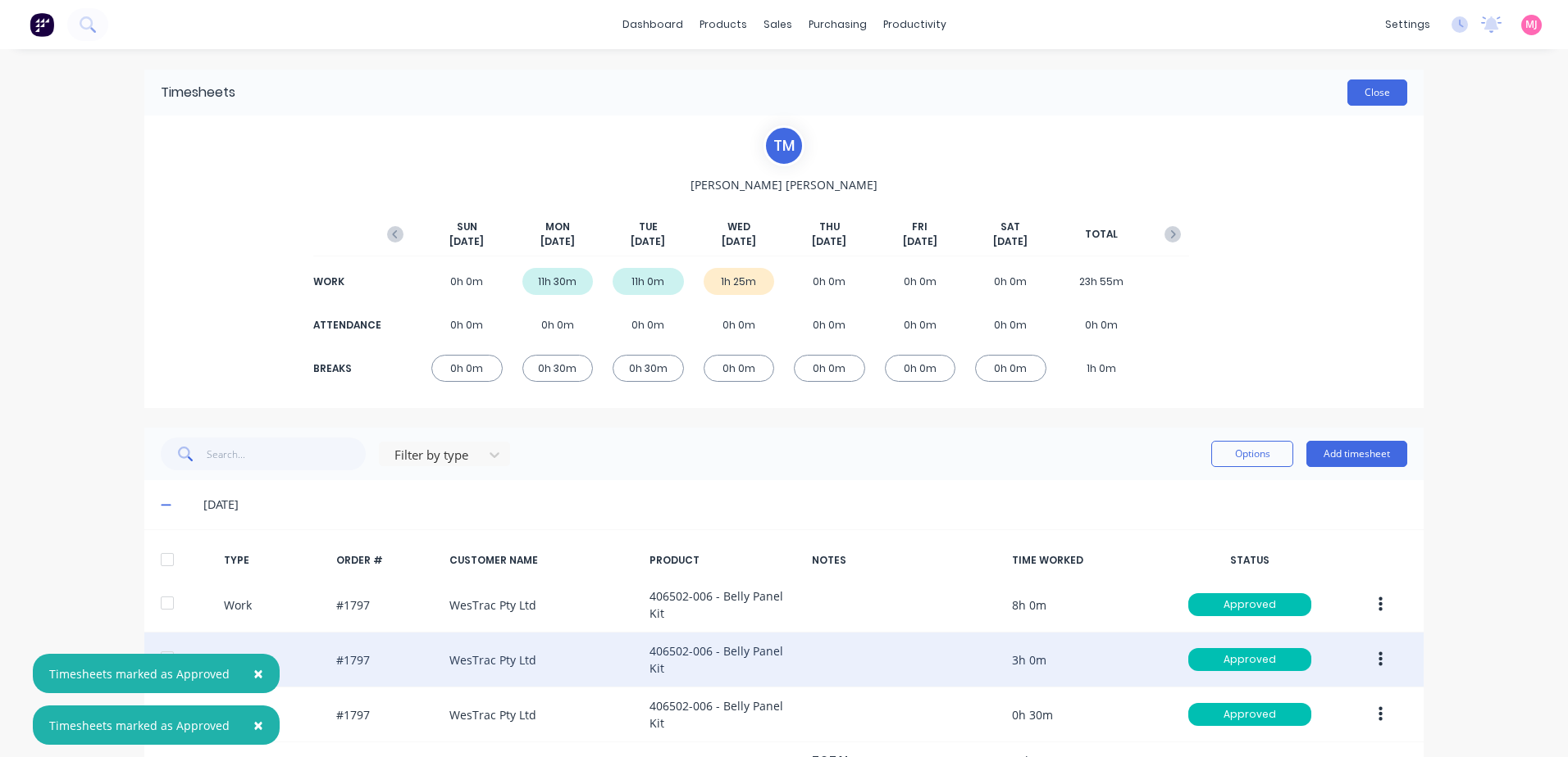
click at [1379, 94] on button "Close" at bounding box center [1377, 92] width 60 height 26
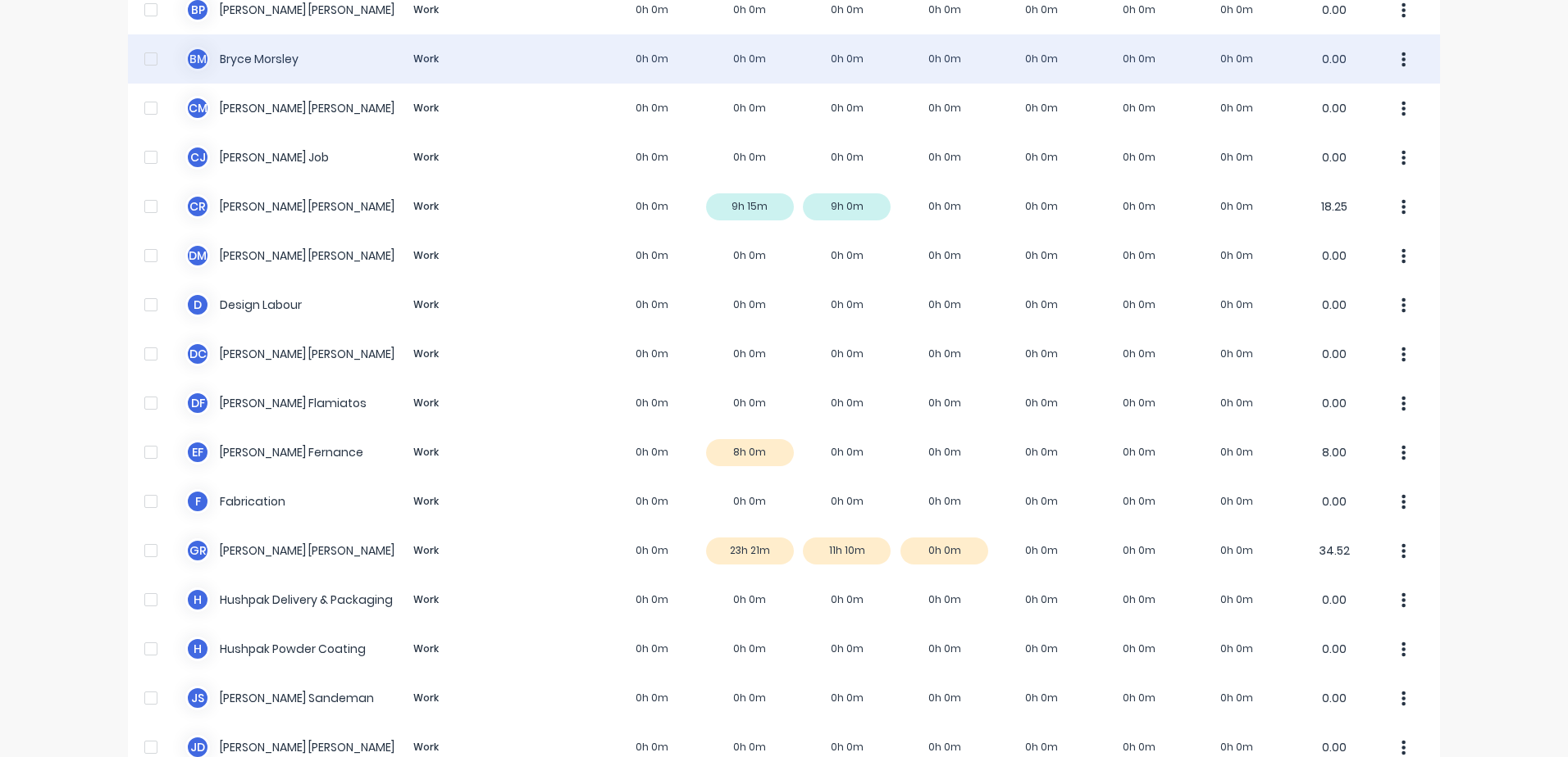
scroll to position [410, 0]
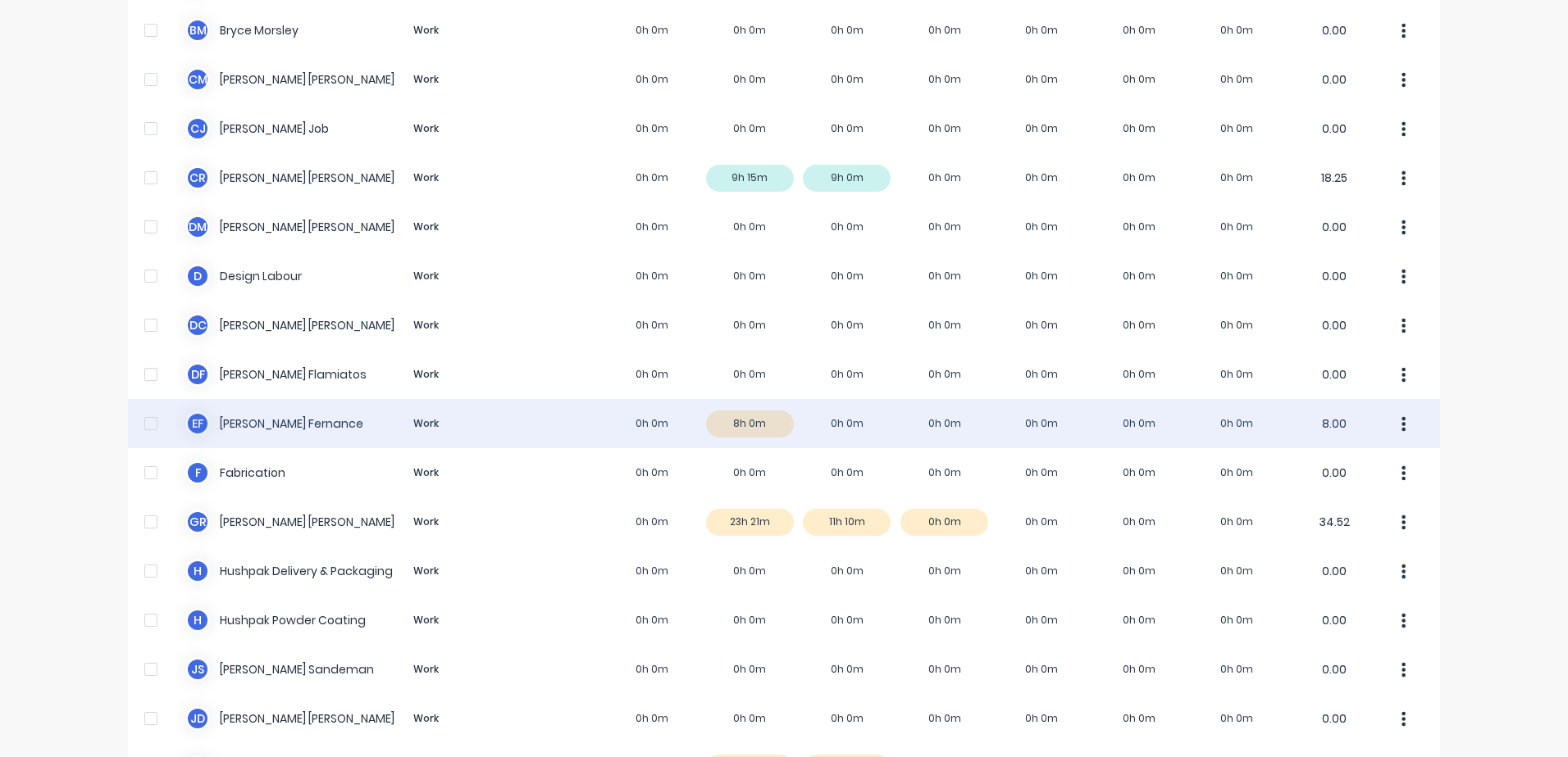
click at [760, 420] on div "E F [PERSON_NAME] Work 0h 0m 8h 0m 0h 0m 0h 0m 0h 0m 0h 0m 0h 0m 8.00" at bounding box center [784, 423] width 1312 height 49
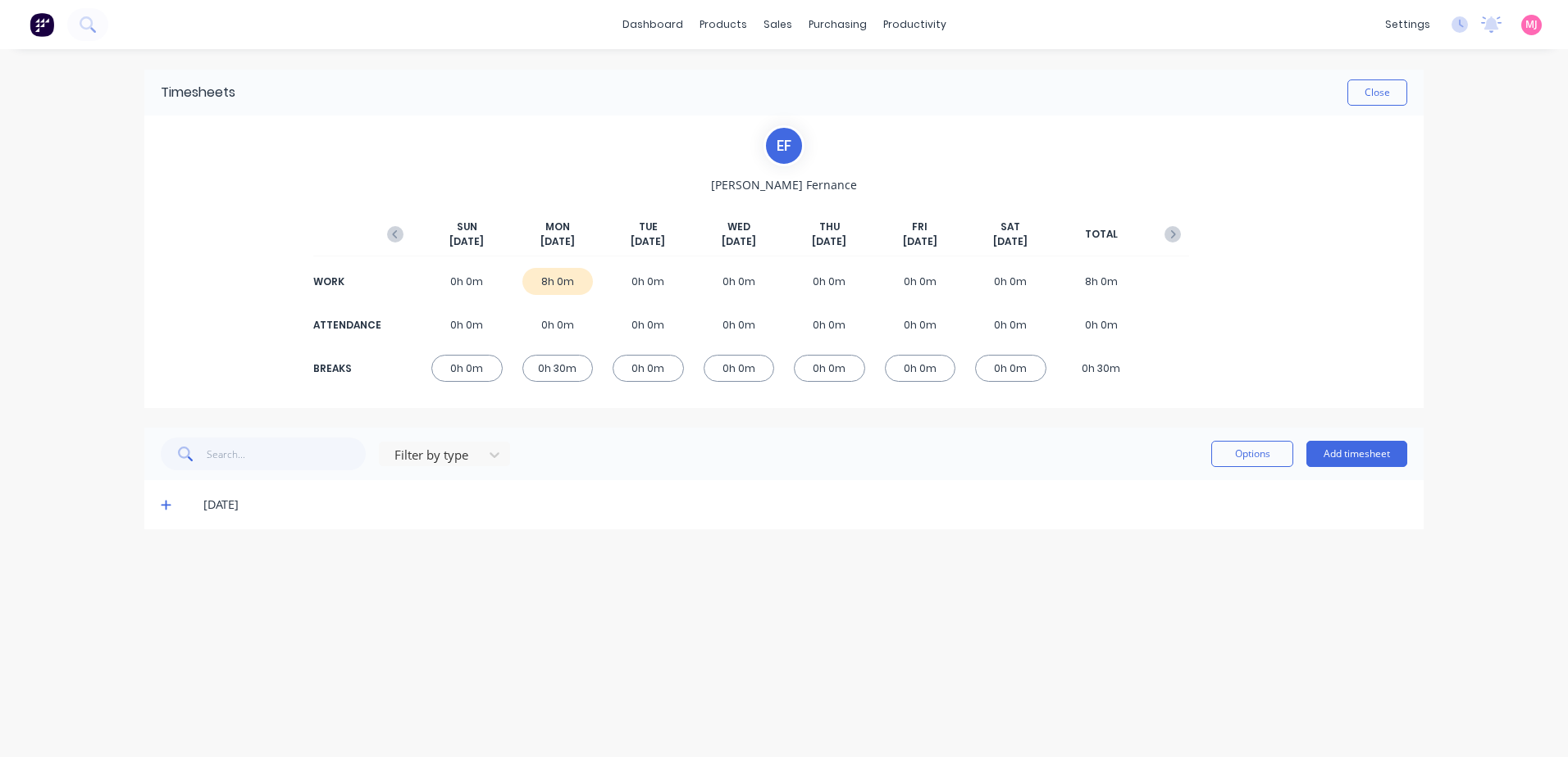
click at [164, 507] on icon at bounding box center [166, 505] width 11 height 12
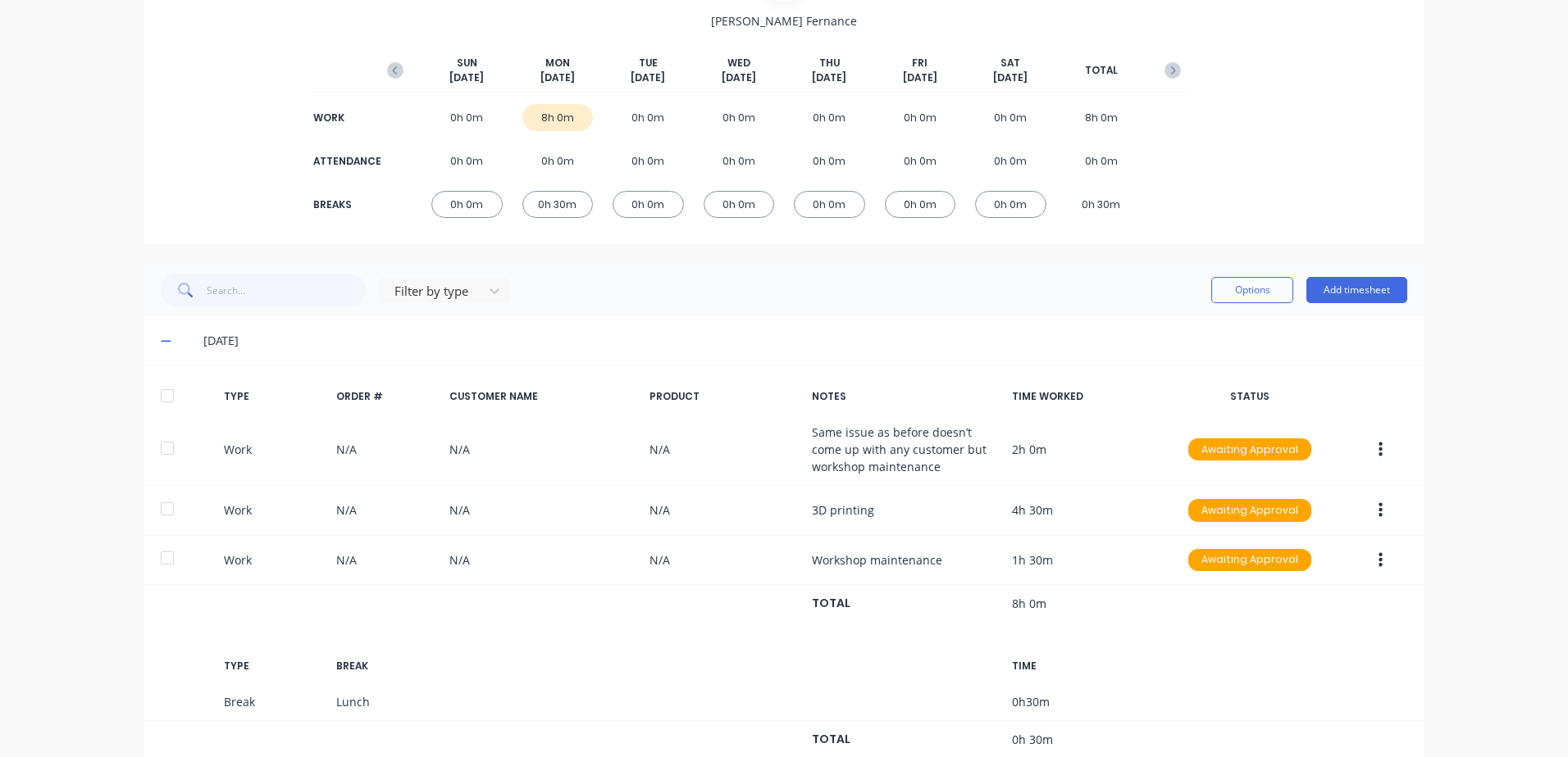
scroll to position [212, 0]
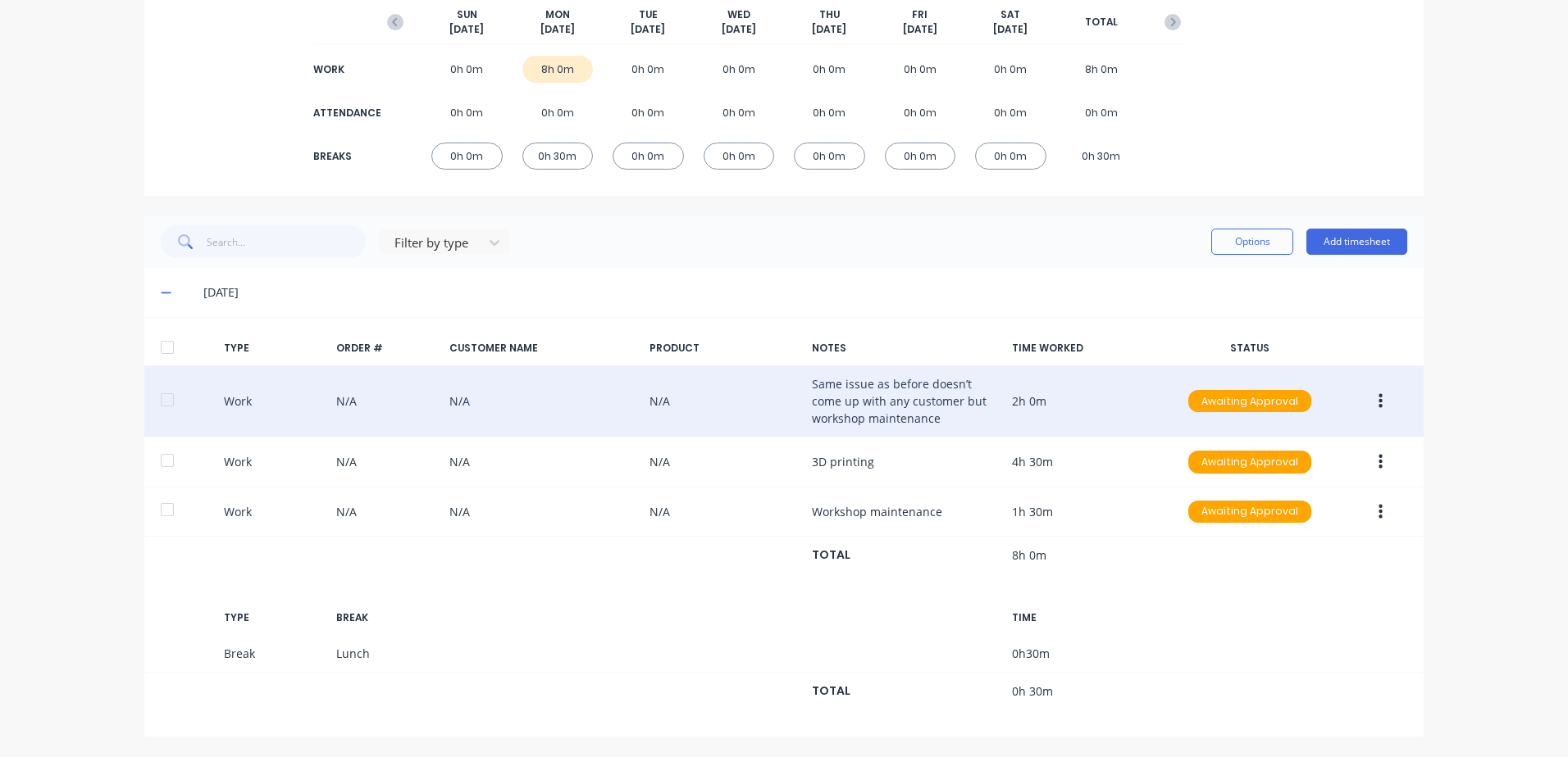
click at [1378, 400] on icon "button" at bounding box center [1380, 401] width 4 height 15
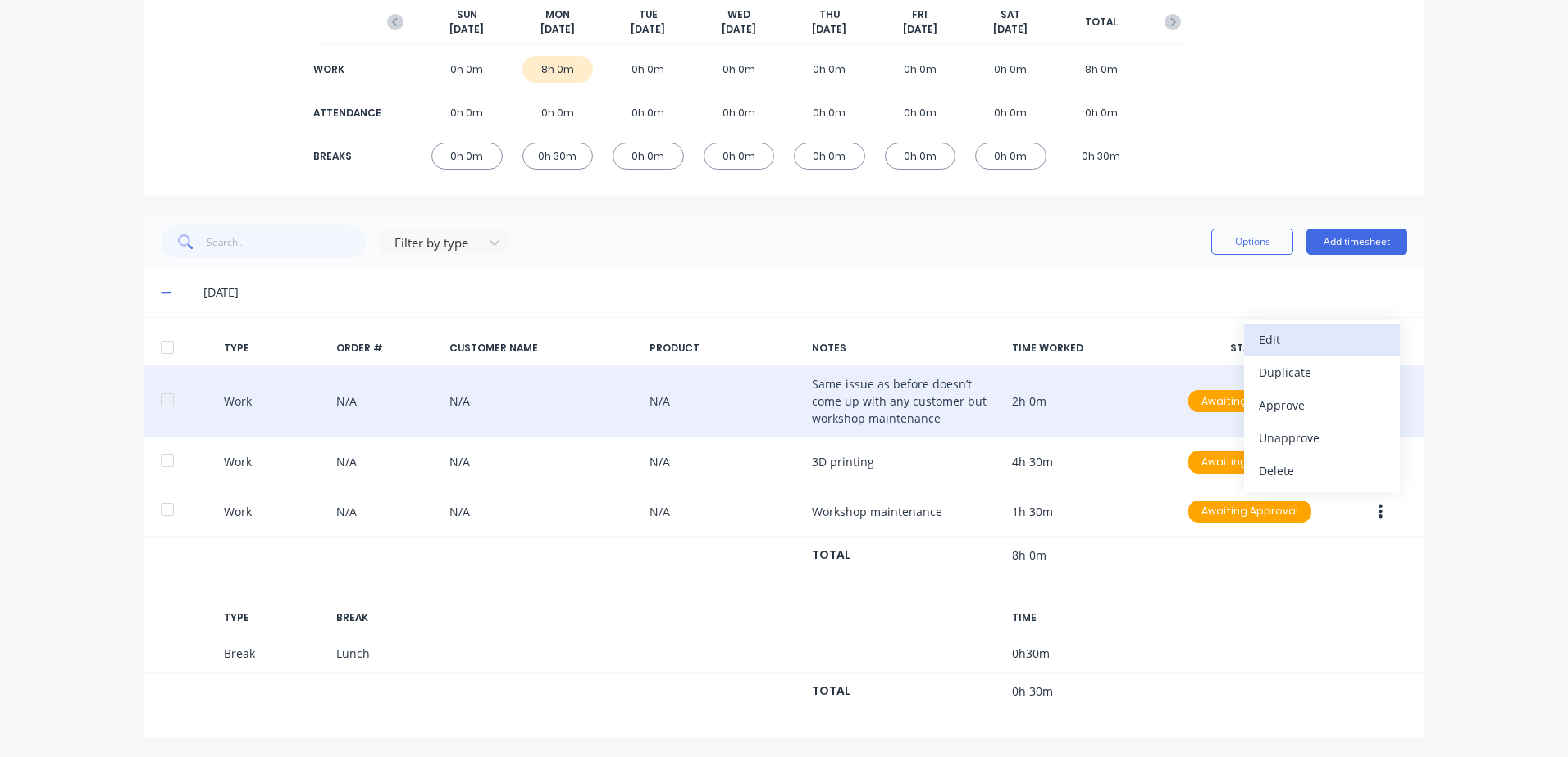
click at [1277, 341] on div "Edit" at bounding box center [1322, 340] width 127 height 24
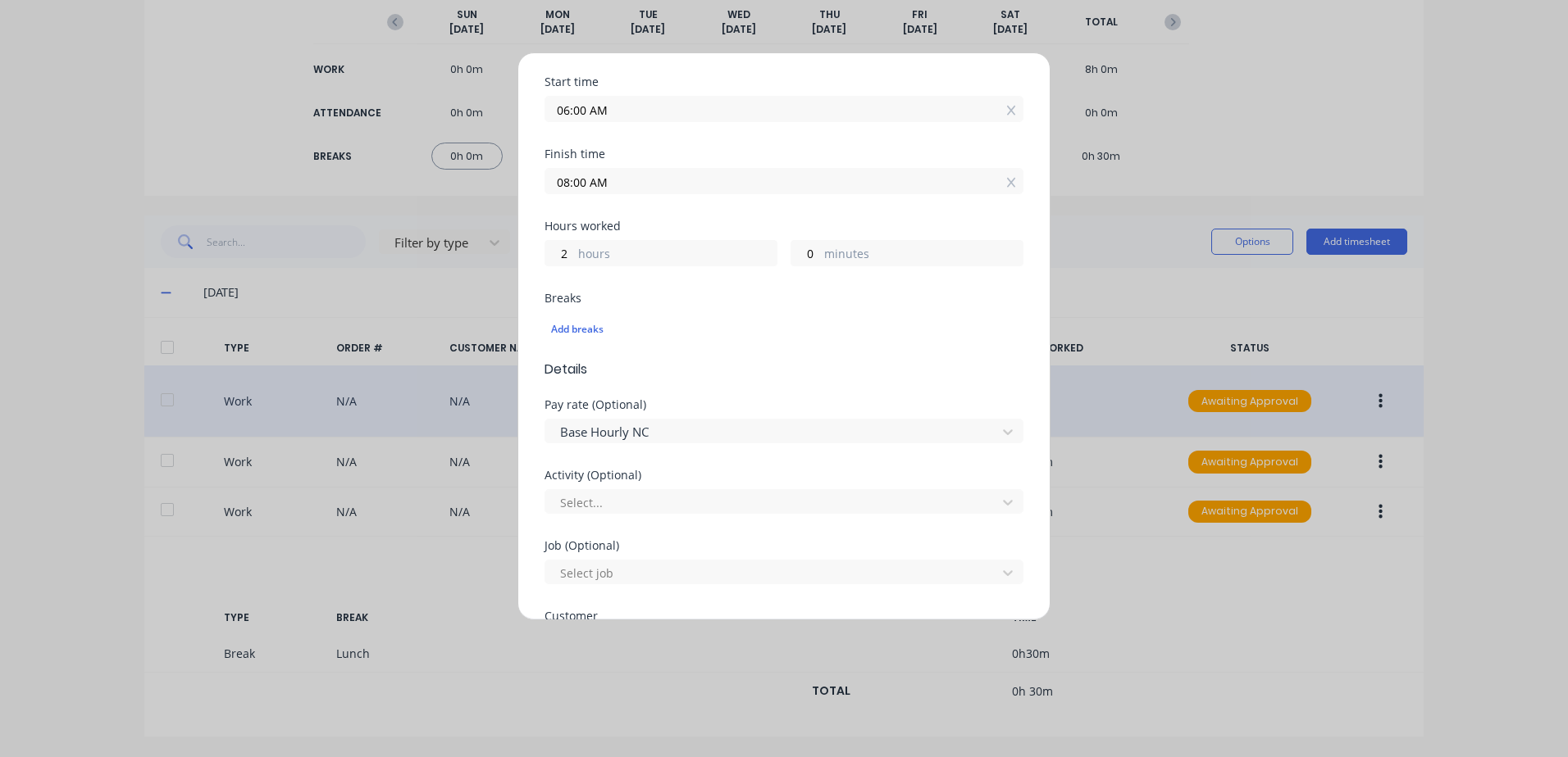
scroll to position [246, 0]
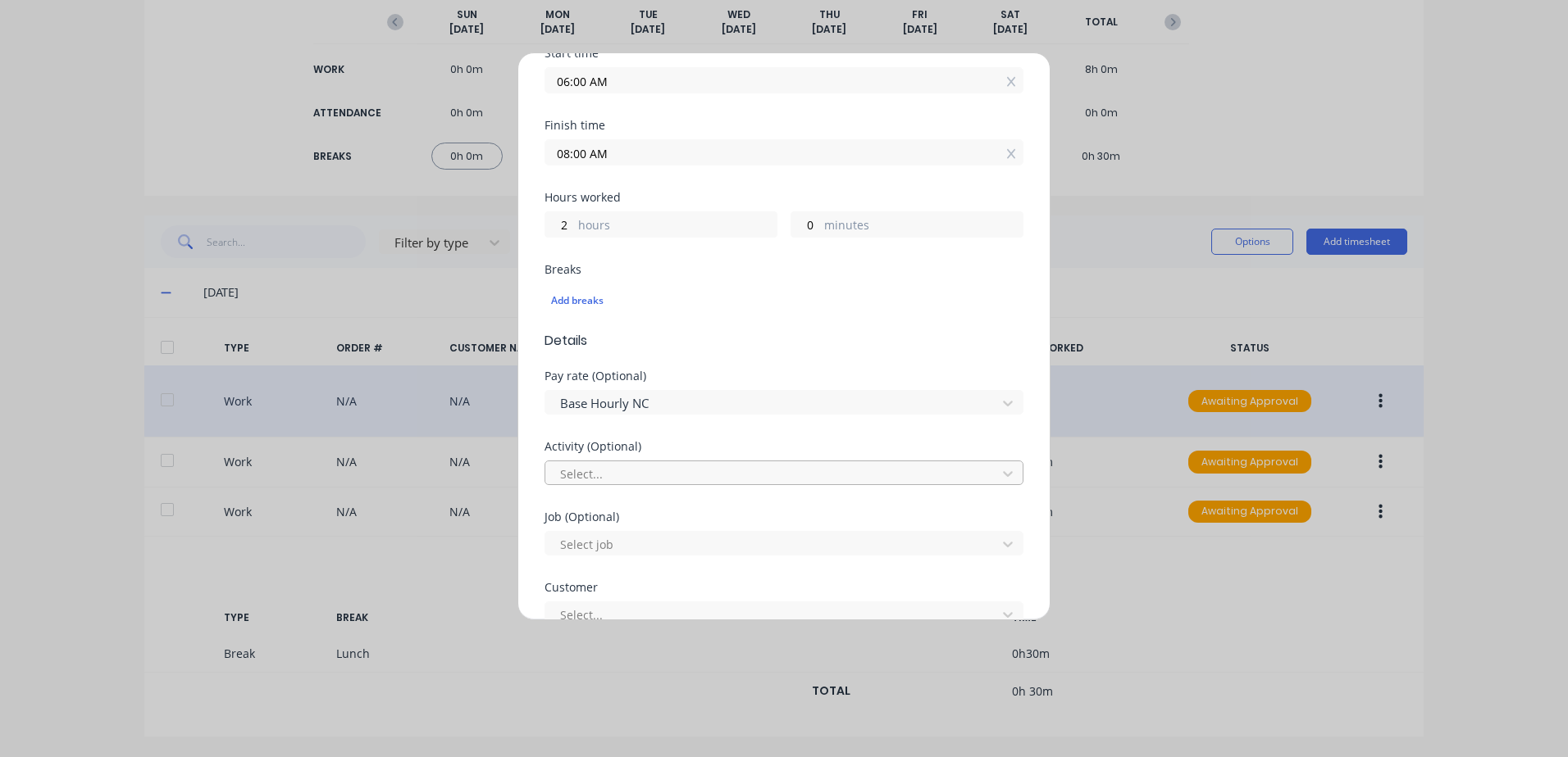
click at [576, 474] on div at bounding box center [773, 474] width 429 height 20
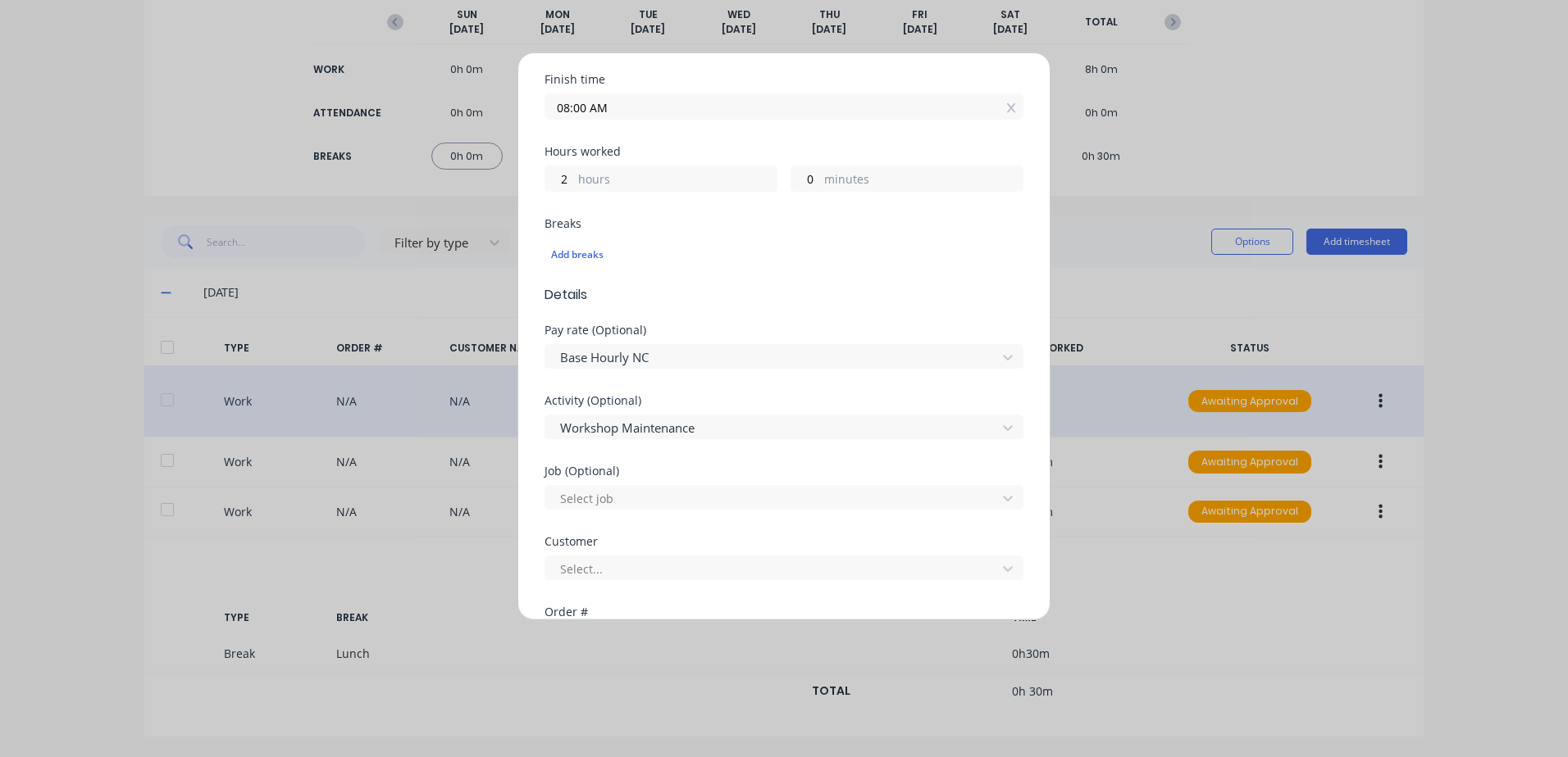
scroll to position [328, 0]
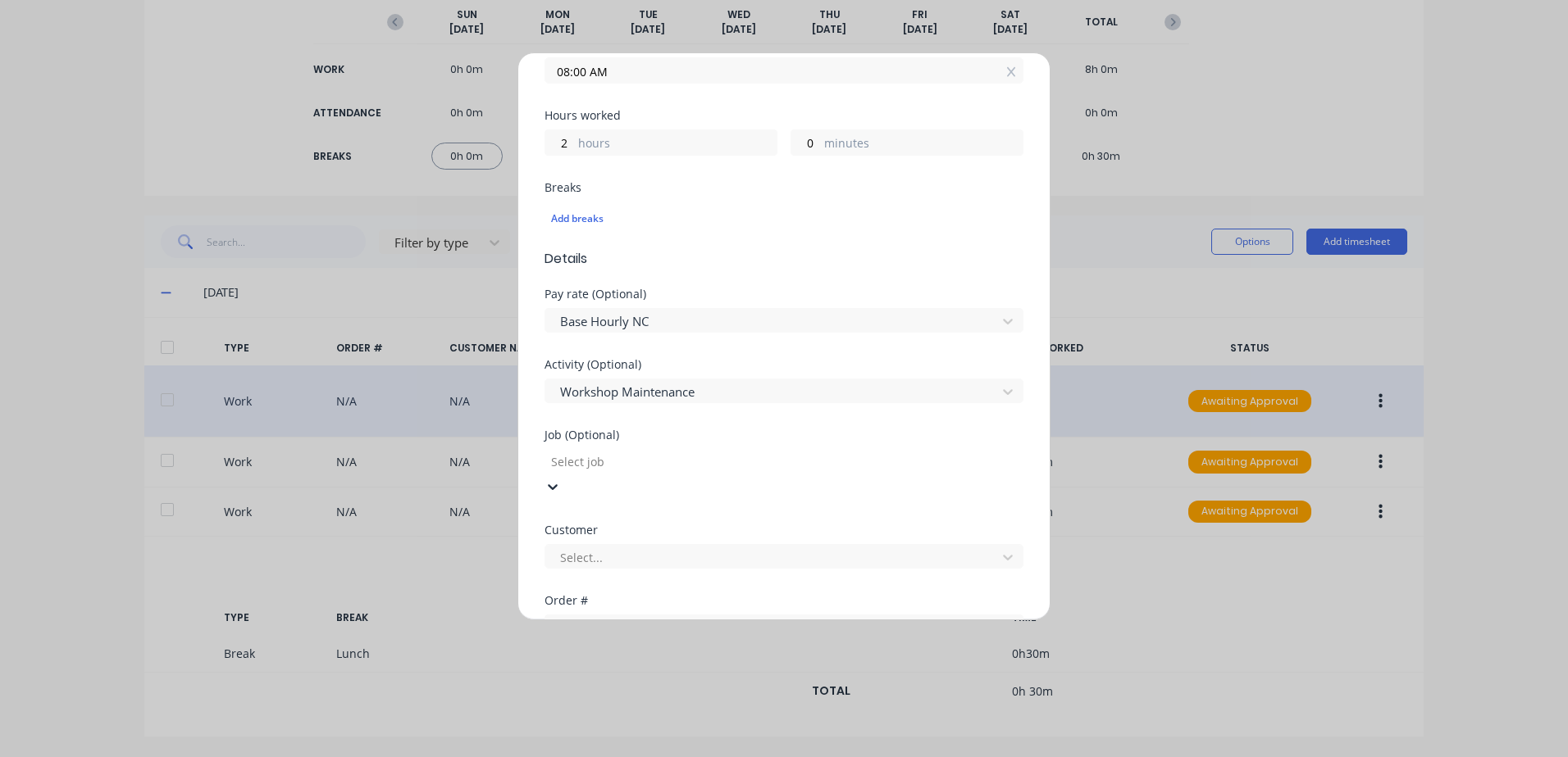
click at [587, 464] on div at bounding box center [667, 462] width 236 height 20
type input "hus"
click at [598, 468] on div at bounding box center [667, 462] width 236 height 20
click at [594, 529] on div at bounding box center [667, 532] width 236 height 20
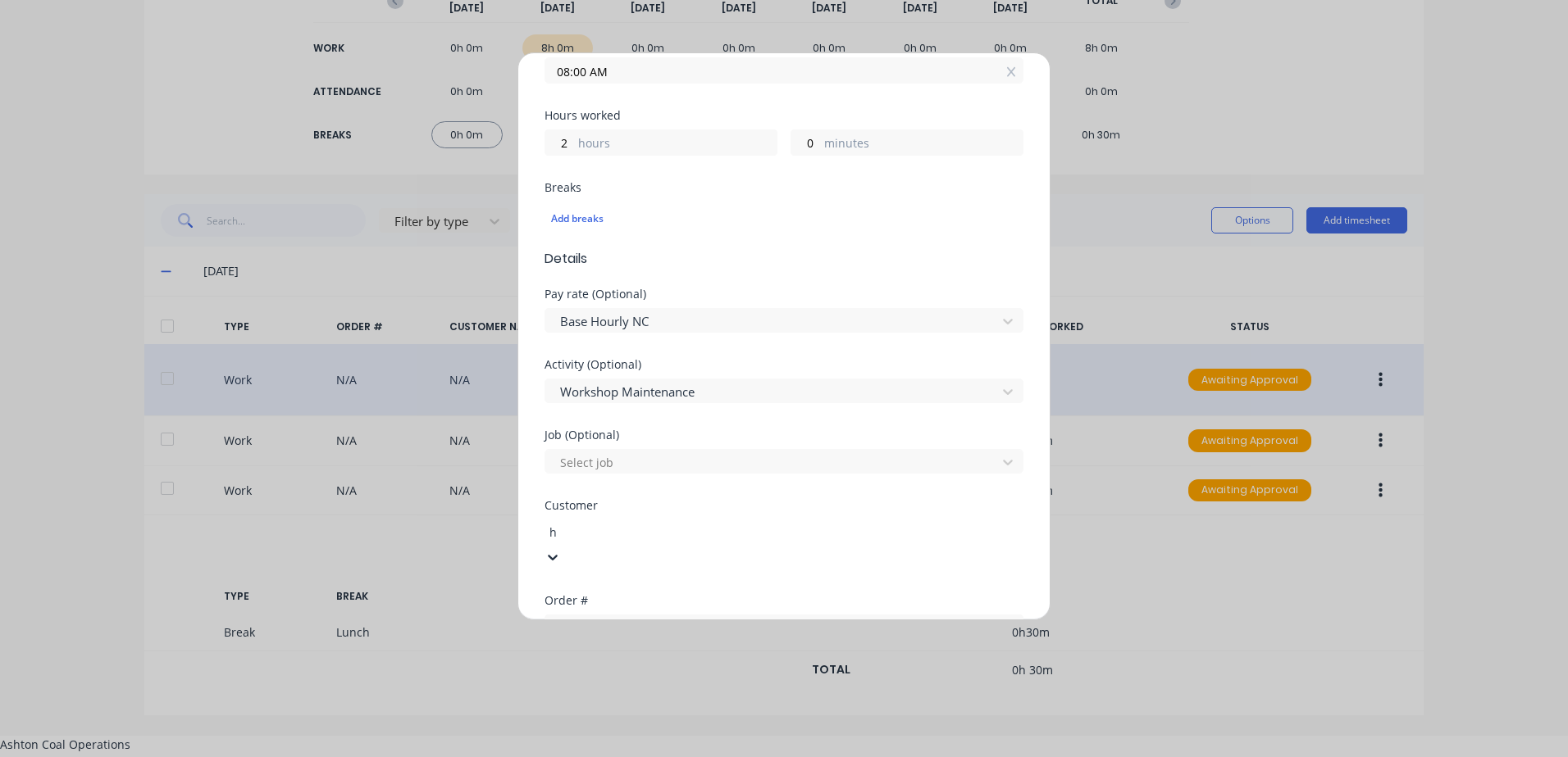
type input "hu"
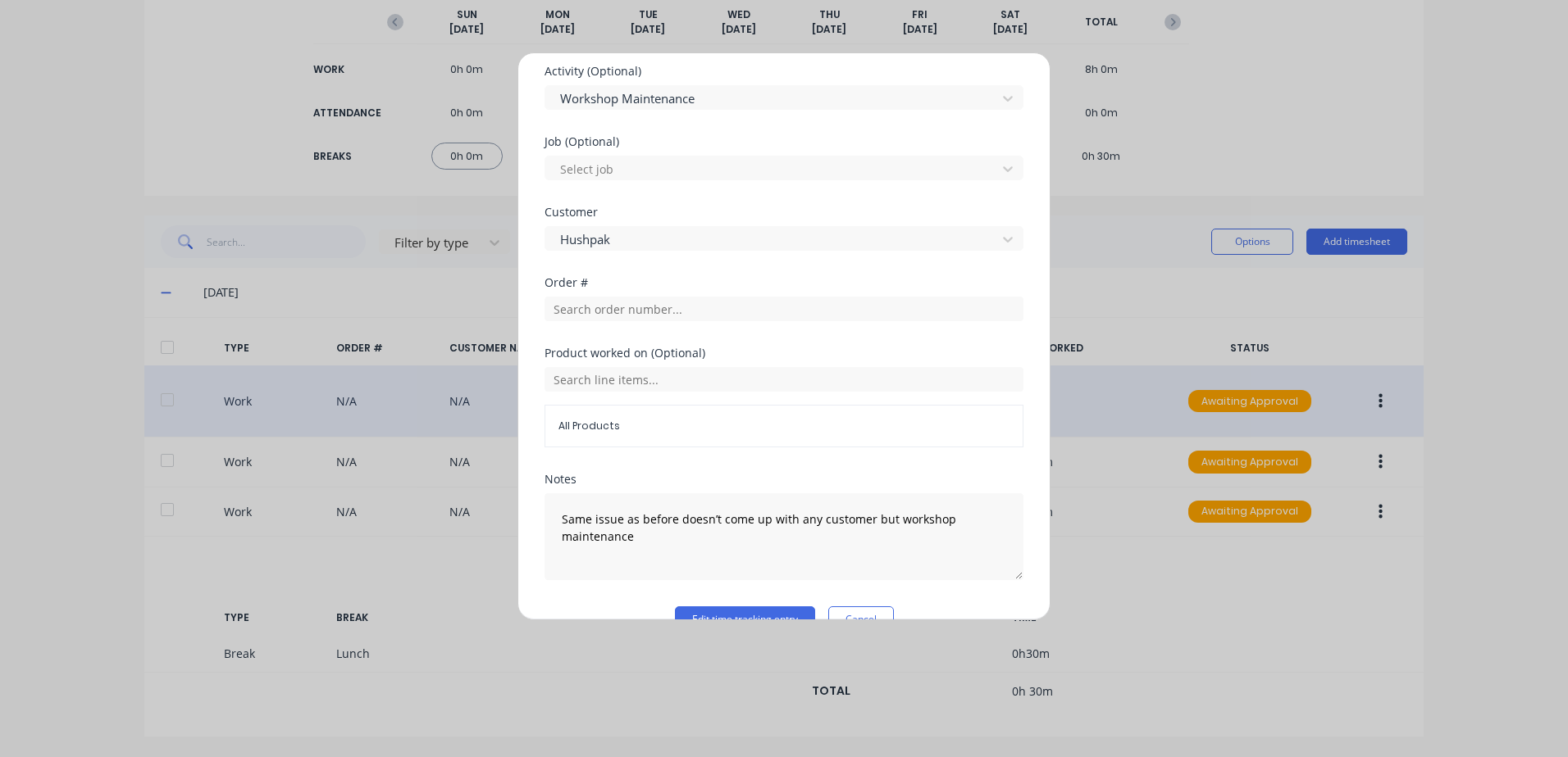
scroll to position [658, 0]
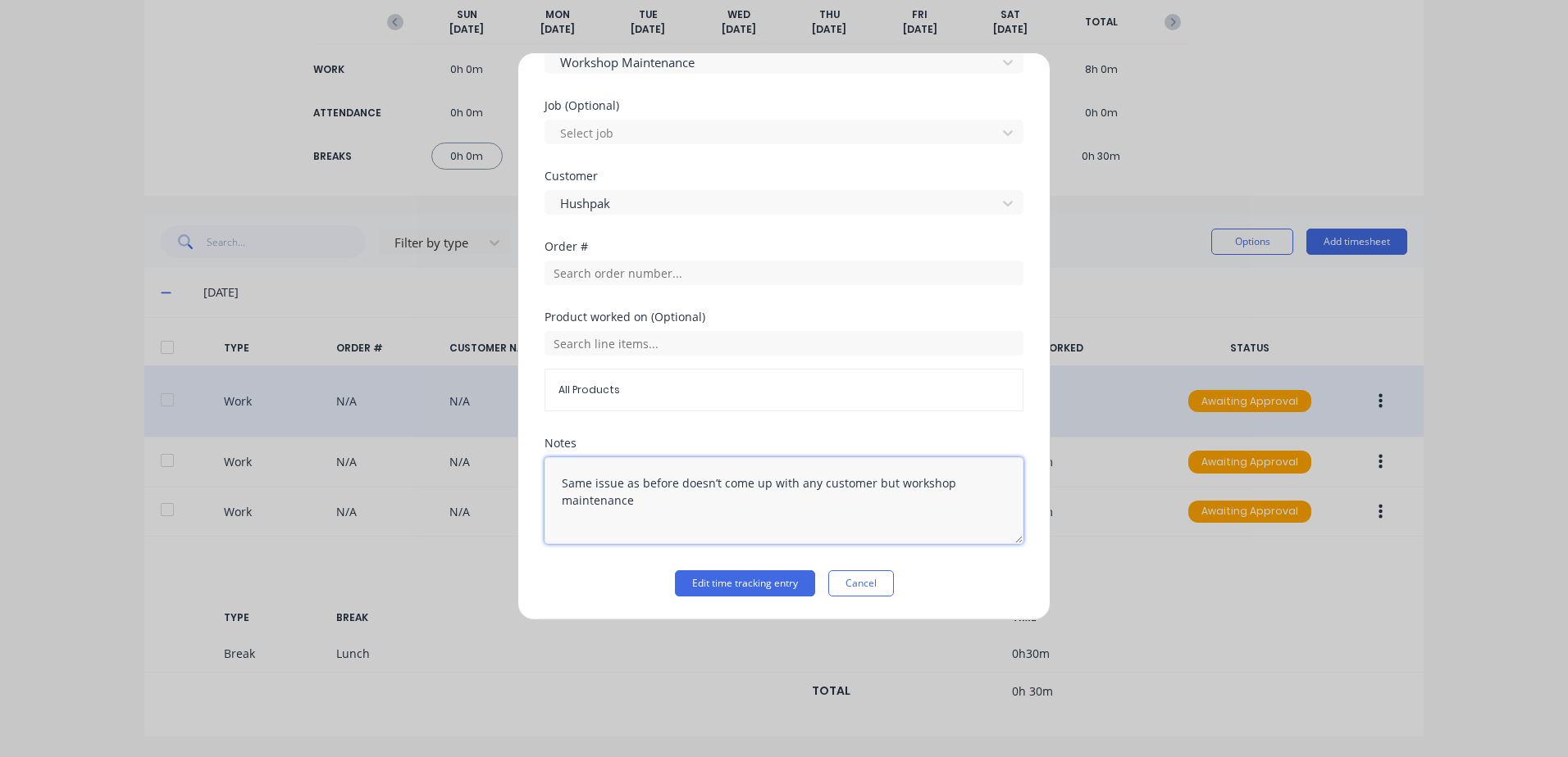
drag, startPoint x: 893, startPoint y: 482, endPoint x: 520, endPoint y: 448, distance: 374.5
click at [520, 448] on div "Edit time tracking entry Work Attendance When Date [DATE] Start time 06:00 AM F…" at bounding box center [784, 336] width 533 height 568
type textarea "workshop maintenance"
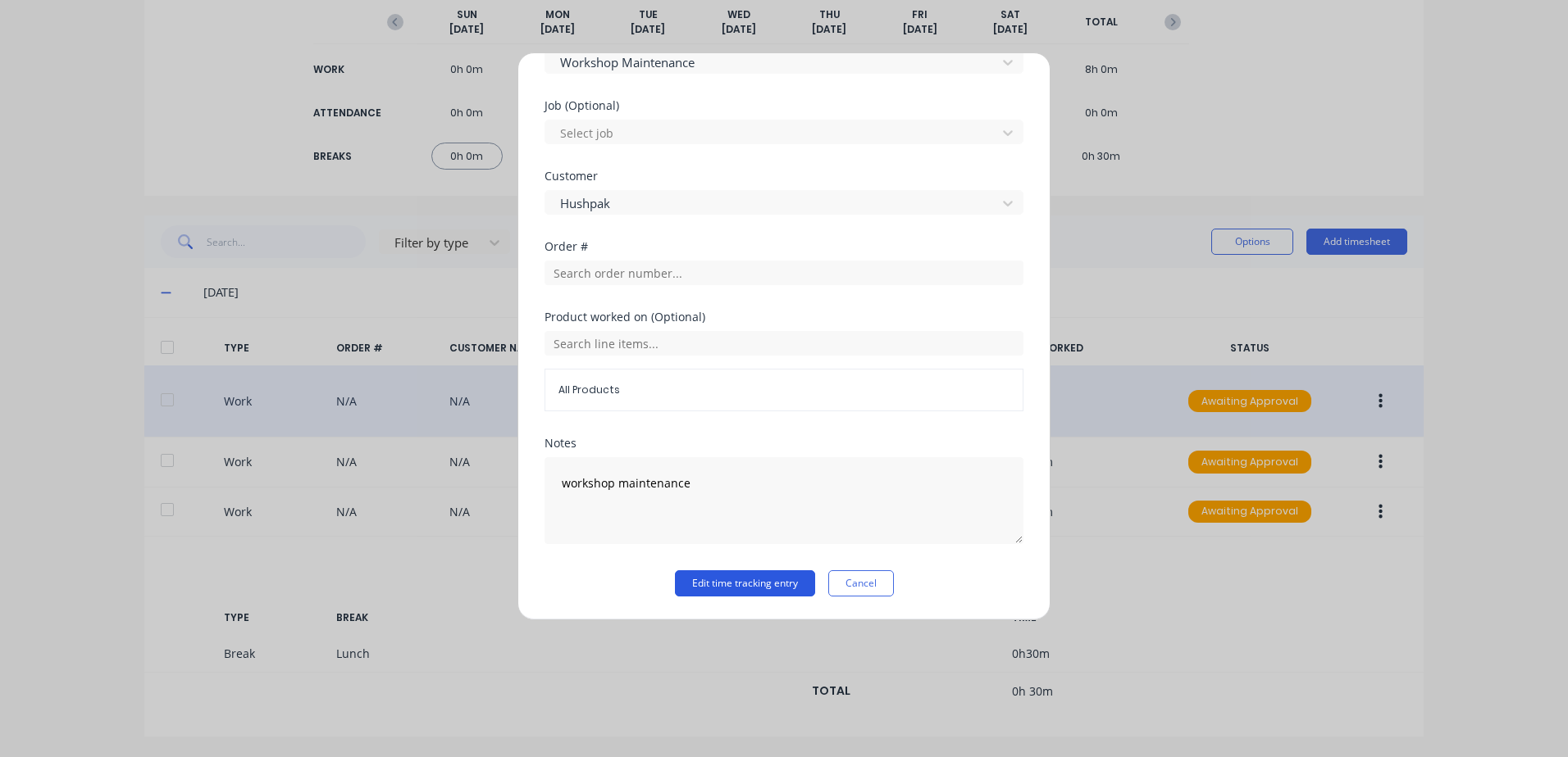
click at [713, 586] on button "Edit time tracking entry" at bounding box center [745, 583] width 140 height 26
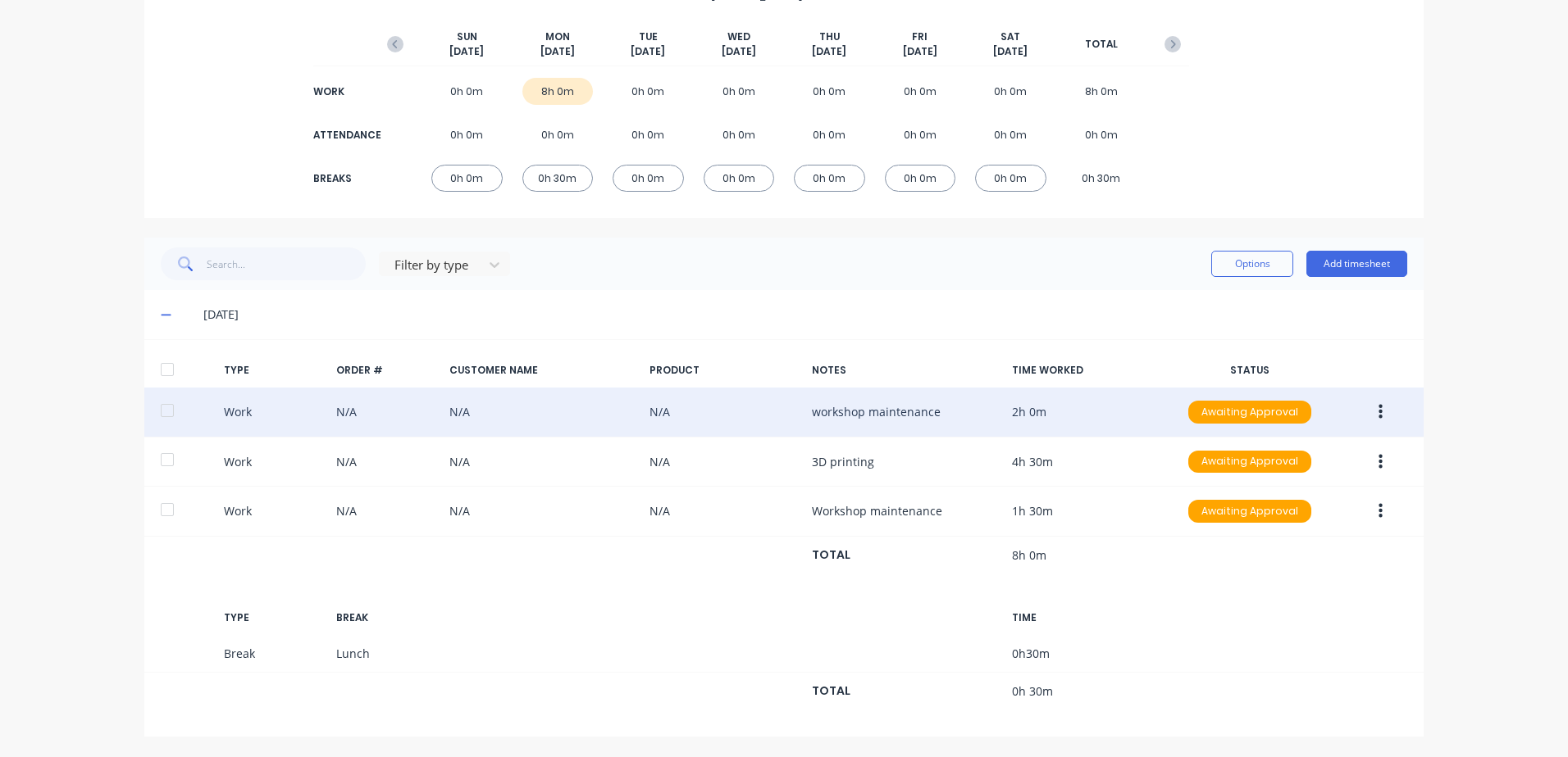
scroll to position [191, 0]
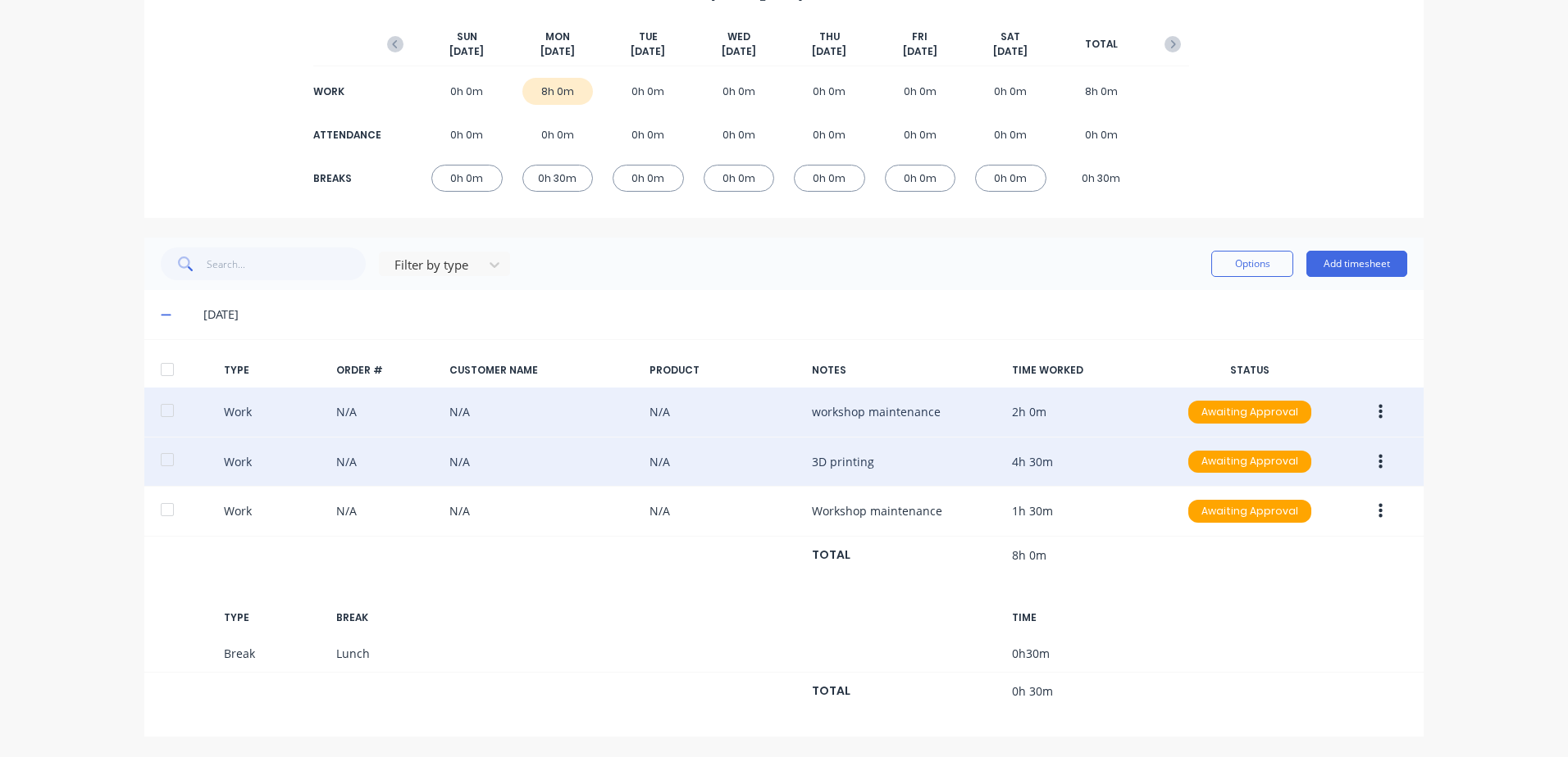
click at [1378, 461] on icon "button" at bounding box center [1380, 462] width 4 height 15
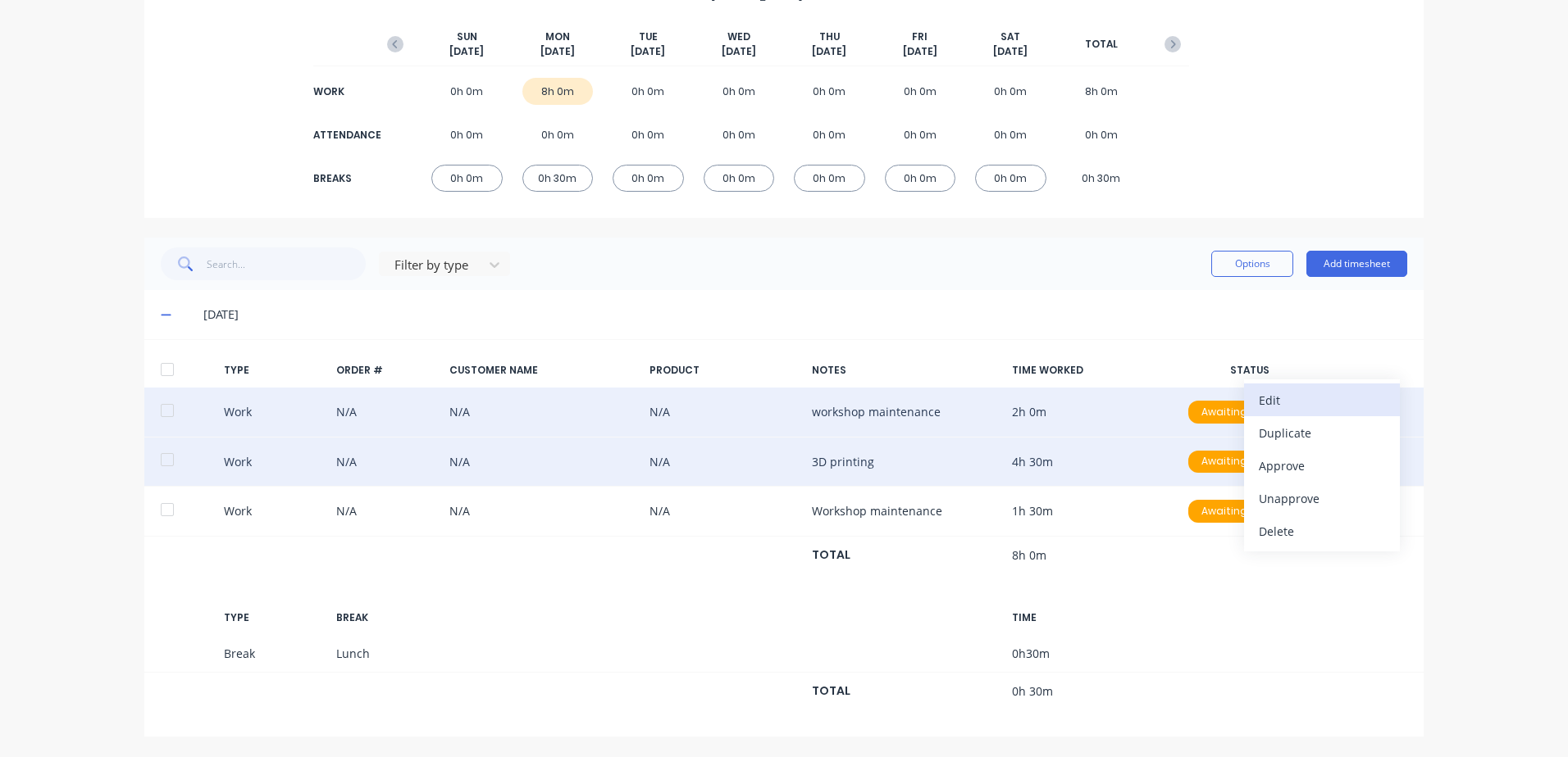
click at [1274, 403] on div "Edit" at bounding box center [1322, 400] width 127 height 24
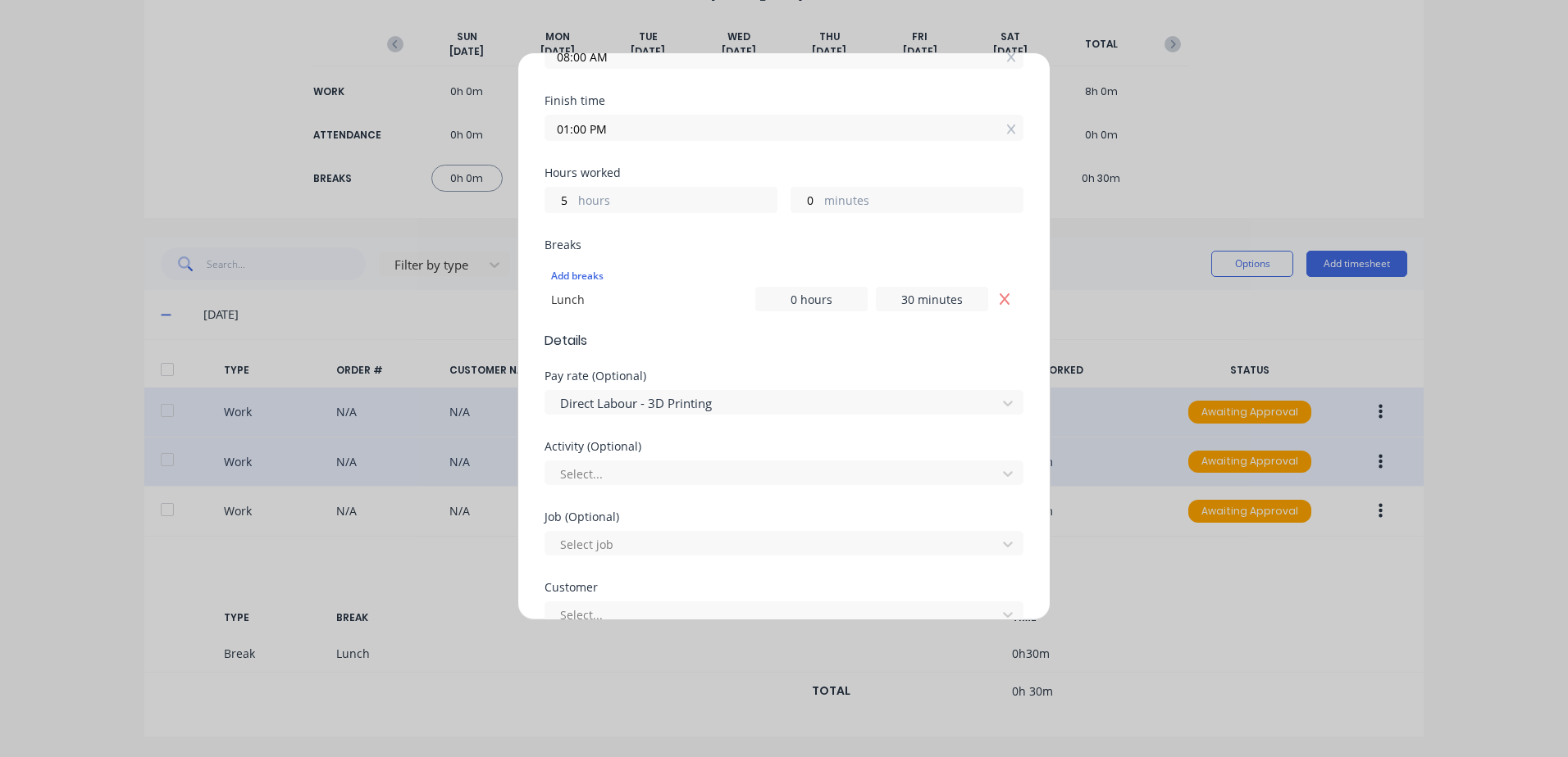
scroll to position [272, 0]
click at [704, 403] on div at bounding box center [667, 401] width 236 height 20
click at [635, 470] on div at bounding box center [773, 472] width 429 height 20
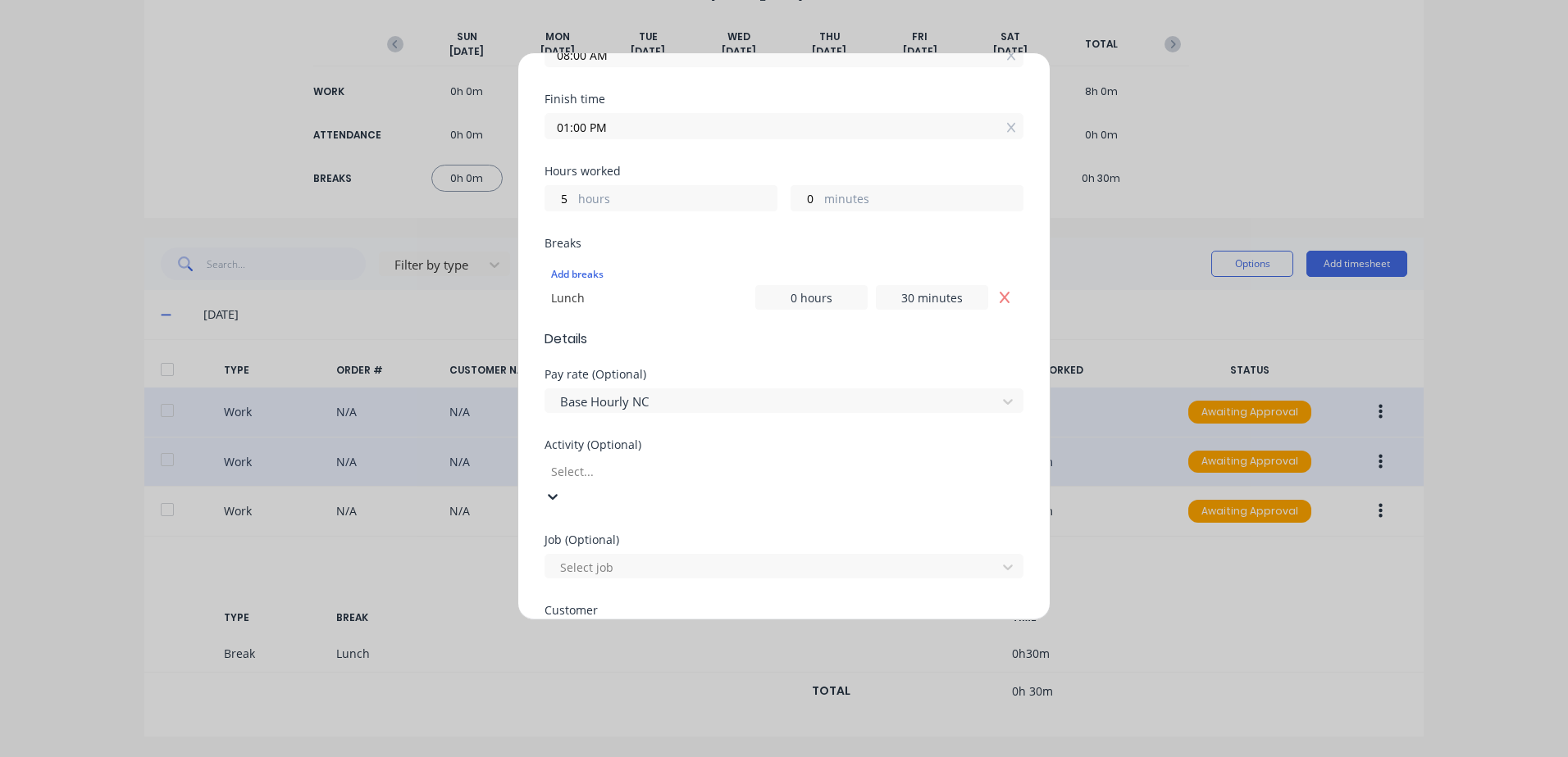
click at [668, 477] on div at bounding box center [667, 471] width 236 height 20
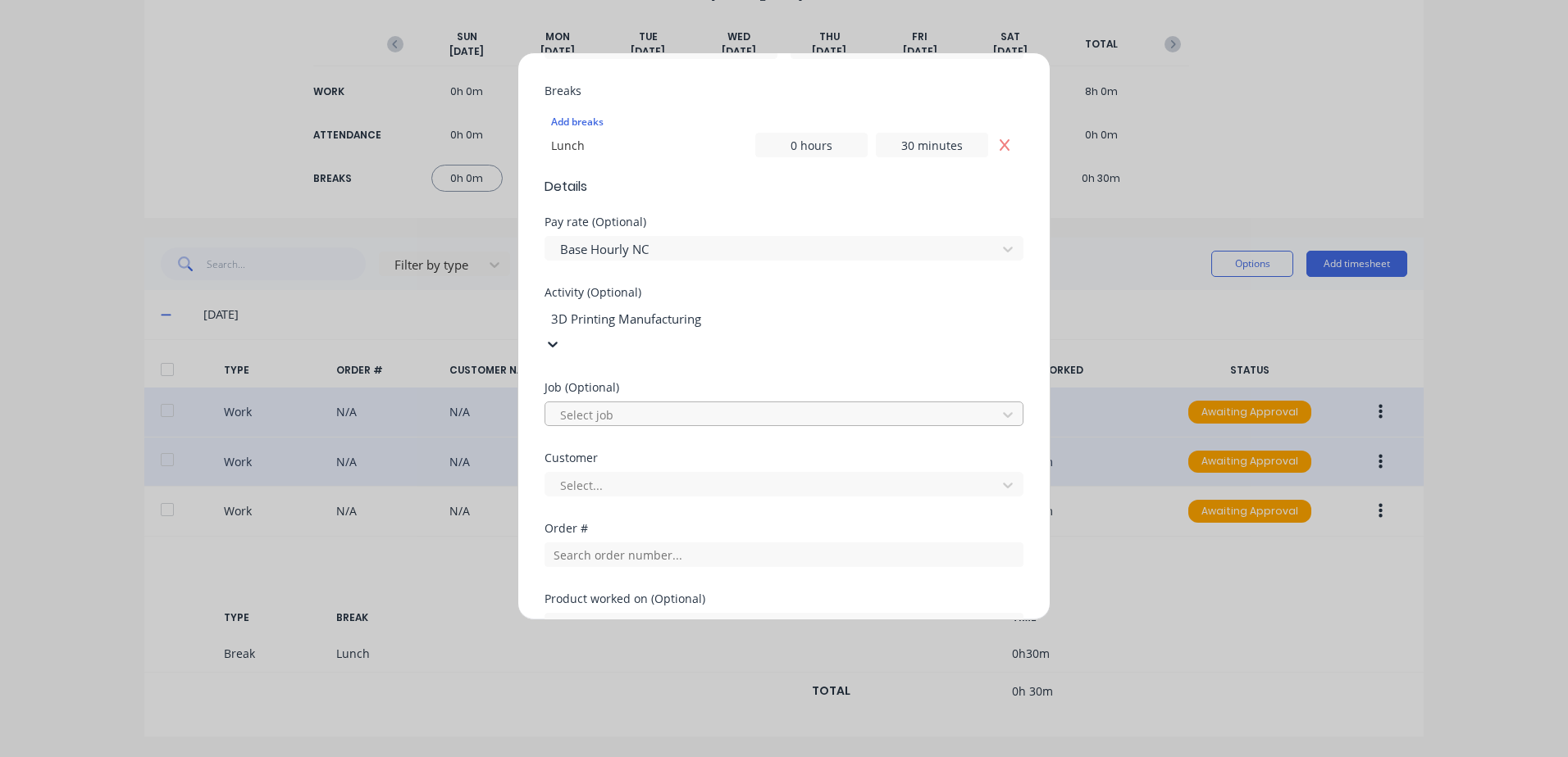
scroll to position [436, 0]
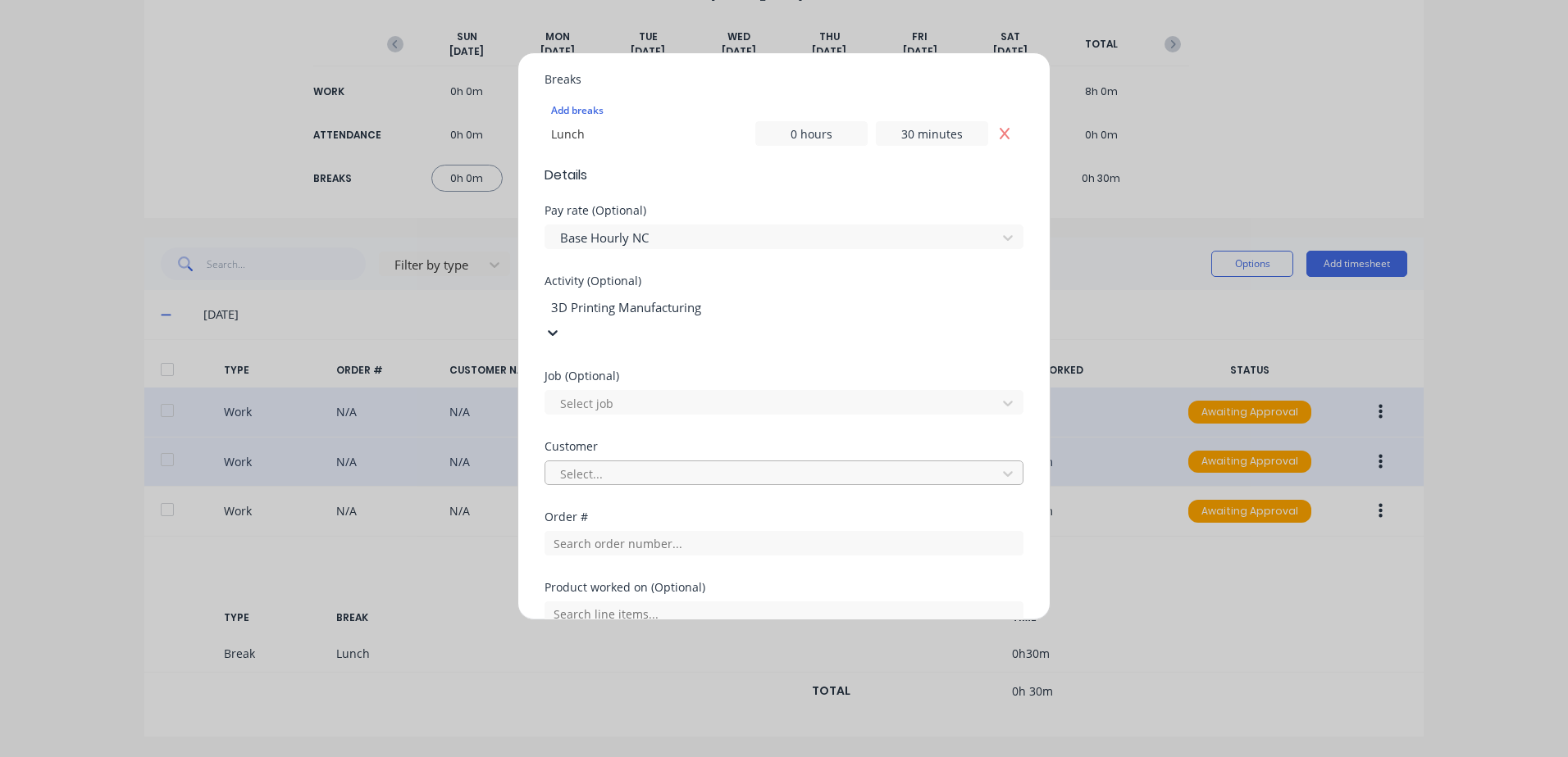
click at [596, 464] on div at bounding box center [773, 474] width 429 height 20
type input "hu"
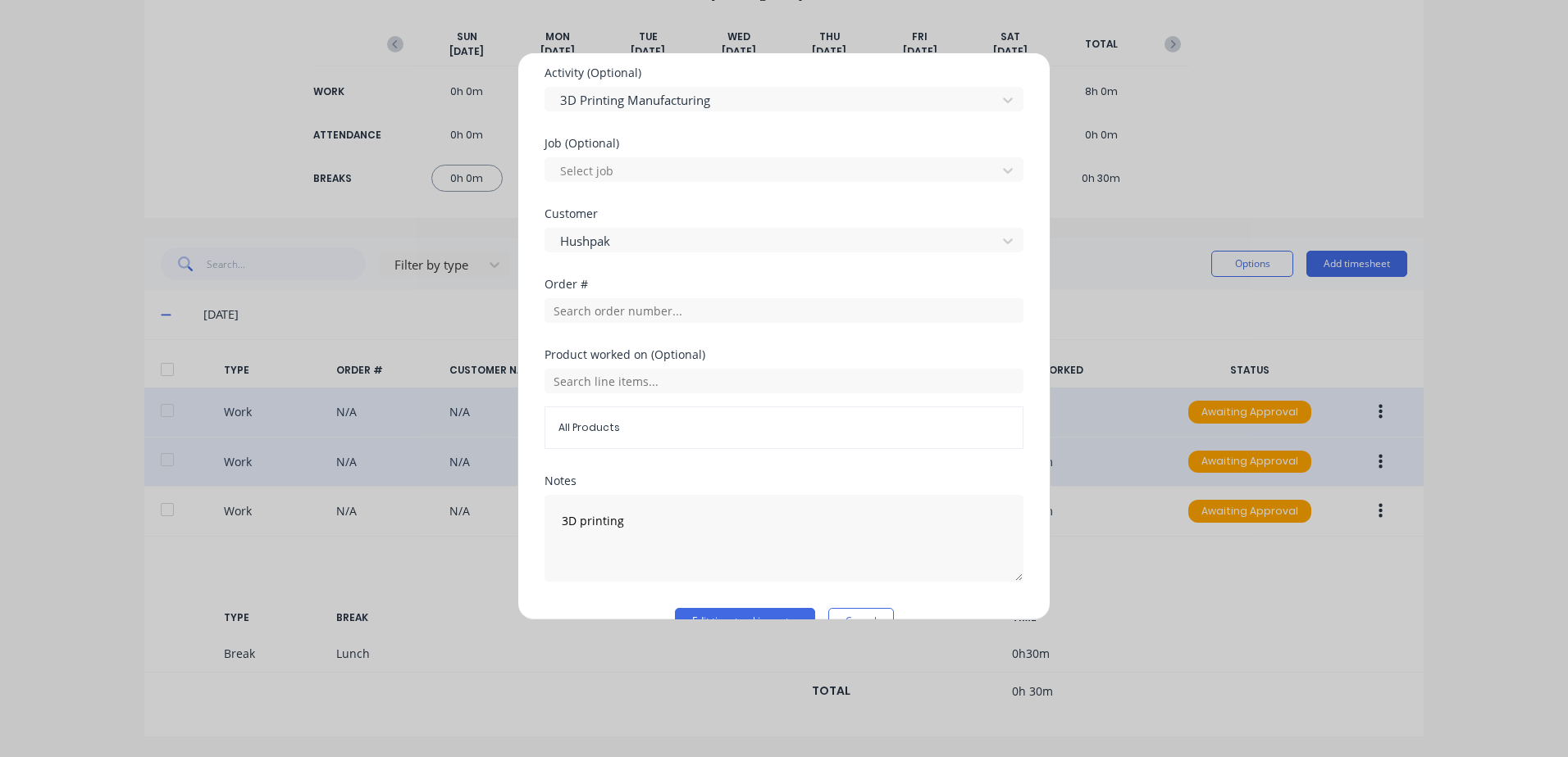
scroll to position [682, 0]
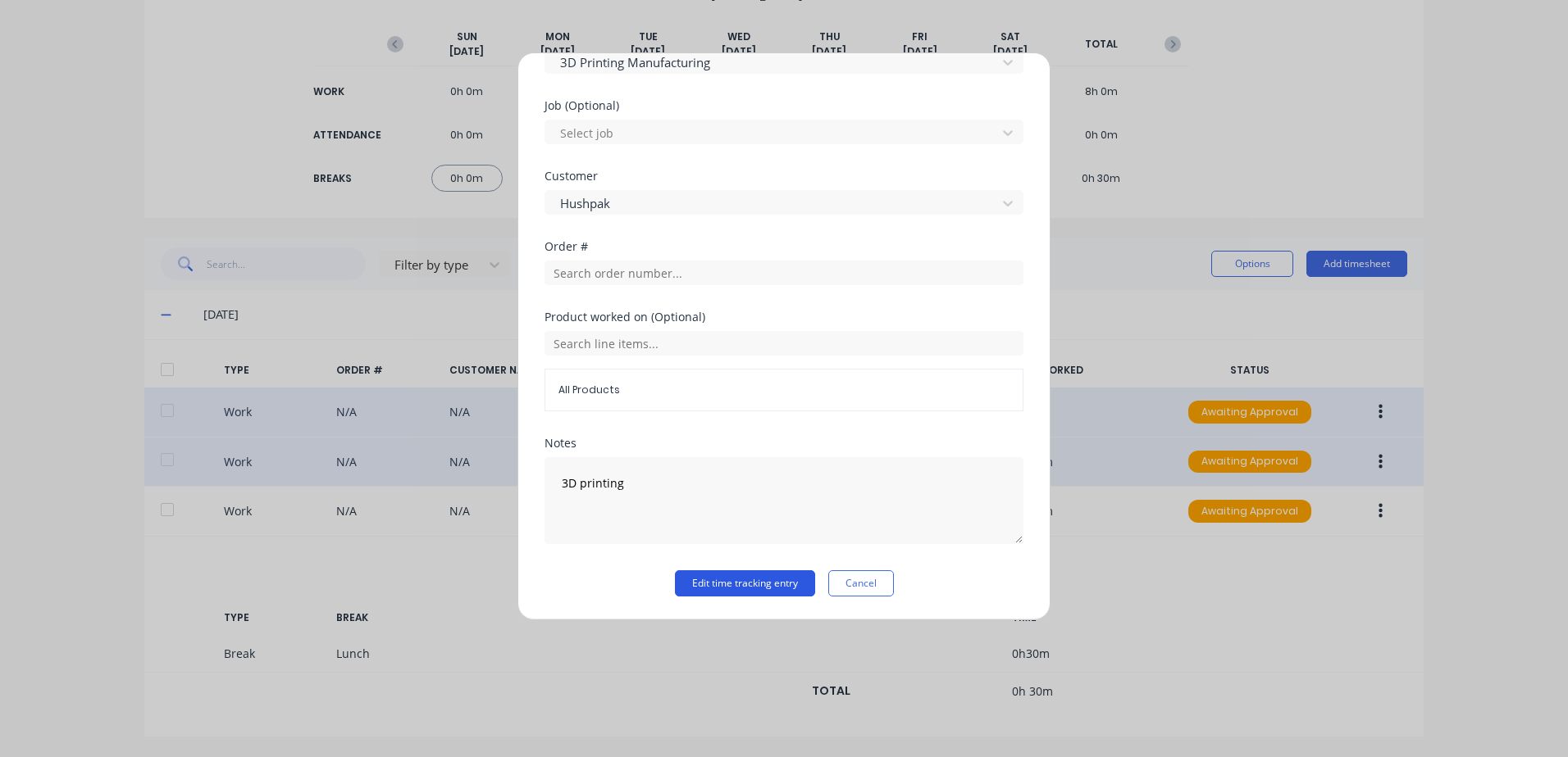
click at [706, 585] on button "Edit time tracking entry" at bounding box center [745, 583] width 140 height 26
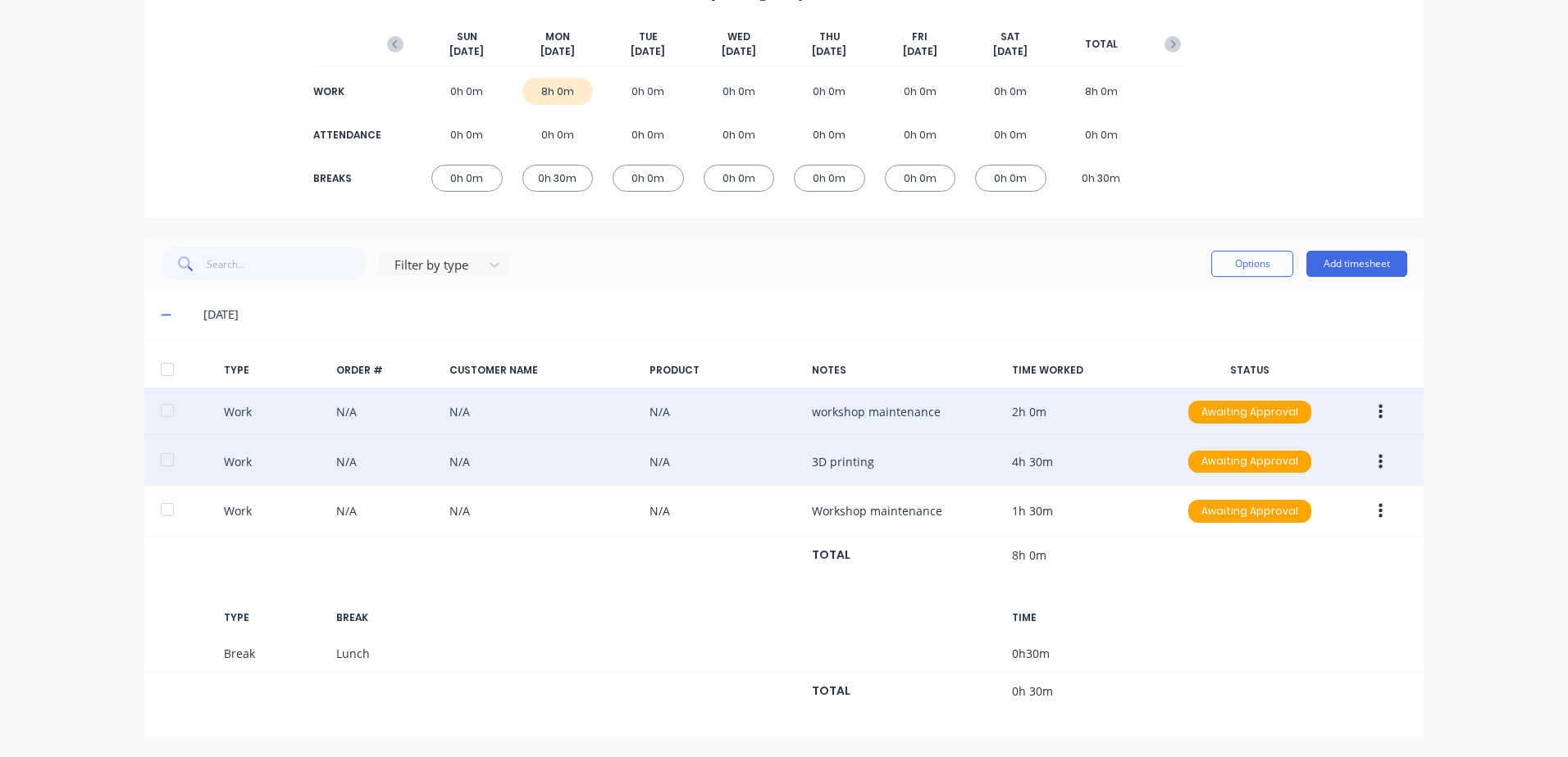
click at [1378, 461] on icon "button" at bounding box center [1380, 462] width 4 height 15
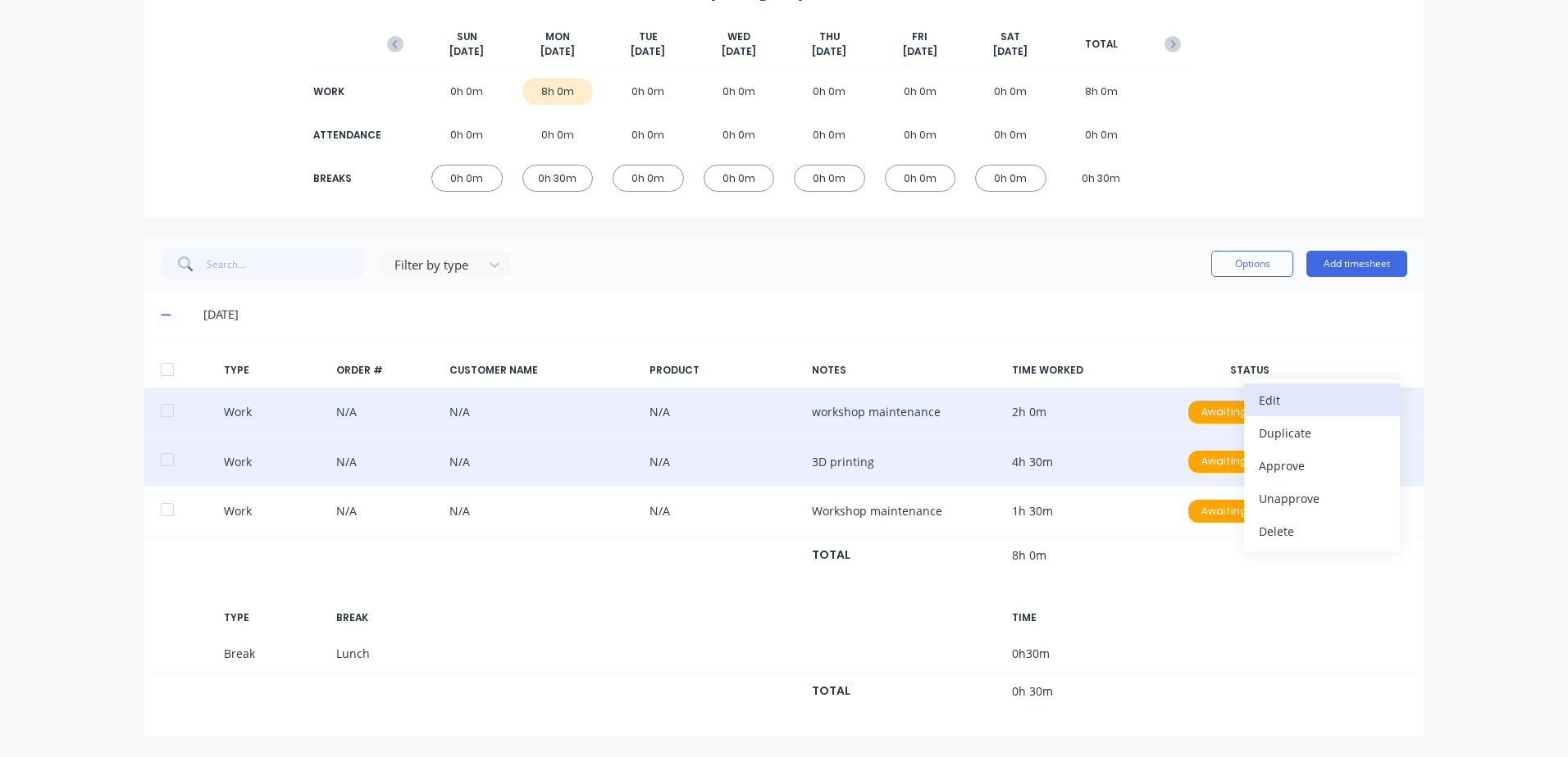
click at [1273, 400] on div "Edit" at bounding box center [1322, 400] width 127 height 24
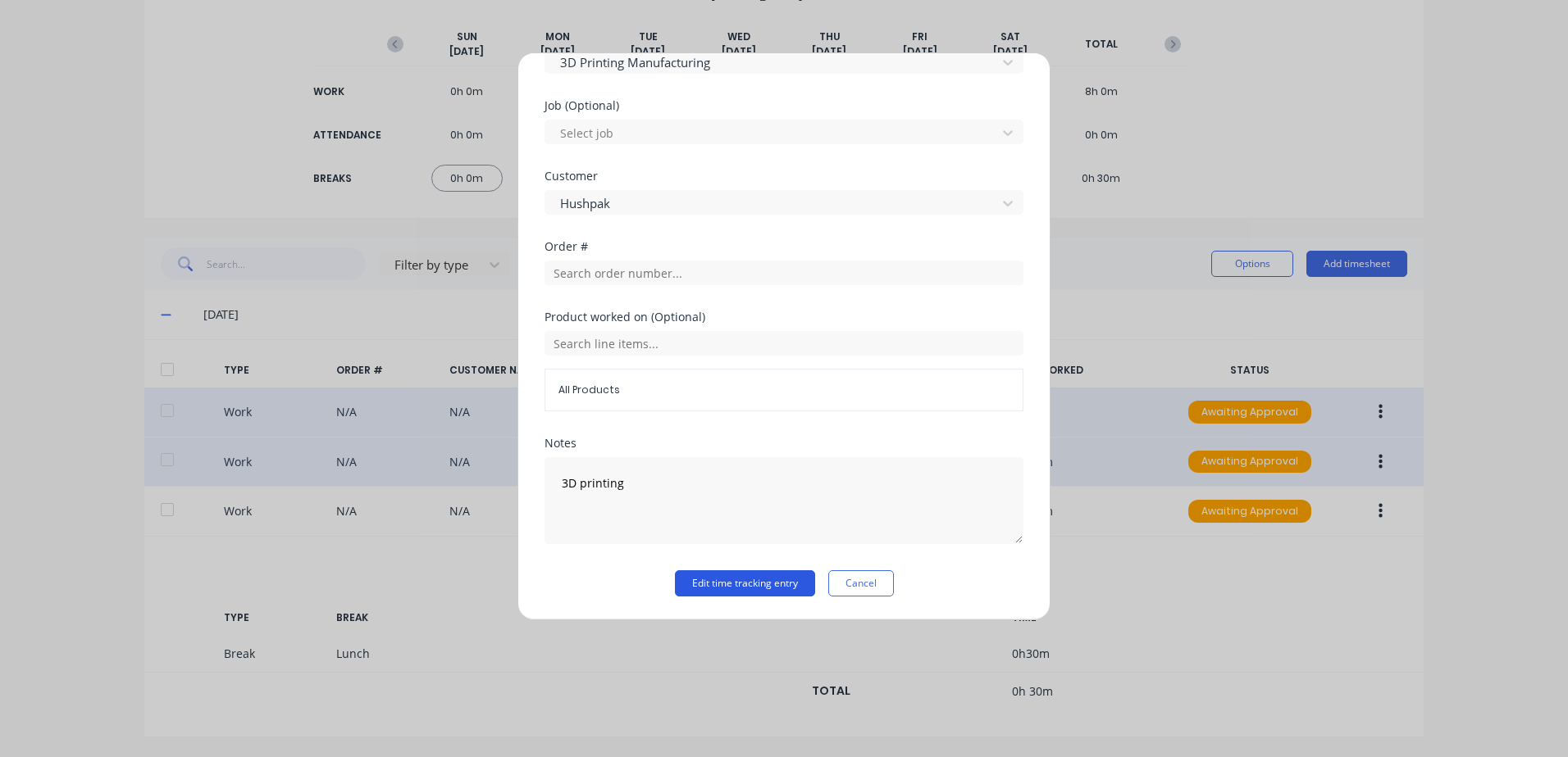
click at [712, 581] on button "Edit time tracking entry" at bounding box center [745, 583] width 140 height 26
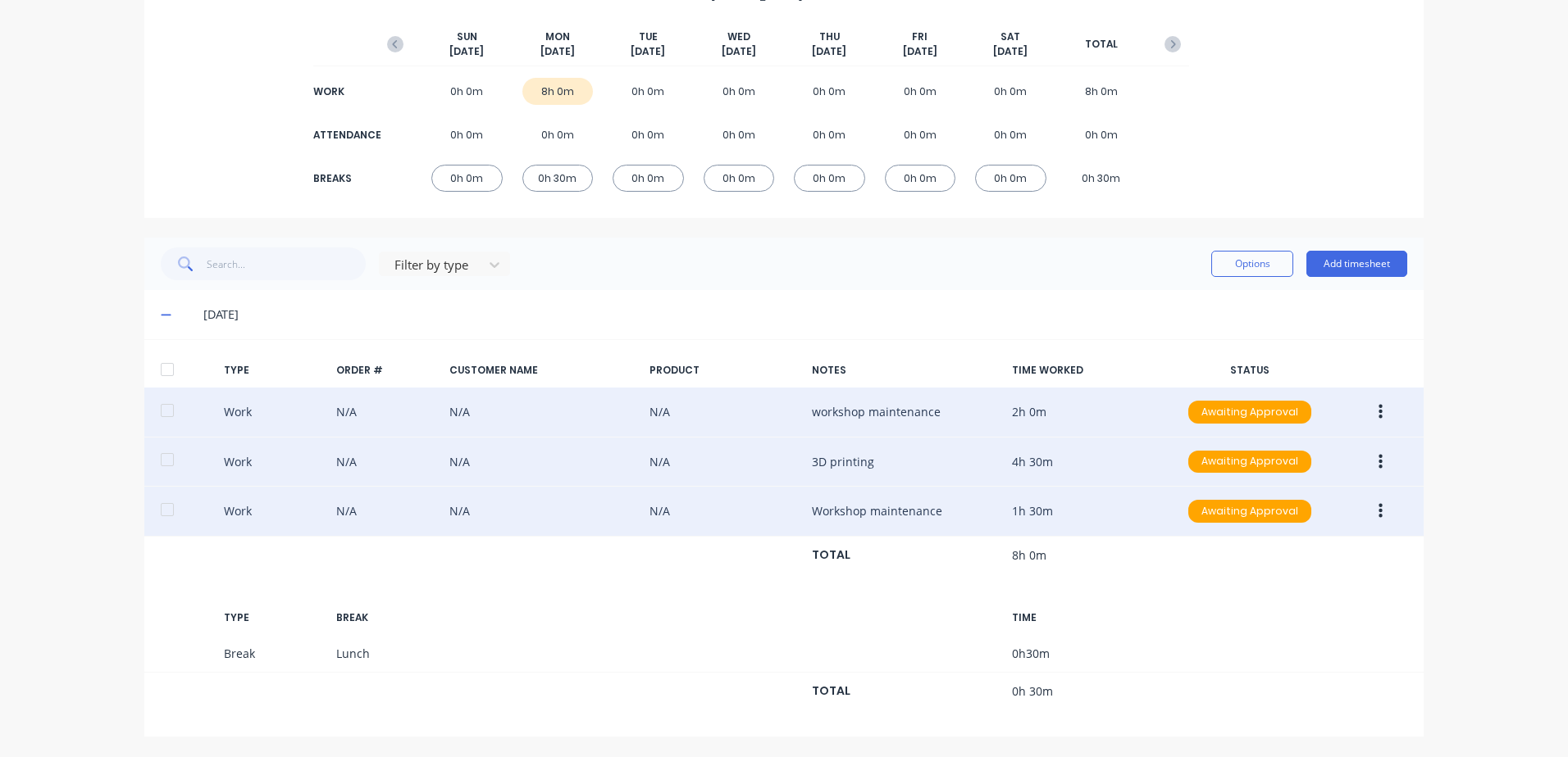
click at [1378, 511] on icon "button" at bounding box center [1380, 512] width 4 height 15
click at [1268, 454] on div "Edit" at bounding box center [1322, 449] width 127 height 24
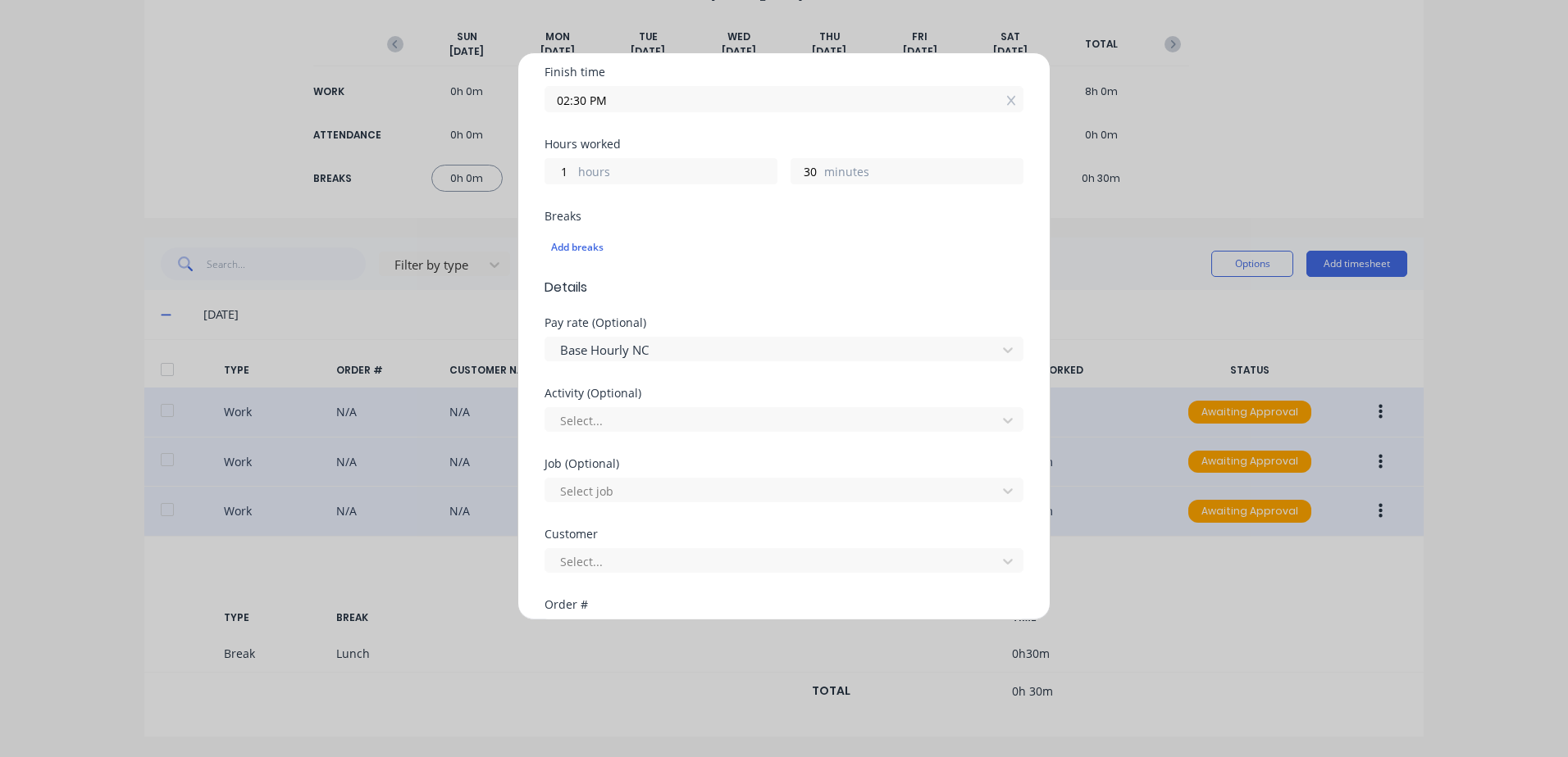
scroll to position [328, 0]
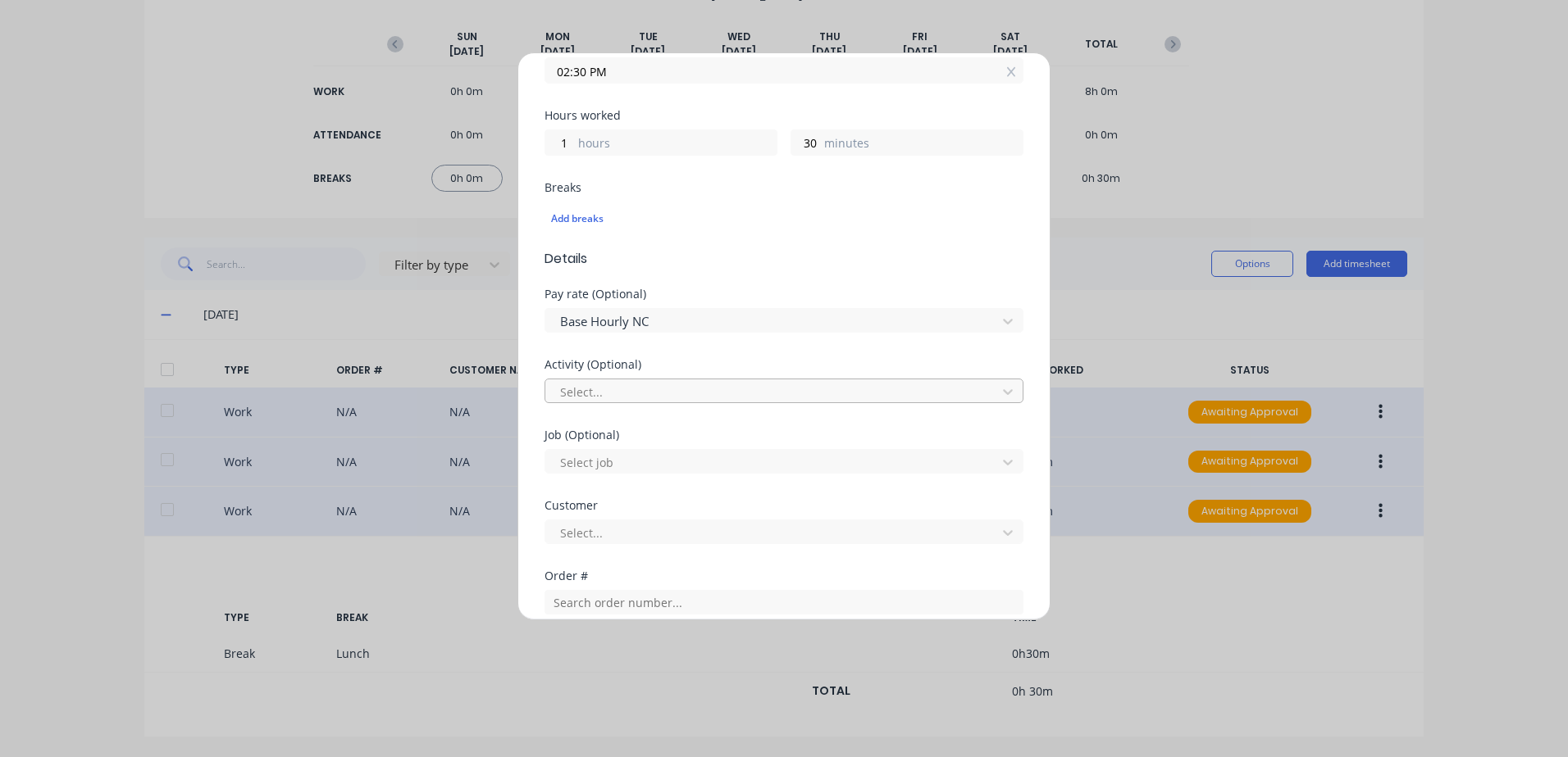
click at [612, 396] on div at bounding box center [773, 392] width 429 height 20
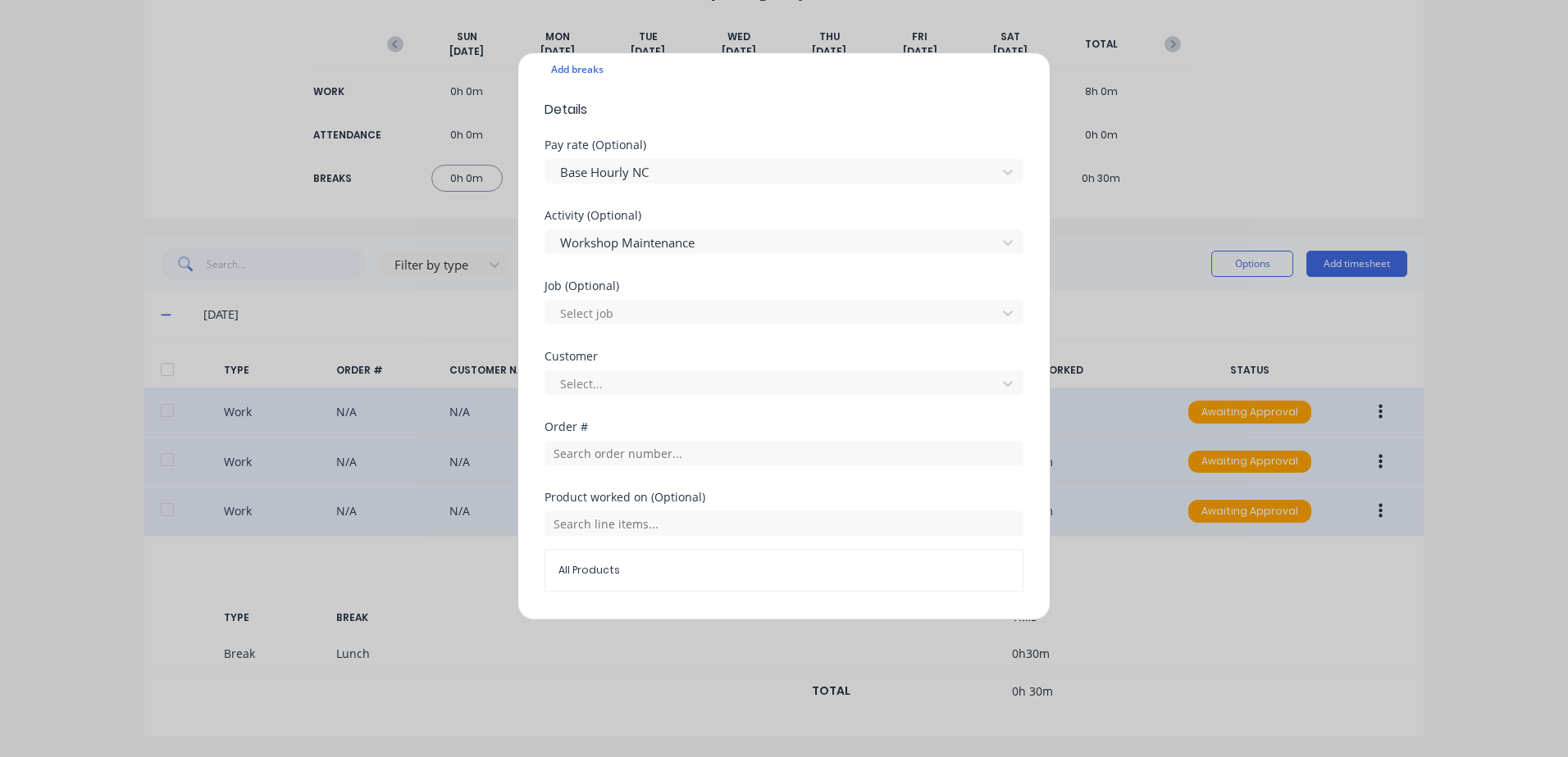
scroll to position [491, 0]
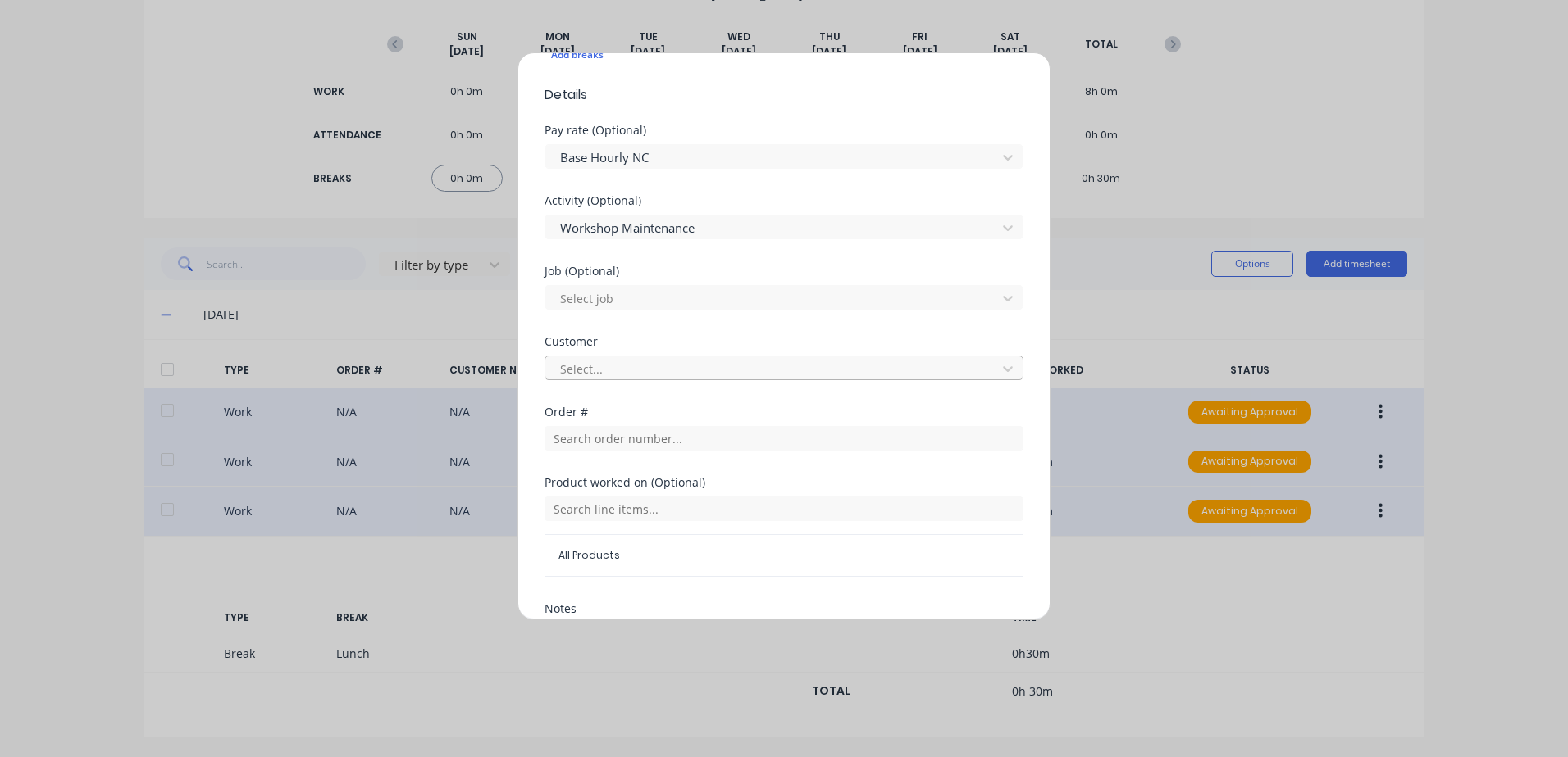
click at [580, 361] on div at bounding box center [773, 369] width 429 height 20
type input "hu"
drag, startPoint x: 581, startPoint y: 497, endPoint x: 664, endPoint y: 340, distance: 177.6
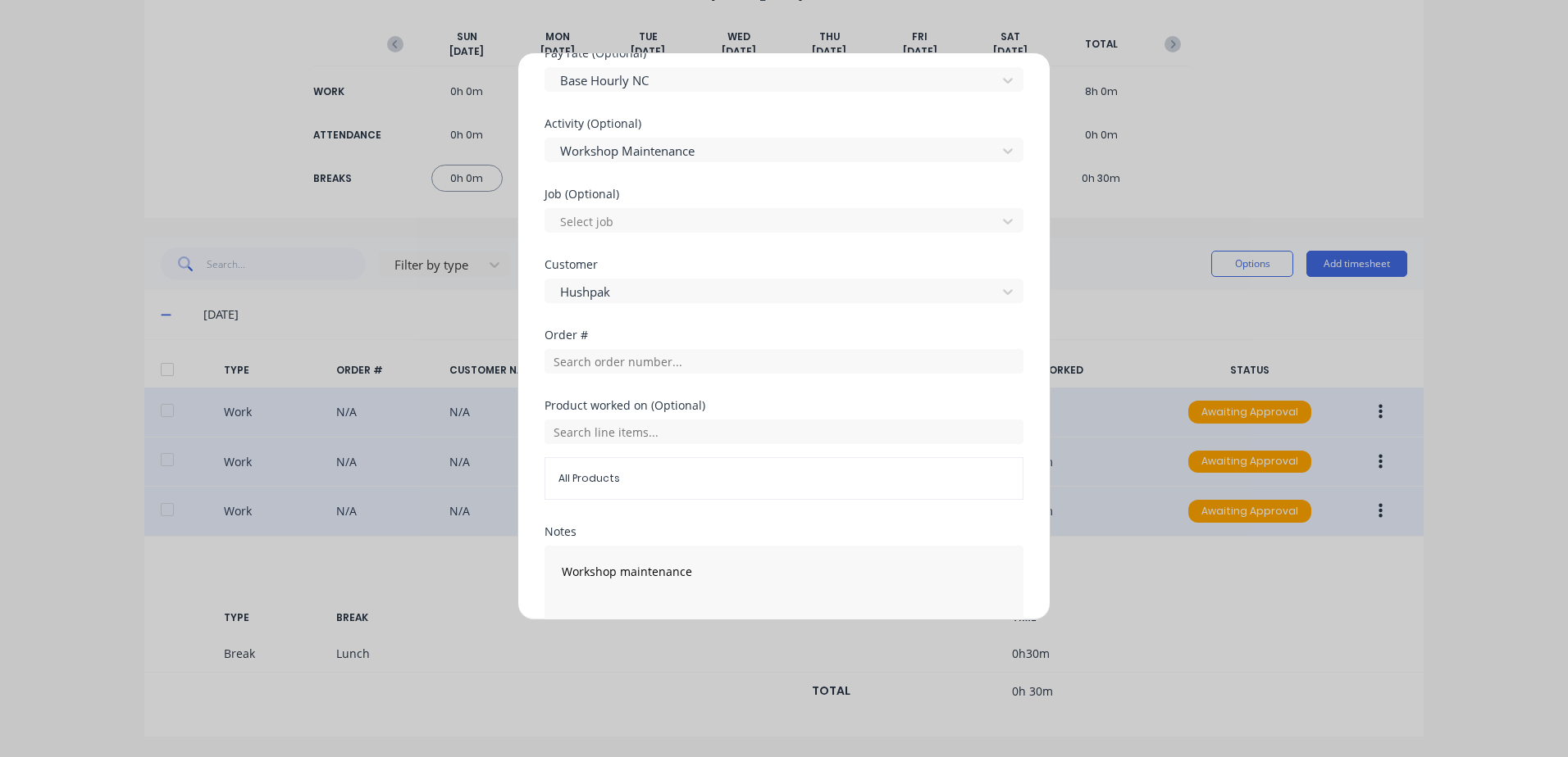
scroll to position [658, 0]
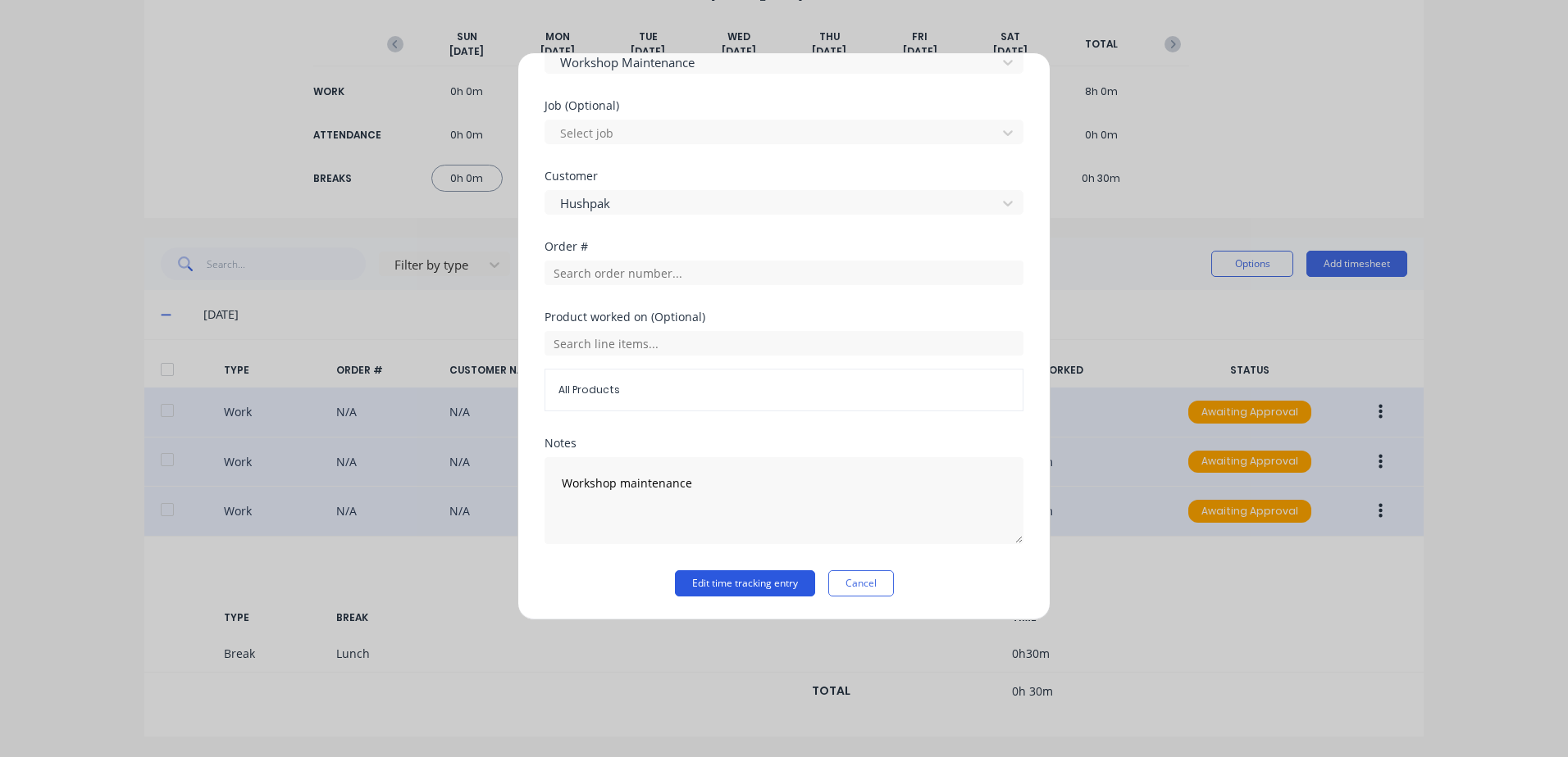
click at [703, 585] on button "Edit time tracking entry" at bounding box center [745, 583] width 140 height 26
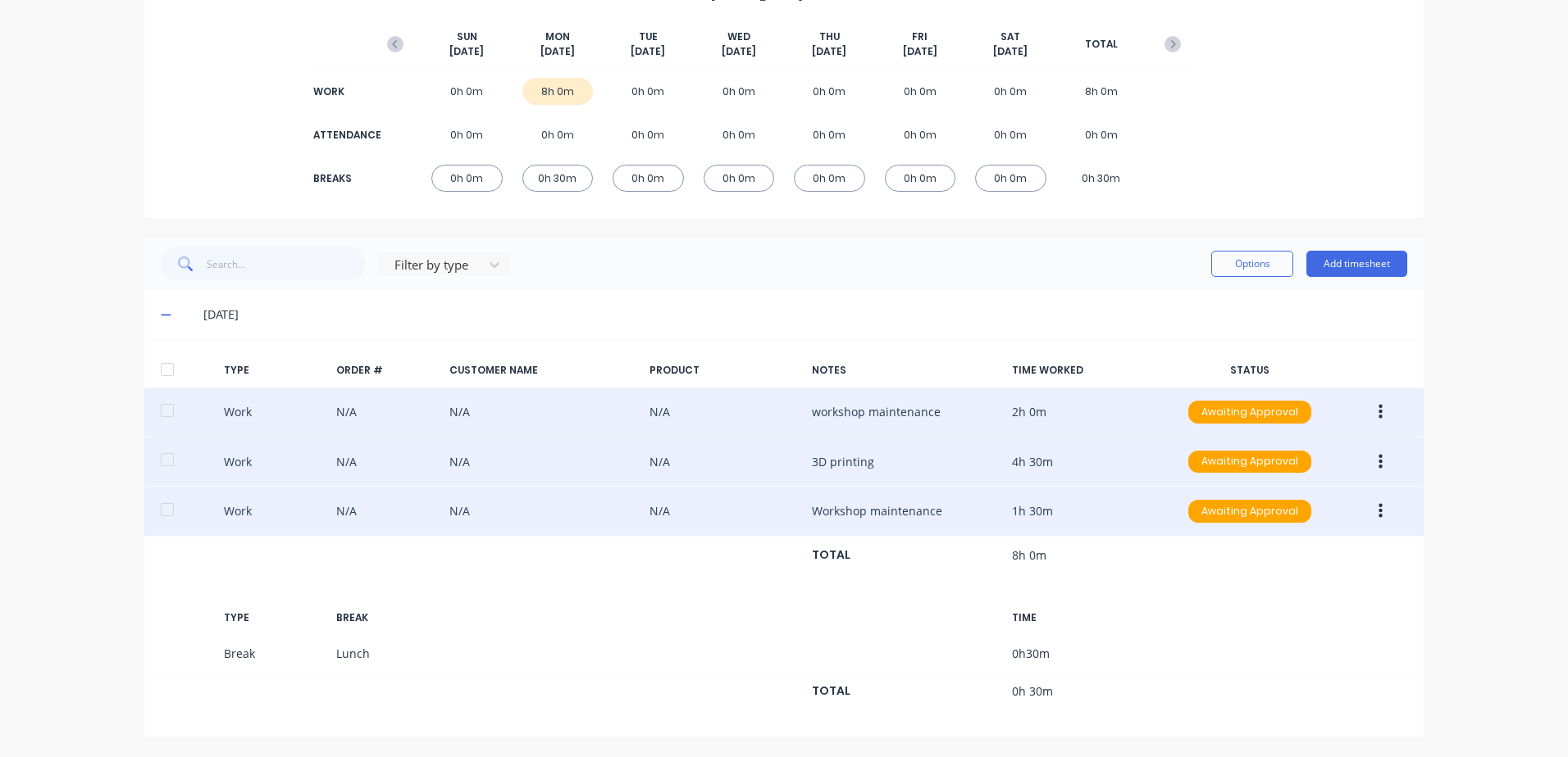
click at [1378, 411] on icon "button" at bounding box center [1380, 412] width 4 height 15
click at [1266, 415] on div "Approve" at bounding box center [1322, 416] width 127 height 24
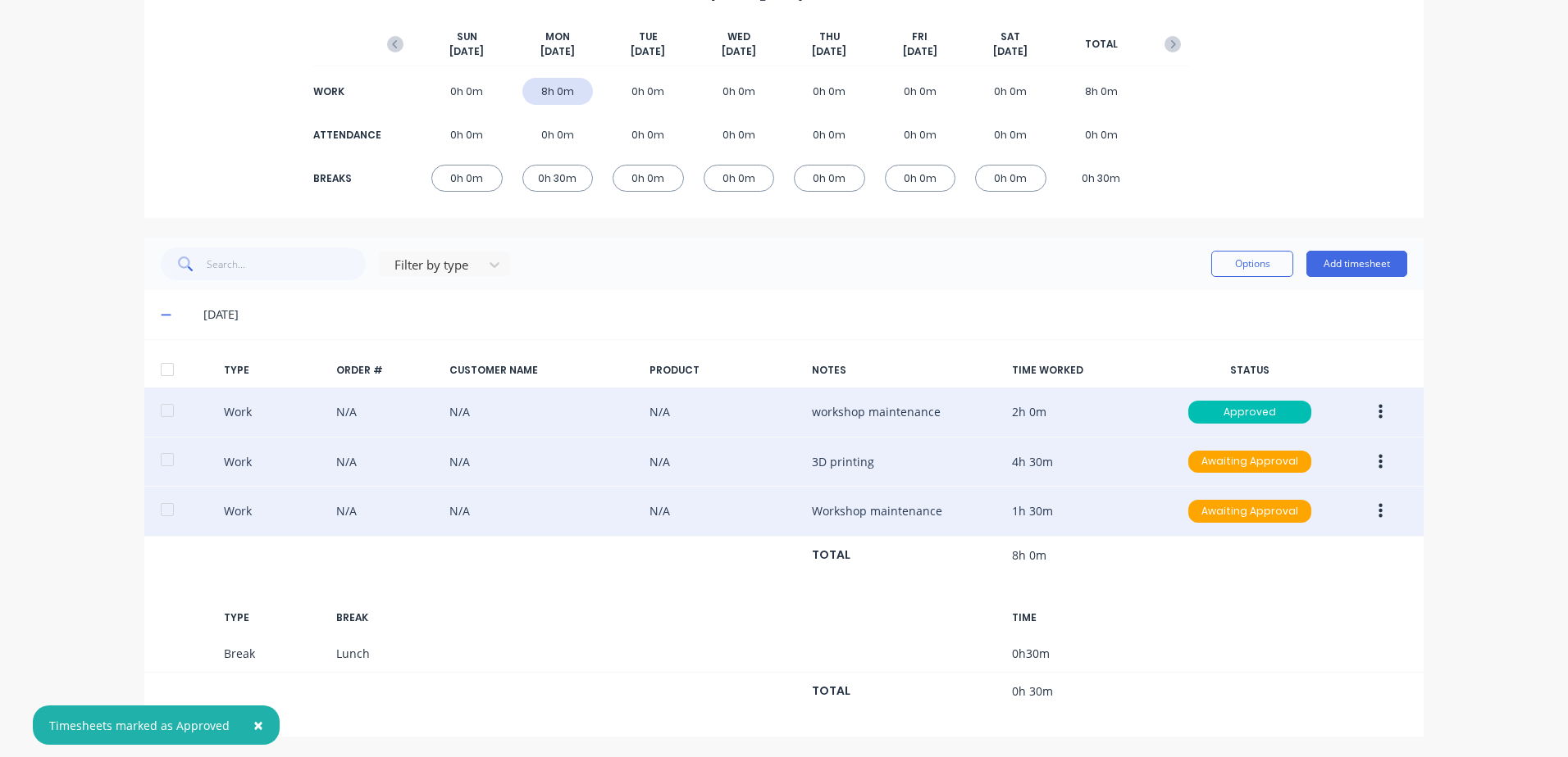
click at [1378, 463] on icon "button" at bounding box center [1380, 462] width 4 height 18
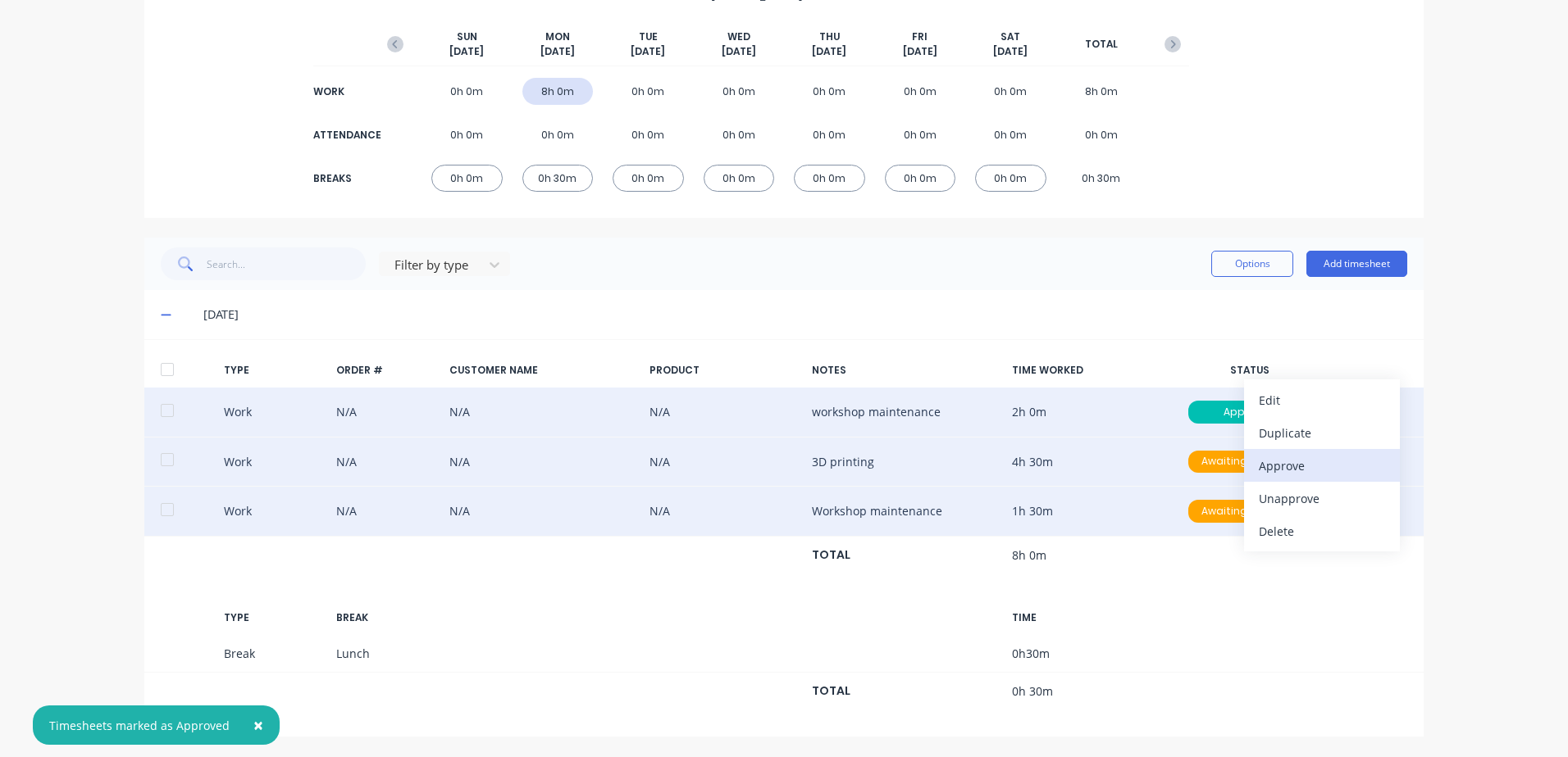
click at [1262, 462] on div "Approve" at bounding box center [1322, 466] width 127 height 24
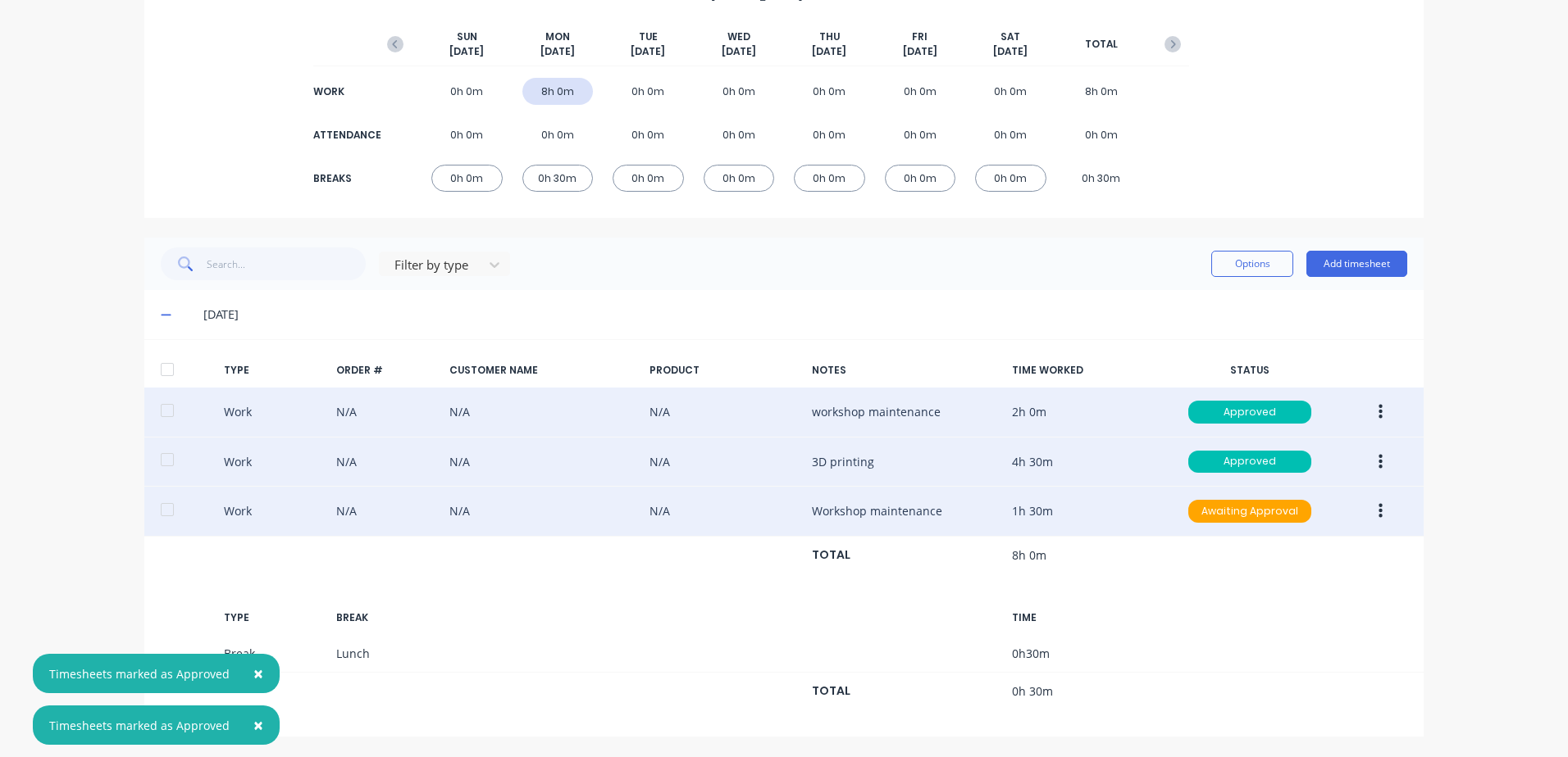
click at [1378, 513] on icon "button" at bounding box center [1380, 512] width 4 height 15
click at [1266, 515] on div "Approve" at bounding box center [1322, 515] width 127 height 24
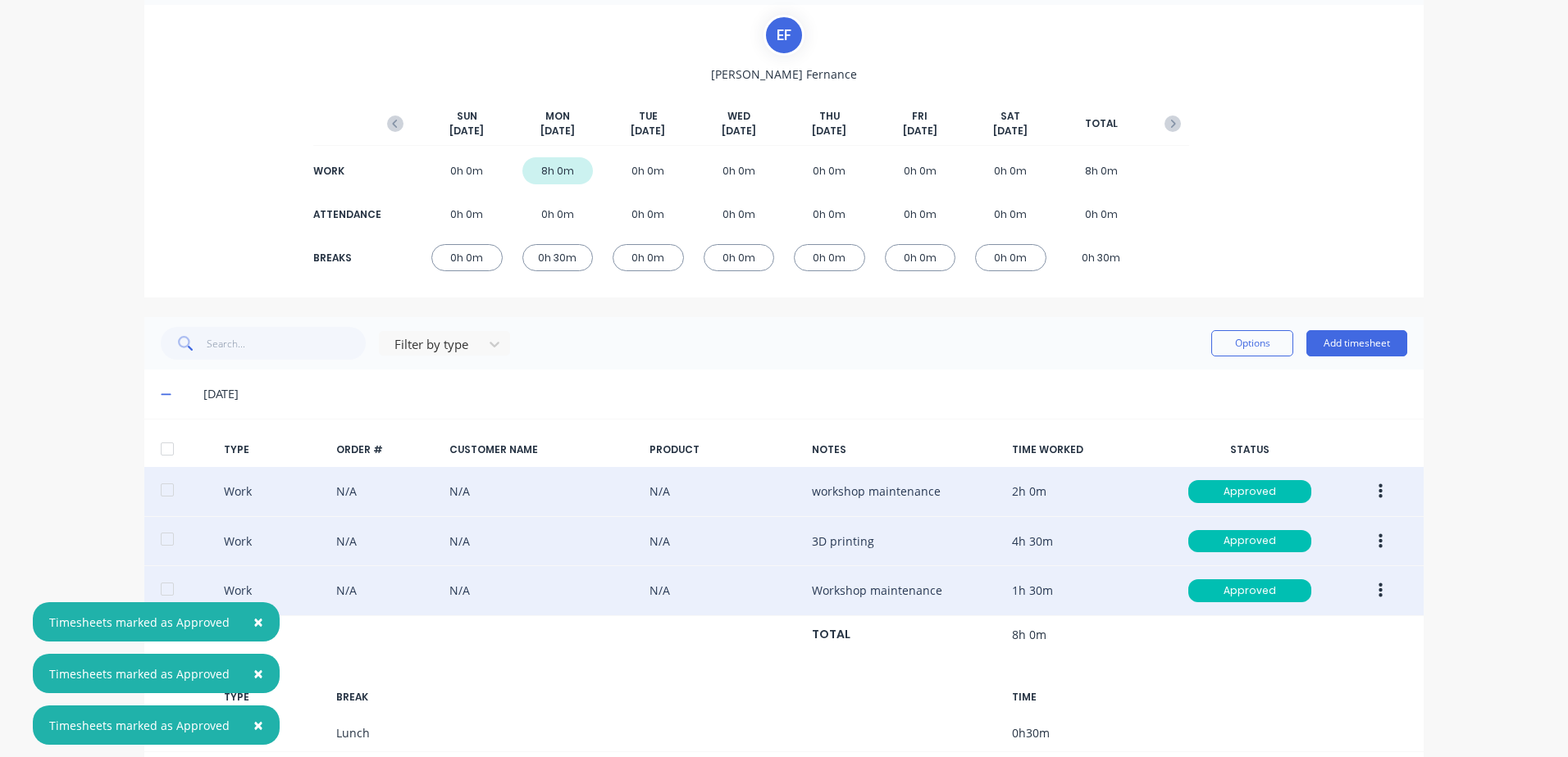
scroll to position [0, 0]
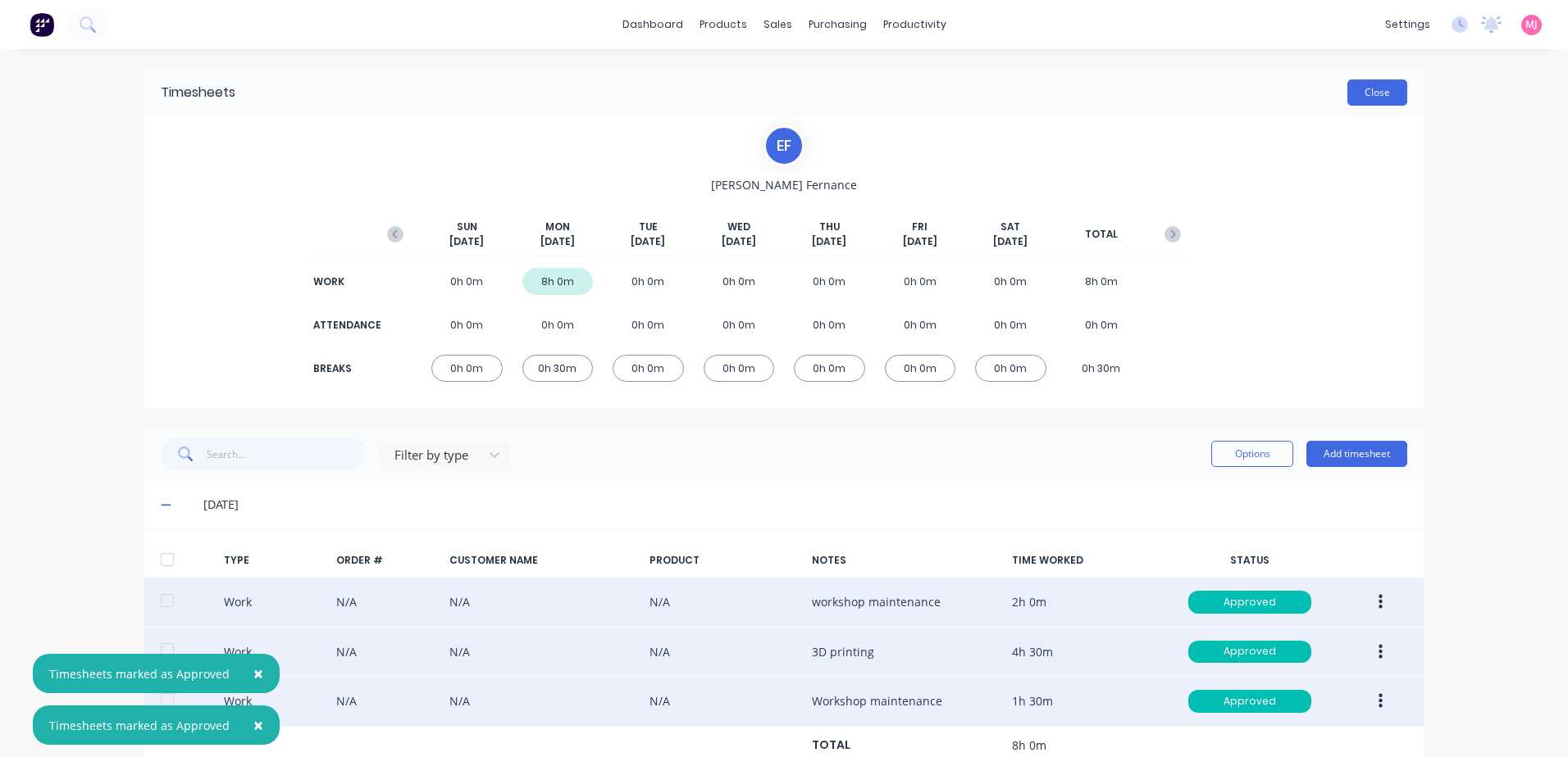
click at [1367, 94] on button "Close" at bounding box center [1377, 92] width 60 height 26
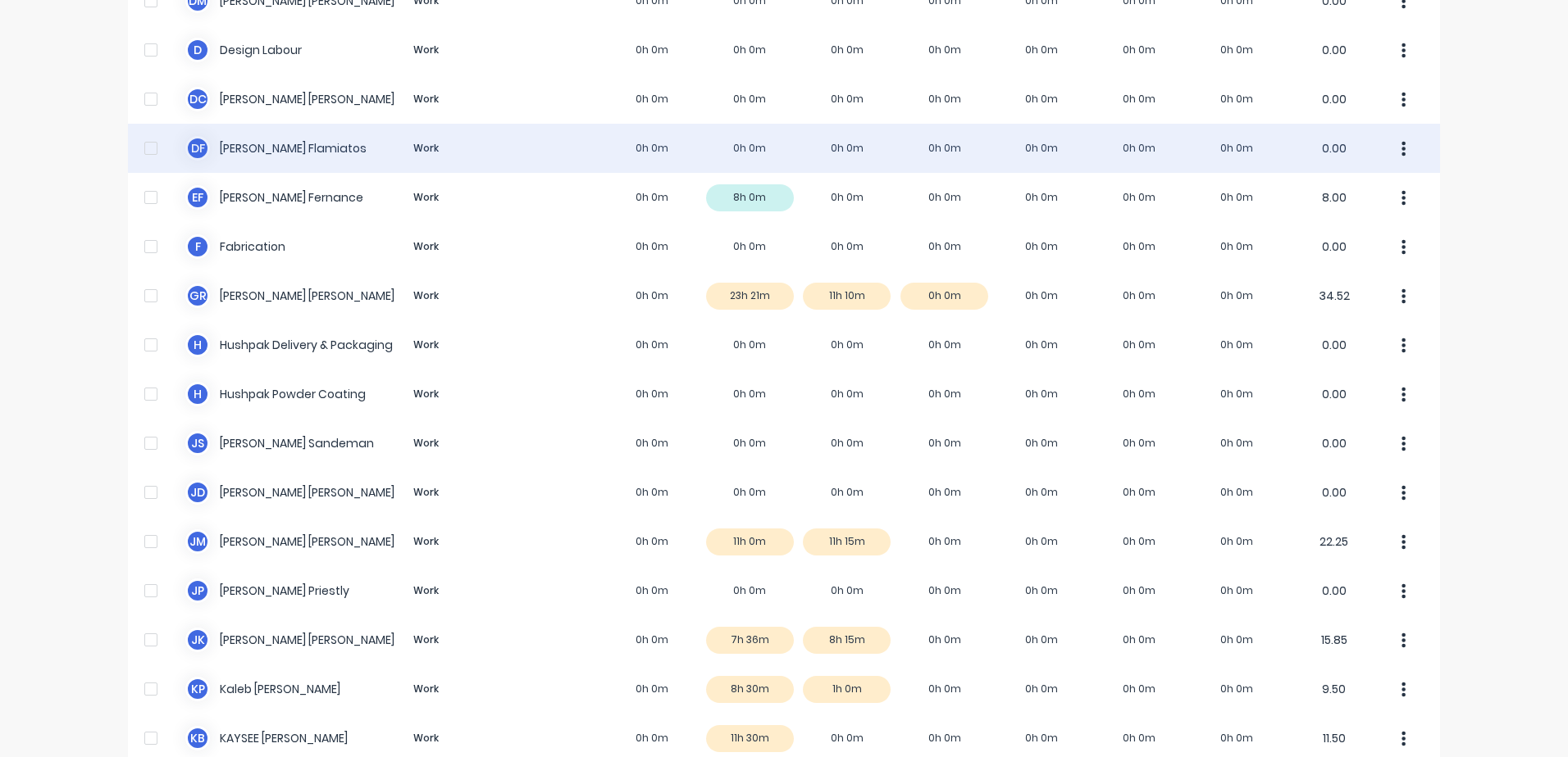
scroll to position [656, 0]
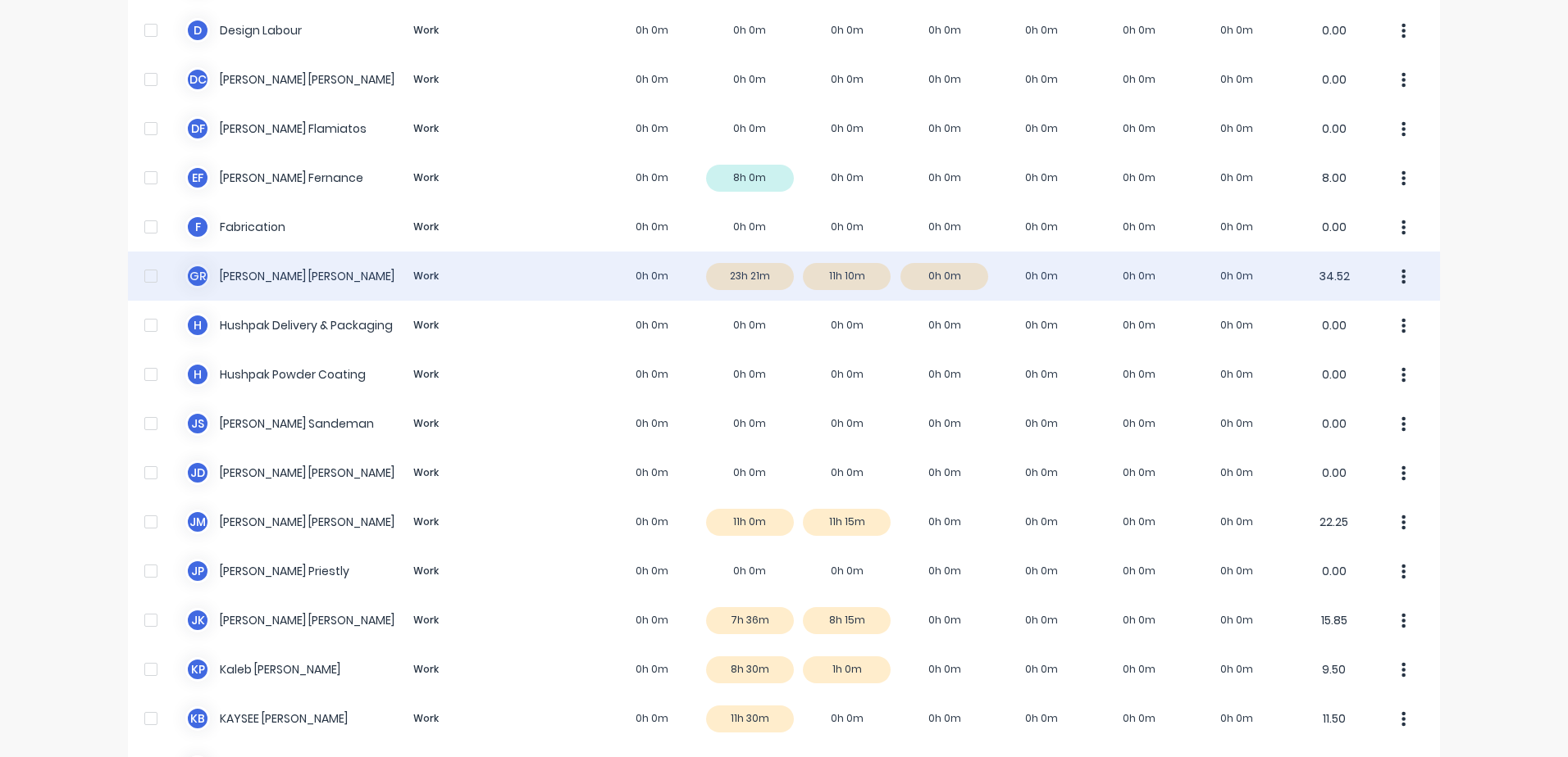
click at [1403, 276] on icon "button" at bounding box center [1404, 276] width 4 height 15
click at [717, 272] on div "G R [PERSON_NAME] Work 0h 0m 23h 21m 11h 10m 0h 0m 0h 0m 0h 0m 0h 0m 34.52" at bounding box center [784, 276] width 1312 height 49
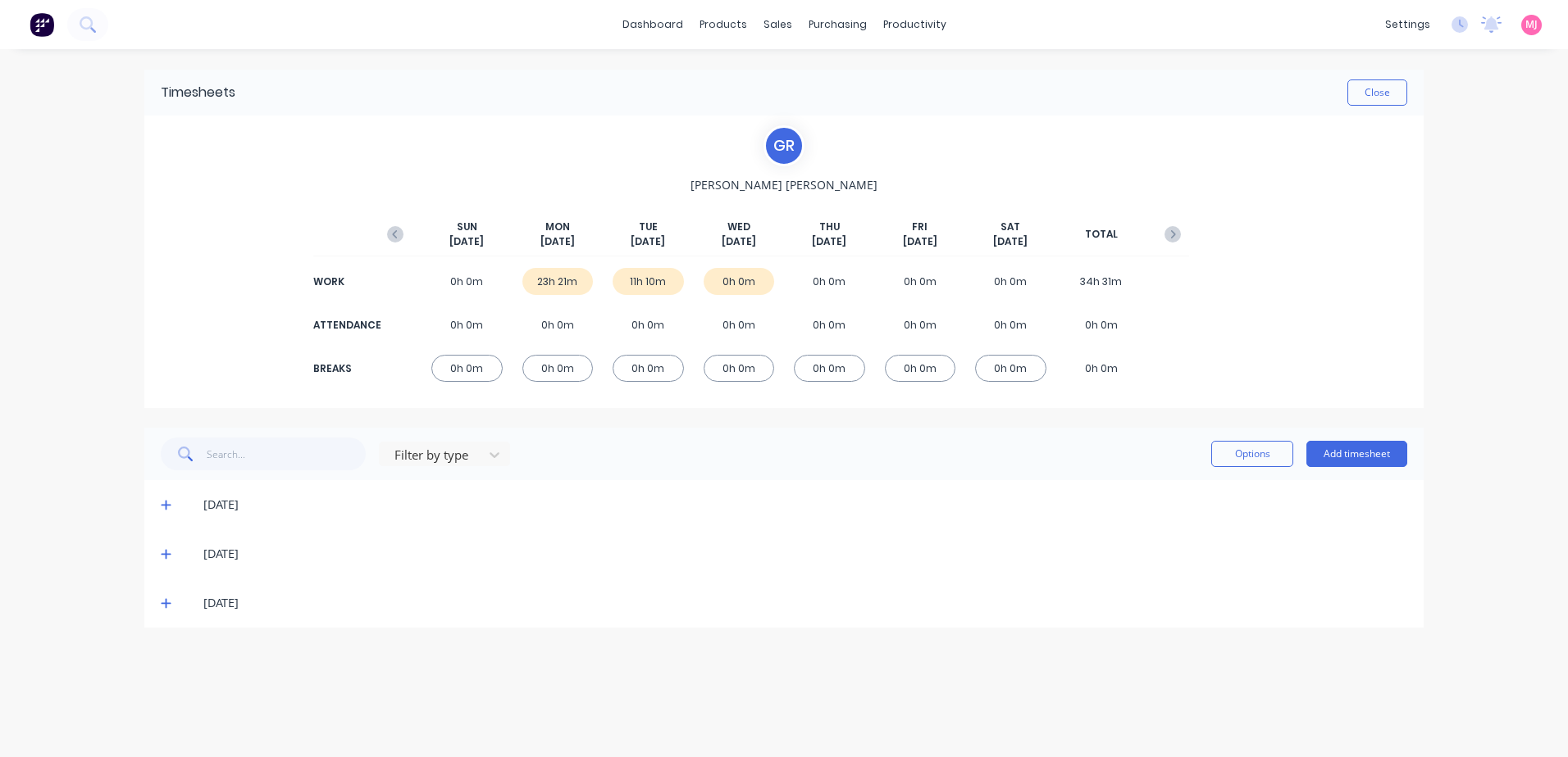
click at [167, 501] on icon at bounding box center [166, 505] width 11 height 12
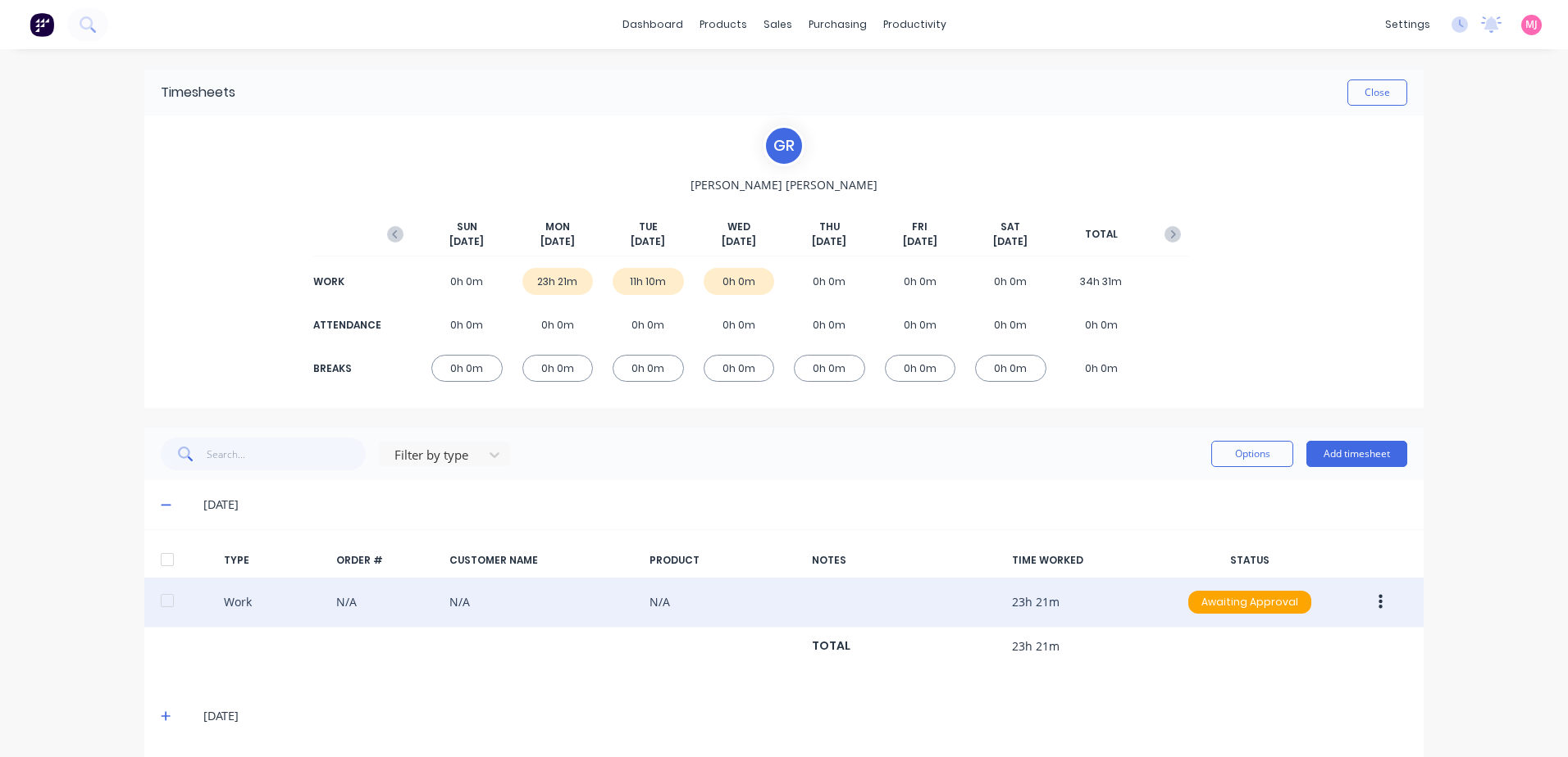
click at [1378, 604] on icon "button" at bounding box center [1380, 603] width 4 height 15
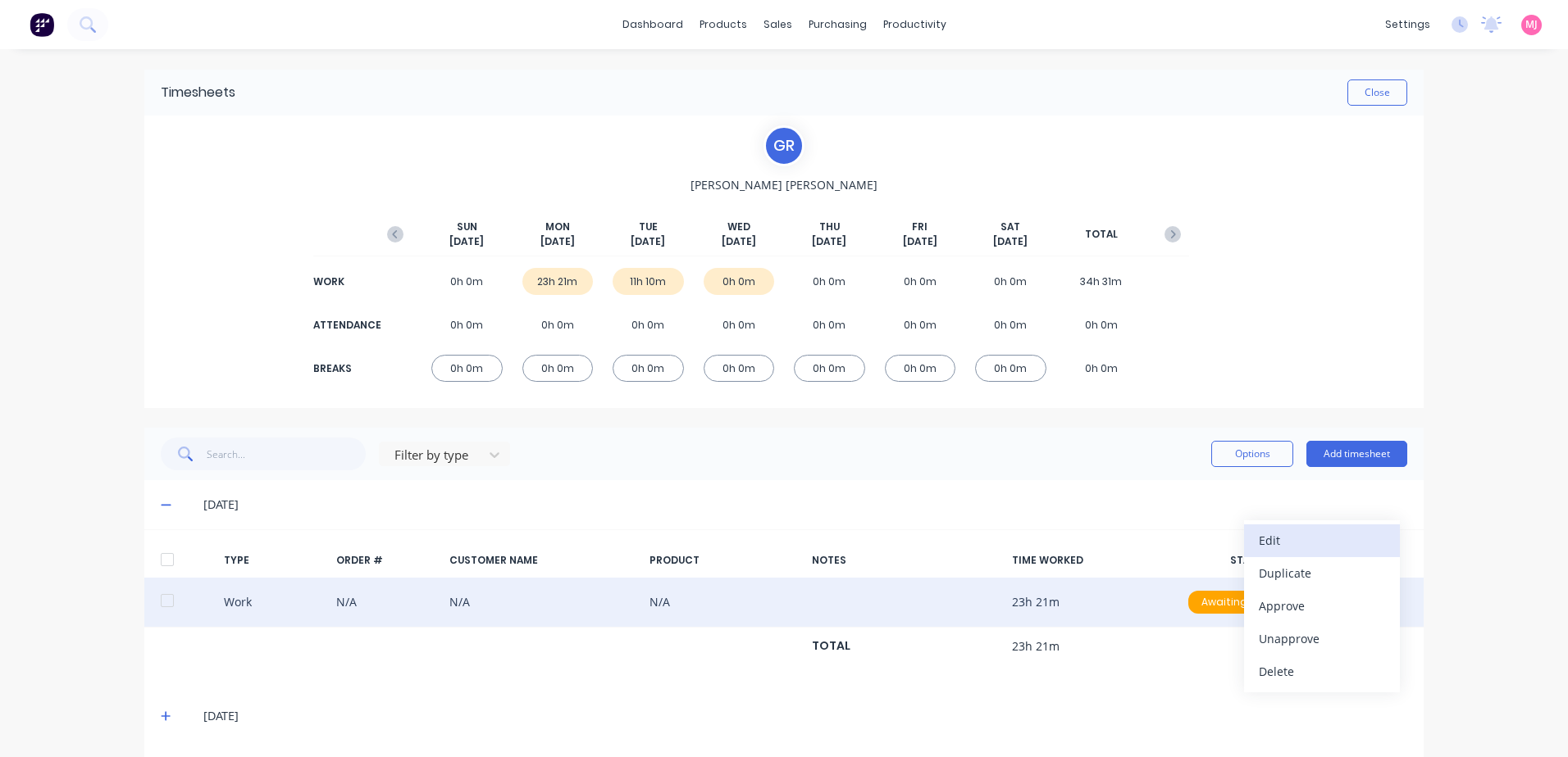
click at [1269, 541] on div "Edit" at bounding box center [1322, 540] width 127 height 24
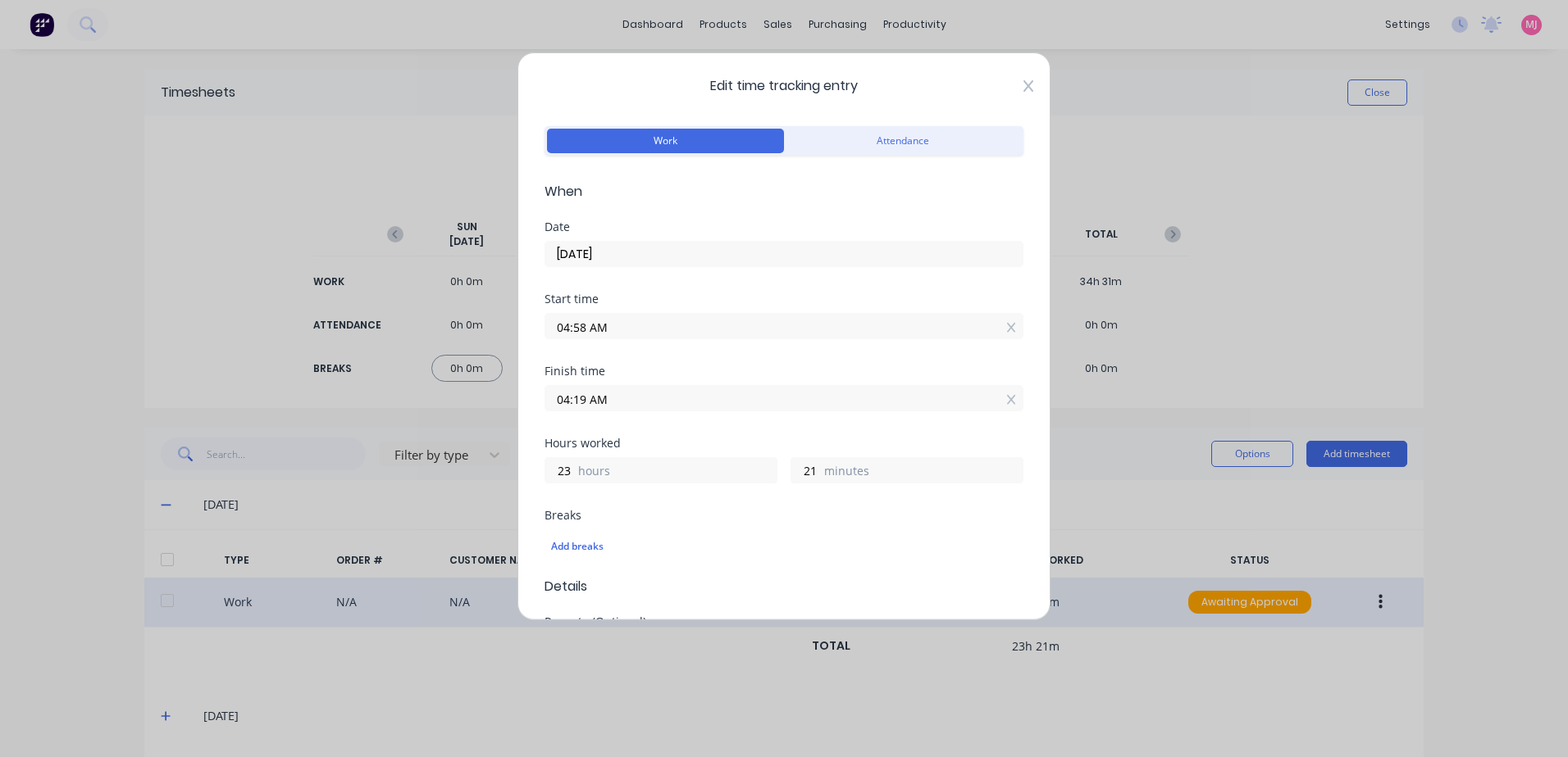
click at [1023, 85] on icon at bounding box center [1028, 86] width 10 height 13
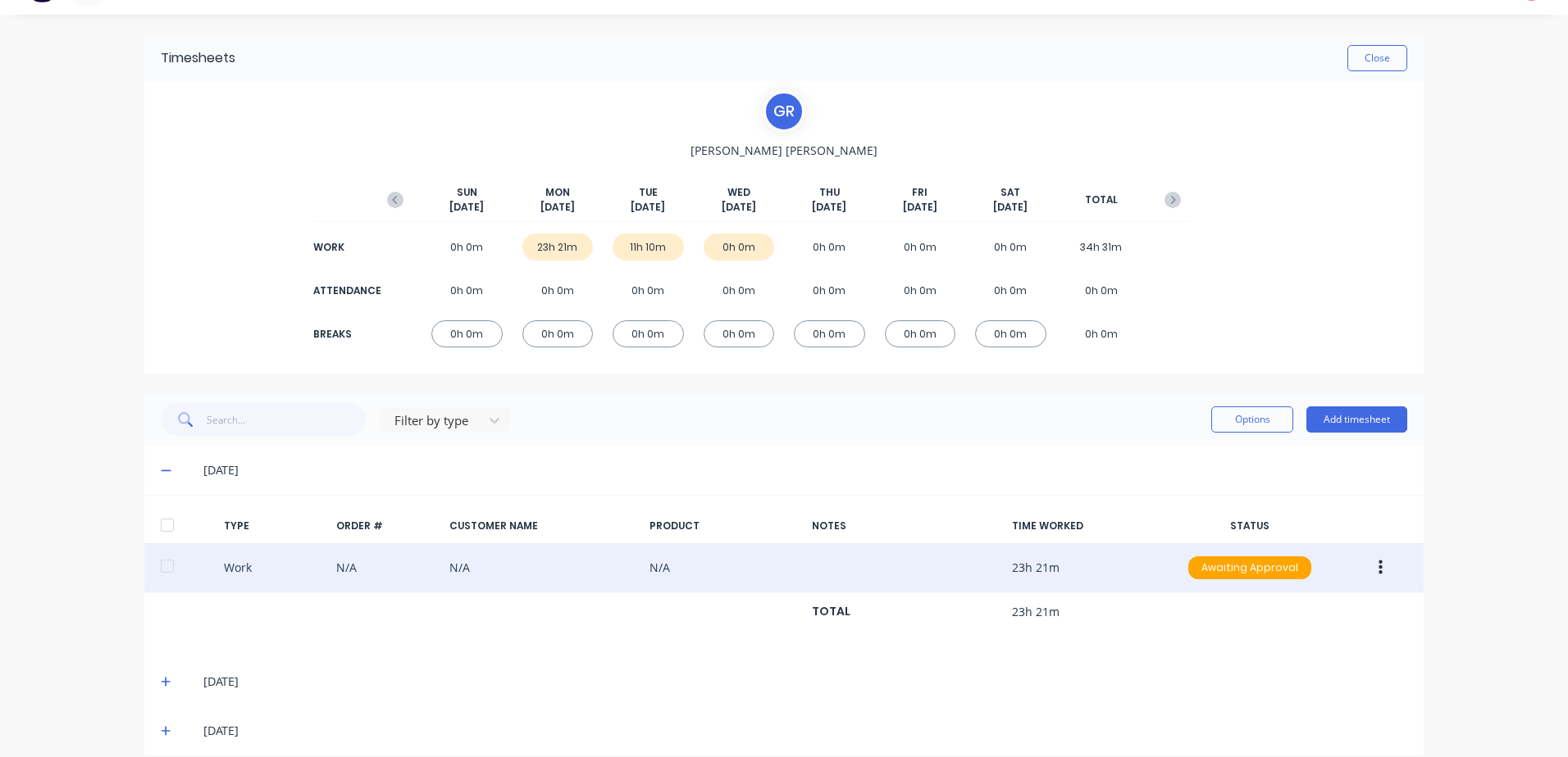
scroll to position [53, 0]
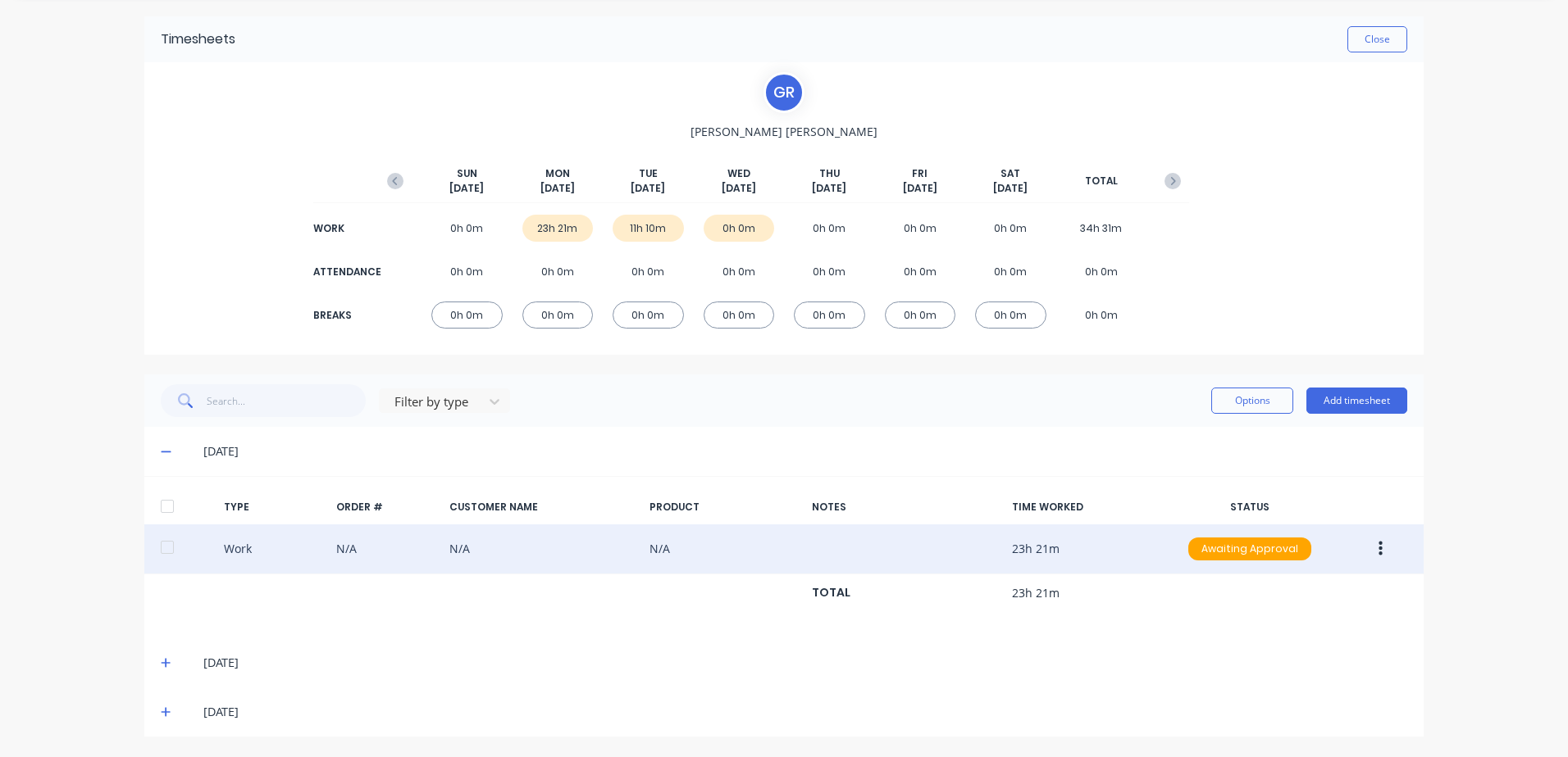
click at [161, 663] on icon at bounding box center [166, 663] width 10 height 10
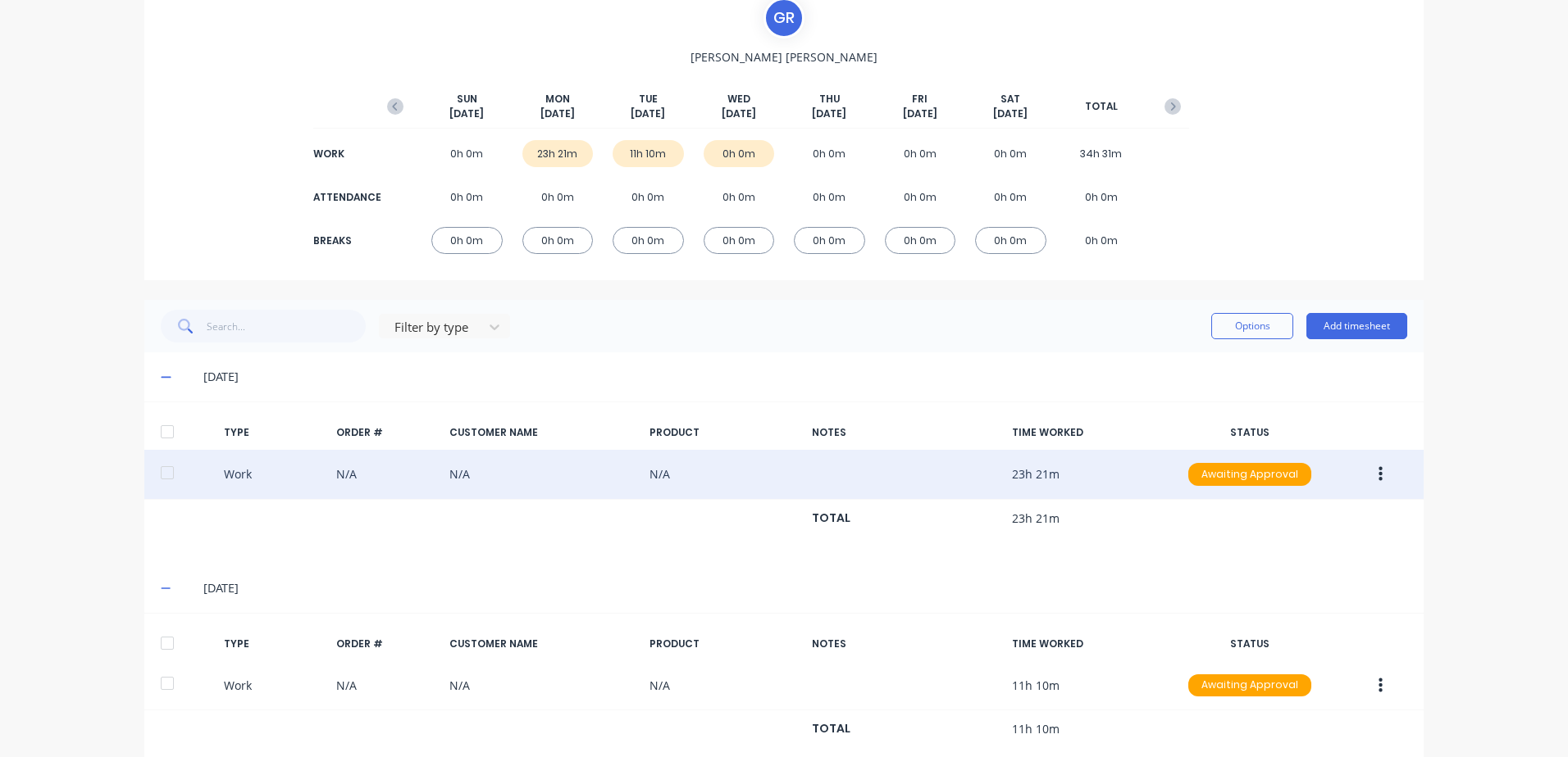
scroll to position [215, 0]
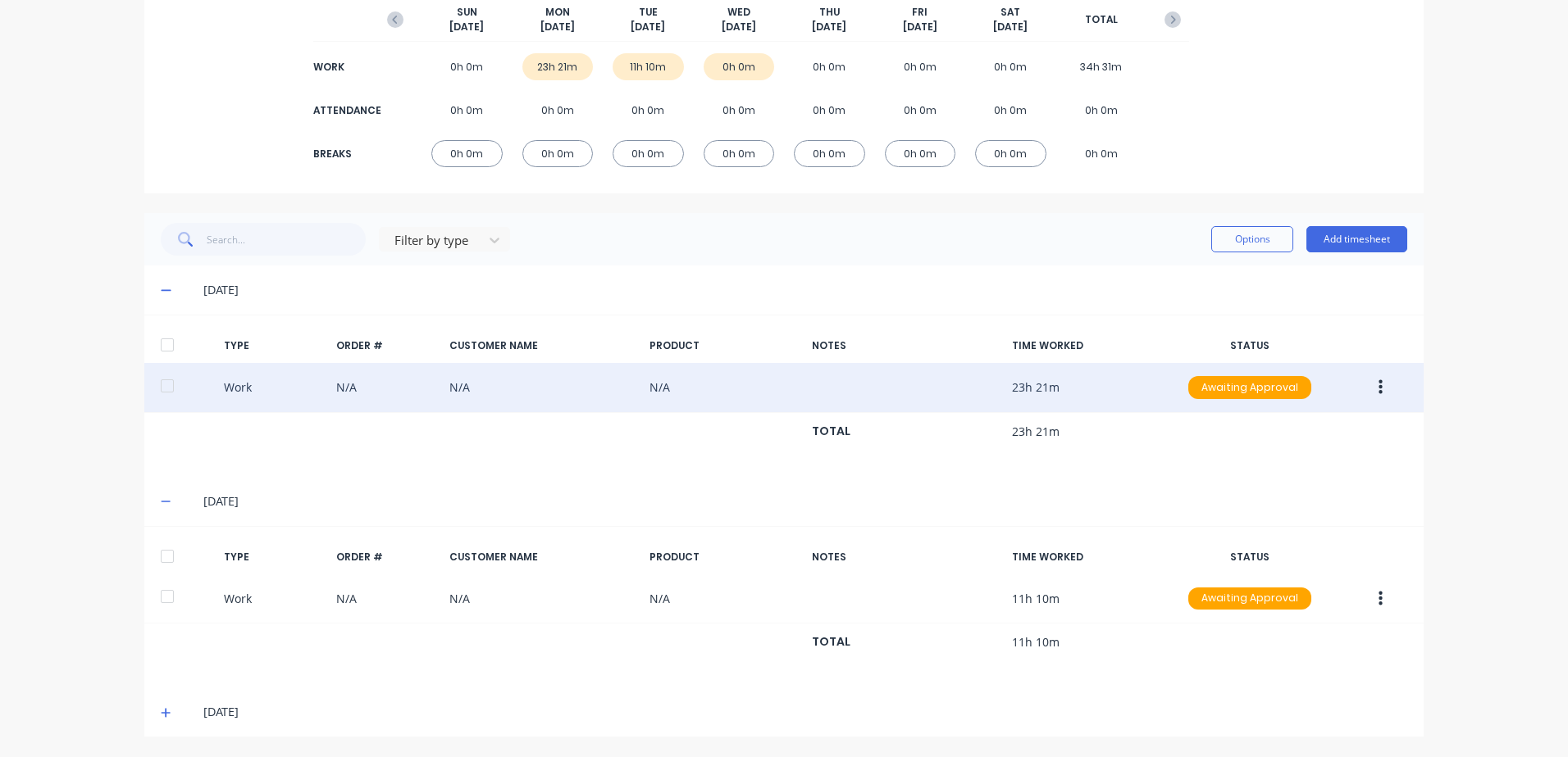
click at [152, 711] on div "[DATE]" at bounding box center [784, 712] width 1280 height 49
click at [161, 711] on icon at bounding box center [166, 713] width 11 height 12
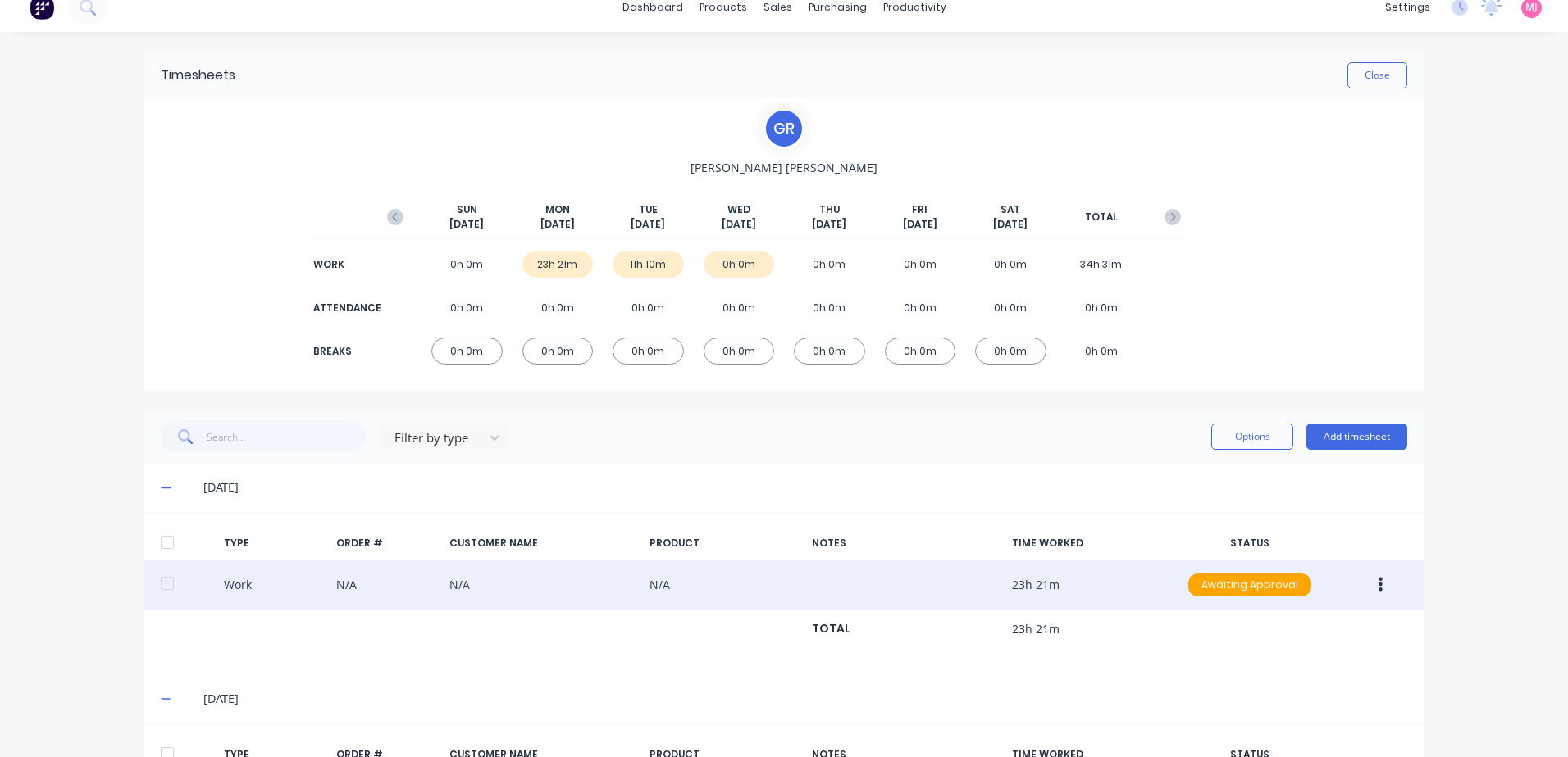
scroll to position [0, 0]
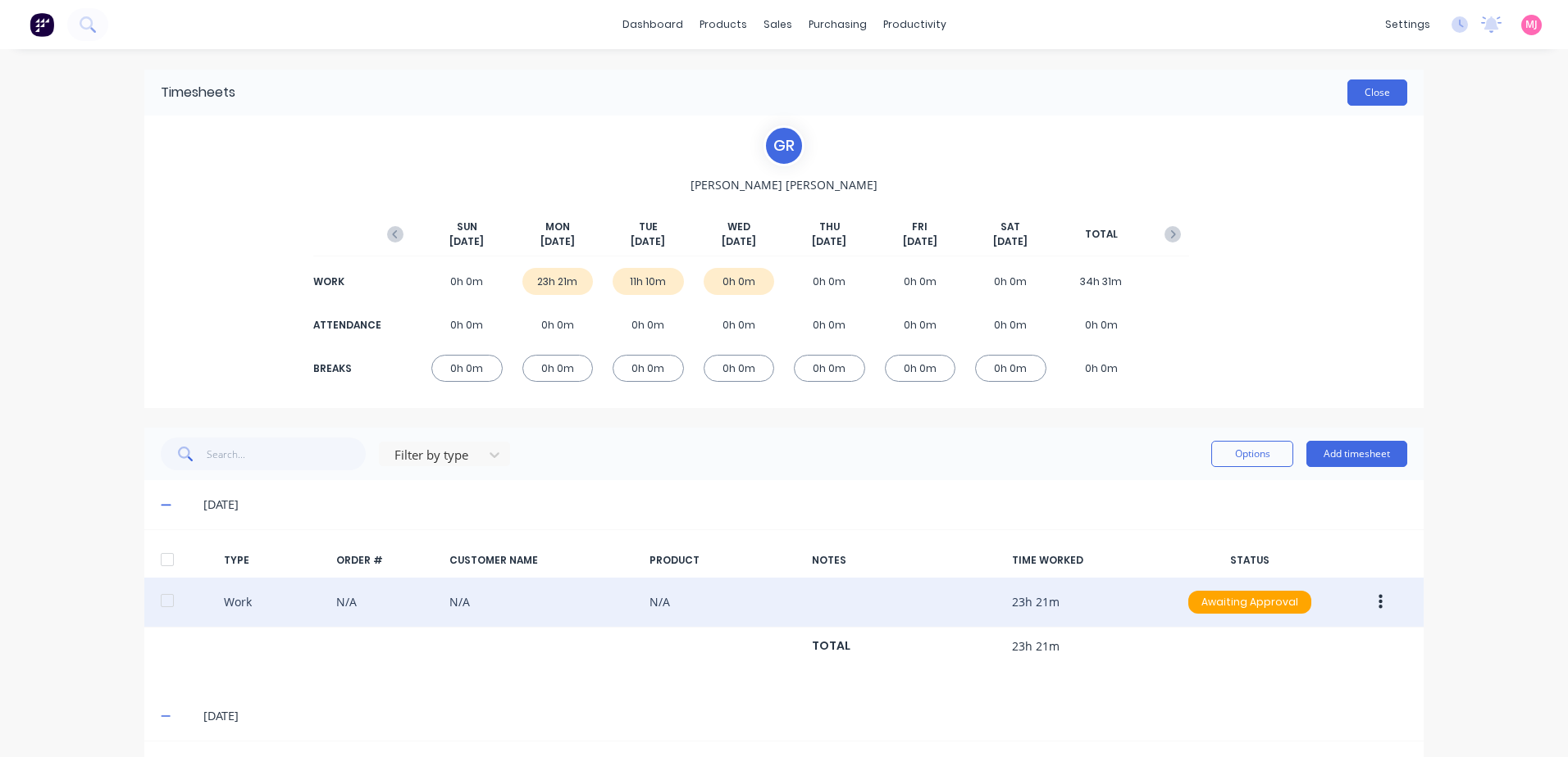
click at [1371, 93] on button "Close" at bounding box center [1377, 92] width 60 height 26
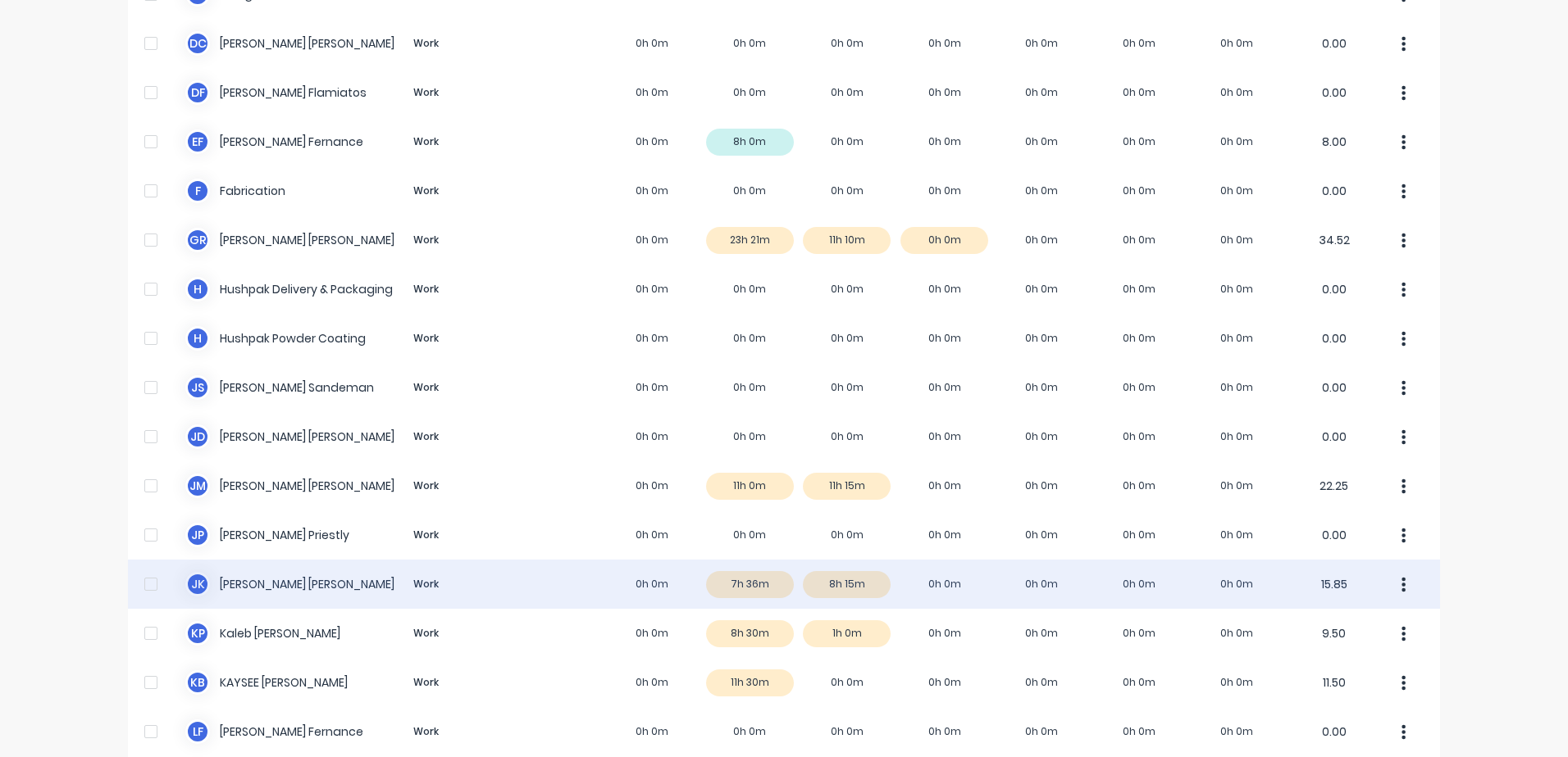
scroll to position [738, 0]
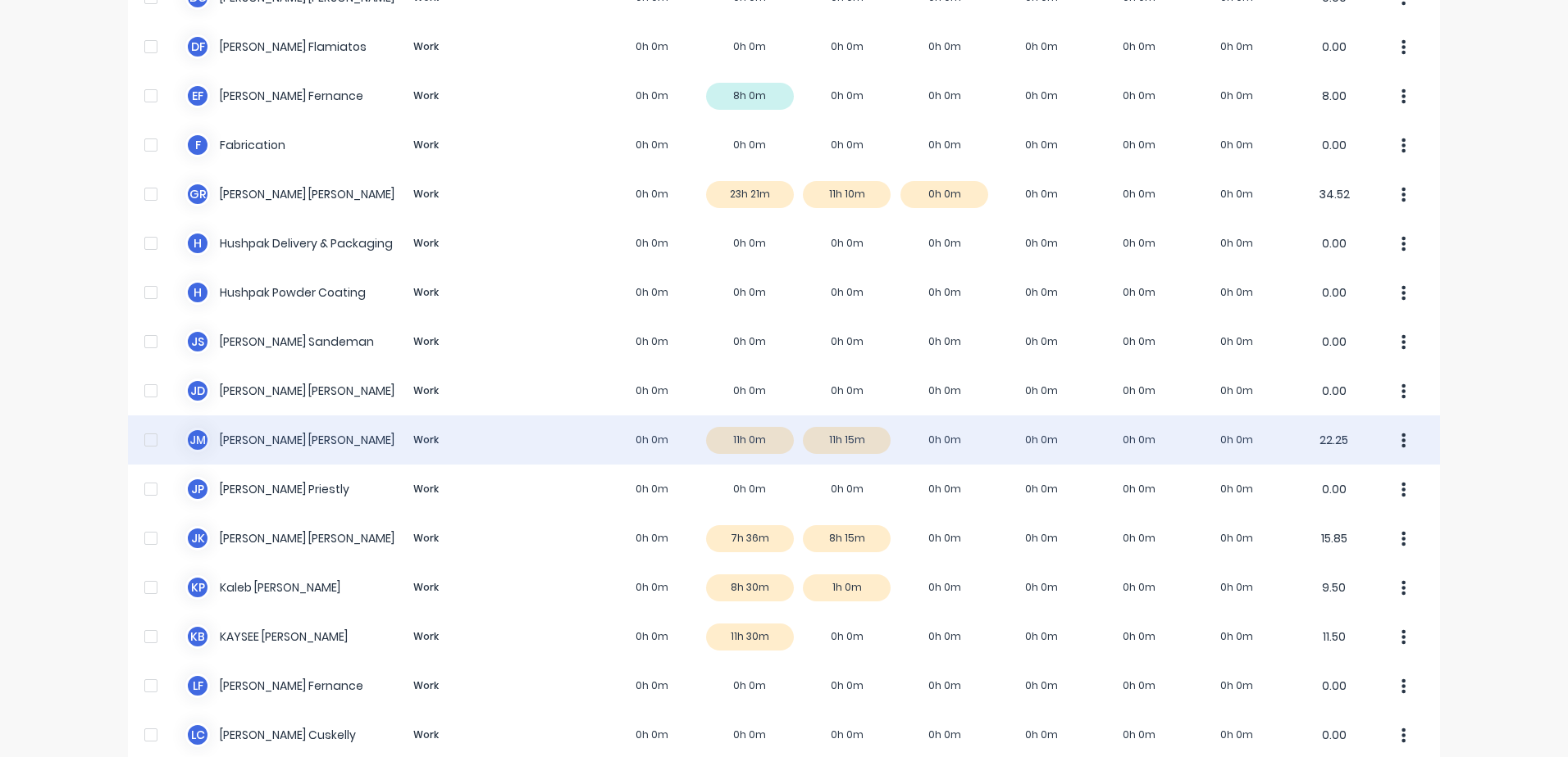
click at [750, 438] on div "[PERSON_NAME] [PERSON_NAME] Work 0h 0m 11h 0m 11h 15m 0h 0m 0h 0m 0h 0m 0h 0m 2…" at bounding box center [784, 440] width 1312 height 49
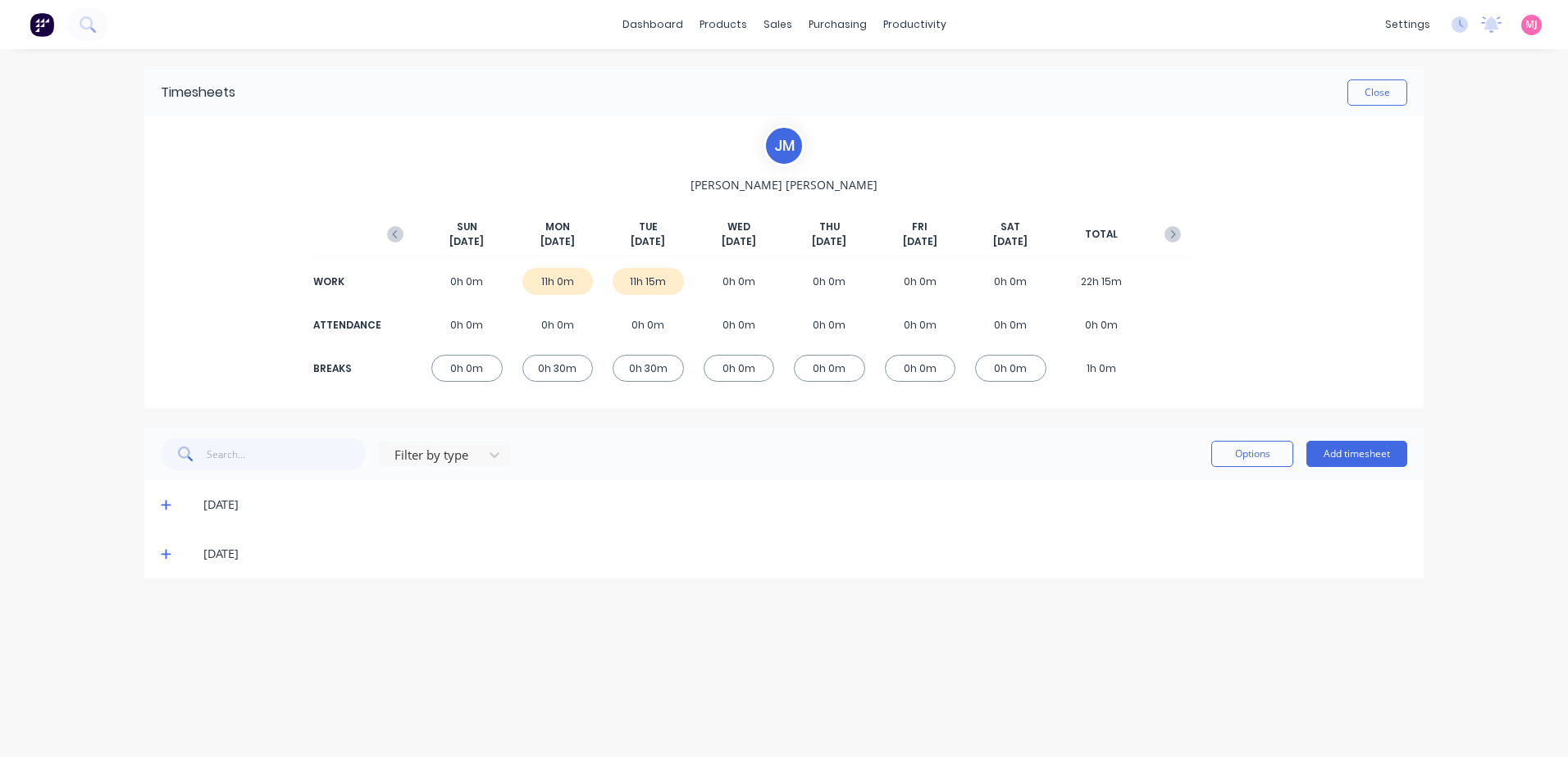
click at [163, 505] on icon at bounding box center [166, 506] width 10 height 10
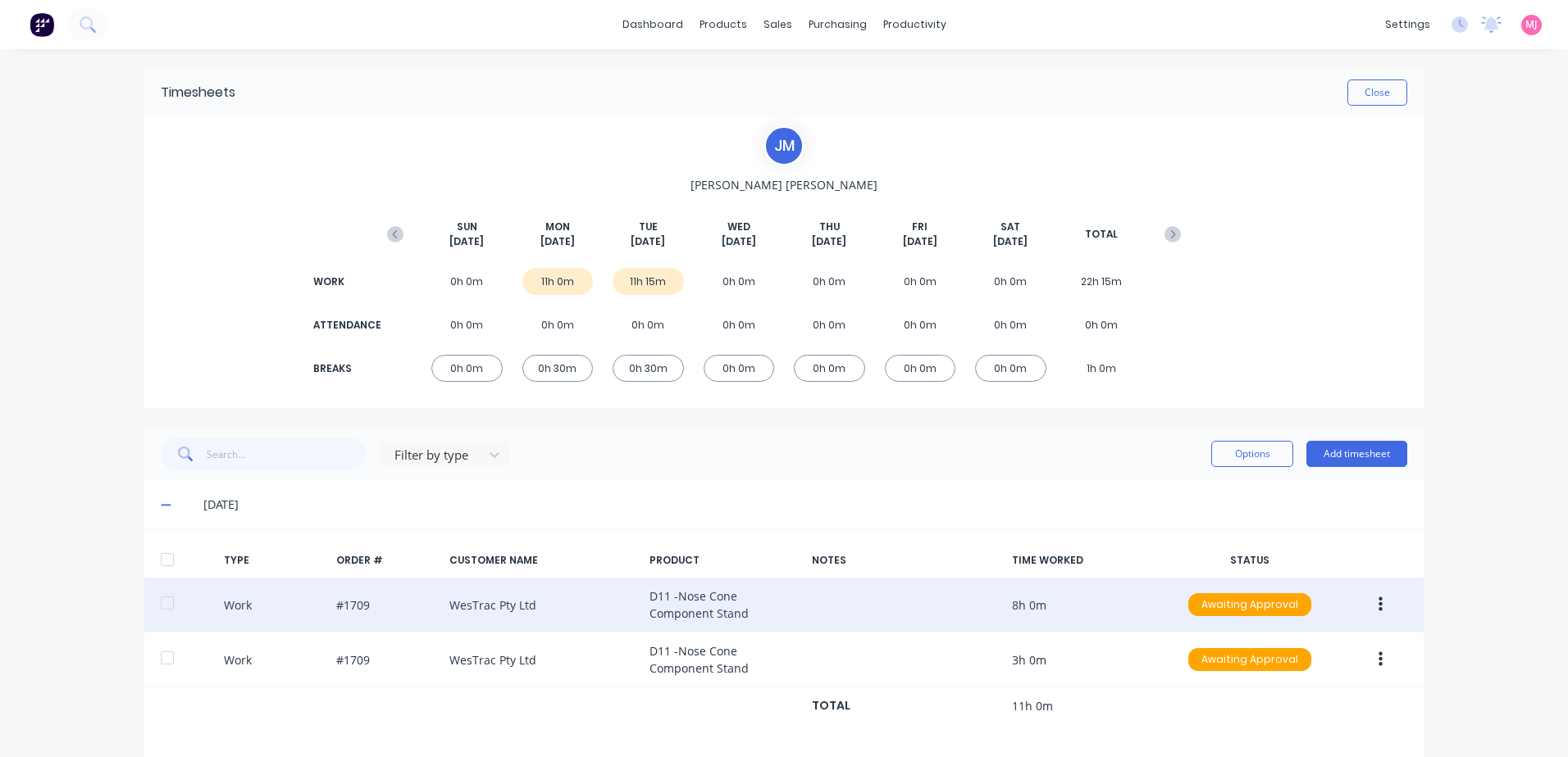
click at [1378, 603] on icon "button" at bounding box center [1380, 604] width 4 height 18
click at [1267, 608] on div "Approve" at bounding box center [1322, 609] width 127 height 24
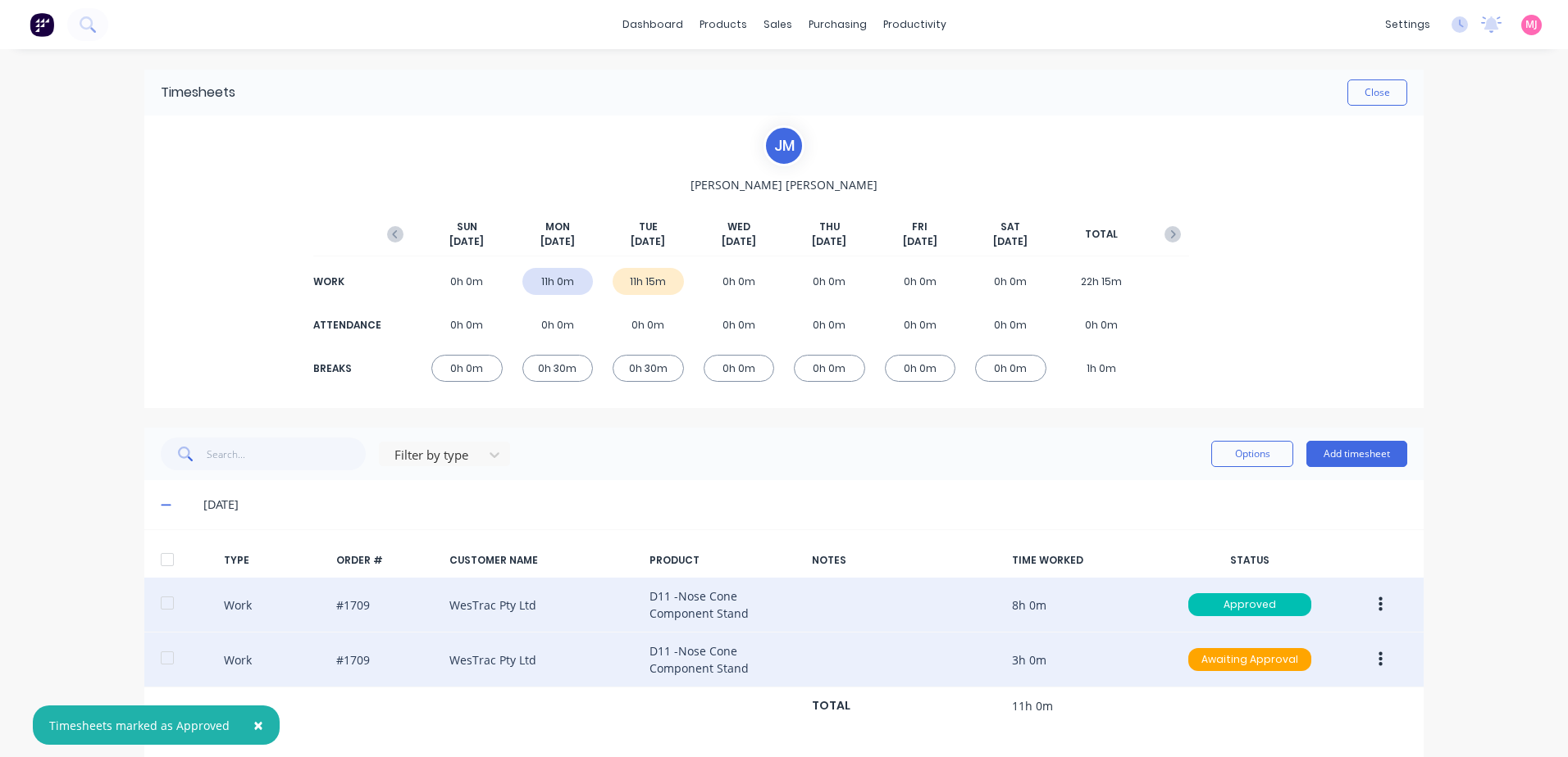
click at [1378, 658] on icon "button" at bounding box center [1380, 659] width 4 height 18
click at [1274, 664] on div "Approve" at bounding box center [1322, 664] width 127 height 24
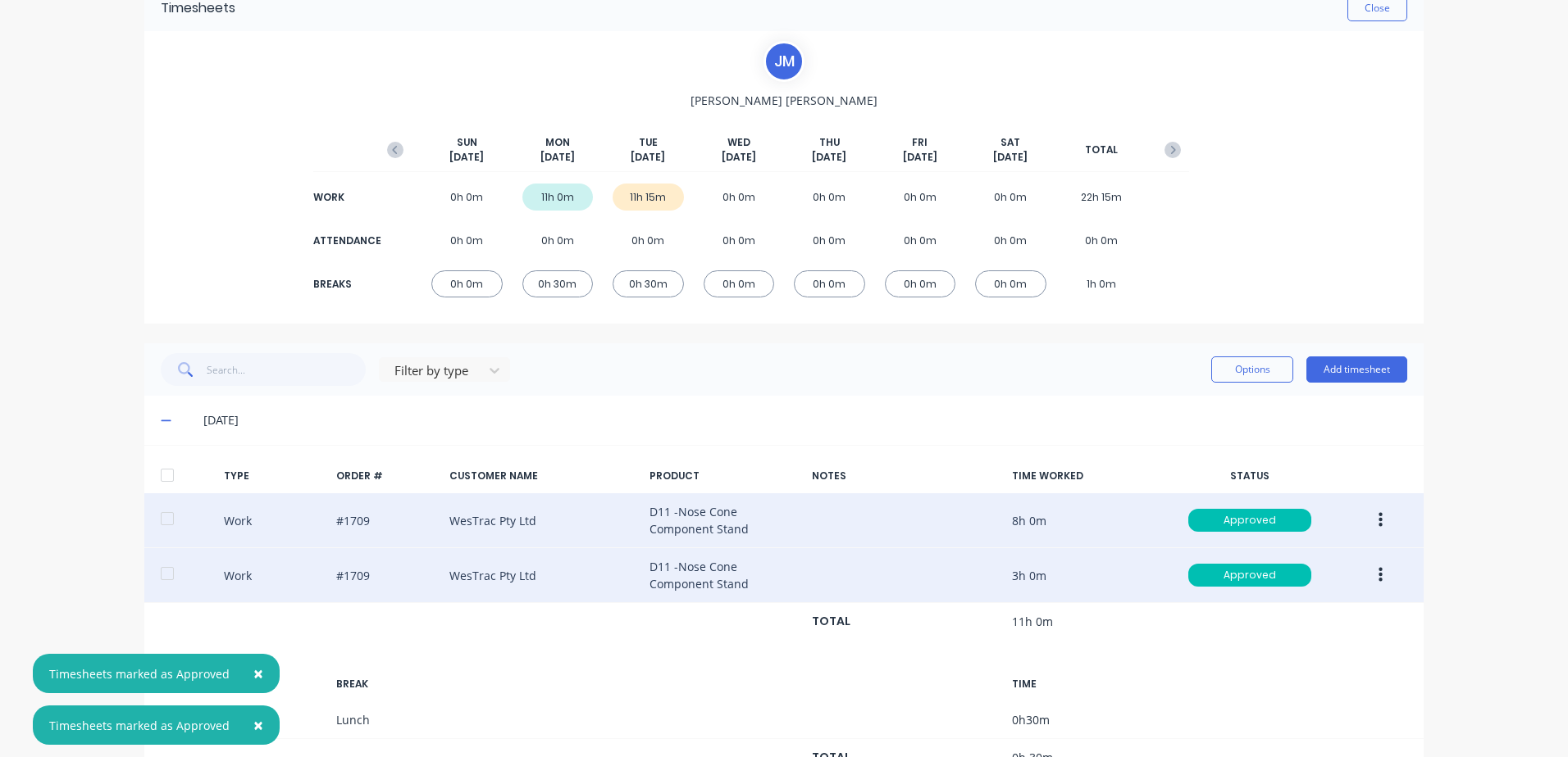
scroll to position [200, 0]
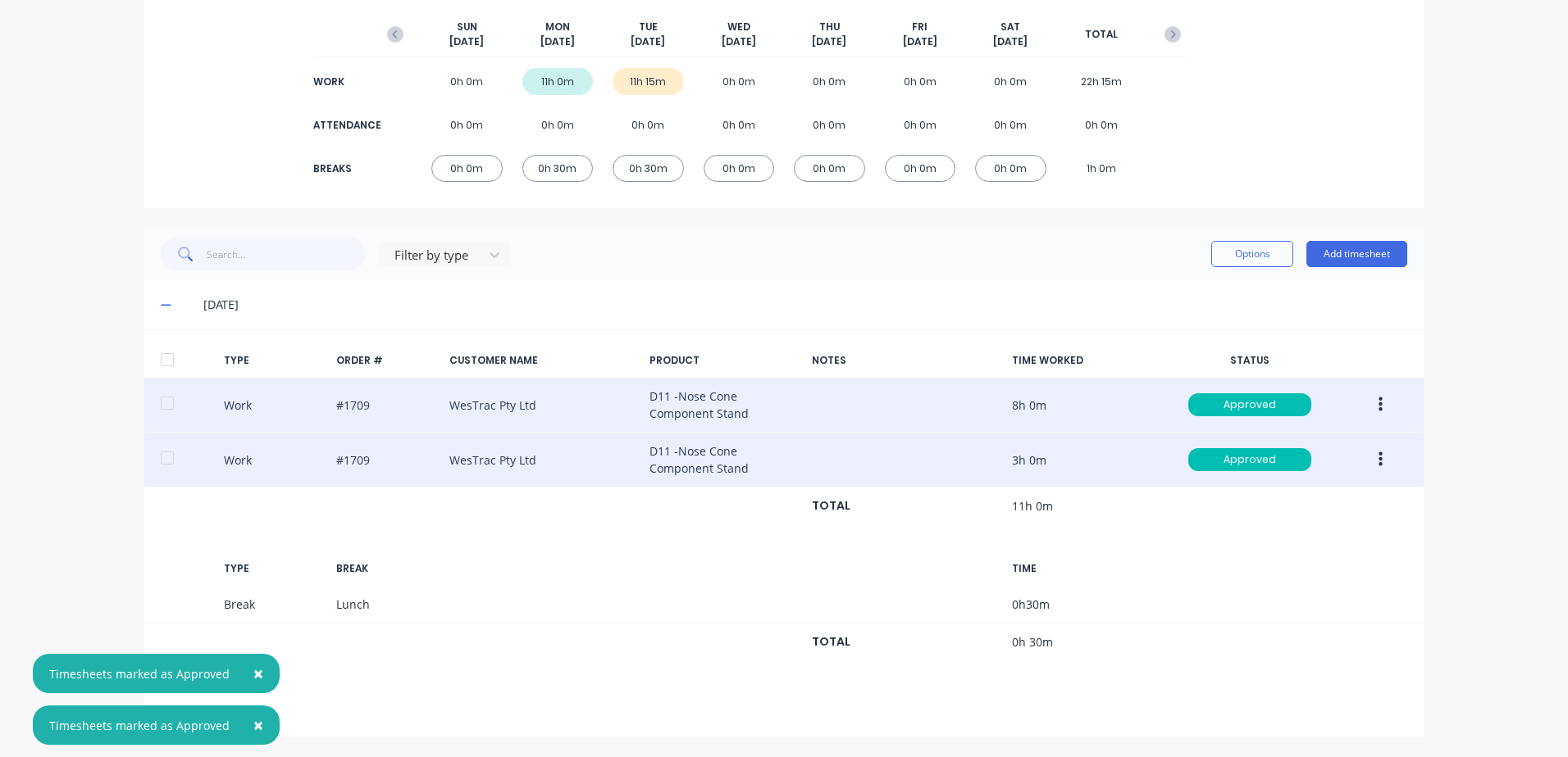
drag, startPoint x: 254, startPoint y: 674, endPoint x: 254, endPoint y: 724, distance: 50.0
click at [254, 675] on span "×" at bounding box center [258, 674] width 10 height 23
click at [253, 725] on span "×" at bounding box center [258, 725] width 10 height 23
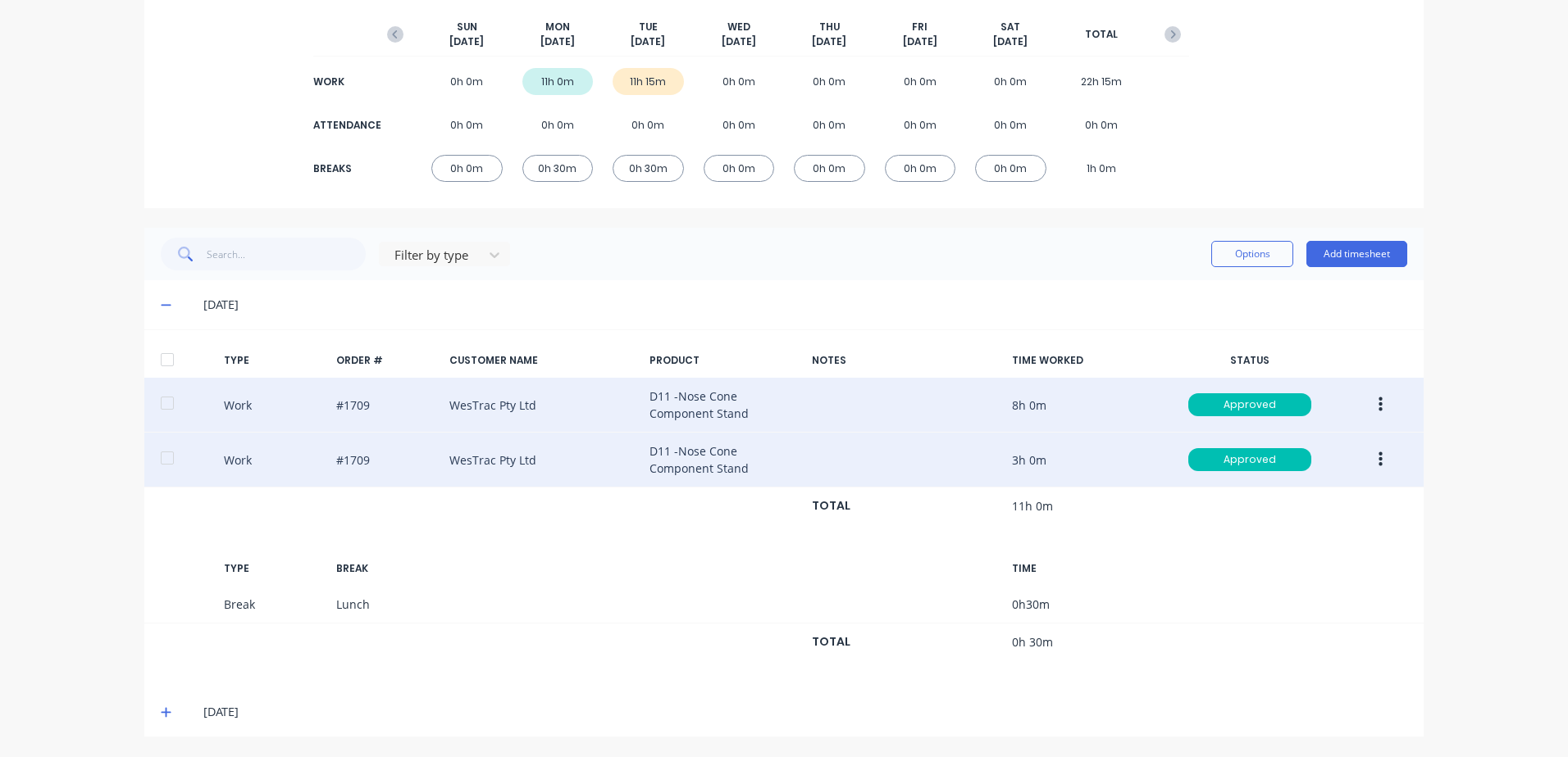
click at [161, 711] on icon at bounding box center [166, 713] width 10 height 10
click at [161, 714] on icon at bounding box center [166, 712] width 11 height 12
click at [161, 711] on icon at bounding box center [166, 713] width 10 height 10
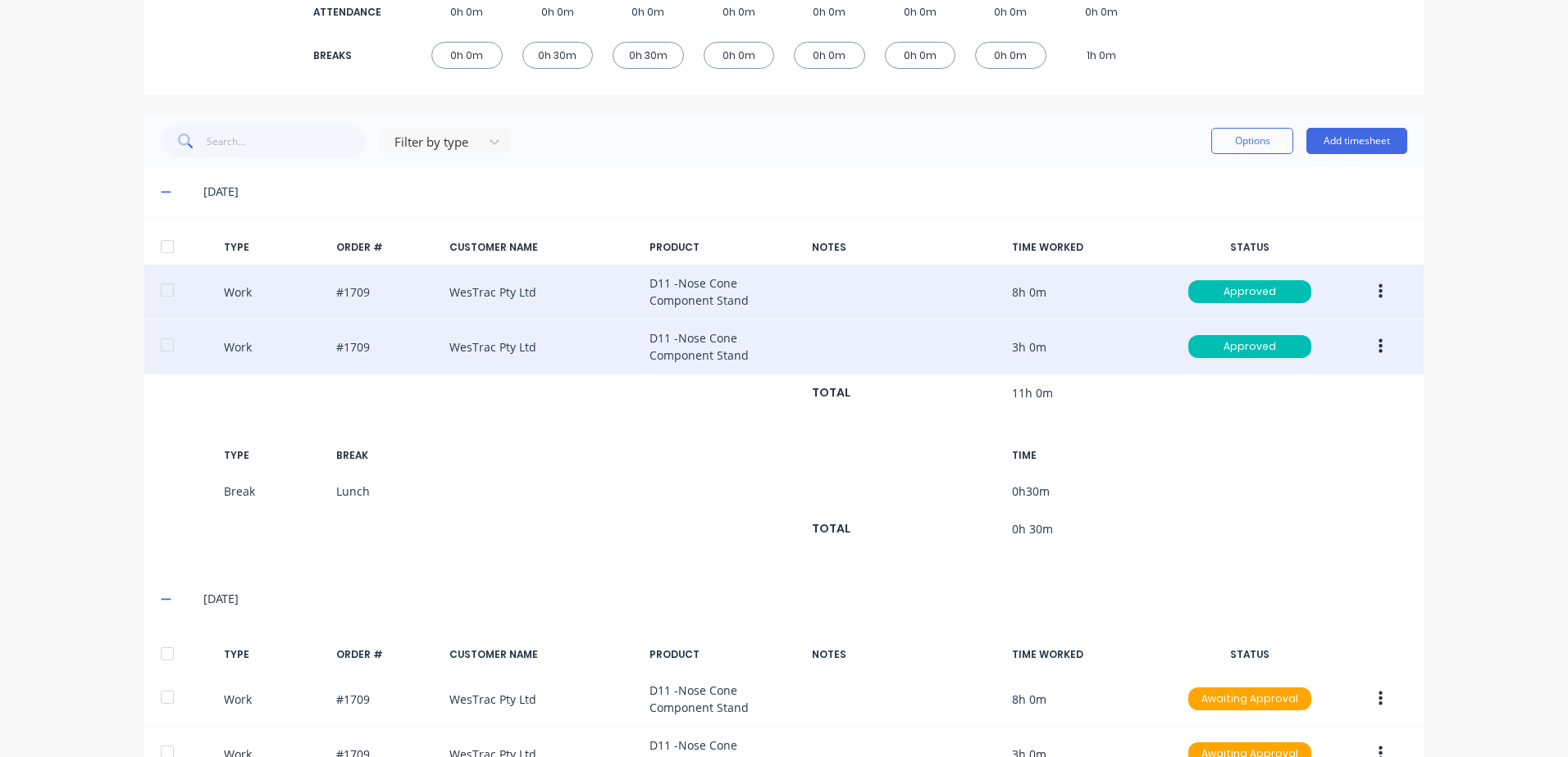
scroll to position [613, 0]
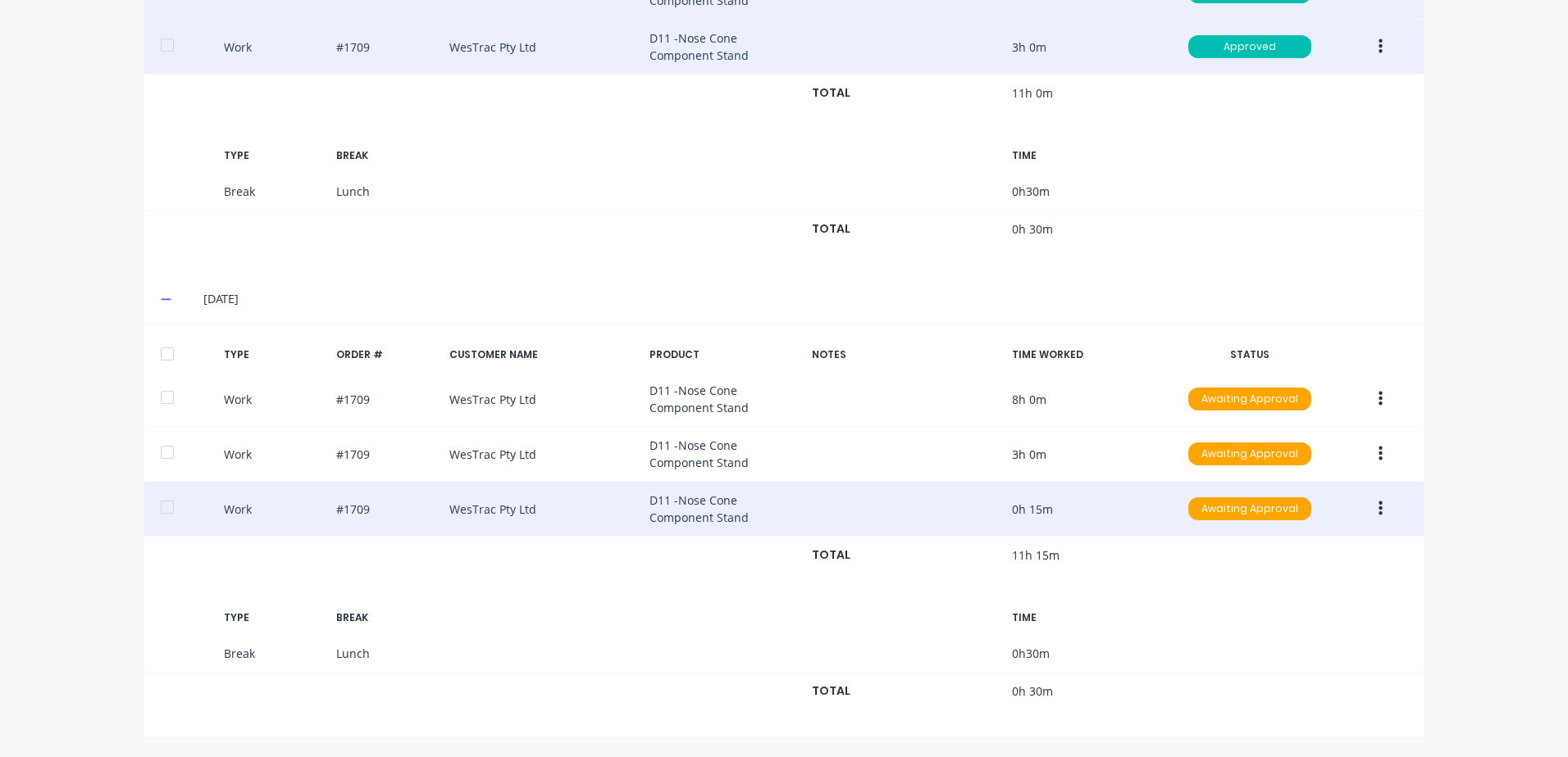
click at [1378, 509] on icon "button" at bounding box center [1380, 509] width 4 height 15
click at [1275, 448] on div "Edit" at bounding box center [1322, 448] width 127 height 24
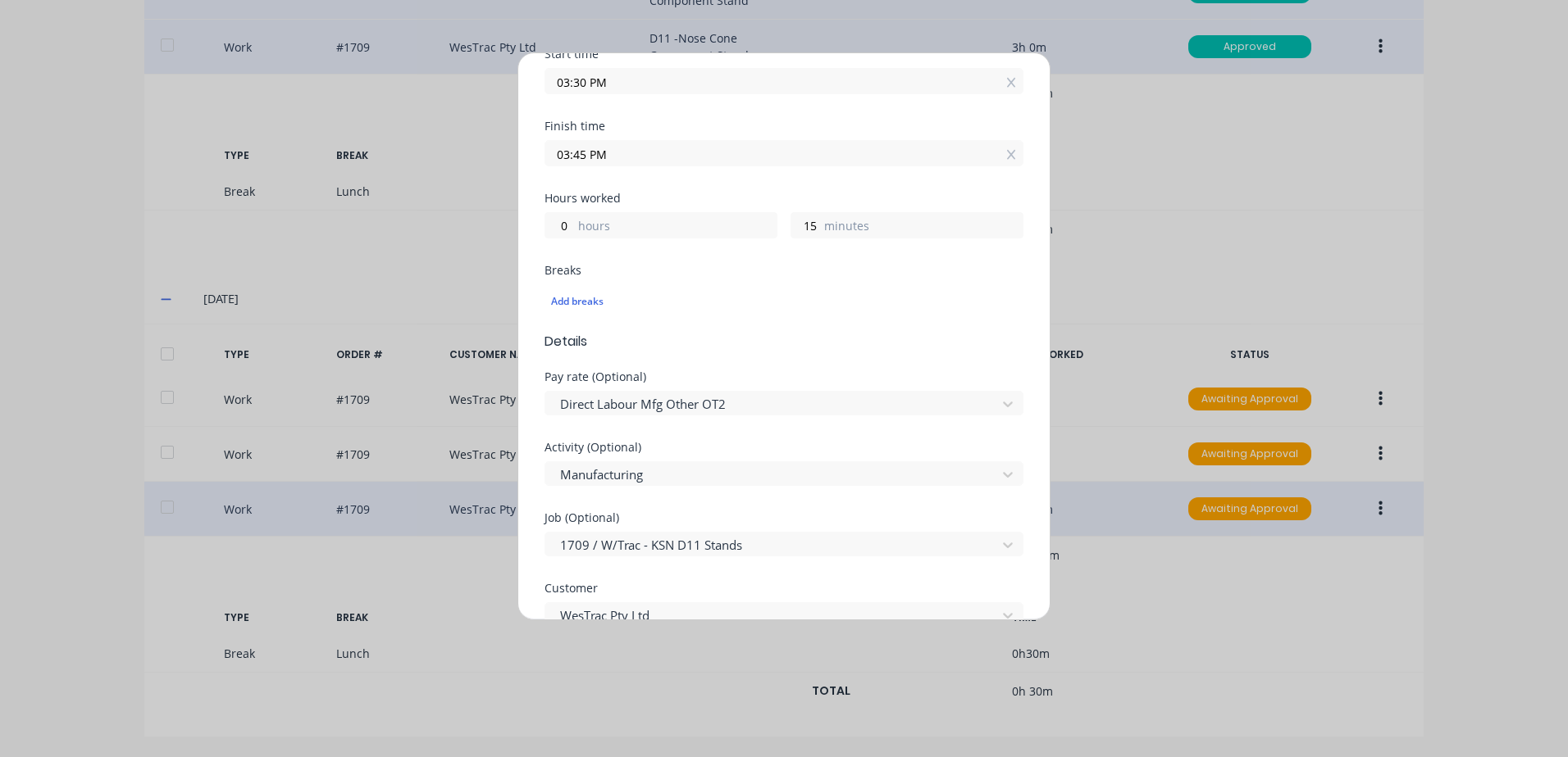
scroll to position [246, 0]
click at [735, 400] on div at bounding box center [773, 404] width 429 height 20
click at [675, 470] on div at bounding box center [773, 474] width 429 height 20
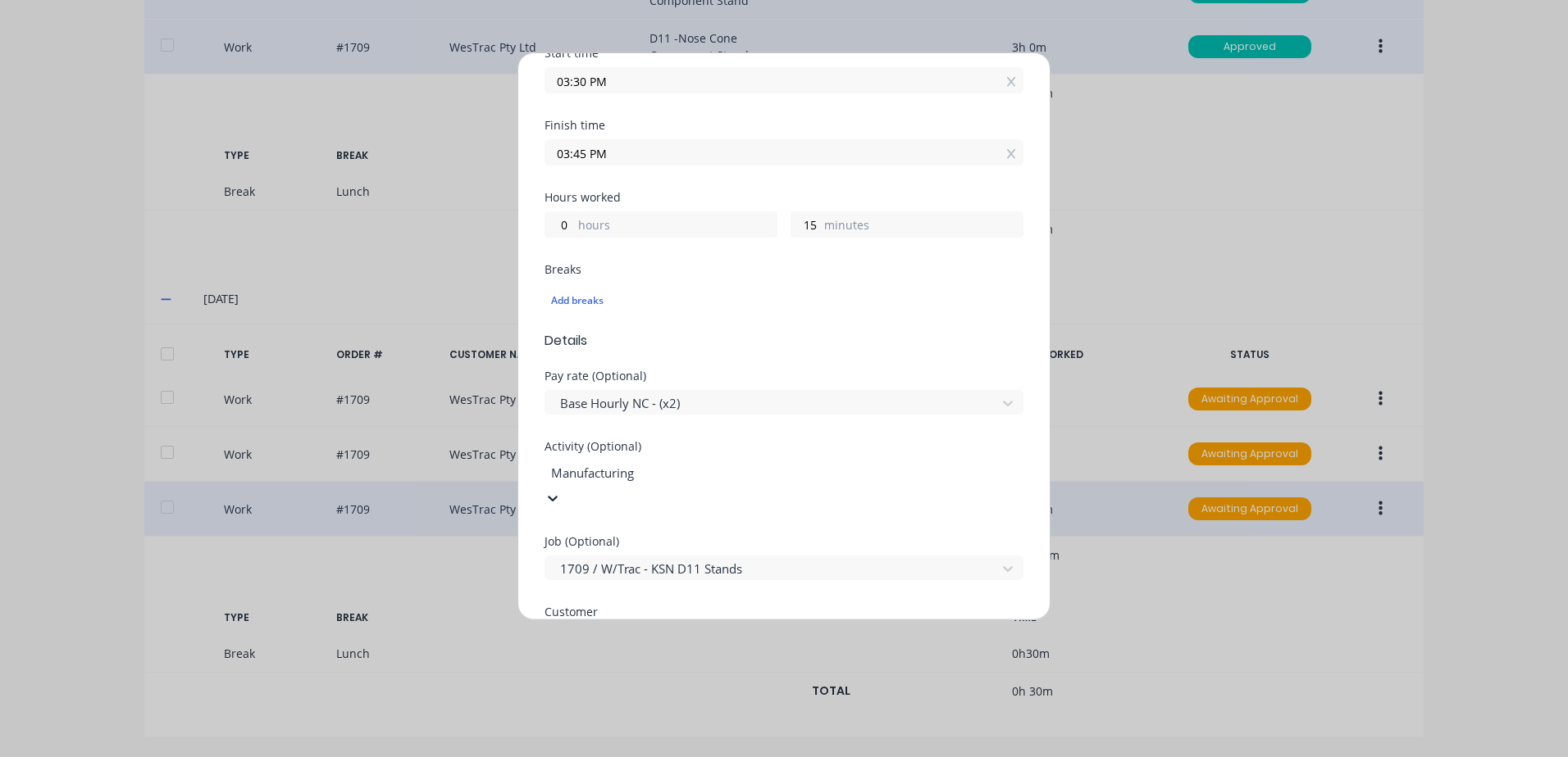
scroll to position [82, 0]
click at [672, 546] on div at bounding box center [773, 545] width 429 height 20
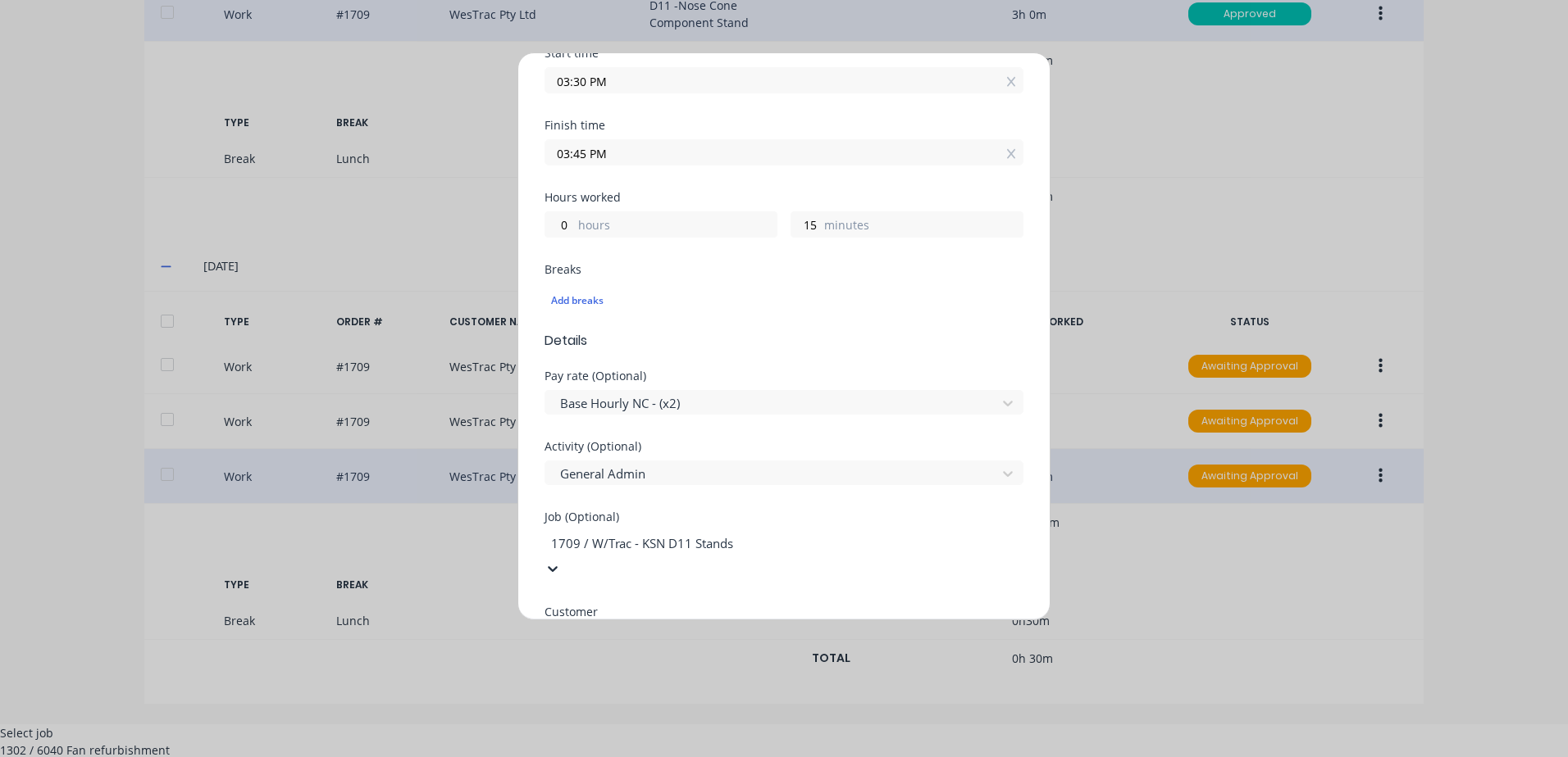
scroll to position [0, 0]
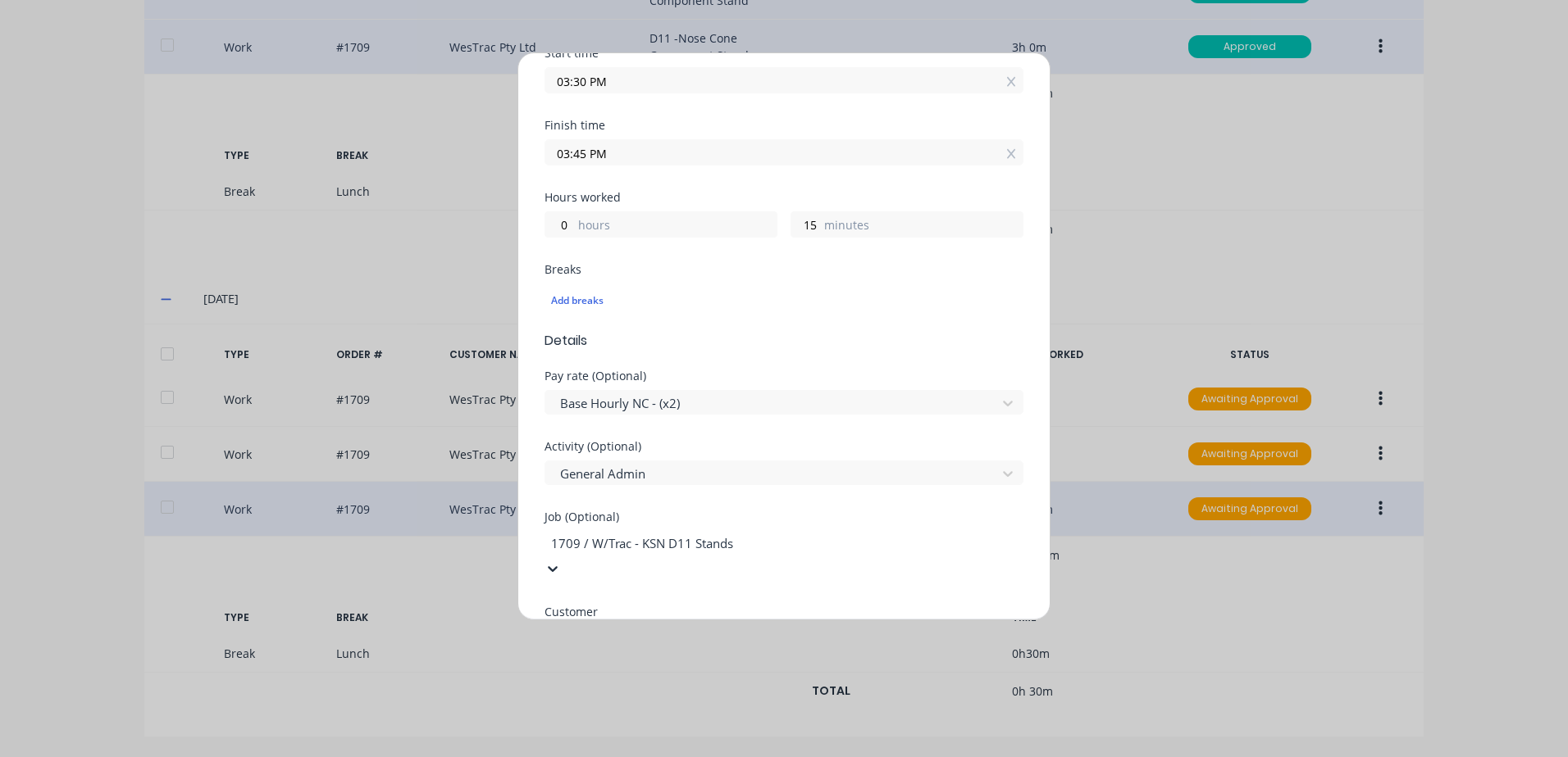
drag, startPoint x: 752, startPoint y: 544, endPoint x: 584, endPoint y: 542, distance: 168.0
click at [584, 542] on div at bounding box center [667, 544] width 236 height 20
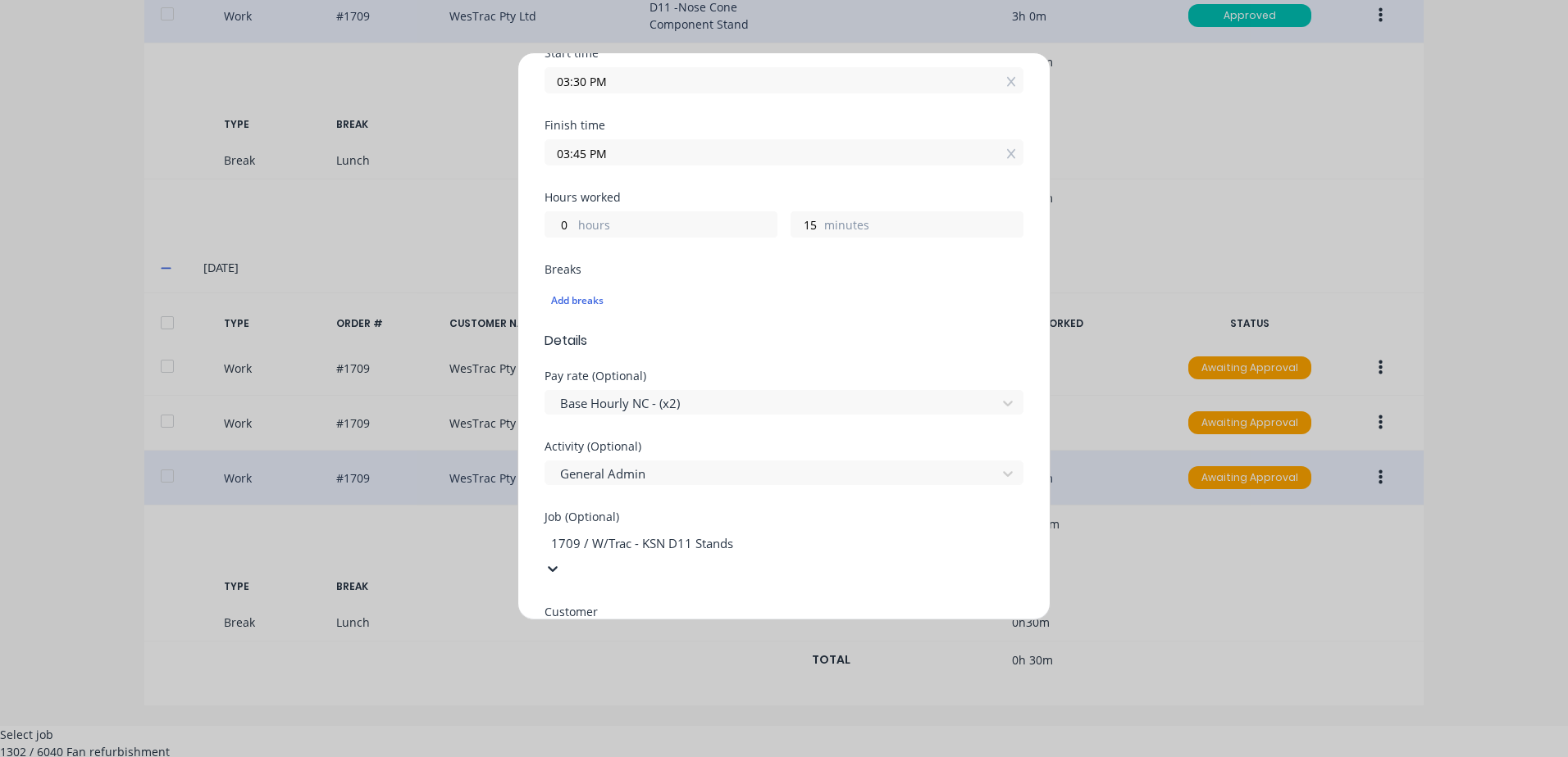
click at [591, 556] on div "1709 / W/Trac - KSN D11 Stands" at bounding box center [668, 543] width 246 height 24
drag, startPoint x: 719, startPoint y: 528, endPoint x: 715, endPoint y: 492, distance: 36.2
click at [719, 526] on div "Job (Optional) 1648 results available. Use Up and Down to choose options, press…" at bounding box center [784, 546] width 479 height 69
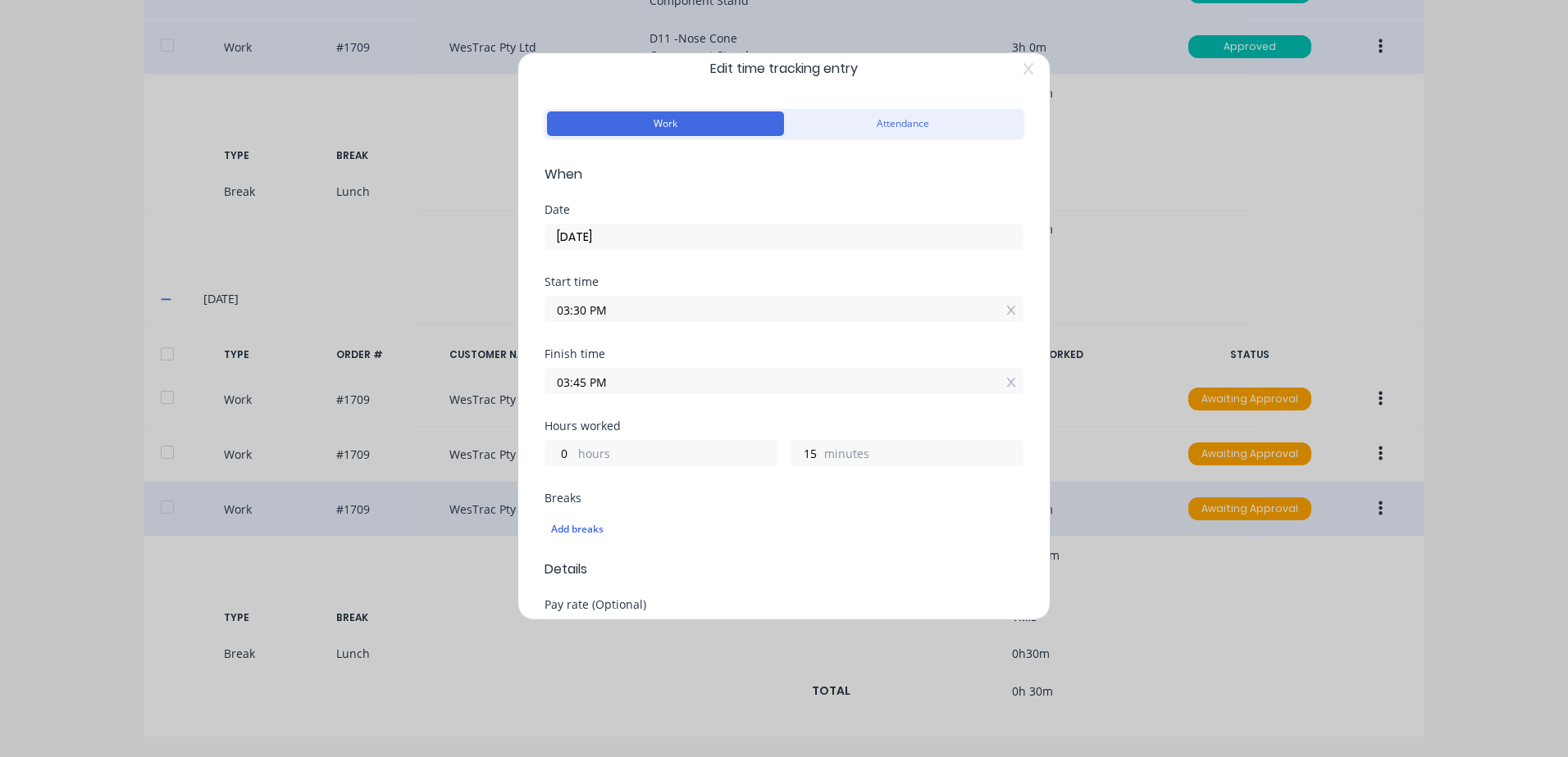
scroll to position [0, 0]
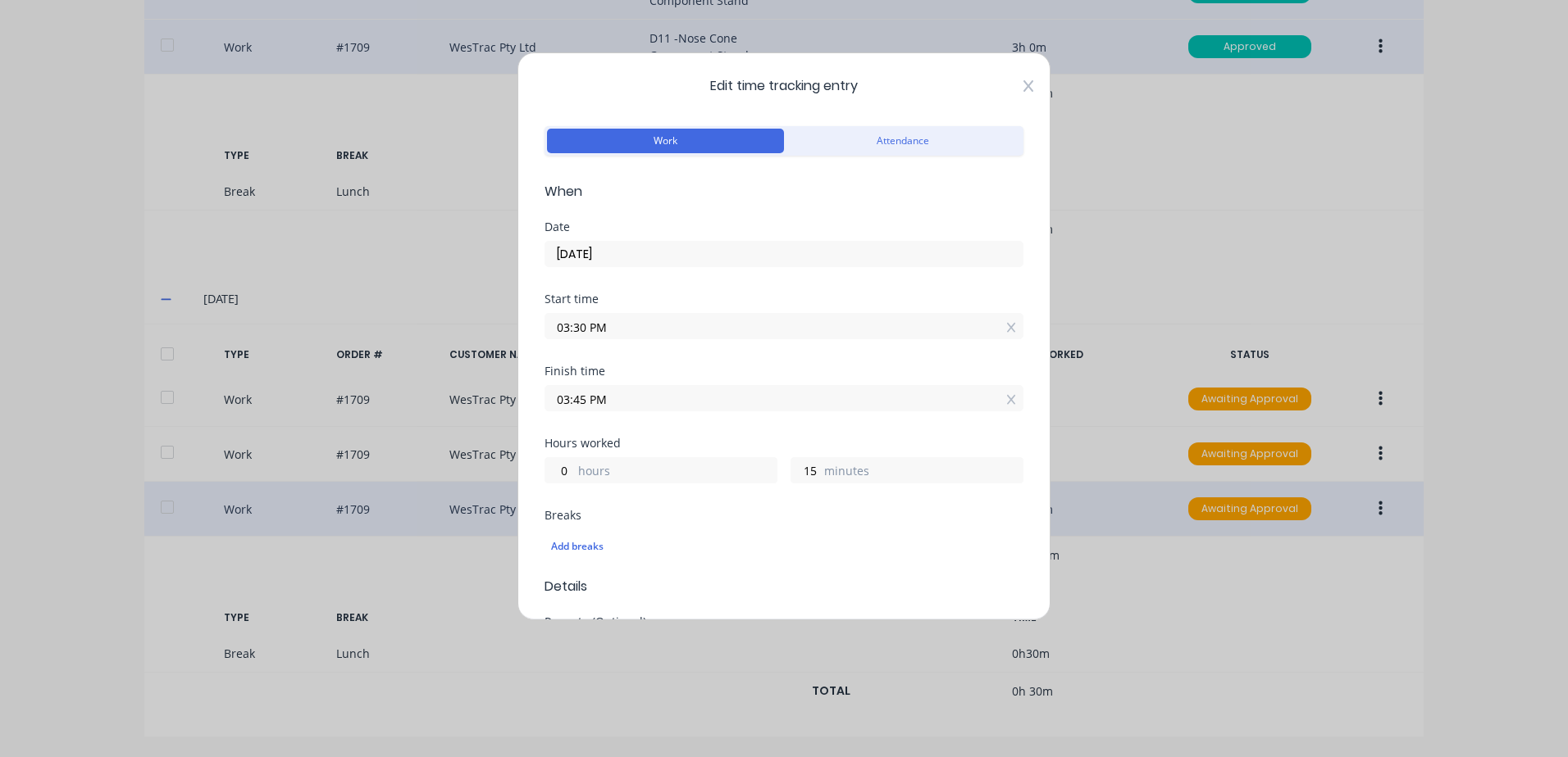
click at [1023, 86] on icon at bounding box center [1028, 86] width 10 height 12
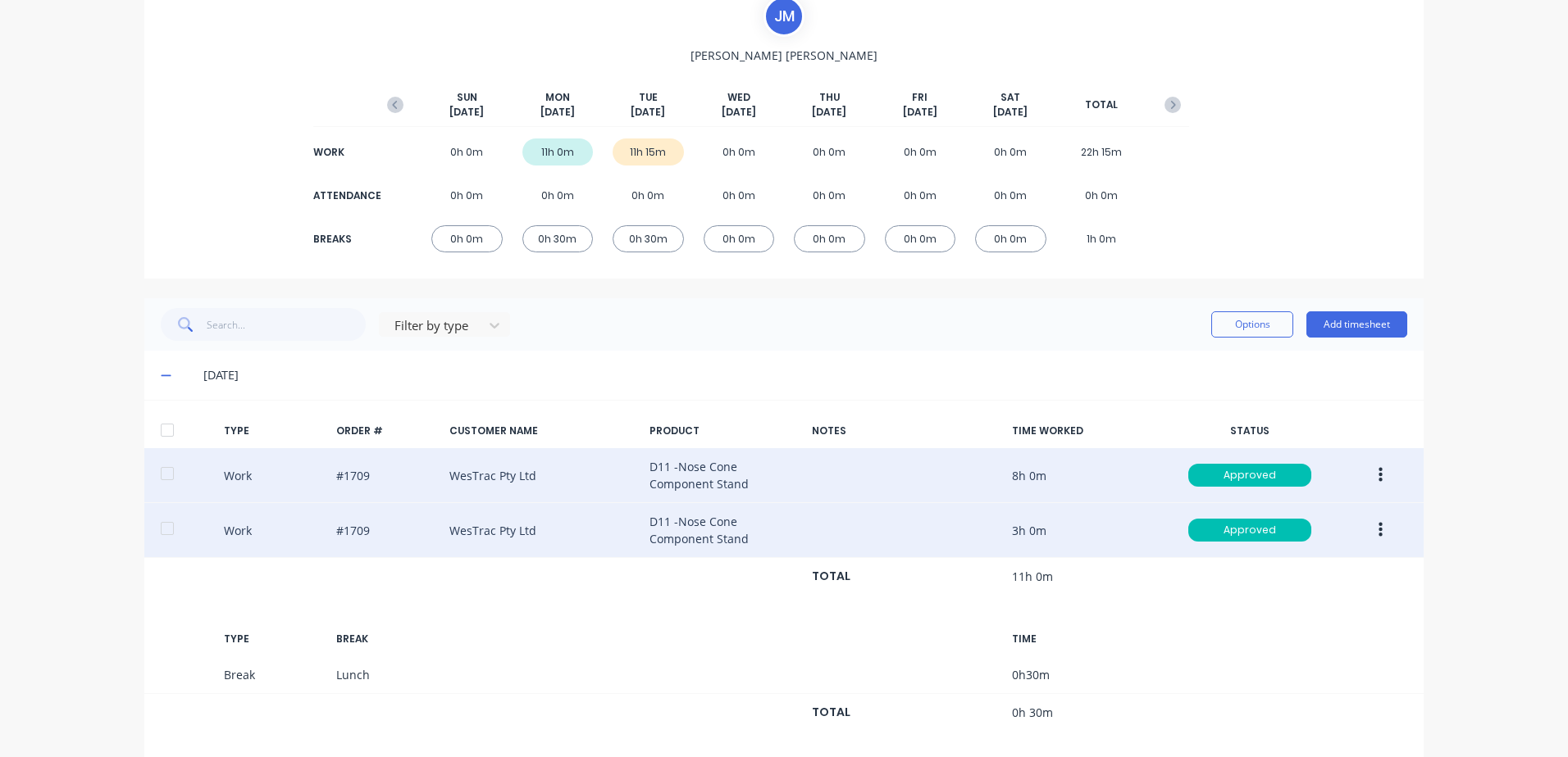
scroll to position [40, 0]
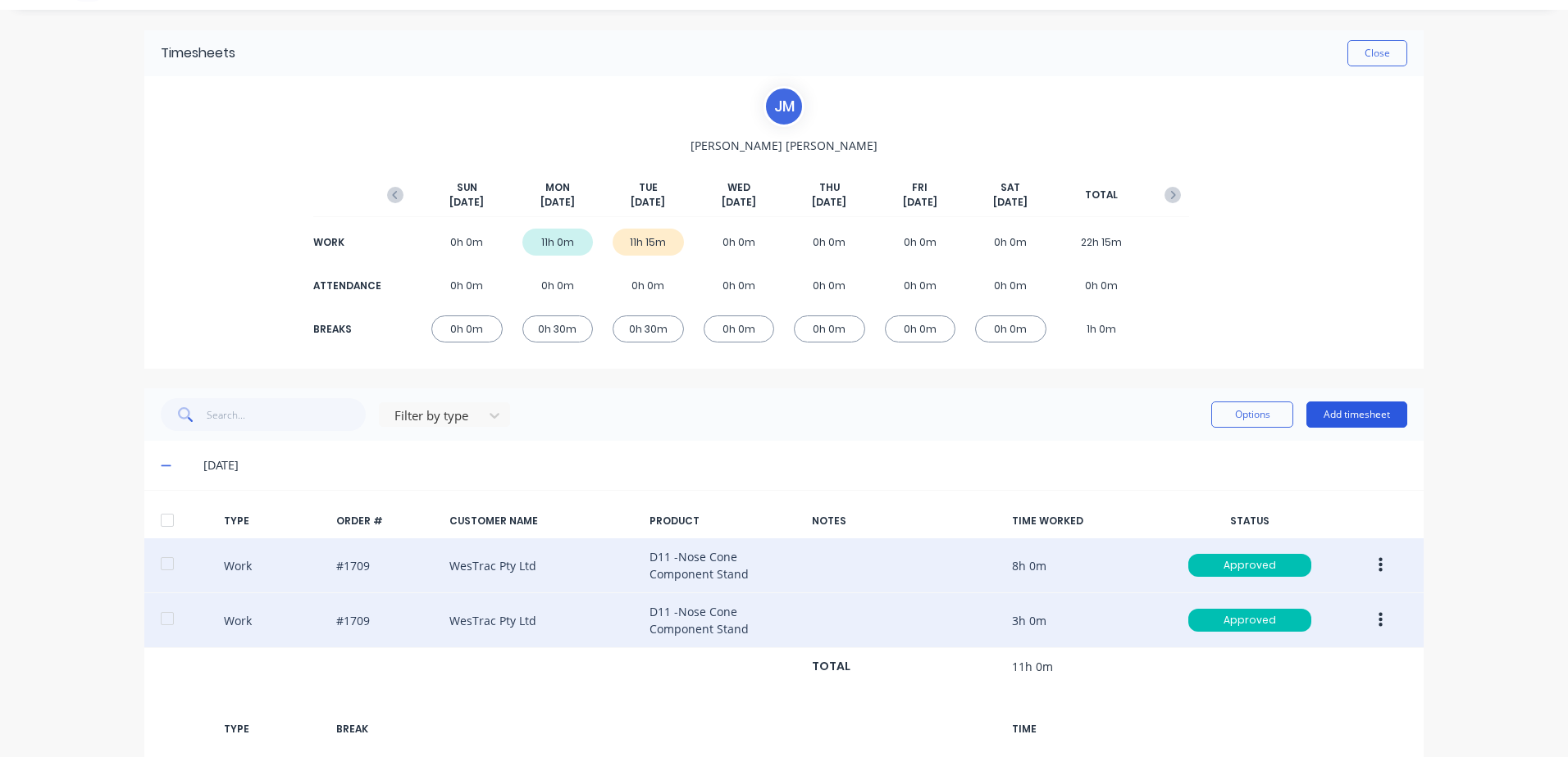
click at [1366, 410] on button "Add timesheet" at bounding box center [1357, 414] width 101 height 26
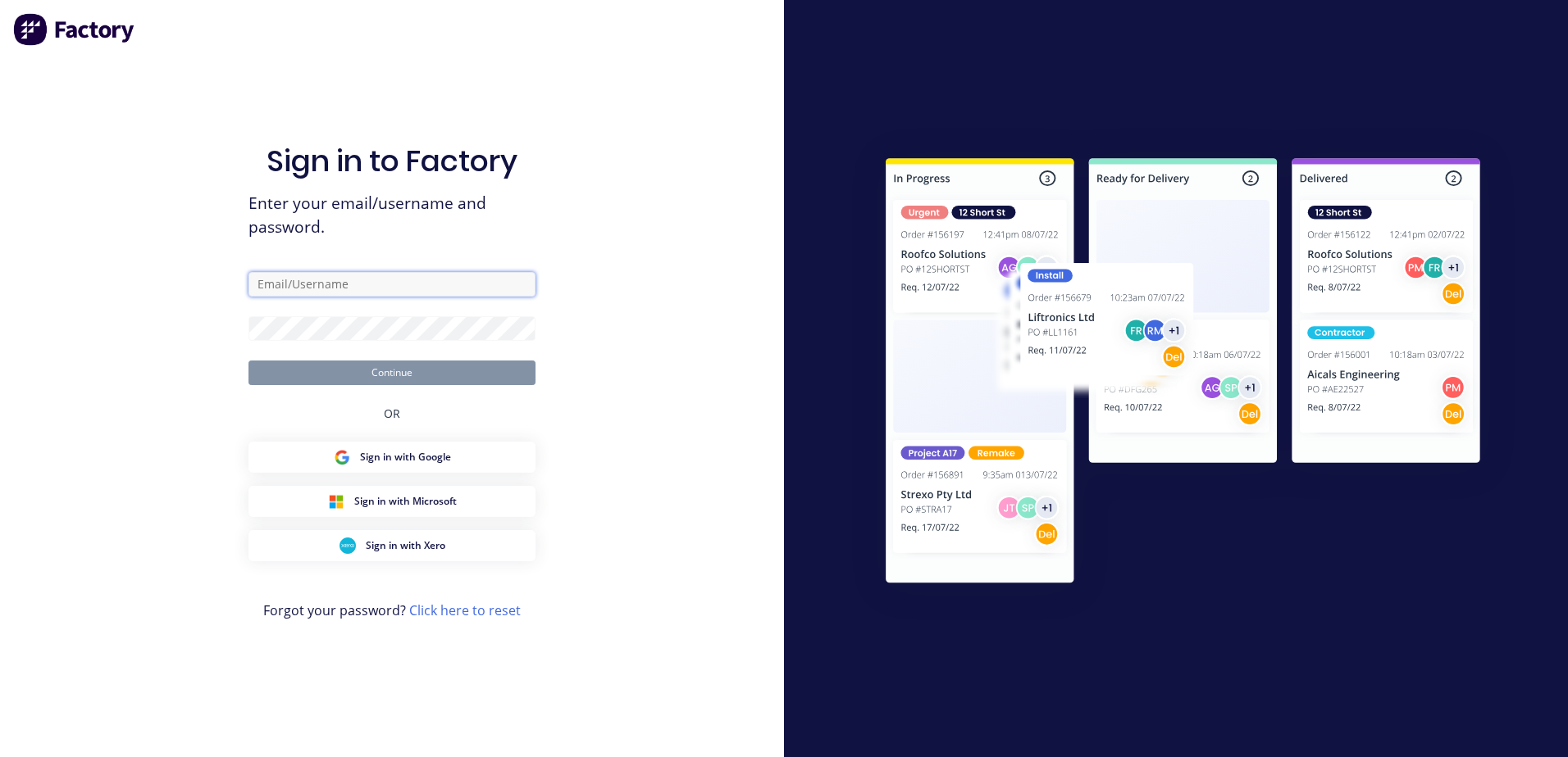
type input "[PERSON_NAME][EMAIL_ADDRESS][PERSON_NAME][DOMAIN_NAME]"
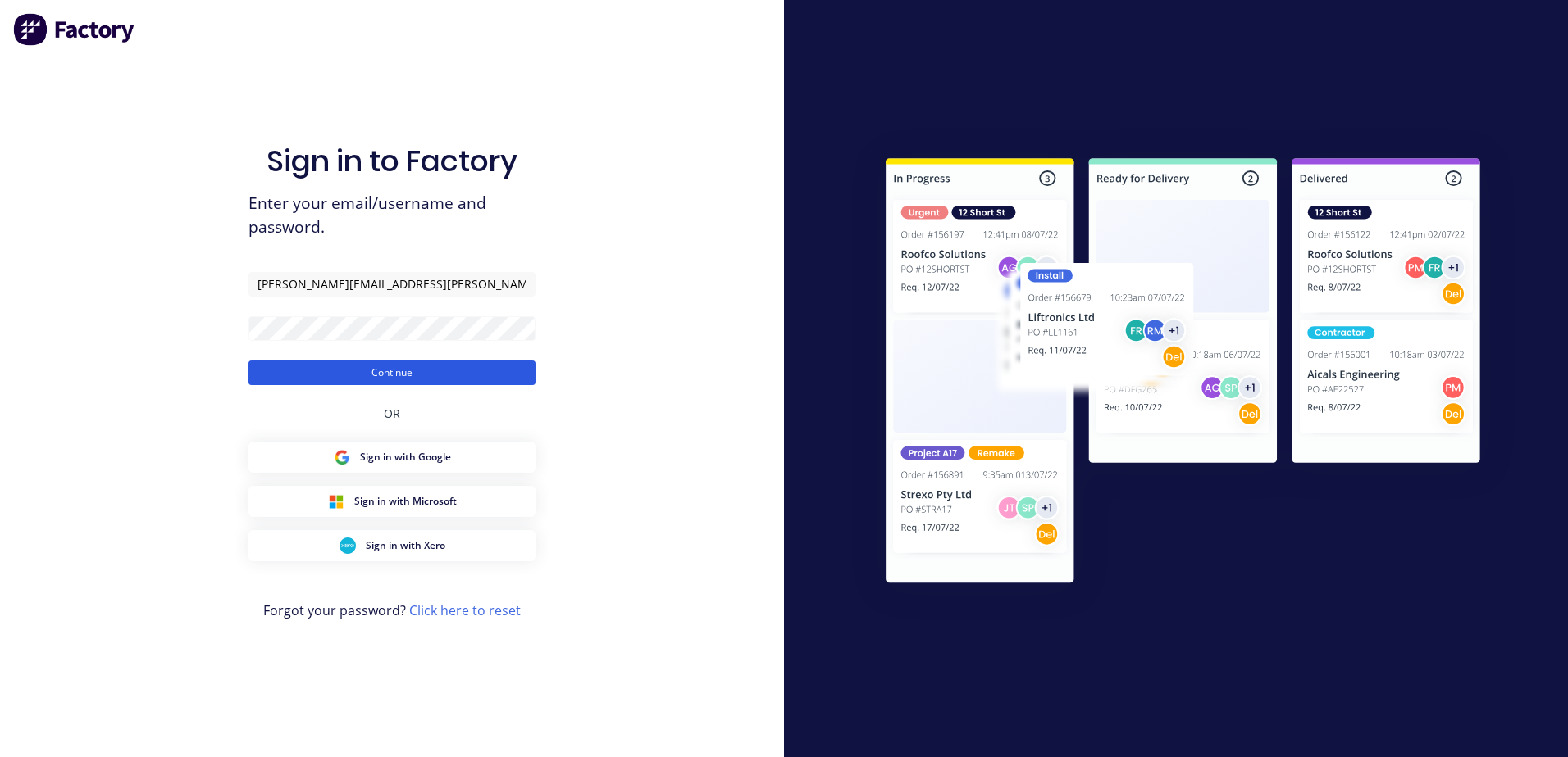
click at [391, 373] on button "Continue" at bounding box center [392, 373] width 287 height 24
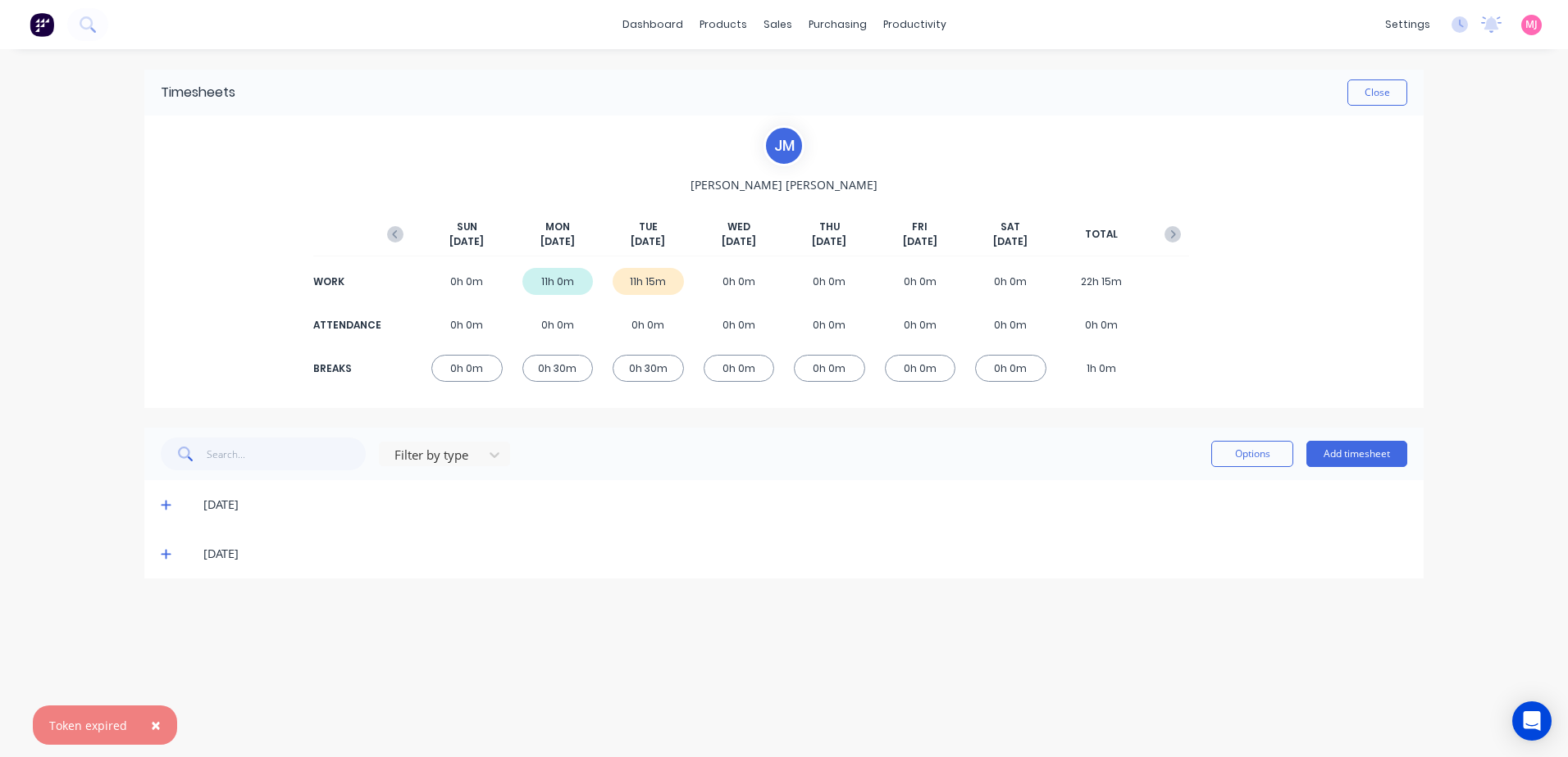
click at [151, 723] on span "×" at bounding box center [156, 725] width 10 height 23
click at [164, 550] on icon at bounding box center [166, 554] width 11 height 12
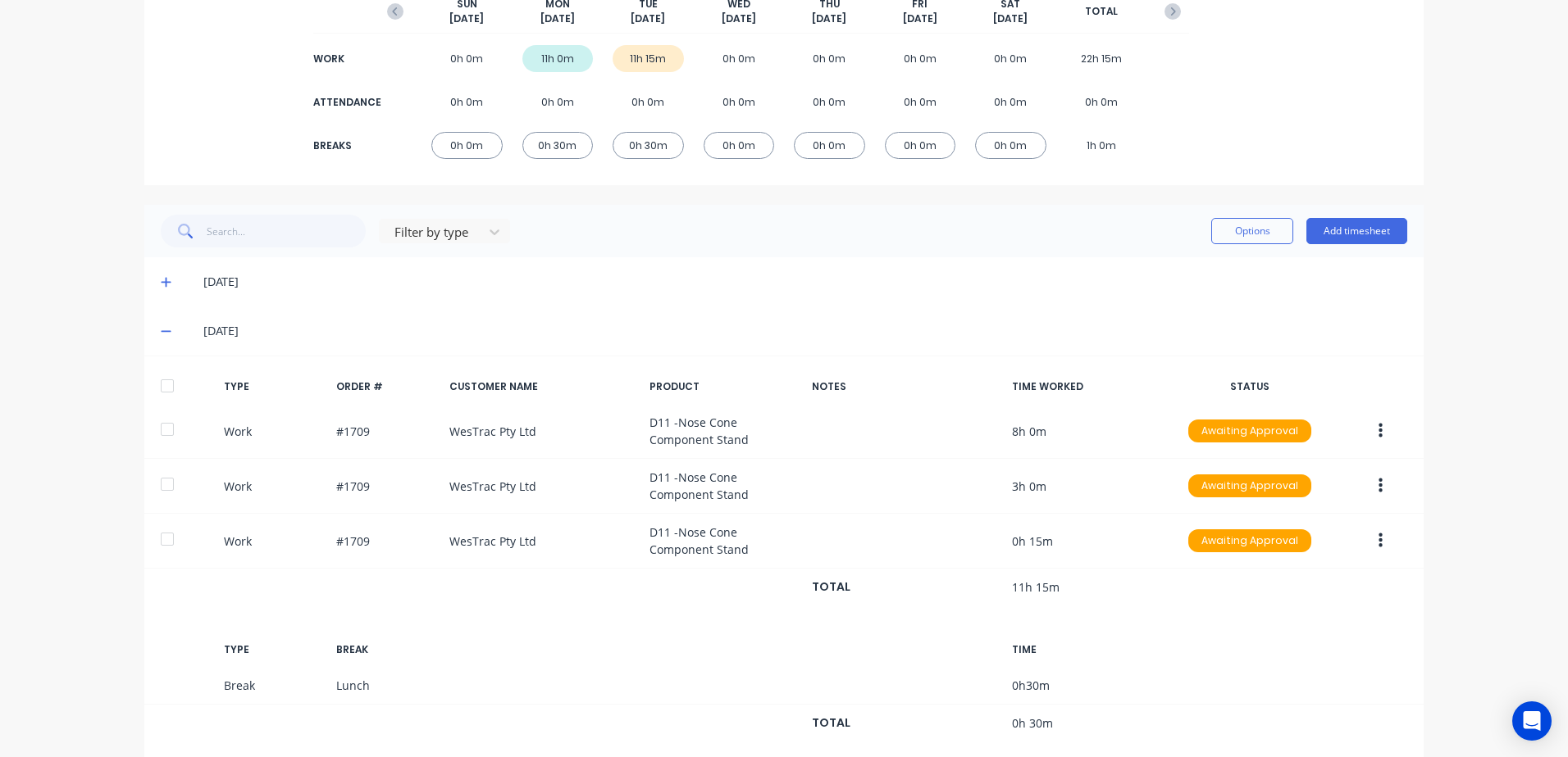
scroll to position [255, 0]
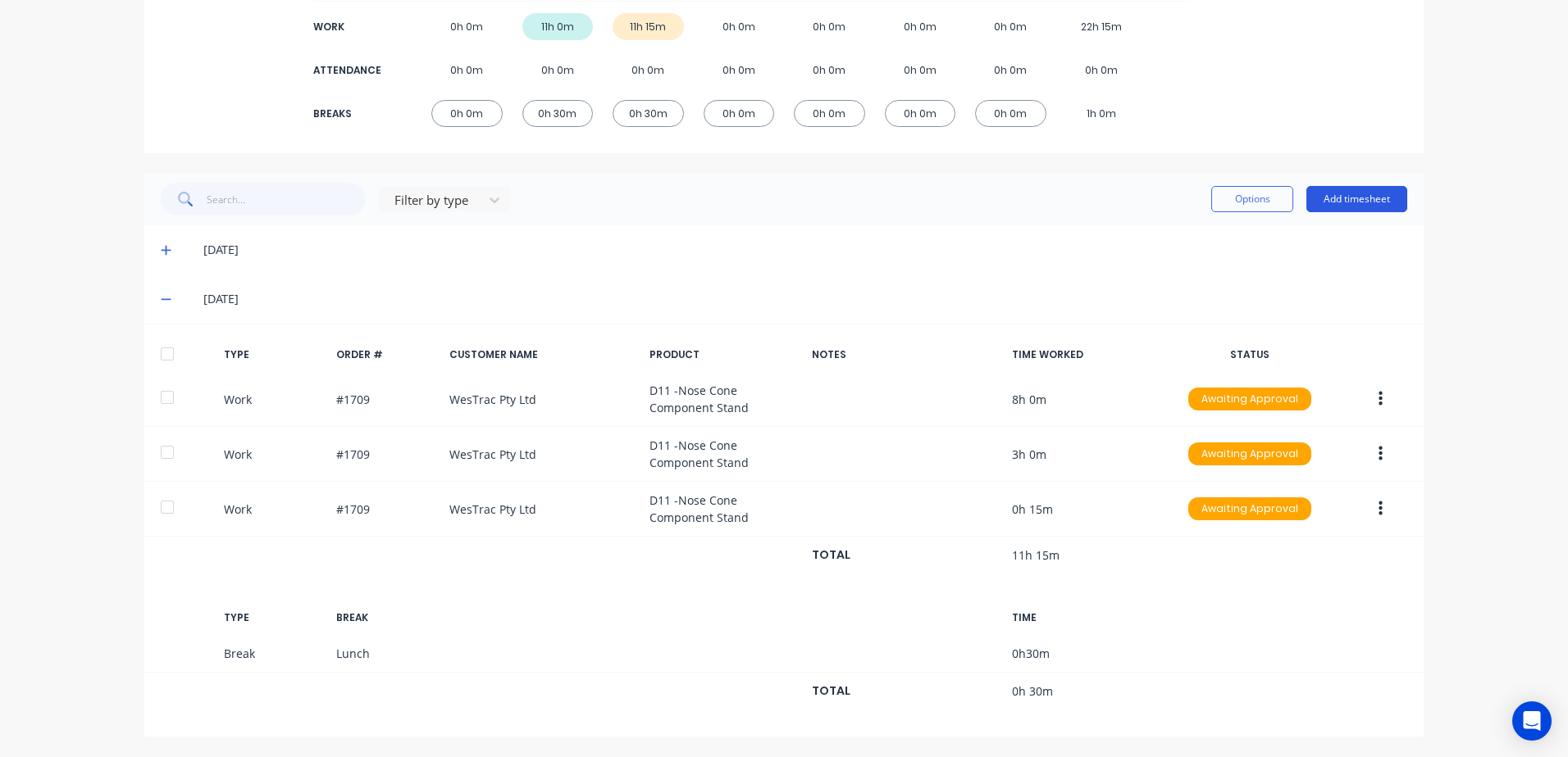
click at [1346, 196] on button "Add timesheet" at bounding box center [1357, 199] width 101 height 26
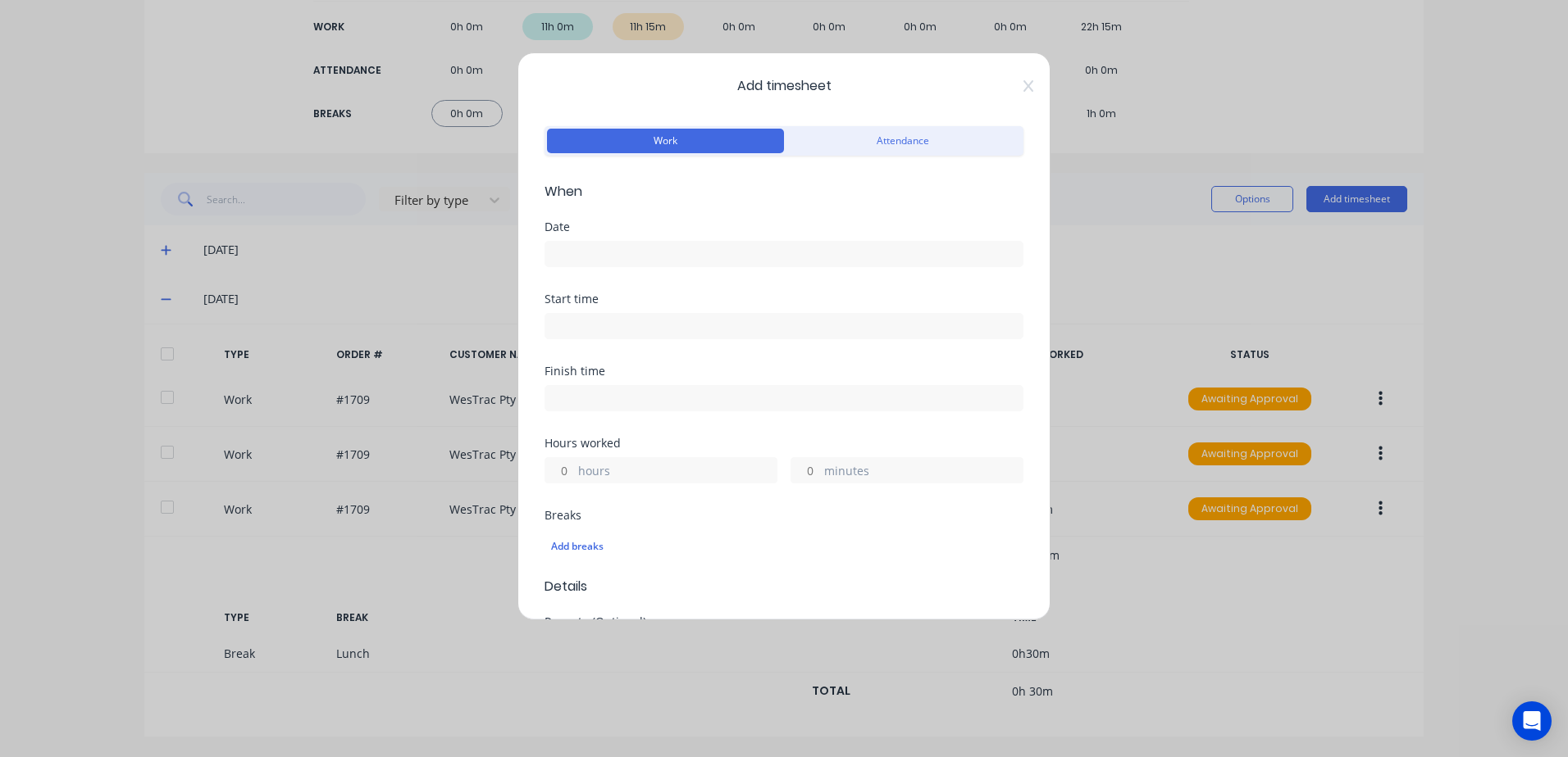
click at [584, 256] on input at bounding box center [784, 254] width 477 height 24
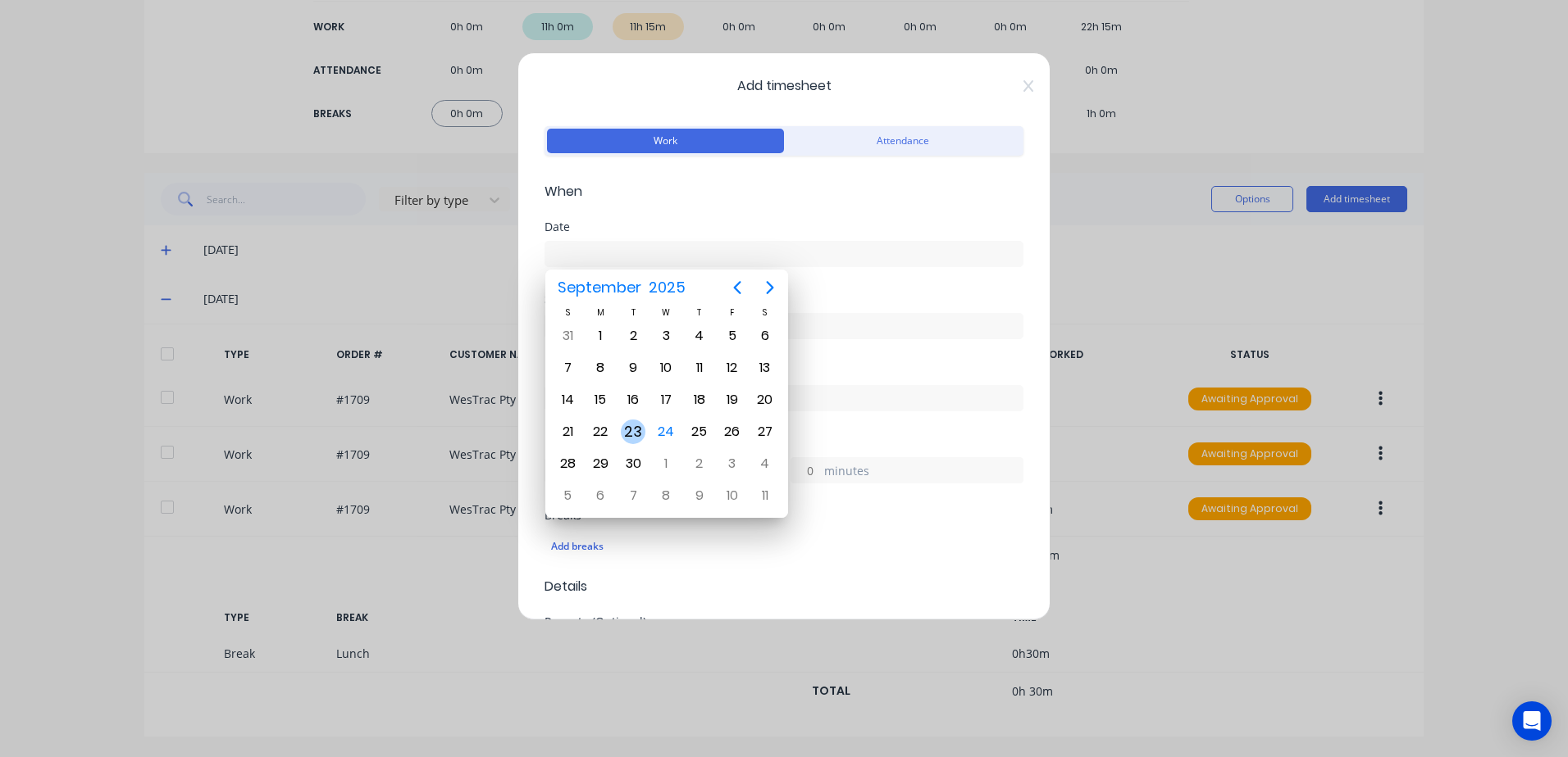
click at [638, 430] on div "23" at bounding box center [633, 432] width 24 height 24
type input "[DATE]"
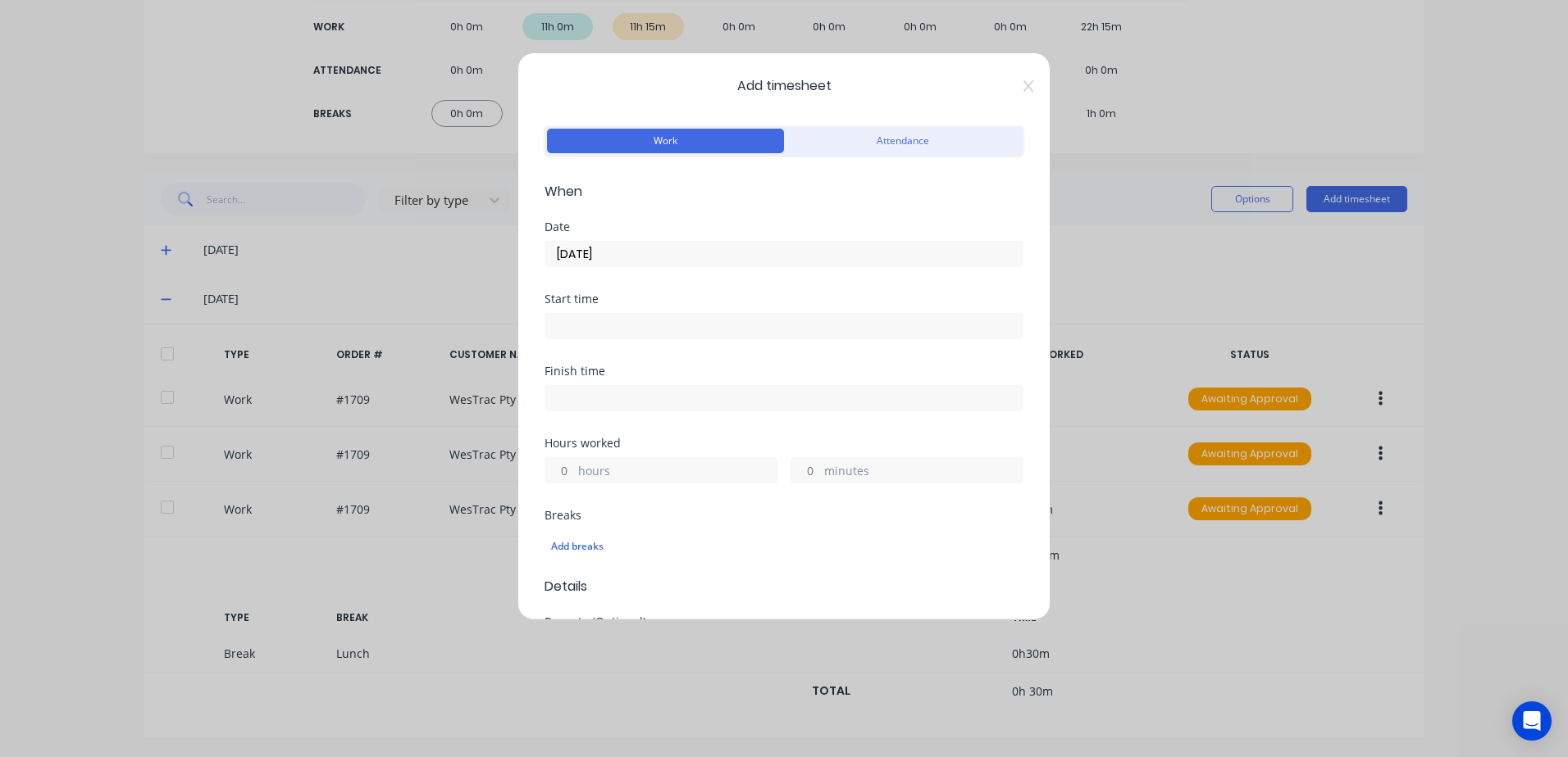
click at [613, 324] on input at bounding box center [784, 325] width 477 height 24
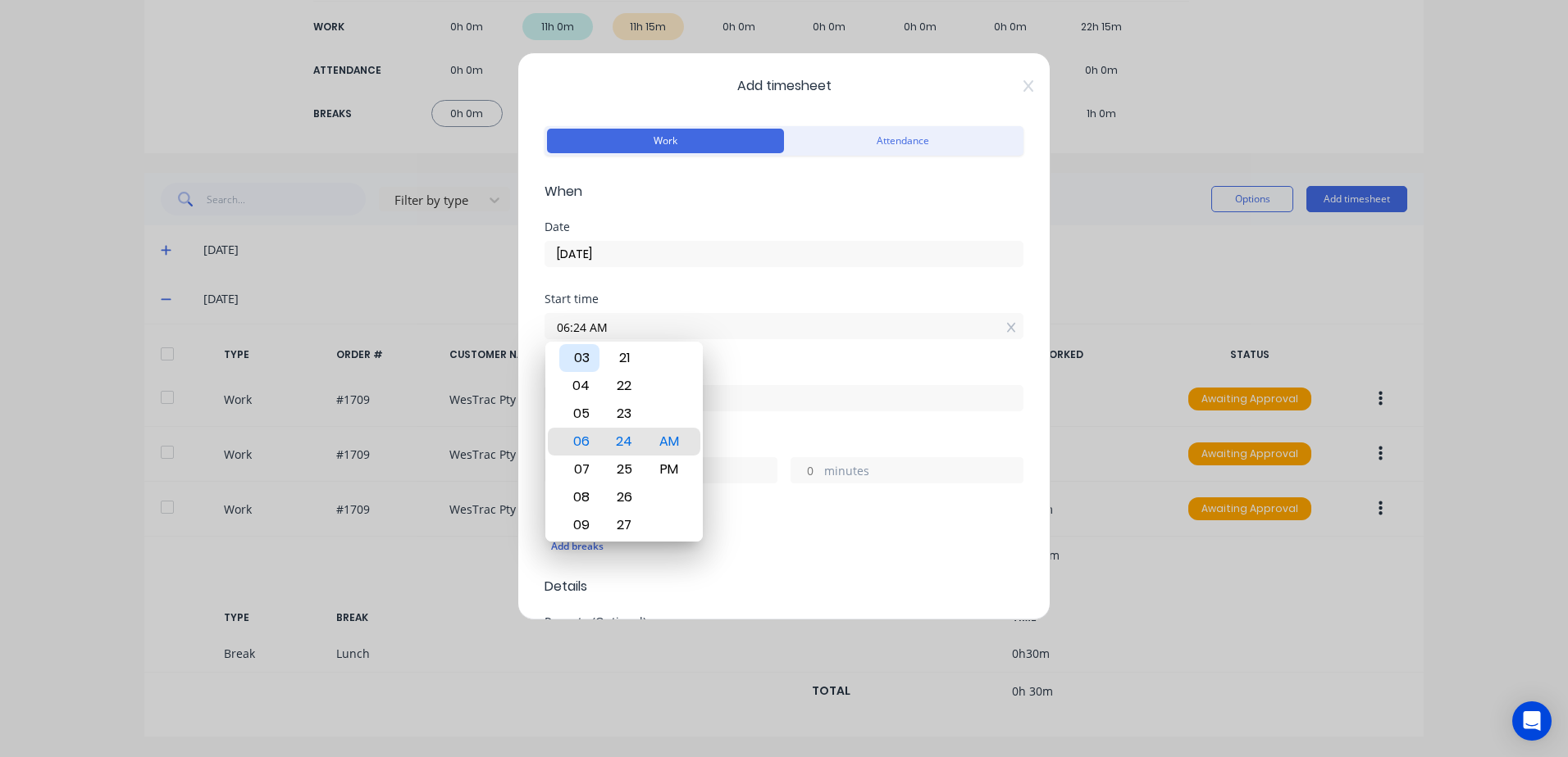
drag, startPoint x: 584, startPoint y: 355, endPoint x: 596, endPoint y: 413, distance: 59.2
click at [583, 355] on div "03" at bounding box center [579, 357] width 40 height 28
click at [667, 469] on div "PM" at bounding box center [670, 470] width 40 height 28
type input "03:30 PM"
click at [803, 353] on div "Start time 03:30 PM" at bounding box center [784, 330] width 479 height 72
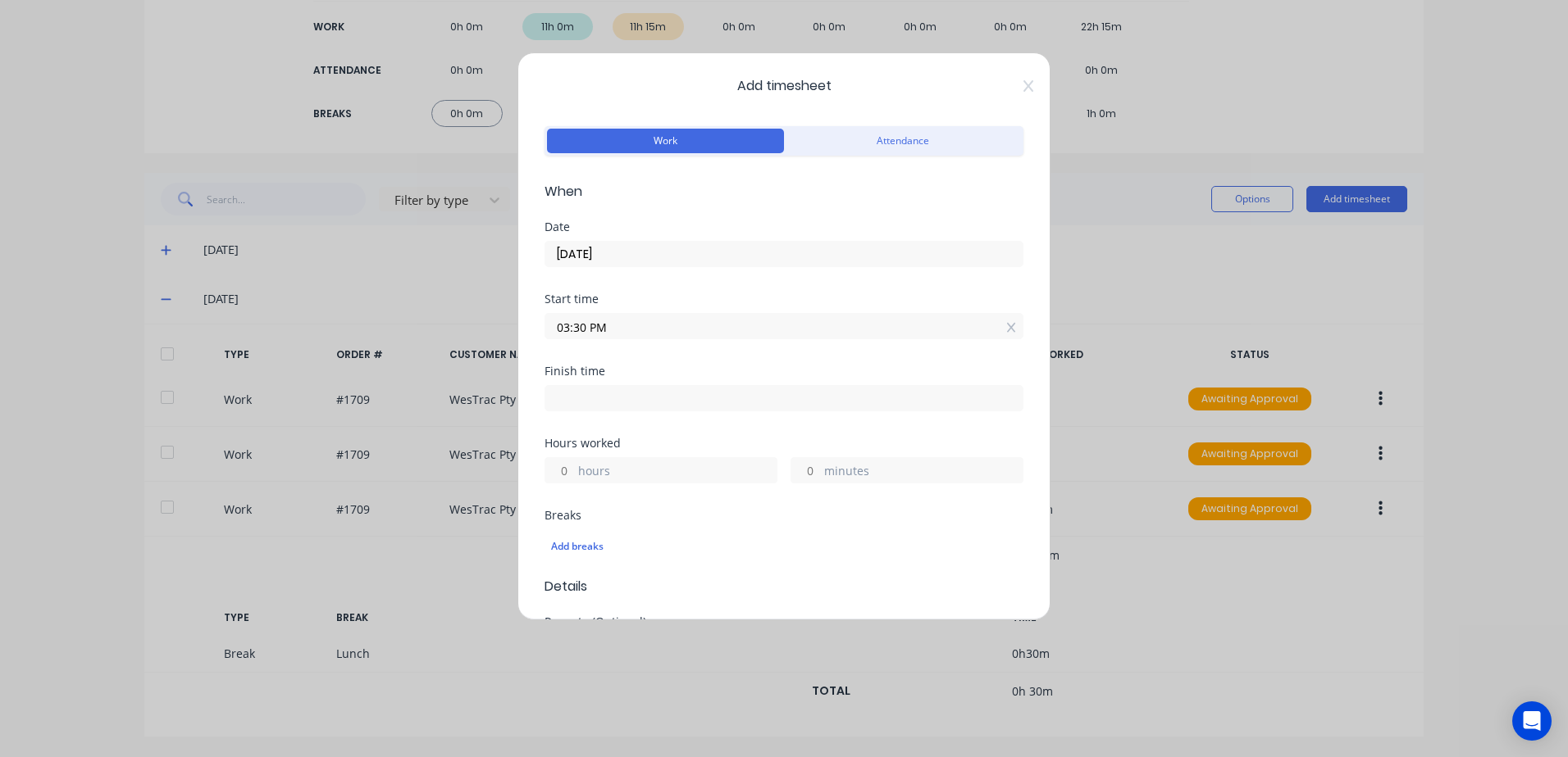
click at [610, 401] on input at bounding box center [784, 398] width 477 height 24
type input "06:24 AM"
type input "14"
type input "54"
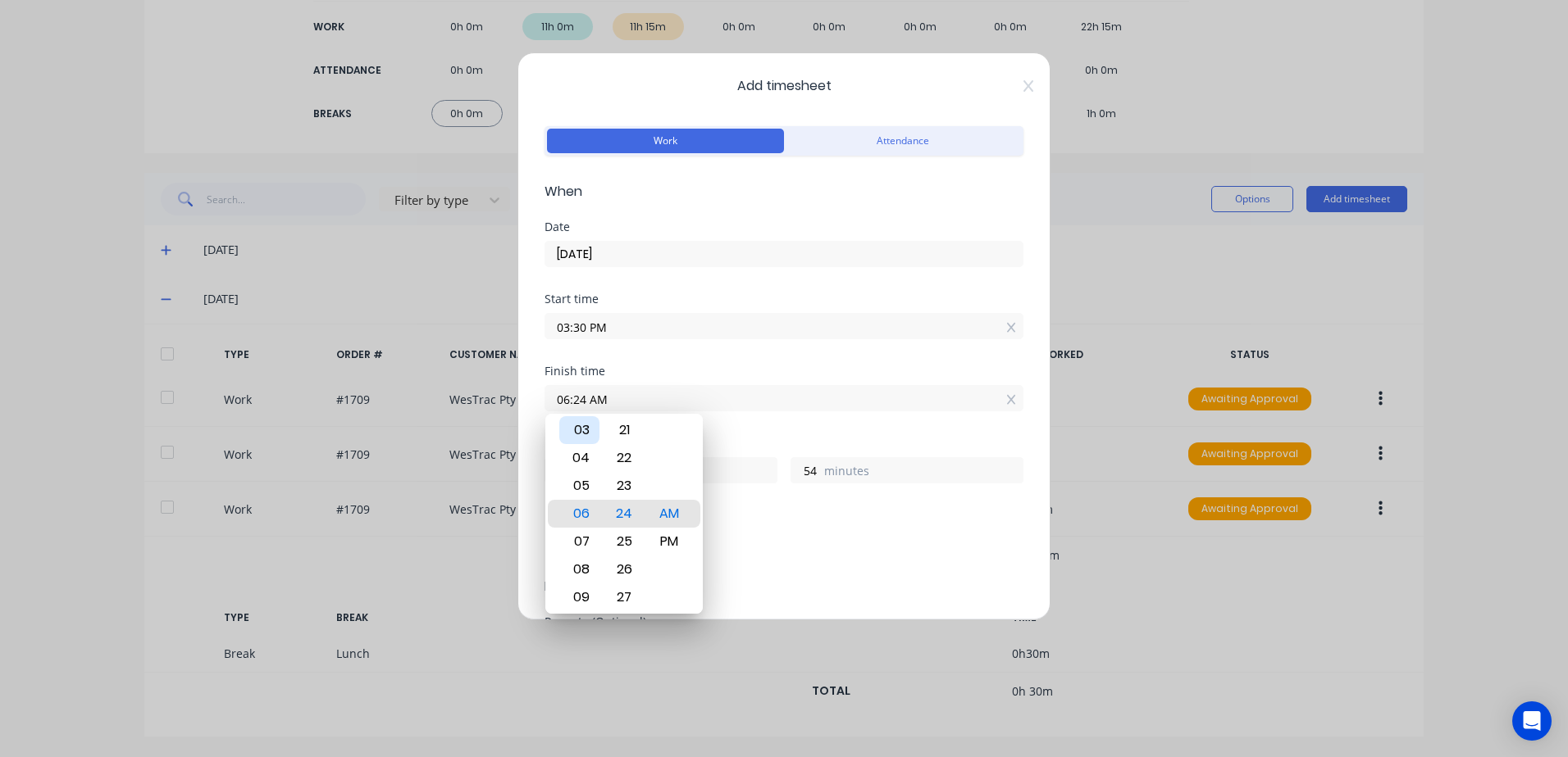
click at [582, 430] on div "03" at bounding box center [579, 430] width 40 height 28
type input "03:24 AM"
type input "11"
type input "03:30 AM"
type input "12"
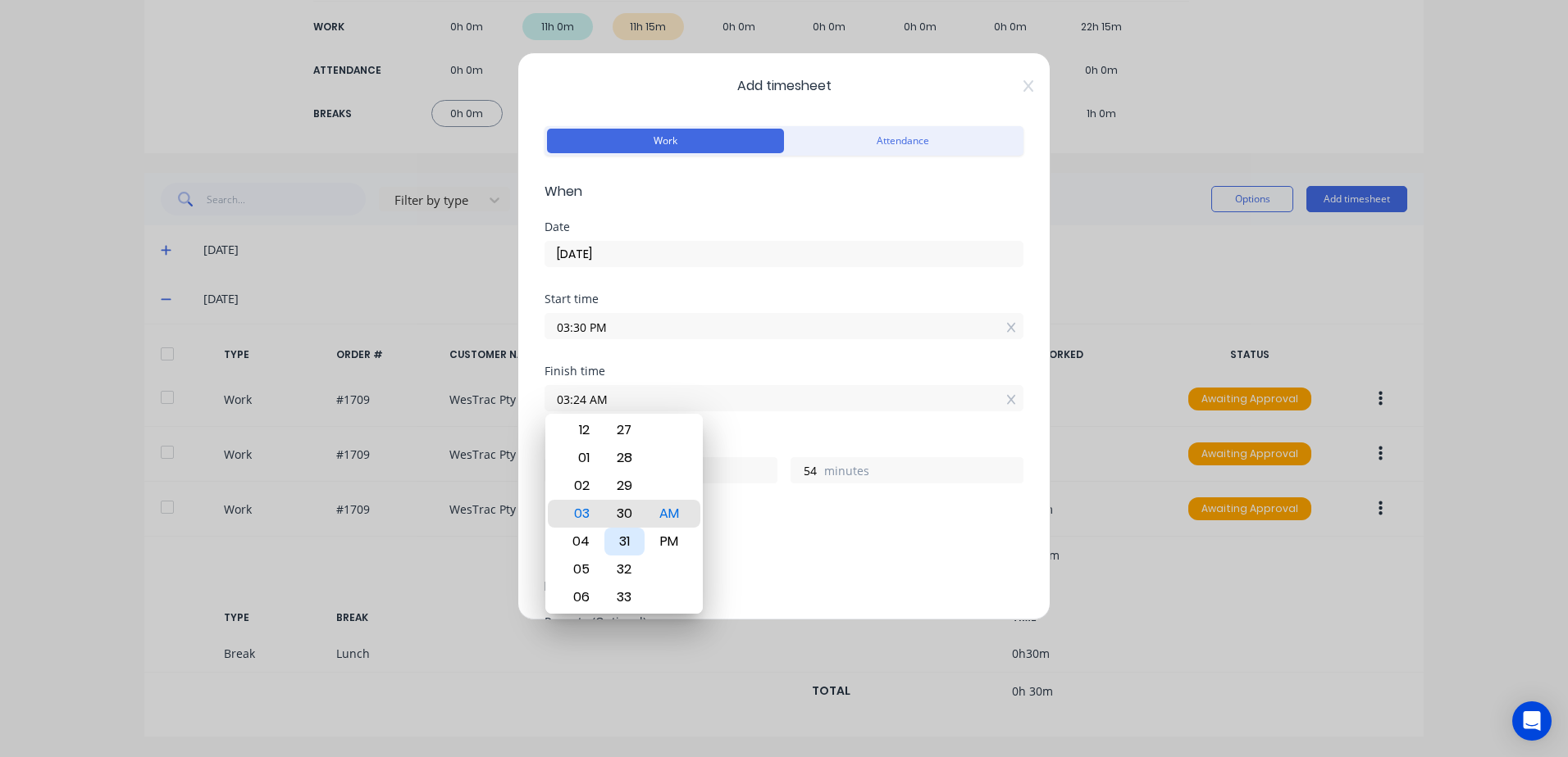
type input "0"
type input "03:35 AM"
type input "5"
type input "03:38 AM"
type input "8"
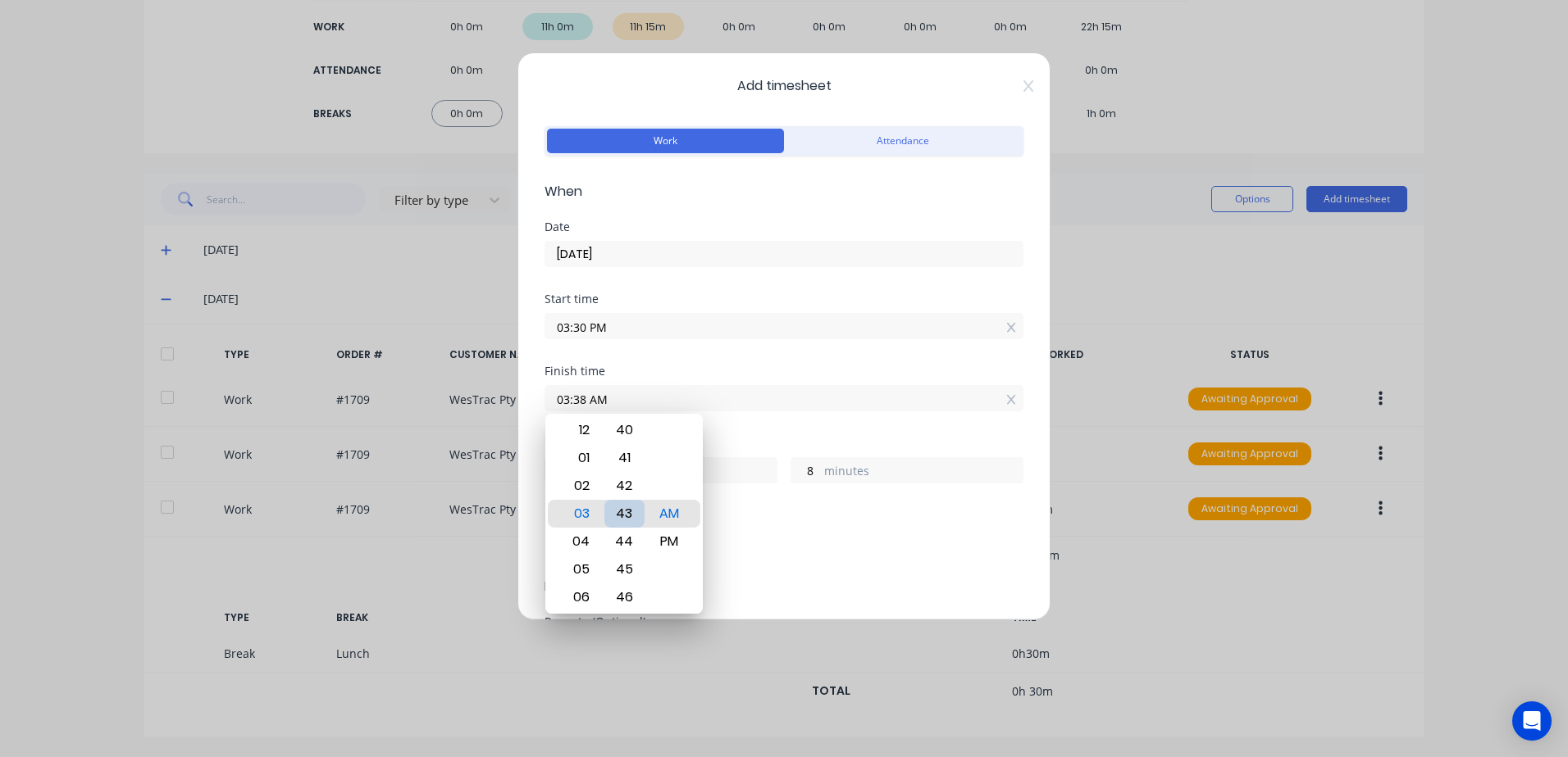
type input "03:43 AM"
type input "13"
type input "03:45 AM"
type input "15"
click at [624, 513] on div "45" at bounding box center [625, 513] width 40 height 28
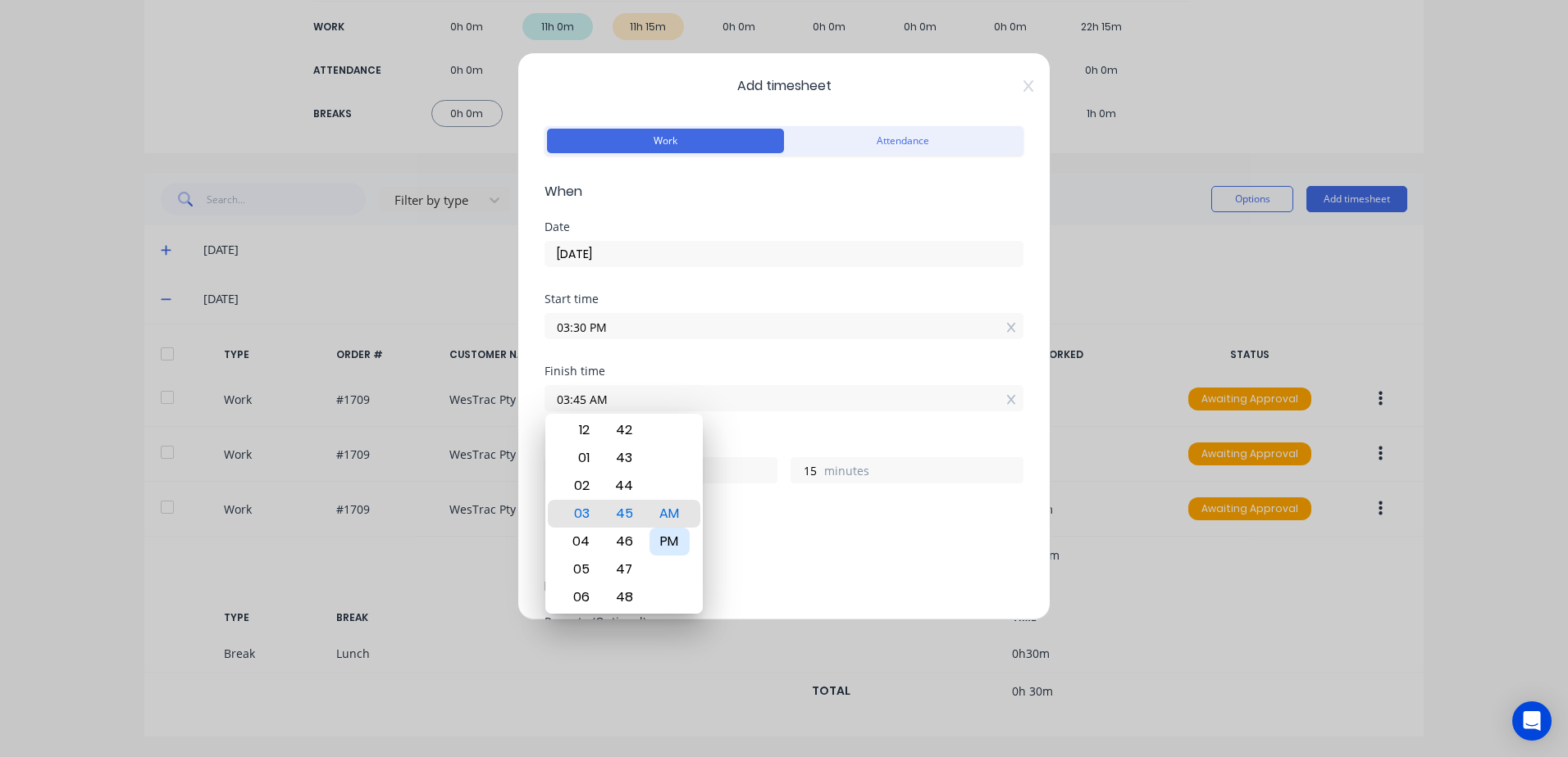
click at [665, 543] on div "PM" at bounding box center [670, 541] width 40 height 28
type input "03:45 PM"
type input "0"
click at [820, 527] on div "Add breaks" at bounding box center [784, 545] width 479 height 39
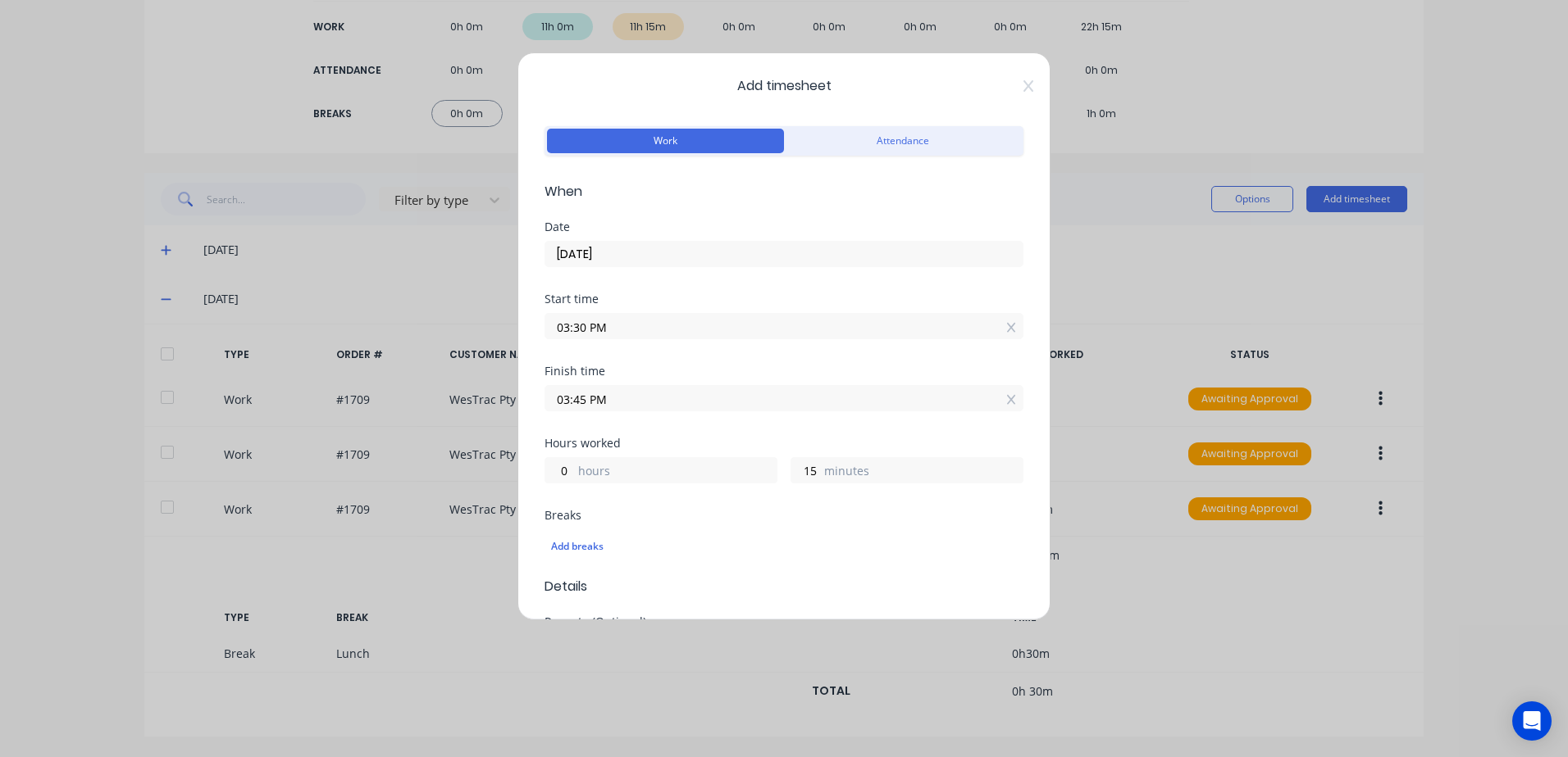
scroll to position [164, 0]
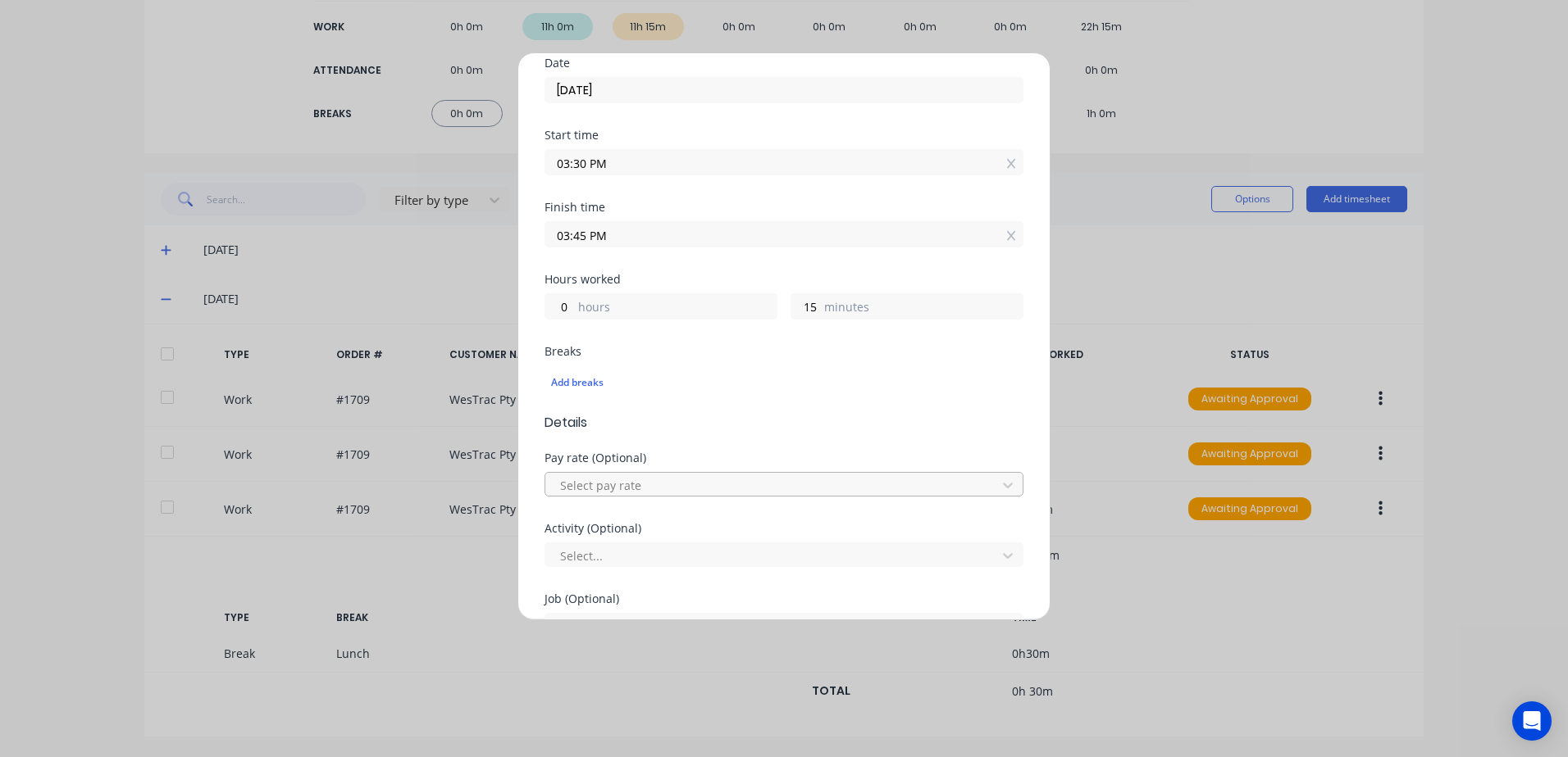
click at [598, 486] on div at bounding box center [773, 486] width 429 height 20
drag, startPoint x: 593, startPoint y: 631, endPoint x: 628, endPoint y: 604, distance: 44.2
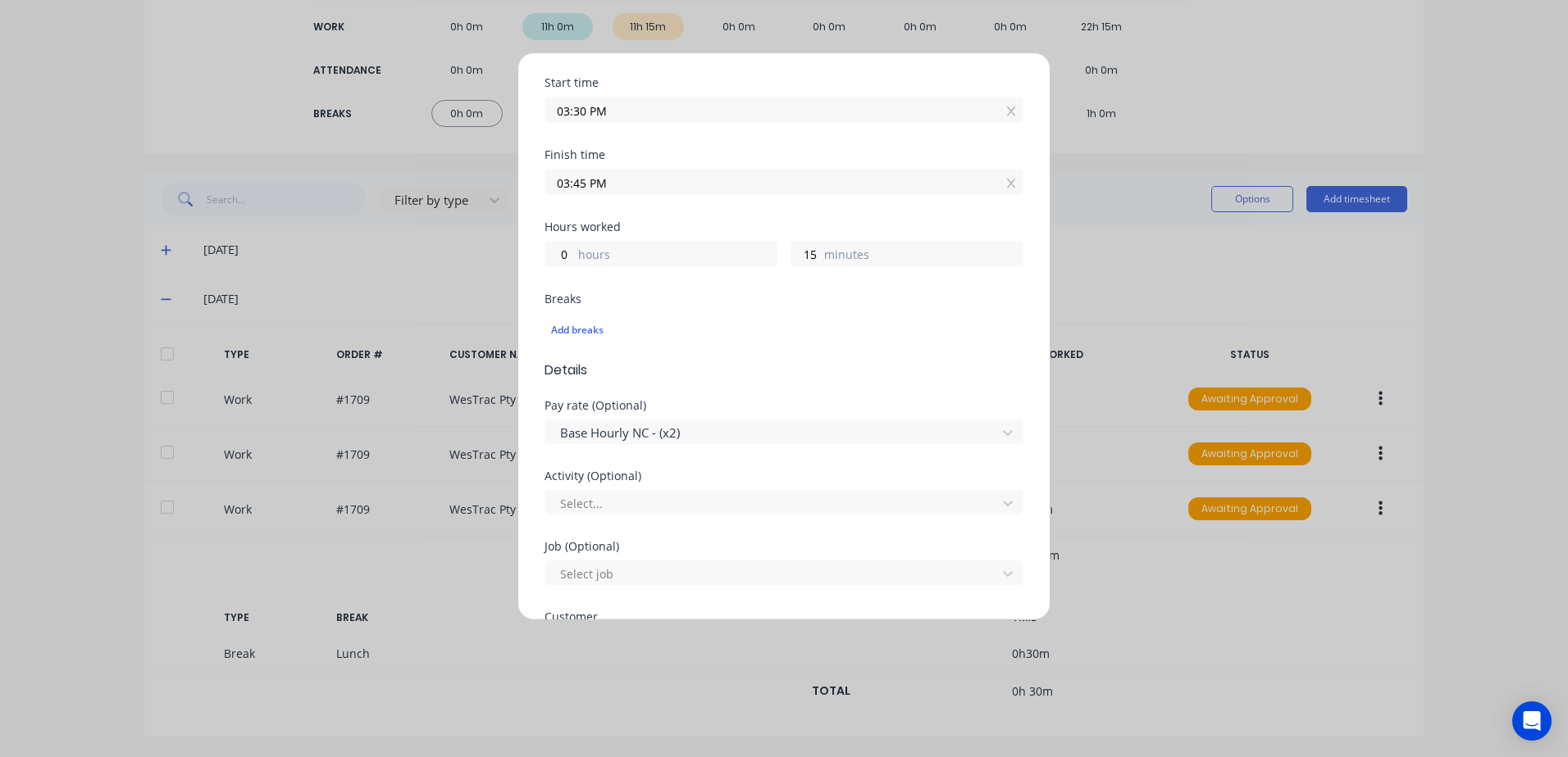
scroll to position [246, 0]
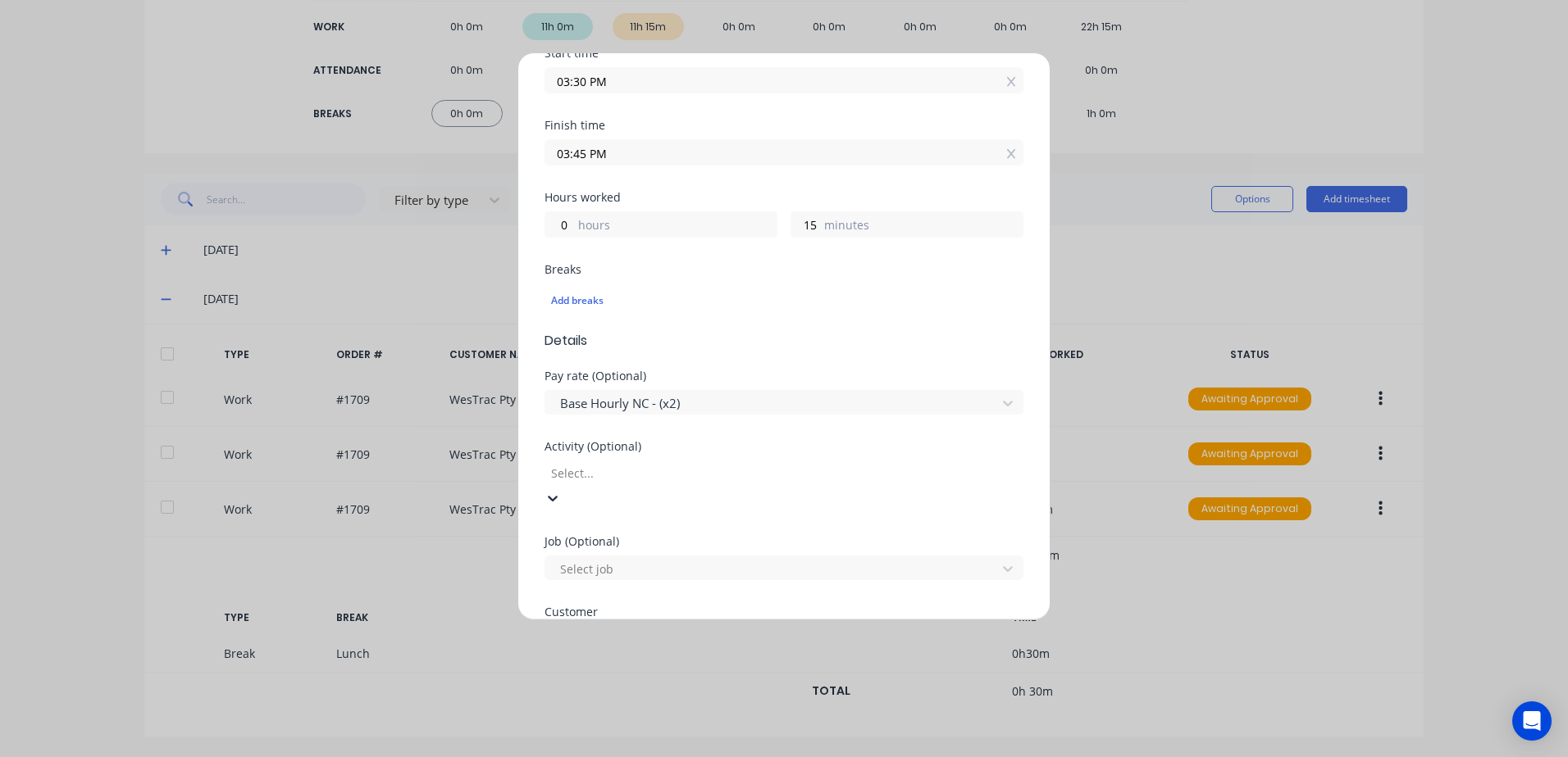
click at [608, 473] on div at bounding box center [667, 473] width 236 height 20
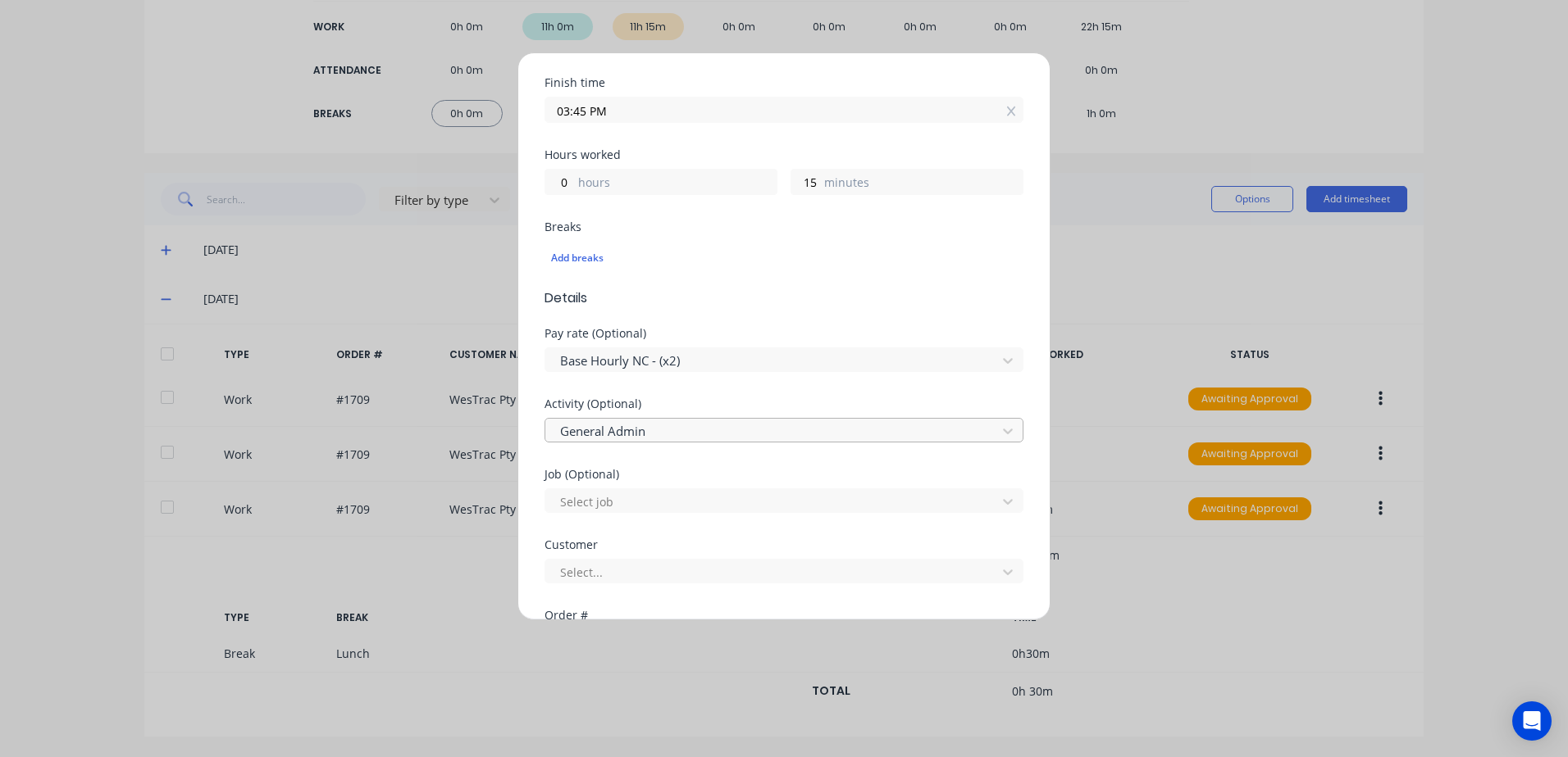
scroll to position [410, 0]
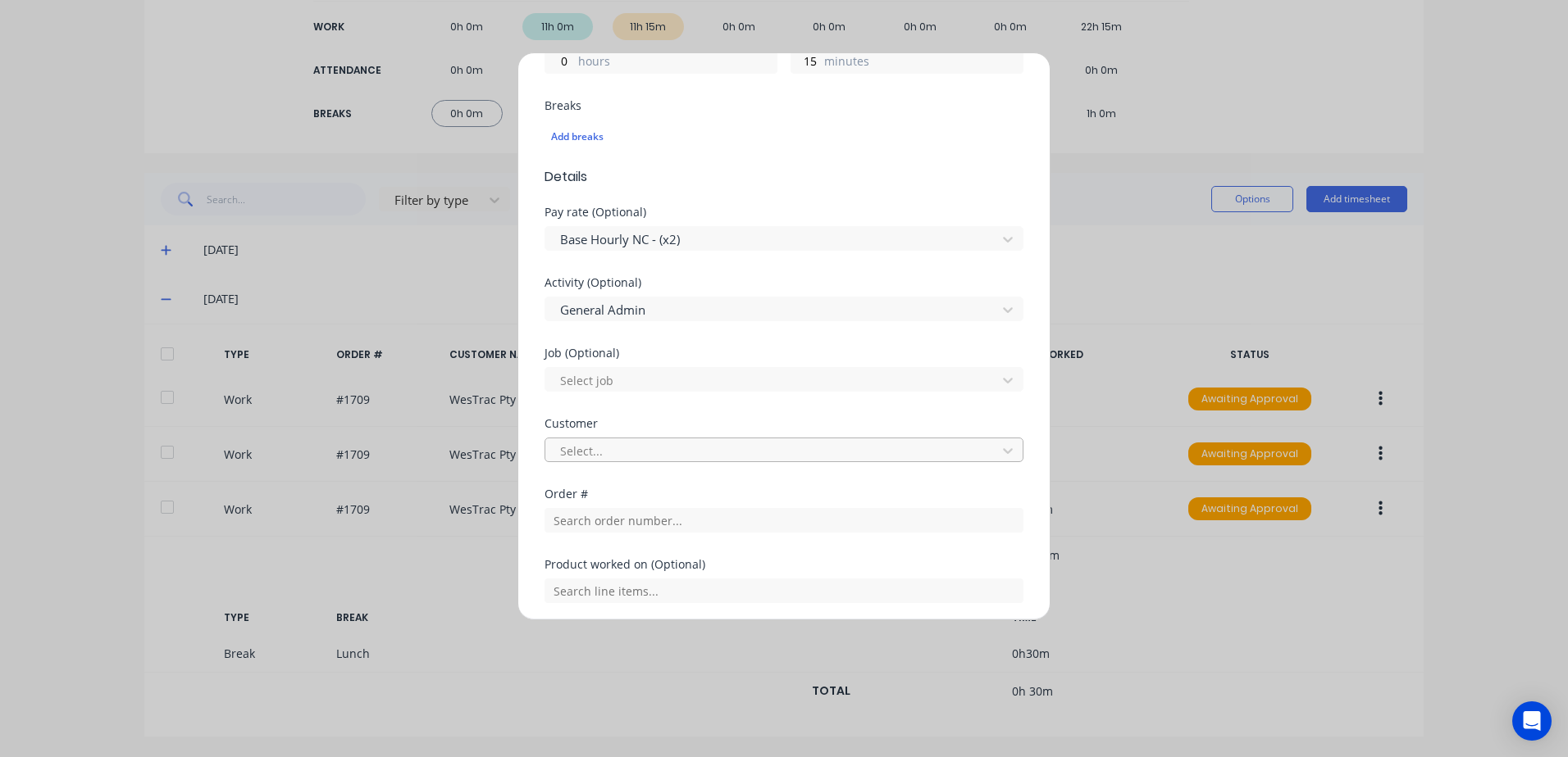
click at [606, 449] on div at bounding box center [773, 451] width 429 height 20
type input "hus"
click at [603, 756] on div "Hushpak" at bounding box center [784, 765] width 1568 height 17
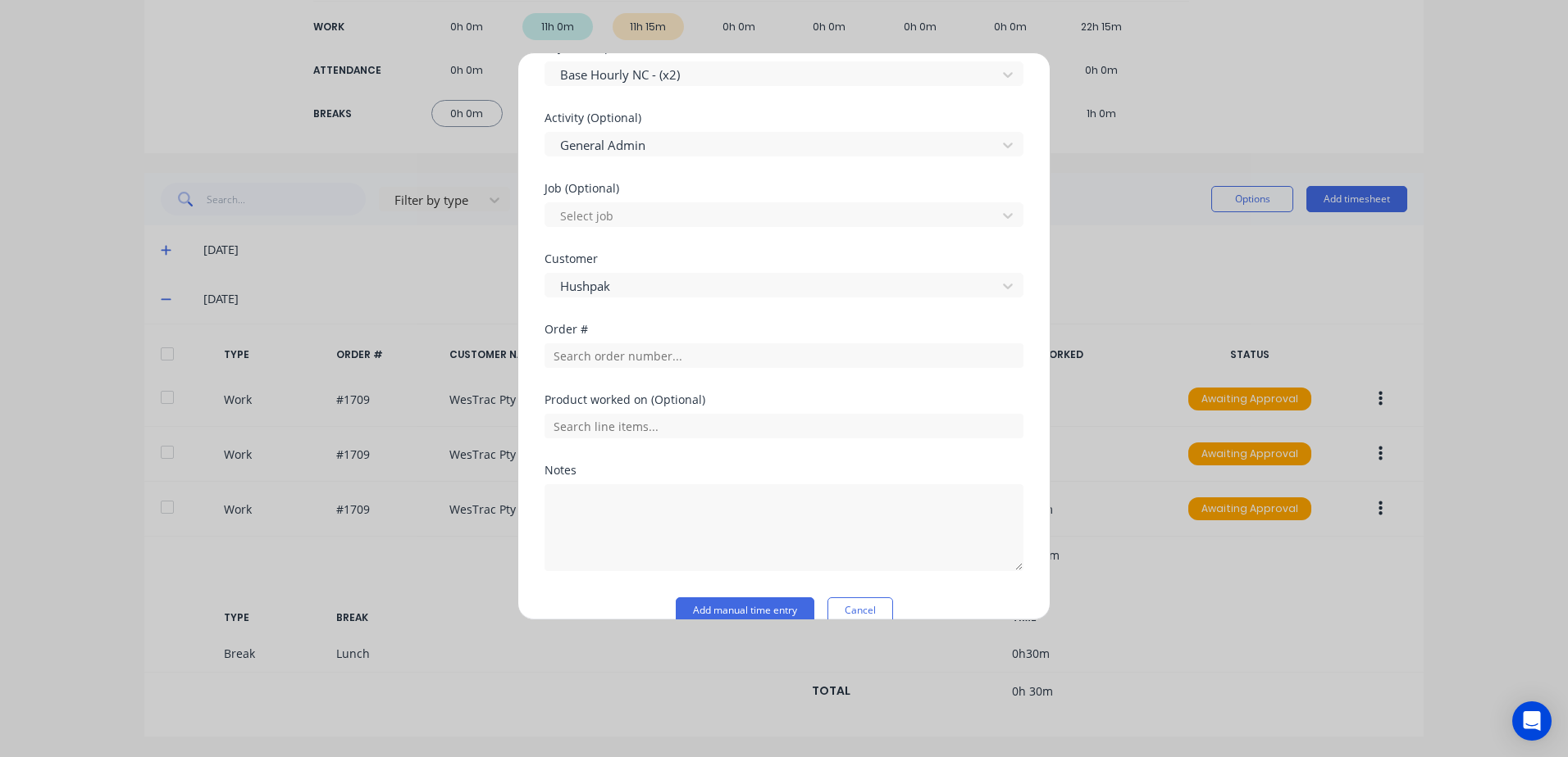
scroll to position [602, 0]
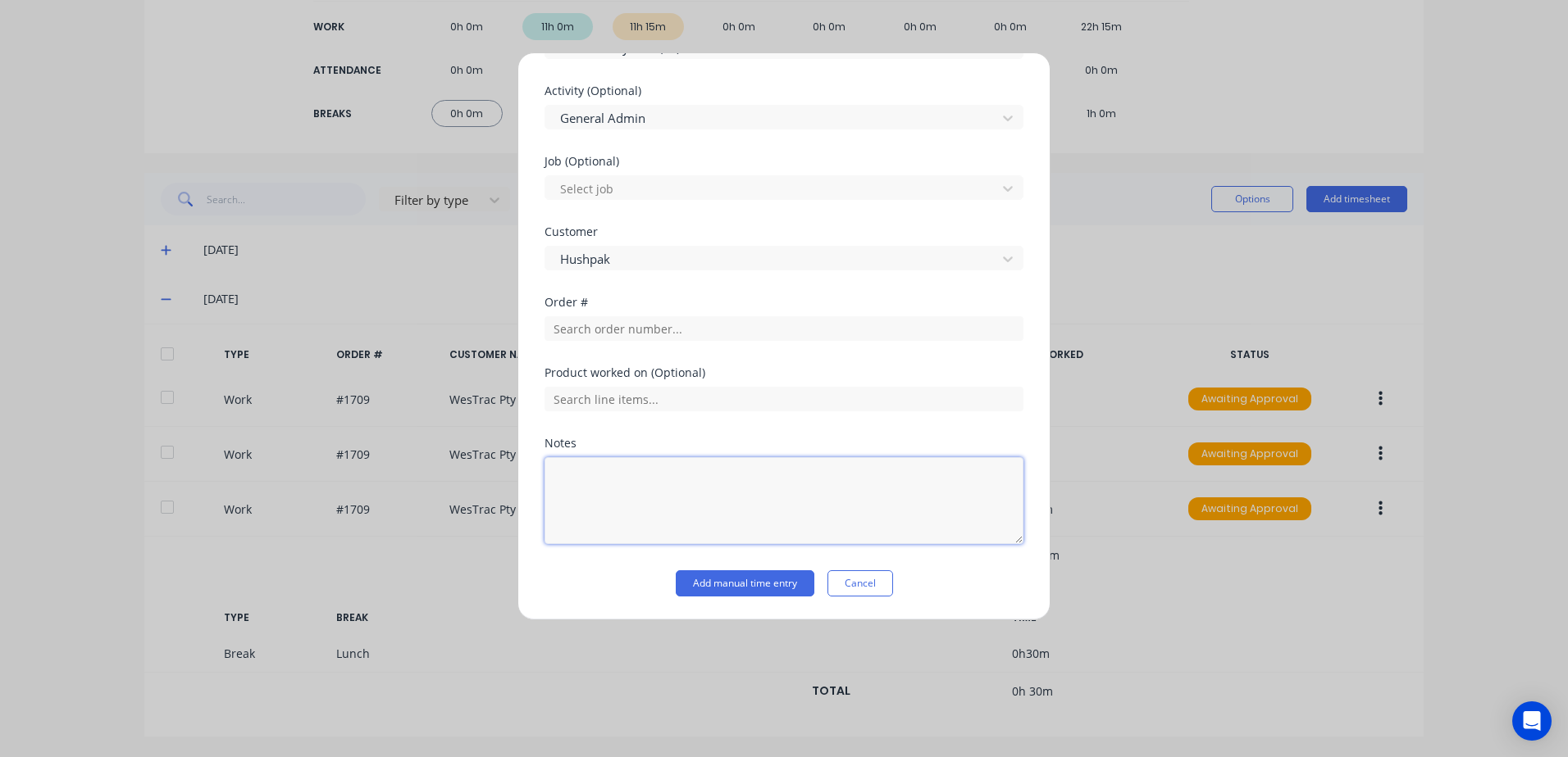
click at [619, 477] on textarea at bounding box center [784, 501] width 479 height 87
type textarea "Learning Timesheets"
click at [958, 587] on div "Add manual time entry Cancel" at bounding box center [784, 583] width 479 height 26
click at [740, 588] on button "Add manual time entry" at bounding box center [745, 583] width 138 height 26
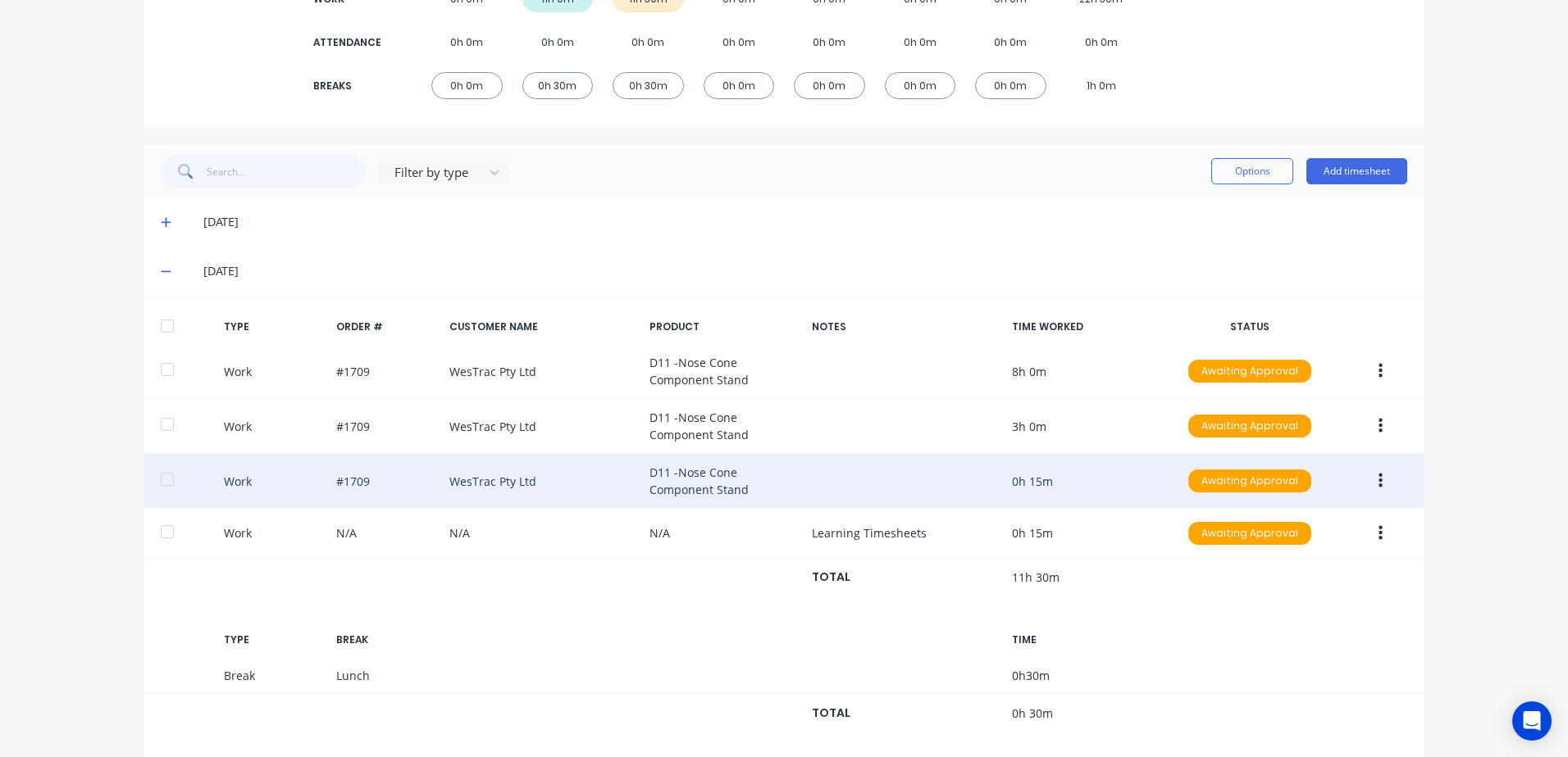
scroll to position [305, 0]
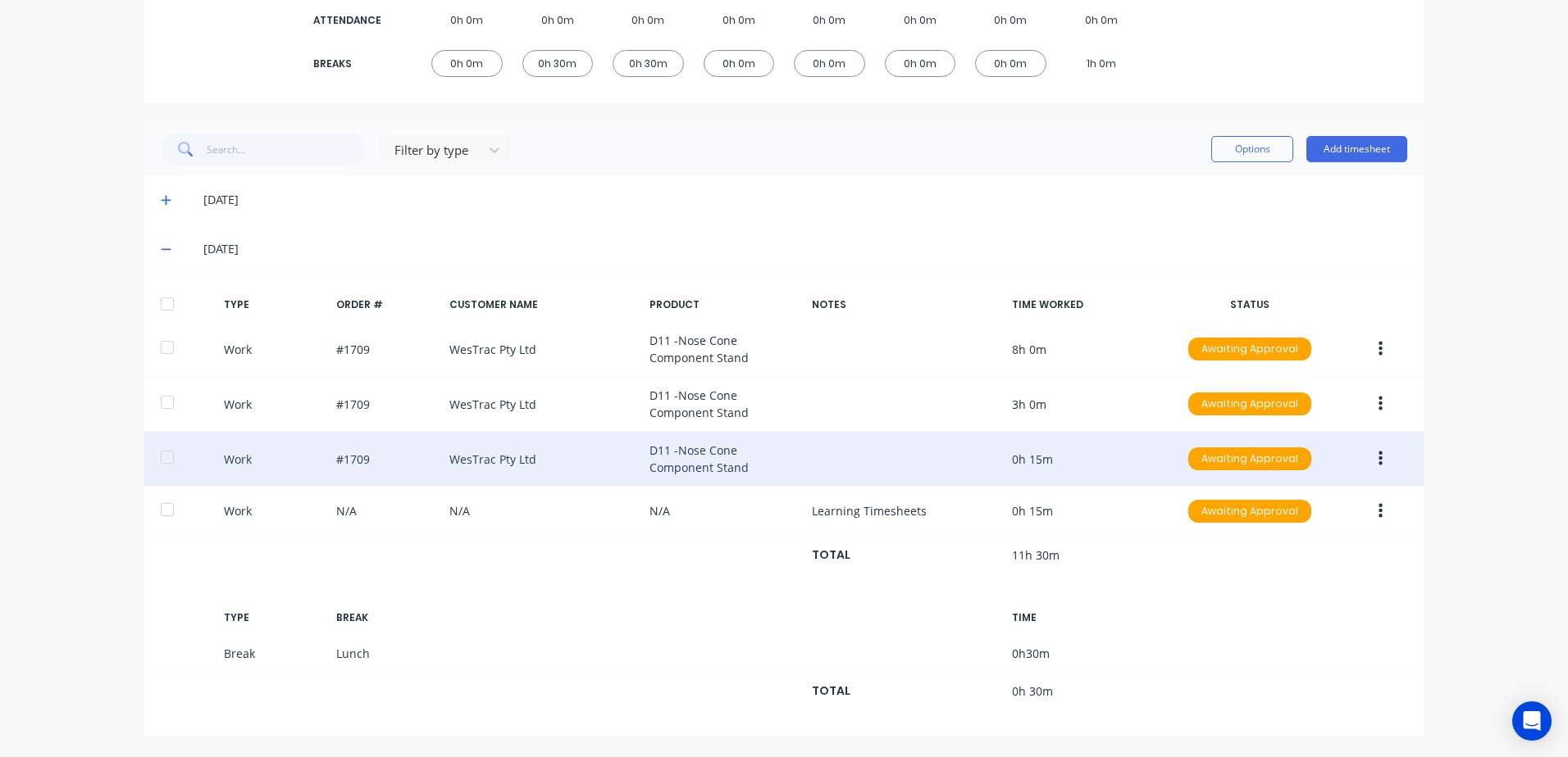
click at [1378, 459] on icon "button" at bounding box center [1380, 459] width 4 height 15
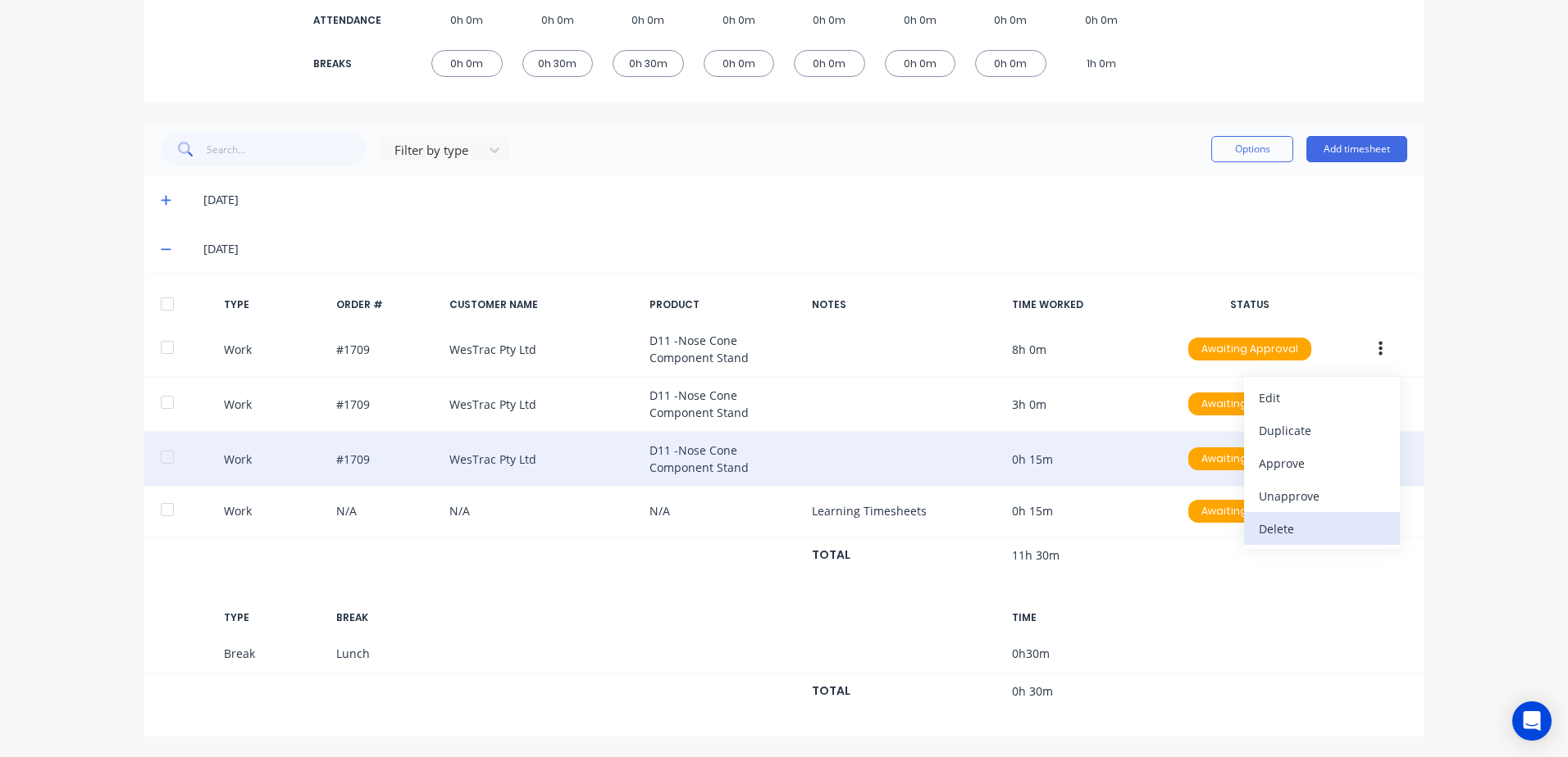
click at [1275, 525] on div "Delete" at bounding box center [1322, 529] width 127 height 24
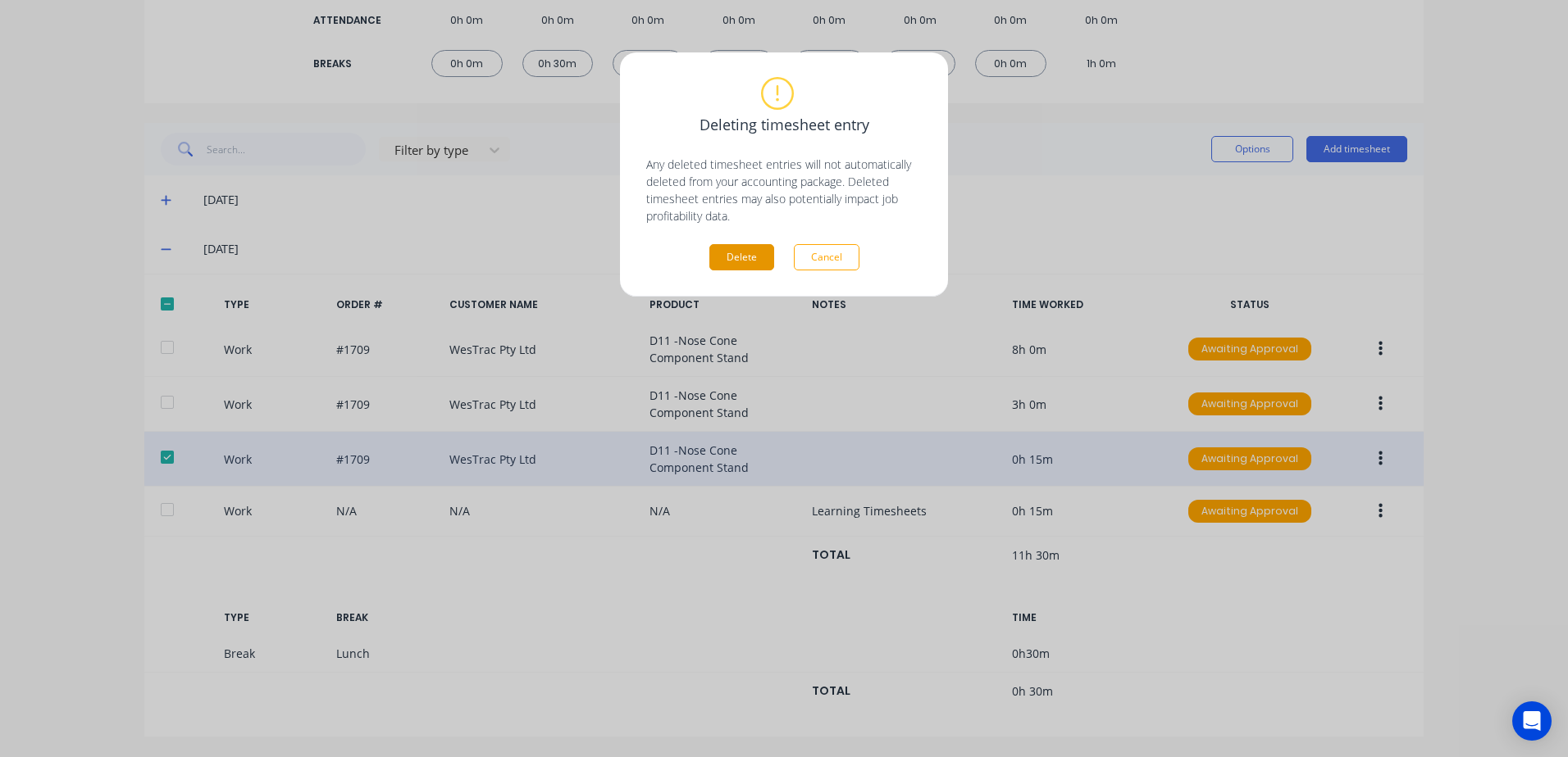
click at [721, 260] on button "Delete" at bounding box center [741, 257] width 65 height 26
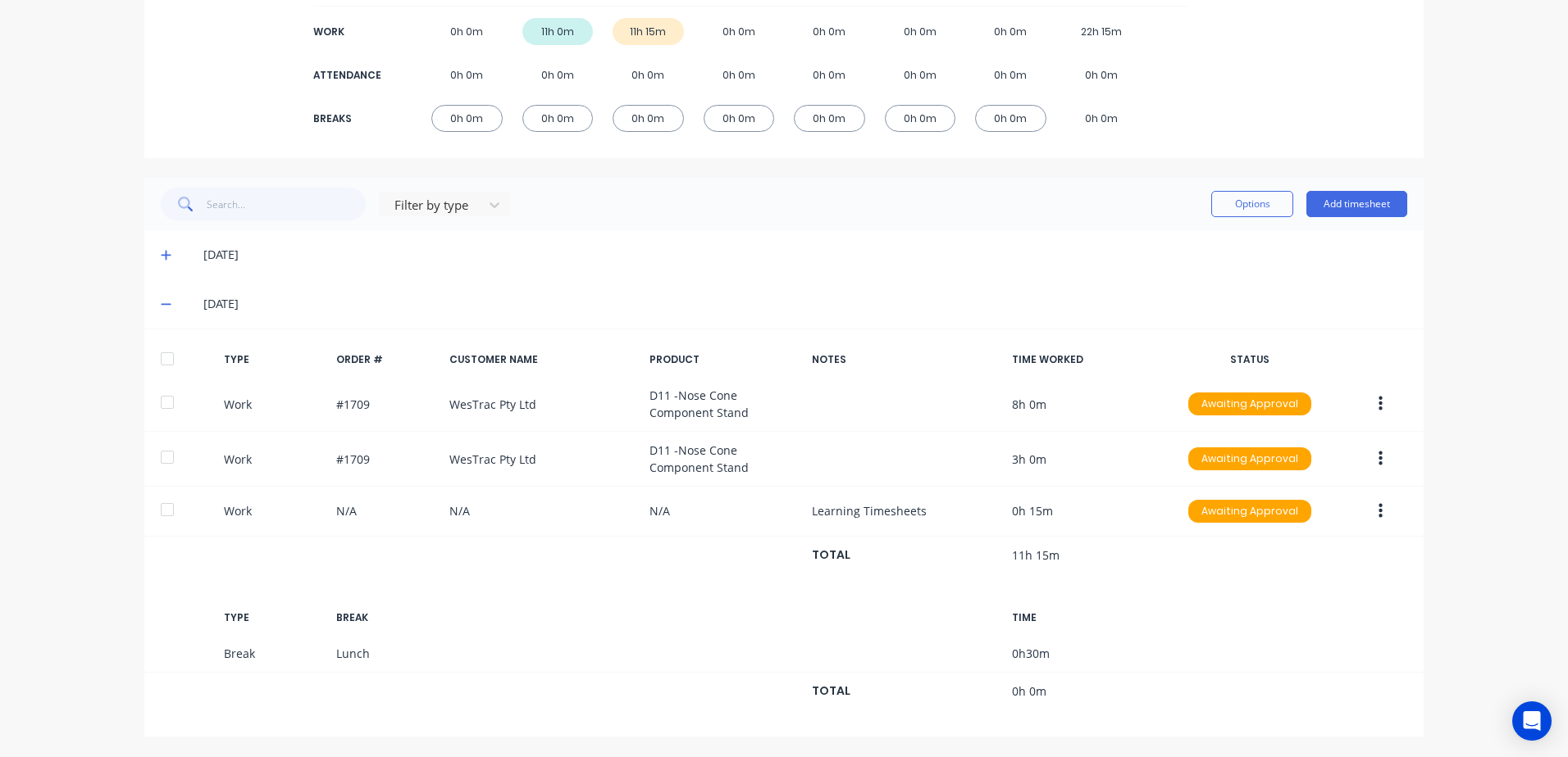
scroll to position [250, 0]
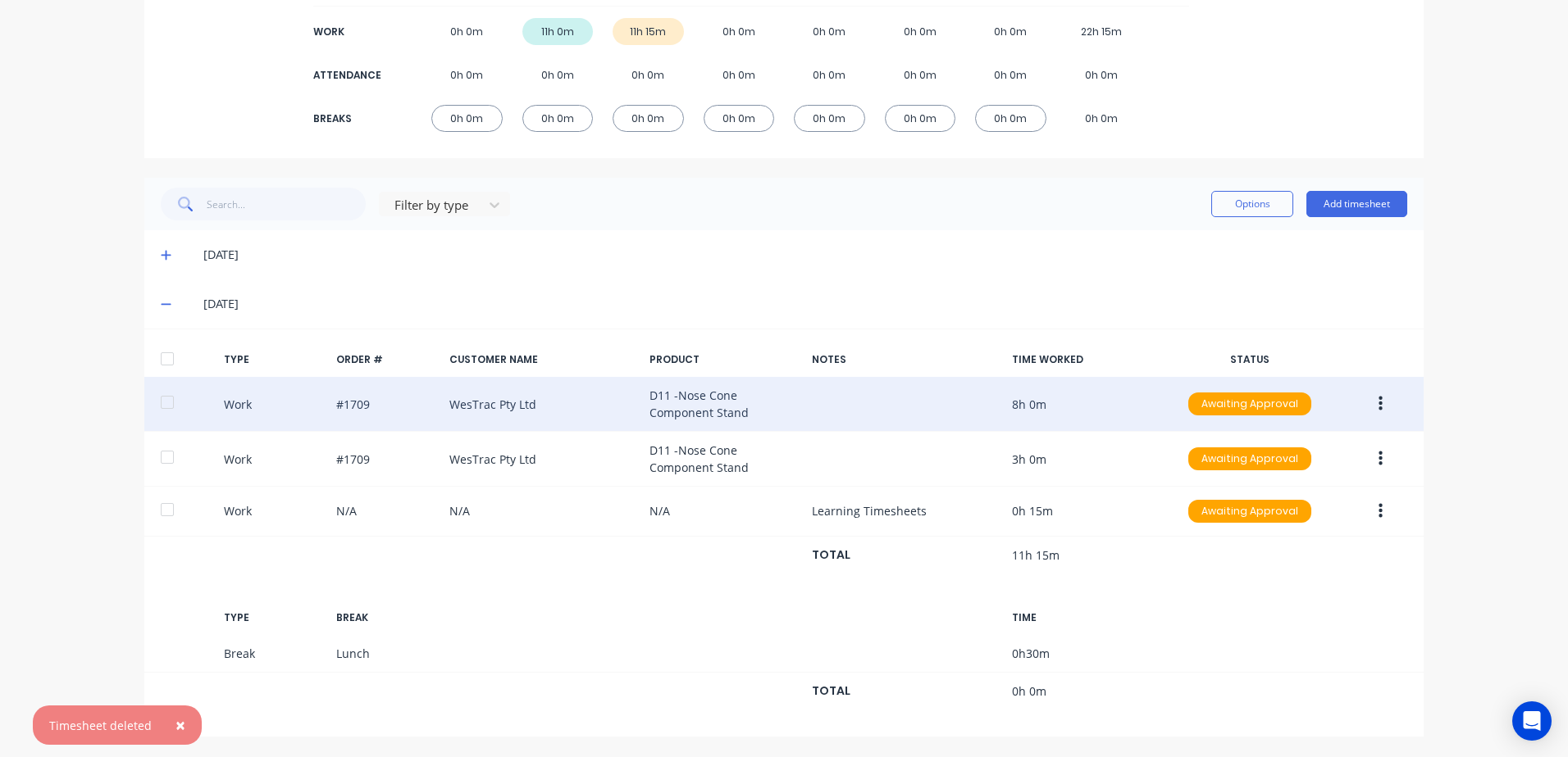
click at [1378, 405] on icon "button" at bounding box center [1380, 405] width 4 height 15
click at [1267, 405] on div "Approve" at bounding box center [1322, 409] width 127 height 24
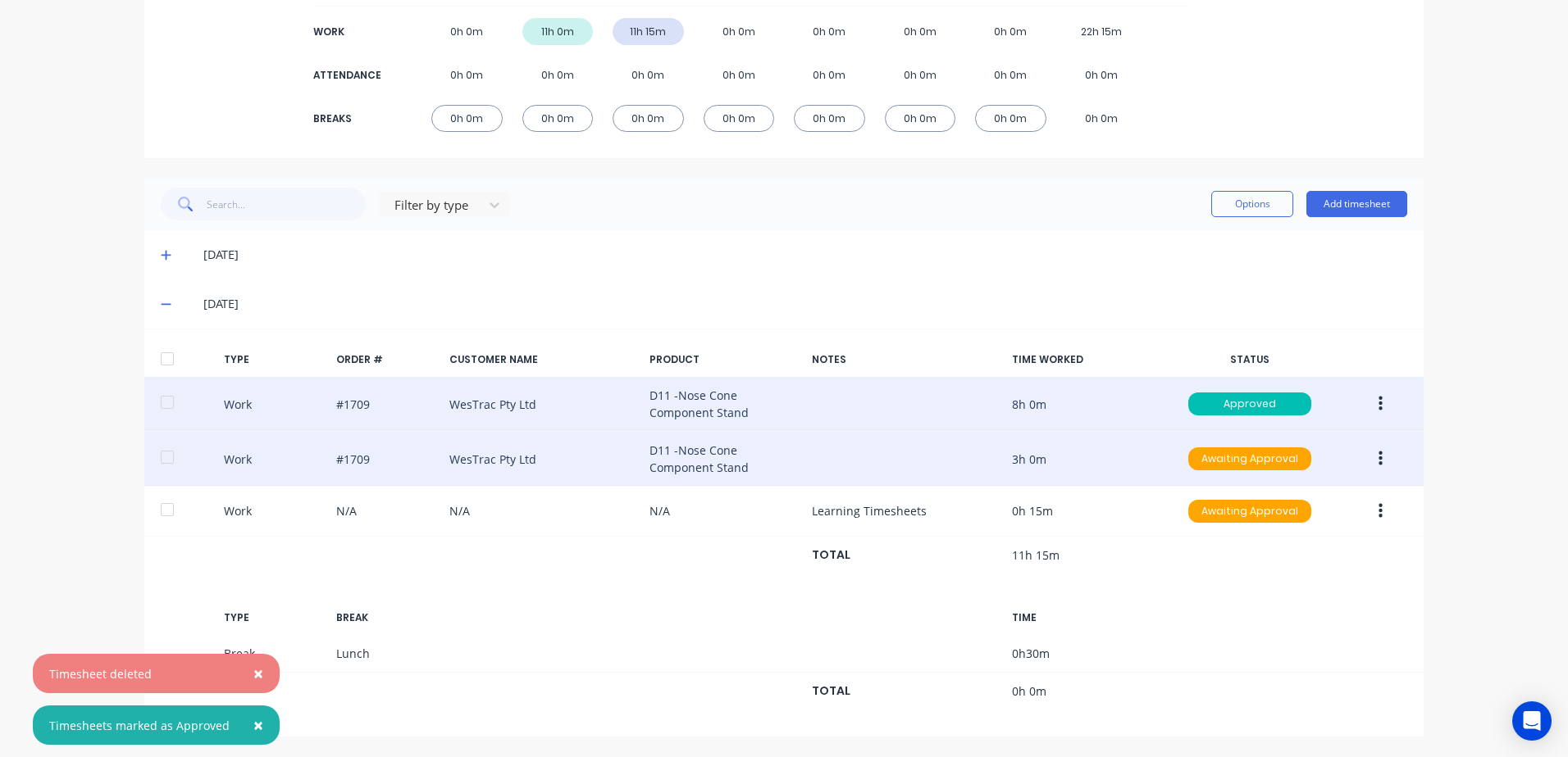
click at [1371, 456] on button "button" at bounding box center [1381, 459] width 39 height 30
click at [1266, 460] on div "Approve" at bounding box center [1322, 464] width 127 height 24
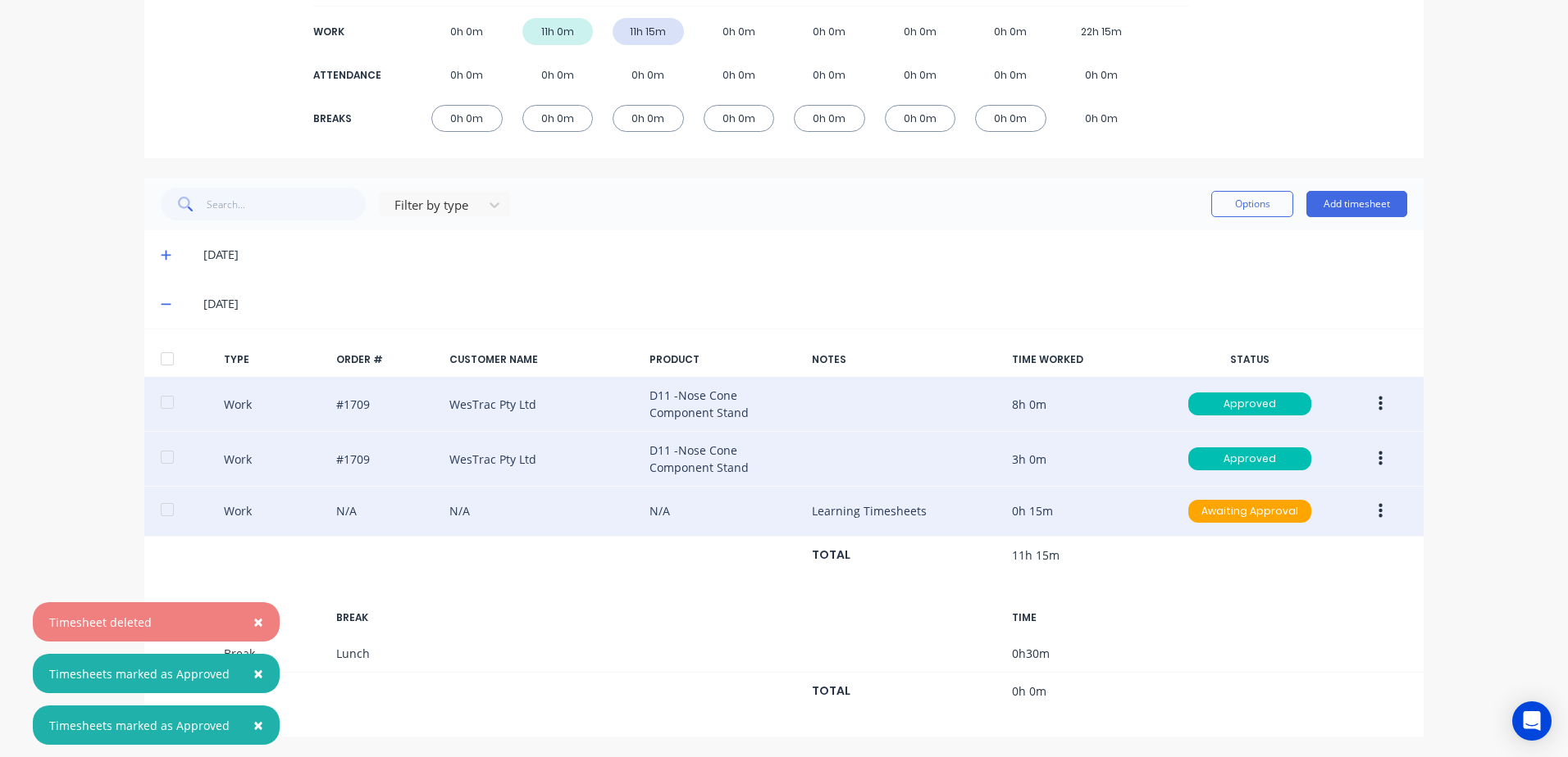
click at [1378, 511] on icon "button" at bounding box center [1380, 512] width 4 height 15
click at [1272, 515] on div "Approve" at bounding box center [1322, 515] width 127 height 24
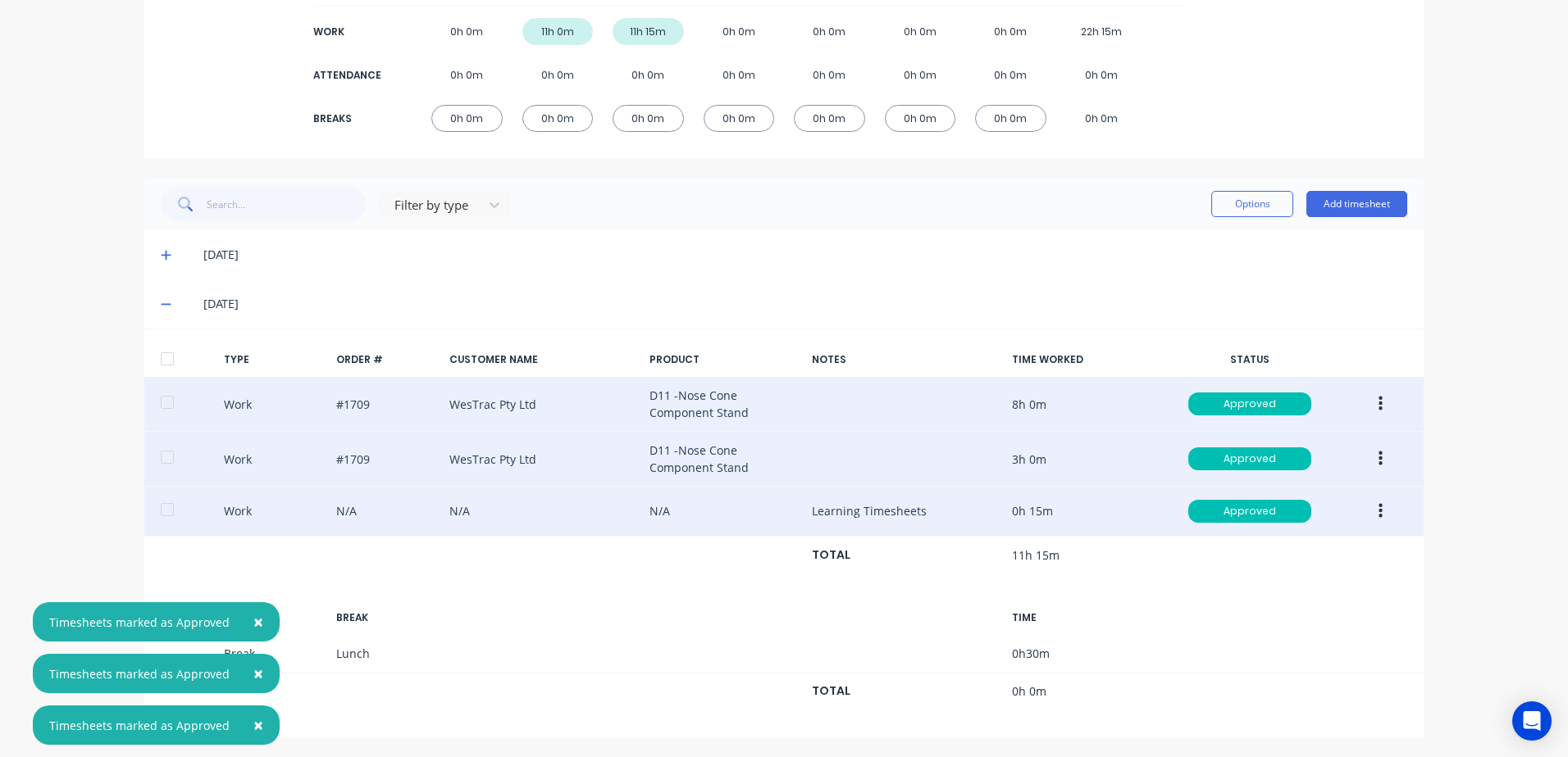
click at [161, 304] on icon at bounding box center [166, 305] width 10 height 2
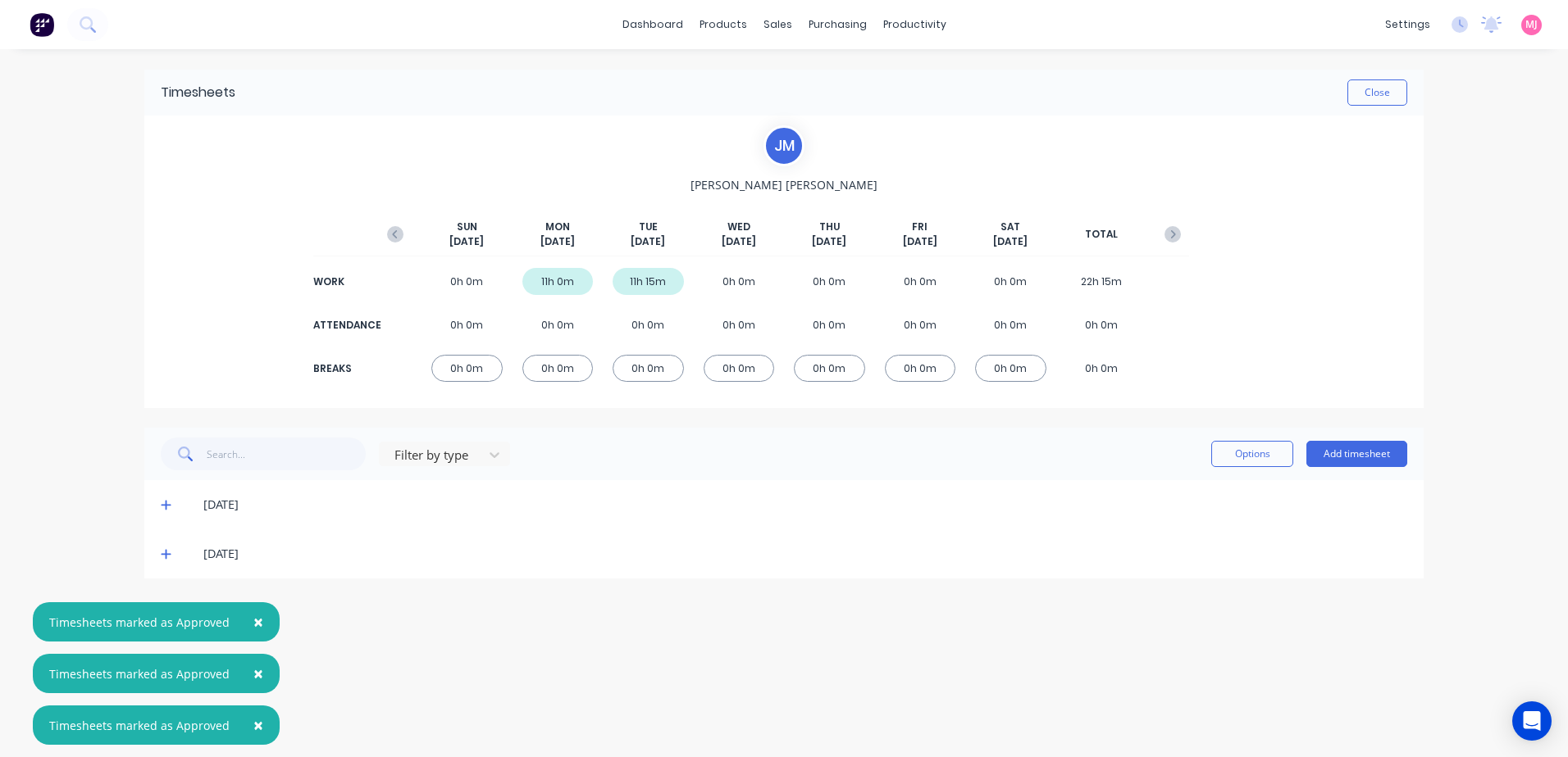
scroll to position [0, 0]
click at [1382, 98] on button "Close" at bounding box center [1377, 92] width 60 height 26
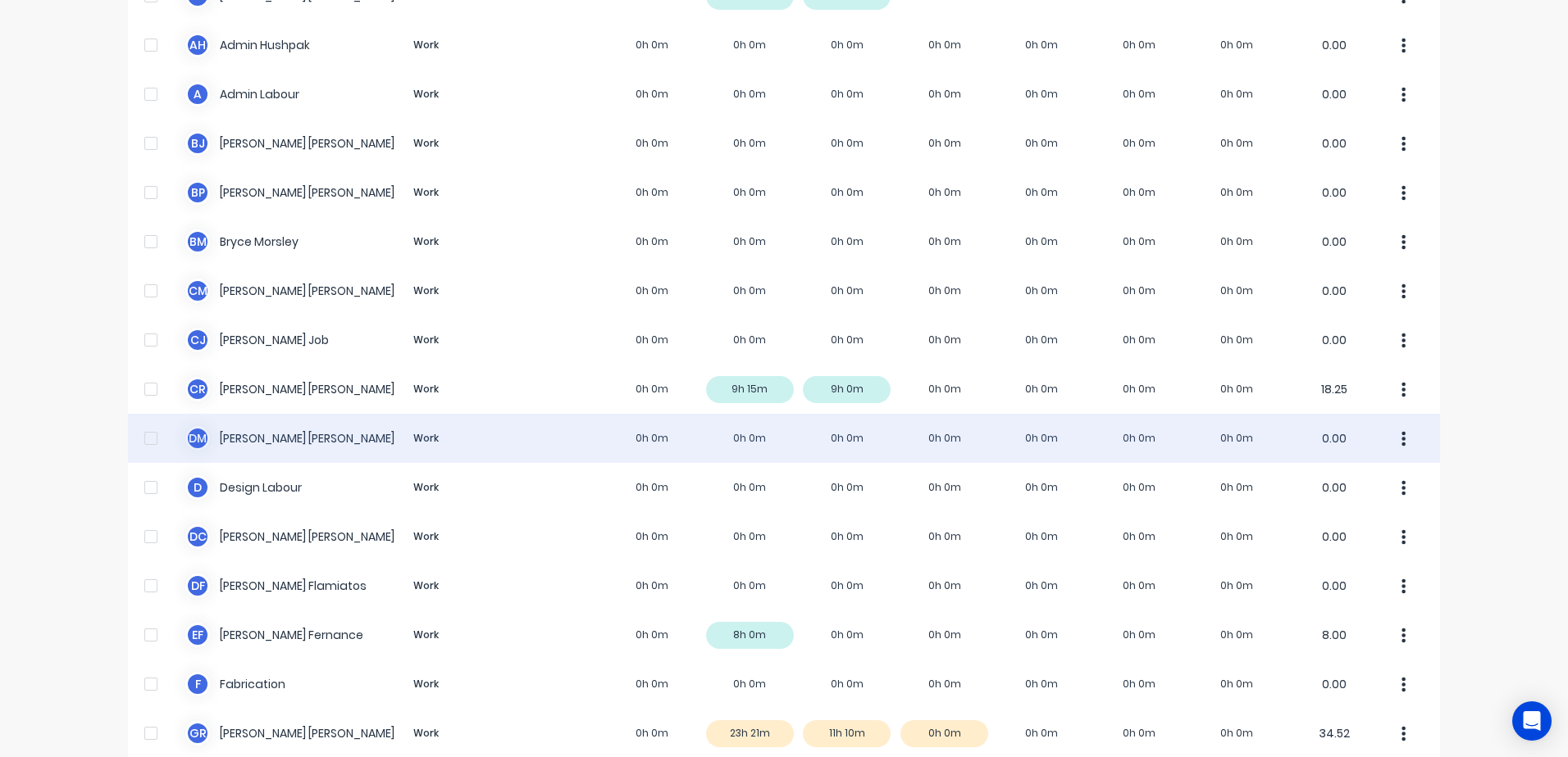
scroll to position [246, 0]
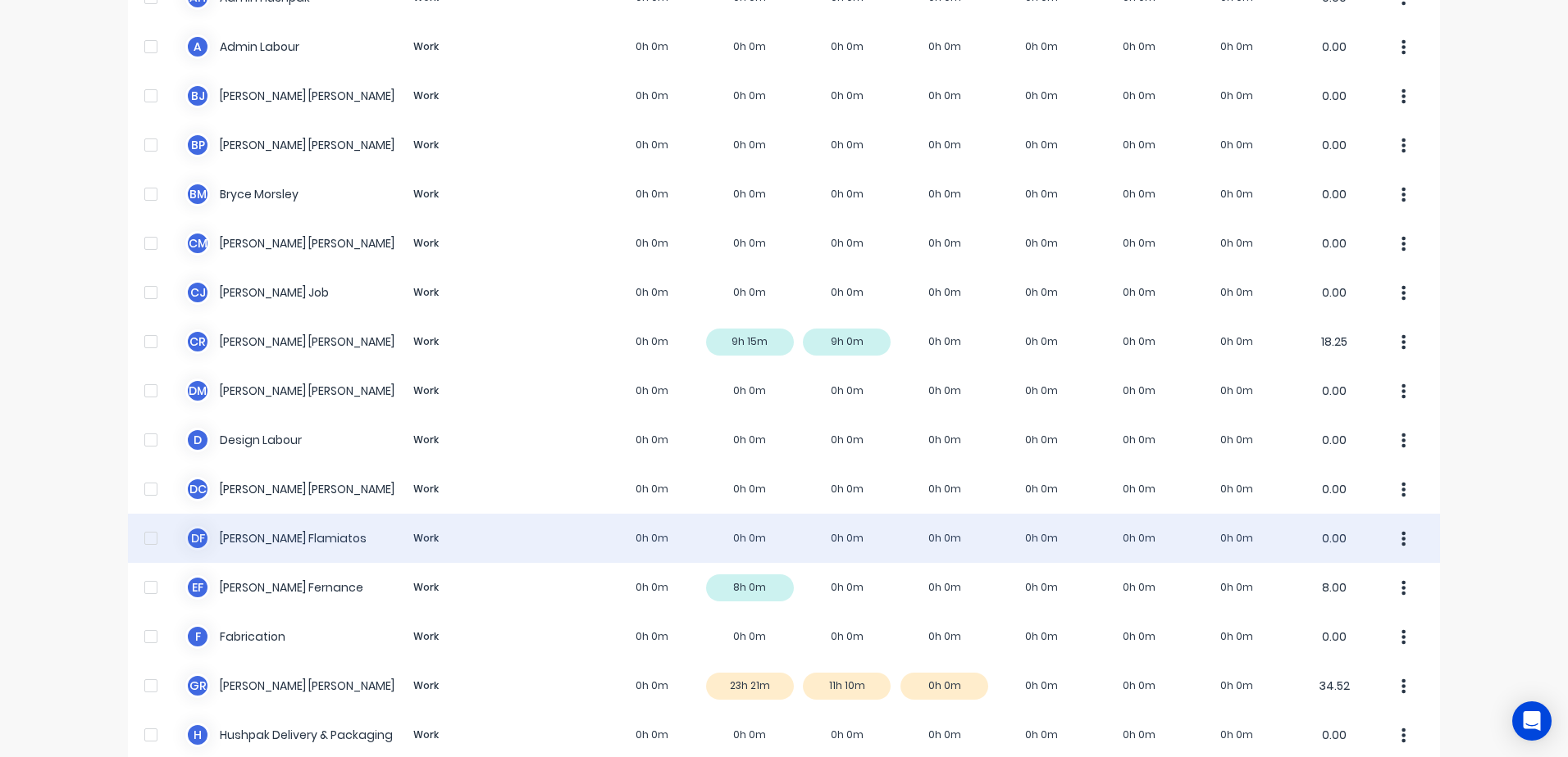
click at [1402, 539] on button "button" at bounding box center [1404, 538] width 35 height 33
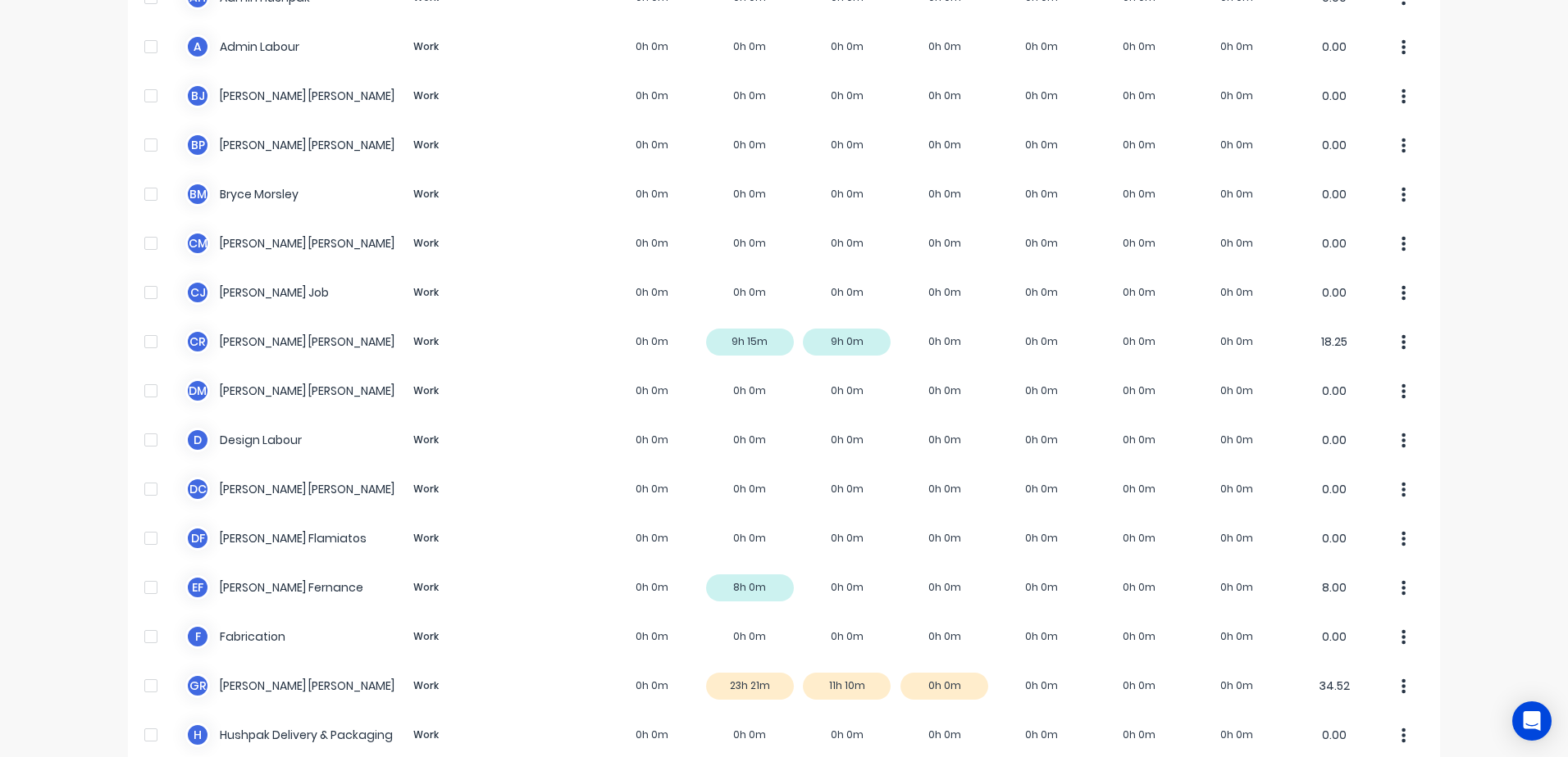
scroll to position [0, 0]
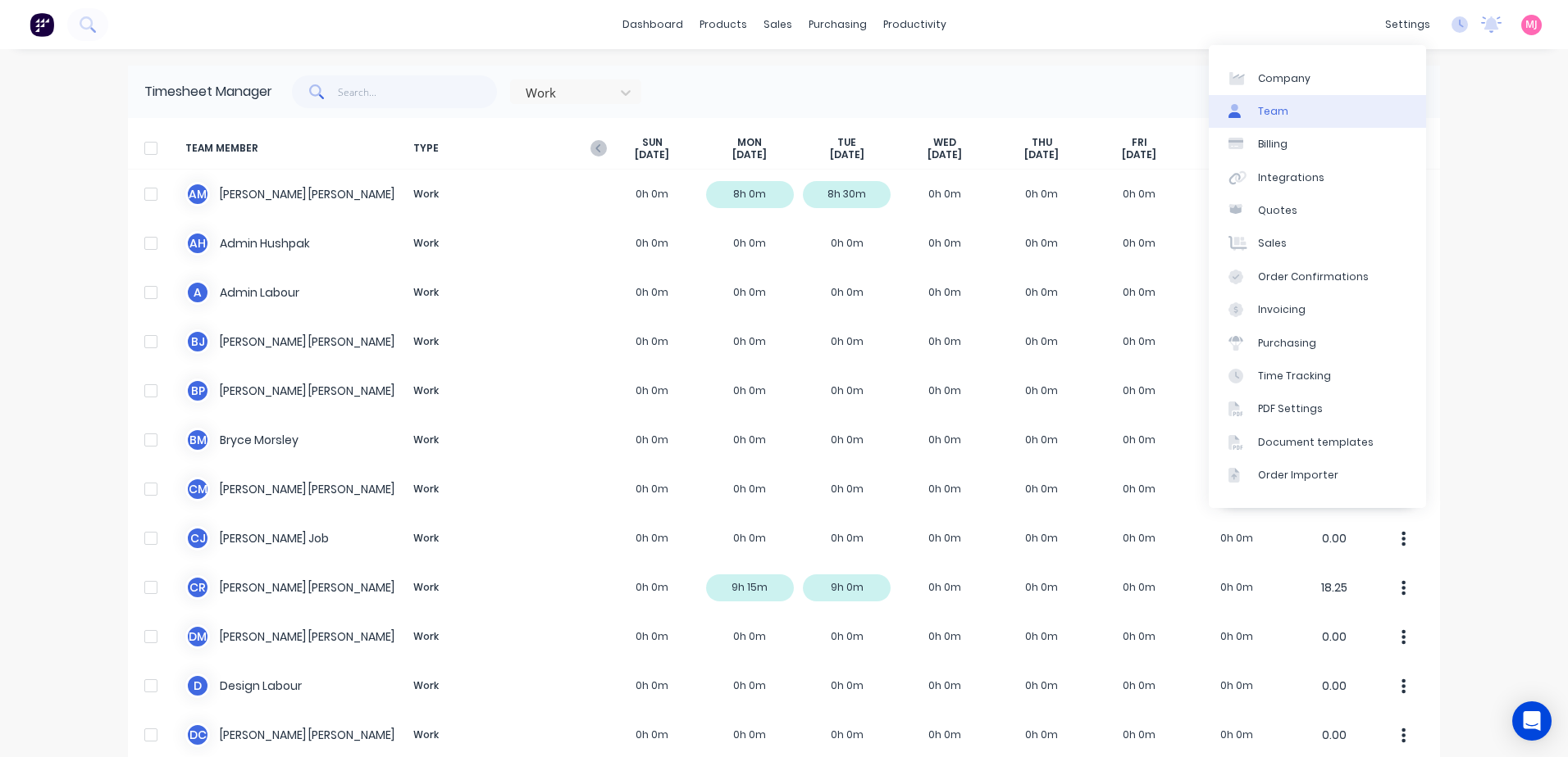
click at [1276, 110] on div "Team" at bounding box center [1273, 111] width 30 height 15
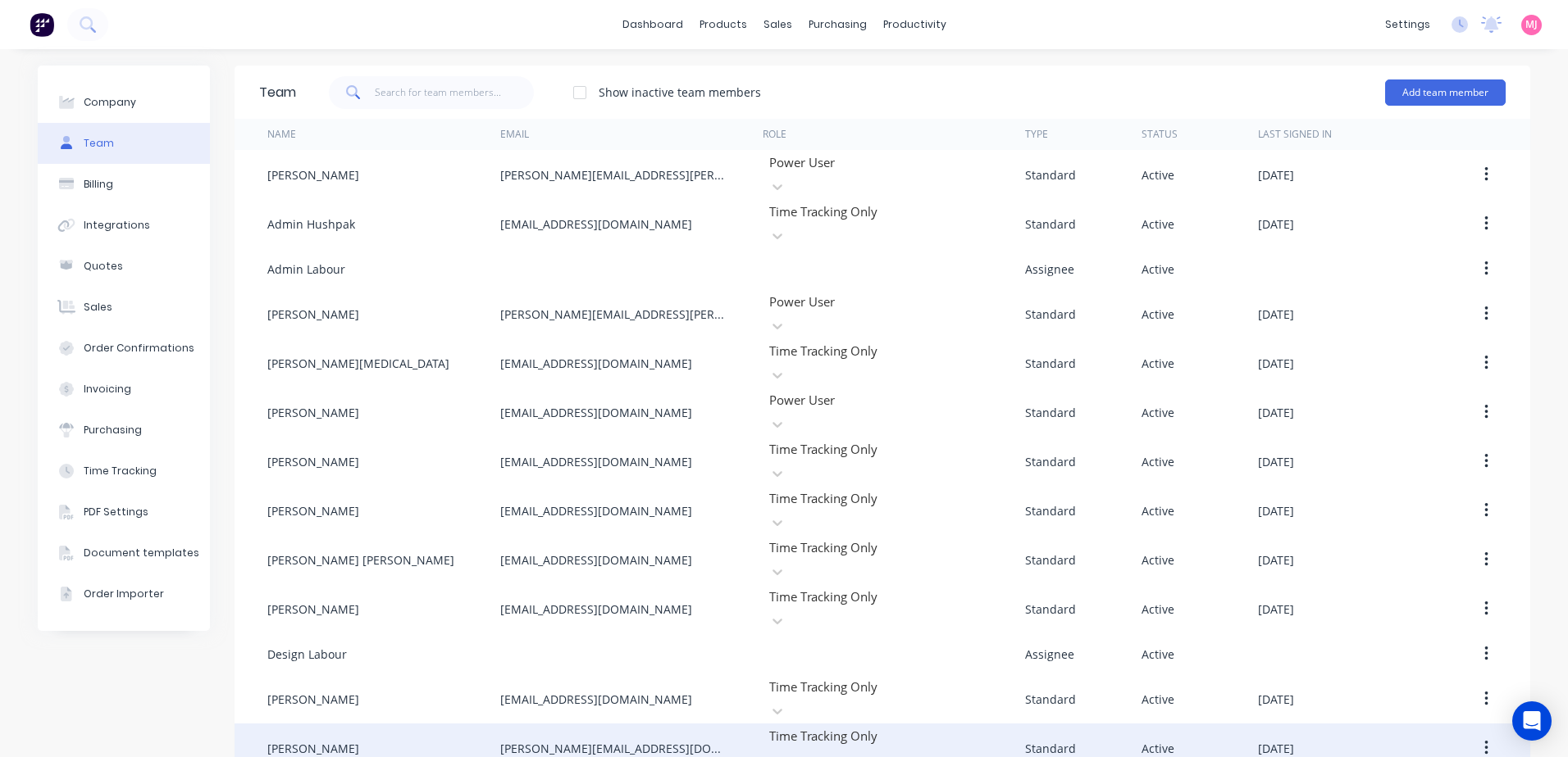
click at [1484, 739] on icon "button" at bounding box center [1486, 748] width 4 height 18
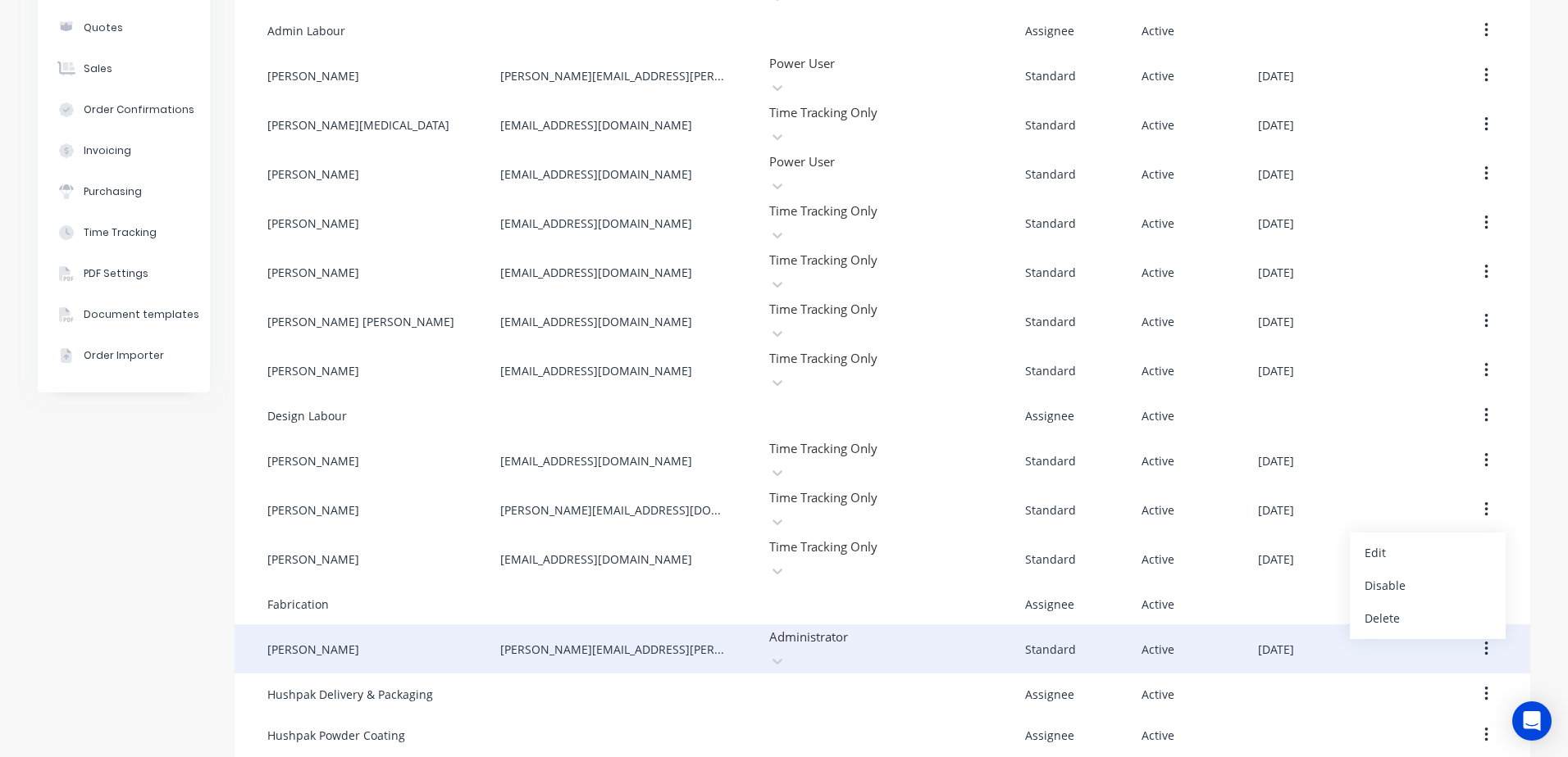
scroll to position [246, 0]
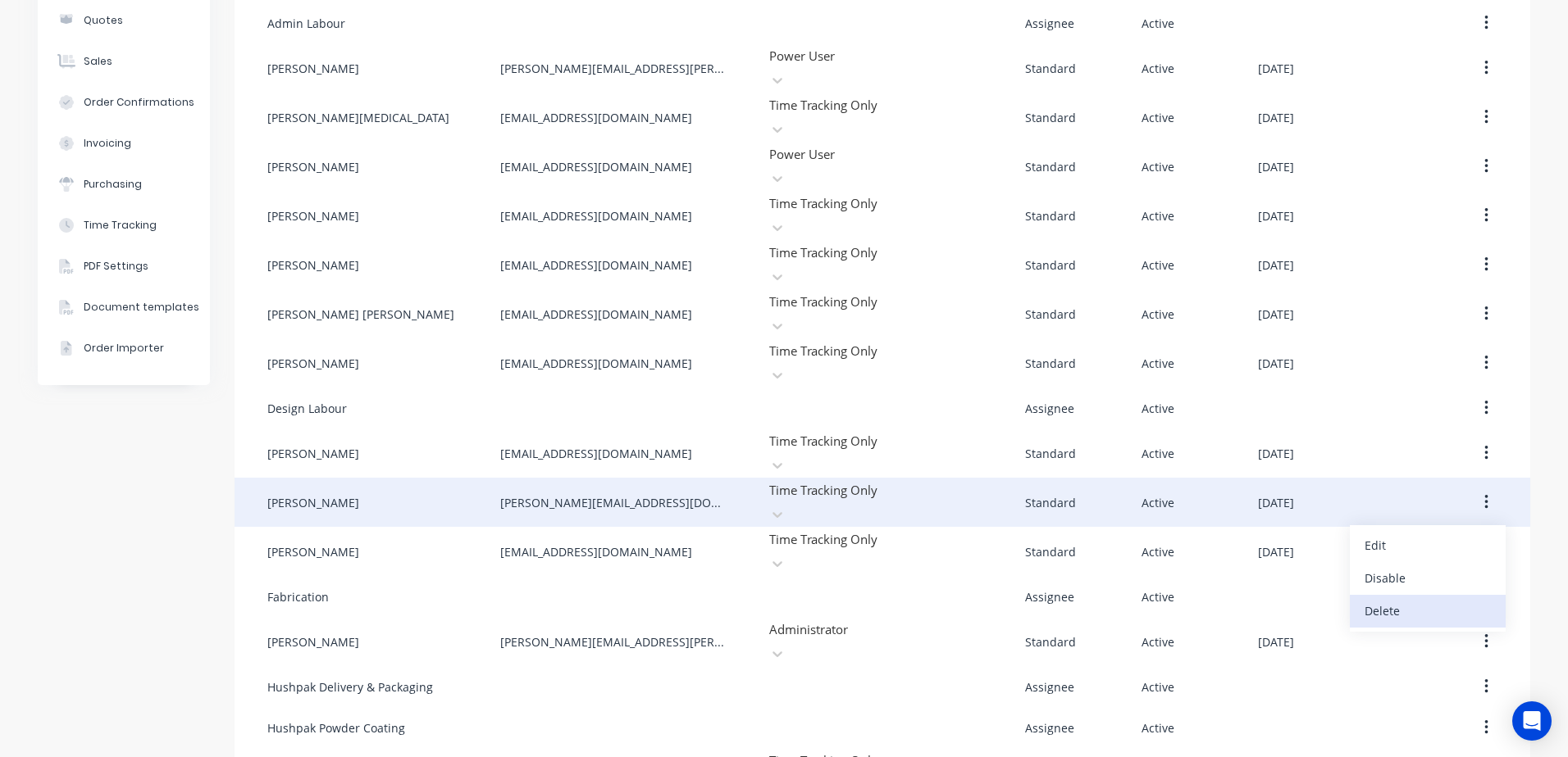
click at [1387, 599] on div "Delete" at bounding box center [1428, 611] width 127 height 24
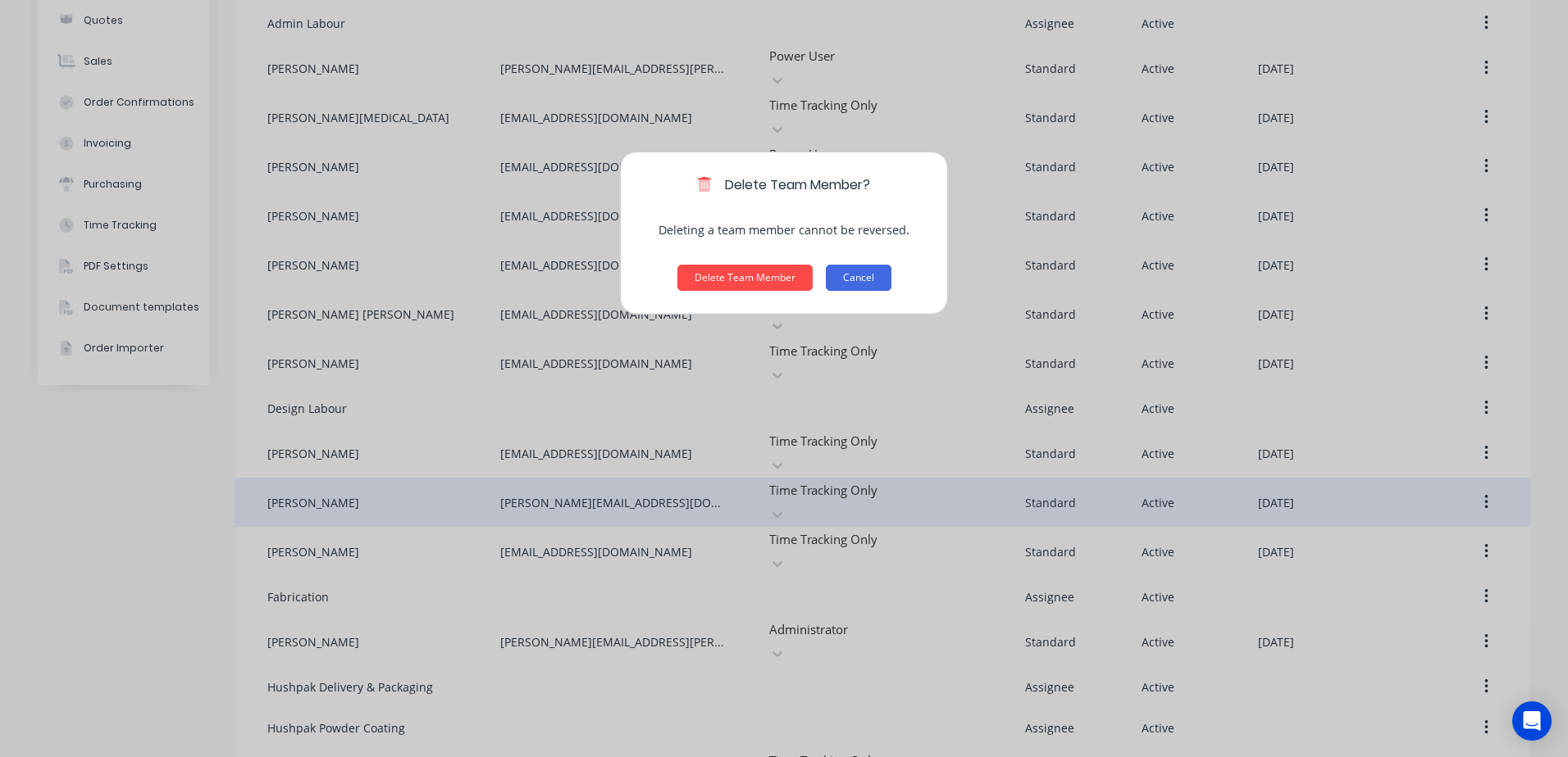
click at [865, 275] on button "Cancel" at bounding box center [859, 277] width 66 height 26
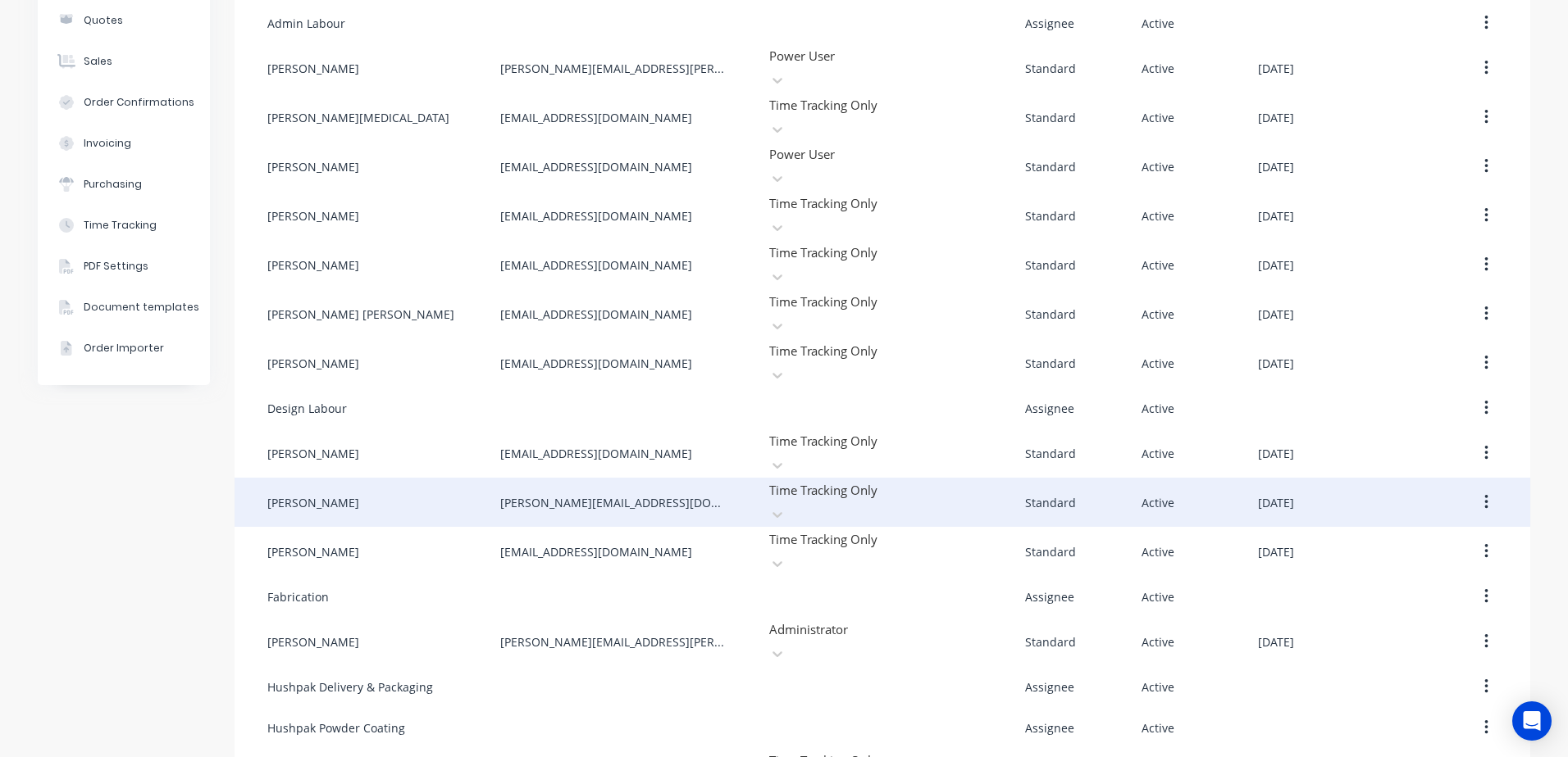
click at [1477, 487] on button "button" at bounding box center [1486, 502] width 39 height 30
click at [1389, 599] on div "Delete" at bounding box center [1428, 611] width 127 height 24
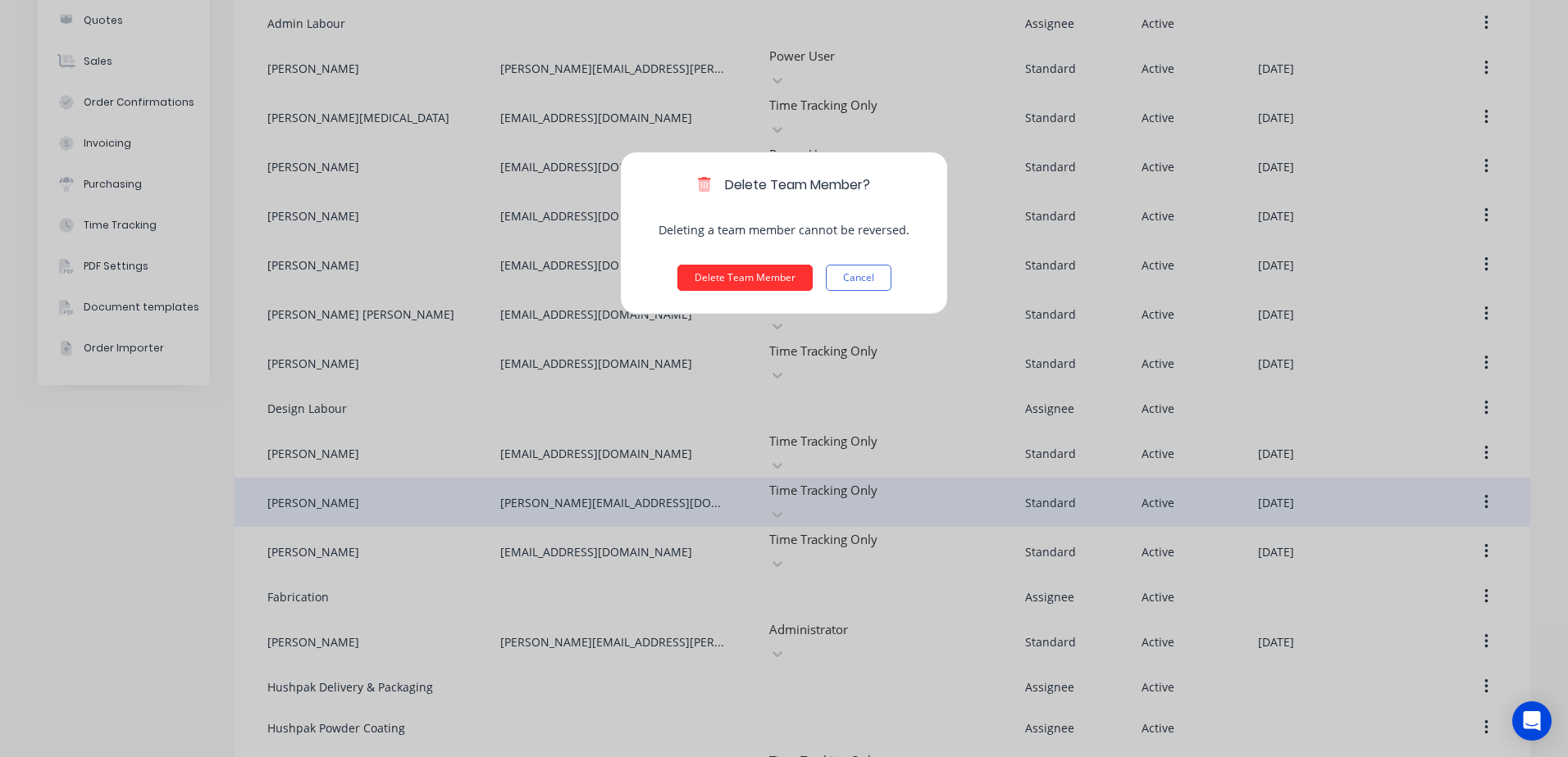
click at [763, 278] on button "Delete Team Member" at bounding box center [745, 277] width 135 height 26
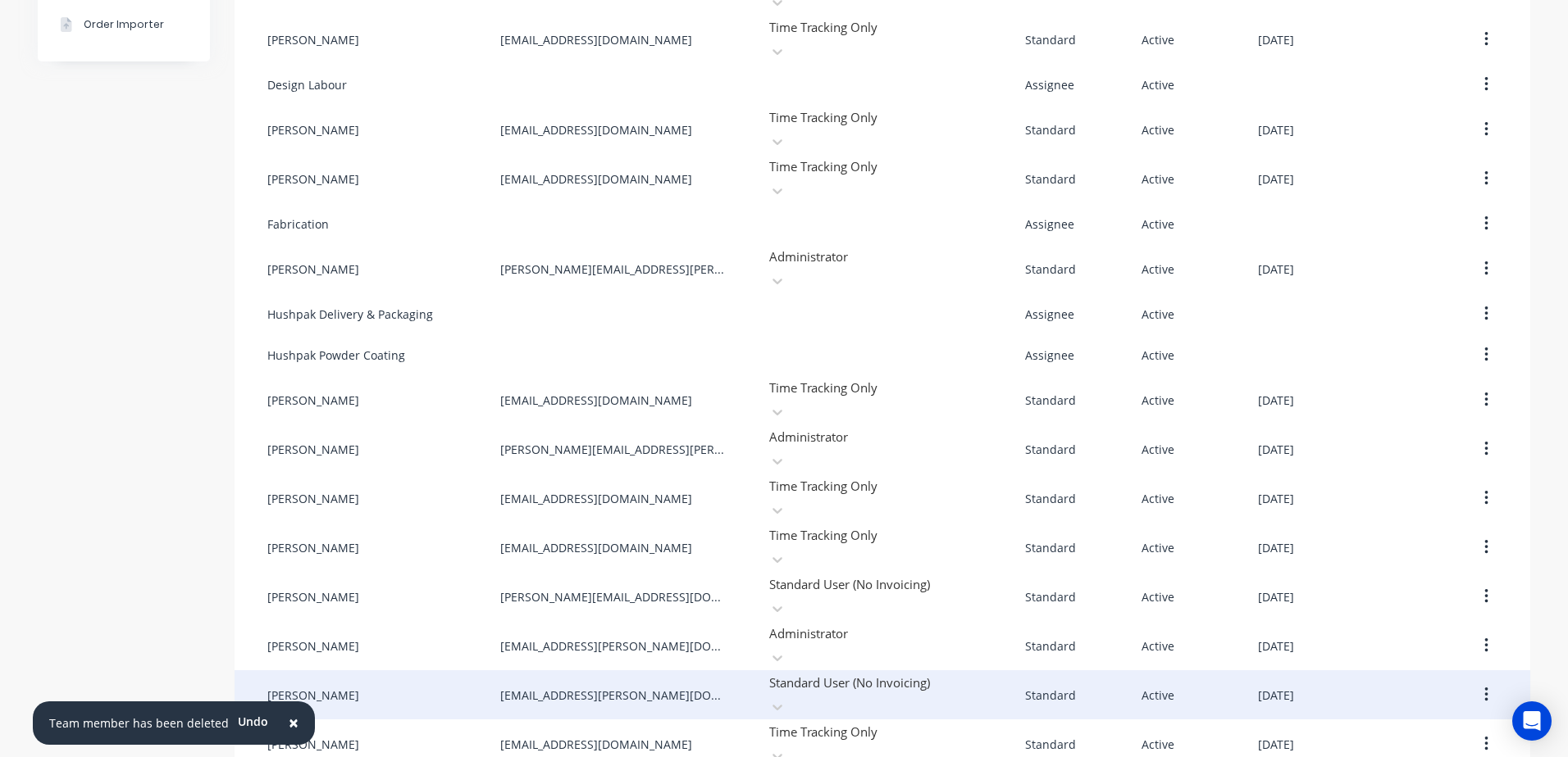
scroll to position [574, 0]
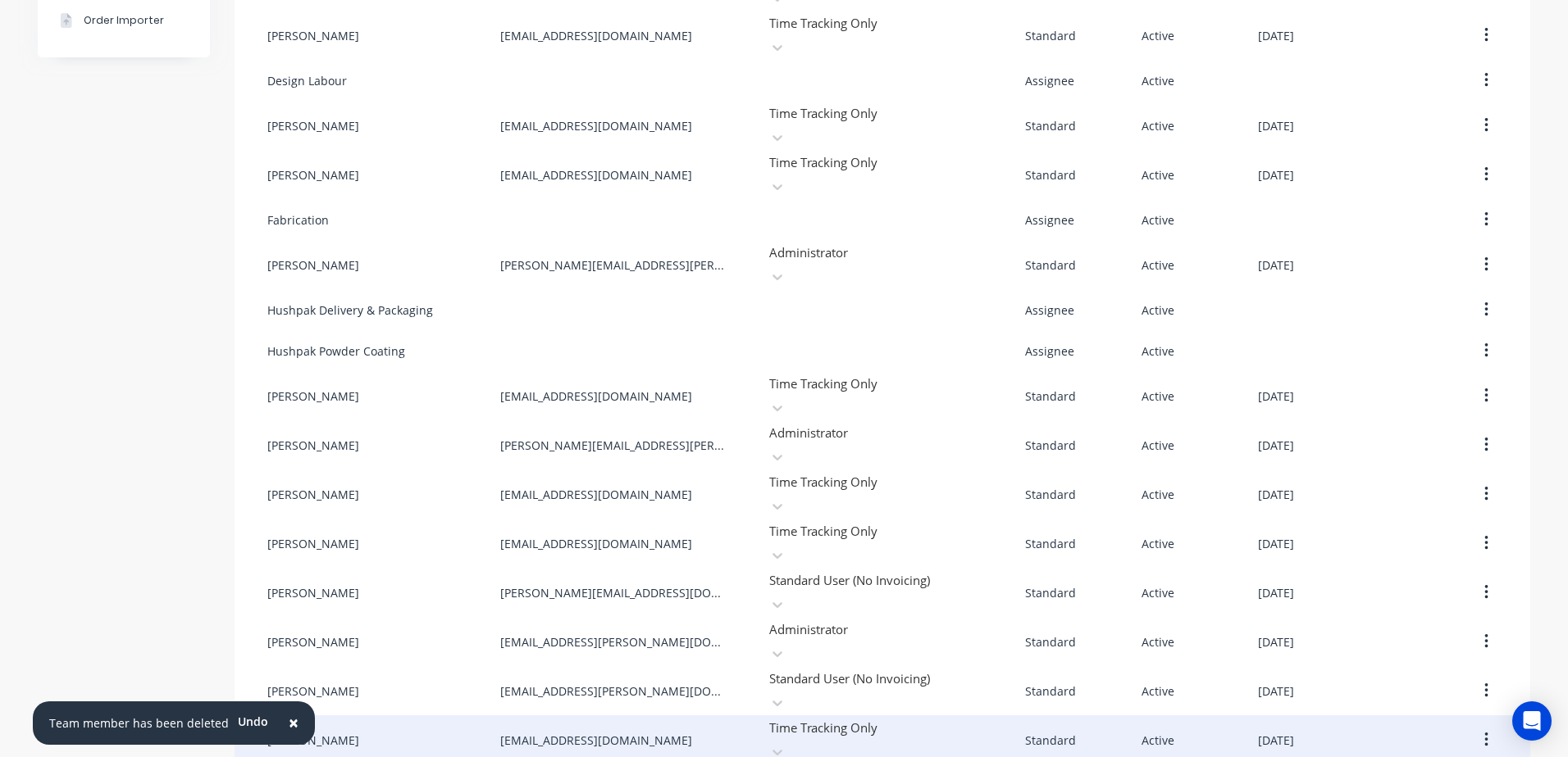
click at [1484, 731] on icon "button" at bounding box center [1486, 739] width 4 height 18
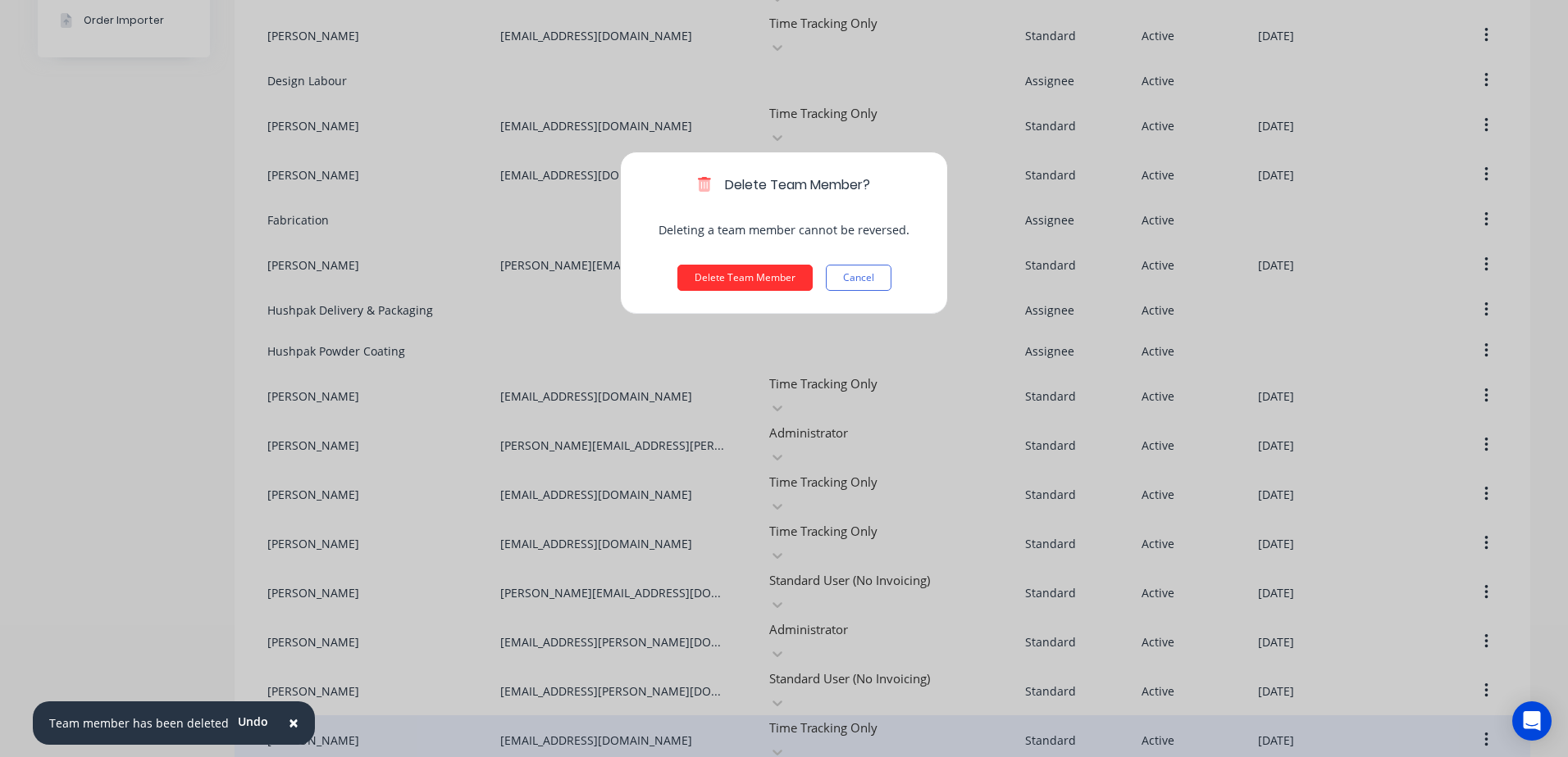
click at [714, 276] on button "Delete Team Member" at bounding box center [745, 277] width 135 height 26
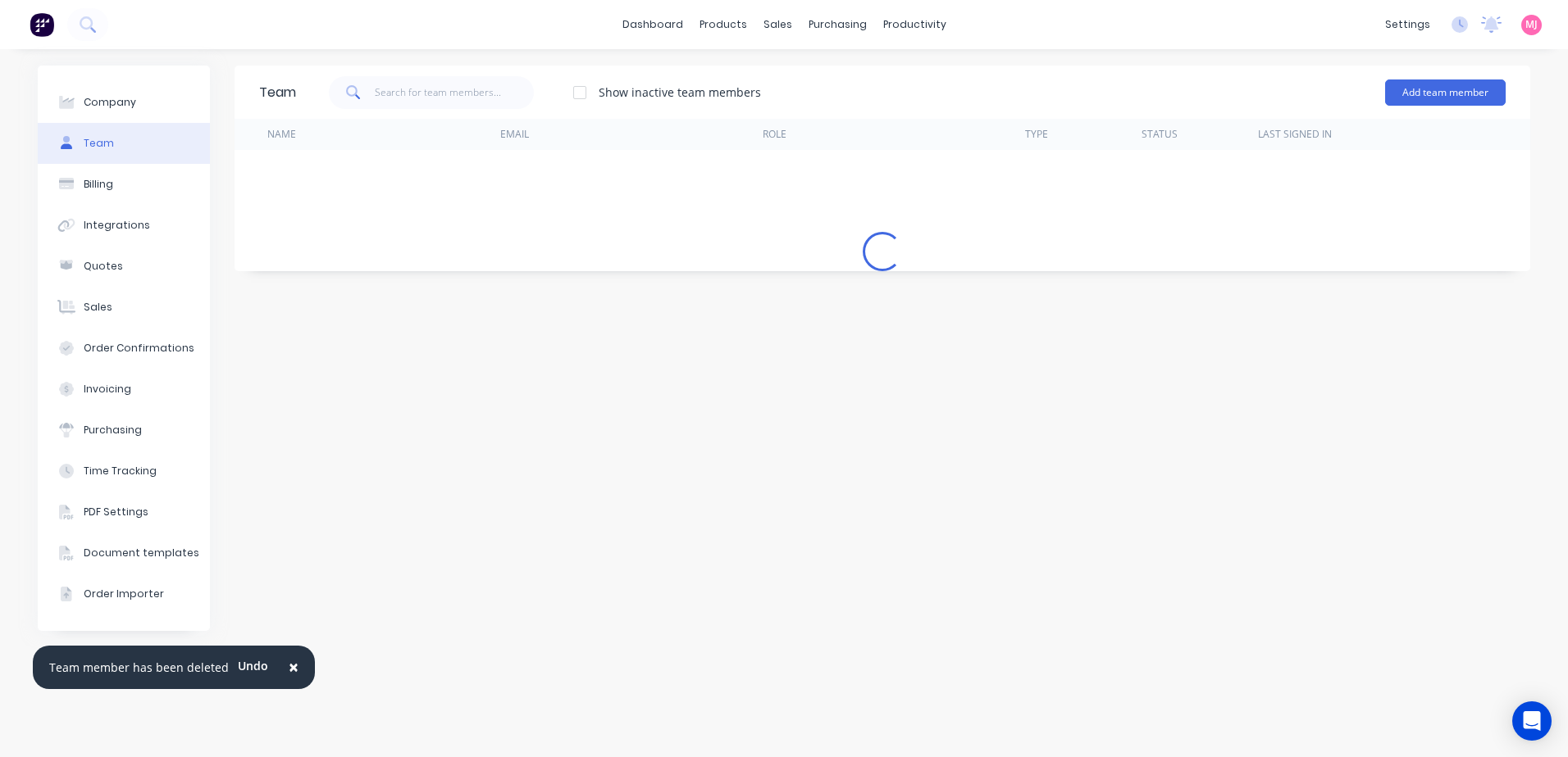
scroll to position [0, 0]
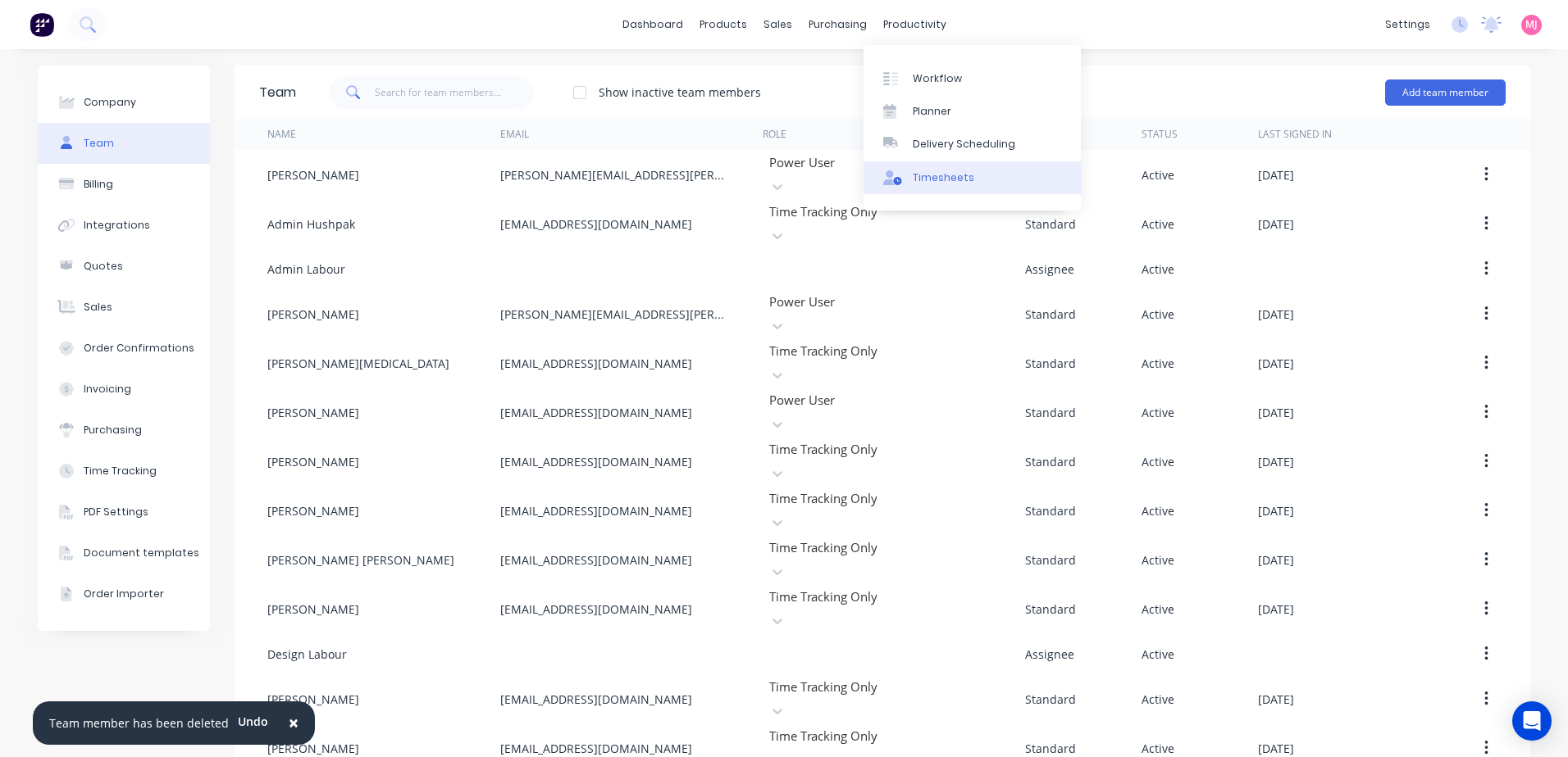
click at [945, 182] on div "Timesheets" at bounding box center [943, 178] width 62 height 15
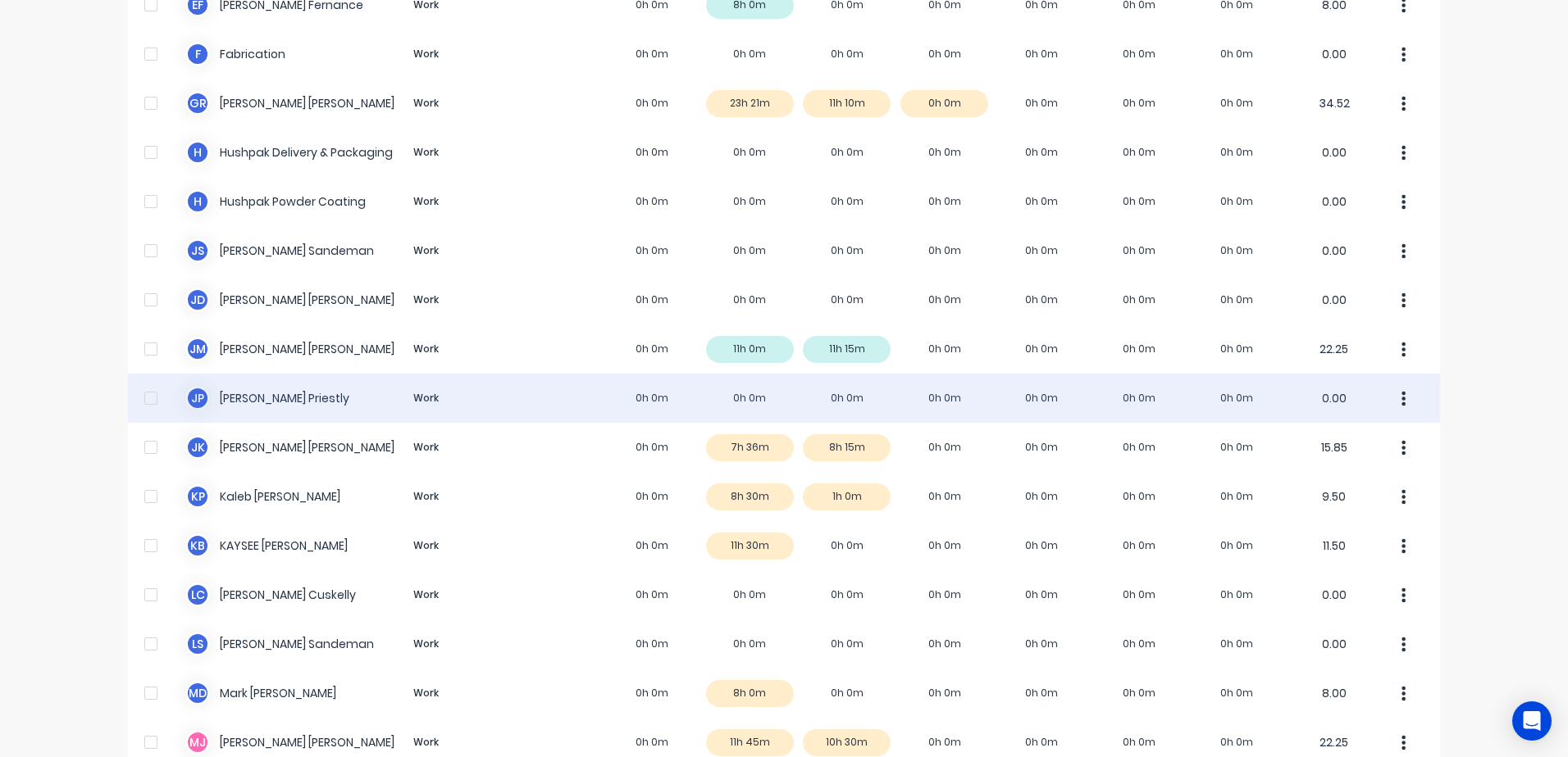
scroll to position [819, 0]
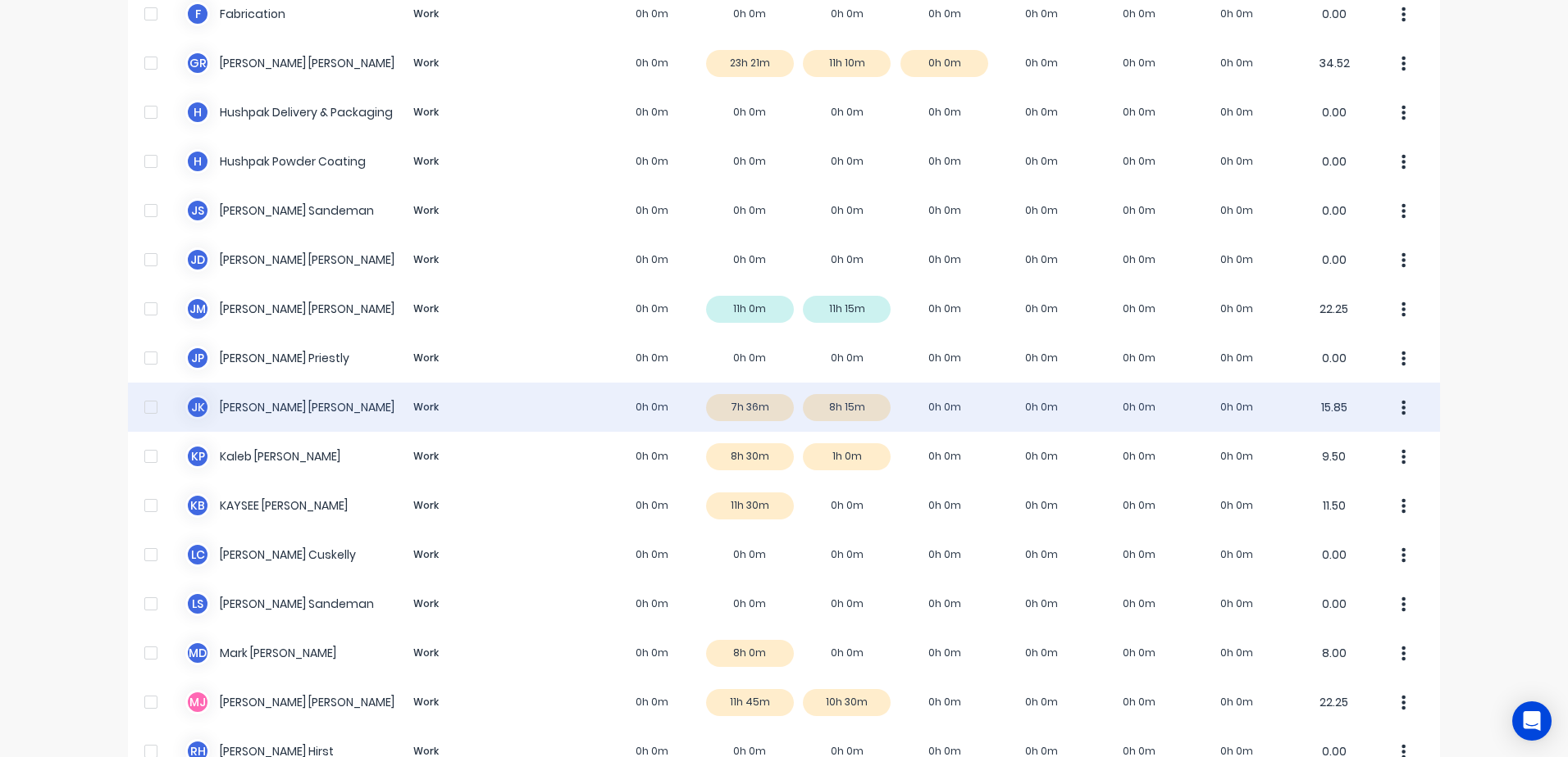
click at [724, 409] on div "J K [PERSON_NAME] Work 0h 0m 7h 36m 8h 15m 0h 0m 0h 0m 0h 0m 0h 0m 15.85" at bounding box center [784, 407] width 1312 height 49
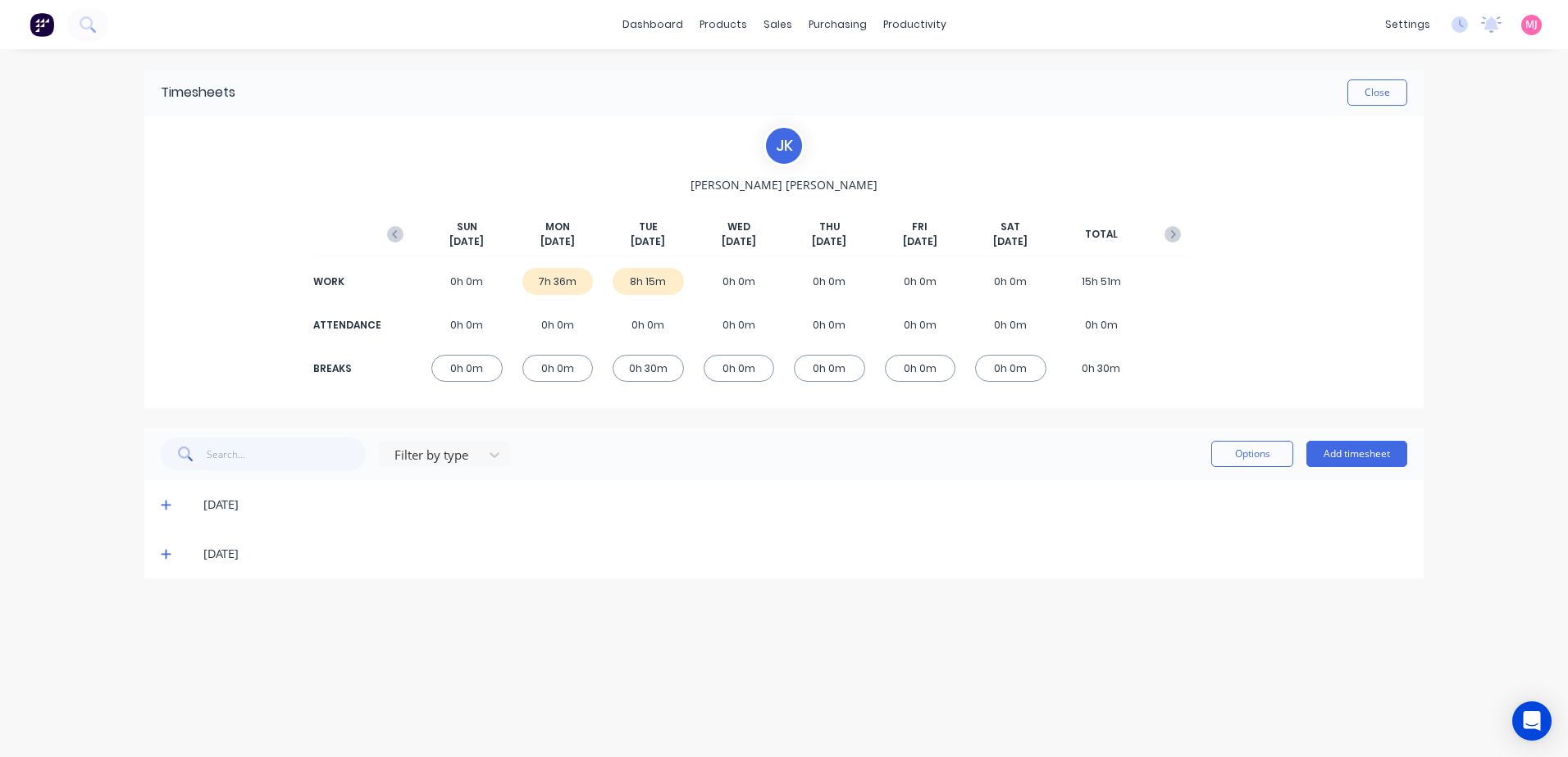
click at [163, 503] on icon at bounding box center [166, 505] width 11 height 12
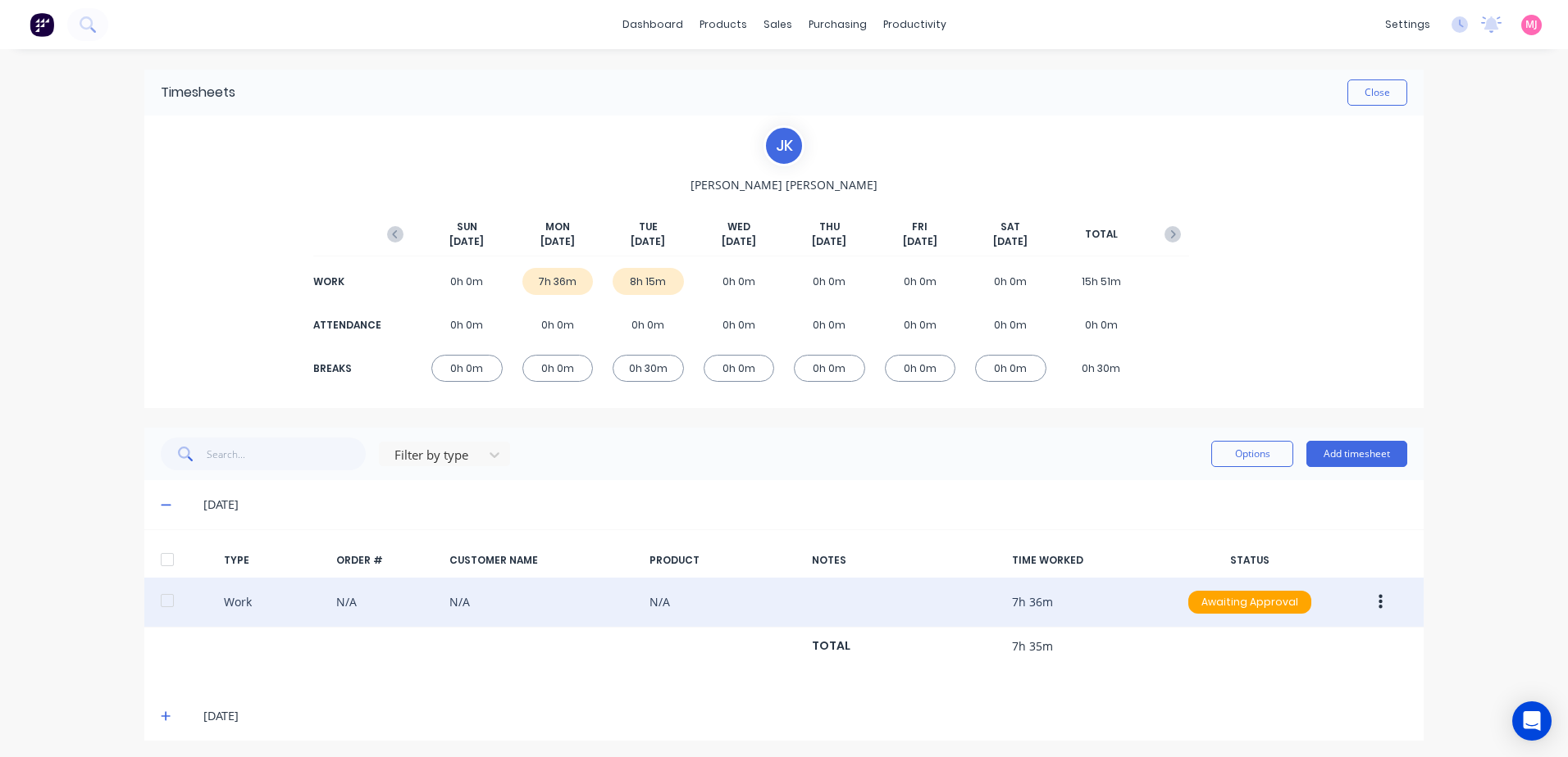
click at [1378, 600] on icon "button" at bounding box center [1380, 602] width 4 height 18
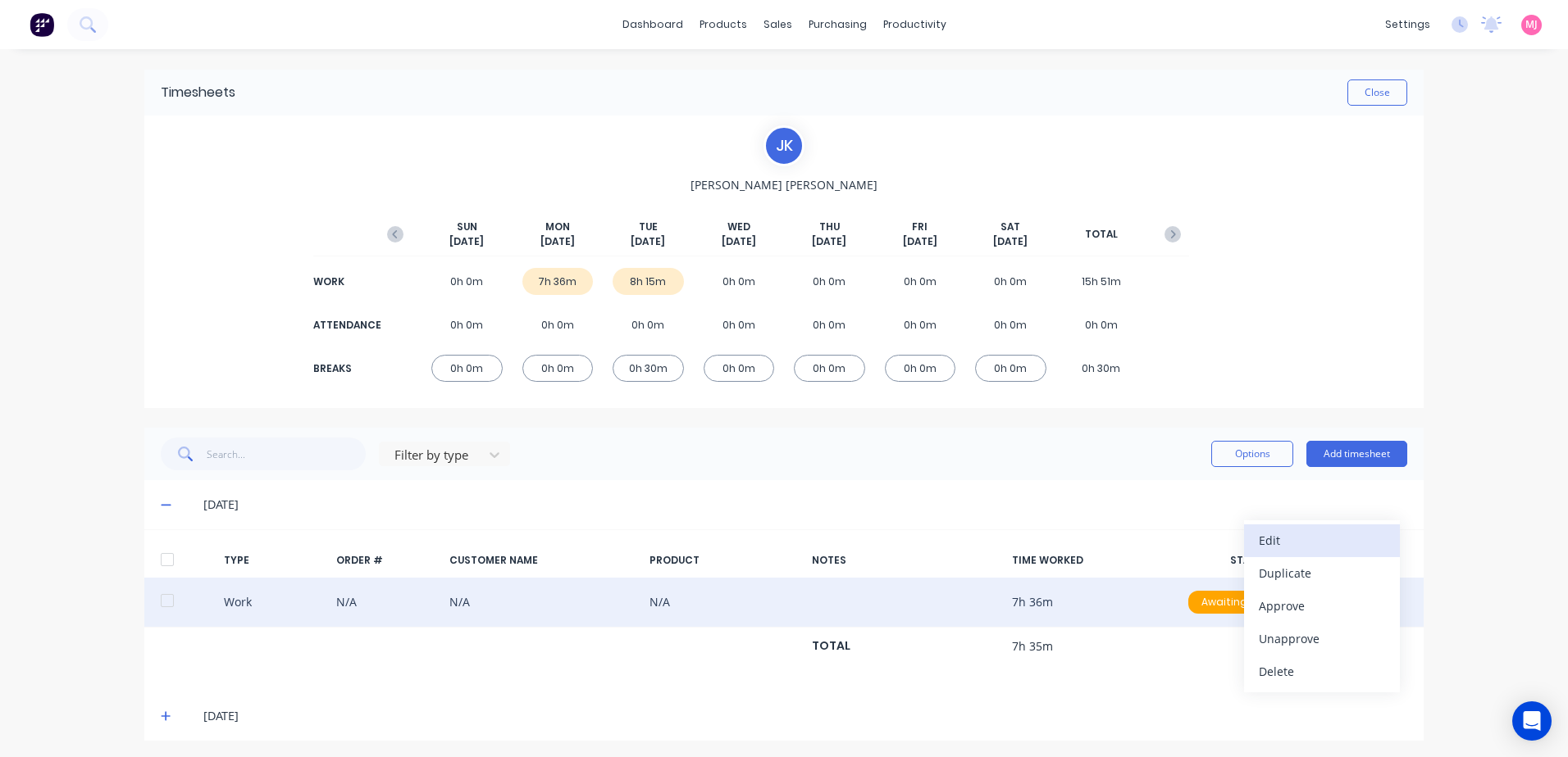
click at [1272, 540] on div "Edit" at bounding box center [1322, 540] width 127 height 24
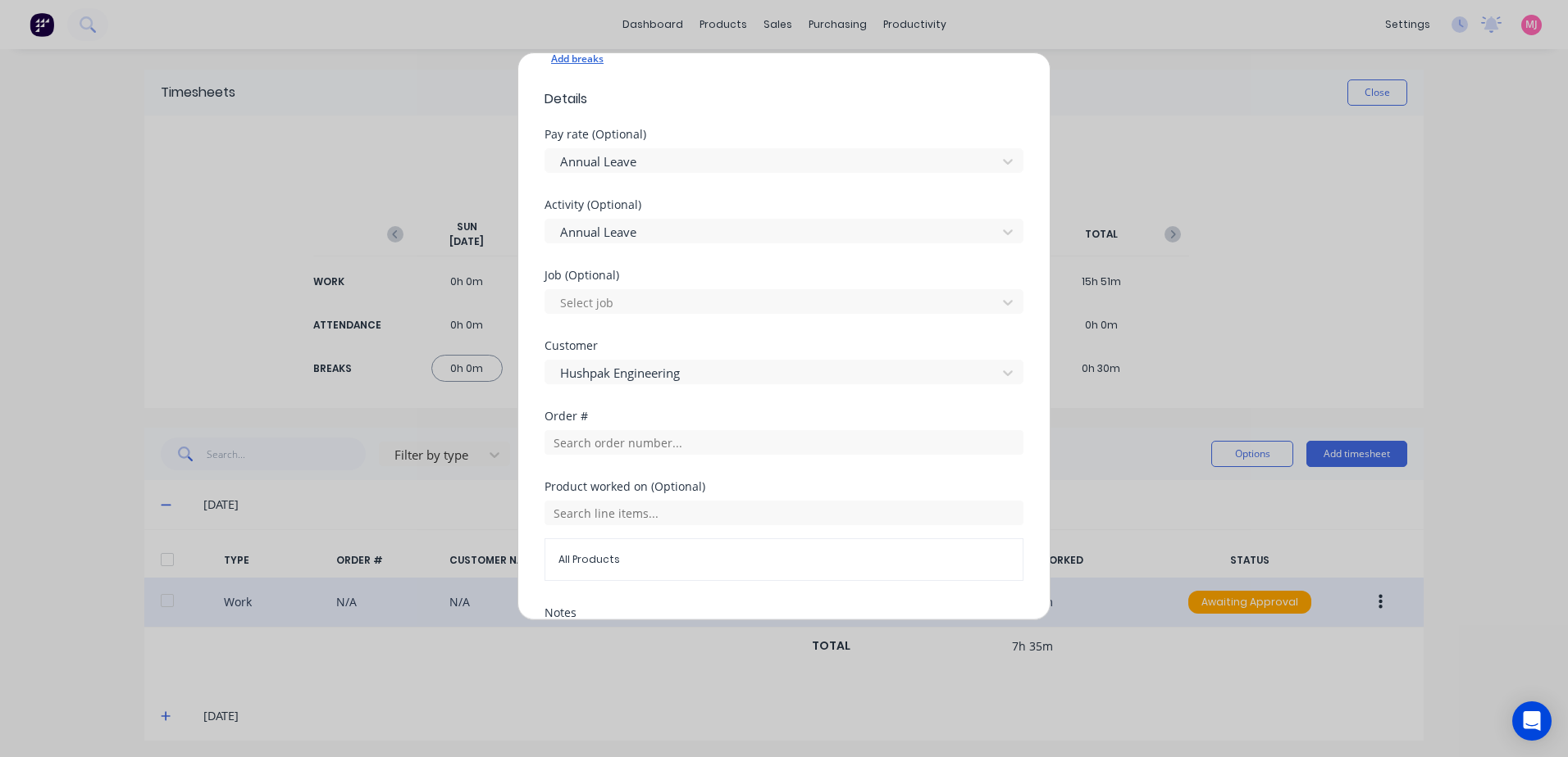
scroll to position [491, 0]
click at [709, 370] on div at bounding box center [773, 369] width 429 height 20
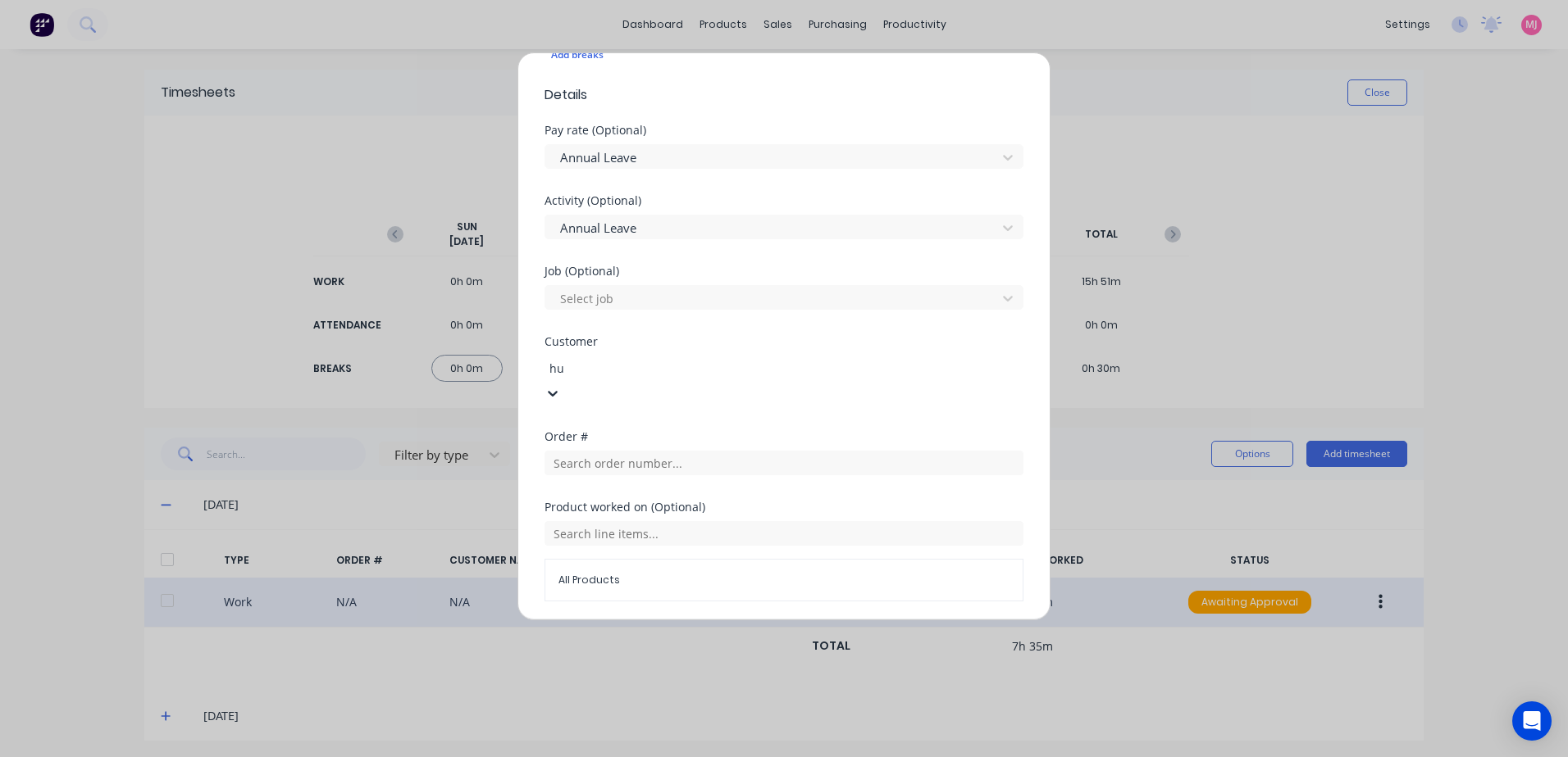
type input "hus"
click at [582, 756] on div "Hushpak" at bounding box center [784, 765] width 1568 height 17
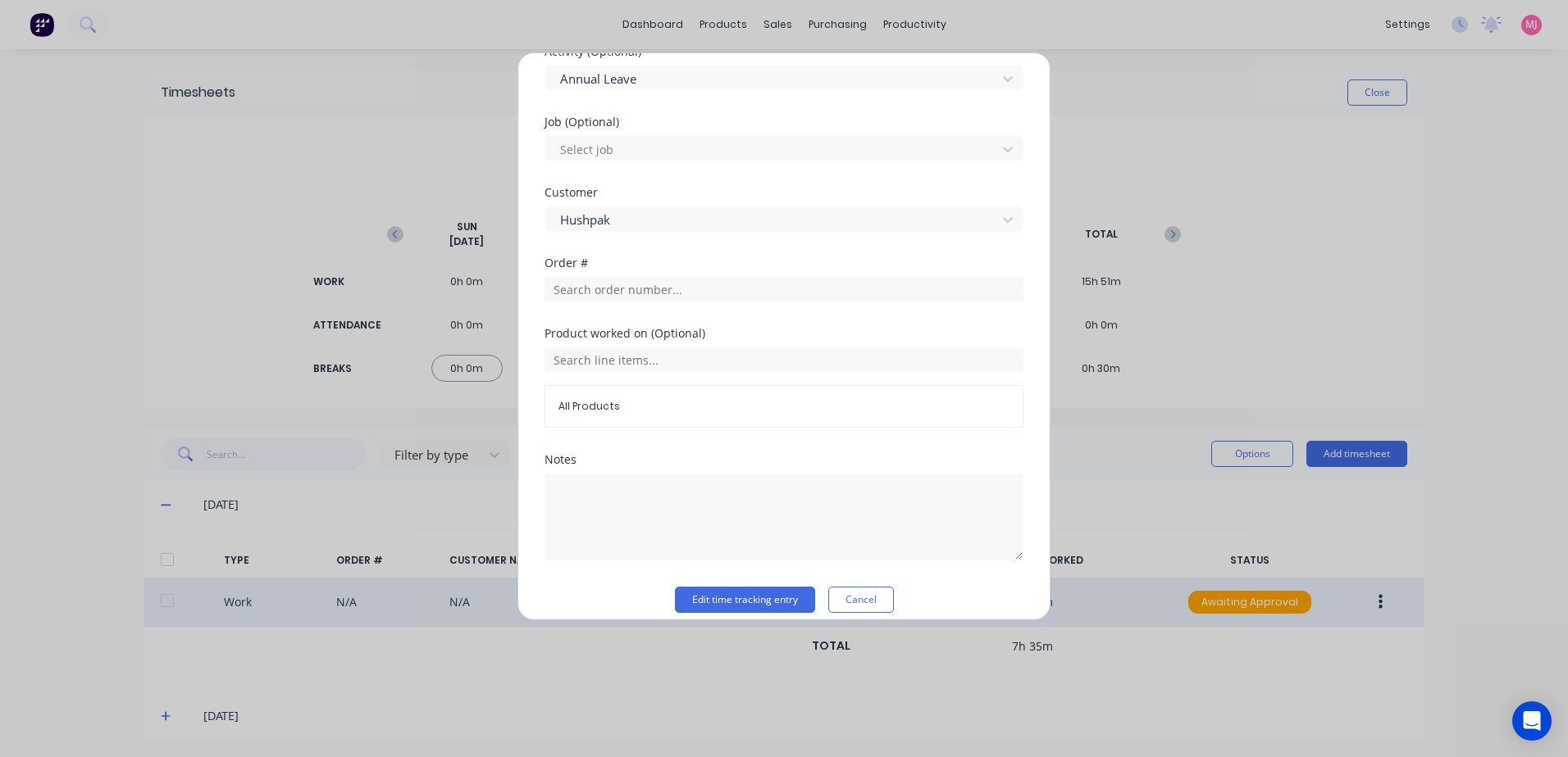
scroll to position [658, 0]
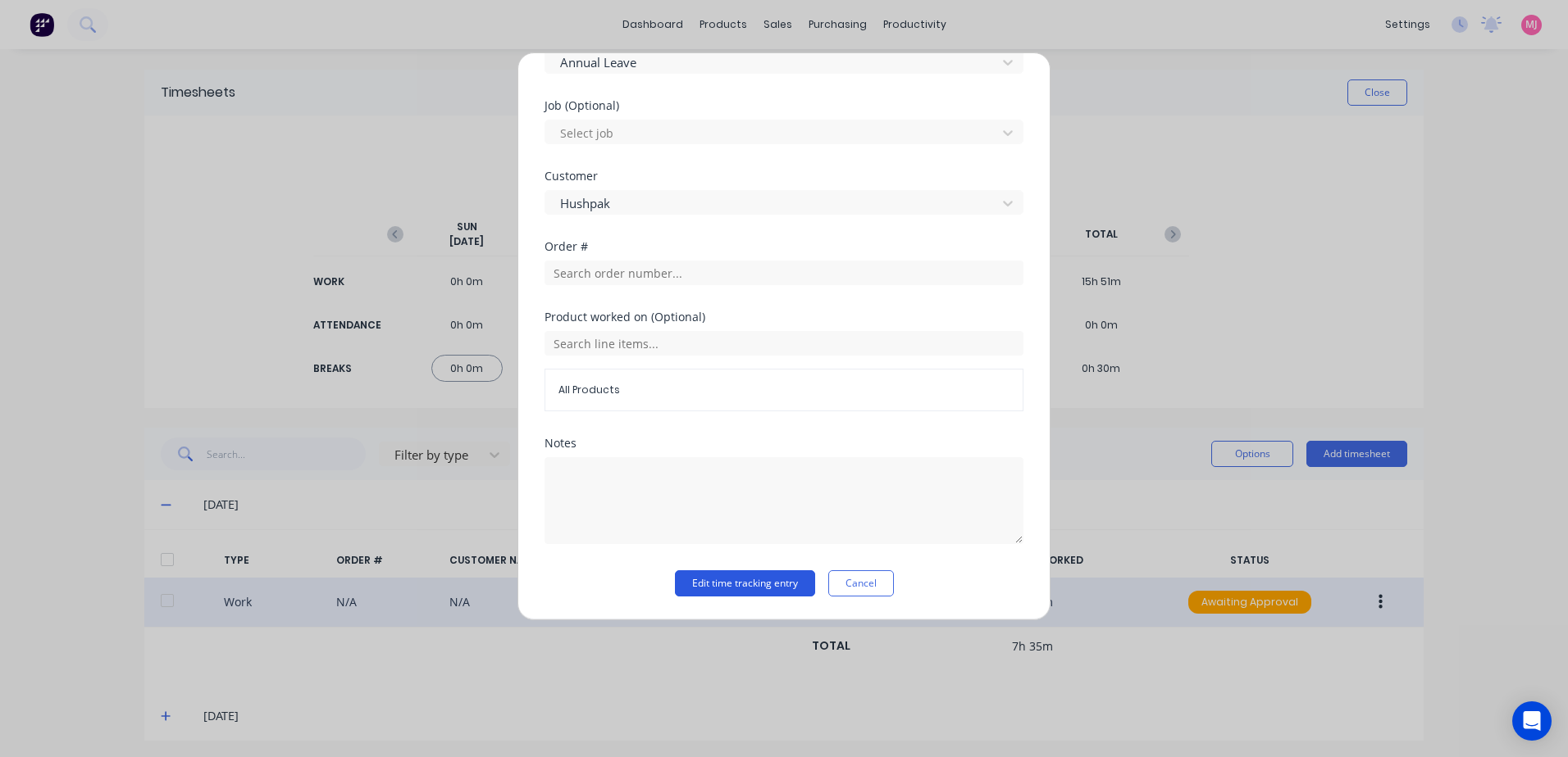
click at [691, 579] on button "Edit time tracking entry" at bounding box center [745, 583] width 140 height 26
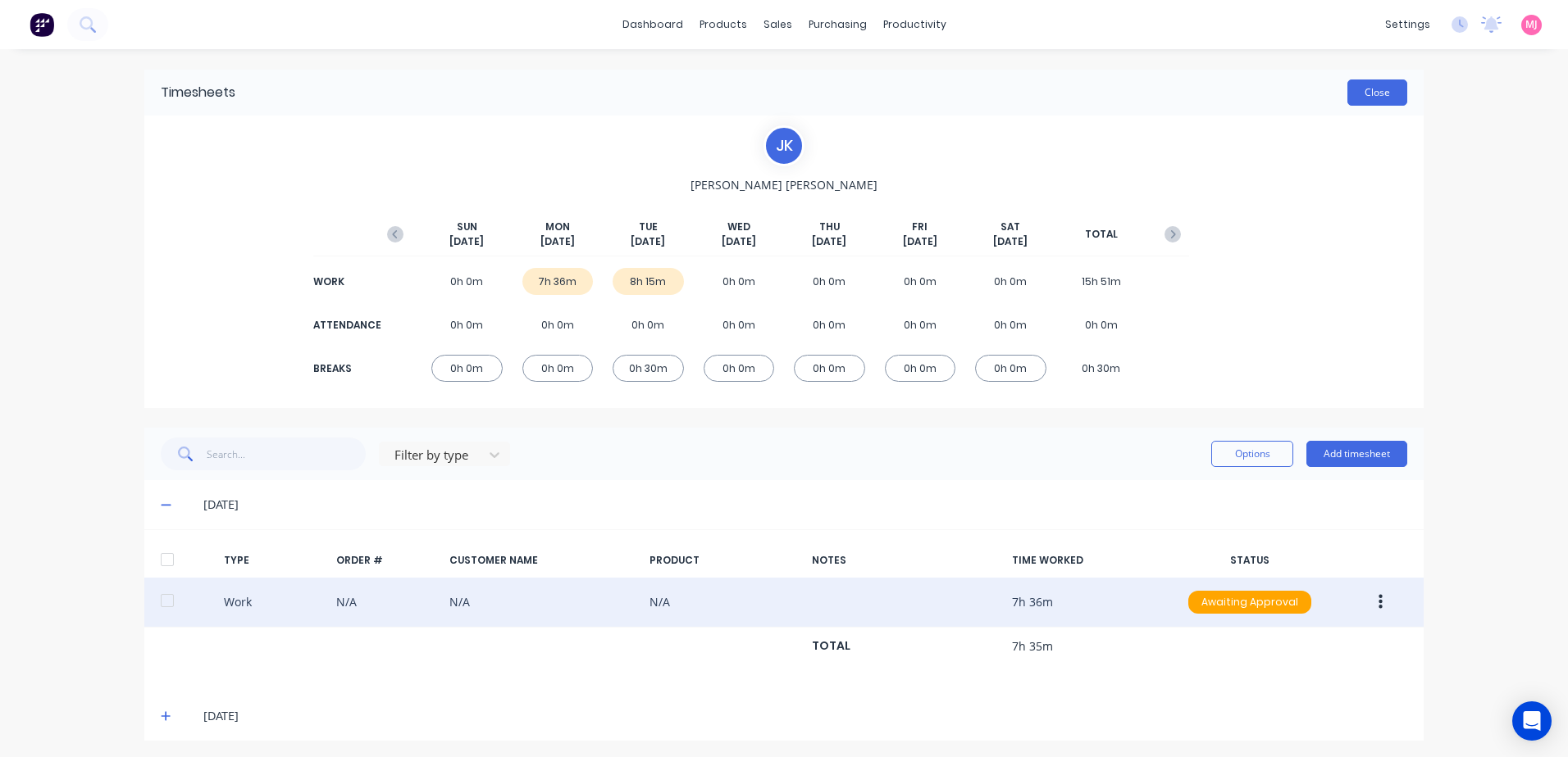
click at [1365, 94] on button "Close" at bounding box center [1377, 92] width 60 height 26
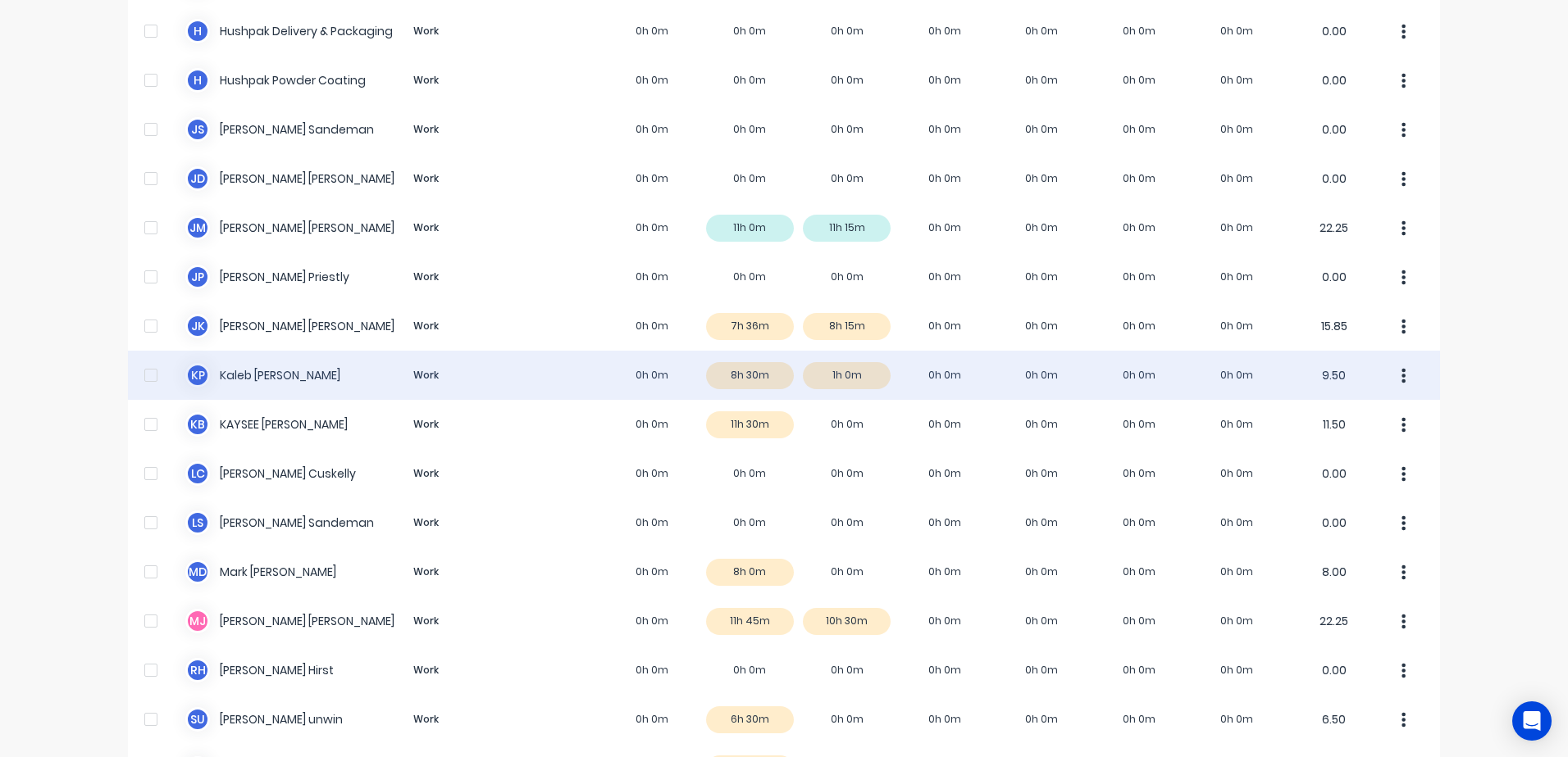
scroll to position [901, 0]
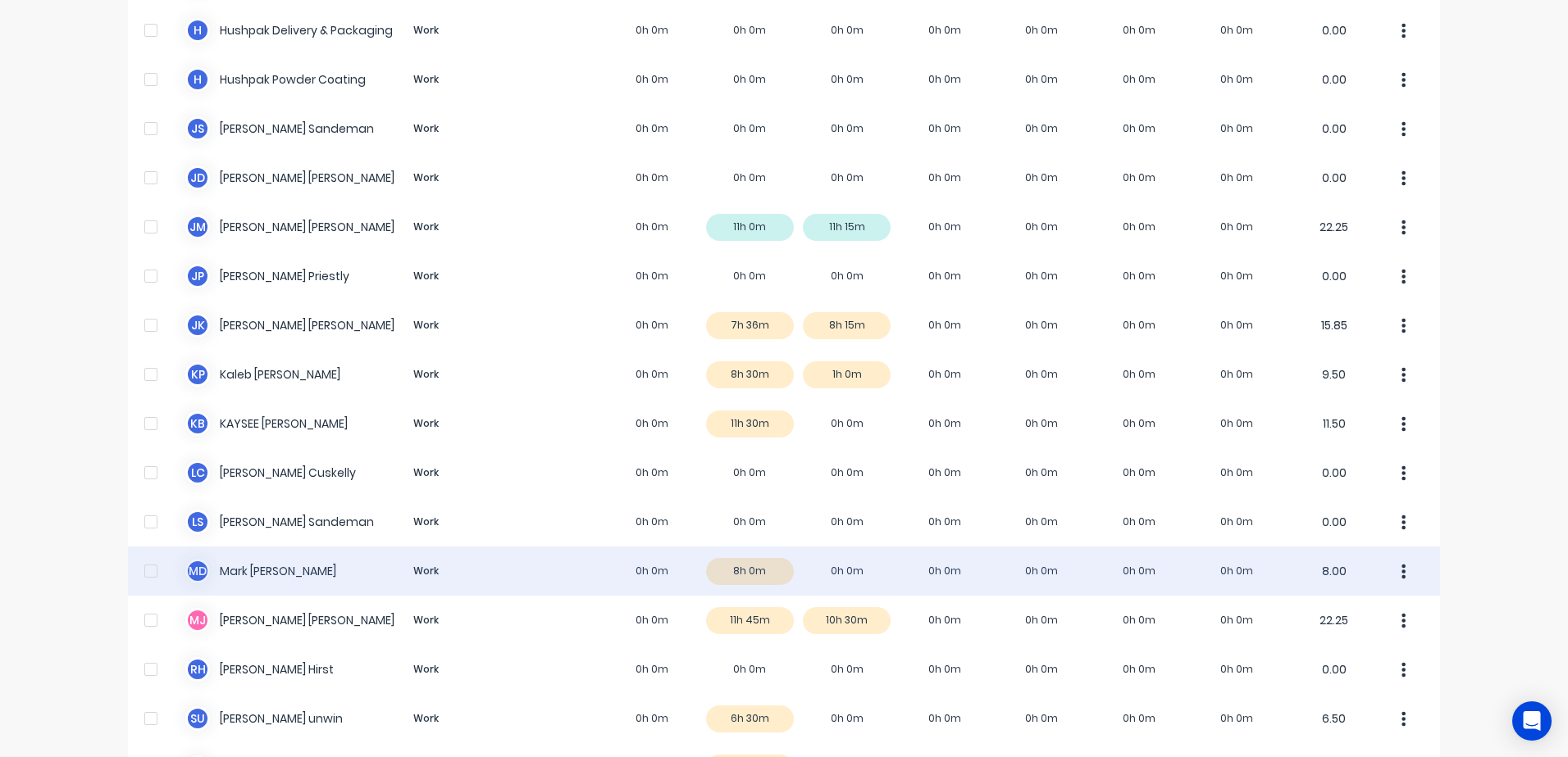
click at [1403, 572] on icon "button" at bounding box center [1404, 572] width 4 height 15
click at [737, 575] on div "M D [PERSON_NAME] Work 0h 0m 8h 0m 0h 0m 0h 0m 0h 0m 0h 0m 0h 0m 8.00 Approve U…" at bounding box center [784, 571] width 1312 height 49
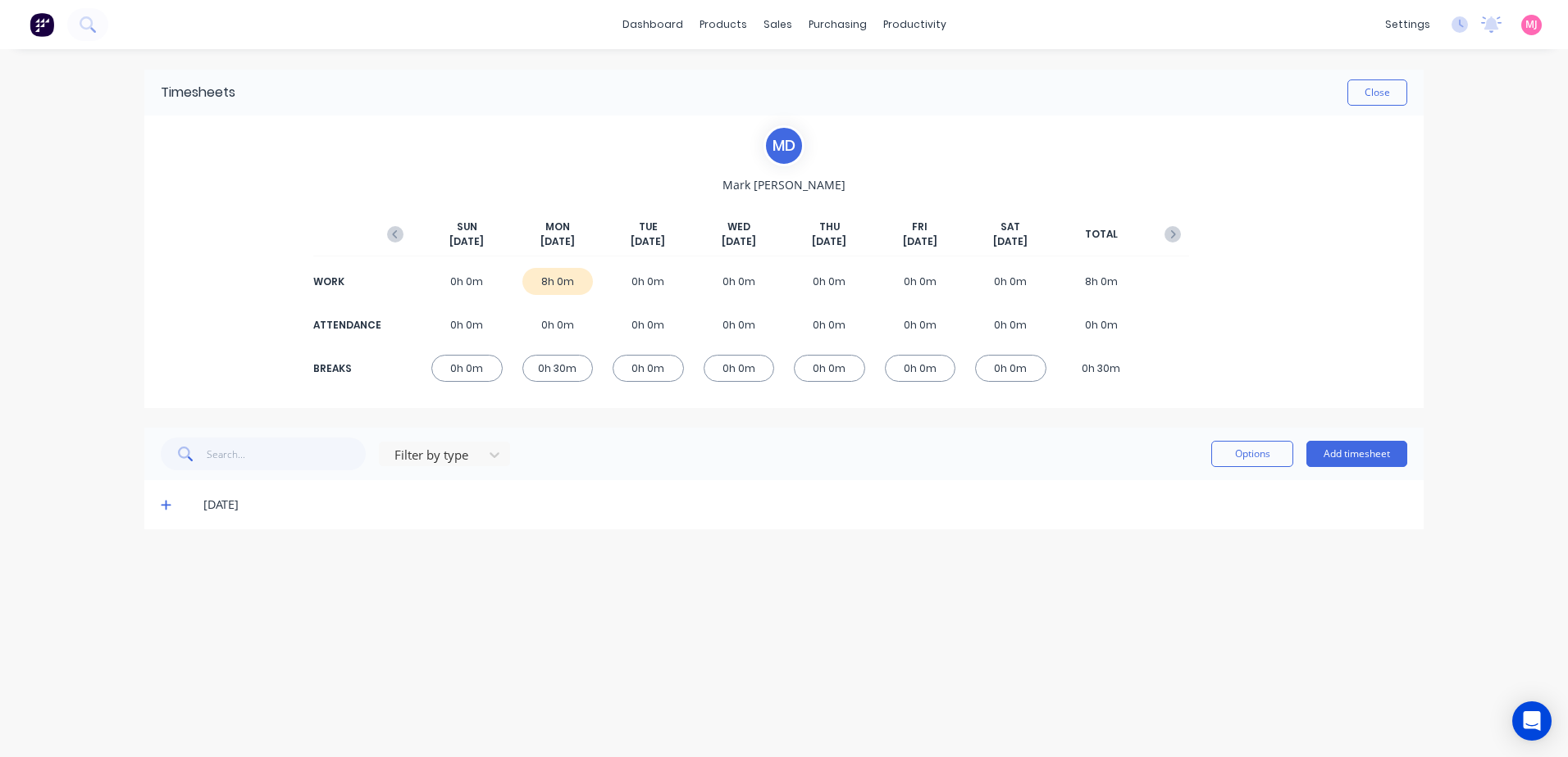
click at [163, 503] on icon at bounding box center [166, 505] width 11 height 12
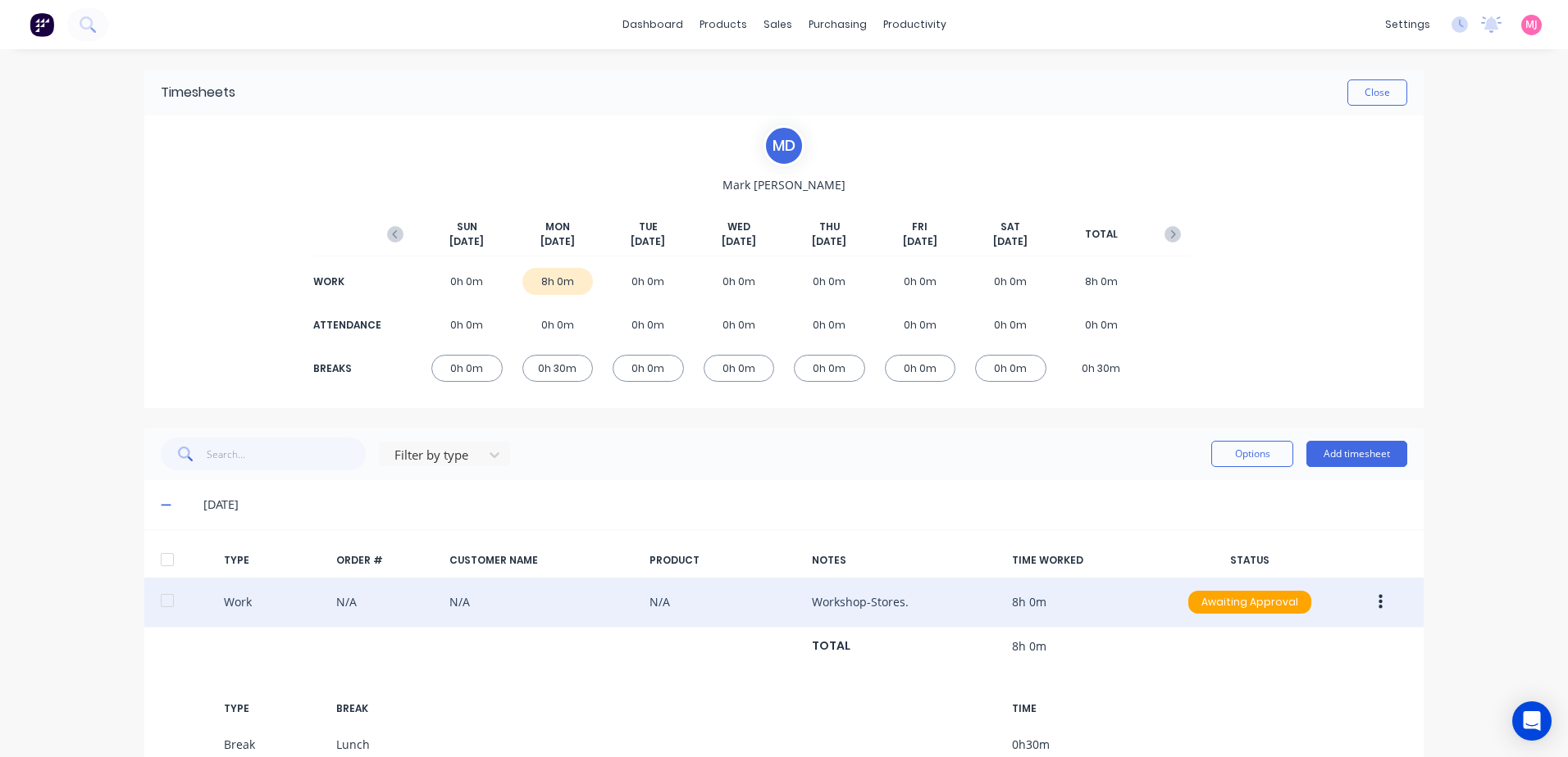
click at [1378, 600] on icon "button" at bounding box center [1380, 602] width 4 height 18
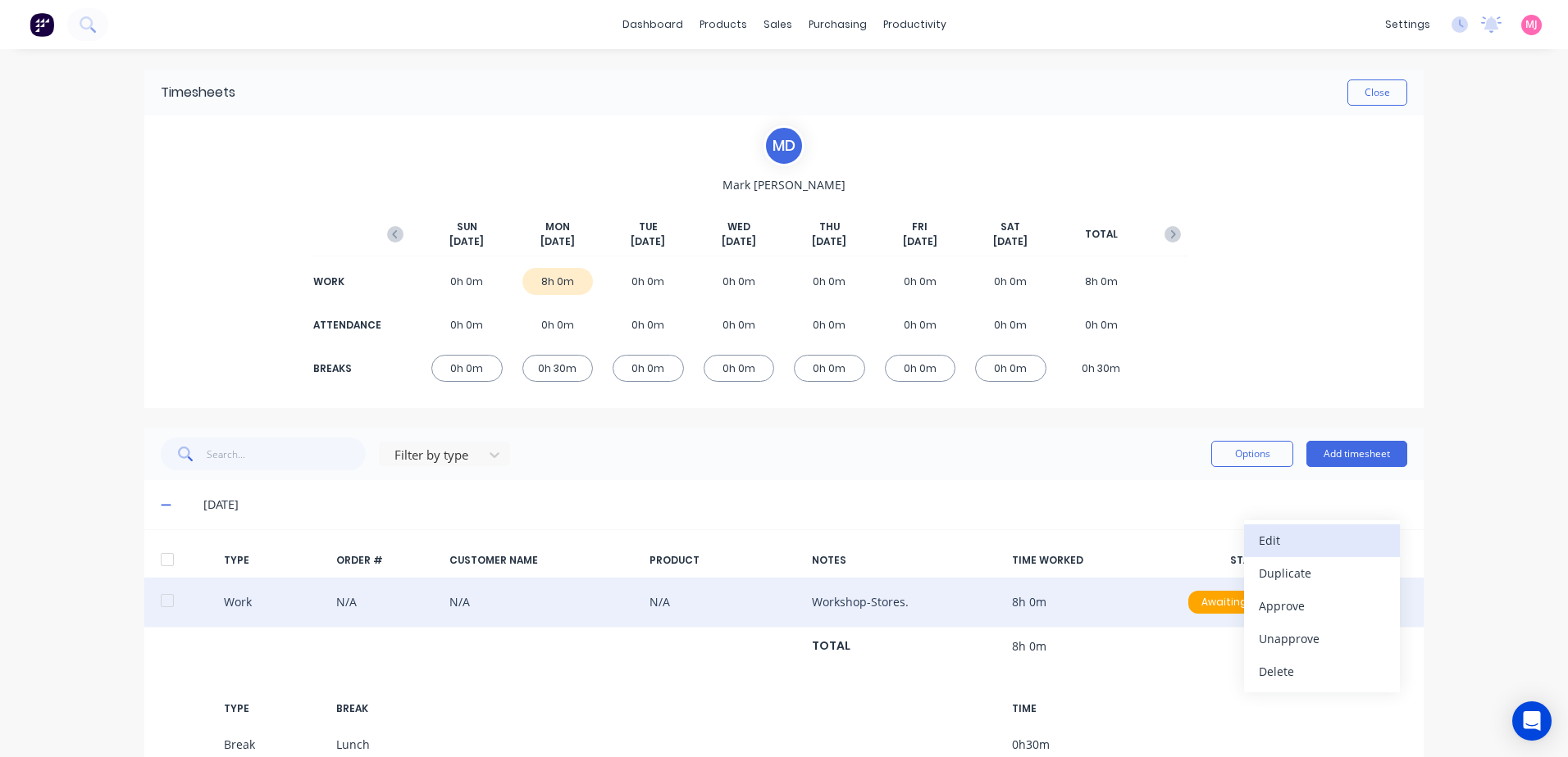
click at [1278, 539] on div "Edit" at bounding box center [1322, 540] width 127 height 24
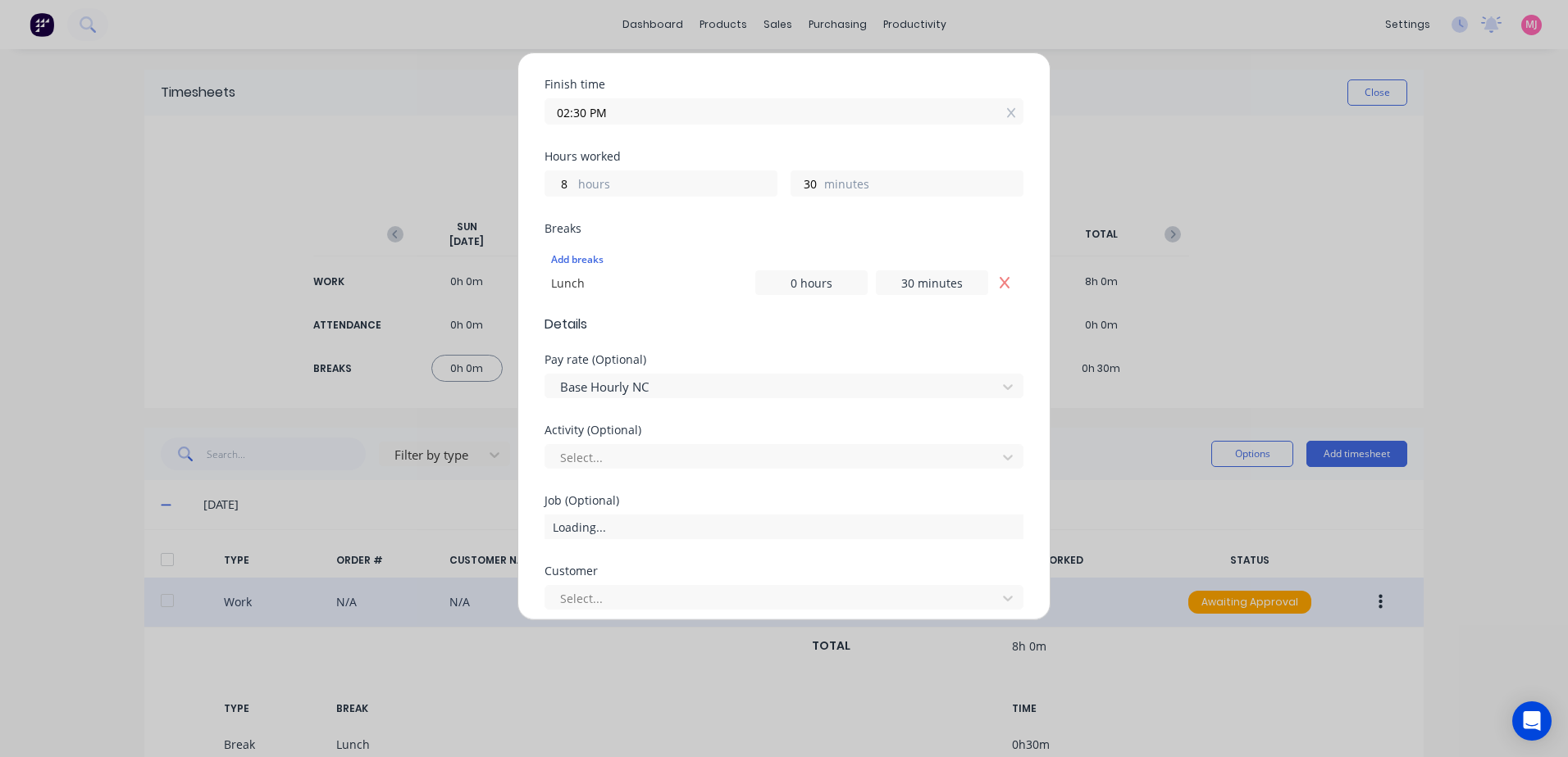
scroll to position [328, 0]
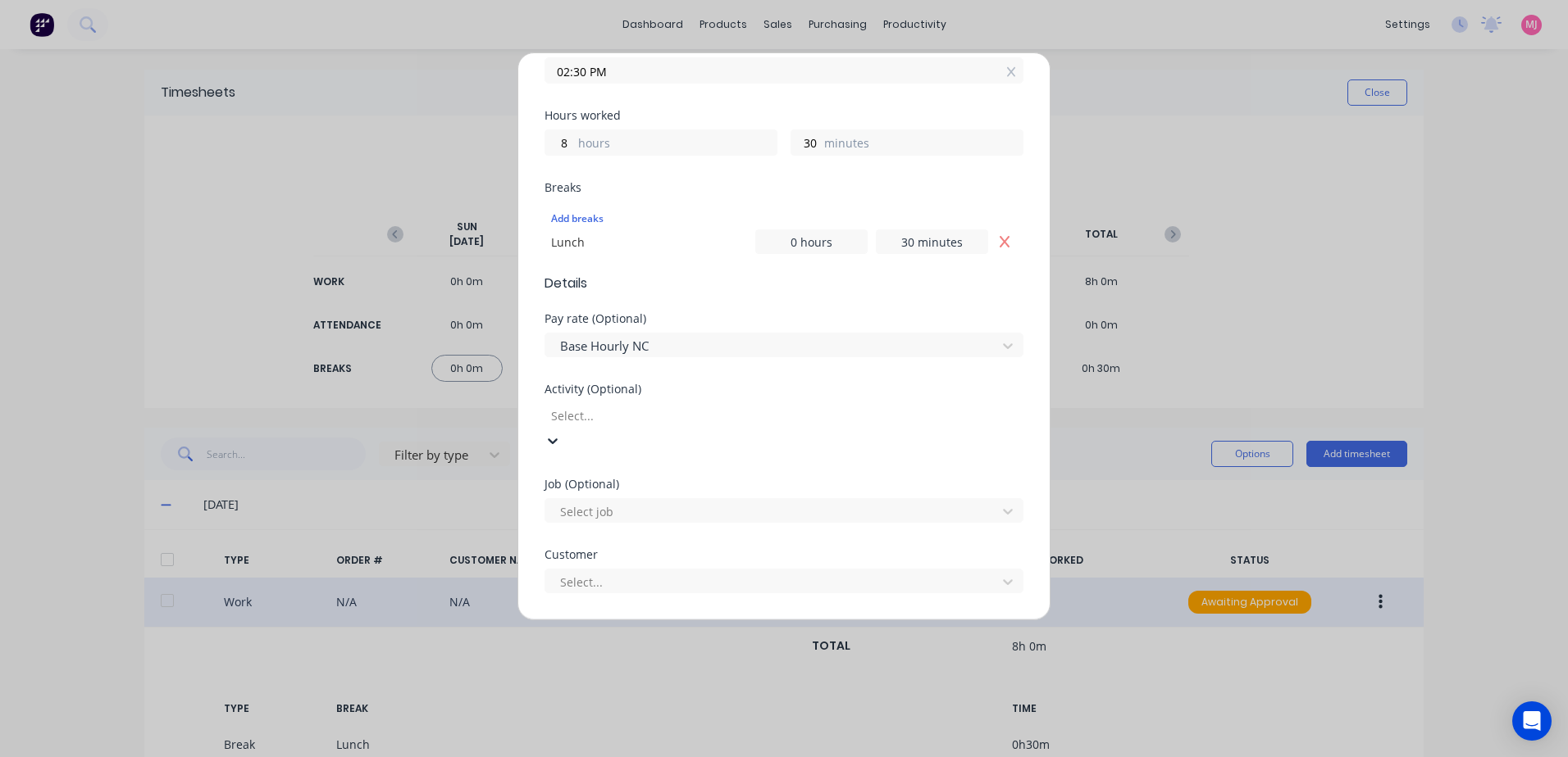
click at [605, 416] on div at bounding box center [667, 416] width 236 height 20
click at [601, 558] on div at bounding box center [773, 557] width 429 height 20
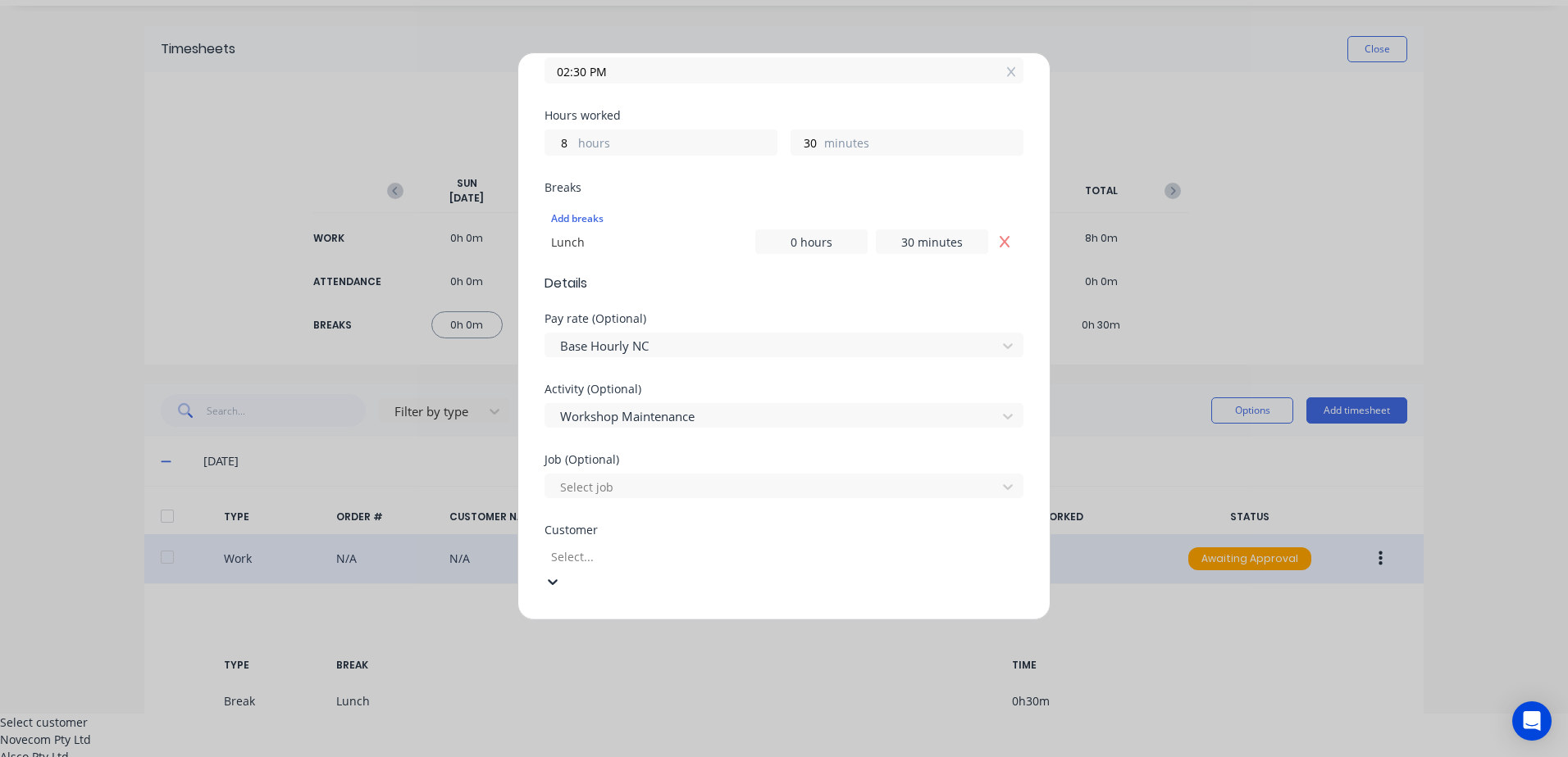
scroll to position [46, 0]
type input "hu"
drag, startPoint x: 563, startPoint y: 687, endPoint x: 613, endPoint y: 620, distance: 83.6
click at [563, 756] on div "Hushpak" at bounding box center [784, 771] width 1568 height 17
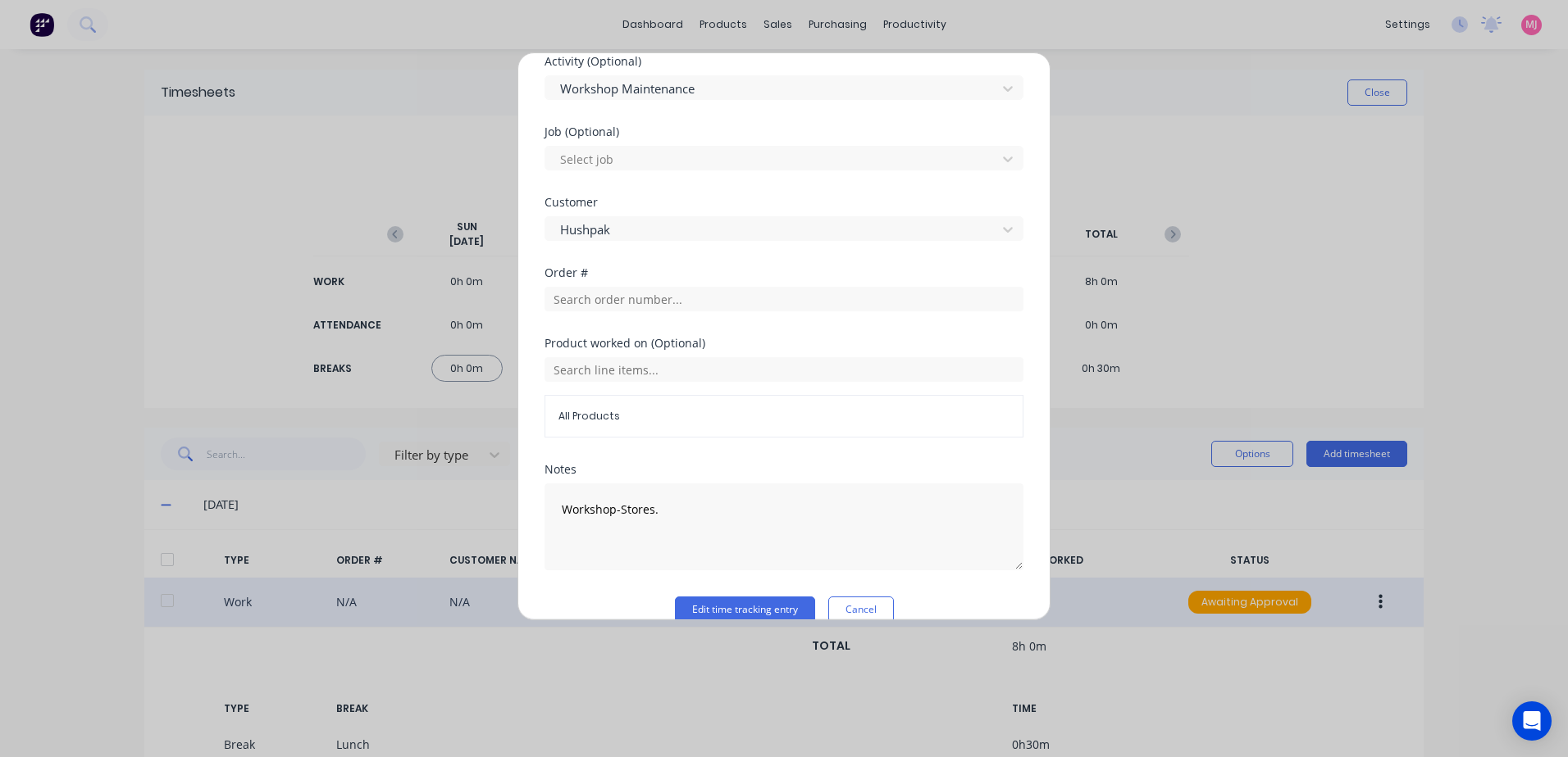
scroll to position [682, 0]
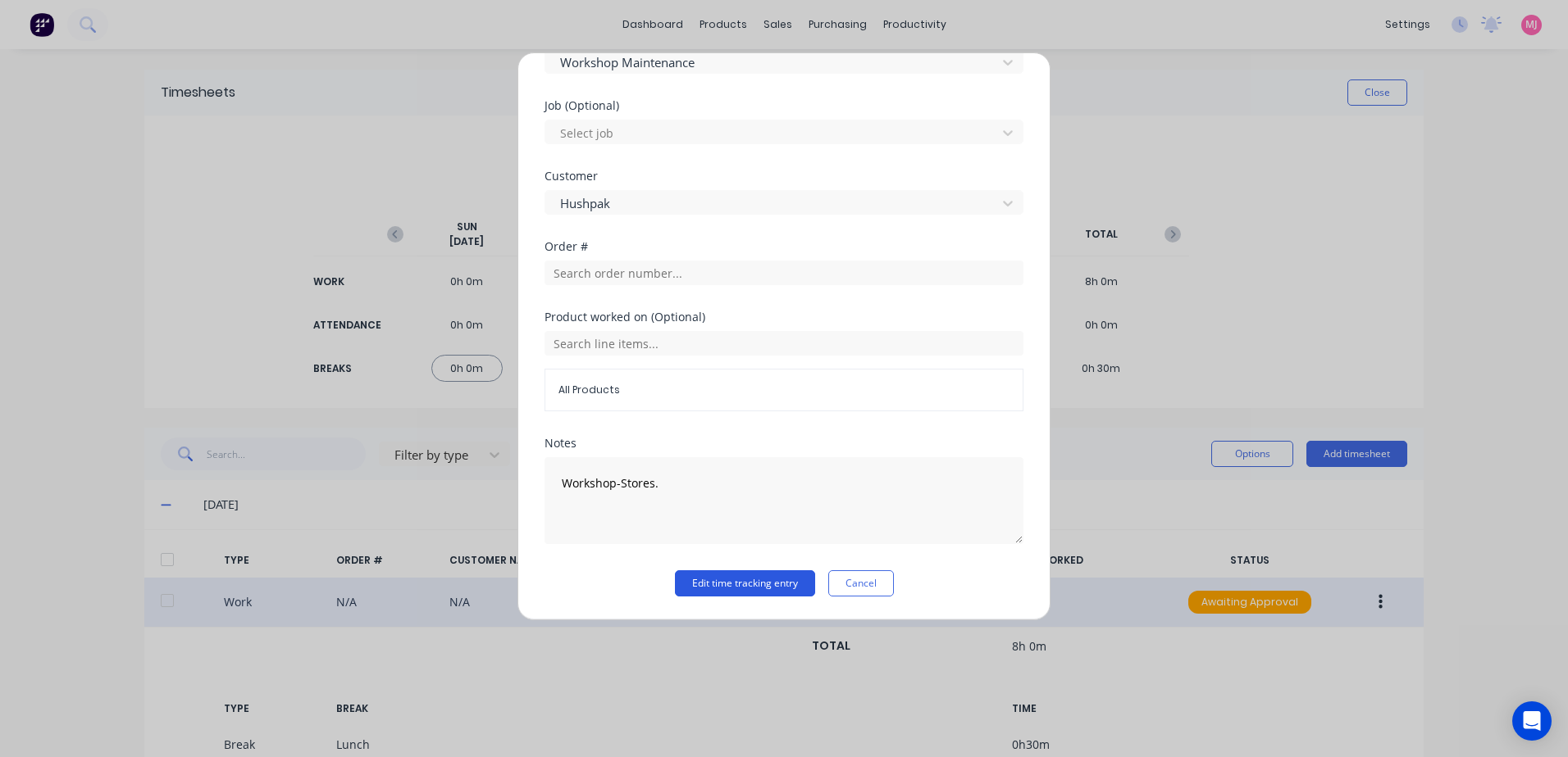
click at [694, 587] on button "Edit time tracking entry" at bounding box center [745, 583] width 140 height 26
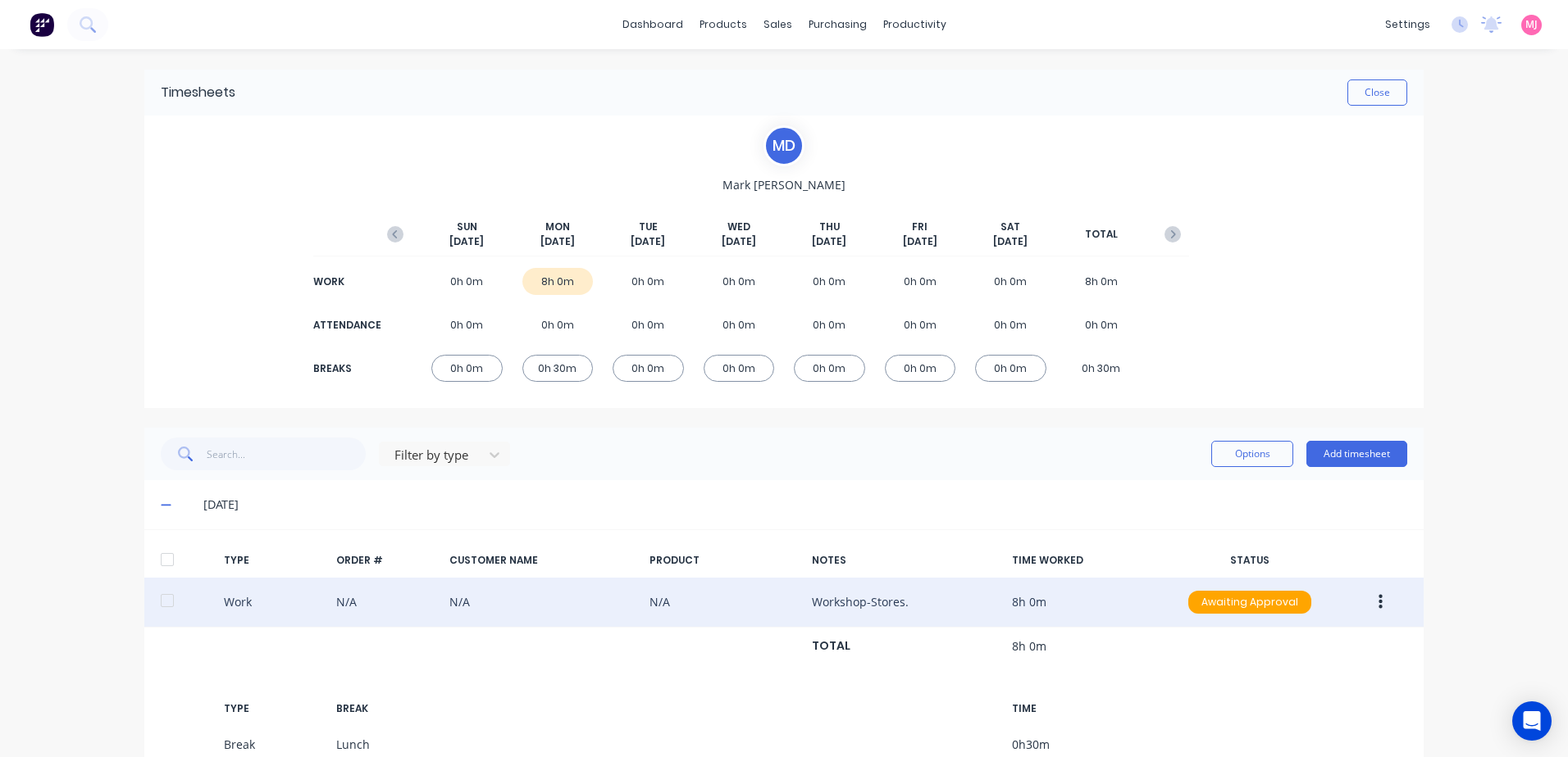
click at [1378, 604] on icon "button" at bounding box center [1380, 602] width 4 height 18
click at [1270, 605] on div "Approve" at bounding box center [1322, 606] width 127 height 24
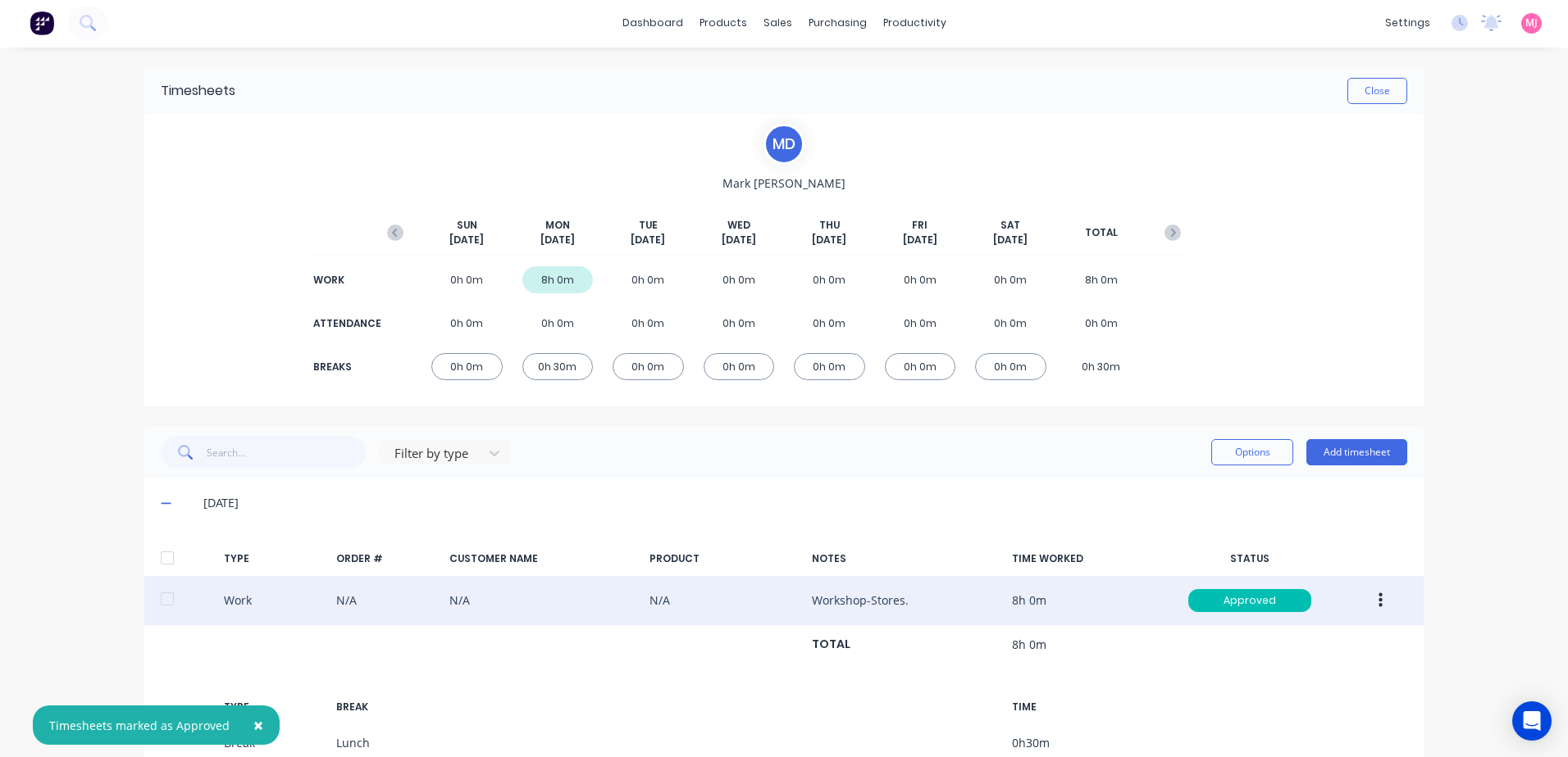
scroll to position [0, 0]
click at [1375, 89] on button "Close" at bounding box center [1377, 92] width 60 height 26
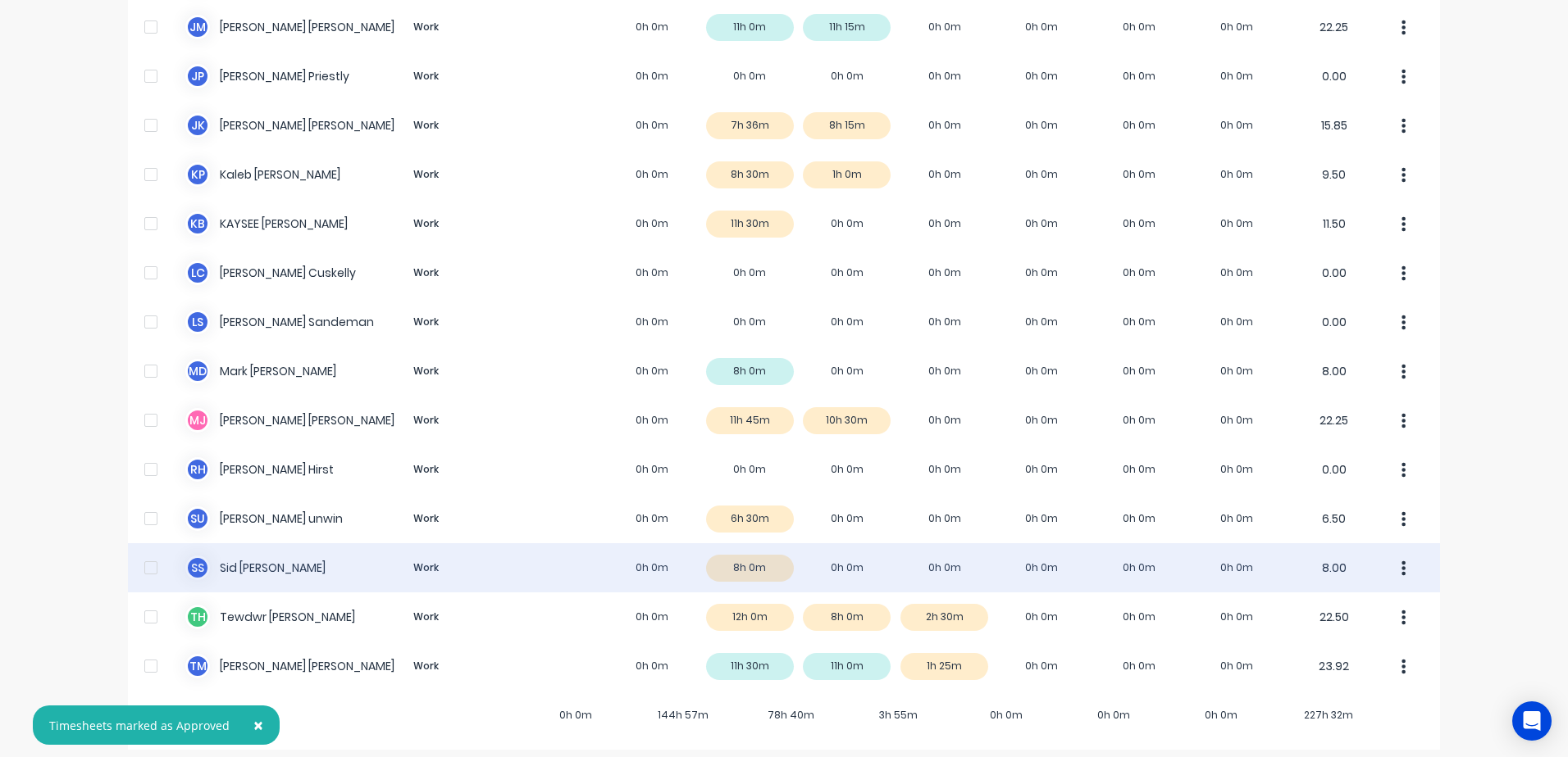
scroll to position [1110, 0]
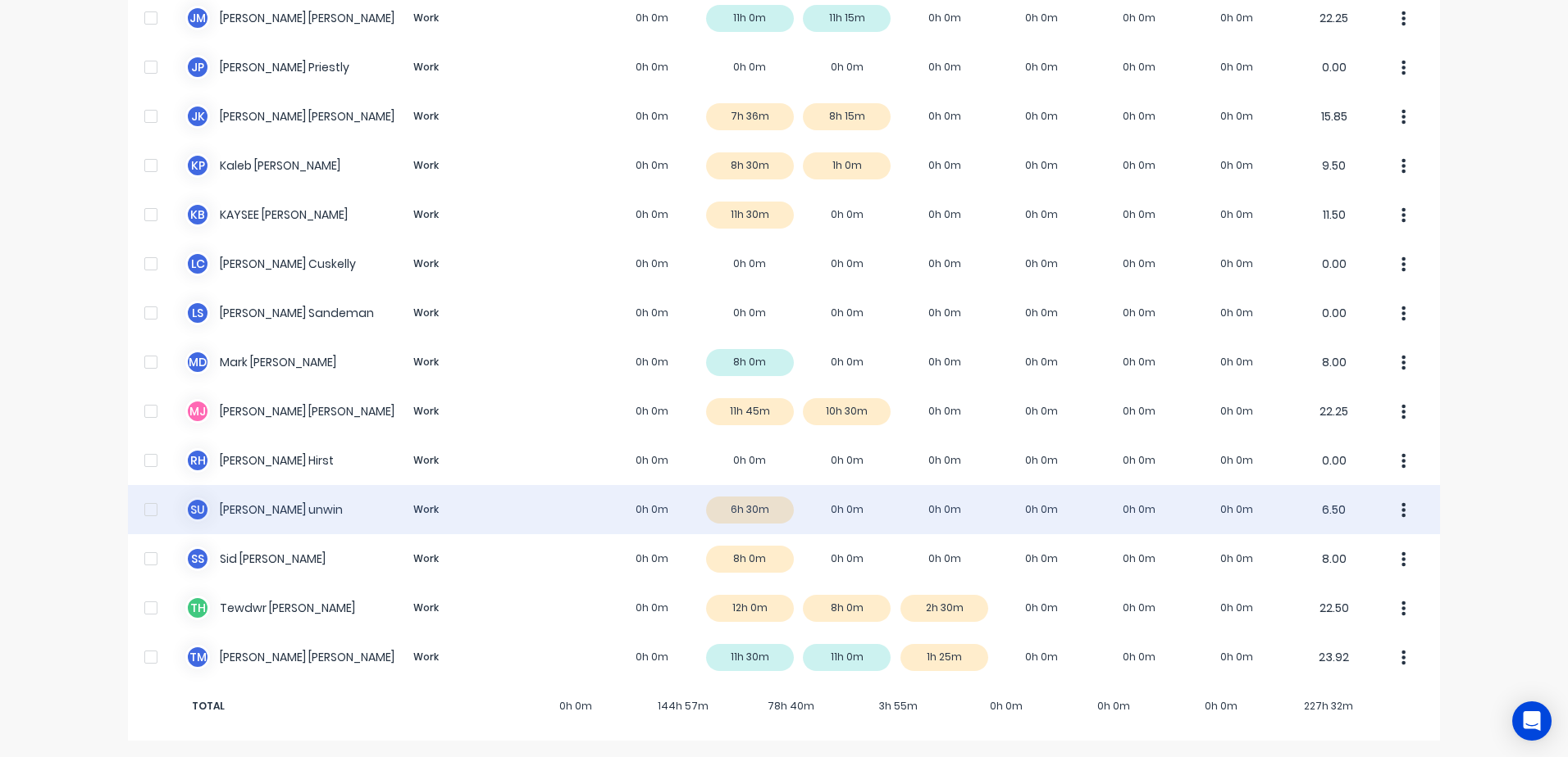
click at [751, 506] on div "s u [PERSON_NAME] Work 0h 0m 6h 30m 0h 0m 0h 0m 0h 0m 0h 0m 0h 0m 6.50" at bounding box center [784, 510] width 1312 height 49
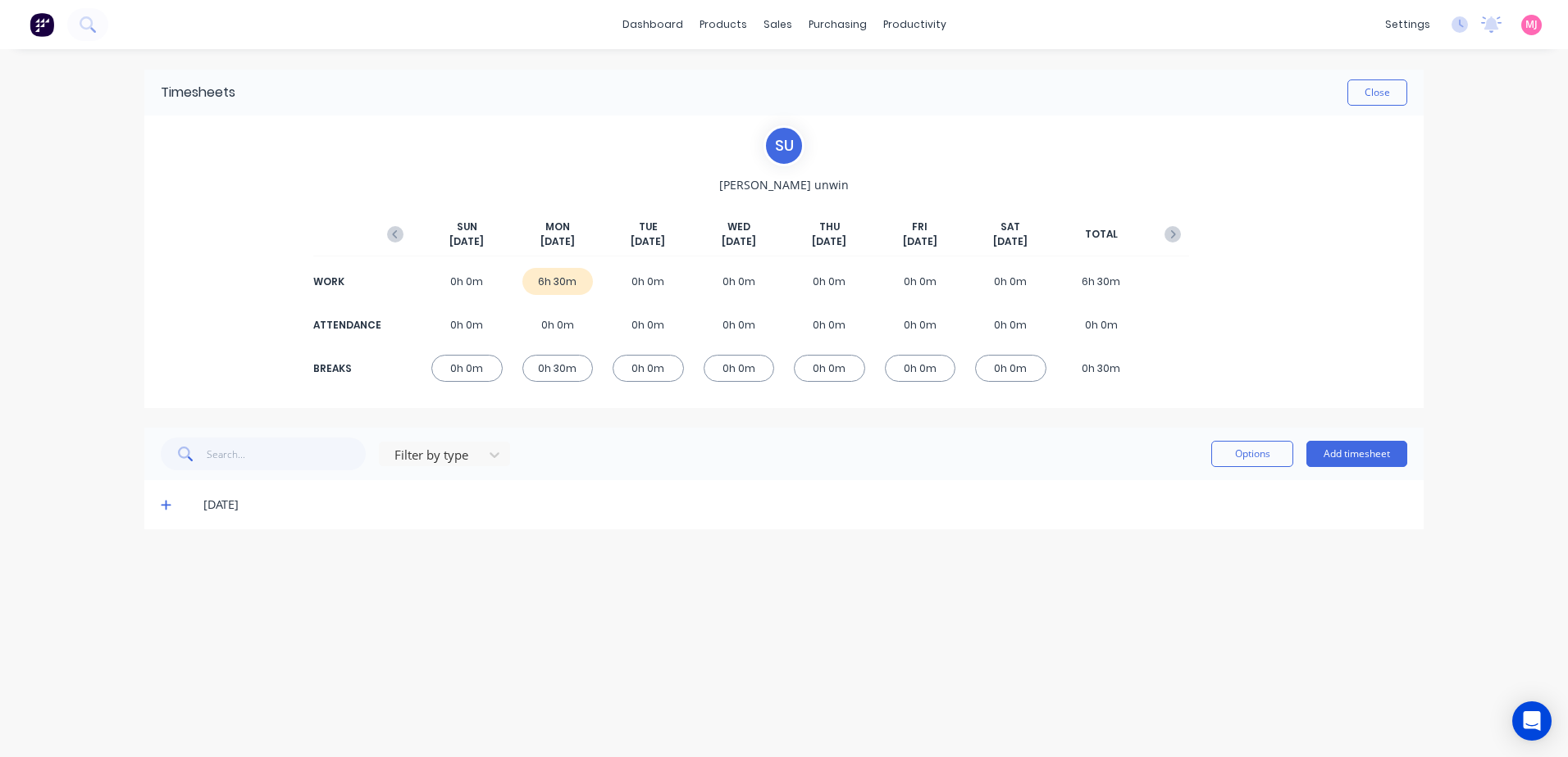
click at [168, 507] on icon at bounding box center [166, 505] width 11 height 12
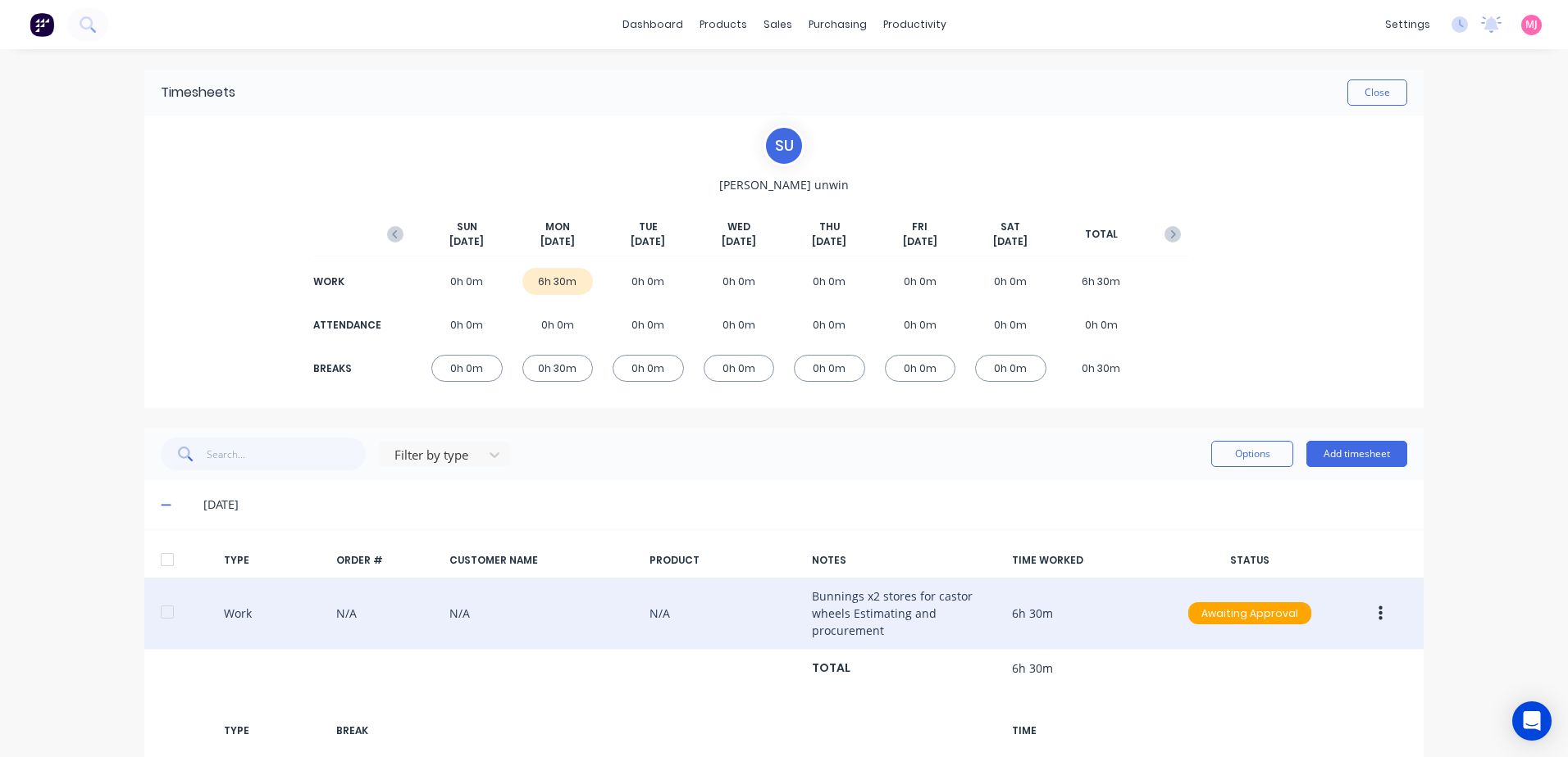
click at [1378, 613] on icon "button" at bounding box center [1380, 613] width 4 height 15
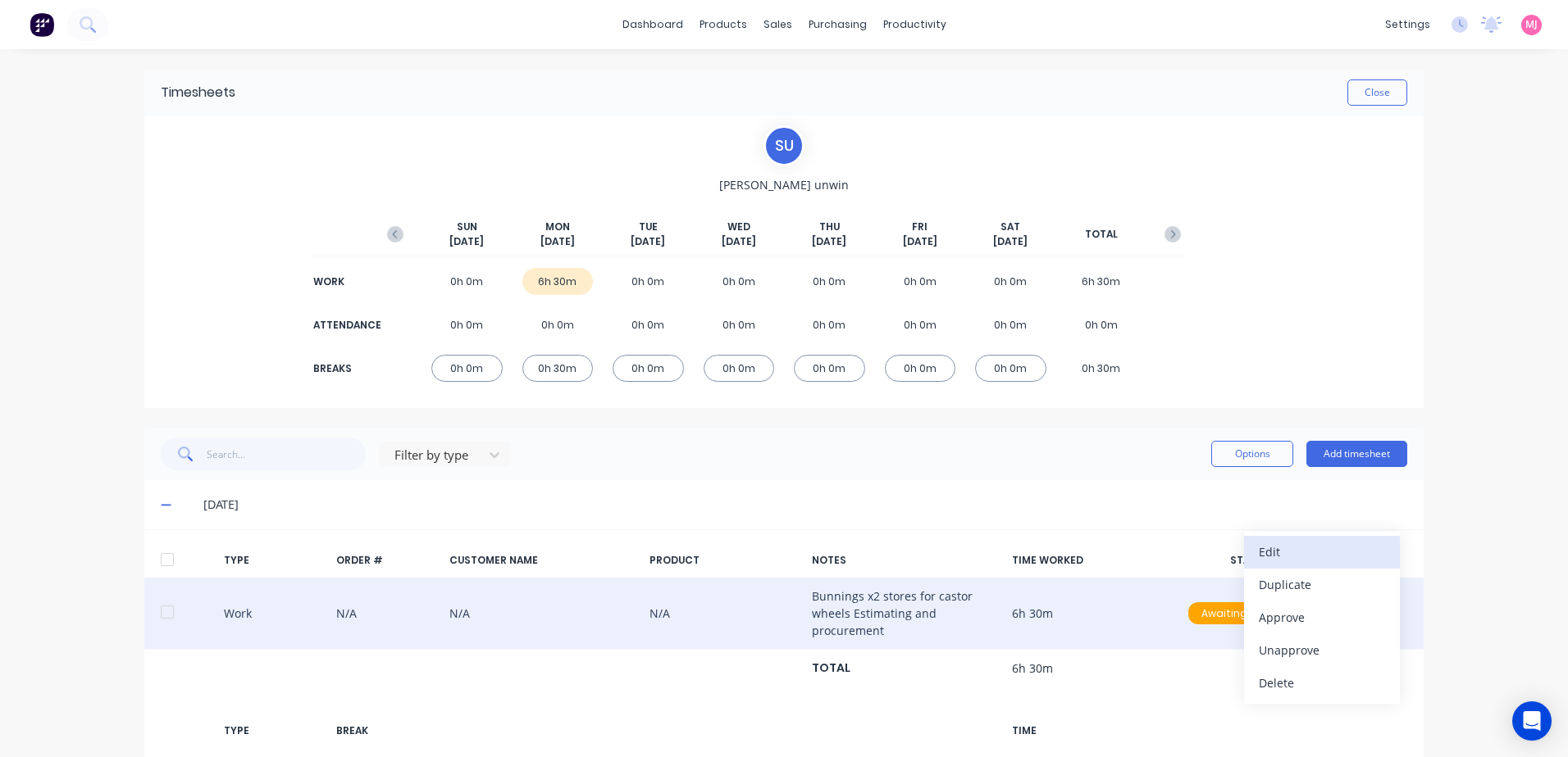
click at [1285, 553] on div "Edit" at bounding box center [1322, 552] width 127 height 24
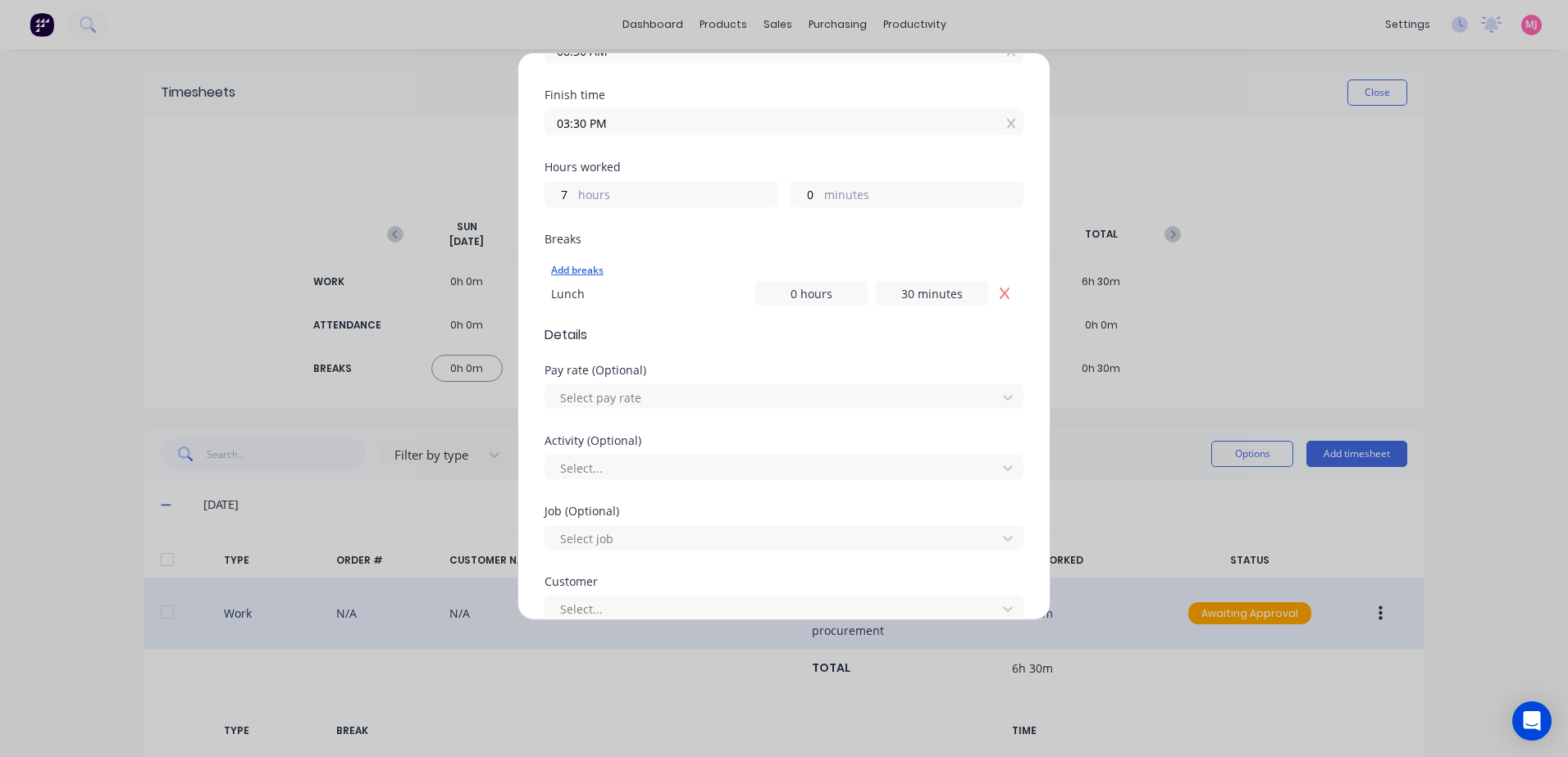
scroll to position [328, 0]
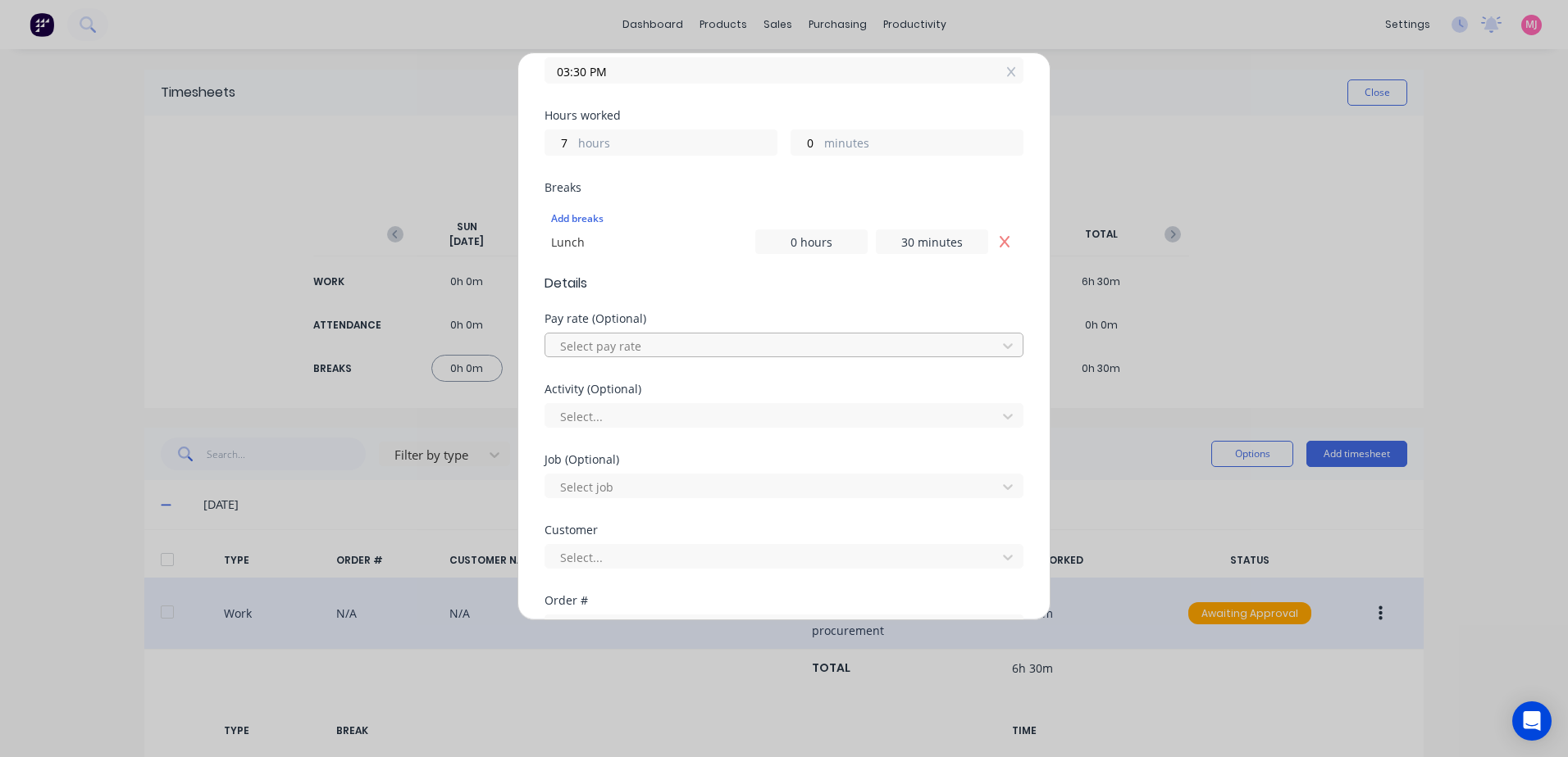
click at [590, 346] on div at bounding box center [773, 346] width 429 height 20
click at [590, 418] on div at bounding box center [773, 416] width 429 height 20
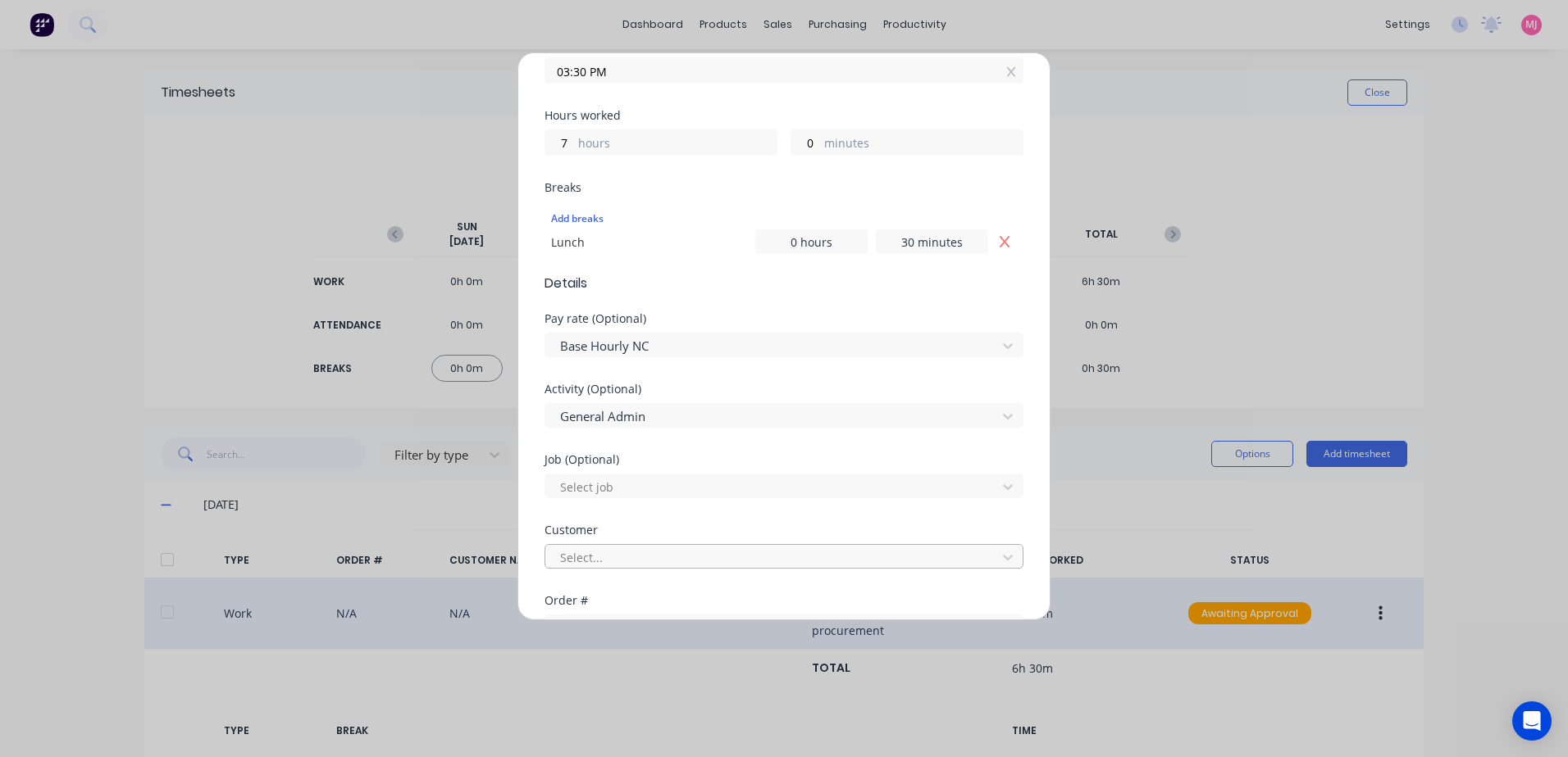
click at [594, 556] on div at bounding box center [773, 557] width 429 height 20
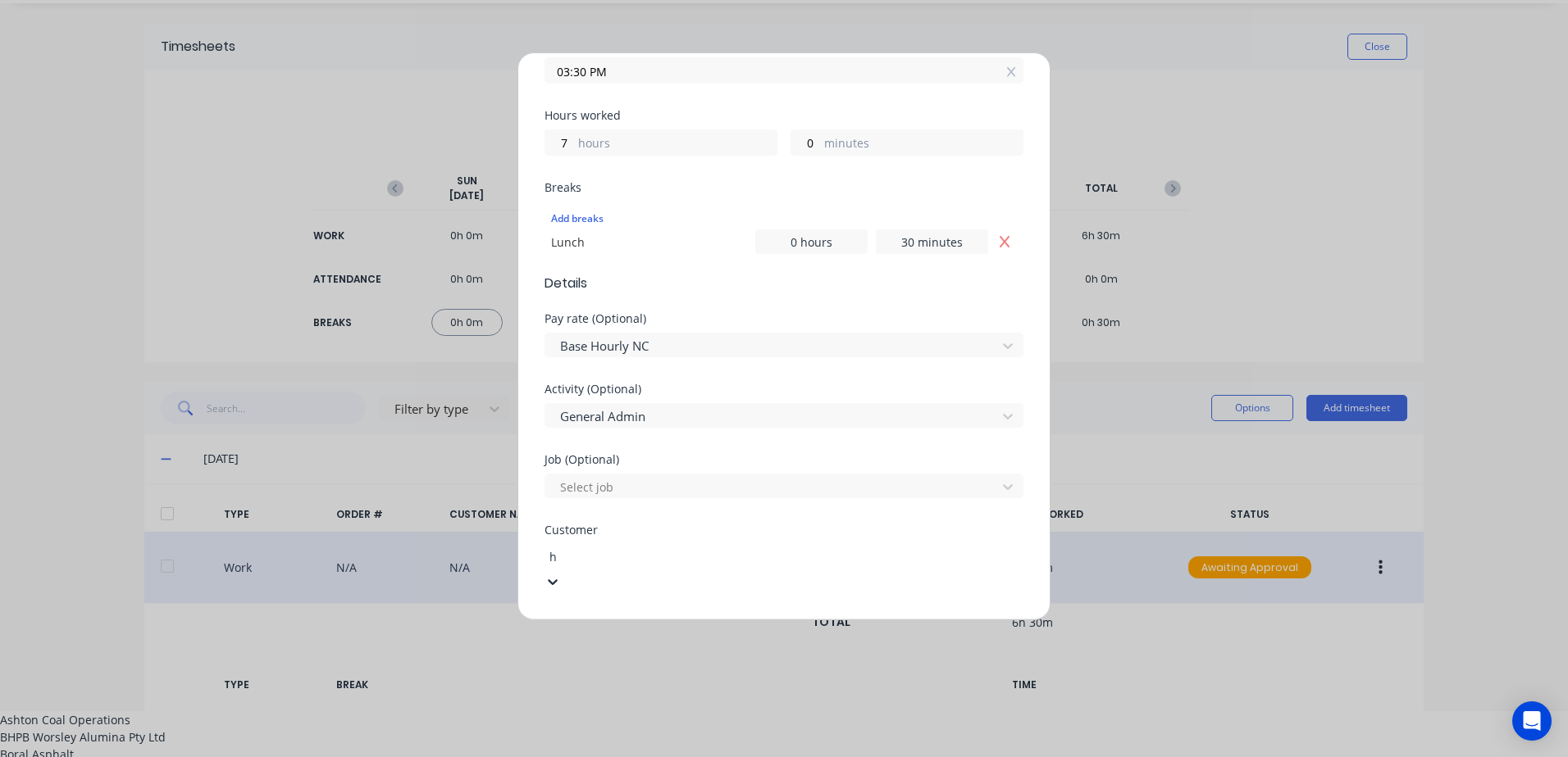
type input "hu"
click at [574, 756] on div "Hushpak" at bounding box center [784, 771] width 1568 height 17
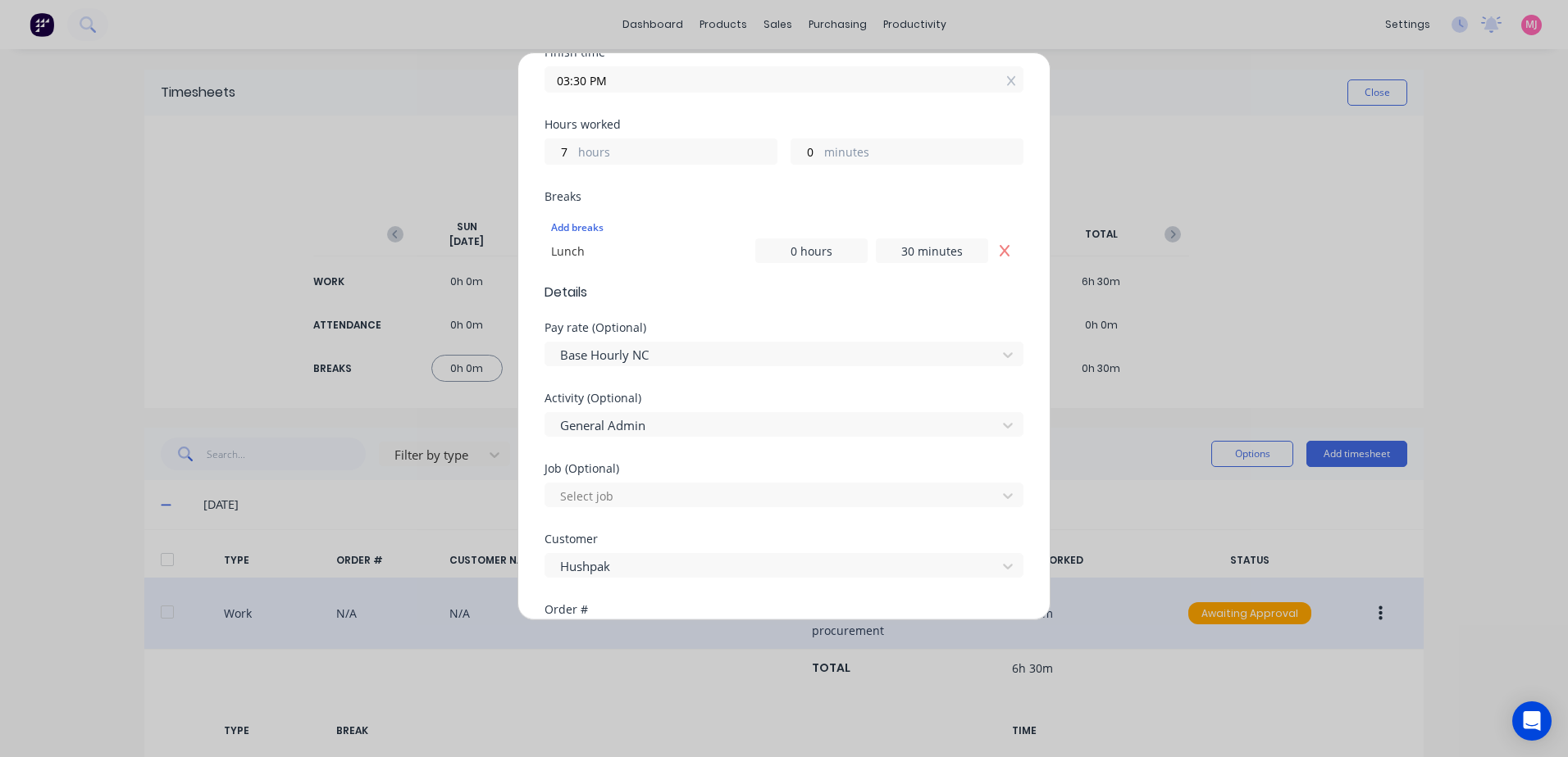
scroll to position [191, 0]
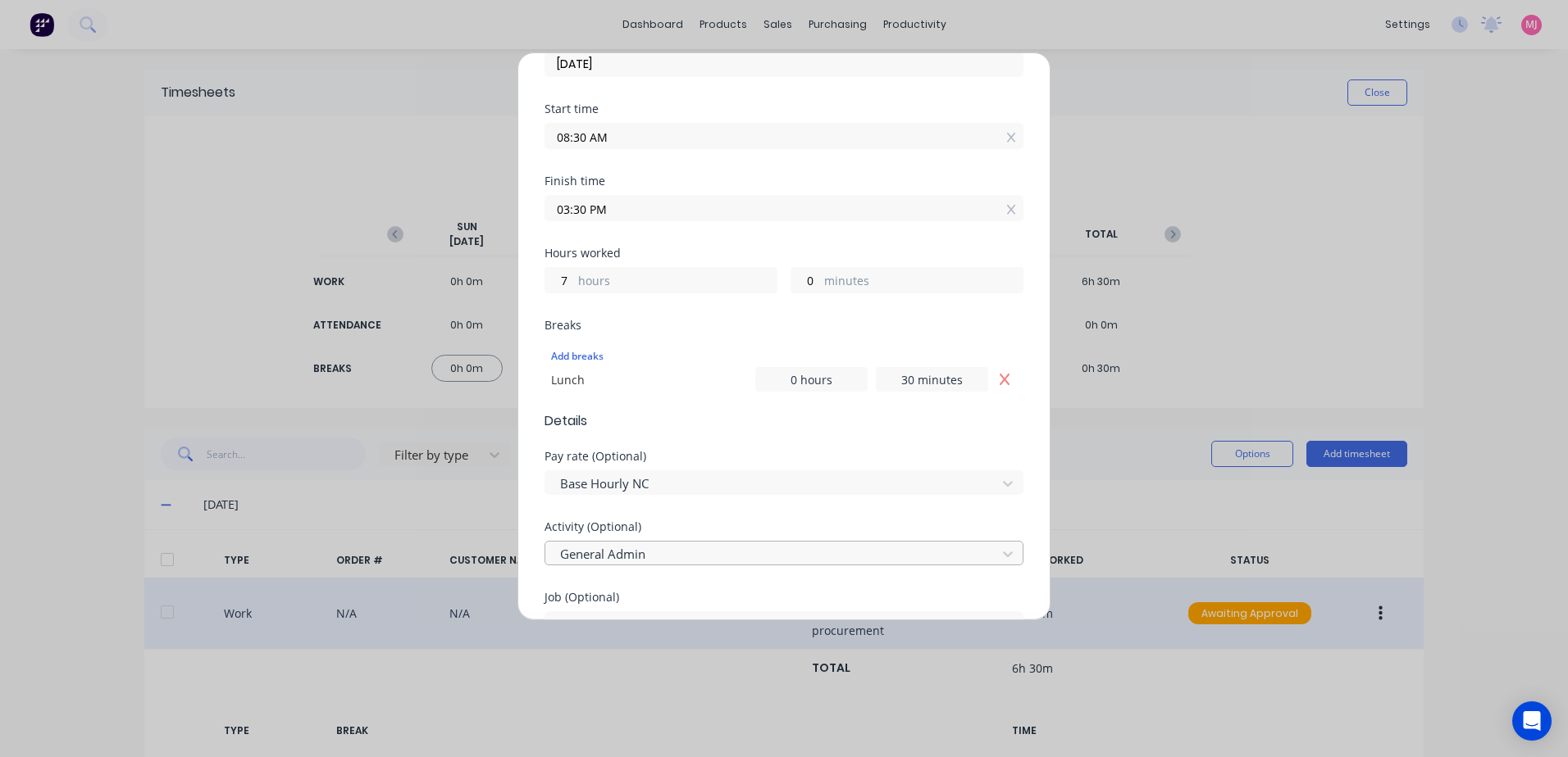
click at [662, 556] on div at bounding box center [773, 555] width 429 height 20
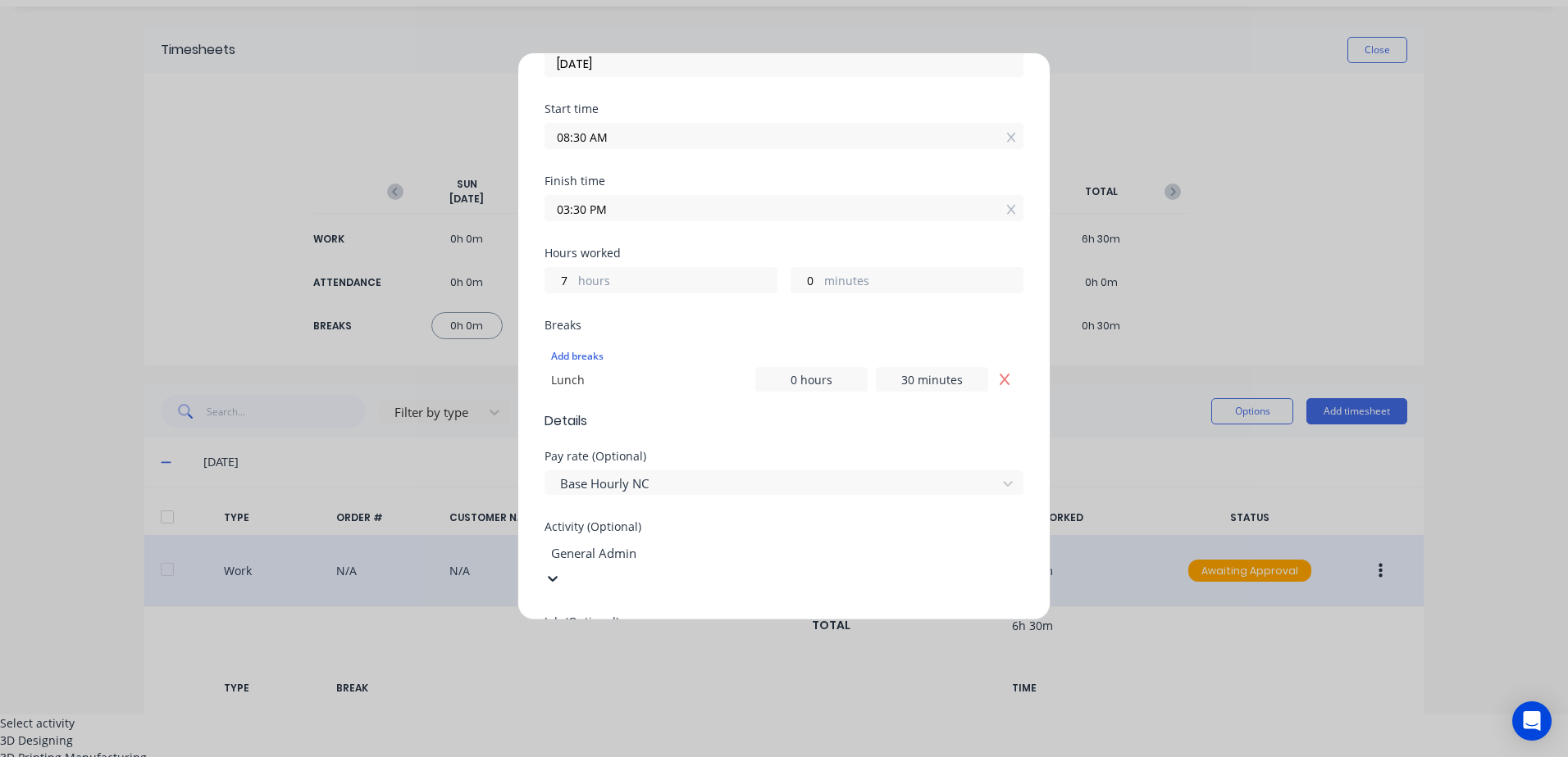
scroll to position [738, 0]
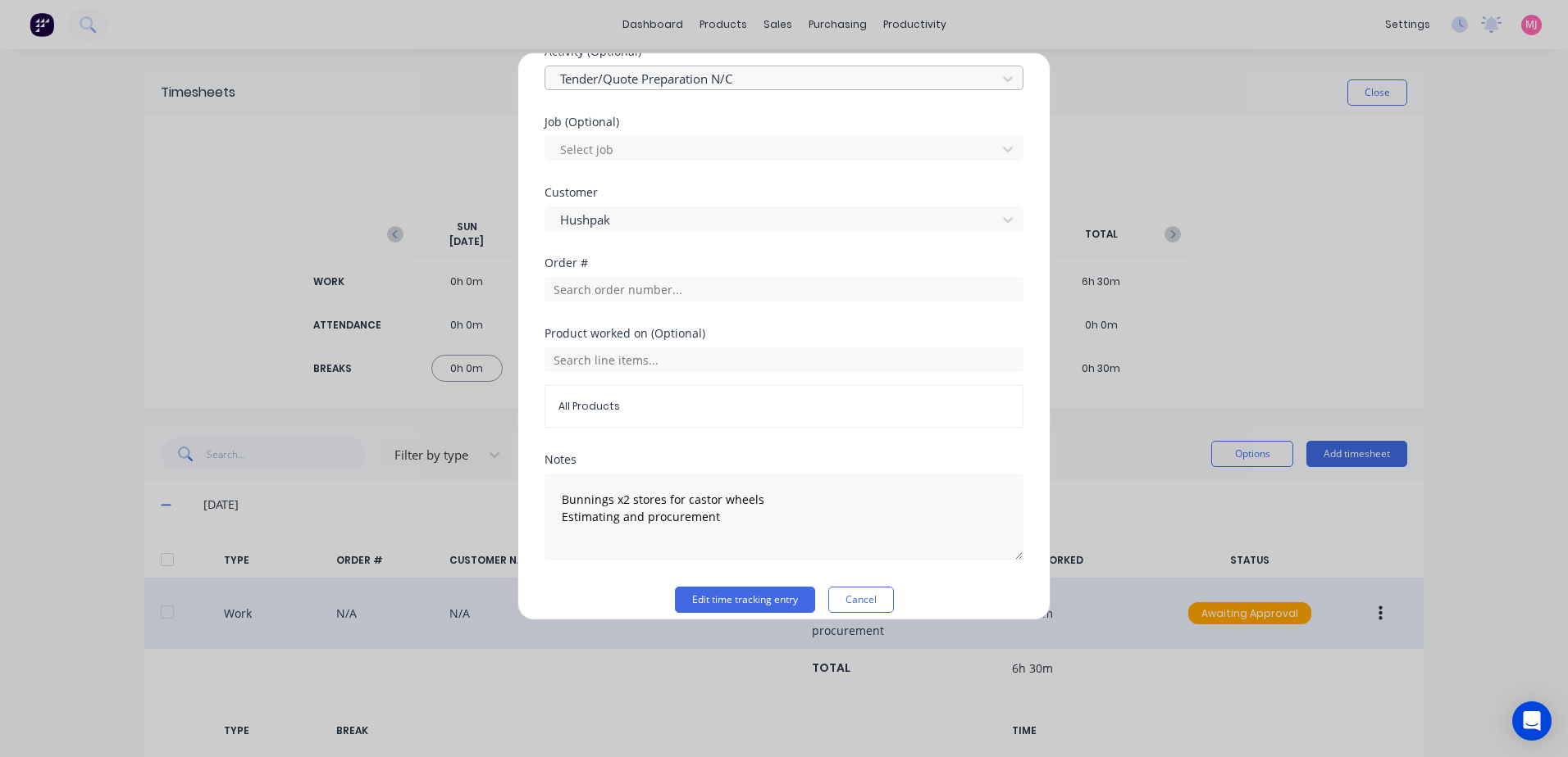
scroll to position [682, 0]
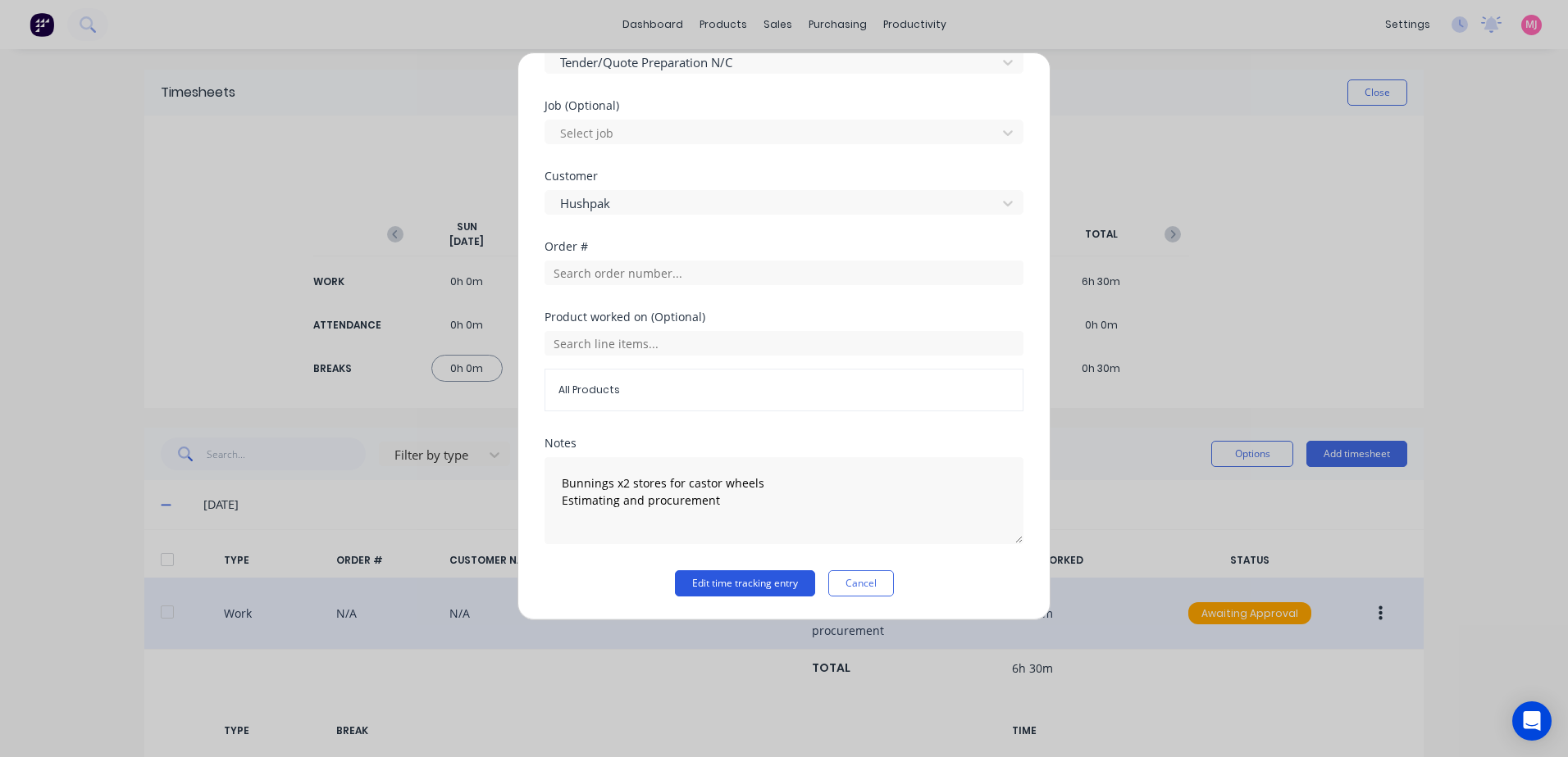
click at [694, 587] on button "Edit time tracking entry" at bounding box center [745, 583] width 140 height 26
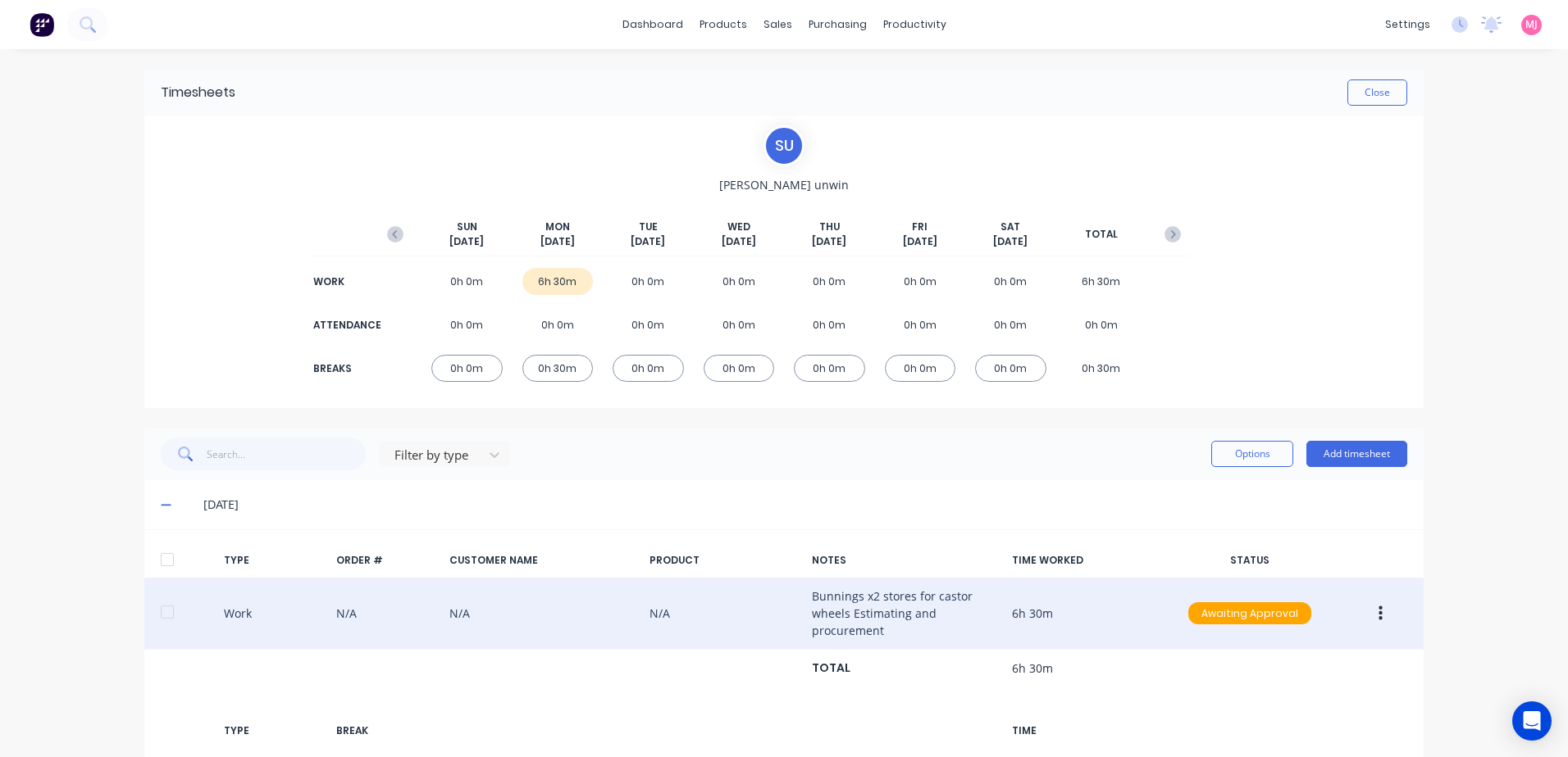
click at [1378, 611] on icon "button" at bounding box center [1380, 614] width 4 height 18
click at [1272, 616] on div "Approve" at bounding box center [1322, 617] width 127 height 24
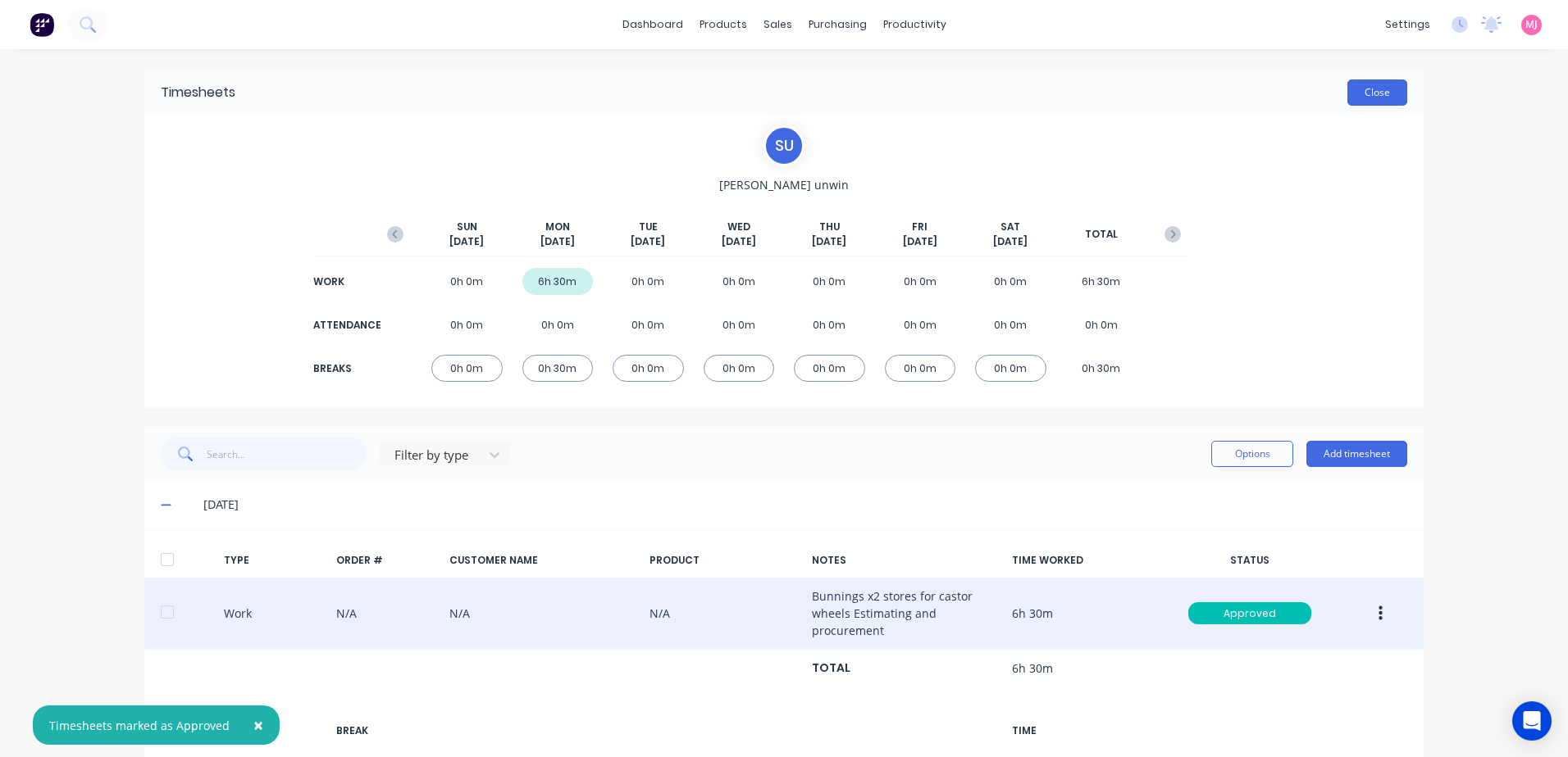
click at [1383, 91] on button "Close" at bounding box center [1377, 92] width 60 height 26
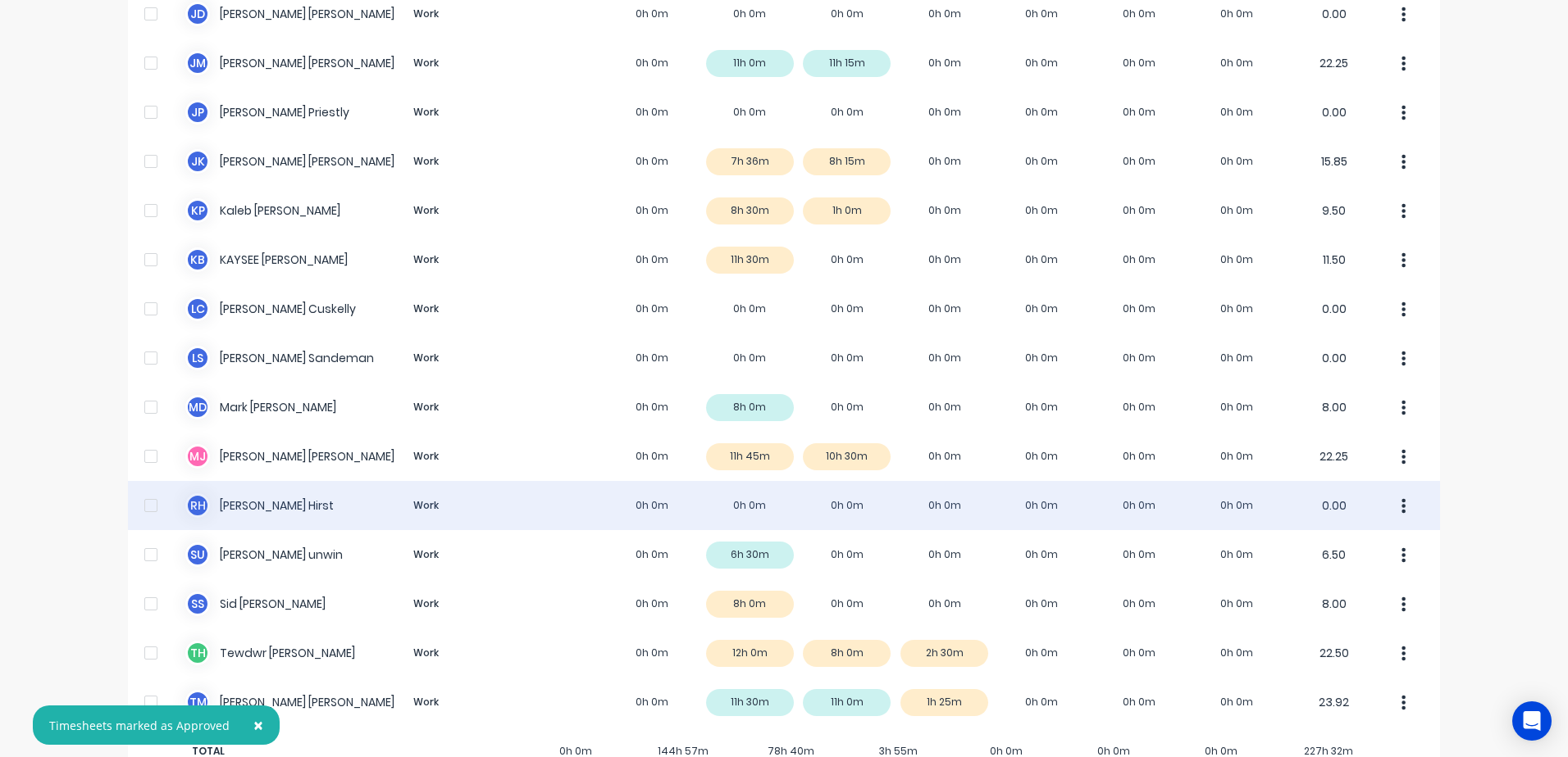
scroll to position [1110, 0]
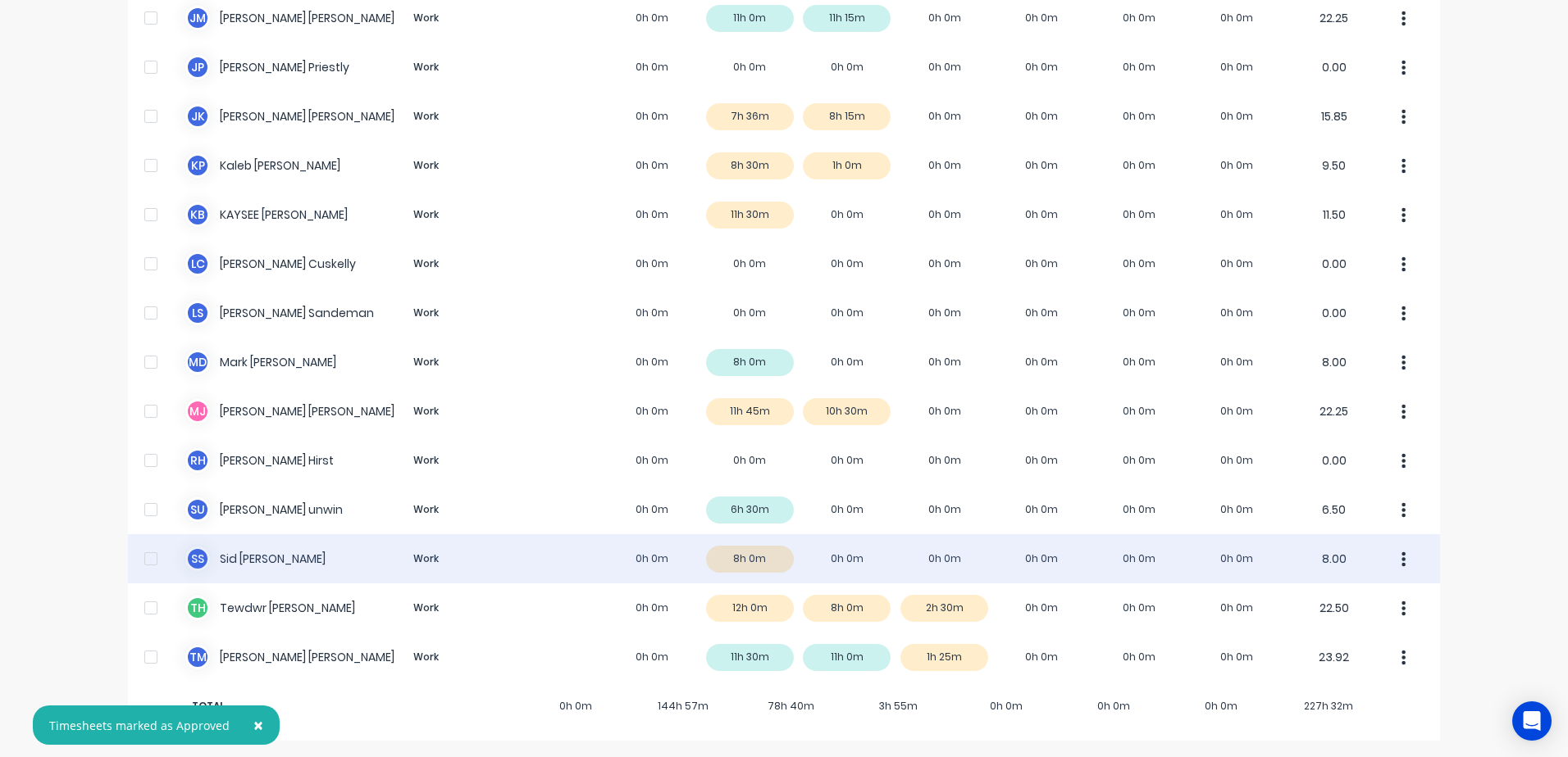
click at [765, 556] on div "S S [PERSON_NAME] Work 0h 0m 8h 0m 0h 0m 0h 0m 0h 0m 0h 0m 0h 0m 8.00" at bounding box center [784, 559] width 1312 height 49
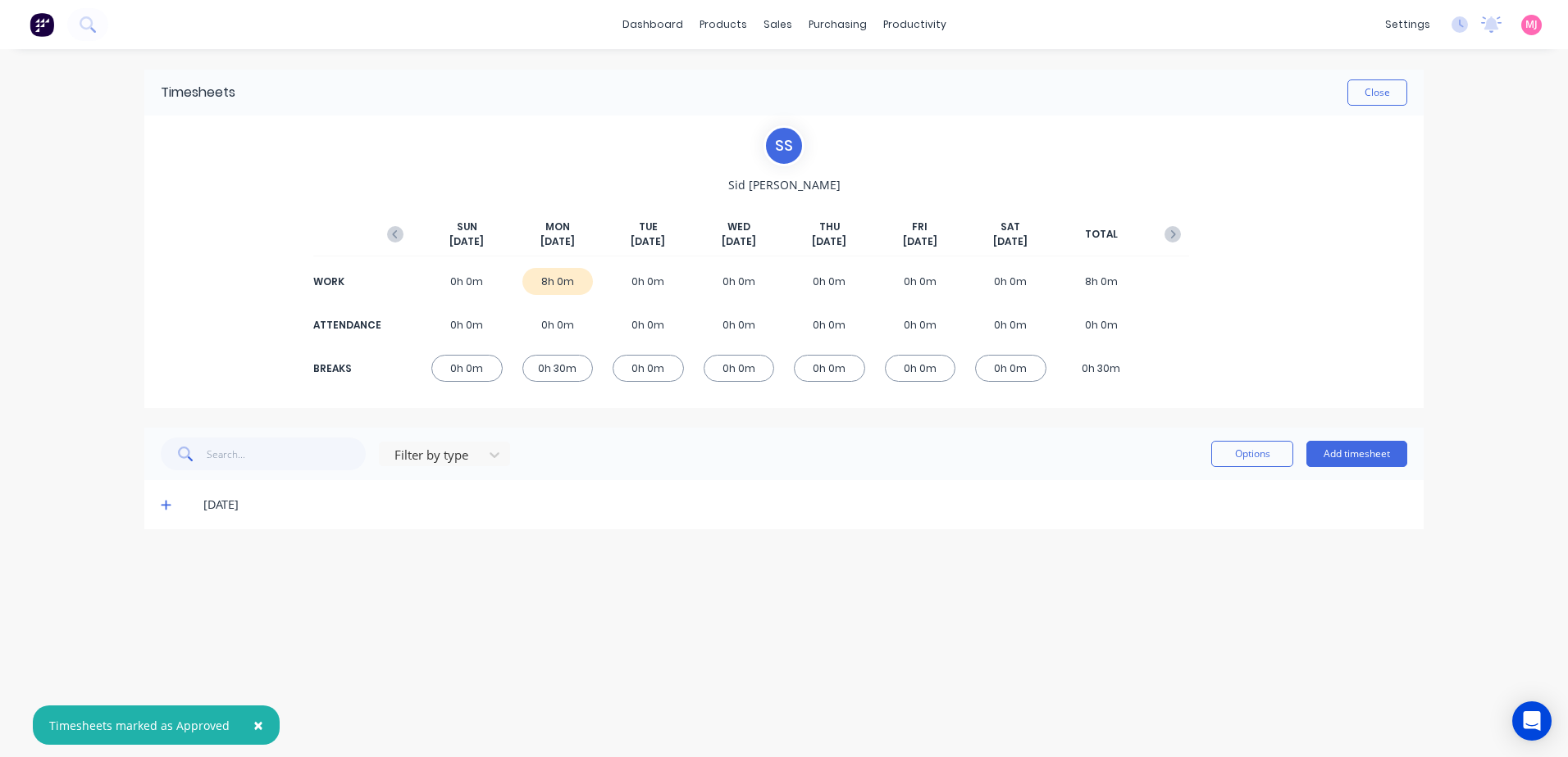
click at [165, 503] on icon at bounding box center [166, 506] width 10 height 10
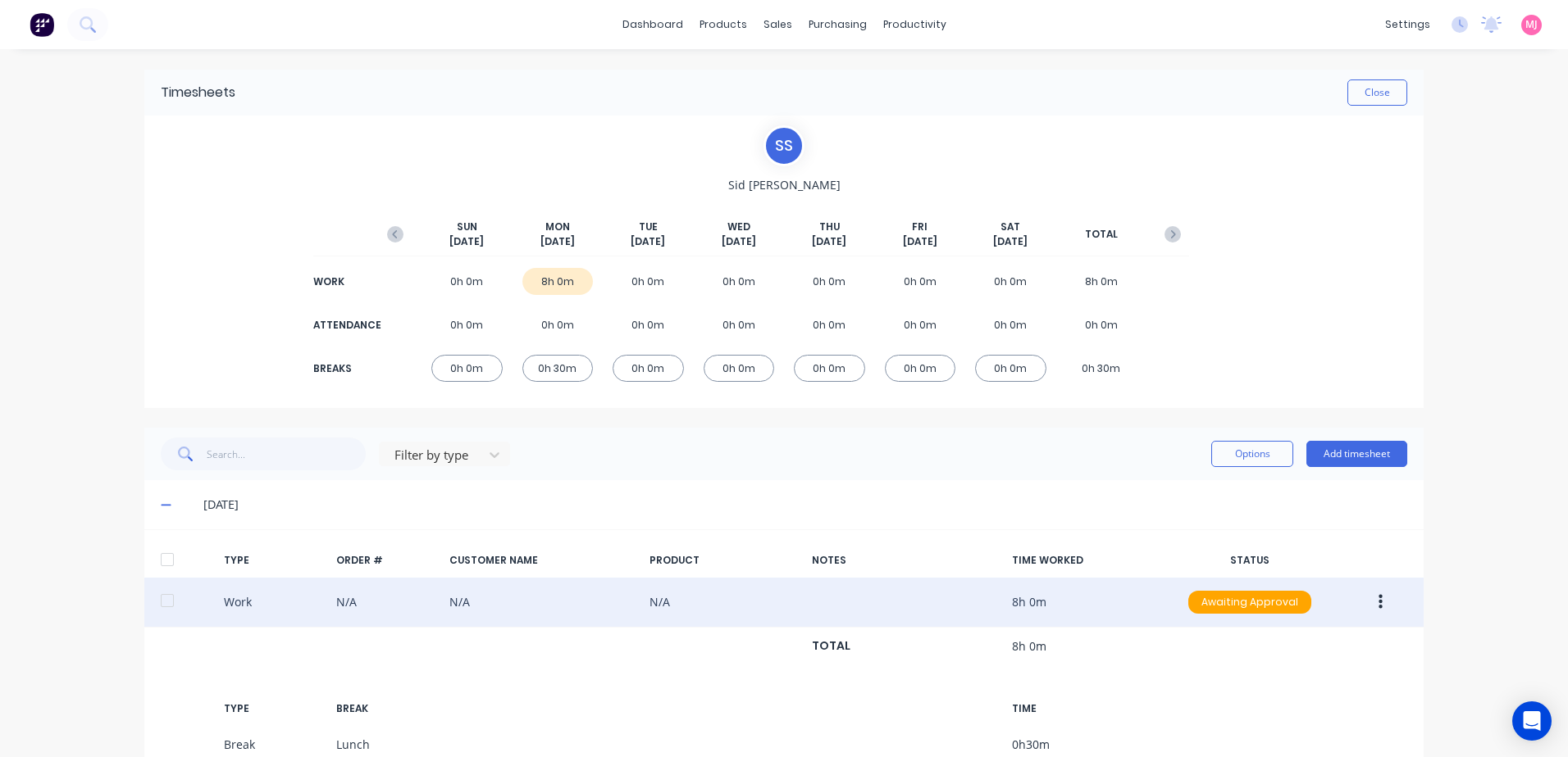
click at [1378, 602] on icon "button" at bounding box center [1380, 602] width 4 height 18
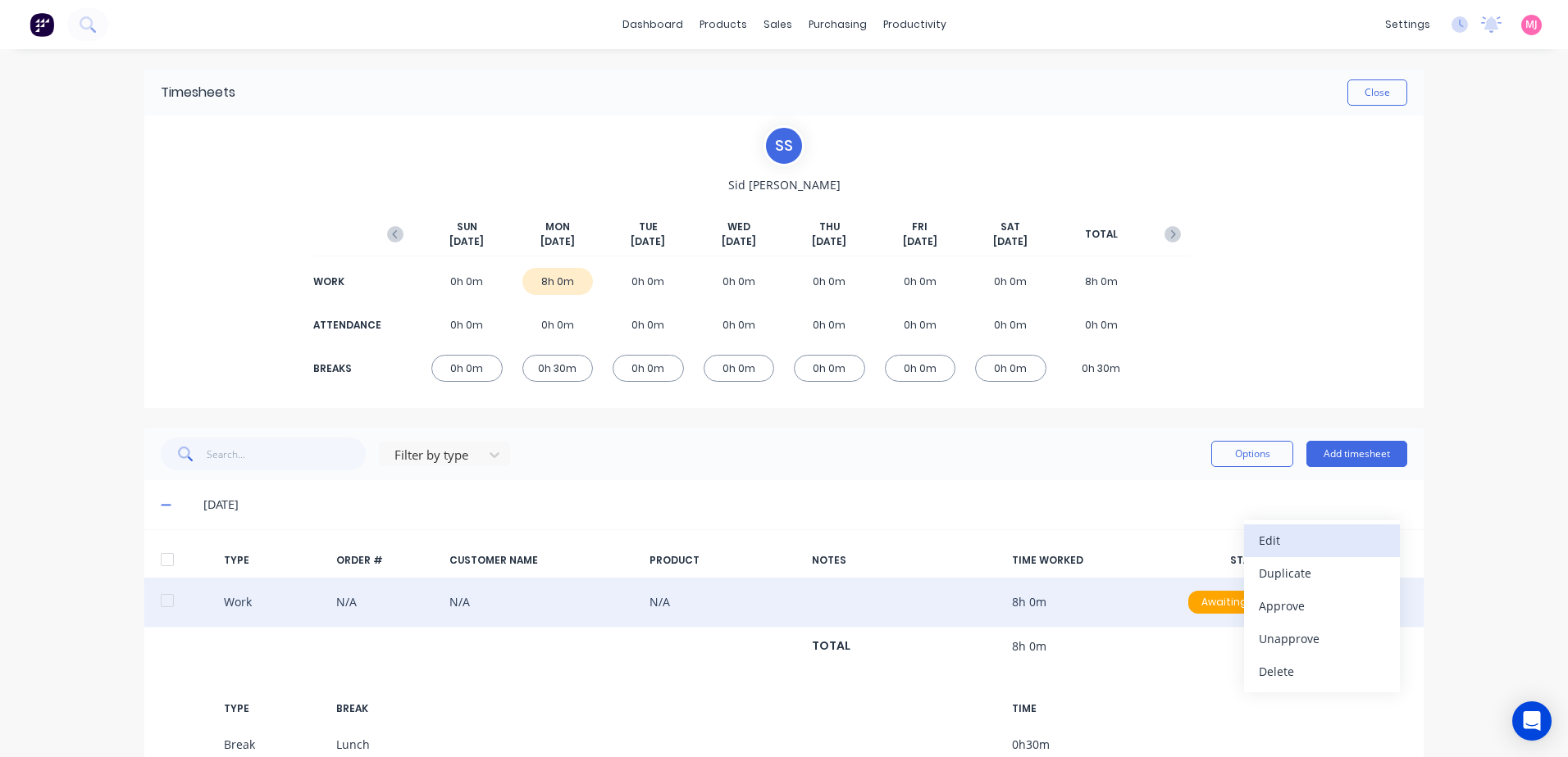
click at [1276, 543] on div "Edit" at bounding box center [1322, 540] width 127 height 24
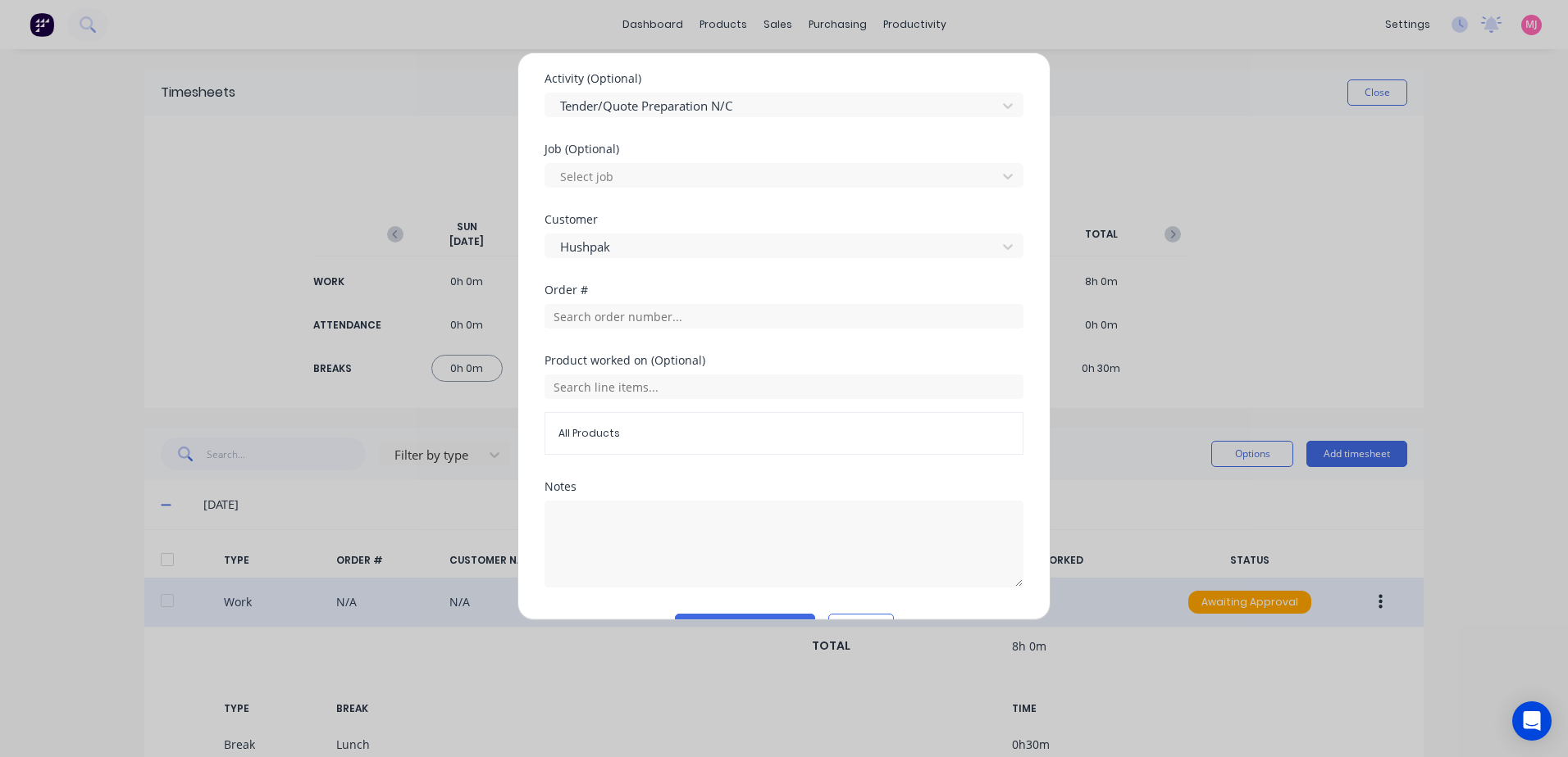
scroll to position [682, 0]
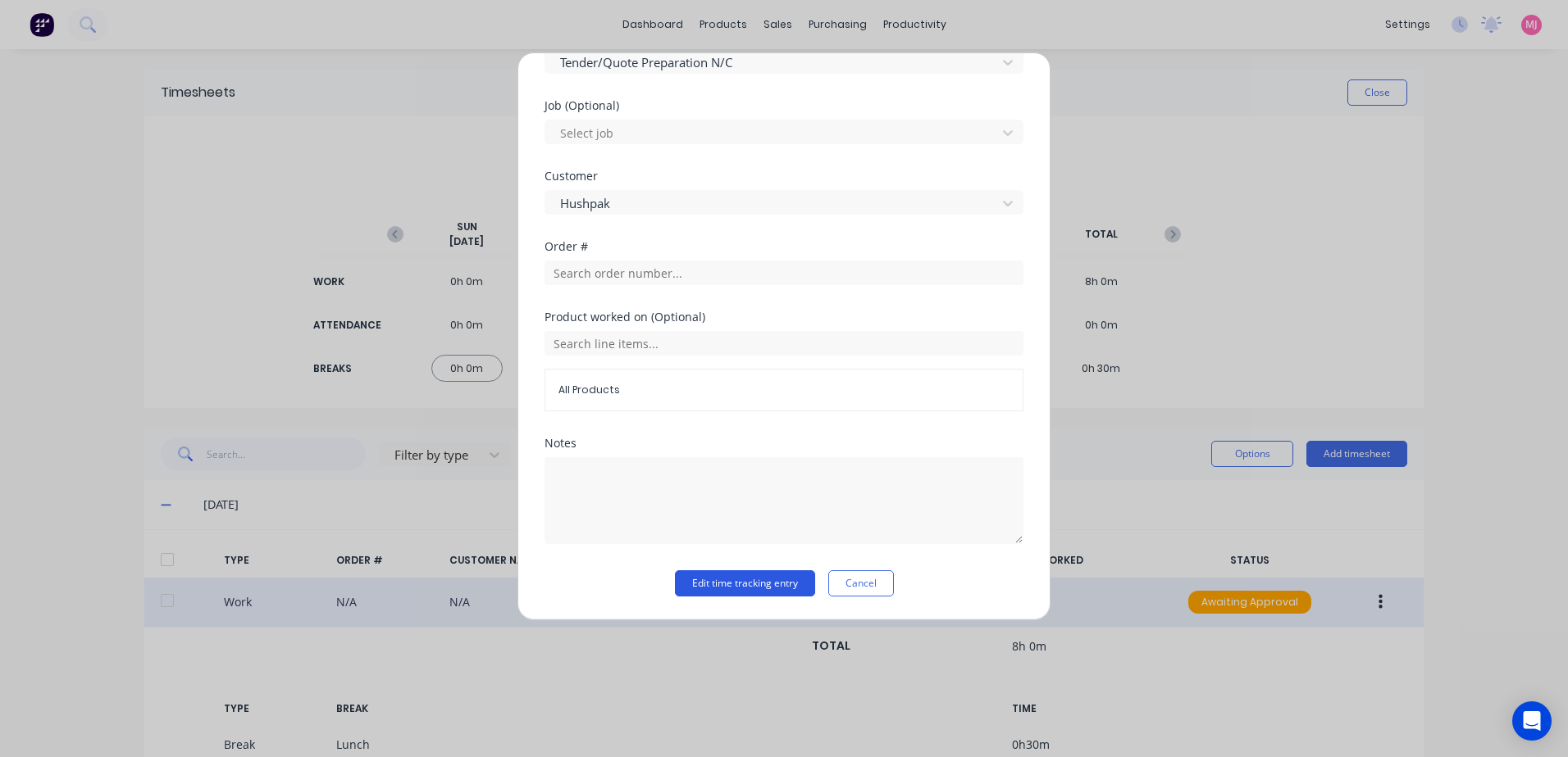
click at [698, 583] on button "Edit time tracking entry" at bounding box center [745, 583] width 140 height 26
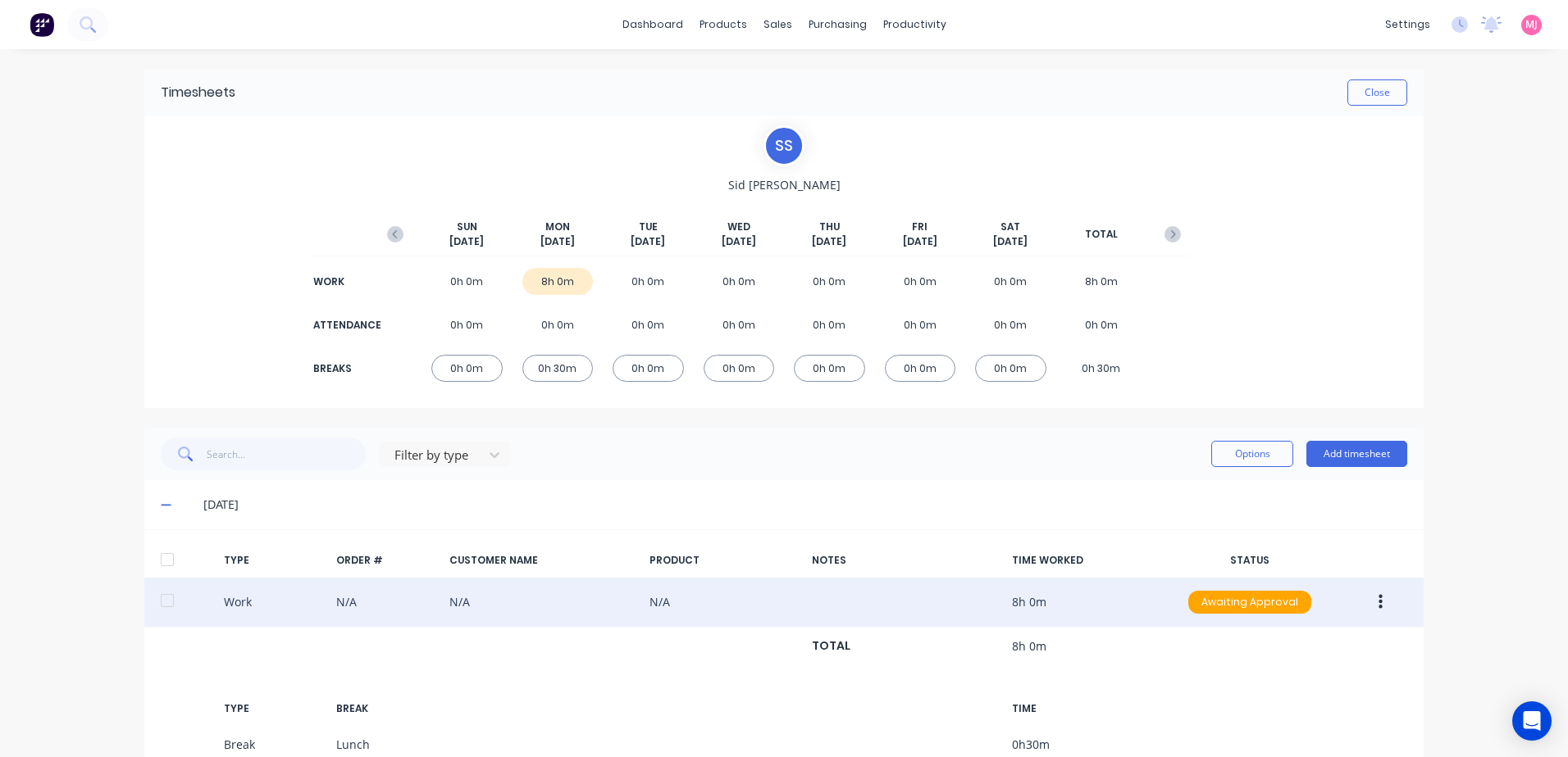
click at [1378, 604] on icon "button" at bounding box center [1380, 602] width 4 height 18
click at [1269, 605] on div "Approve" at bounding box center [1322, 606] width 127 height 24
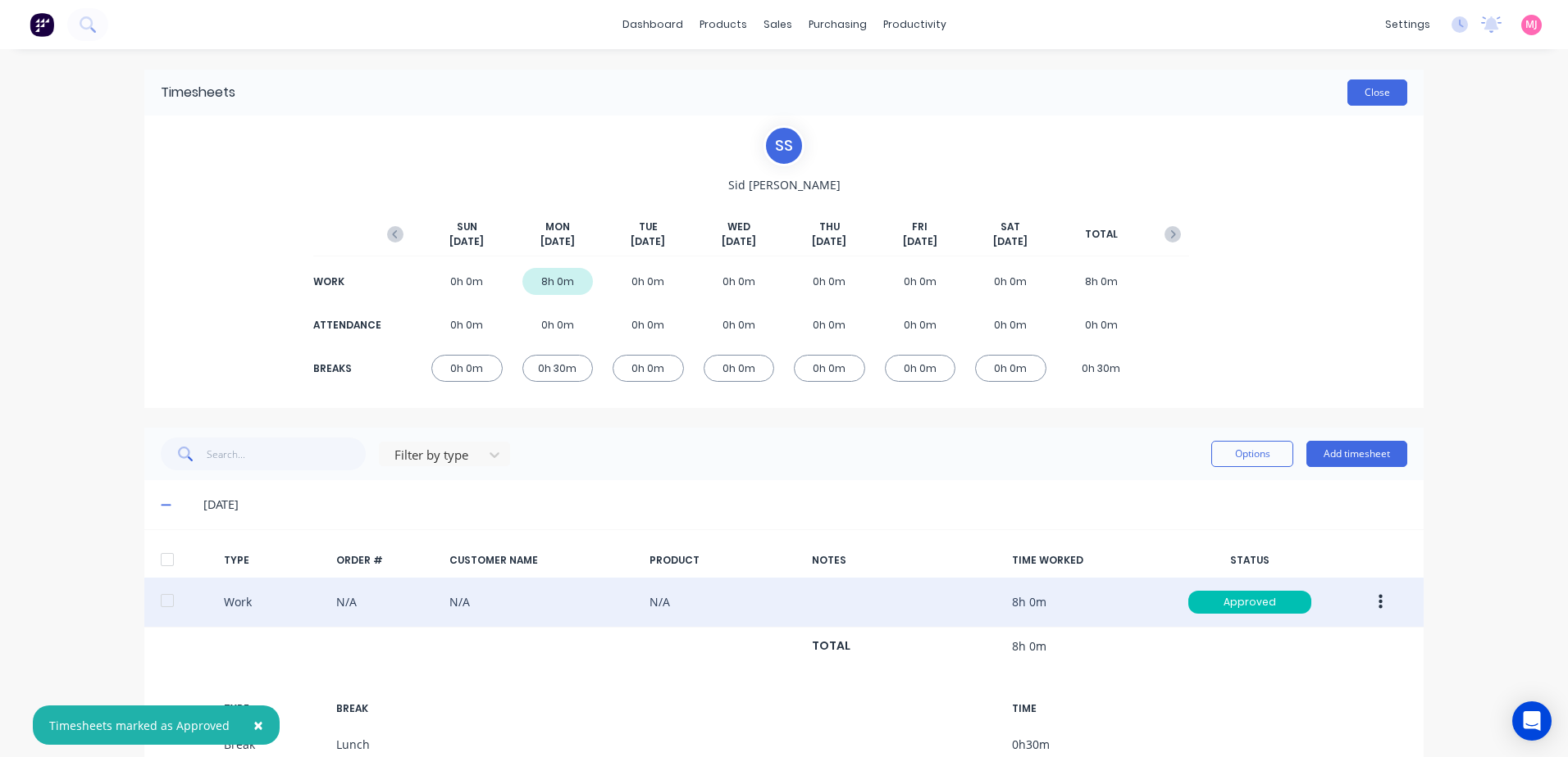
click at [1377, 89] on button "Close" at bounding box center [1377, 92] width 60 height 26
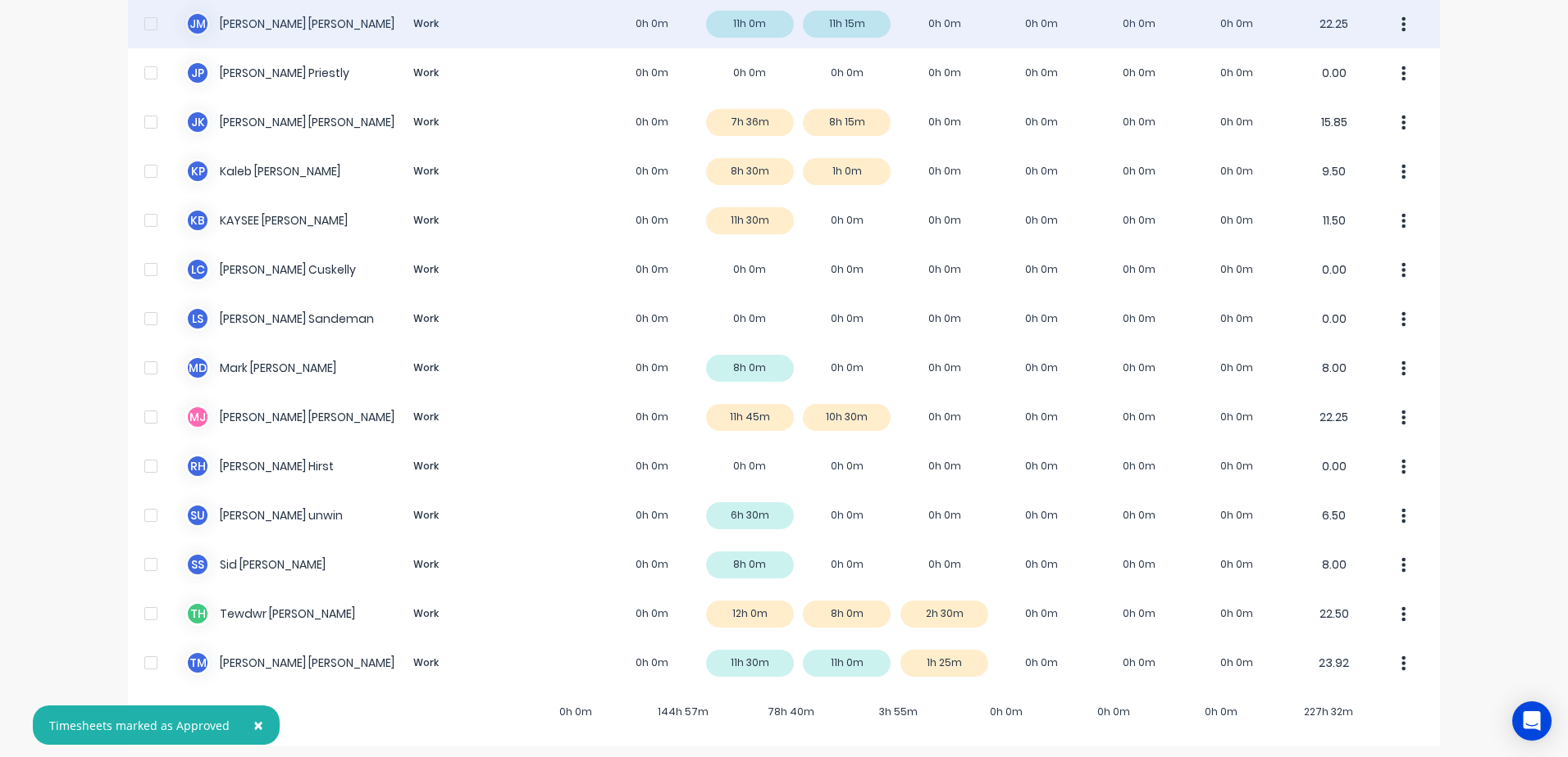
scroll to position [1110, 0]
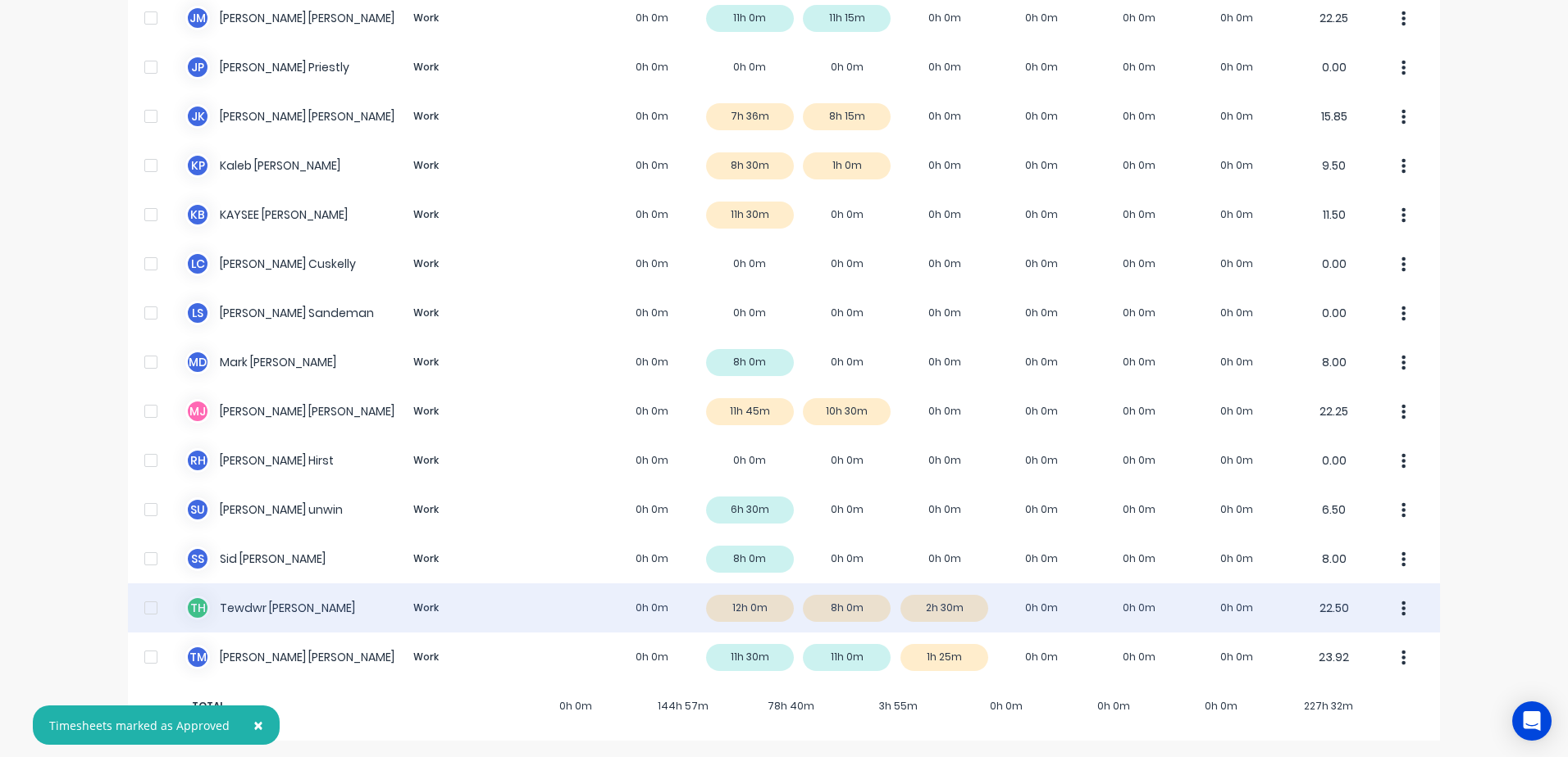
click at [761, 602] on div "T H Tewdwr [PERSON_NAME] Work 0h 0m 12h 0m 8h 0m 2h 30m 0h 0m 0h 0m 0h 0m 22.50" at bounding box center [784, 608] width 1312 height 49
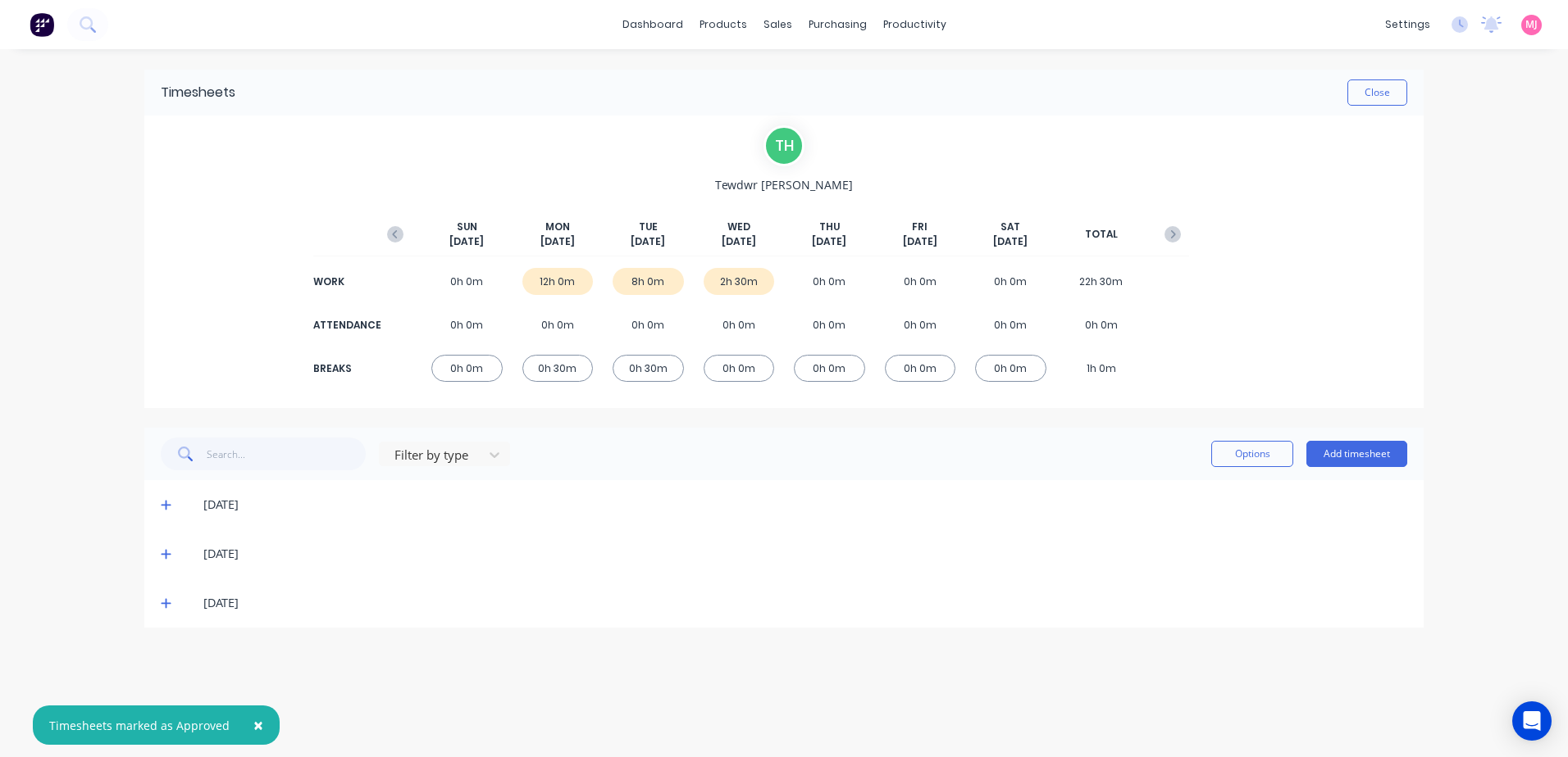
click at [169, 506] on icon at bounding box center [166, 506] width 10 height 10
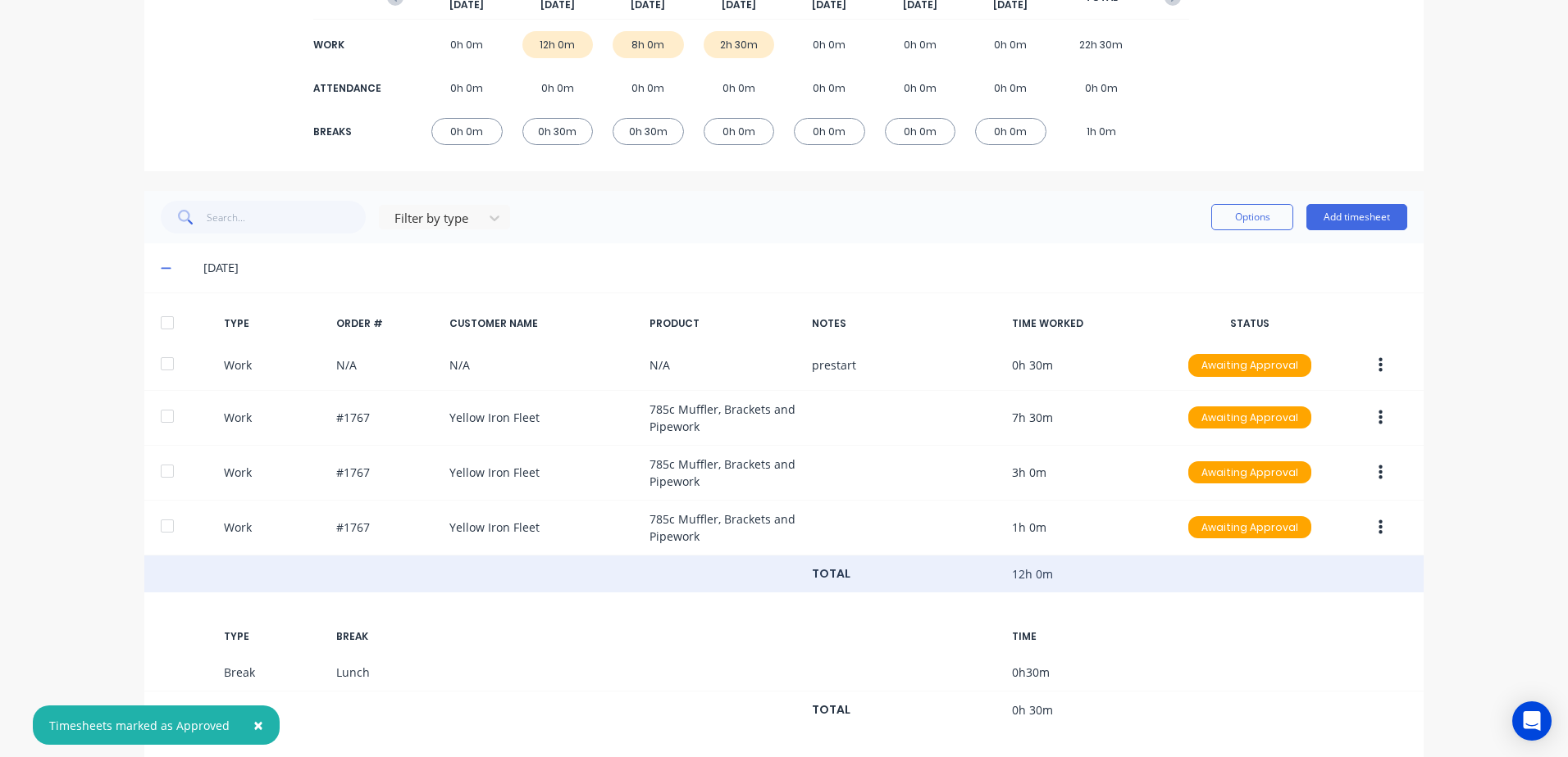
scroll to position [246, 0]
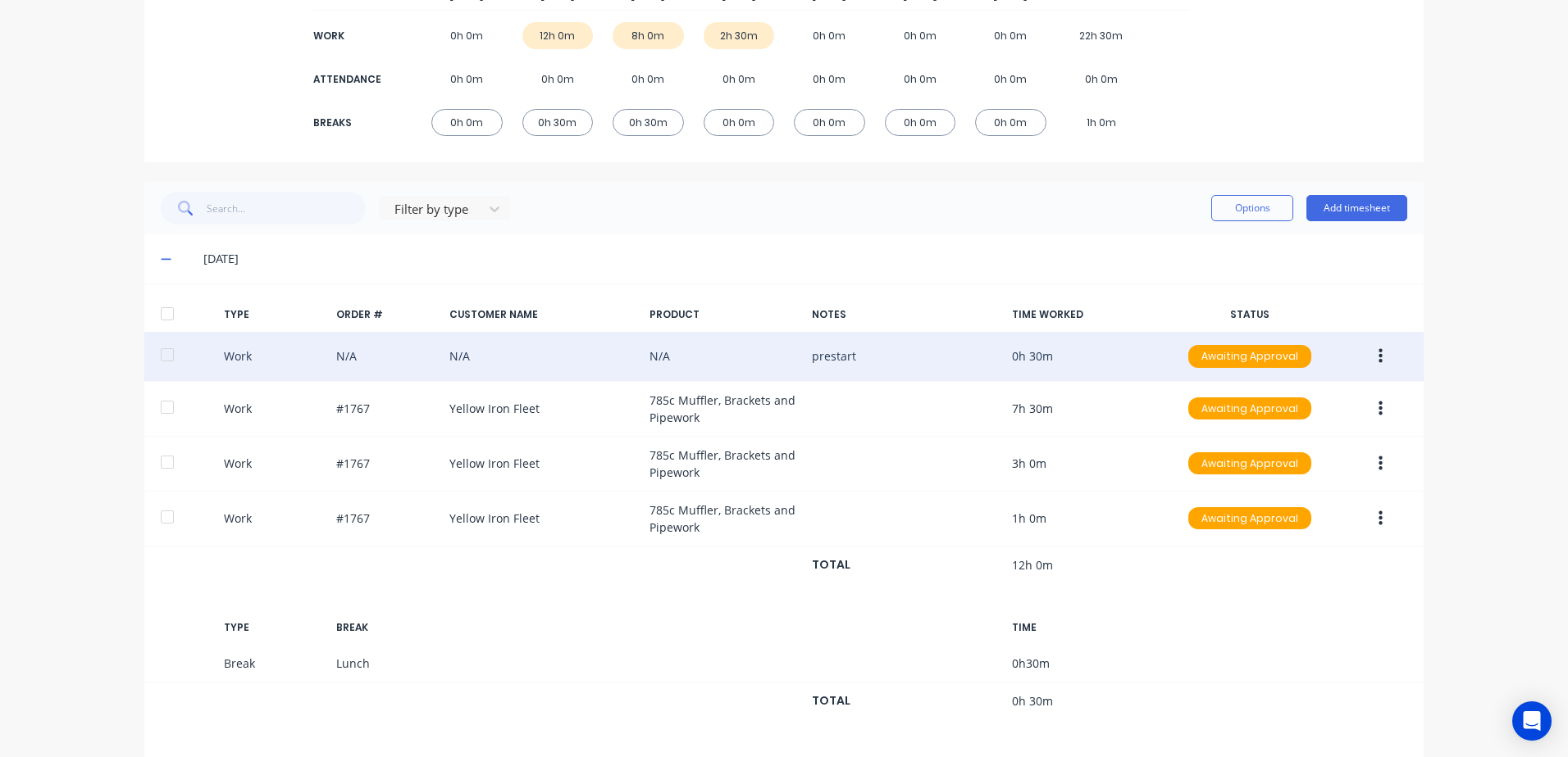
click at [1378, 353] on icon "button" at bounding box center [1380, 356] width 4 height 18
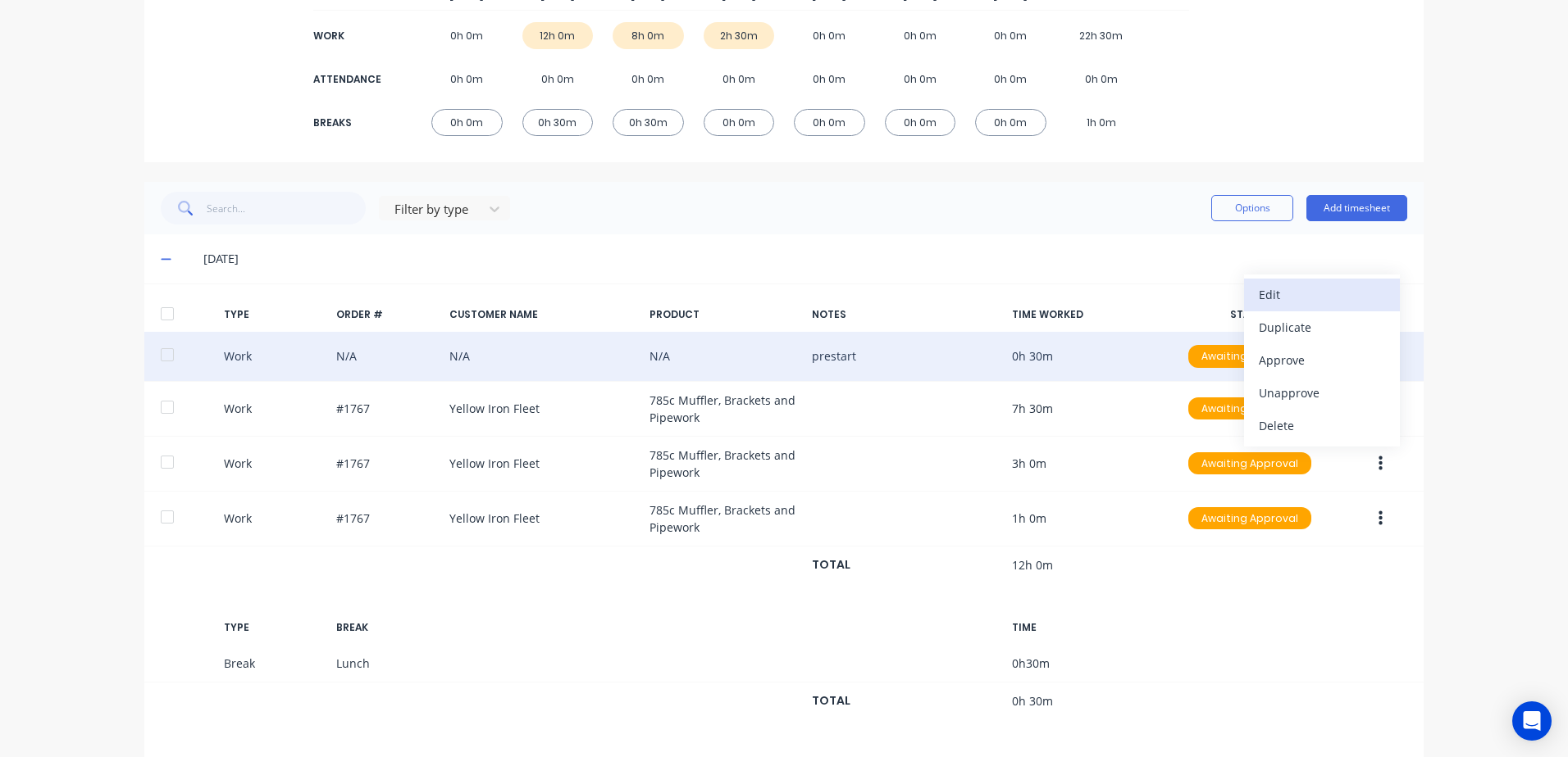
click at [1273, 294] on div "Edit" at bounding box center [1322, 294] width 127 height 24
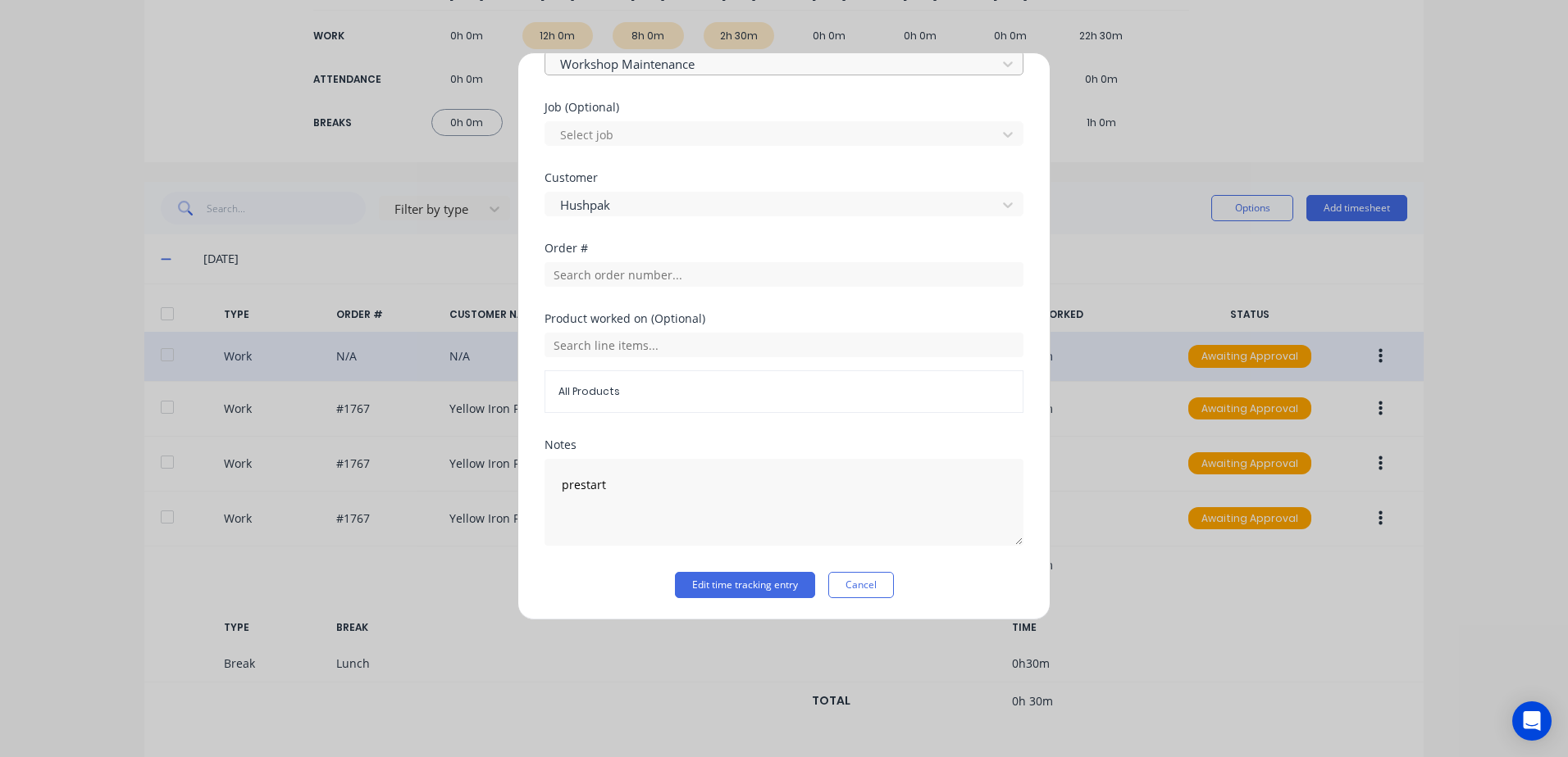
scroll to position [658, 0]
drag, startPoint x: 698, startPoint y: 585, endPoint x: 1216, endPoint y: 502, distance: 524.6
click at [706, 583] on button "Edit time tracking entry" at bounding box center [745, 583] width 140 height 26
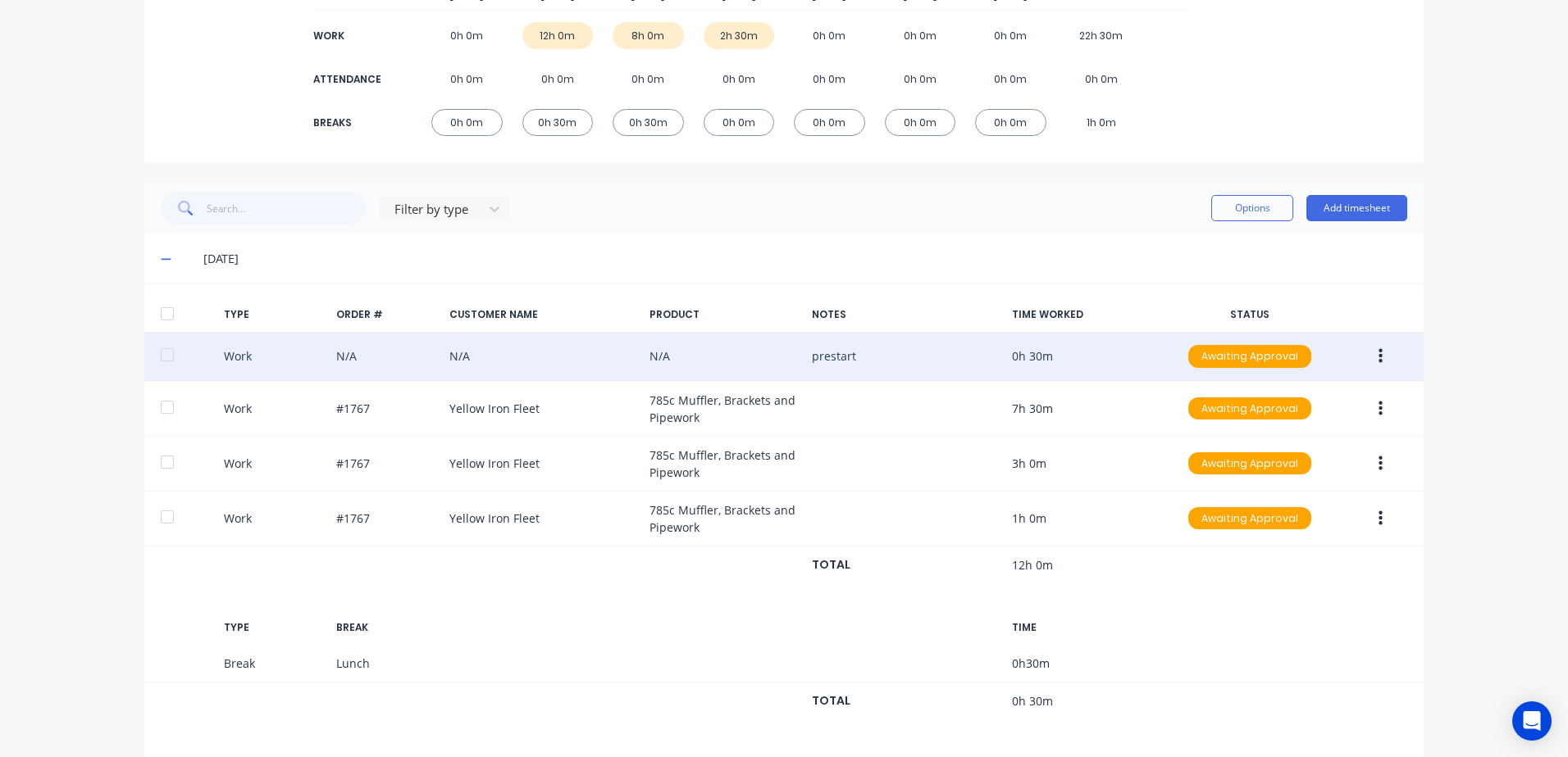
click at [1378, 355] on icon "button" at bounding box center [1380, 356] width 4 height 18
click at [1258, 360] on div "Approve" at bounding box center [1322, 360] width 127 height 24
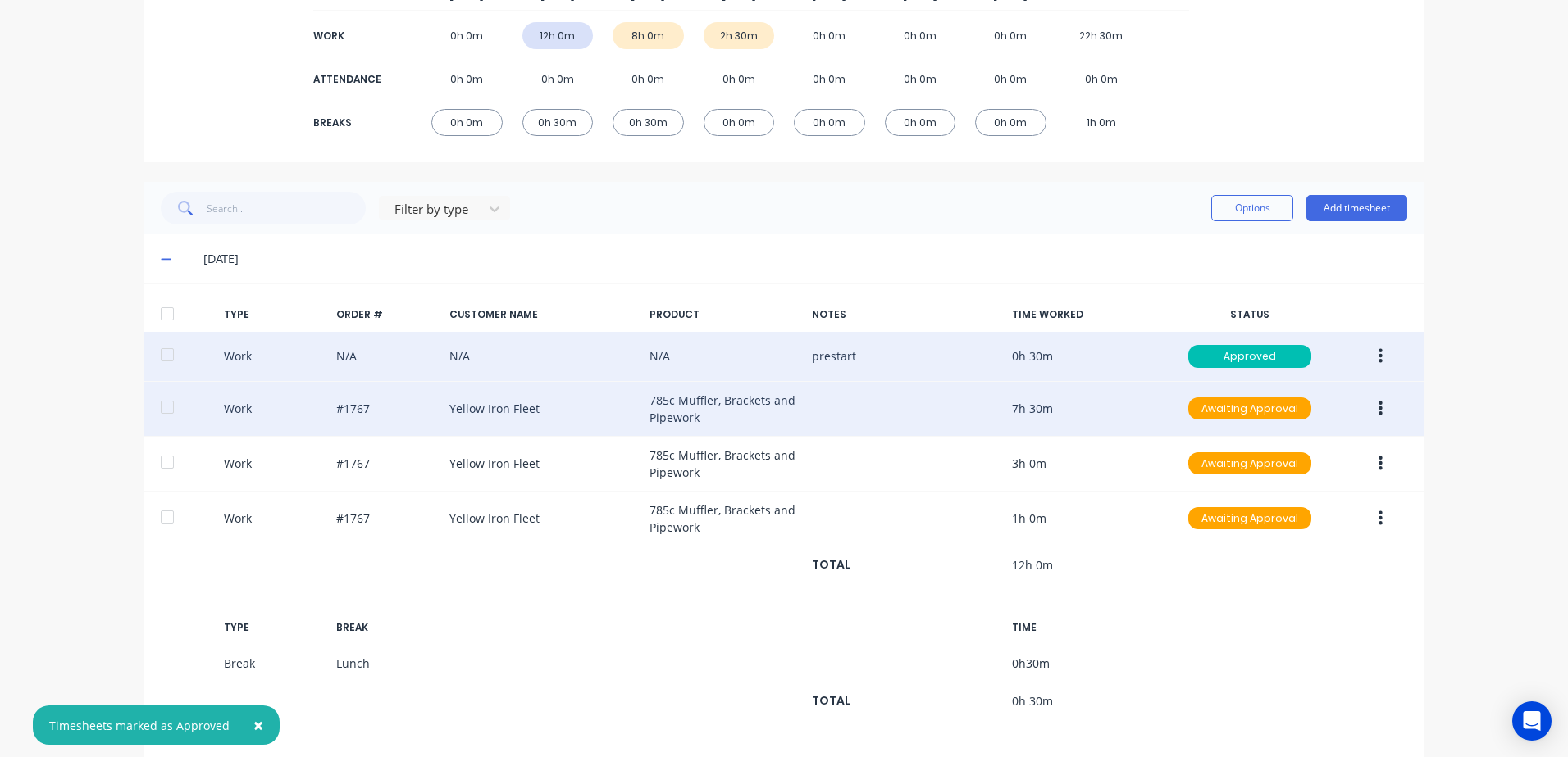
click at [1377, 408] on button "button" at bounding box center [1381, 409] width 39 height 30
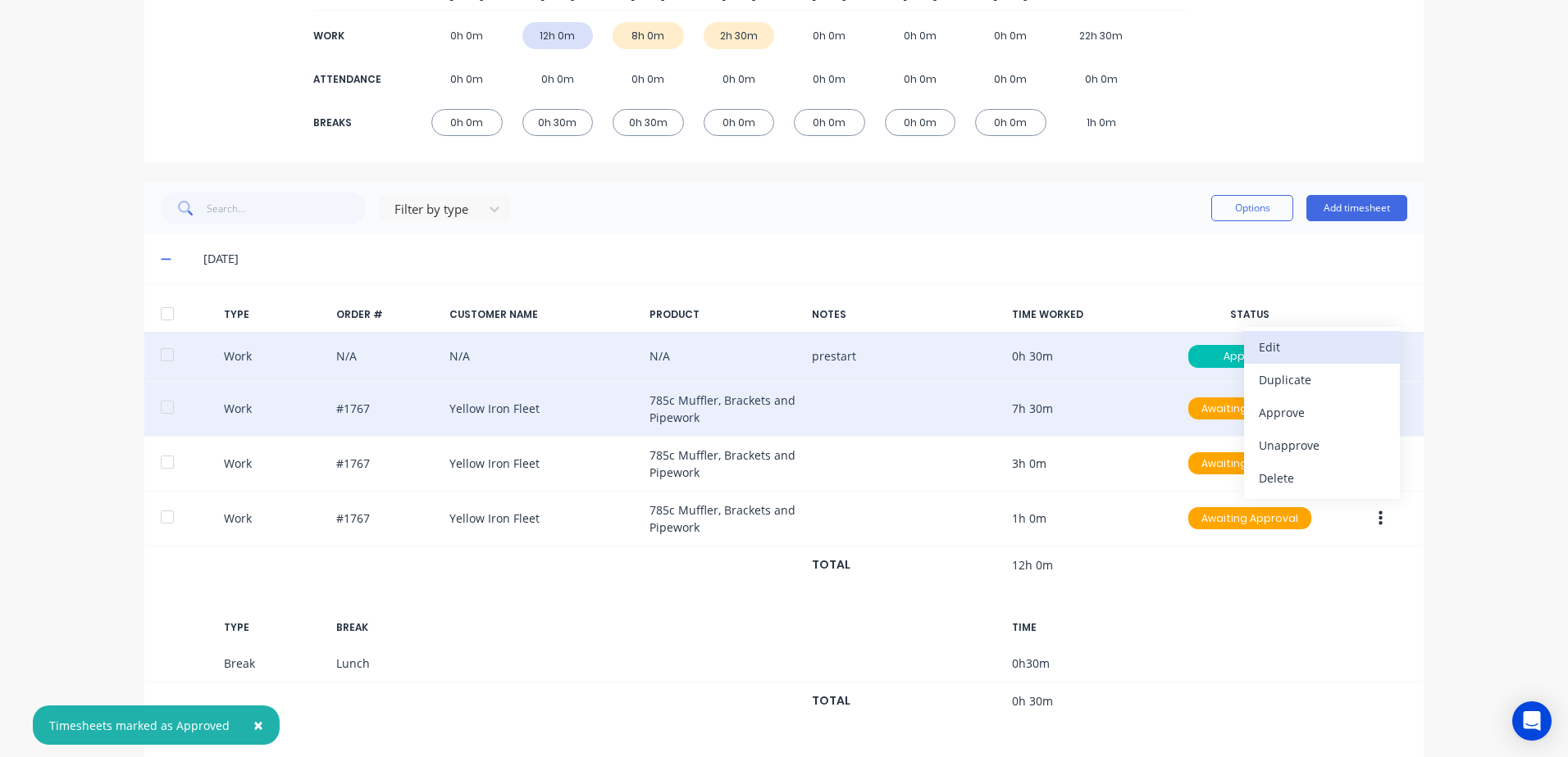
click at [1274, 344] on div "Edit" at bounding box center [1322, 347] width 127 height 24
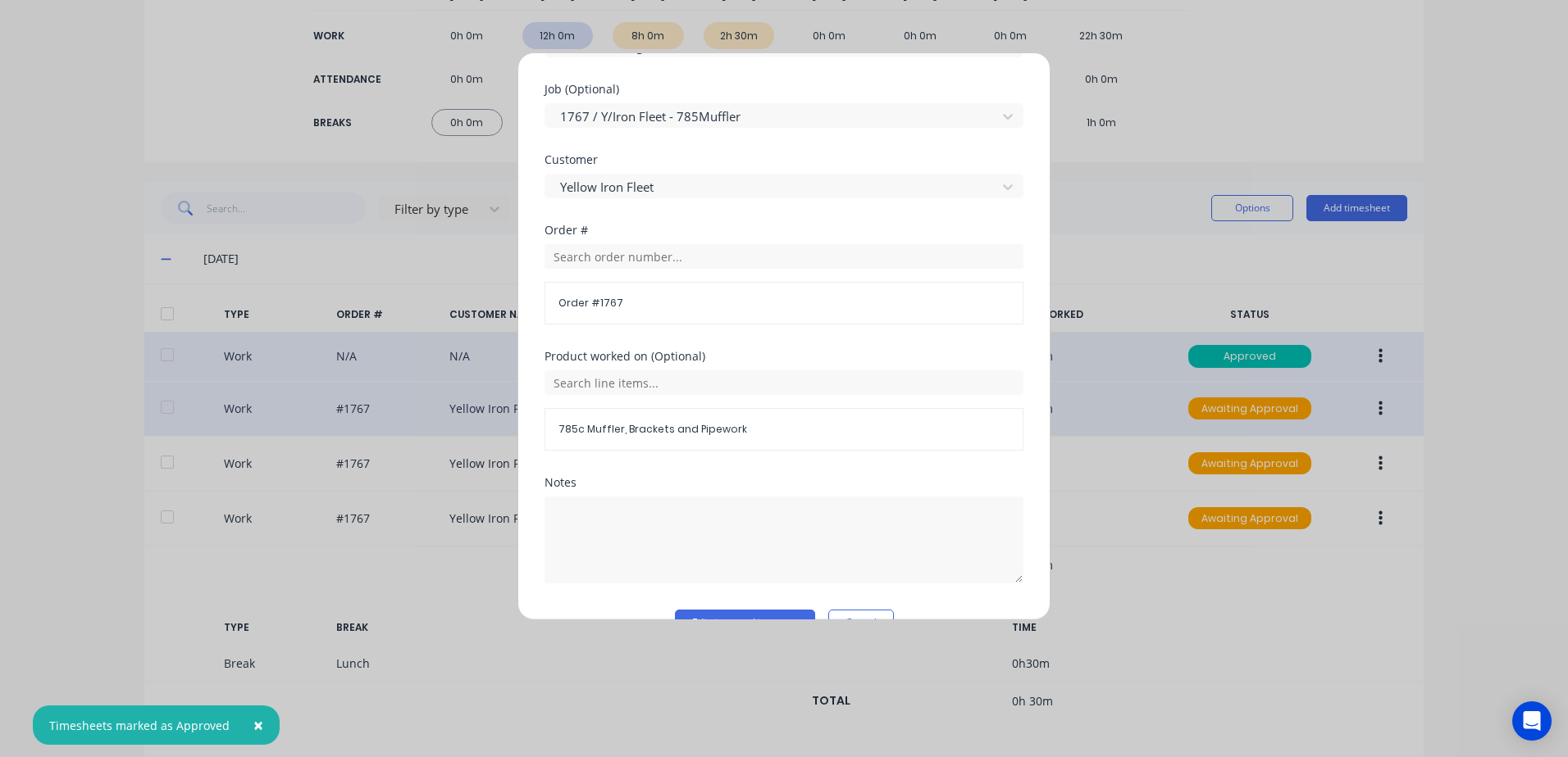
scroll to position [738, 0]
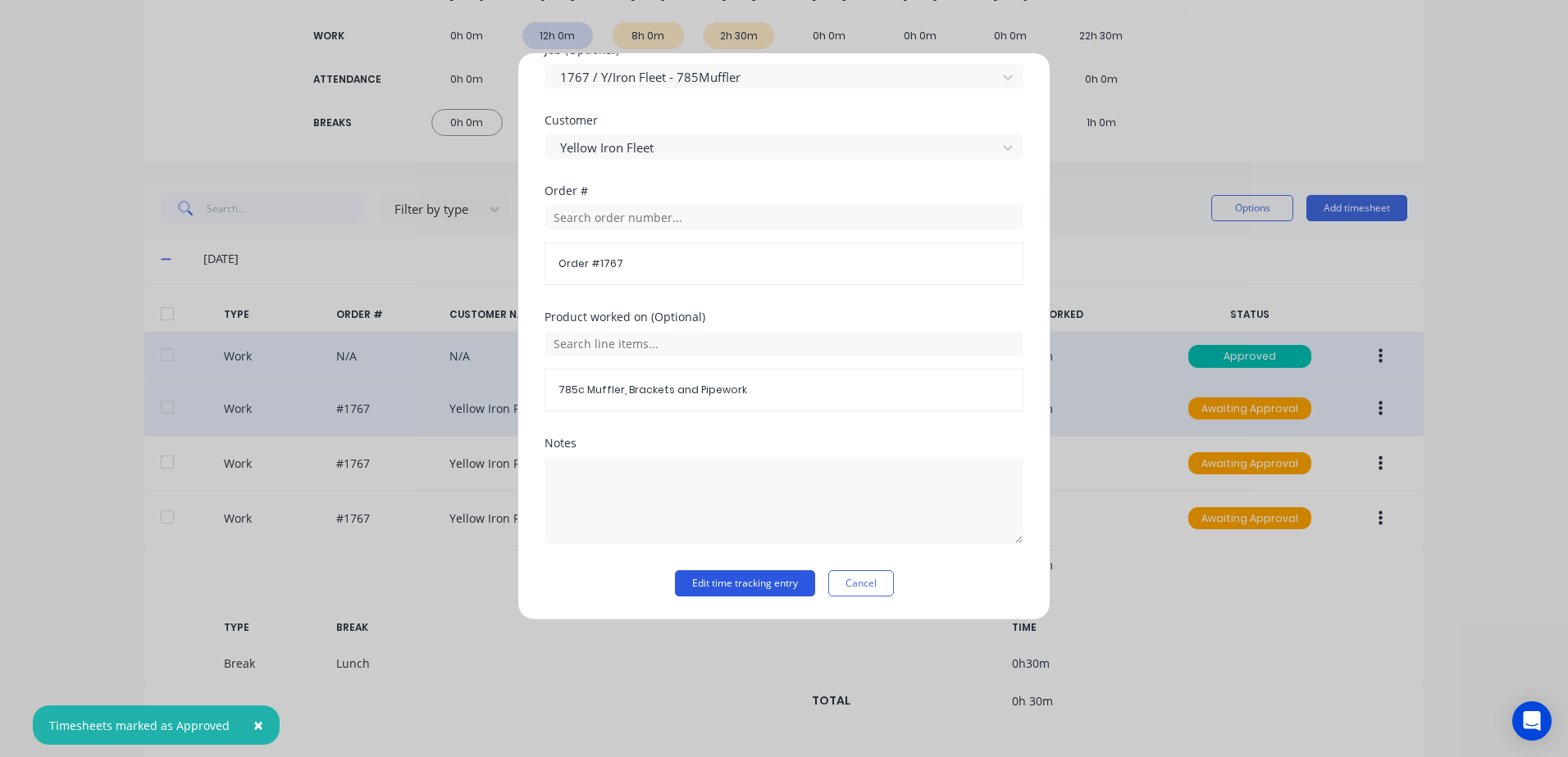
click at [700, 587] on button "Edit time tracking entry" at bounding box center [745, 583] width 140 height 26
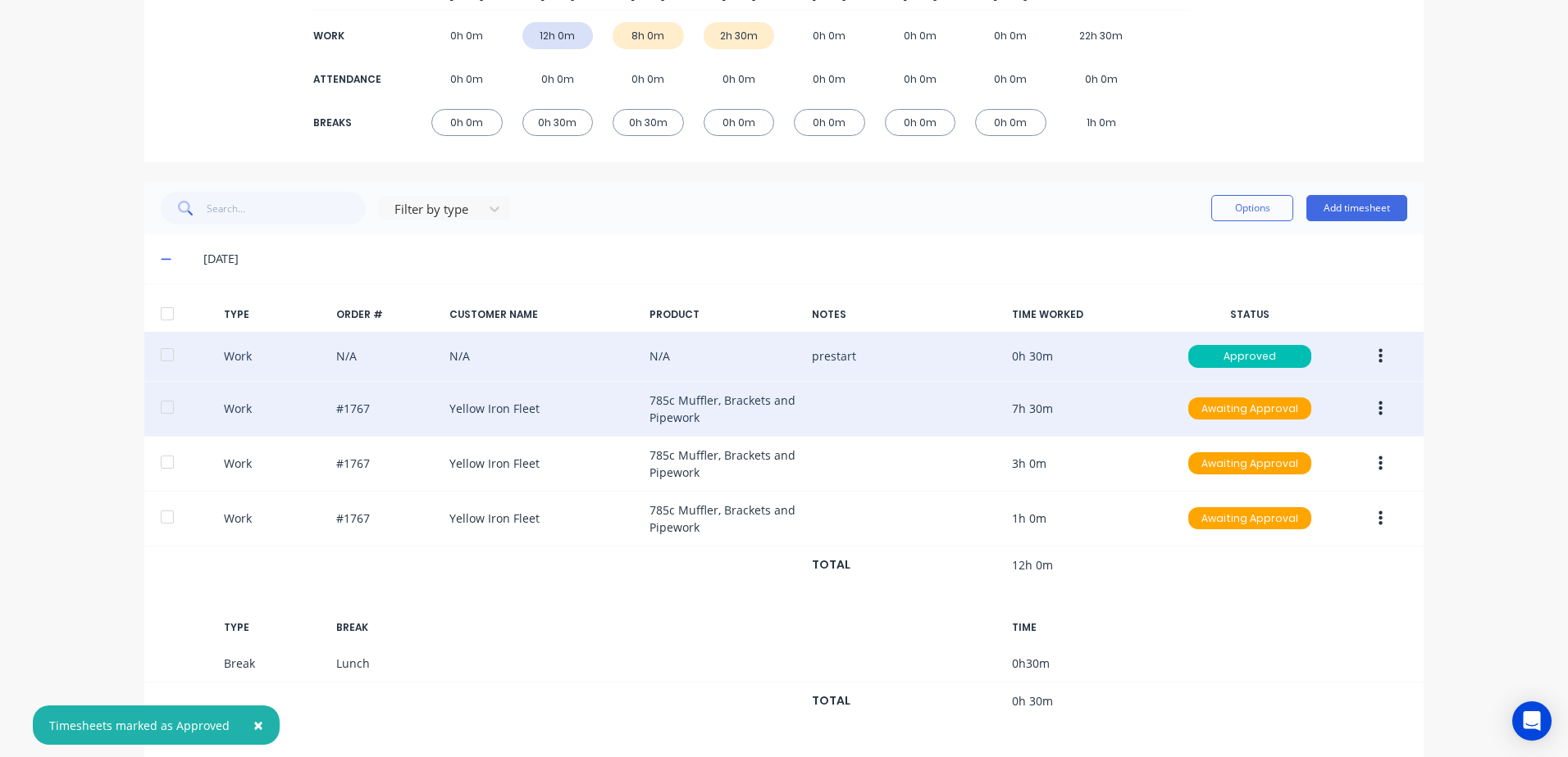
click at [1378, 404] on icon "button" at bounding box center [1380, 408] width 4 height 15
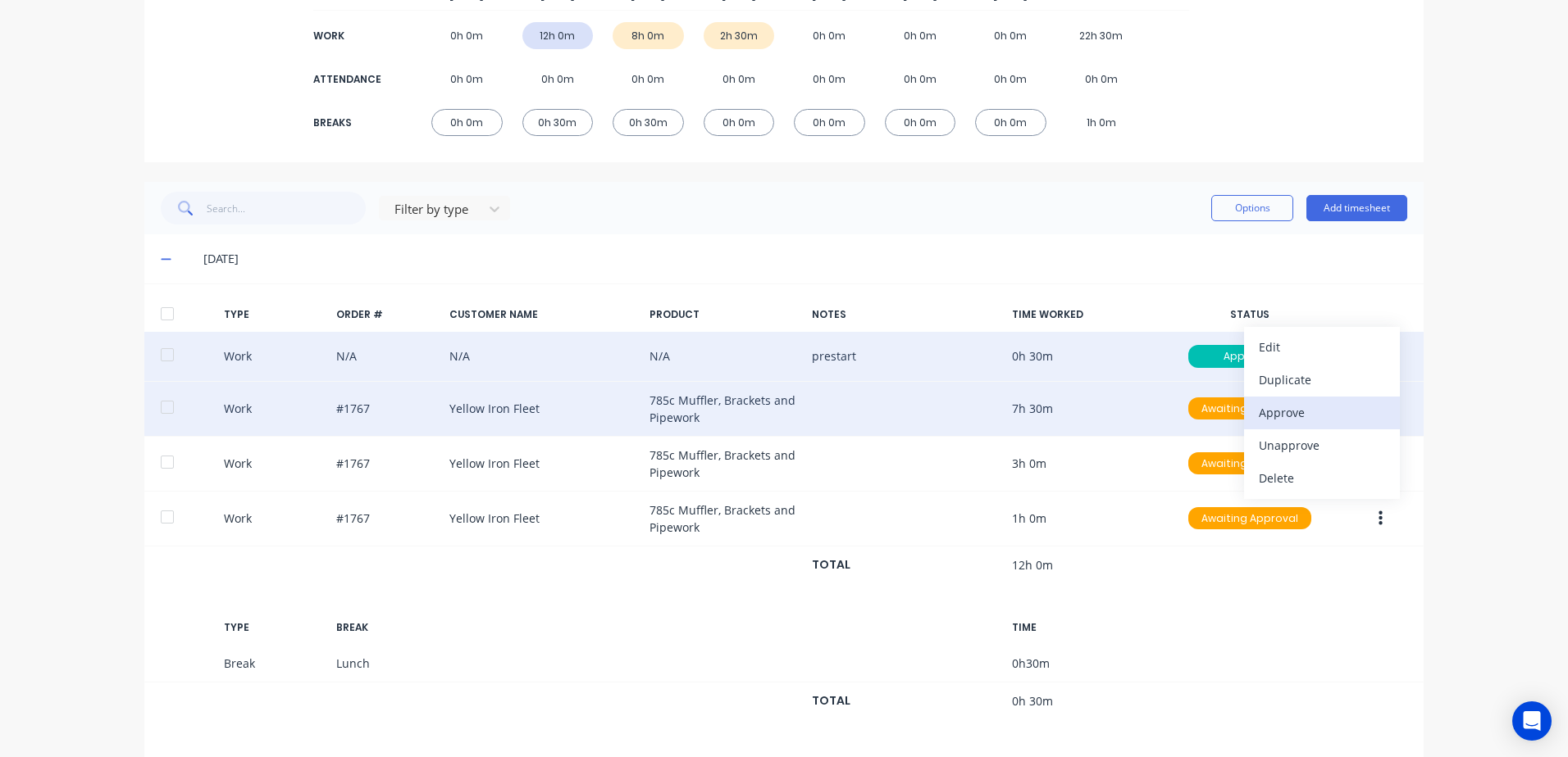
click at [1280, 411] on div "Approve" at bounding box center [1322, 412] width 127 height 24
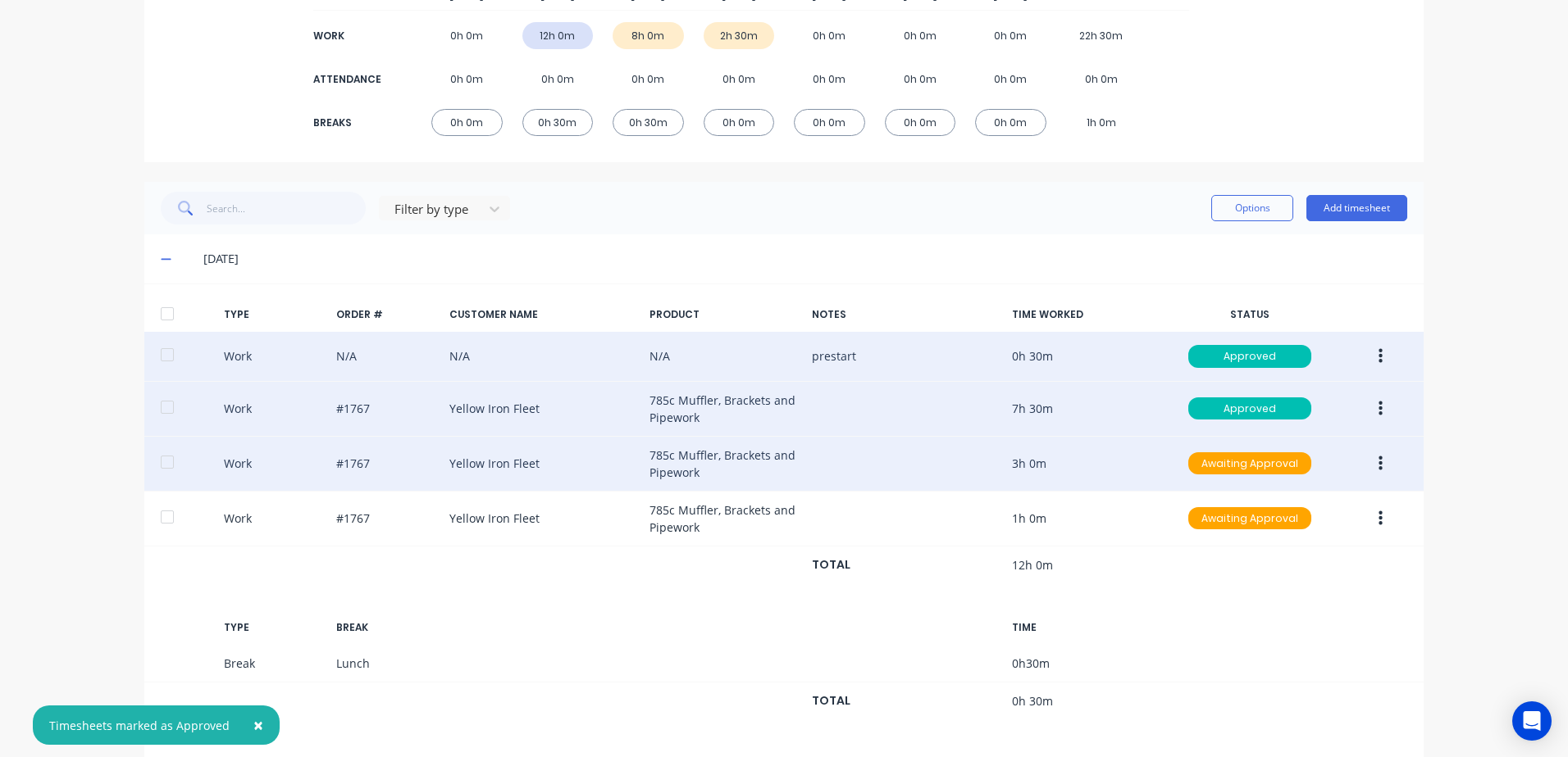
click at [1371, 458] on button "button" at bounding box center [1381, 464] width 39 height 30
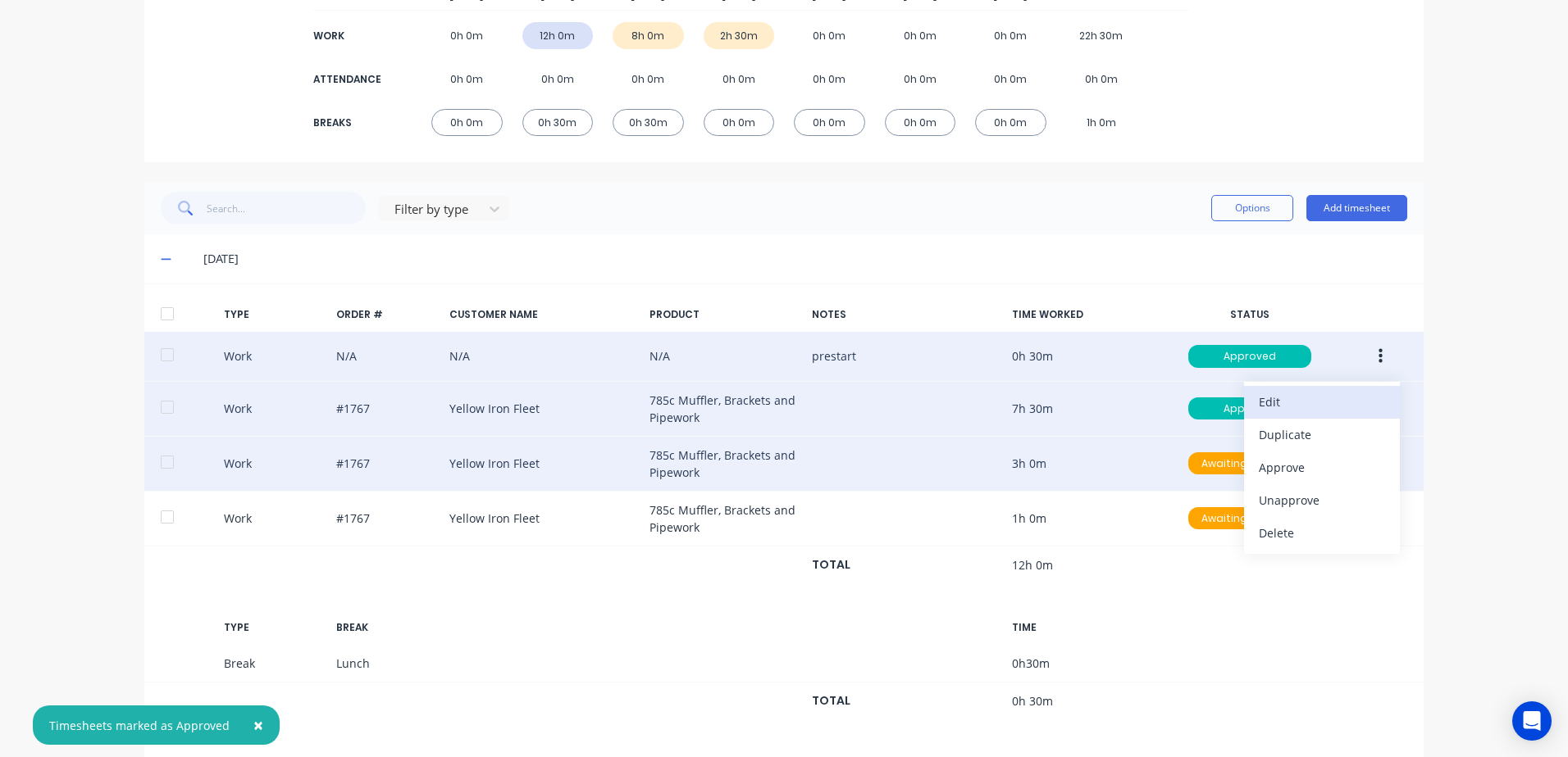
click at [1282, 403] on div "Edit" at bounding box center [1322, 402] width 127 height 24
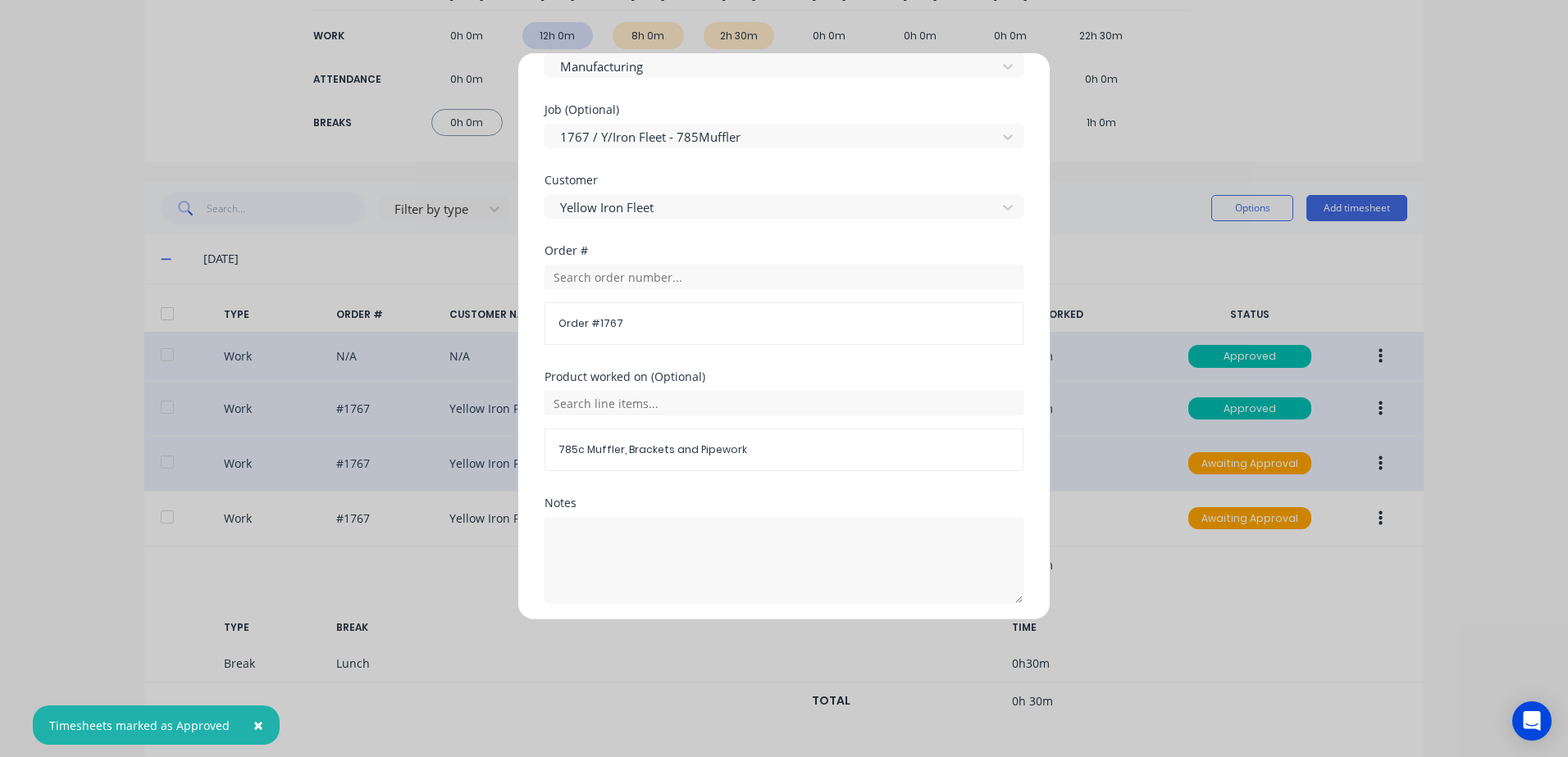
scroll to position [713, 0]
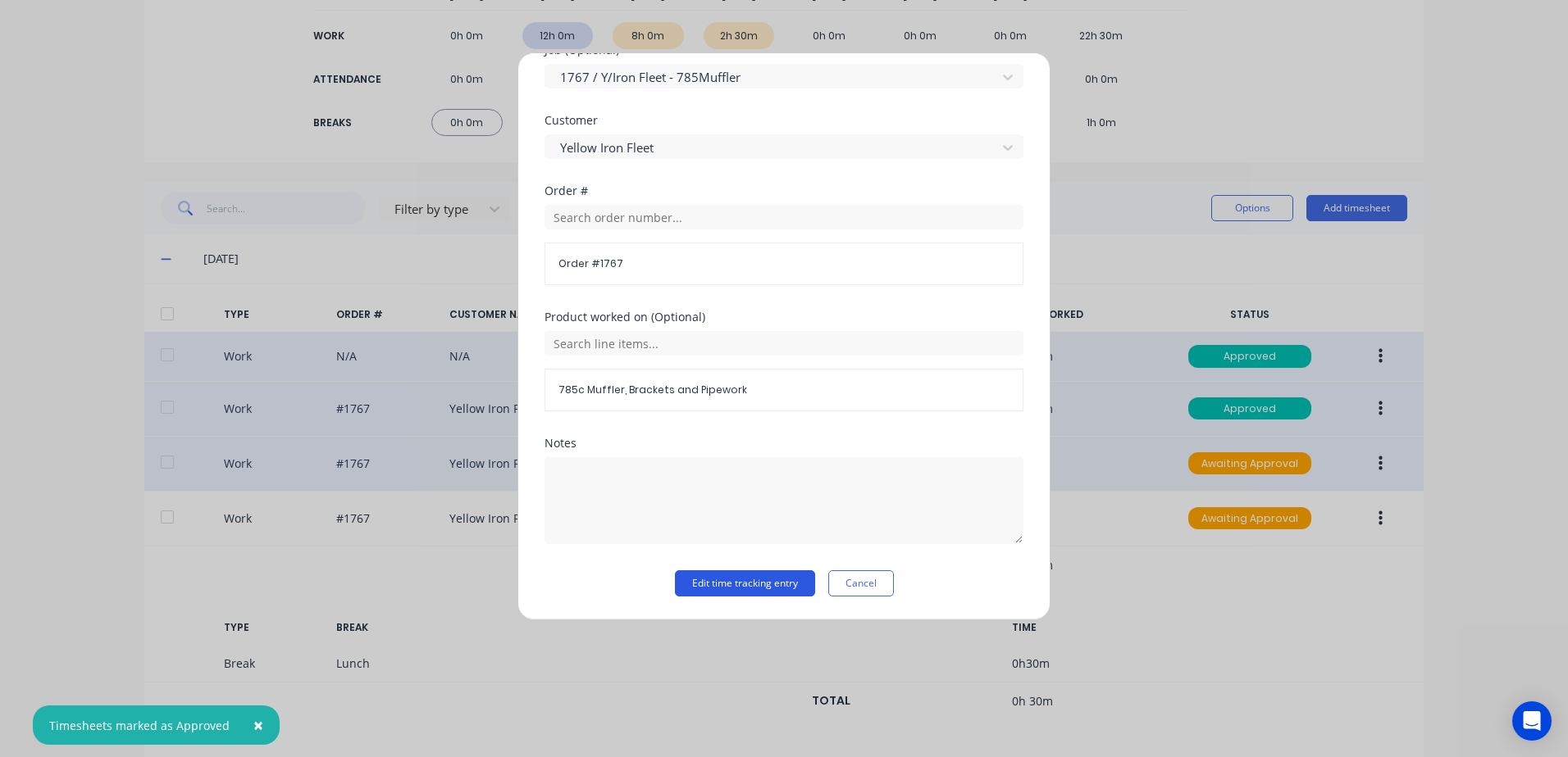
click at [719, 582] on button "Edit time tracking entry" at bounding box center [745, 583] width 140 height 26
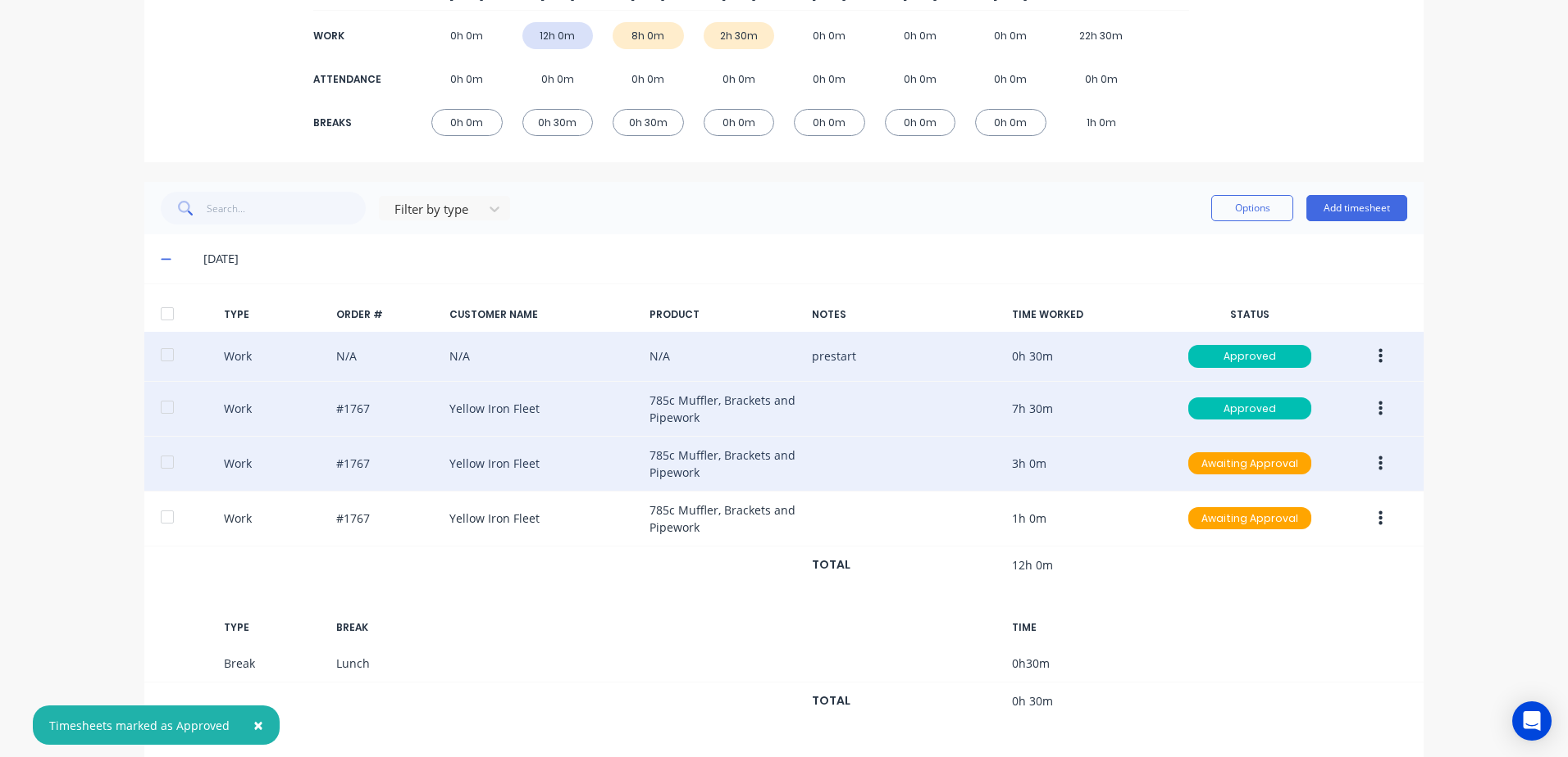
click at [1378, 464] on icon "button" at bounding box center [1380, 464] width 4 height 15
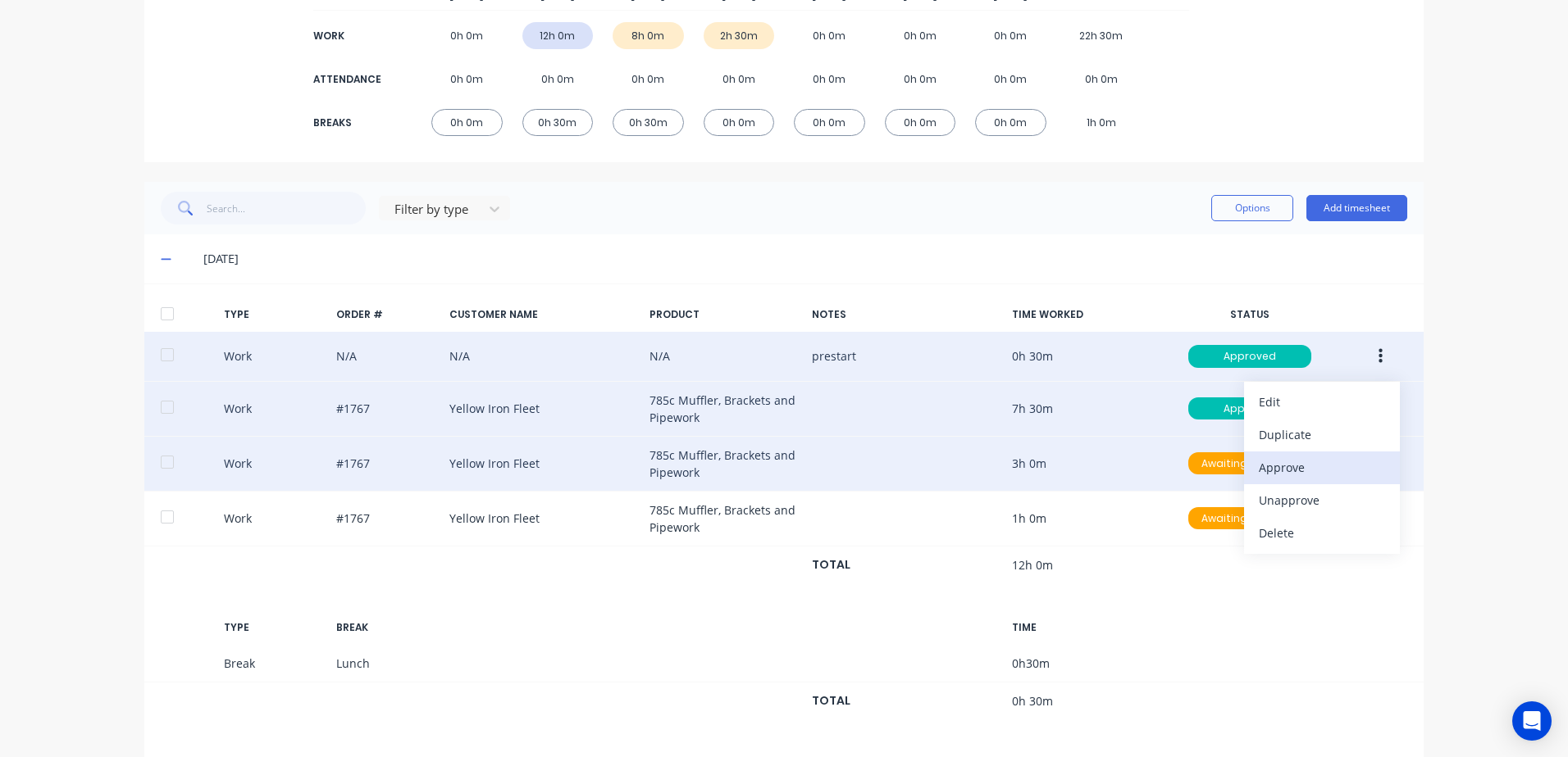
click at [1272, 470] on div "Approve" at bounding box center [1322, 468] width 127 height 24
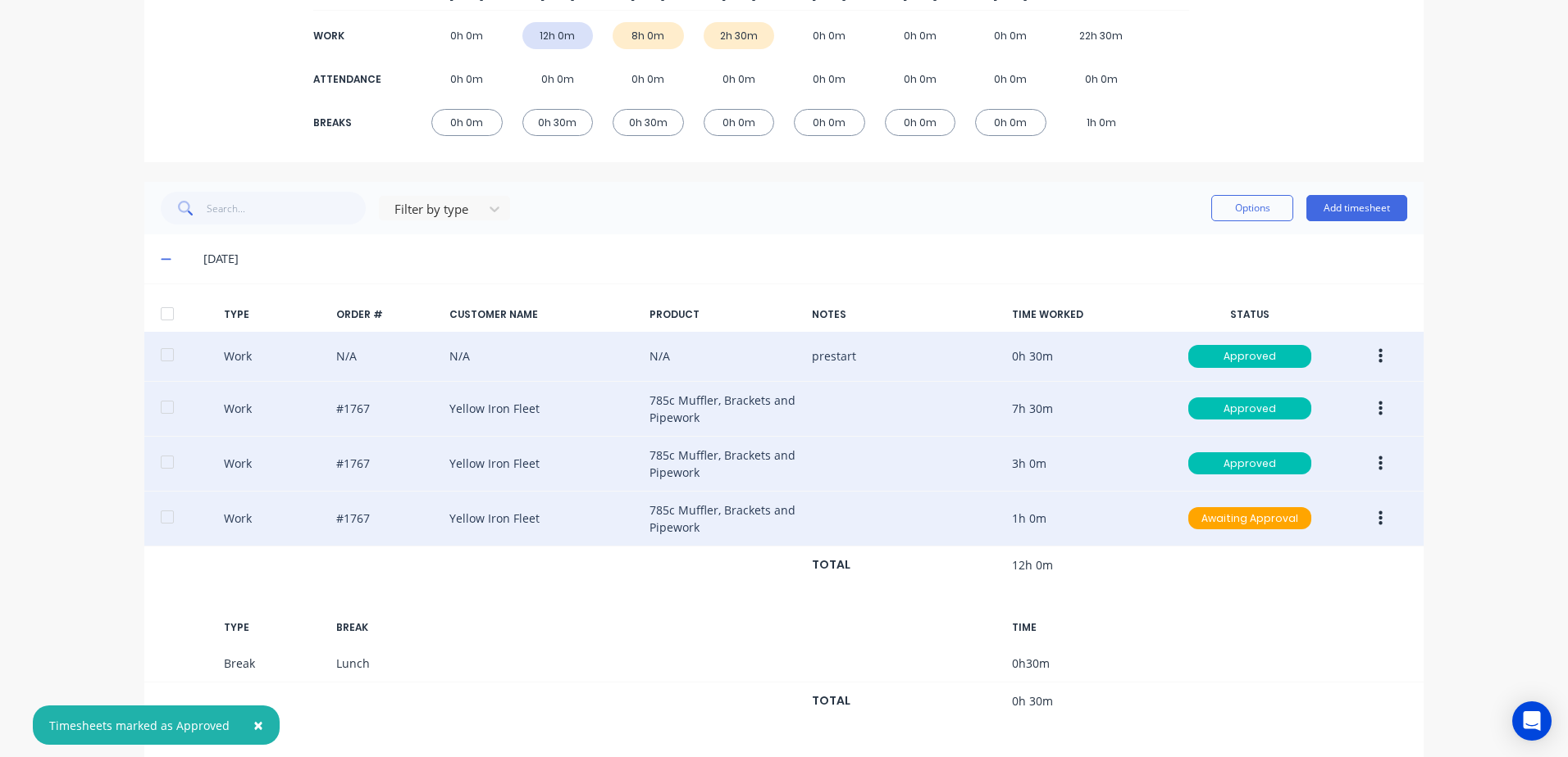
click at [1377, 517] on button "button" at bounding box center [1381, 518] width 39 height 30
click at [1280, 459] on div "Edit" at bounding box center [1322, 457] width 127 height 24
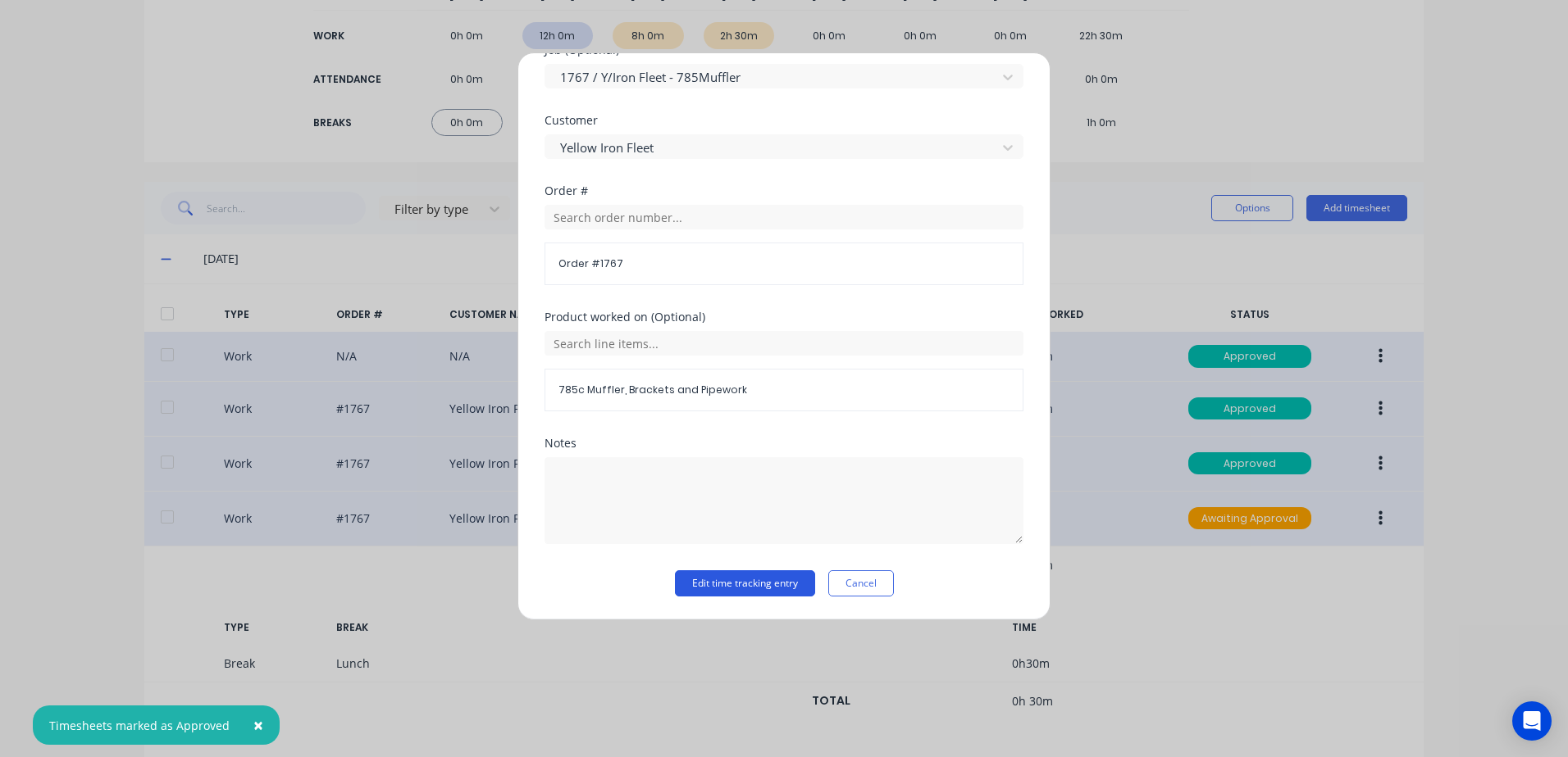
click at [704, 587] on button "Edit time tracking entry" at bounding box center [745, 583] width 140 height 26
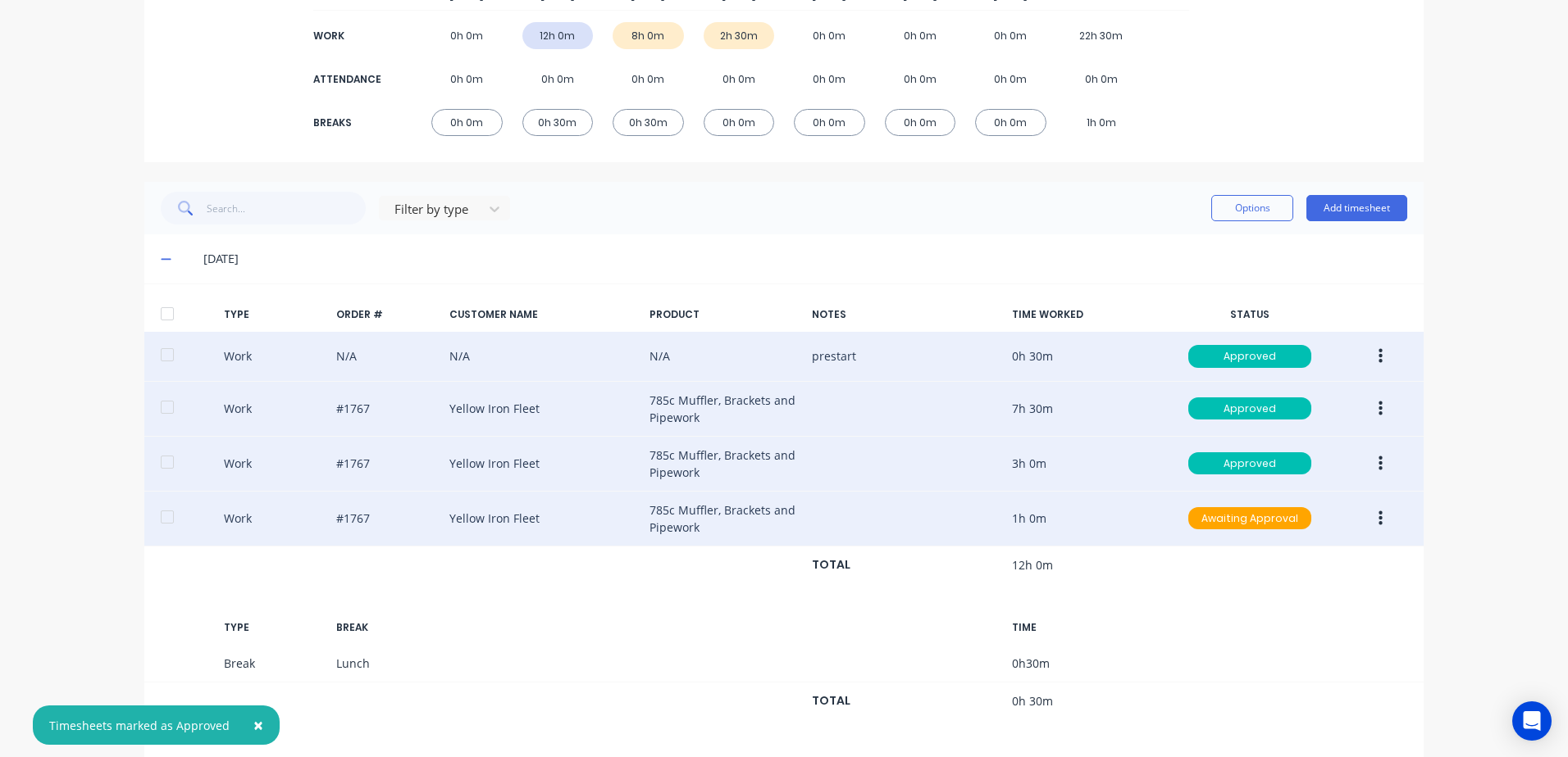
click at [1377, 517] on button "button" at bounding box center [1381, 518] width 39 height 30
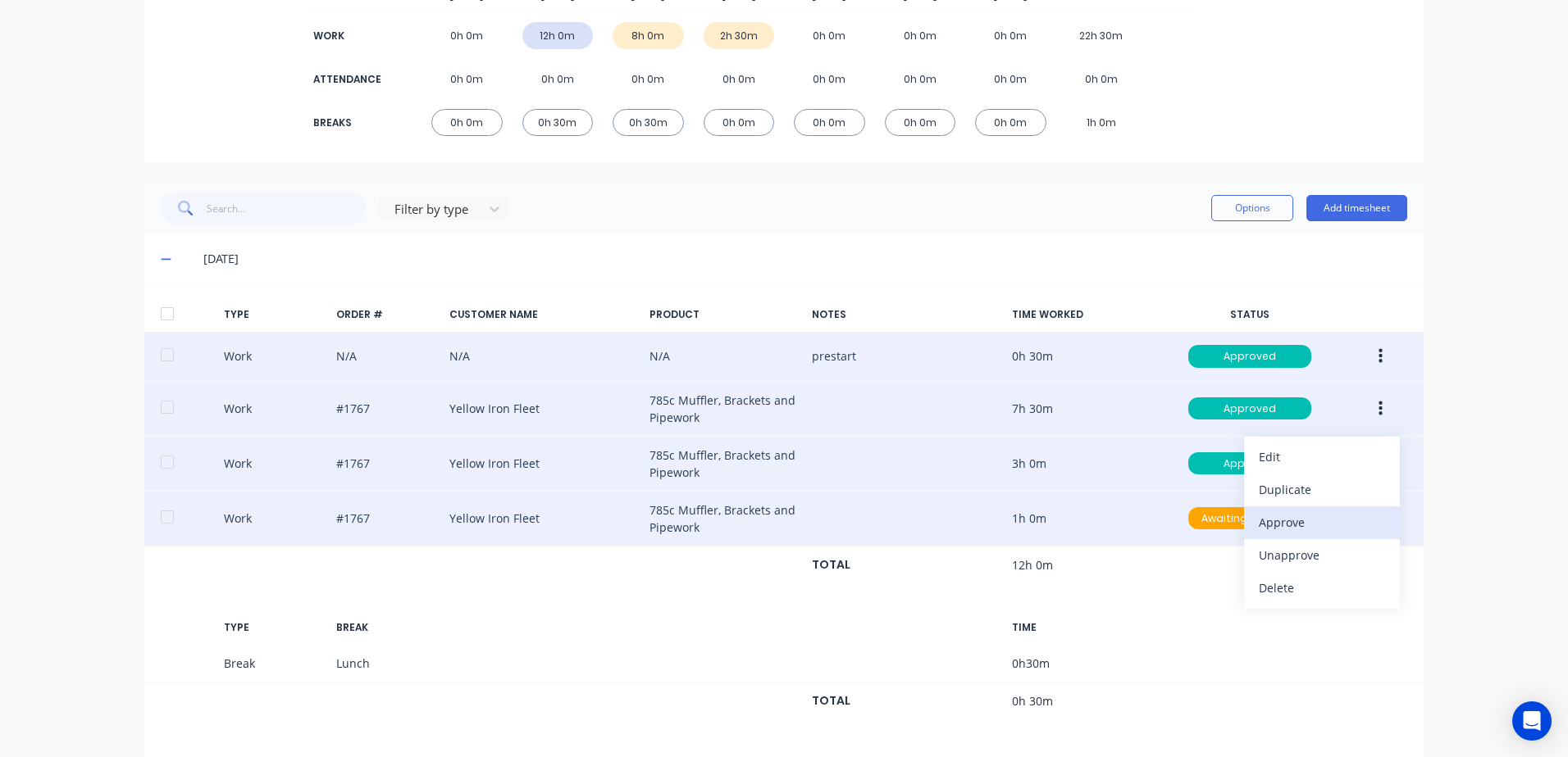
click at [1272, 517] on div "Approve" at bounding box center [1322, 523] width 127 height 24
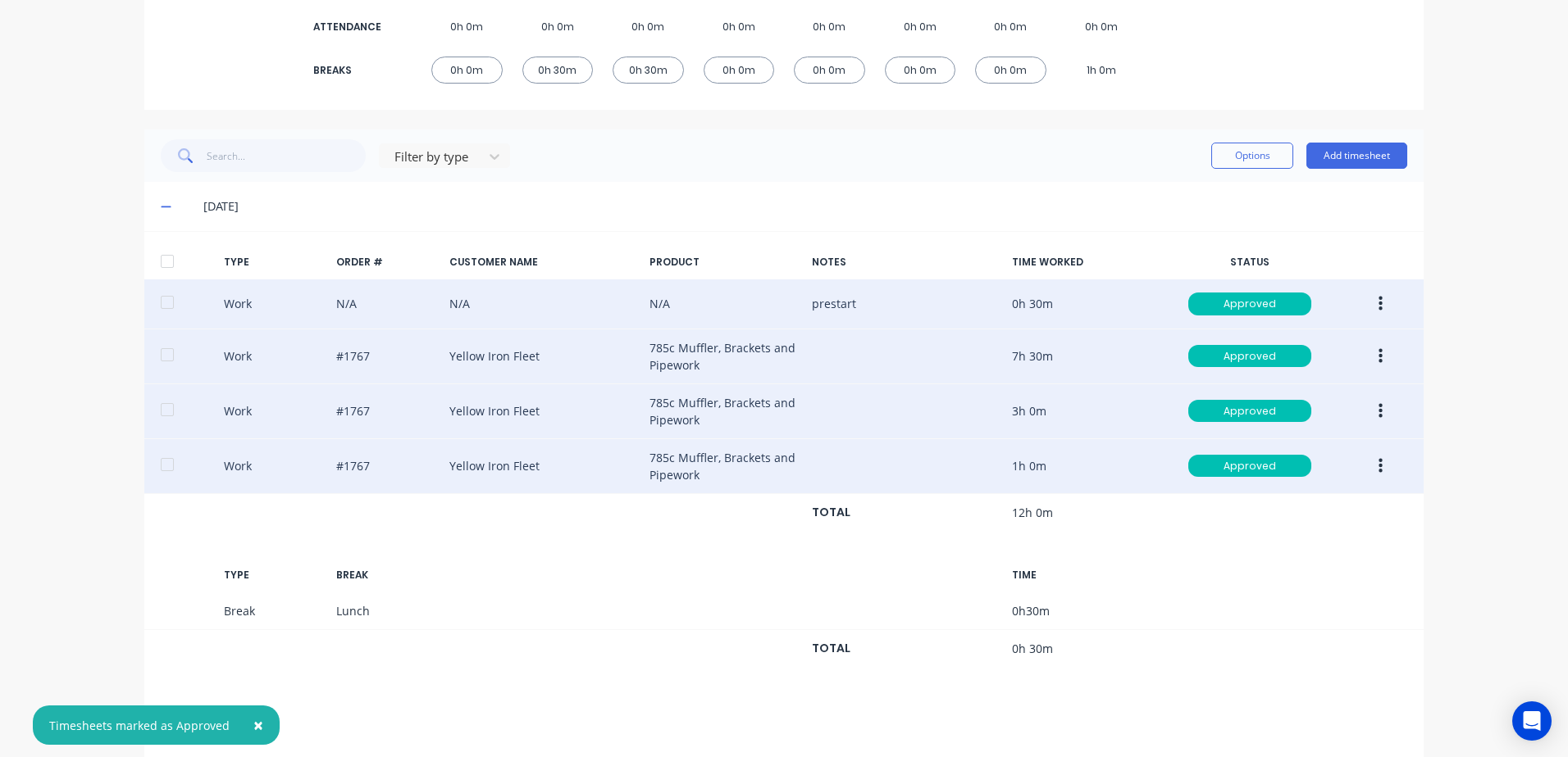
scroll to position [354, 0]
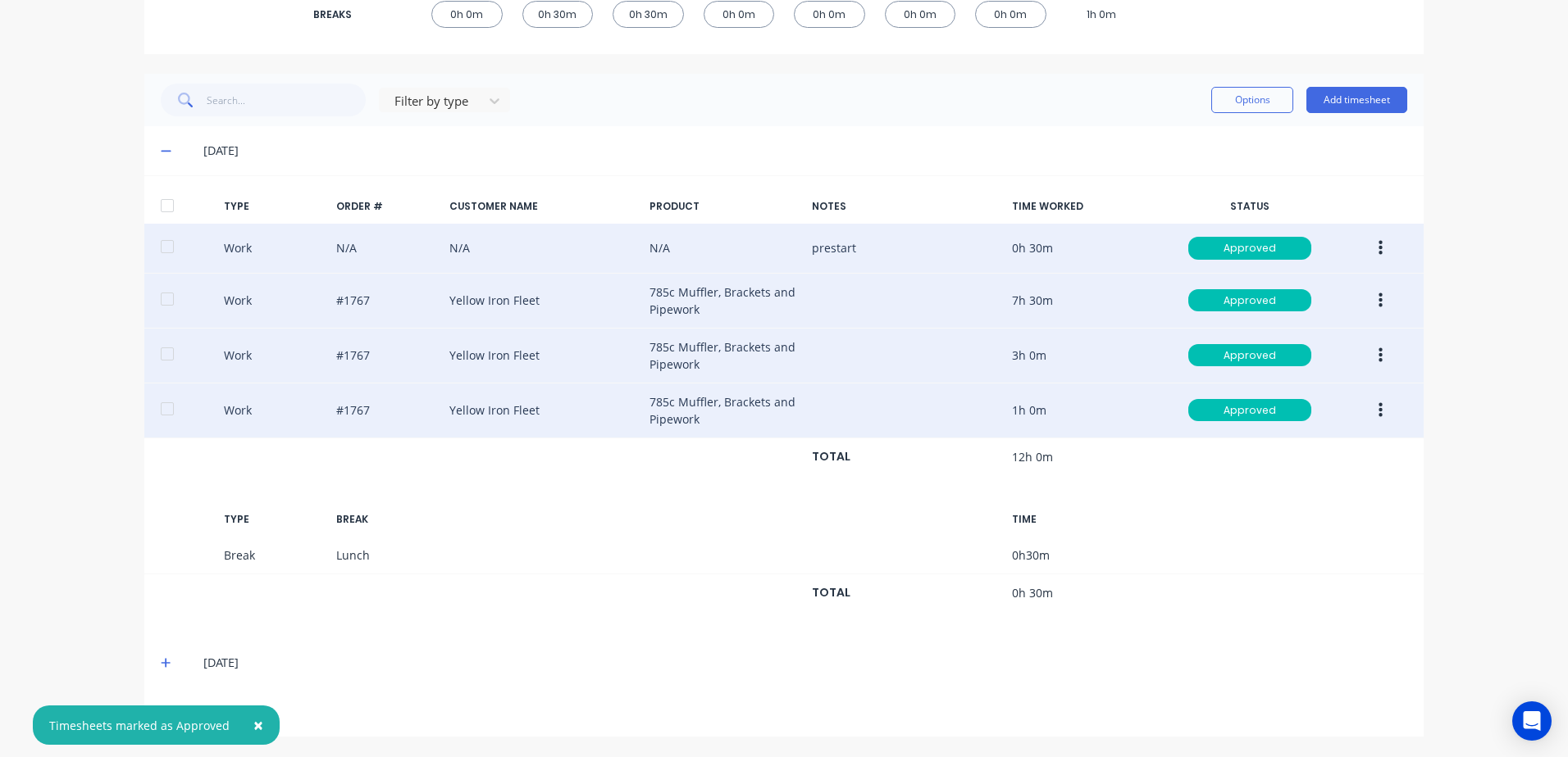
click at [161, 663] on icon at bounding box center [166, 663] width 11 height 12
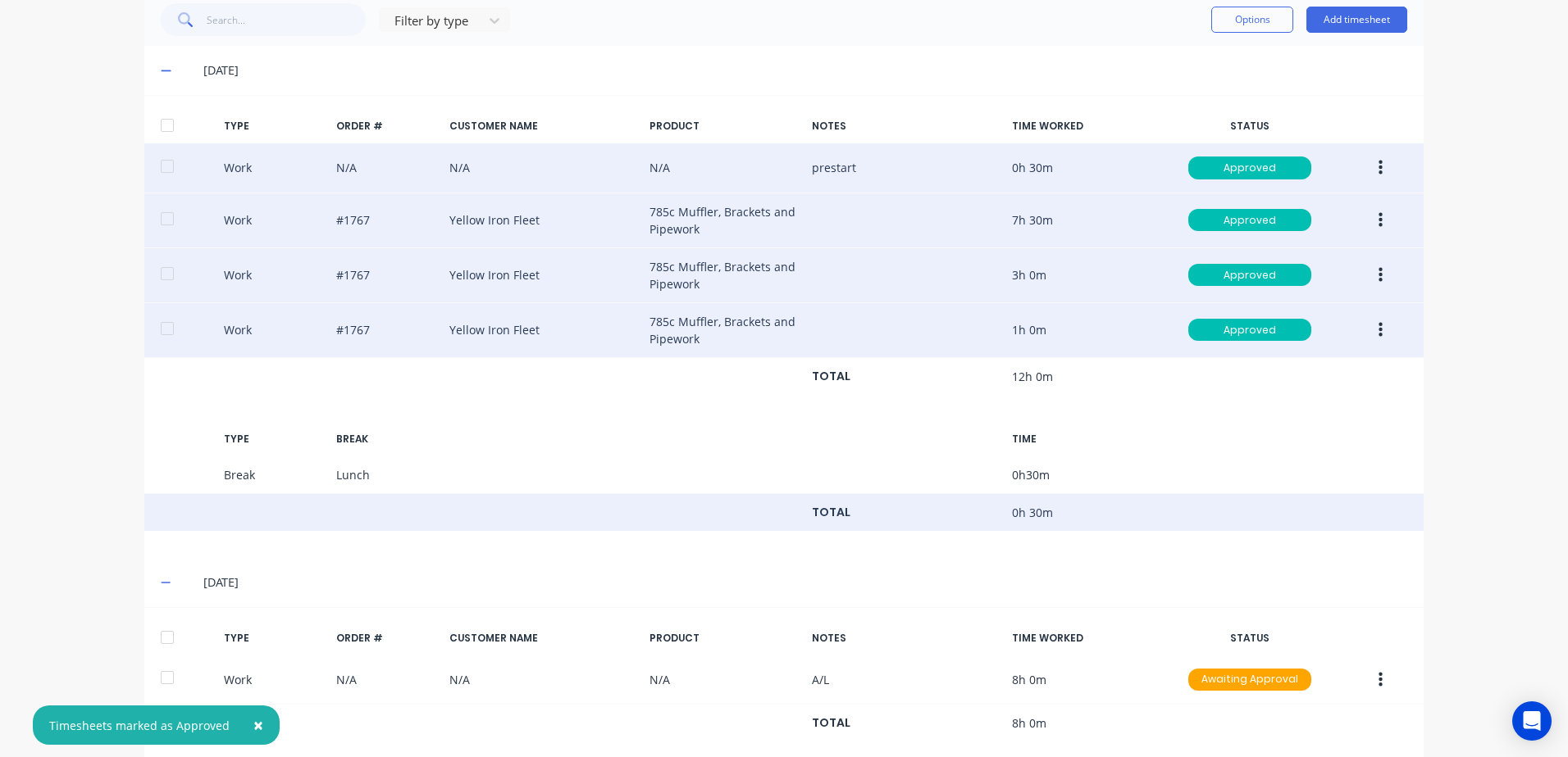
scroll to position [652, 0]
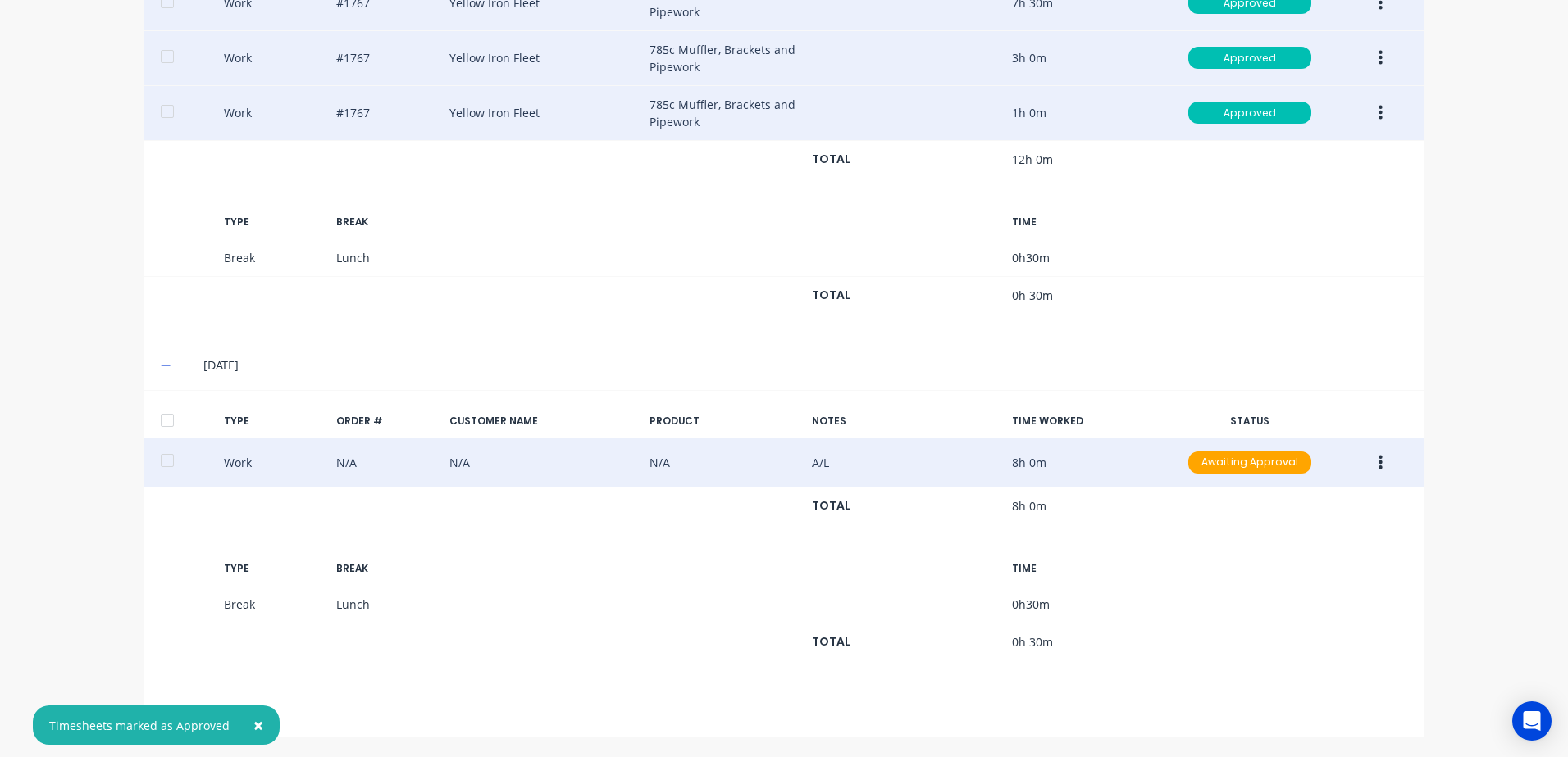
click at [1378, 462] on icon "button" at bounding box center [1380, 463] width 4 height 18
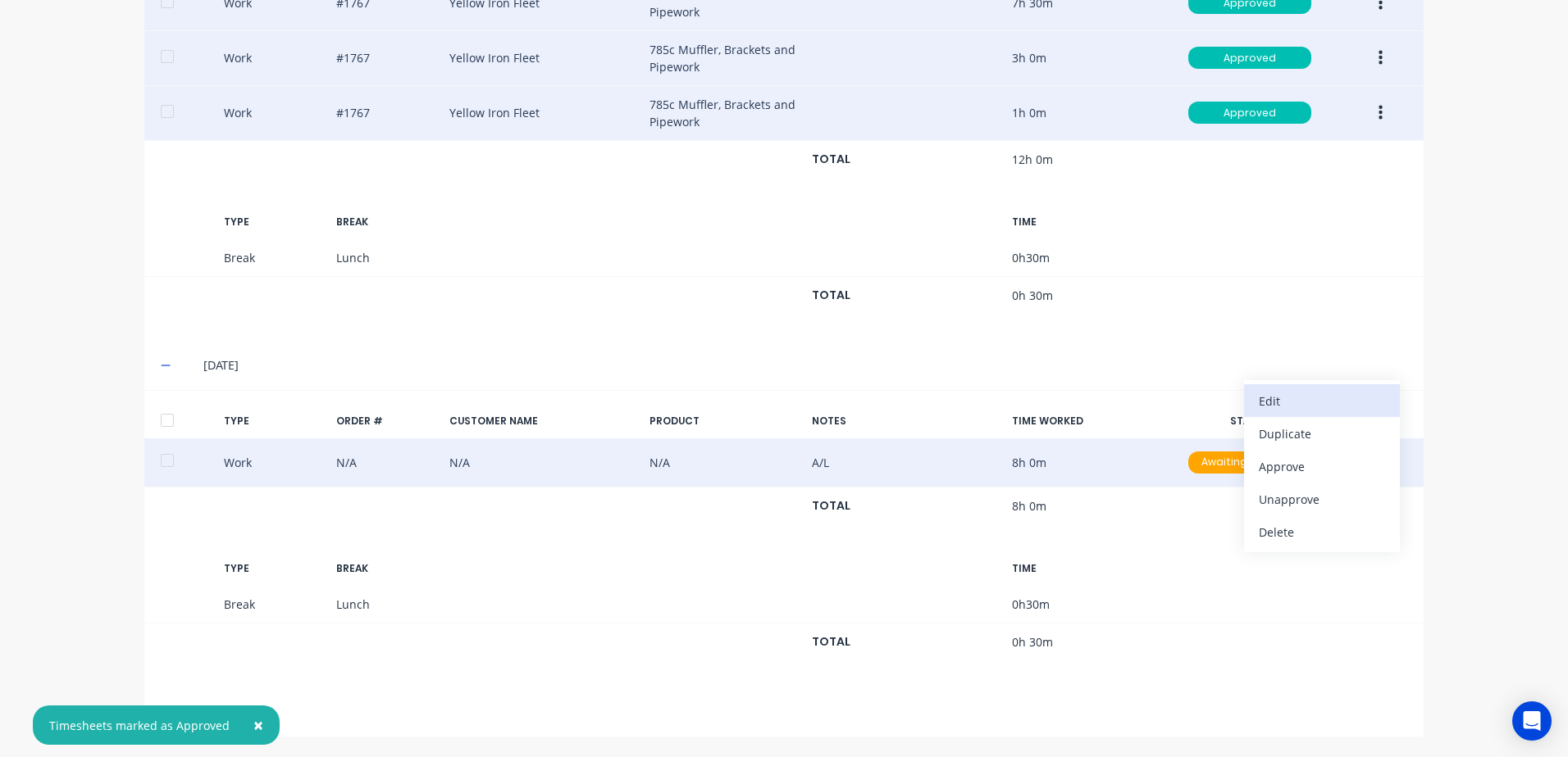
click at [1270, 399] on div "Edit" at bounding box center [1322, 401] width 127 height 24
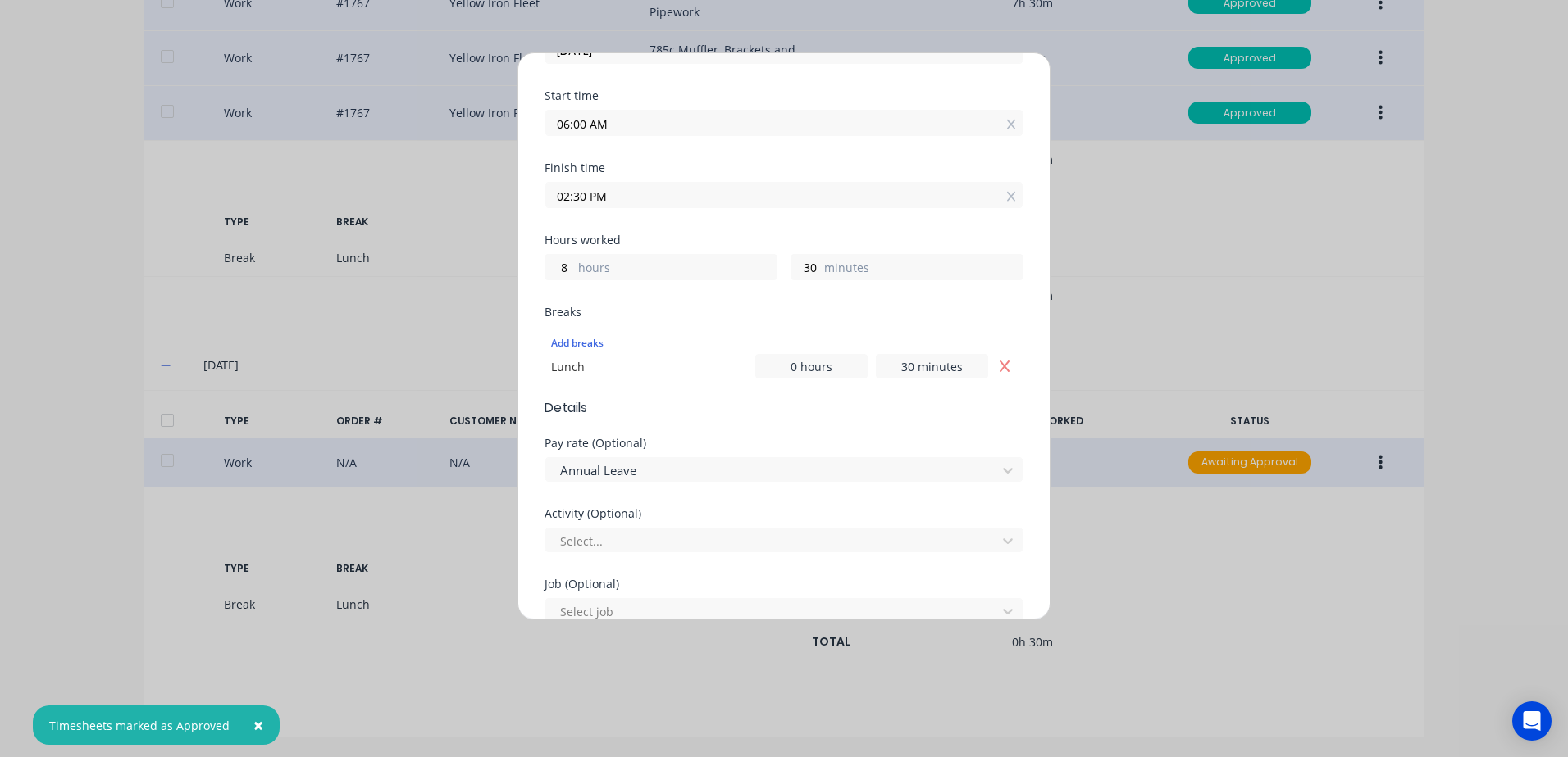
scroll to position [246, 0]
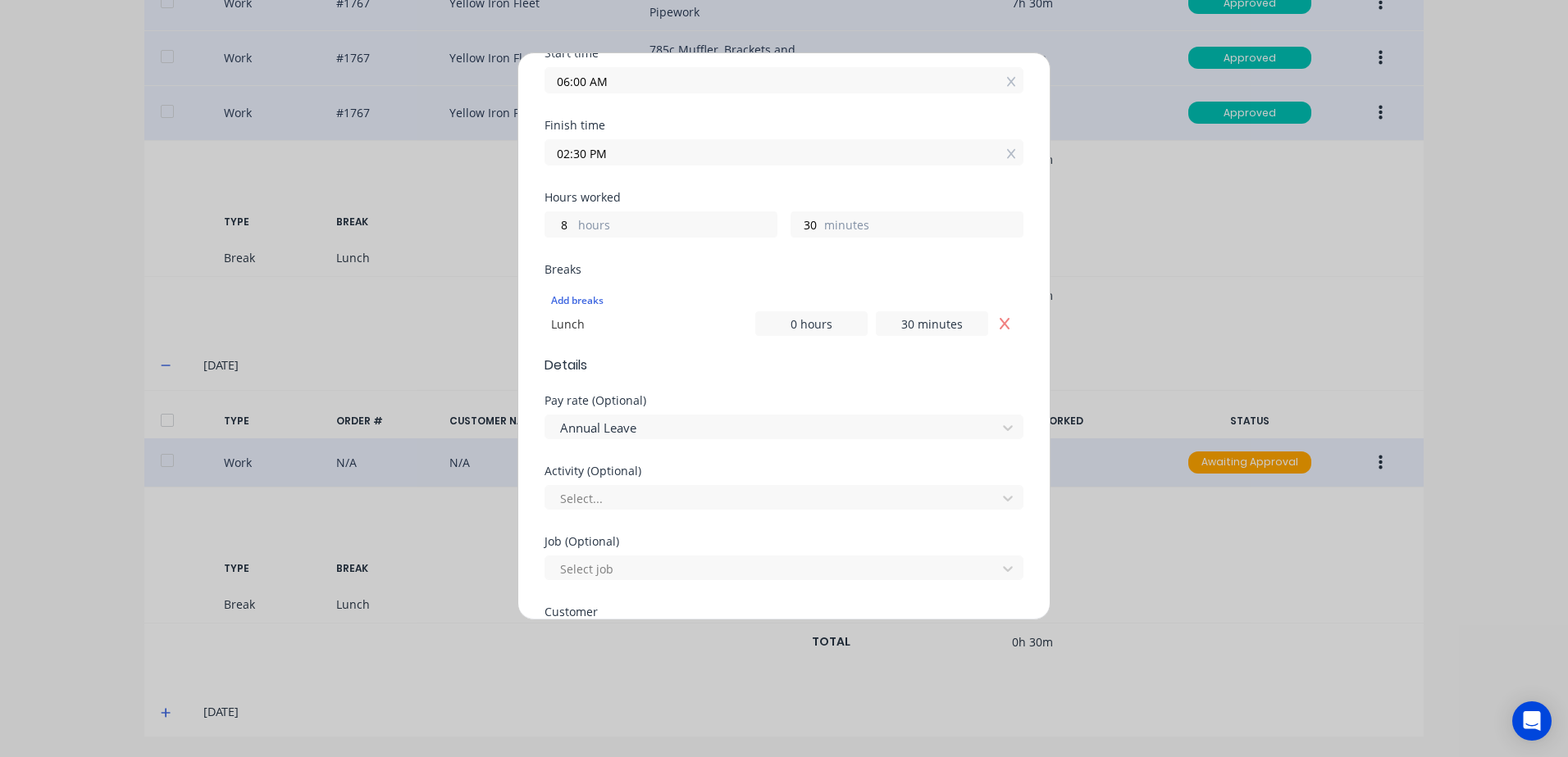
click at [635, 153] on input "02:30 PM" at bounding box center [784, 152] width 477 height 24
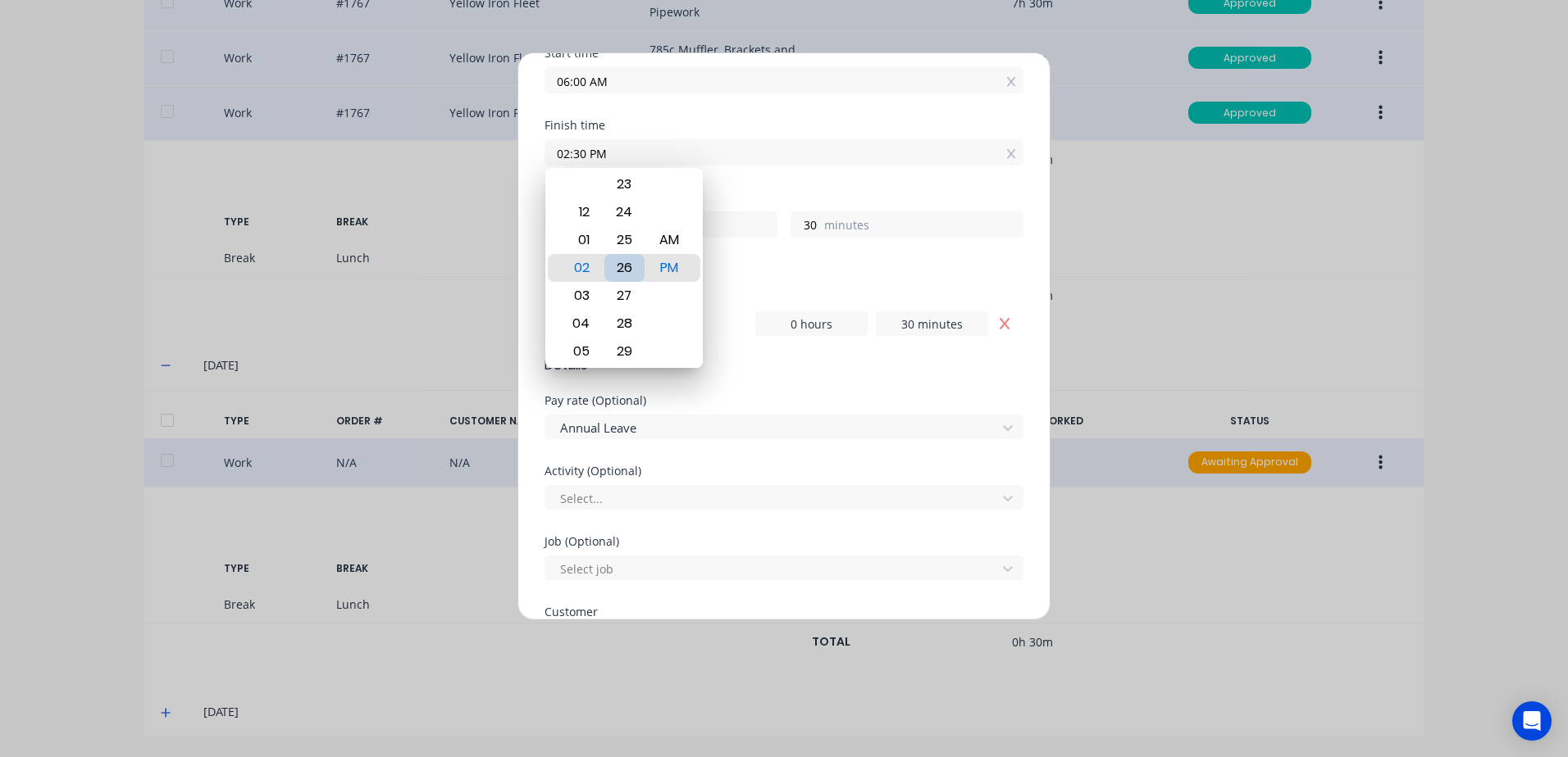
type input "02:26 PM"
type input "26"
type input "02:31 PM"
type input "31"
type input "02:27 PM"
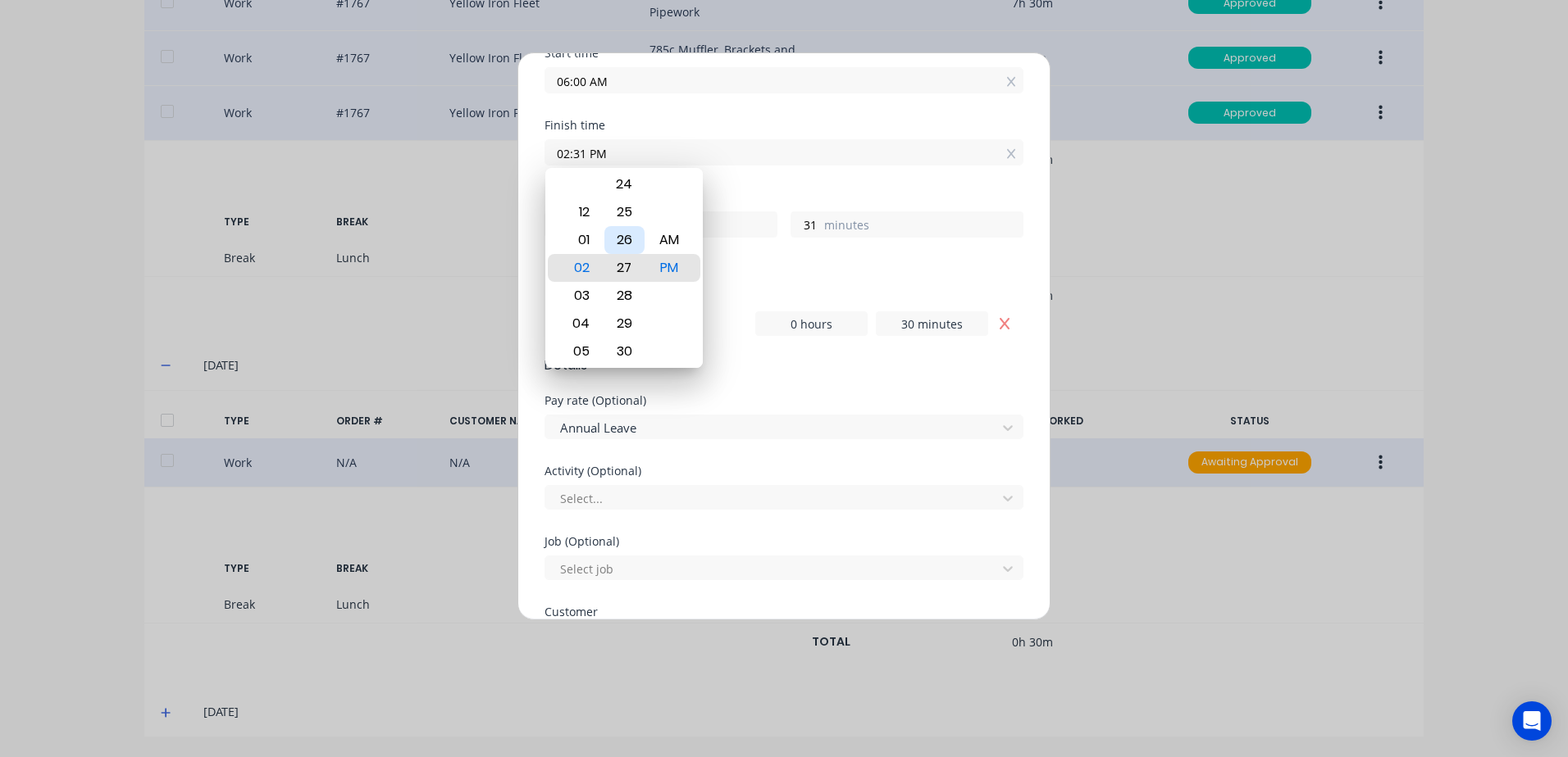
type input "27"
type input "02:22 PM"
type input "22"
type input "02:16 PM"
click at [816, 270] on div "Breaks" at bounding box center [784, 270] width 479 height 12
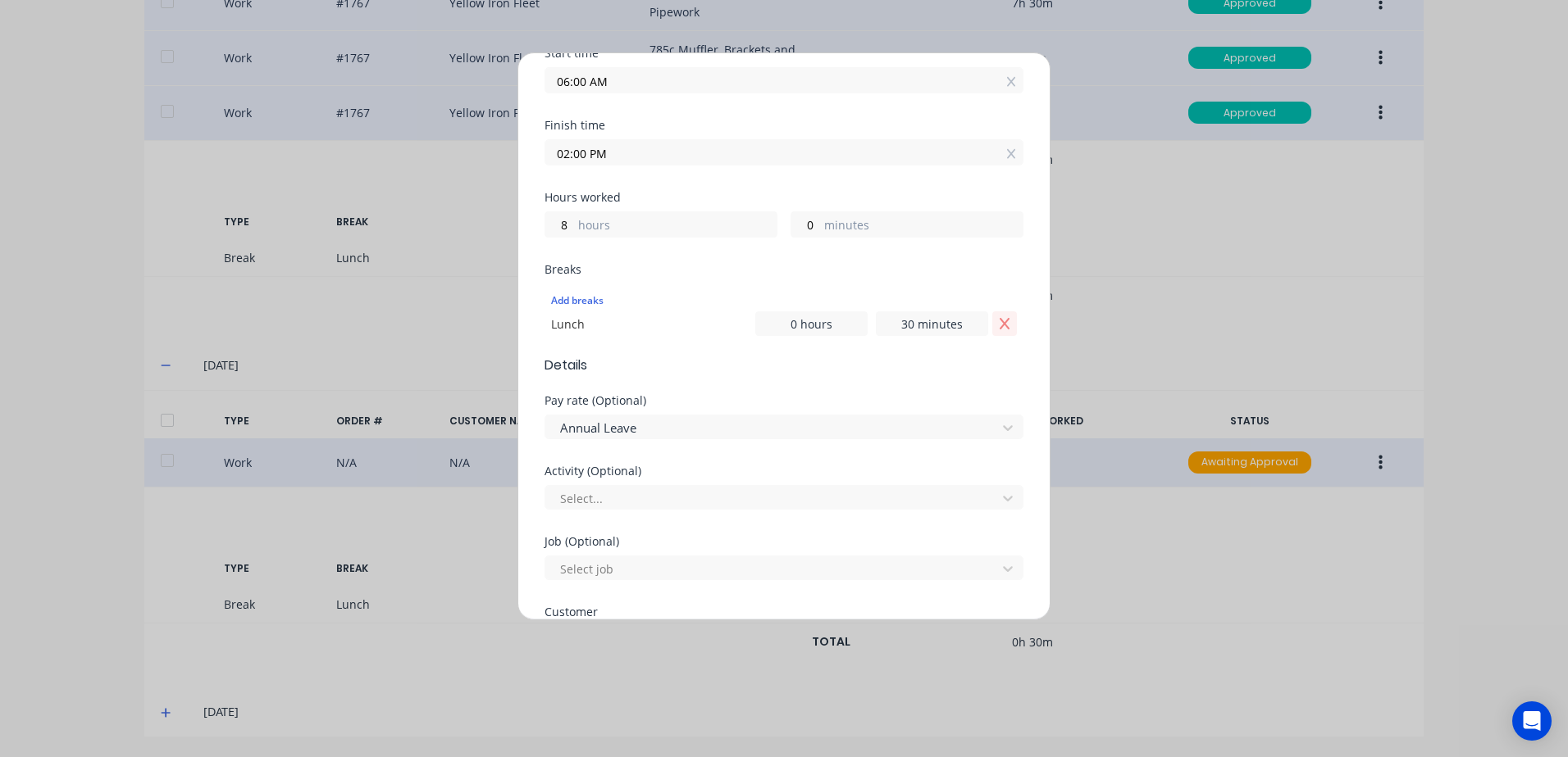
click at [1000, 319] on icon "Remove Lunch" at bounding box center [1005, 324] width 10 height 12
click at [624, 471] on div at bounding box center [773, 474] width 429 height 20
drag, startPoint x: 614, startPoint y: 604, endPoint x: 674, endPoint y: 535, distance: 91.4
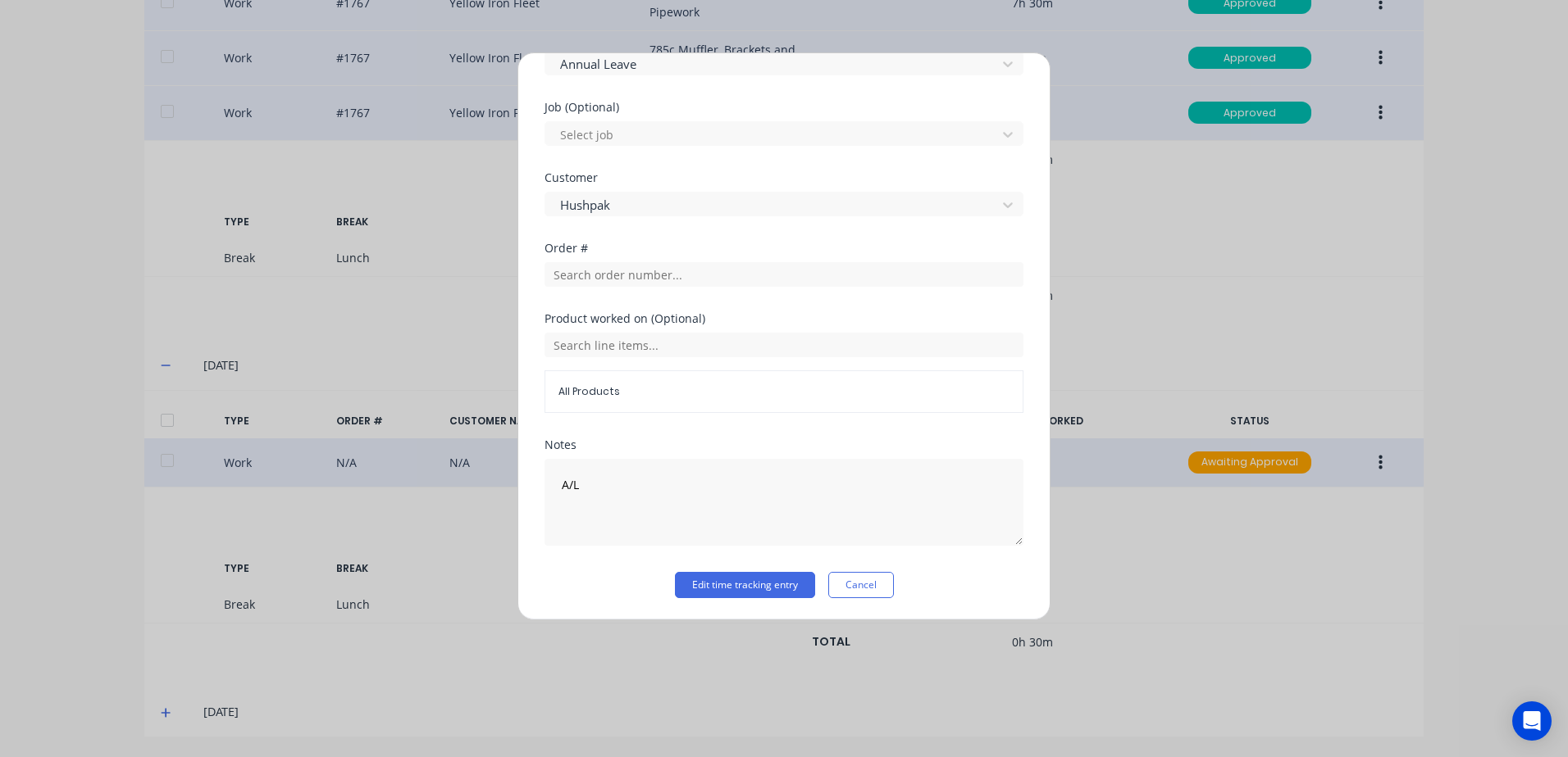
scroll to position [658, 0]
click at [692, 583] on button "Edit time tracking entry" at bounding box center [745, 583] width 140 height 26
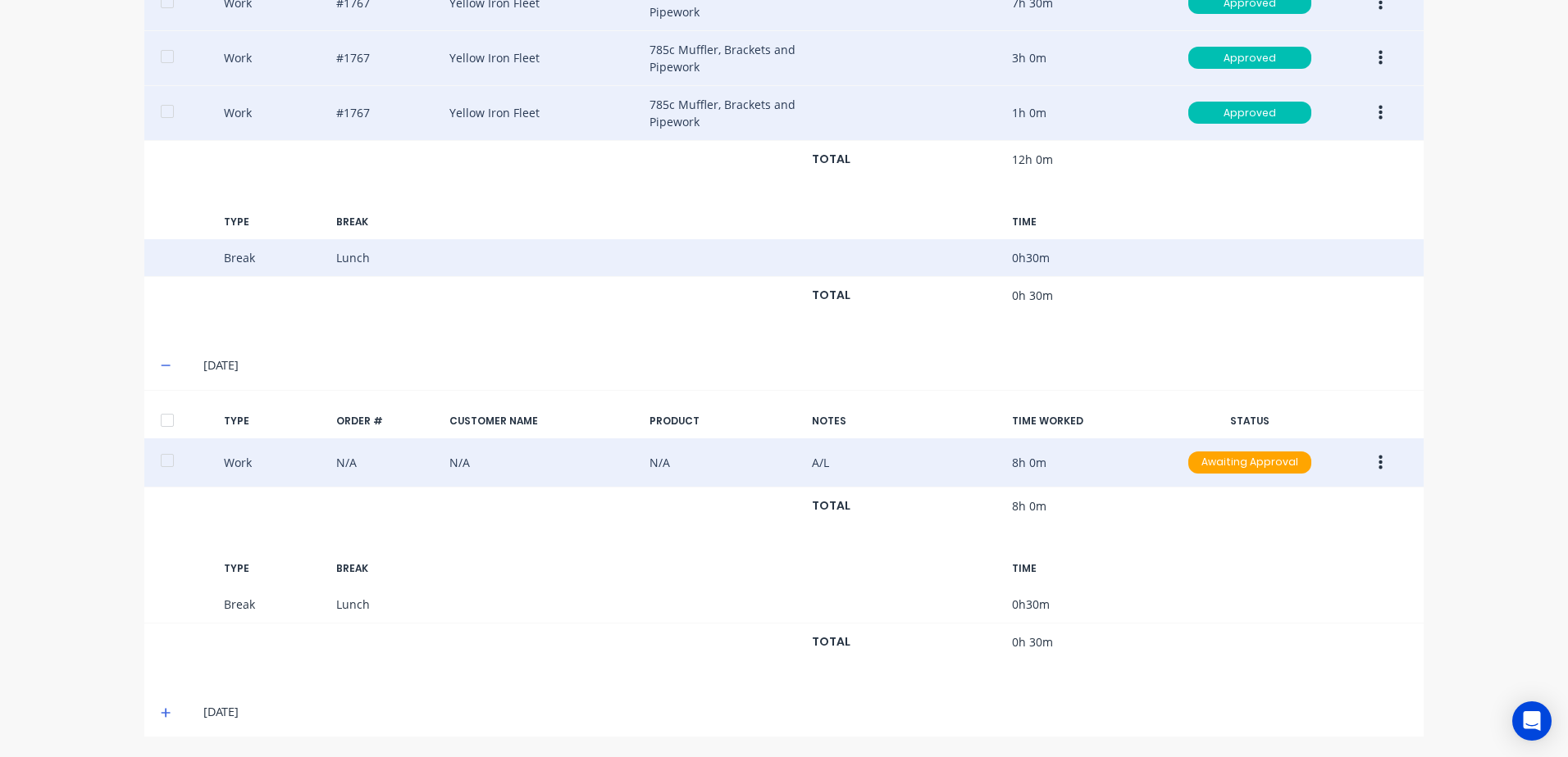
scroll to position [516, 0]
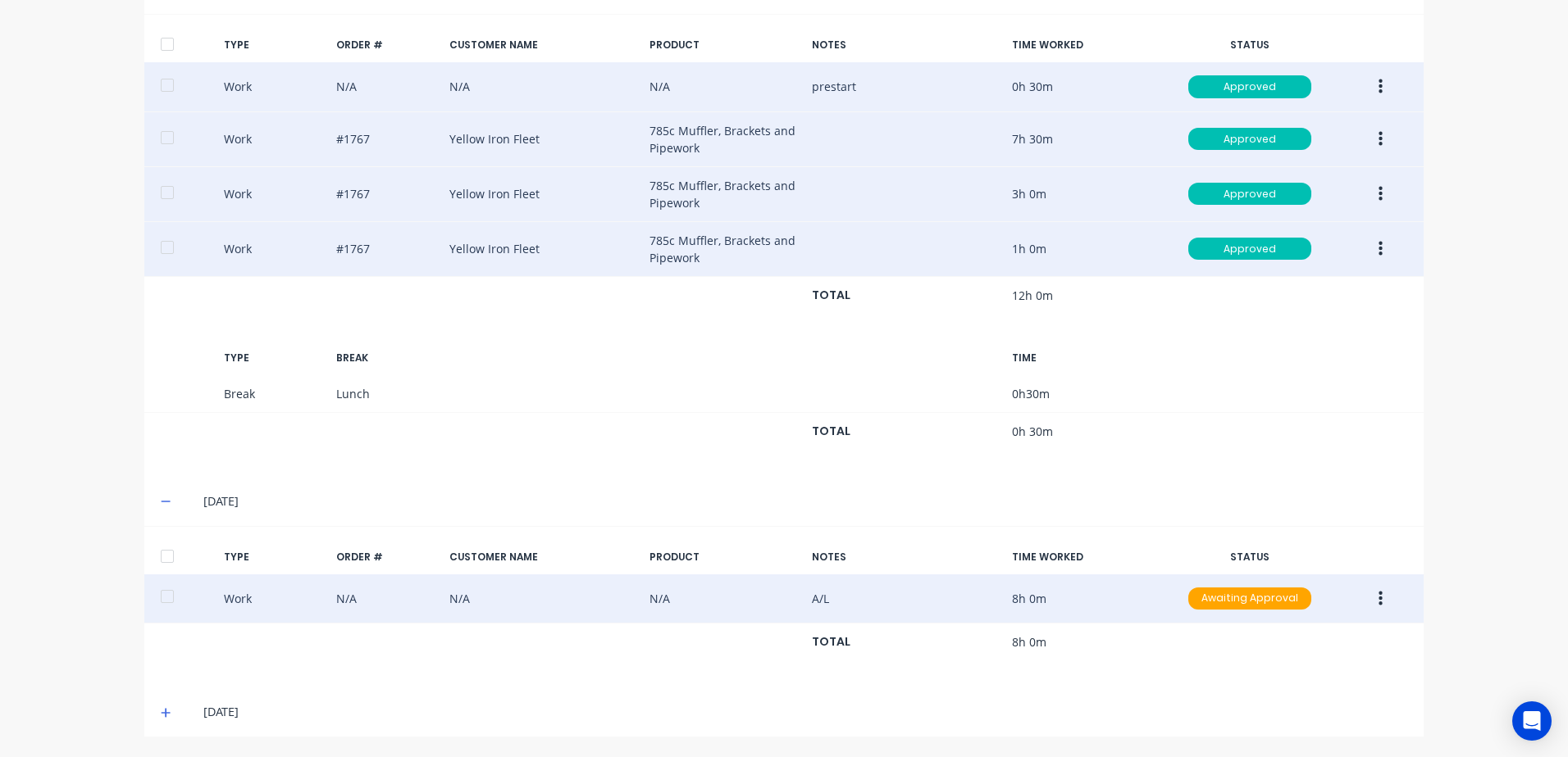
click at [1378, 602] on icon "button" at bounding box center [1380, 599] width 4 height 18
click at [1274, 604] on div "Approve" at bounding box center [1322, 603] width 127 height 24
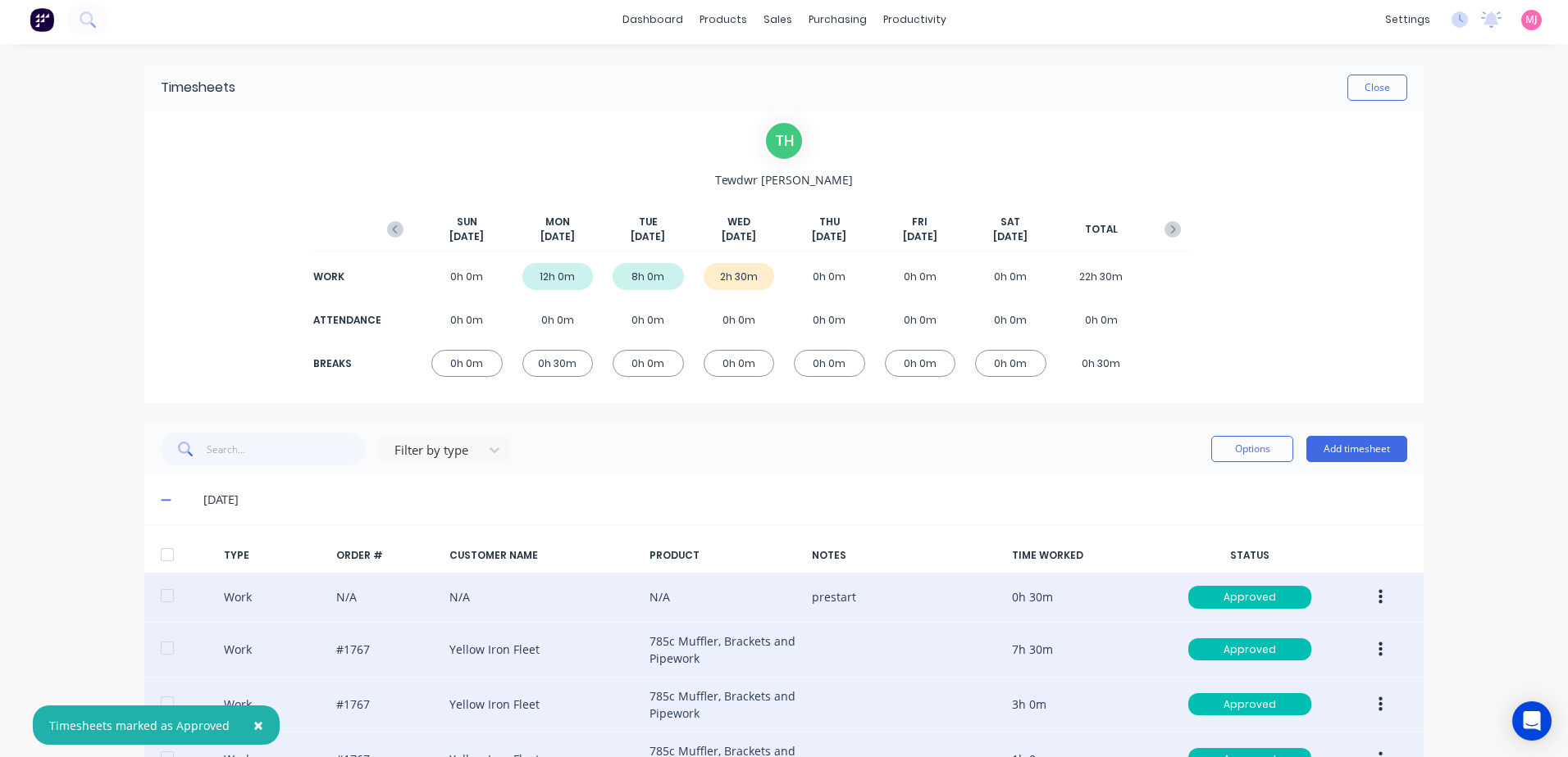
scroll to position [0, 0]
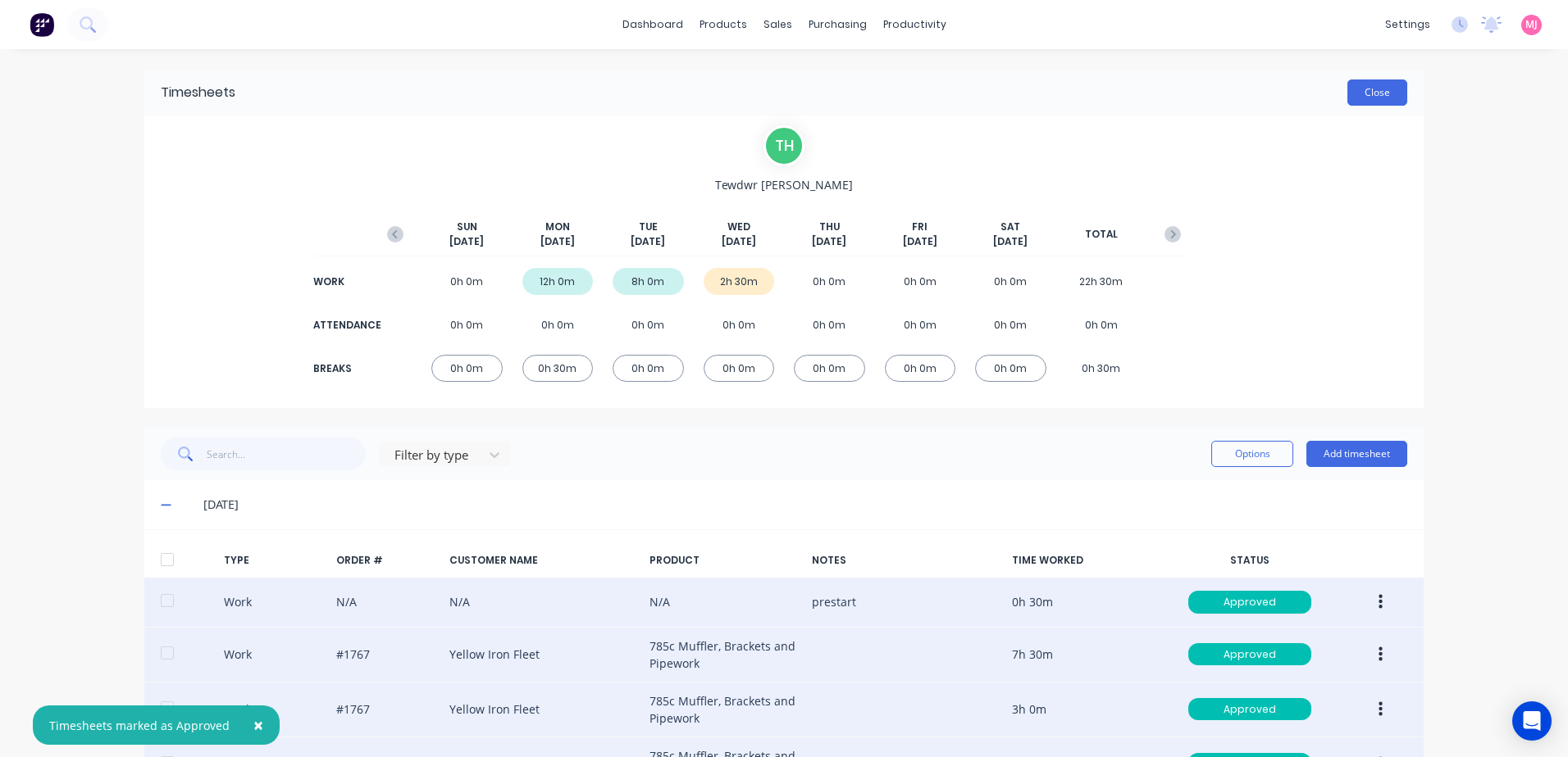
click at [1373, 94] on button "Close" at bounding box center [1377, 92] width 60 height 26
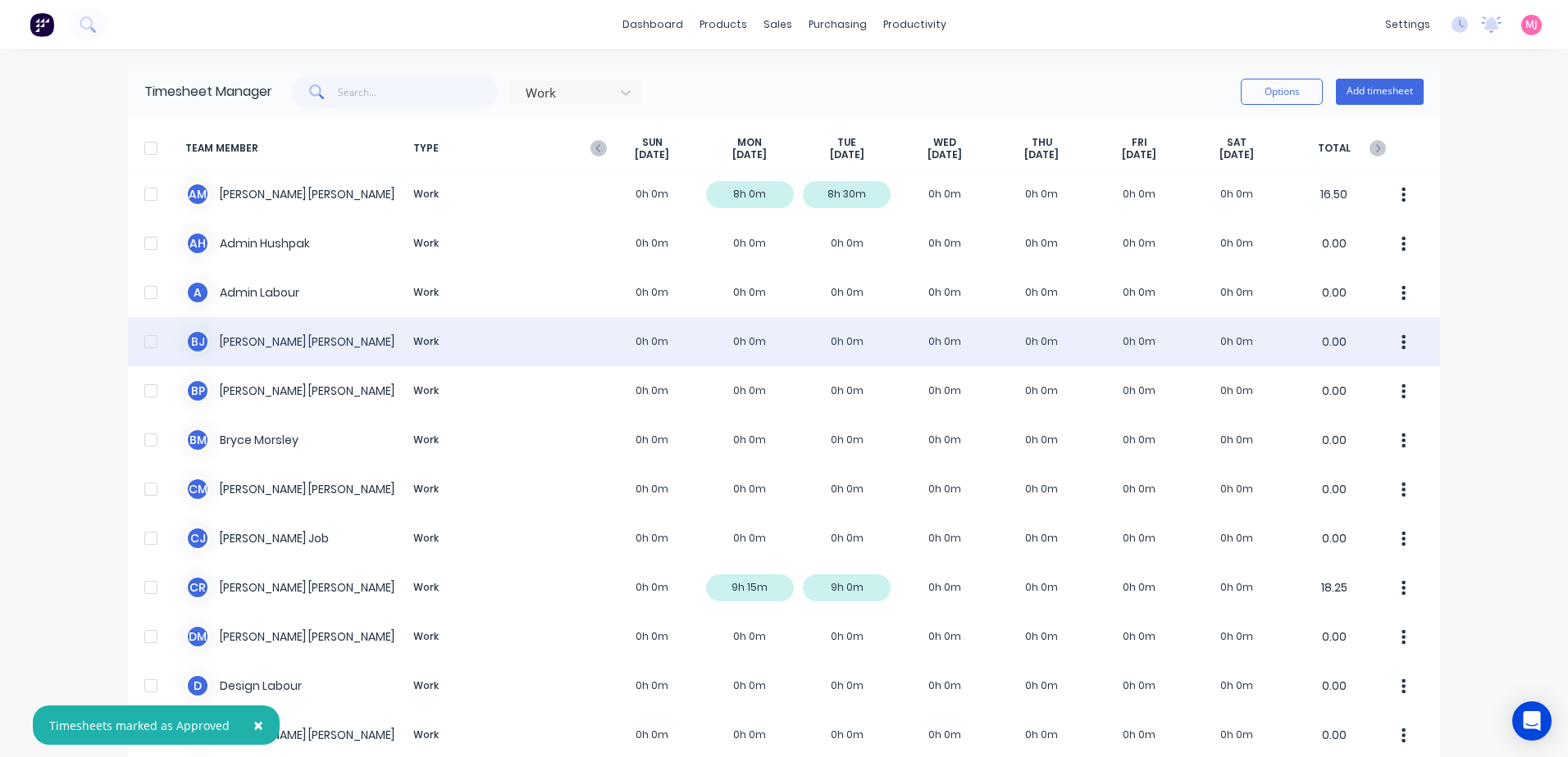
click at [237, 340] on div "[PERSON_NAME] Work 0h 0m 0h 0m 0h 0m 0h 0m 0h 0m 0h 0m 0h 0m 0.00" at bounding box center [784, 341] width 1312 height 49
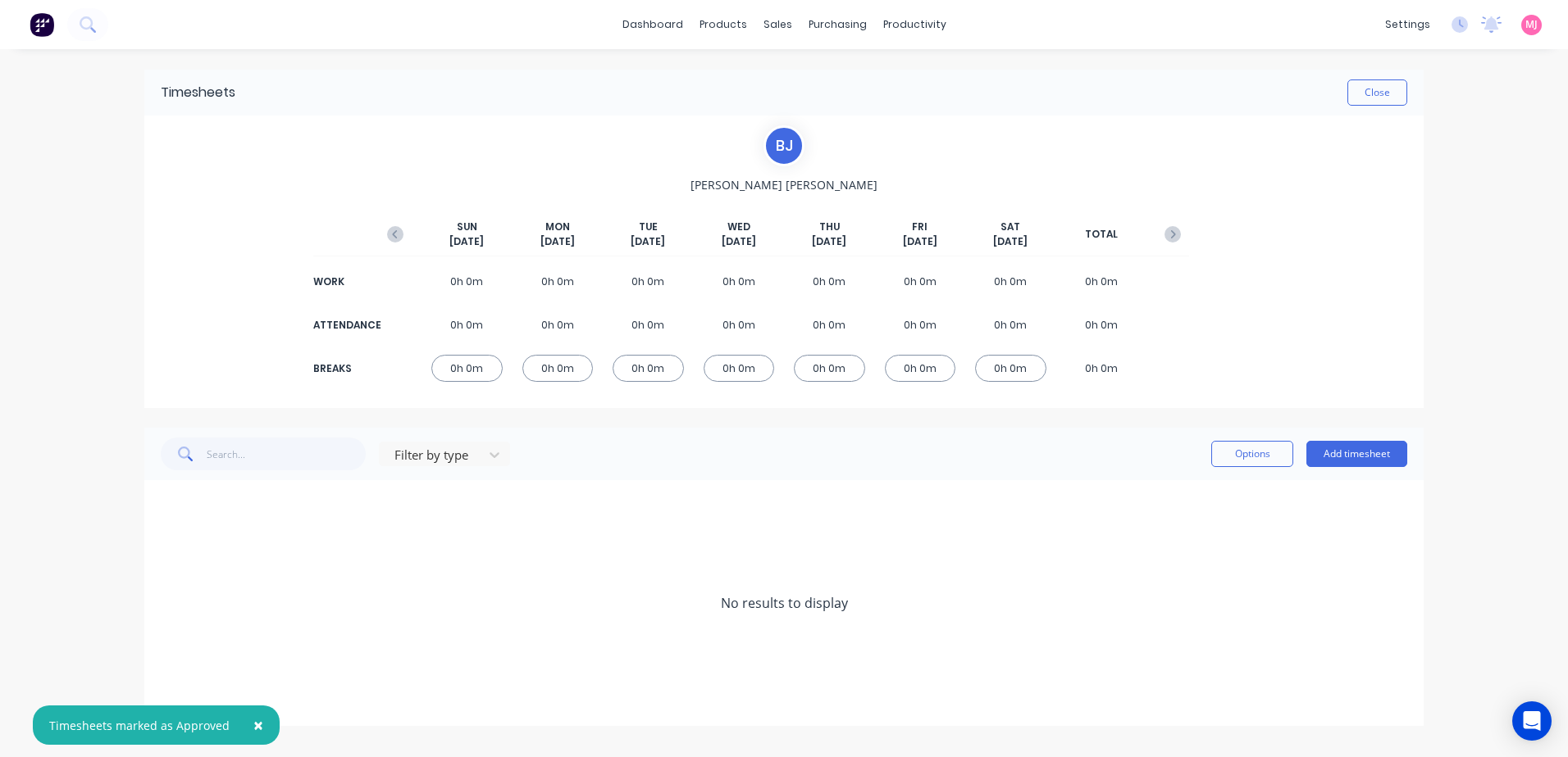
click at [784, 145] on div "[PERSON_NAME]" at bounding box center [784, 146] width 41 height 41
click at [1392, 88] on button "Close" at bounding box center [1377, 92] width 60 height 26
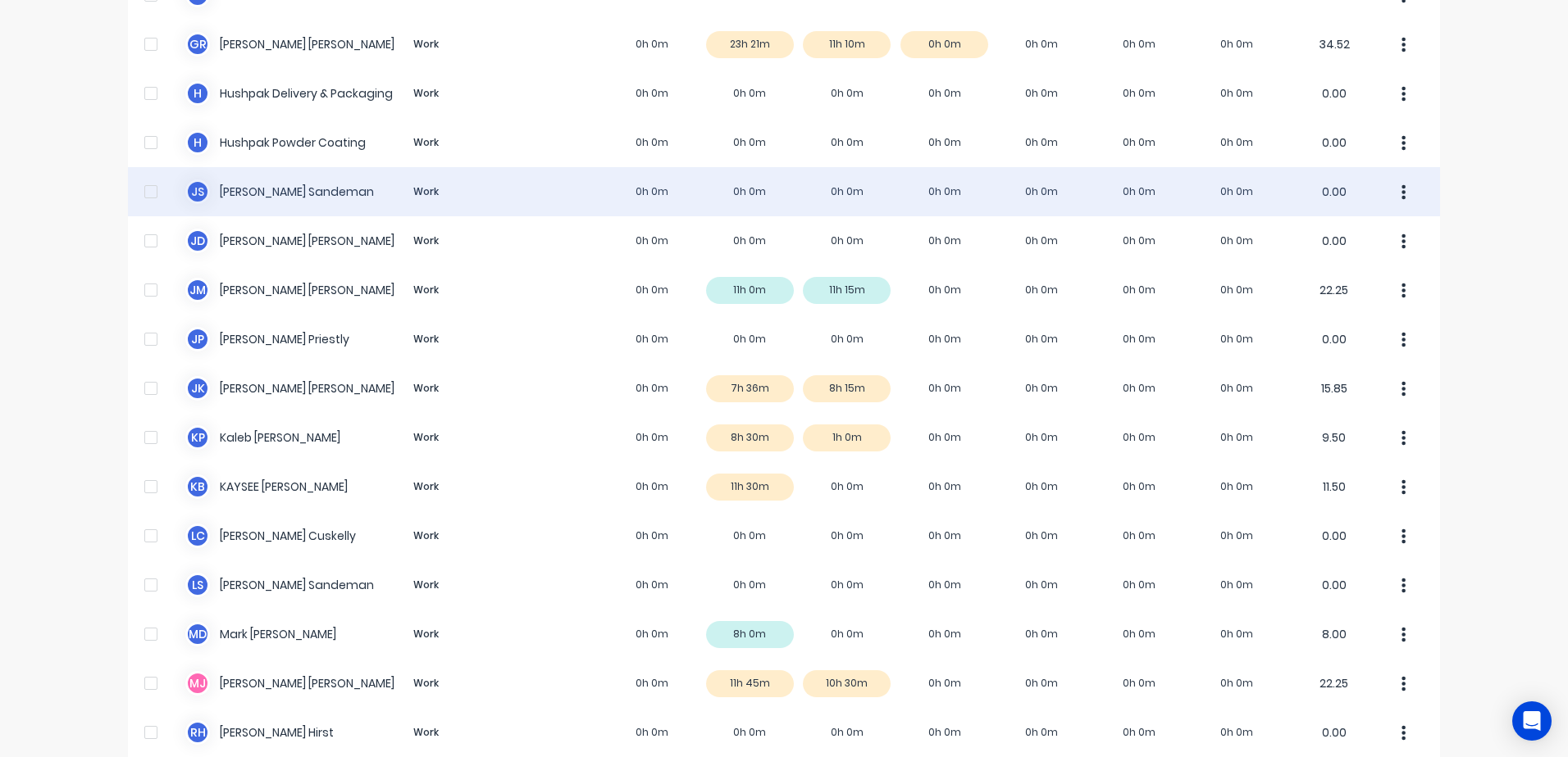
scroll to position [901, 0]
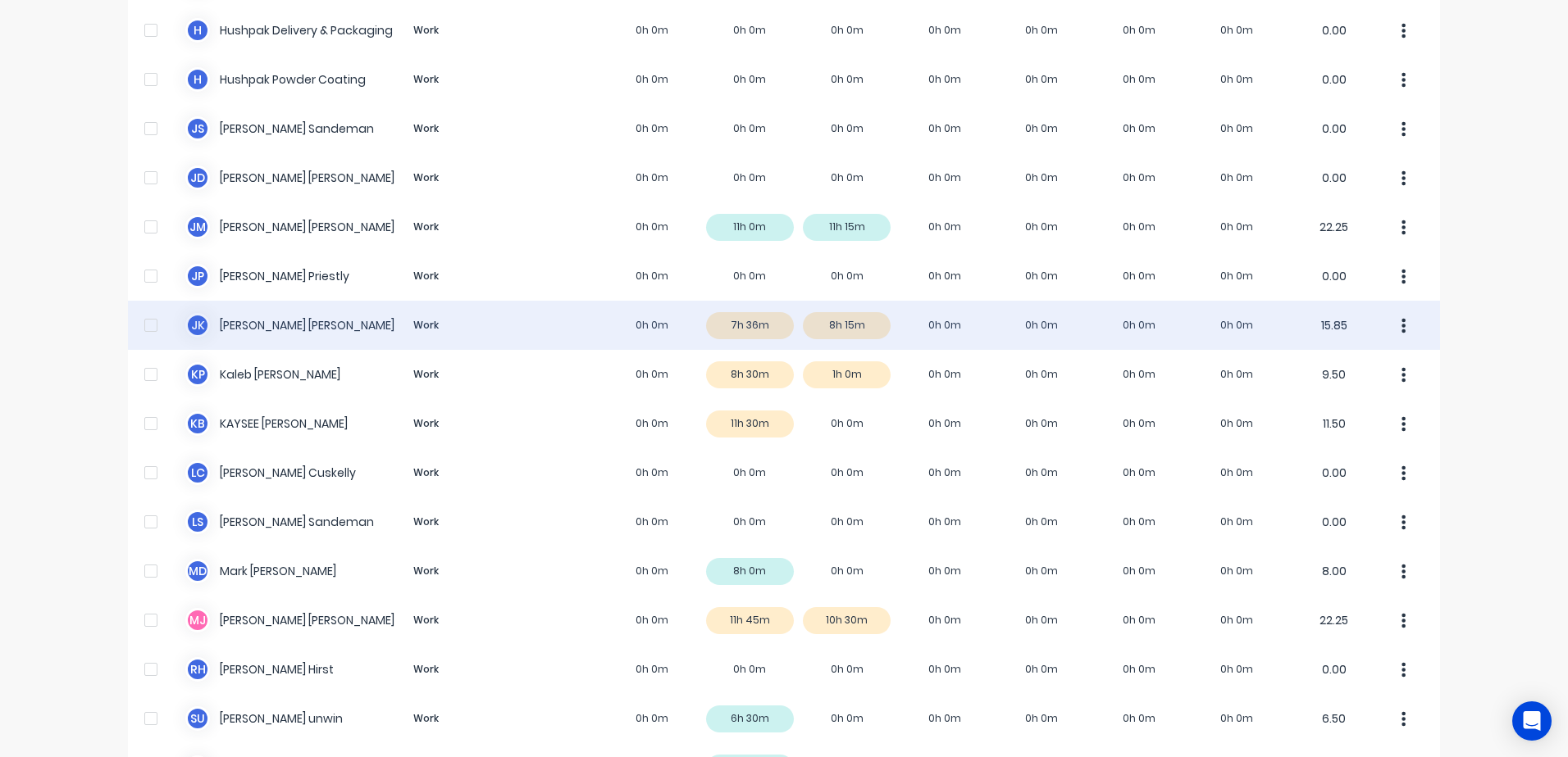
click at [746, 322] on div "J K [PERSON_NAME] Work 0h 0m 7h 36m 8h 15m 0h 0m 0h 0m 0h 0m 0h 0m 15.85" at bounding box center [784, 325] width 1312 height 49
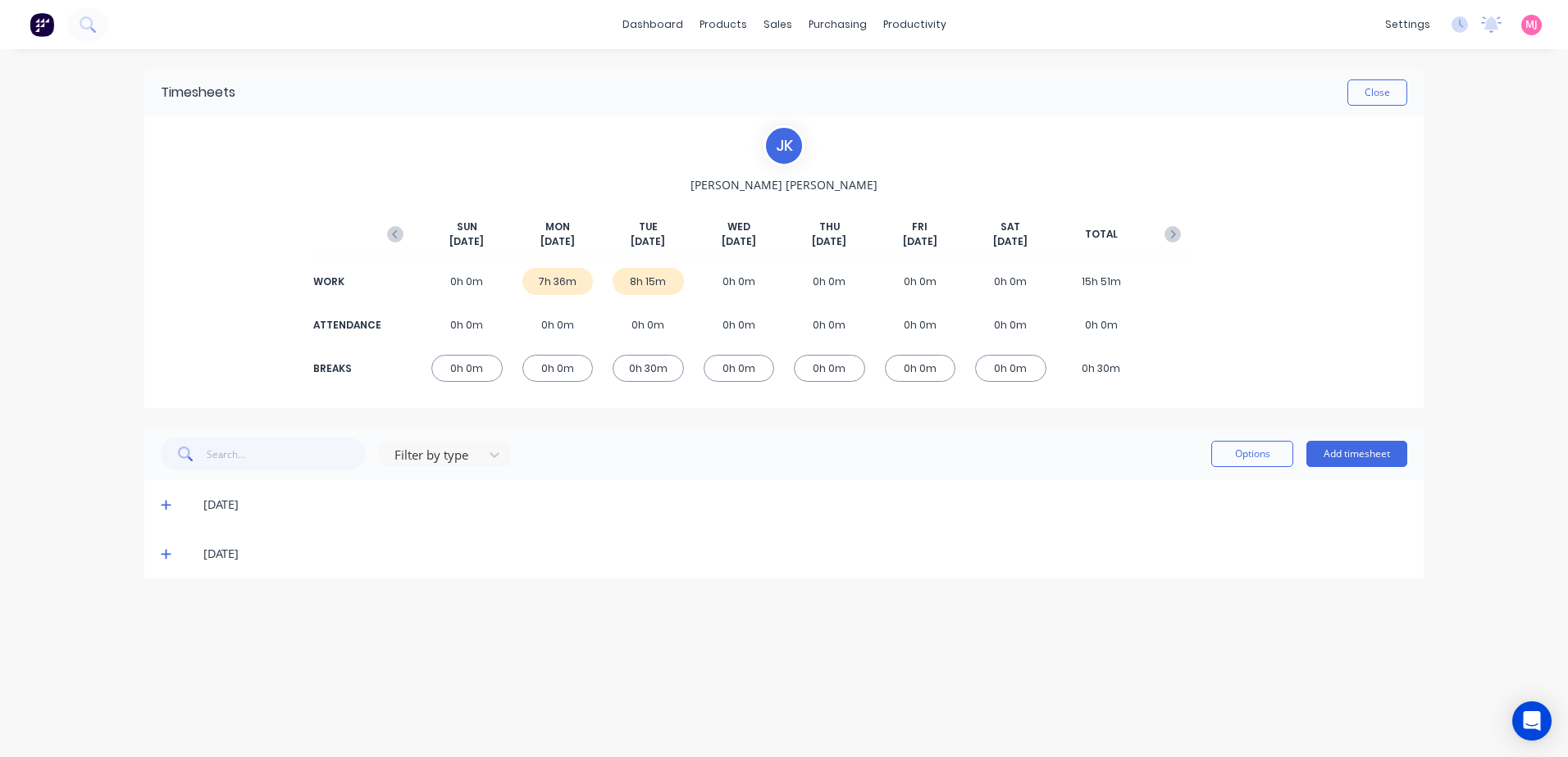
click at [167, 503] on icon at bounding box center [166, 505] width 11 height 12
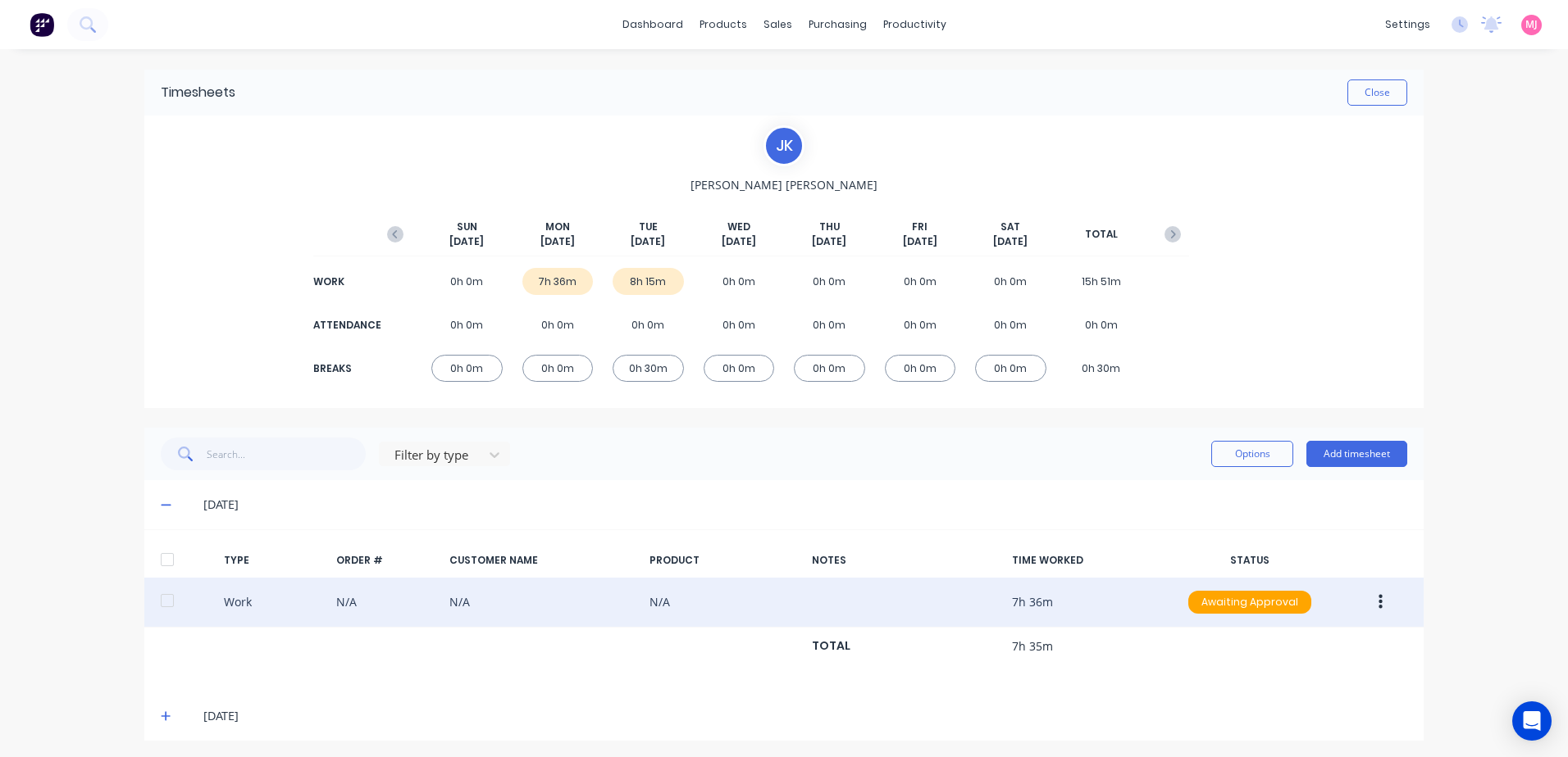
click at [1378, 604] on icon "button" at bounding box center [1380, 603] width 4 height 15
click at [1298, 605] on div "Approve" at bounding box center [1322, 606] width 127 height 24
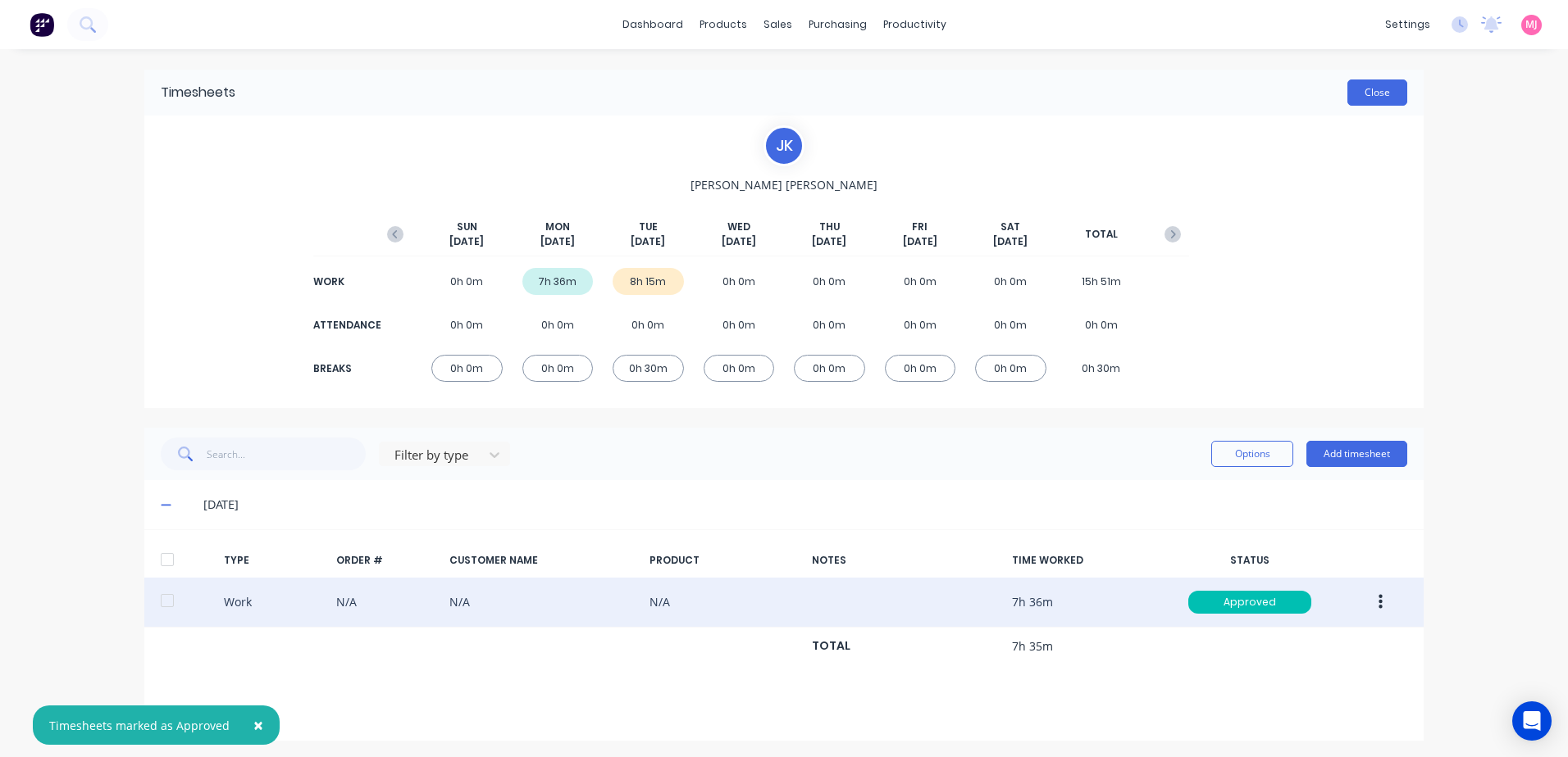
click at [1377, 99] on button "Close" at bounding box center [1377, 92] width 60 height 26
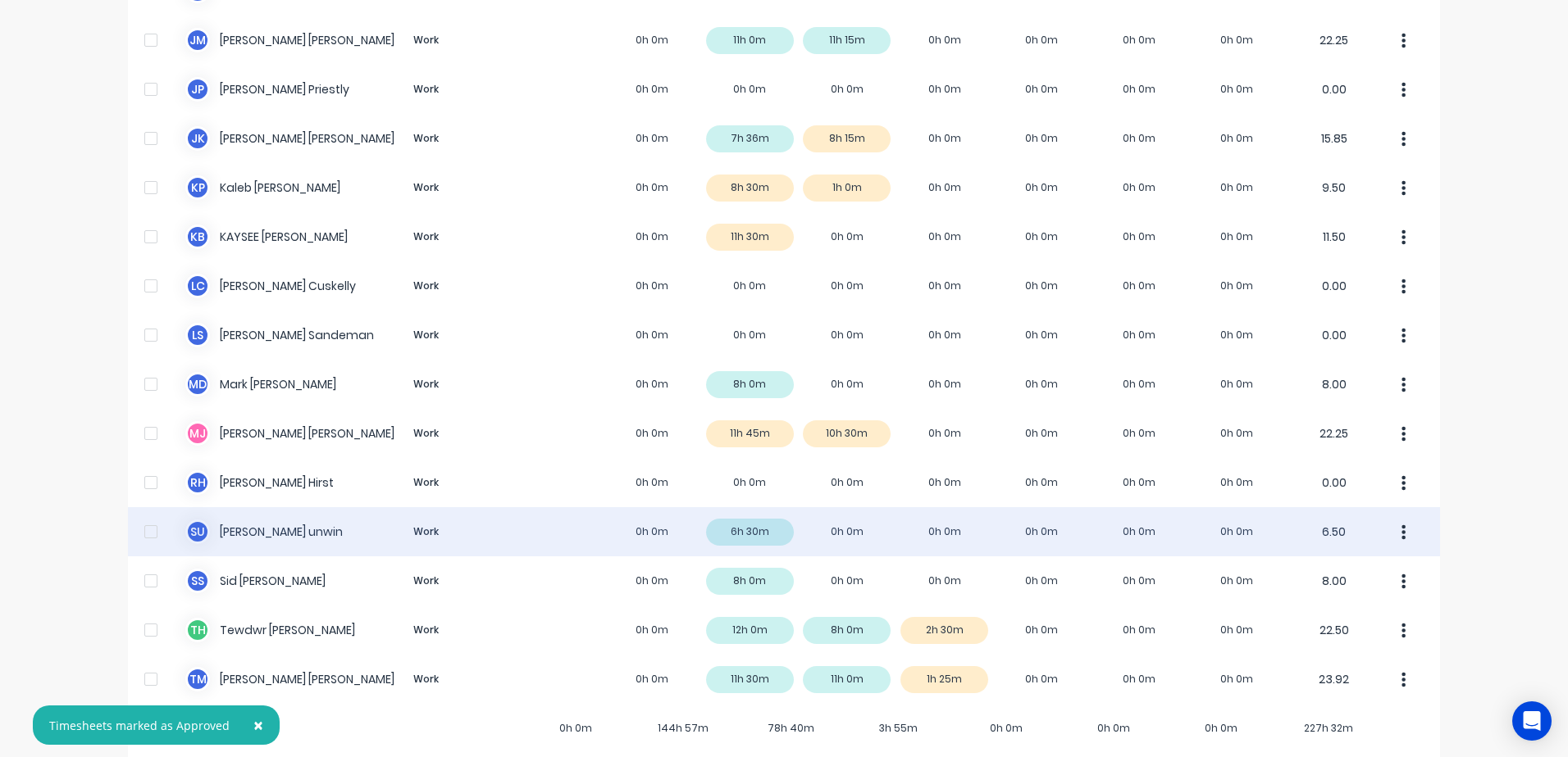
scroll to position [1110, 0]
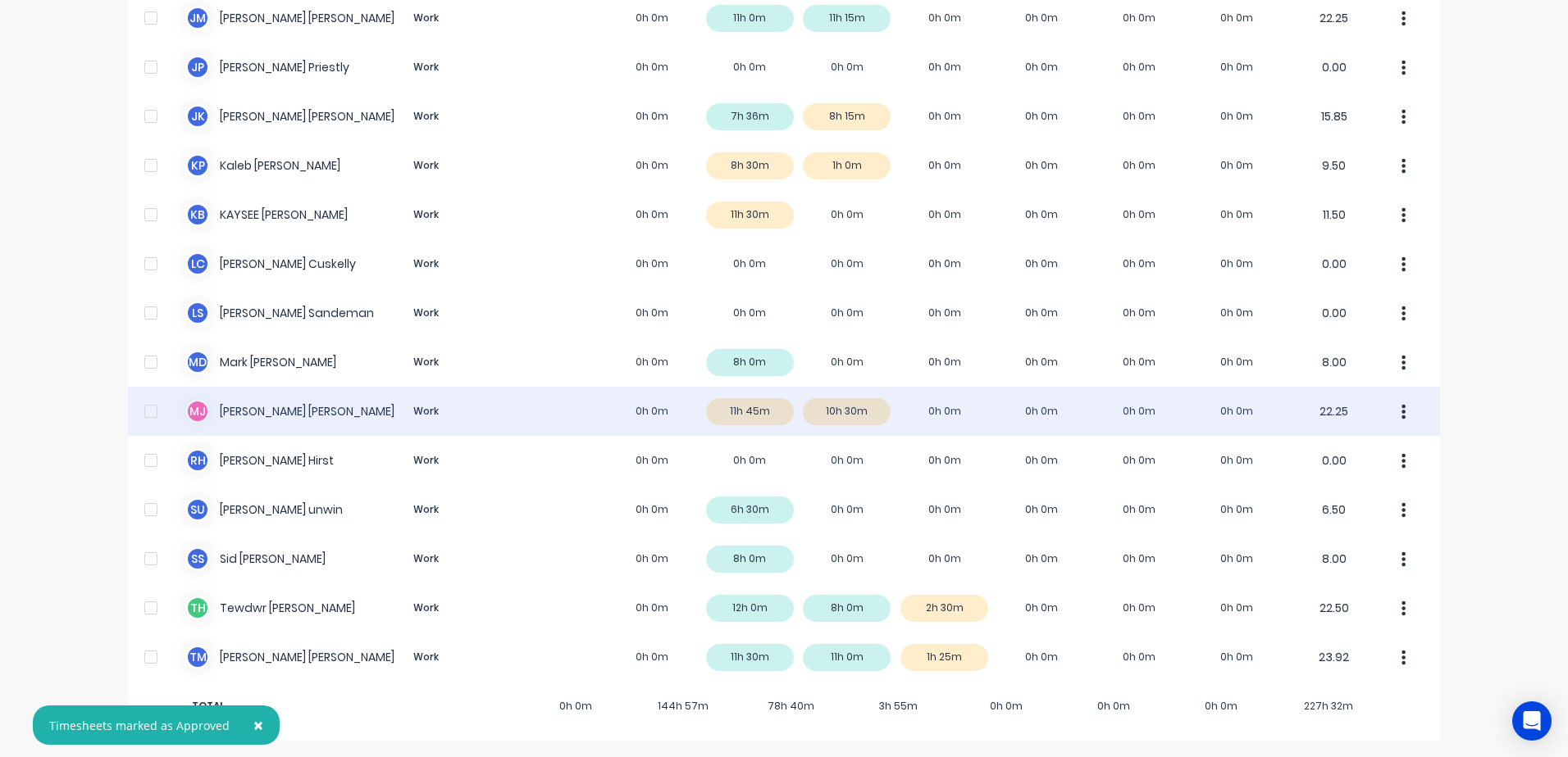
click at [948, 412] on div "[PERSON_NAME] [PERSON_NAME] Work 0h 0m 11h 45m 10h 30m 0h 0m 0h 0m 0h 0m 0h 0m …" at bounding box center [784, 411] width 1312 height 49
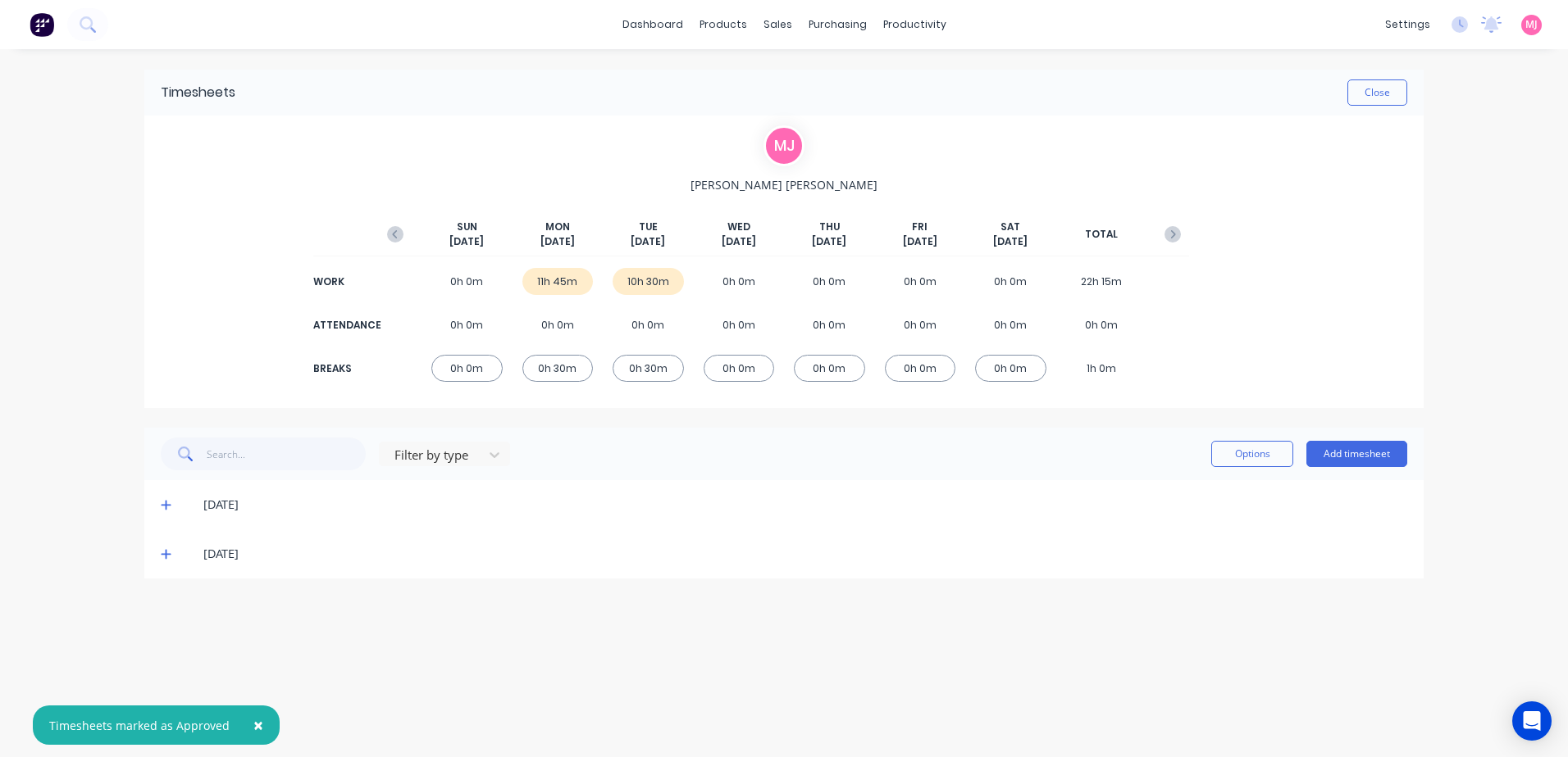
click at [168, 552] on icon at bounding box center [166, 554] width 11 height 12
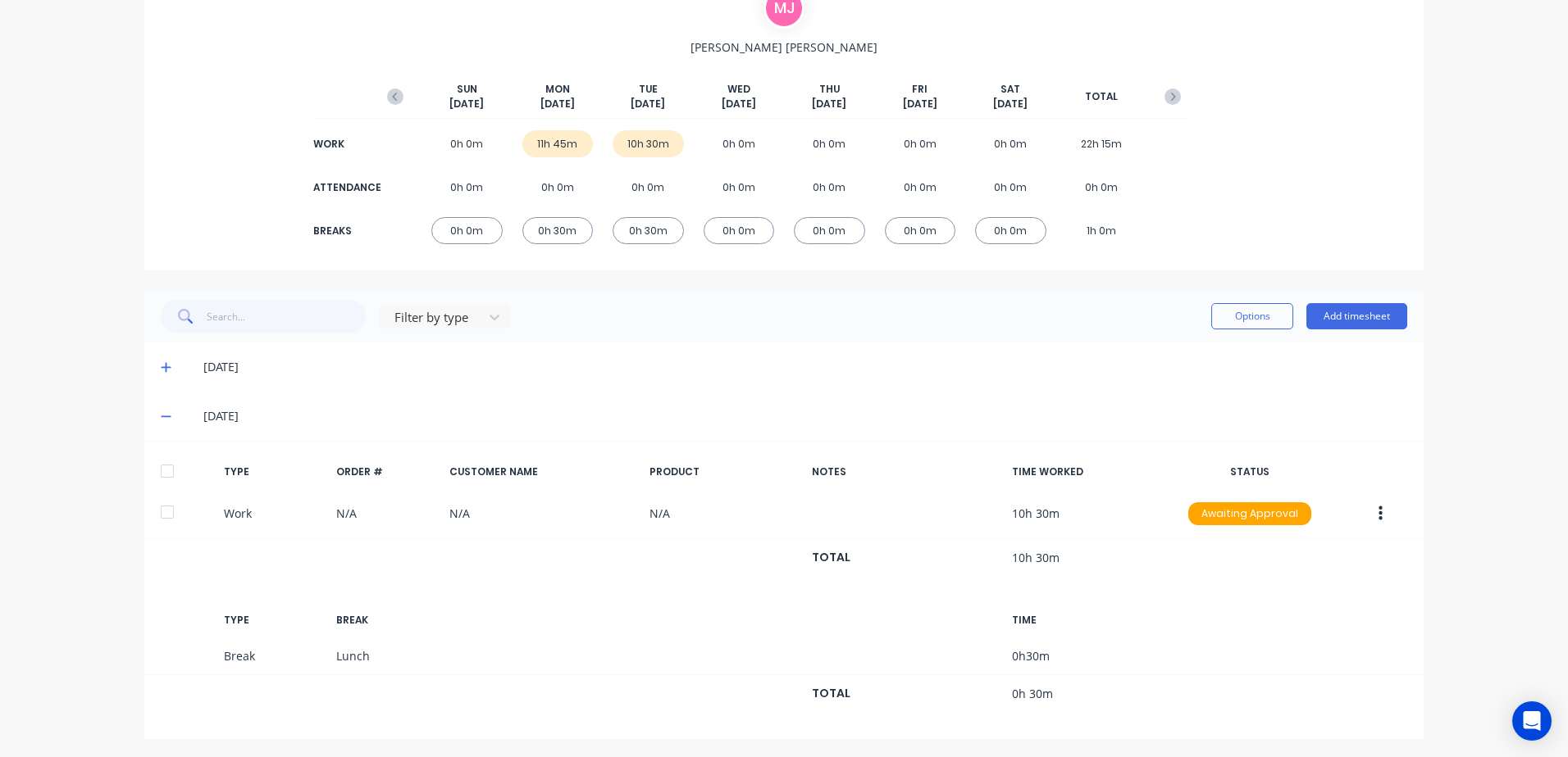
scroll to position [140, 0]
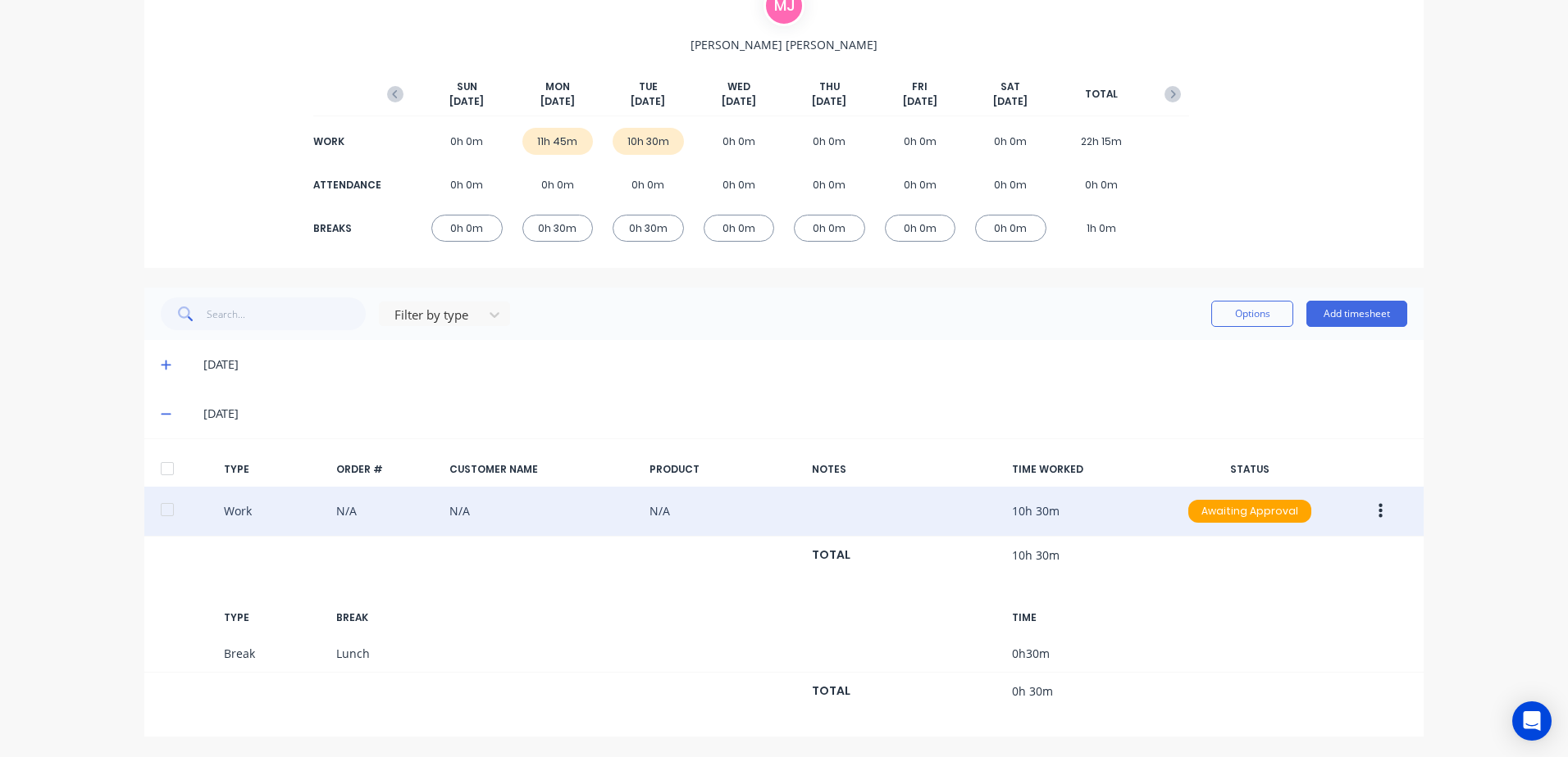
click at [1378, 507] on icon "button" at bounding box center [1380, 511] width 4 height 18
click at [1295, 484] on div "Duplicate" at bounding box center [1322, 482] width 127 height 24
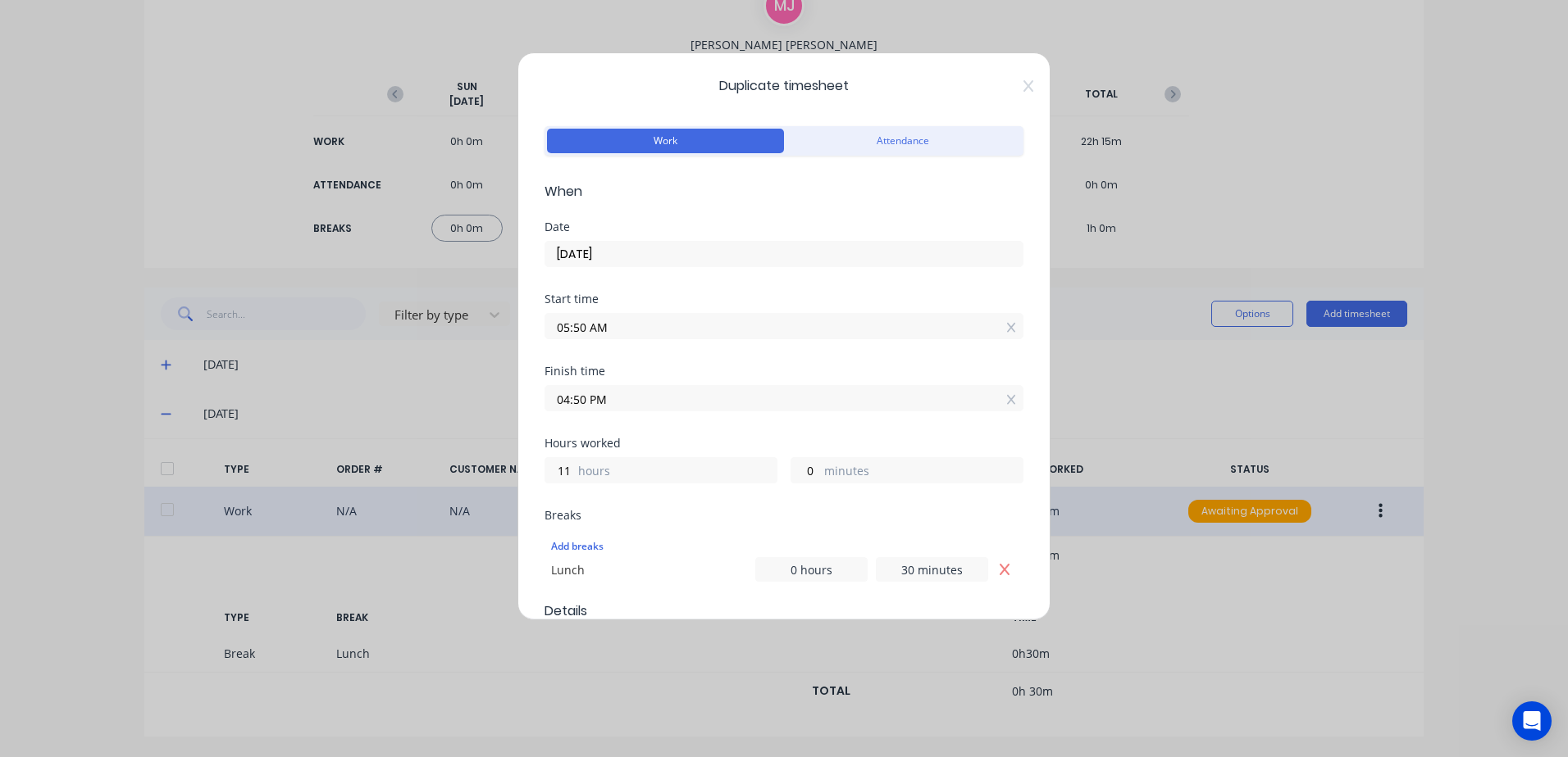
click at [618, 250] on input "[DATE]" at bounding box center [784, 254] width 477 height 24
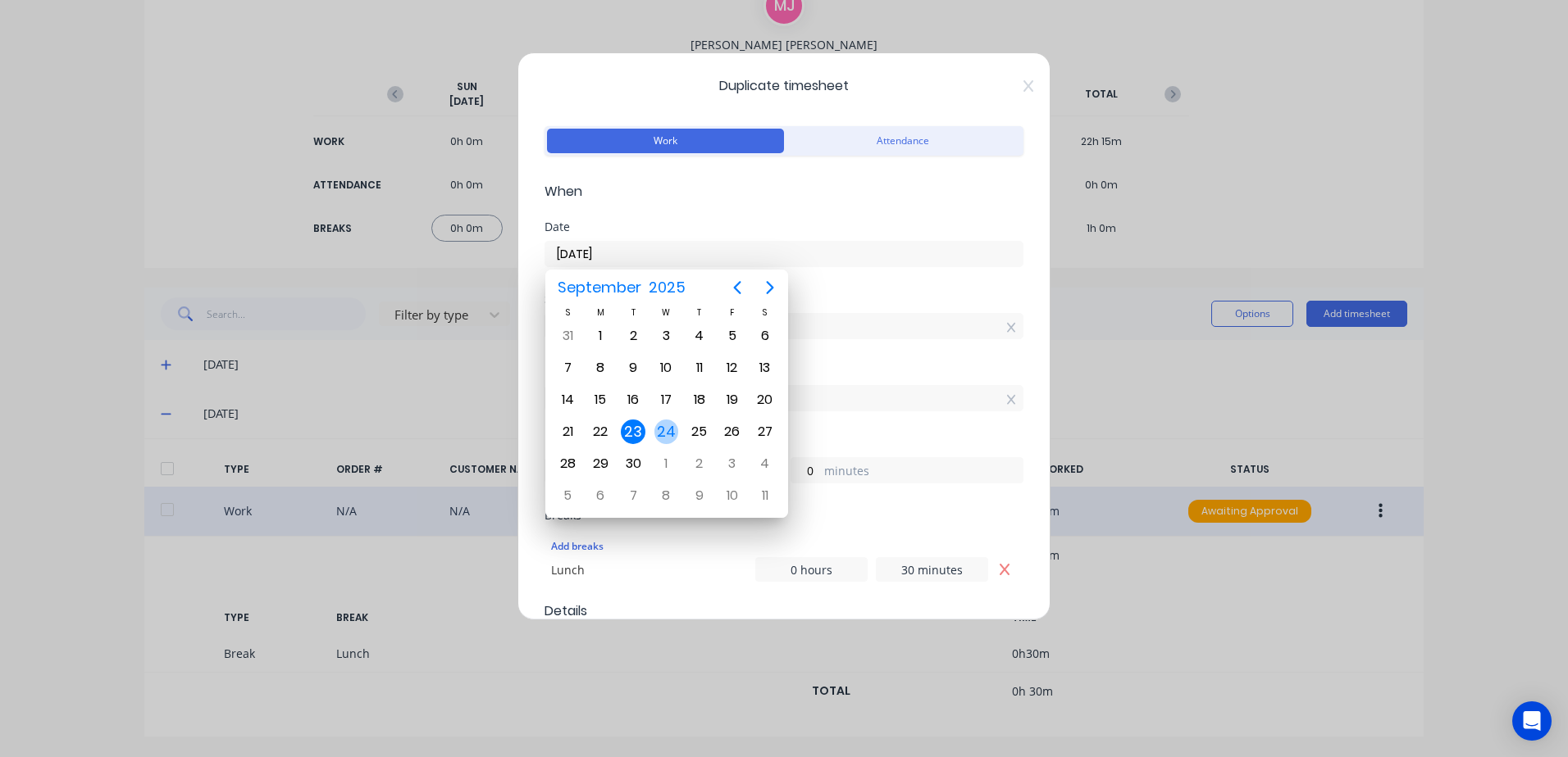
click at [668, 431] on div "24" at bounding box center [666, 432] width 24 height 24
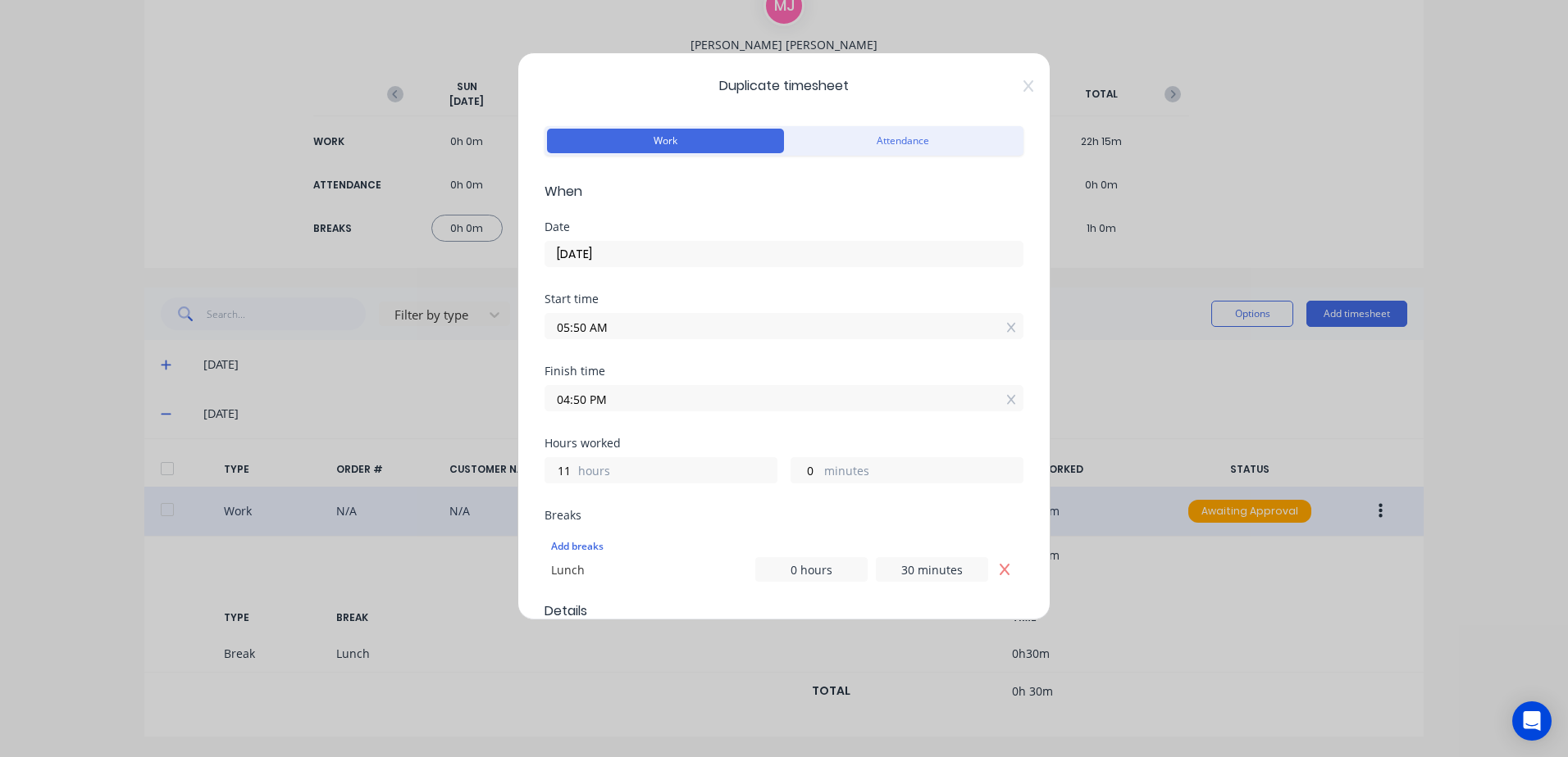
click at [624, 320] on input "05:50 AM" at bounding box center [784, 325] width 477 height 24
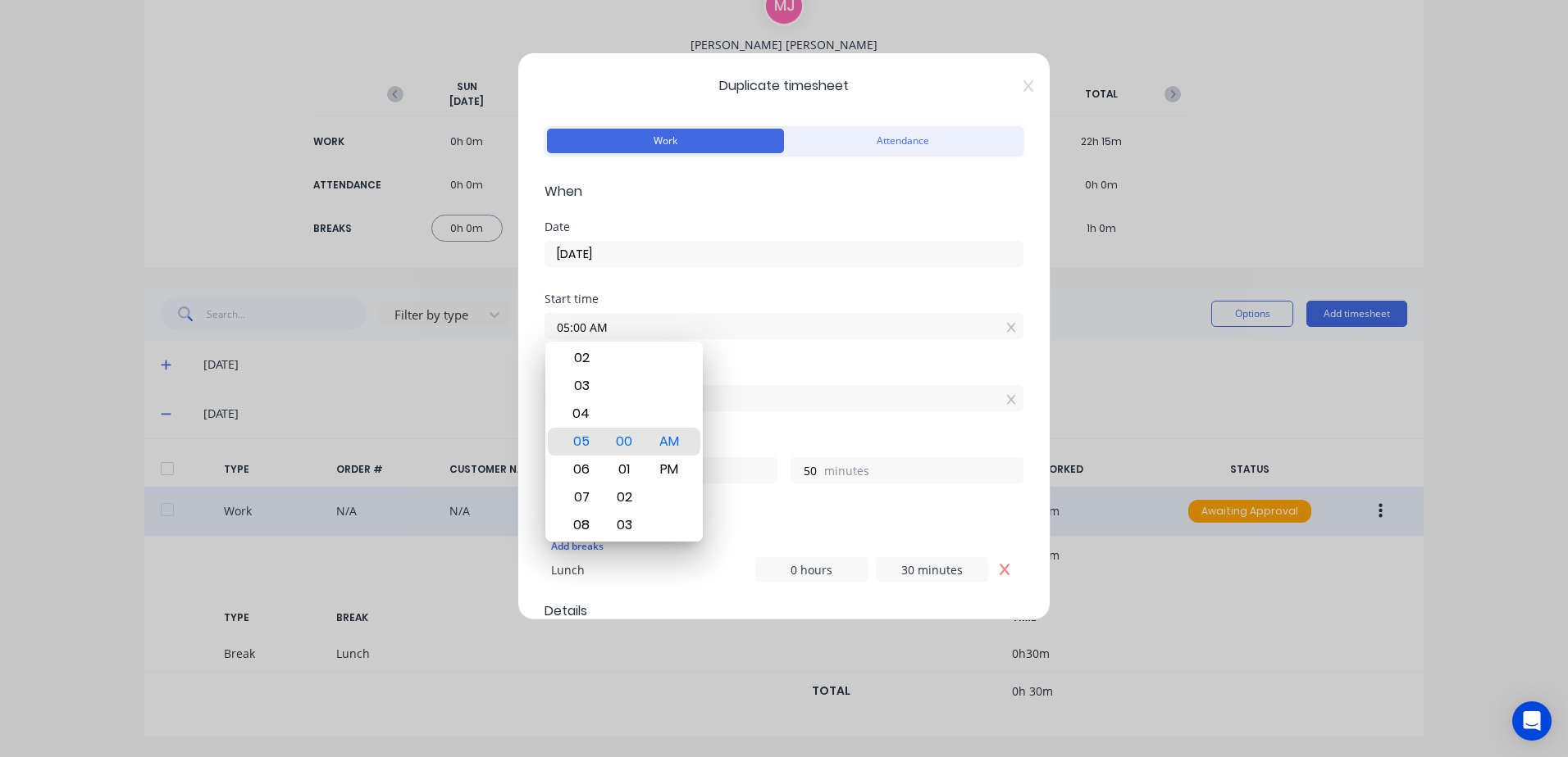
click at [767, 423] on div "Finish time 04:50 PM" at bounding box center [784, 402] width 479 height 72
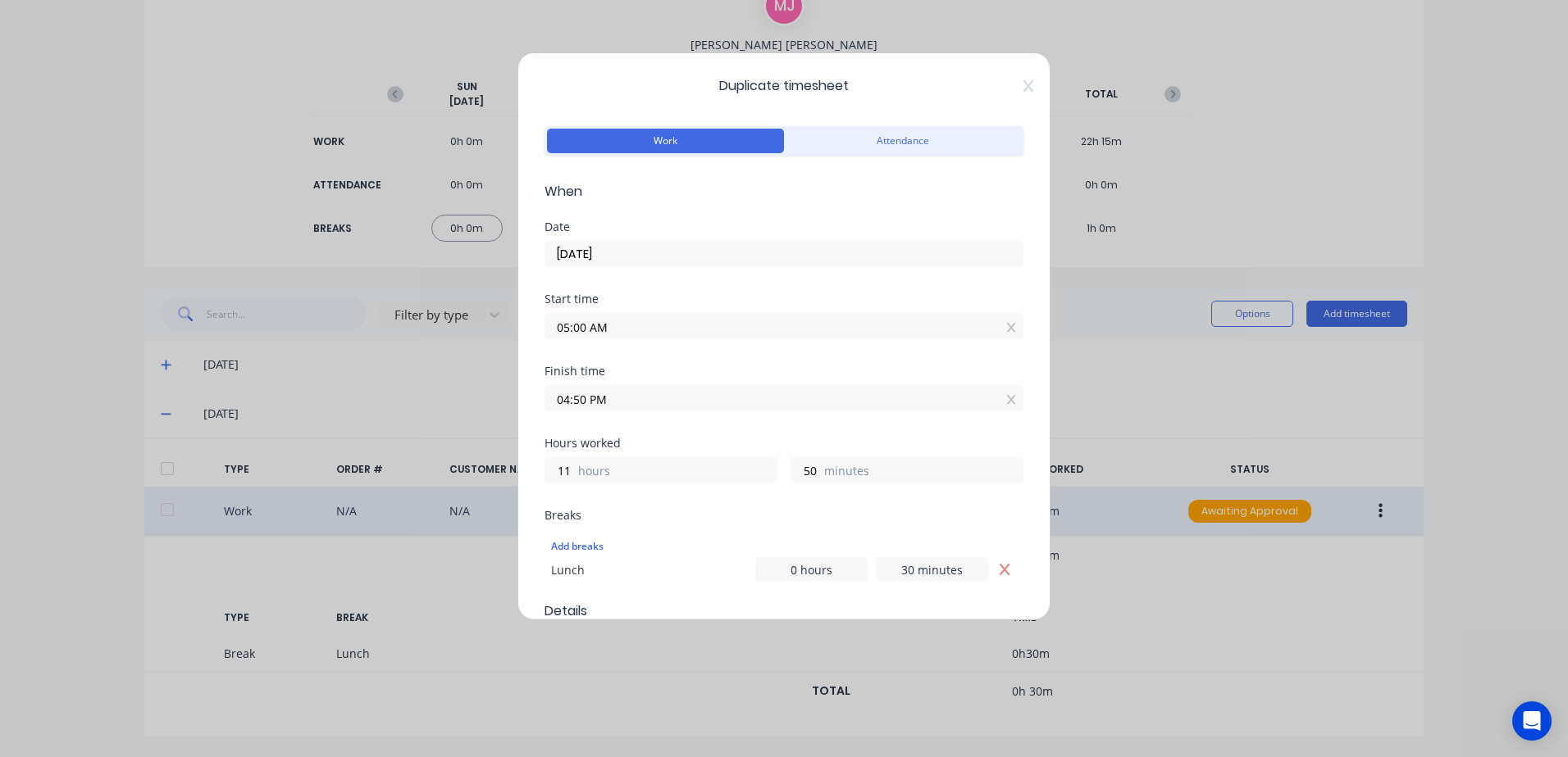
click at [622, 400] on input "04:50 PM" at bounding box center [784, 398] width 477 height 24
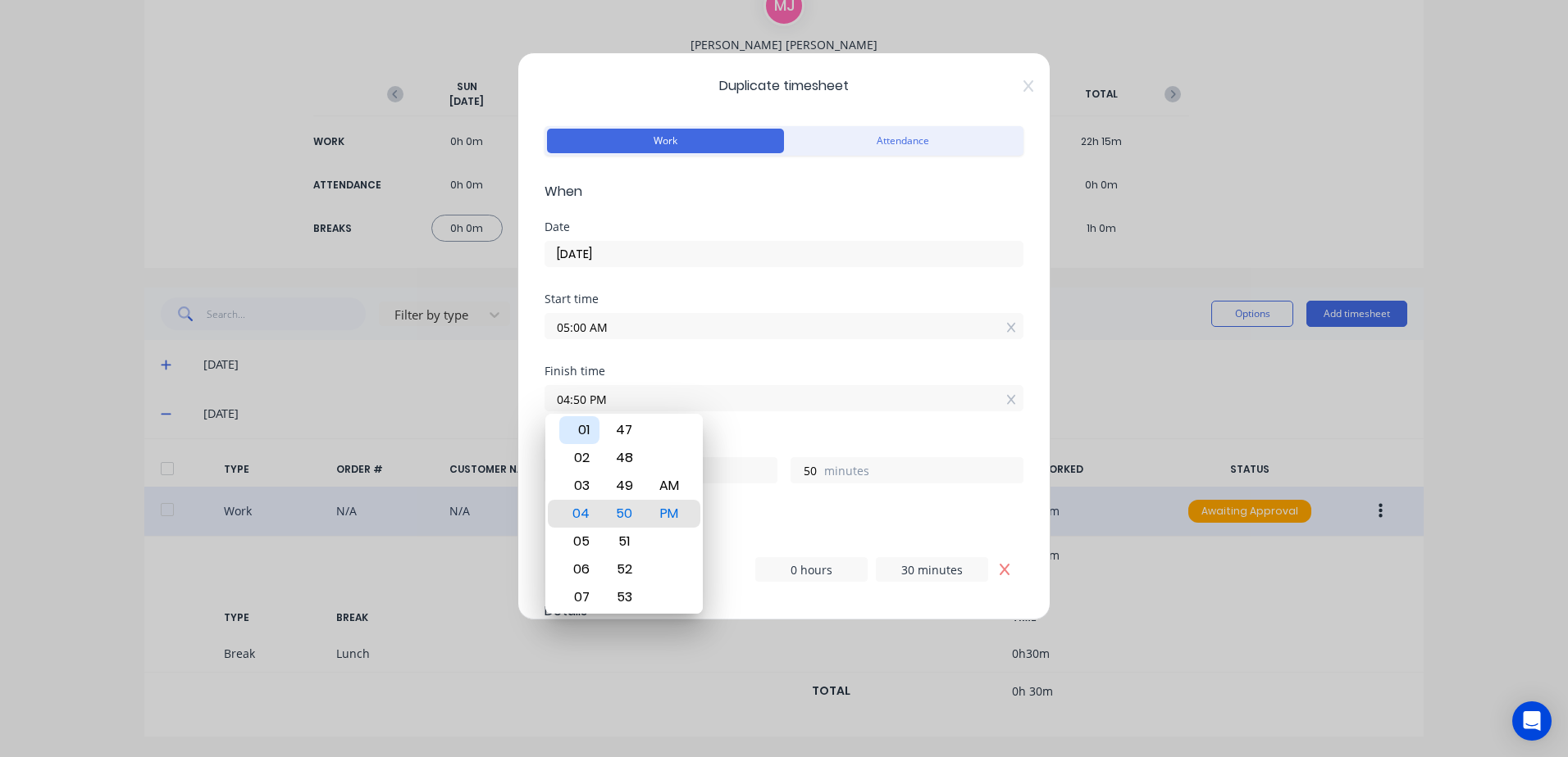
click at [587, 427] on div "01" at bounding box center [579, 430] width 40 height 28
click at [769, 432] on div "Finish time 01:00 PM" at bounding box center [784, 402] width 479 height 72
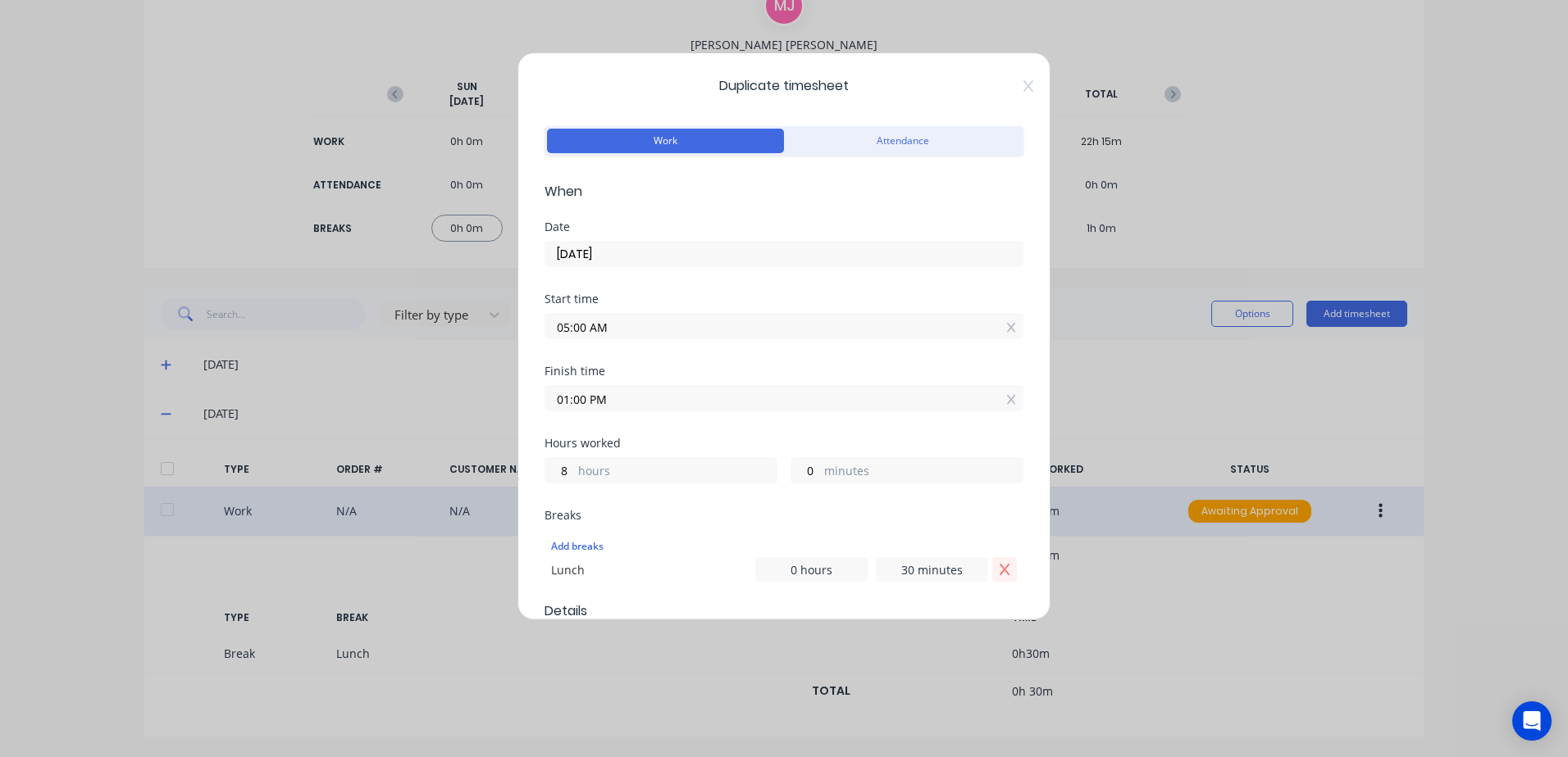
click at [998, 570] on icon "Remove Lunch" at bounding box center [1005, 570] width 13 height 13
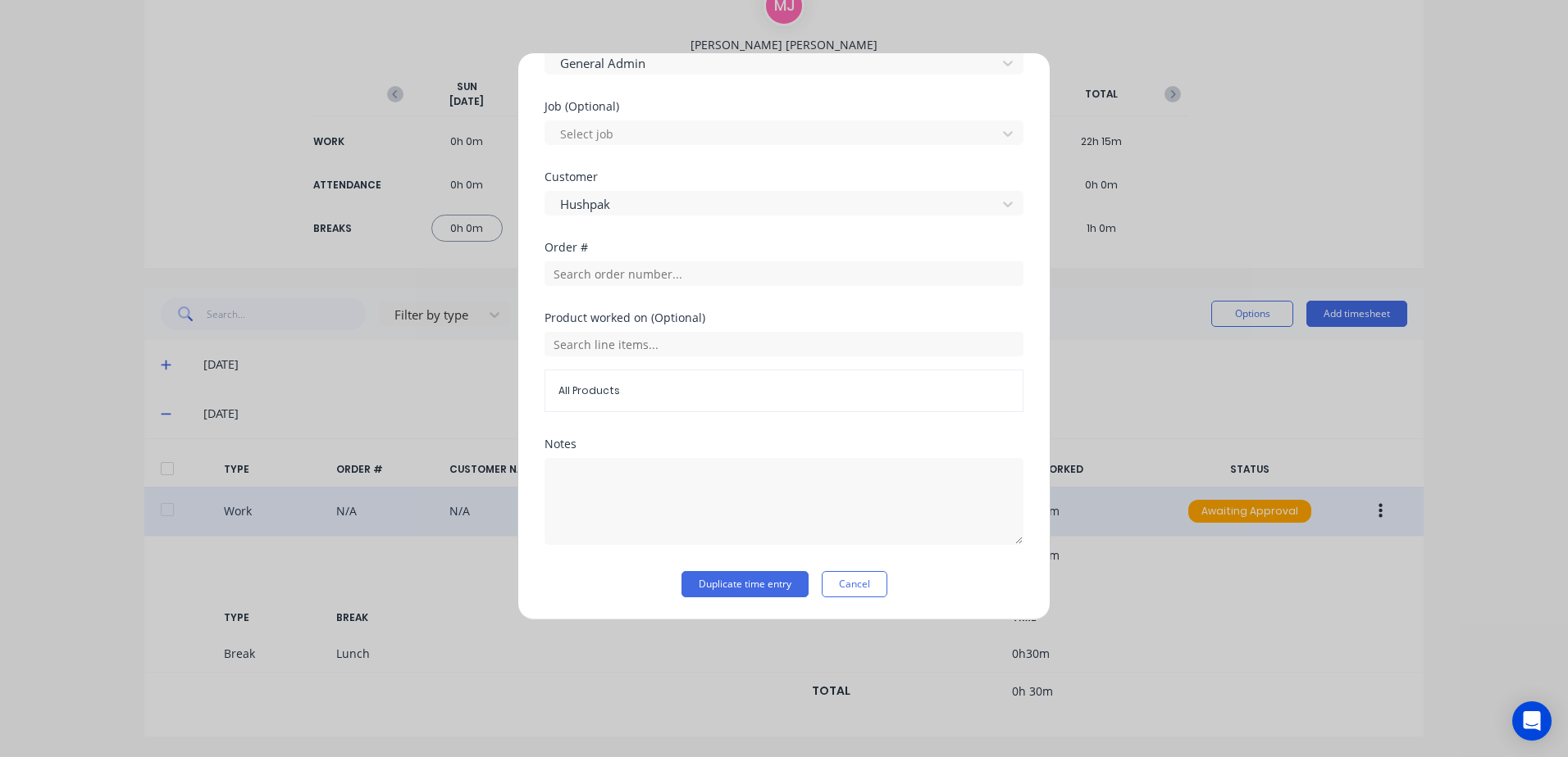
scroll to position [658, 0]
click at [719, 586] on button "Duplicate time entry" at bounding box center [745, 583] width 127 height 26
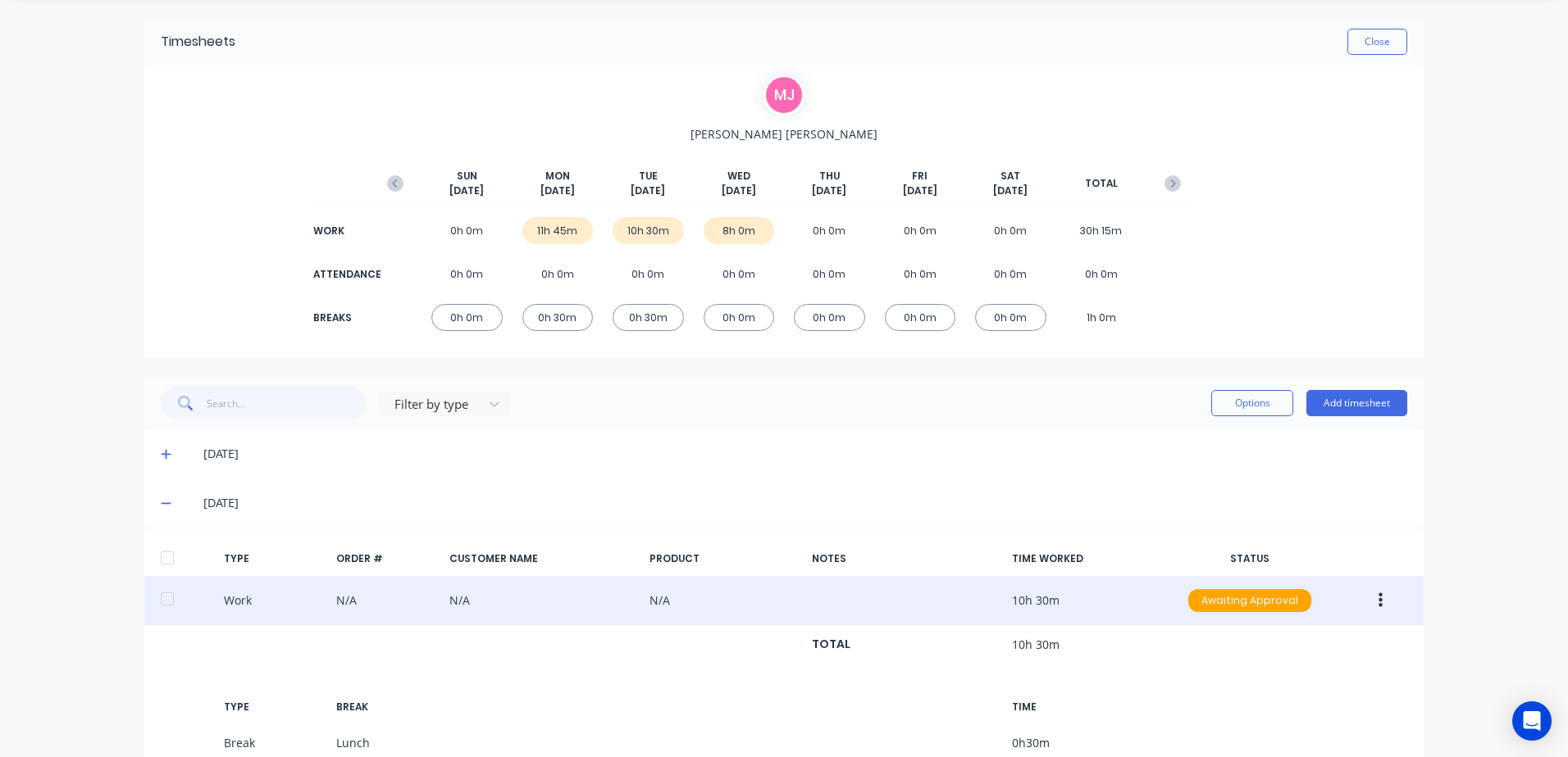
scroll to position [0, 0]
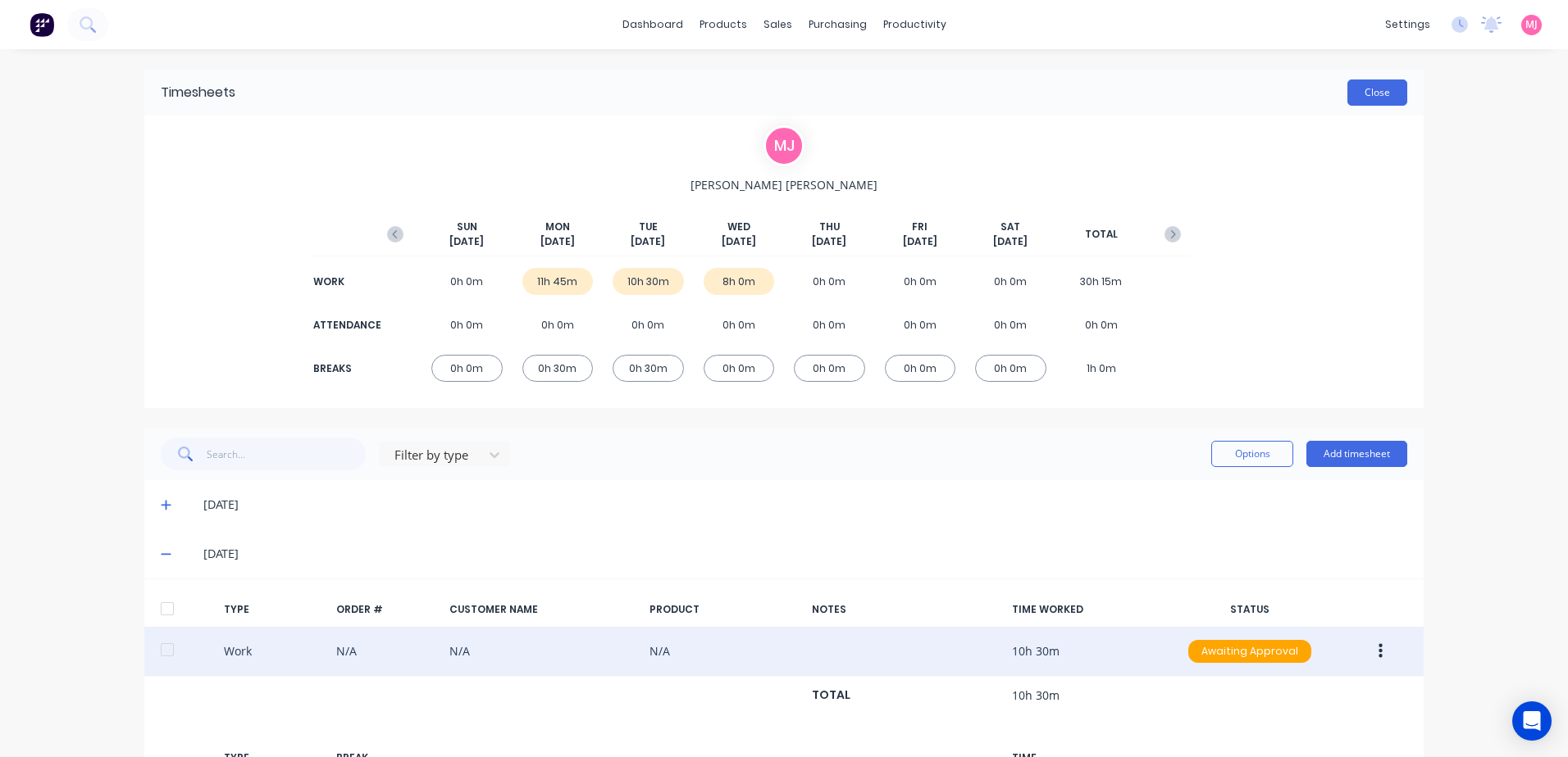
click at [1371, 91] on button "Close" at bounding box center [1377, 92] width 60 height 26
